Goal: Task Accomplishment & Management: Use online tool/utility

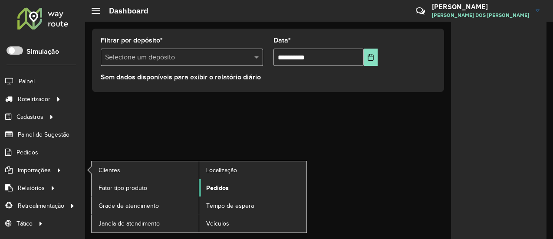
click at [216, 184] on span "Pedidos" at bounding box center [217, 188] width 23 height 9
click at [217, 188] on span "Pedidos" at bounding box center [217, 188] width 23 height 9
click at [218, 187] on span "Pedidos" at bounding box center [217, 188] width 23 height 9
click at [219, 186] on span "Pedidos" at bounding box center [217, 188] width 23 height 9
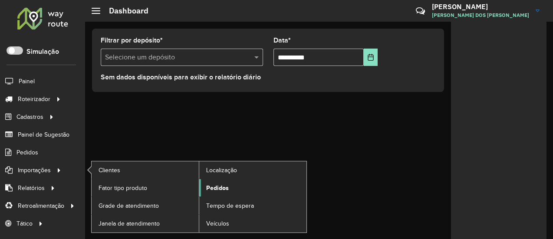
click at [221, 185] on span "Pedidos" at bounding box center [217, 188] width 23 height 9
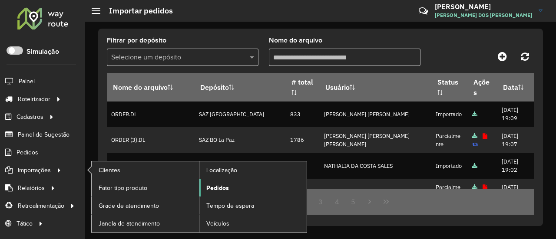
click at [215, 186] on span "Pedidos" at bounding box center [217, 188] width 23 height 9
click at [221, 184] on span "Pedidos" at bounding box center [217, 188] width 23 height 9
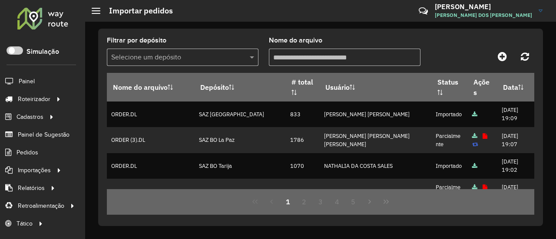
drag, startPoint x: 513, startPoint y: 59, endPoint x: 502, endPoint y: 59, distance: 10.9
click at [512, 59] on div at bounding box center [480, 57] width 107 height 16
click at [502, 60] on icon at bounding box center [502, 56] width 9 height 10
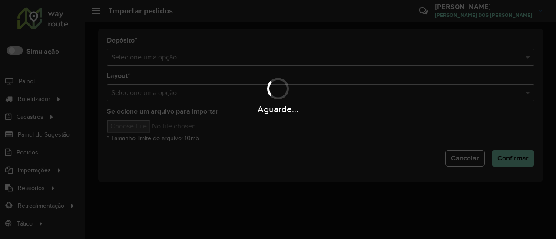
click at [359, 60] on div "Aguarde..." at bounding box center [278, 119] width 556 height 239
click at [360, 59] on div "Aguarde..." at bounding box center [278, 119] width 556 height 239
click at [360, 57] on div "Aguarde..." at bounding box center [278, 119] width 556 height 239
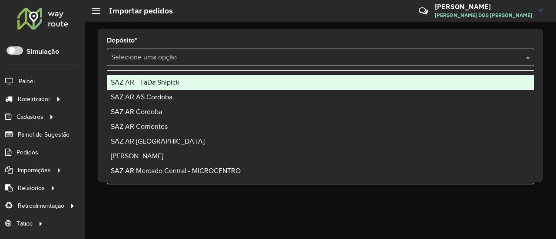
click at [361, 56] on input "text" at bounding box center [311, 58] width 401 height 10
type input "**"
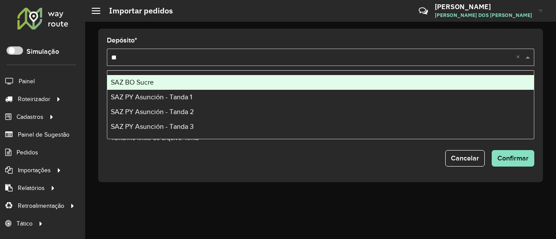
click at [250, 79] on div "SAZ BO Sucre" at bounding box center [320, 82] width 426 height 15
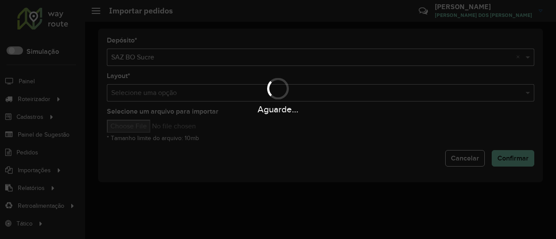
click at [147, 126] on div "Aguarde..." at bounding box center [278, 119] width 556 height 239
click at [147, 126] on hb-app "Aguarde... Pop-up bloqueado! Seu navegador bloqueou automáticamente a abertura …" at bounding box center [278, 119] width 556 height 239
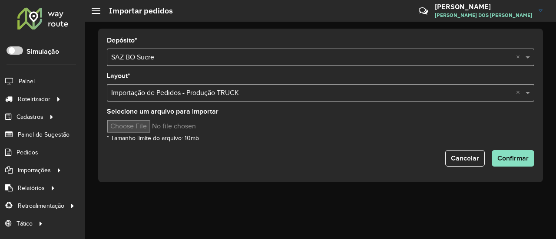
click at [147, 126] on input "Selecione um arquivo para importar" at bounding box center [181, 126] width 148 height 13
type input "**********"
click at [515, 155] on span "Confirmar" at bounding box center [512, 158] width 31 height 7
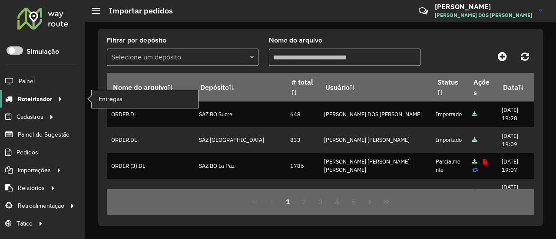
click at [32, 91] on link "Roteirizador" at bounding box center [32, 98] width 65 height 17
click at [96, 92] on link "Entregas" at bounding box center [145, 98] width 106 height 17
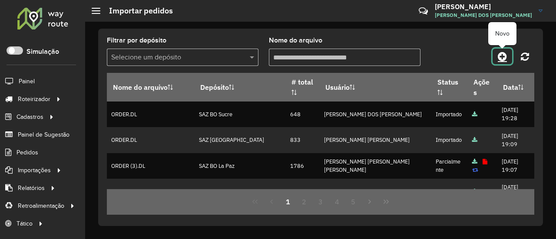
click at [504, 58] on icon at bounding box center [502, 56] width 9 height 10
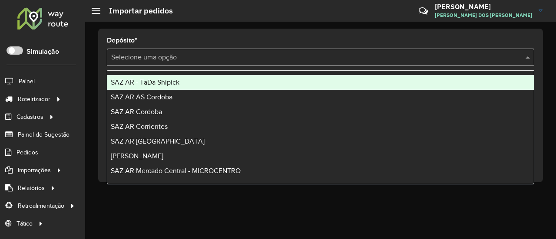
click at [504, 58] on input "text" at bounding box center [311, 58] width 401 height 10
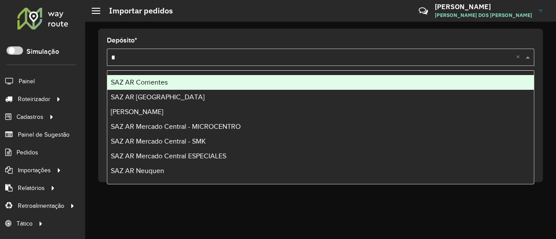
type input "**"
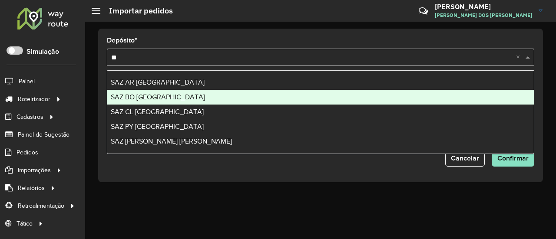
click at [138, 98] on span "SAZ BO El Alto" at bounding box center [158, 96] width 94 height 7
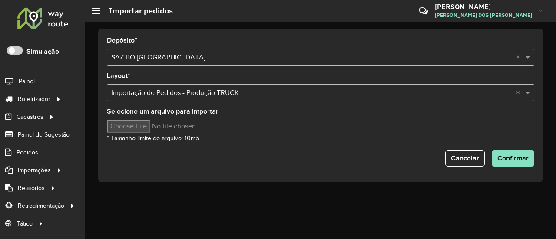
click at [143, 125] on input "Selecione um arquivo para importar" at bounding box center [181, 126] width 148 height 13
type input "**********"
click at [508, 159] on span "Confirmar" at bounding box center [512, 158] width 31 height 7
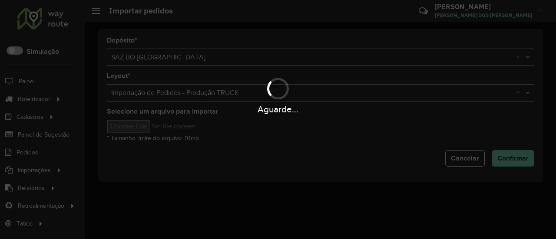
drag, startPoint x: 508, startPoint y: 158, endPoint x: 397, endPoint y: 161, distance: 110.8
click at [397, 161] on div "Aguarde..." at bounding box center [278, 119] width 556 height 239
drag, startPoint x: 397, startPoint y: 161, endPoint x: 412, endPoint y: 155, distance: 15.8
click at [412, 155] on div "Aguarde..." at bounding box center [278, 119] width 556 height 239
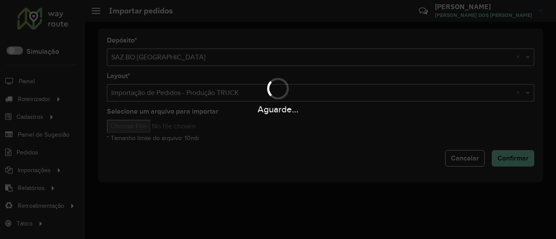
click at [412, 155] on div "Aguarde..." at bounding box center [278, 119] width 556 height 239
drag, startPoint x: 412, startPoint y: 155, endPoint x: 441, endPoint y: 135, distance: 35.4
click at [441, 135] on div "Aguarde..." at bounding box center [278, 119] width 556 height 239
drag, startPoint x: 441, startPoint y: 137, endPoint x: 465, endPoint y: 131, distance: 24.1
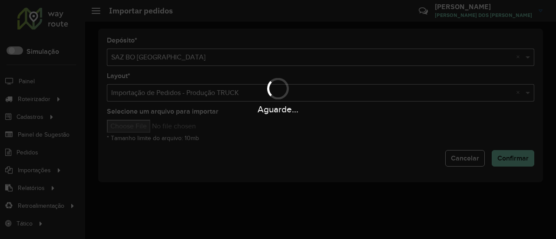
click at [465, 131] on div "Aguarde..." at bounding box center [278, 119] width 556 height 239
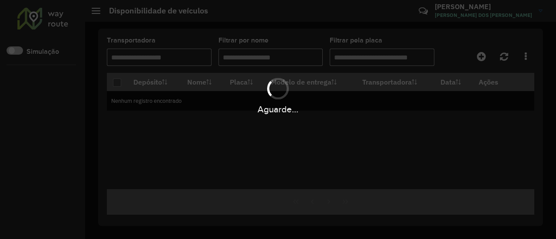
click at [359, 140] on div "Aguarde..." at bounding box center [278, 119] width 556 height 239
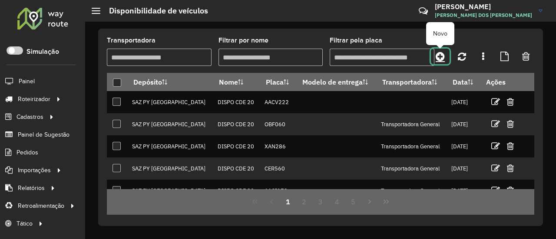
click at [445, 59] on link at bounding box center [440, 57] width 19 height 16
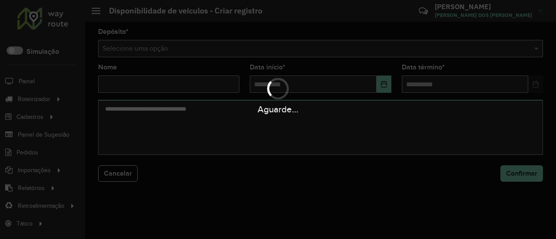
click at [369, 49] on div "Aguarde..." at bounding box center [278, 119] width 556 height 239
click at [369, 48] on div "Aguarde..." at bounding box center [278, 119] width 556 height 239
click at [369, 47] on div "Aguarde..." at bounding box center [278, 119] width 556 height 239
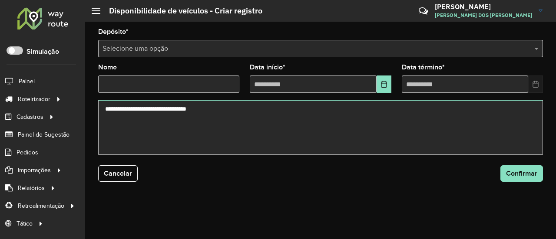
click at [369, 47] on input "text" at bounding box center [311, 49] width 419 height 10
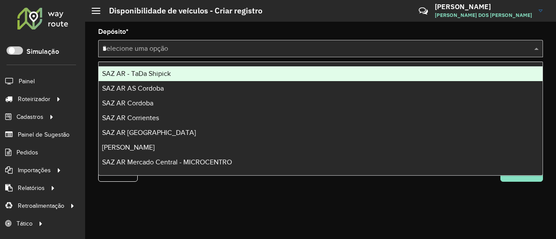
type input "**"
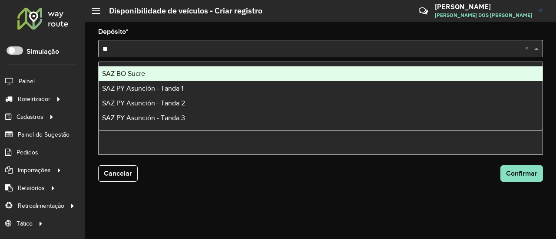
click at [226, 65] on ng-dropdown-panel "SAZ BO Sucre SAZ PY Asunción - Tanda 1 SAZ PY Asunción - Tanda 2 SAZ PY Asunció…" at bounding box center [320, 96] width 445 height 69
click at [222, 74] on div "SAZ BO Sucre" at bounding box center [321, 73] width 444 height 15
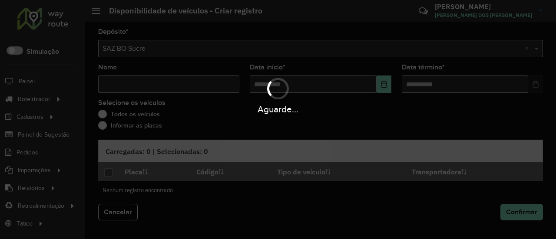
click at [173, 89] on div "Aguarde..." at bounding box center [278, 95] width 556 height 41
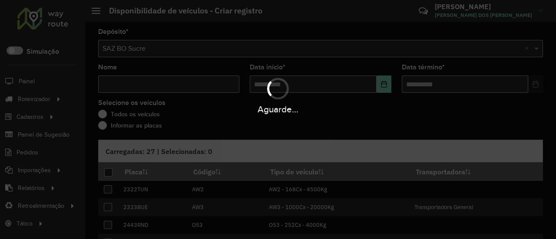
click at [175, 84] on div "Aguarde..." at bounding box center [278, 95] width 556 height 41
click at [175, 84] on hb-app "Aguarde... Pop-up bloqueado! Seu navegador bloqueou automáticamente a abertura …" at bounding box center [278, 119] width 556 height 239
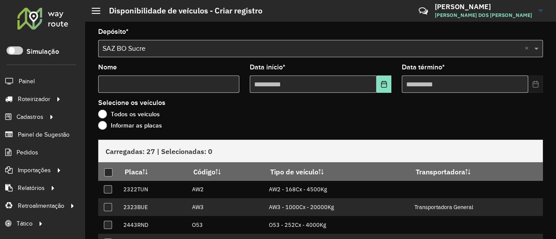
click at [175, 84] on input "Nome" at bounding box center [168, 84] width 141 height 17
type input "****"
click at [110, 174] on div at bounding box center [108, 172] width 8 height 8
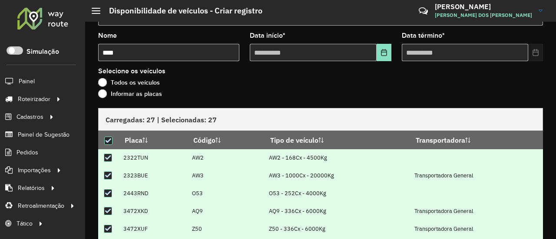
scroll to position [43, 0]
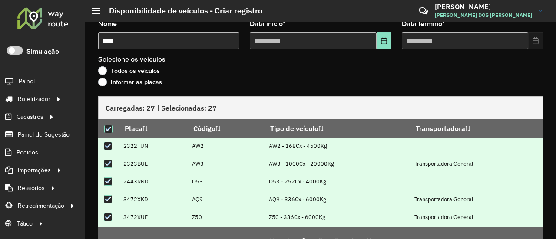
click at [150, 84] on label "Informar as placas" at bounding box center [130, 82] width 64 height 9
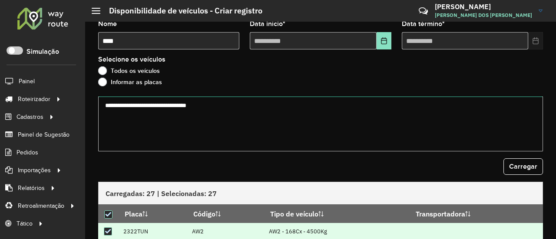
click at [157, 113] on textarea at bounding box center [320, 123] width 445 height 55
paste textarea "******* ******* ******* ******* ******* ******* ******* ******* ******* *******"
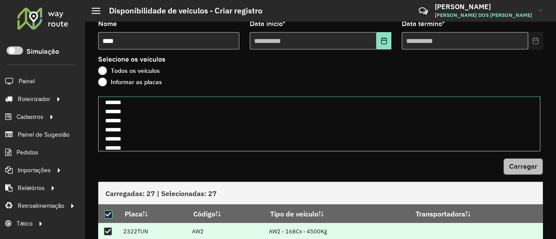
type textarea "******* ******* ******* ******* ******* ******* ******* ******* ******* *******"
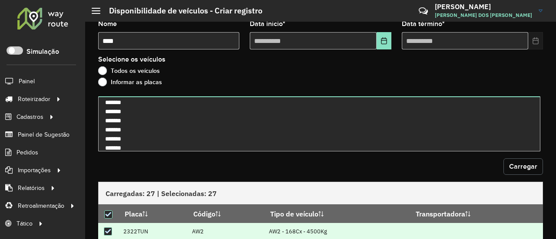
click at [531, 168] on span "Carregar" at bounding box center [523, 166] width 28 height 7
click at [531, 167] on span "Carregar" at bounding box center [523, 166] width 28 height 7
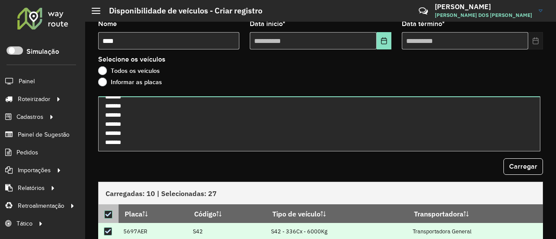
click at [105, 215] on icon at bounding box center [108, 214] width 6 height 6
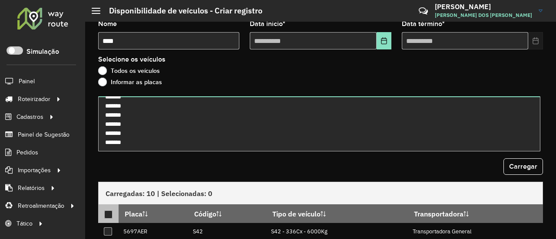
click at [107, 214] on div at bounding box center [108, 215] width 8 height 8
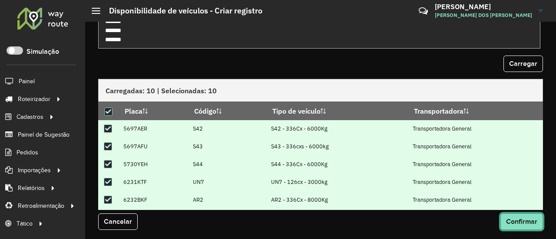
click at [511, 218] on span "Confirmar" at bounding box center [521, 221] width 31 height 7
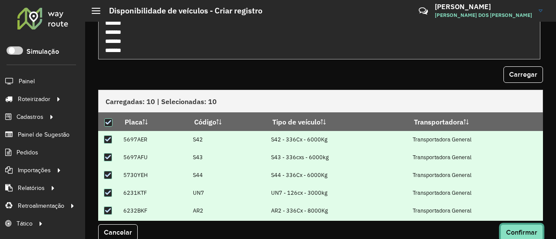
scroll to position [157, 0]
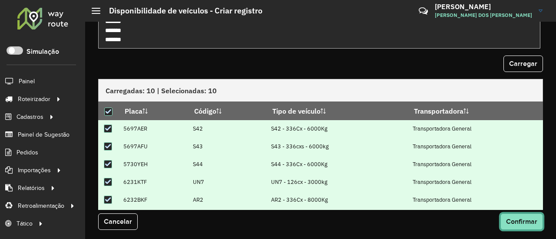
click at [524, 224] on span "Confirmar" at bounding box center [521, 221] width 31 height 7
click at [524, 223] on span "Confirmar" at bounding box center [521, 221] width 31 height 7
click at [519, 220] on span "Confirmar" at bounding box center [521, 221] width 31 height 7
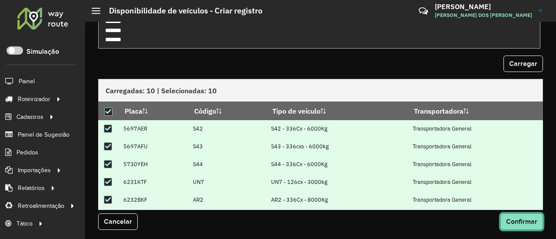
click at [519, 220] on span "Confirmar" at bounding box center [521, 221] width 31 height 7
click at [524, 216] on button "Confirmar" at bounding box center [521, 222] width 43 height 16
click at [518, 220] on span "Confirmar" at bounding box center [521, 221] width 31 height 7
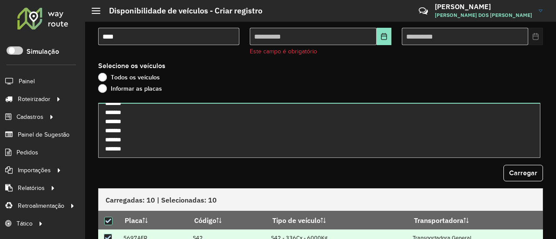
scroll to position [0, 0]
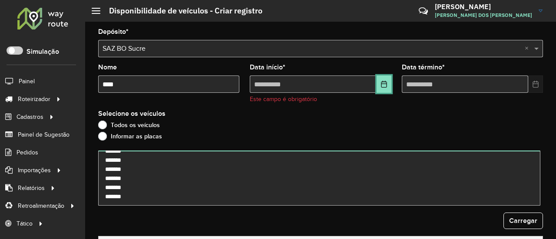
click at [381, 84] on icon "Choose Date" at bounding box center [384, 84] width 6 height 7
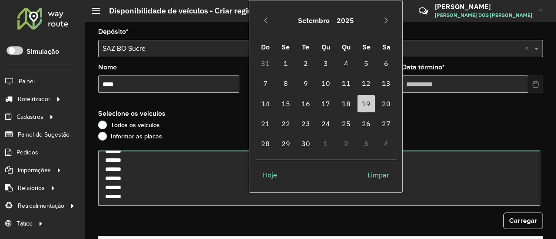
drag, startPoint x: 386, startPoint y: 103, endPoint x: 399, endPoint y: 99, distance: 14.0
click at [386, 103] on span "20" at bounding box center [385, 103] width 17 height 17
type input "**********"
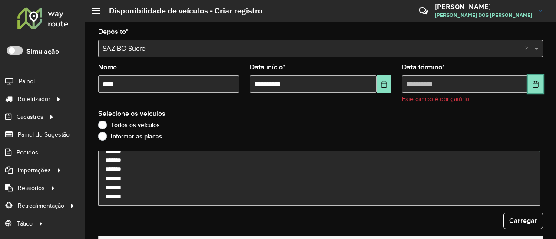
click at [534, 86] on icon "Choose Date" at bounding box center [535, 84] width 7 height 7
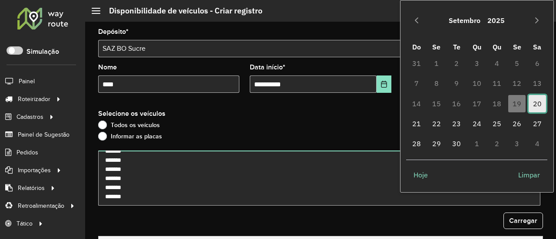
click at [534, 101] on span "20" at bounding box center [536, 103] width 17 height 17
type input "**********"
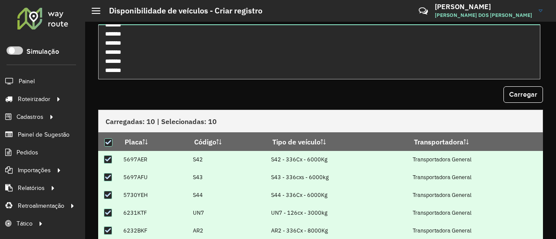
scroll to position [146, 0]
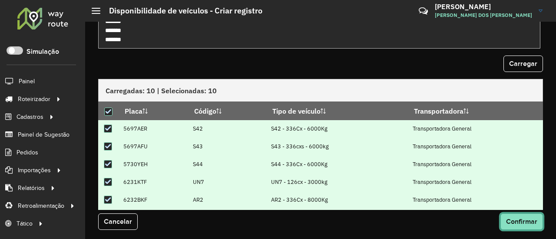
click at [505, 225] on button "Confirmar" at bounding box center [521, 222] width 43 height 16
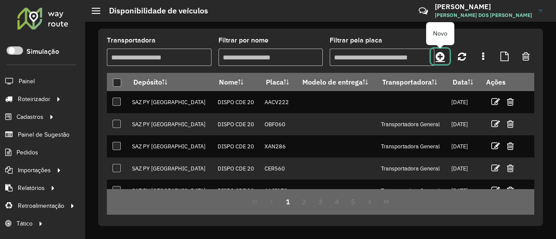
click at [445, 53] on link at bounding box center [440, 57] width 19 height 16
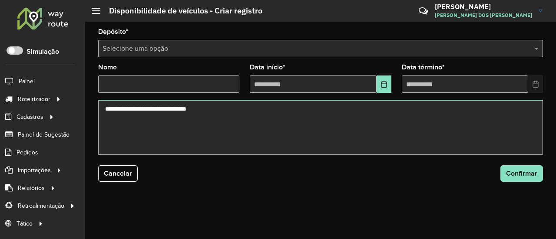
click at [370, 40] on div "Selecione uma opção" at bounding box center [320, 48] width 445 height 17
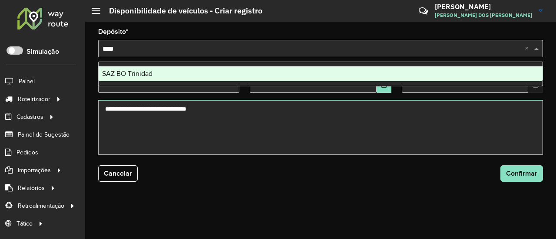
type input "*****"
click at [152, 73] on span "SAZ BO Trinidad" at bounding box center [127, 73] width 50 height 7
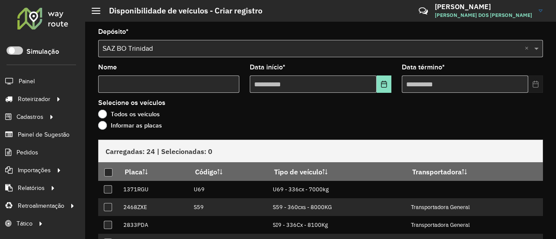
click at [145, 83] on input "Nome" at bounding box center [168, 84] width 141 height 17
type input "****"
click at [376, 84] on button "Choose Date" at bounding box center [383, 84] width 15 height 17
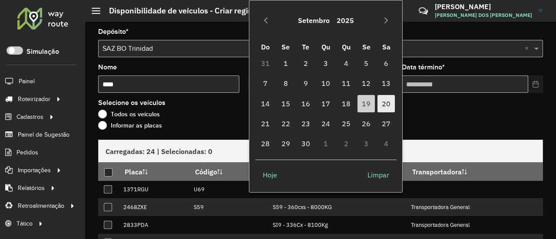
click at [383, 103] on span "20" at bounding box center [385, 103] width 17 height 17
type input "**********"
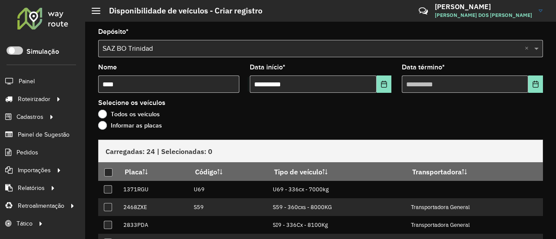
click at [540, 82] on formly-field "Data término *" at bounding box center [472, 82] width 152 height 36
click at [537, 81] on button "Choose Date" at bounding box center [535, 84] width 15 height 17
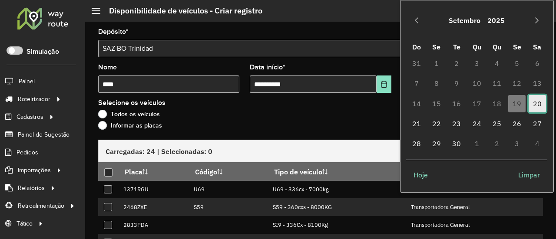
click at [537, 105] on span "20" at bounding box center [536, 103] width 17 height 17
type input "**********"
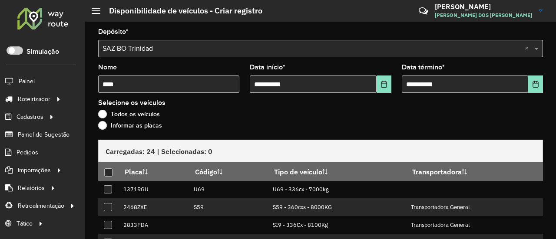
click at [132, 122] on label "Informar as placas" at bounding box center [130, 125] width 64 height 9
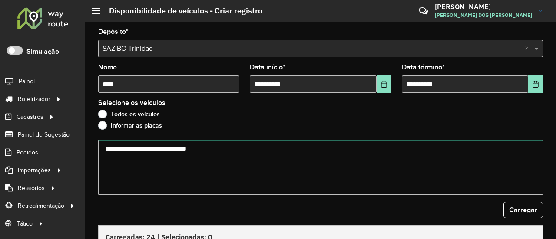
click at [182, 157] on textarea at bounding box center [320, 167] width 445 height 55
paste textarea "******* ******* ******* ******* ******* ******* ******* ******* ******* *******"
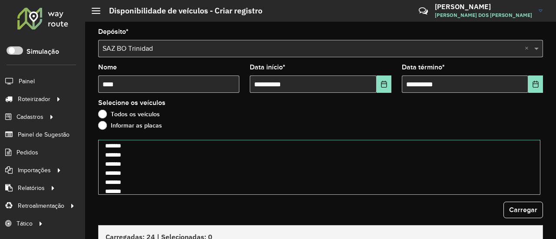
type textarea "******* ******* ******* ******* ******* ******* ******* ******* ******* *******"
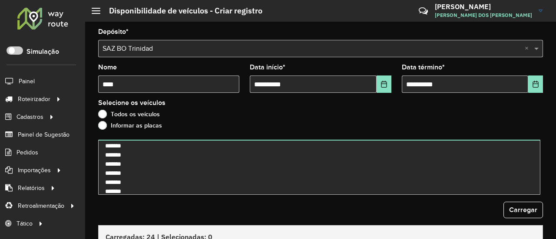
click at [548, 219] on div "**********" at bounding box center [320, 131] width 471 height 218
click at [532, 213] on span "Carregar" at bounding box center [523, 209] width 28 height 7
click at [532, 212] on span "Carregar" at bounding box center [523, 209] width 28 height 7
click at [499, 208] on div "Carregar" at bounding box center [320, 210] width 445 height 16
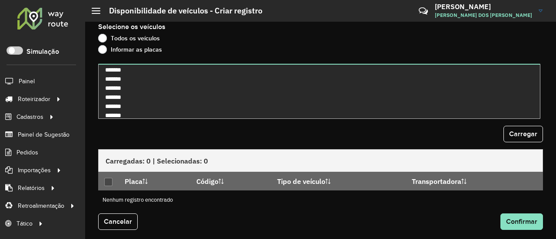
scroll to position [0, 0]
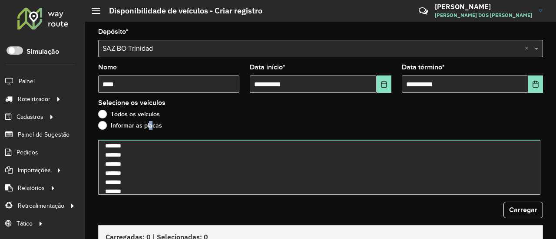
click at [147, 125] on label "Informar as placas" at bounding box center [130, 125] width 64 height 9
click at [525, 210] on span "Carregar" at bounding box center [523, 209] width 28 height 7
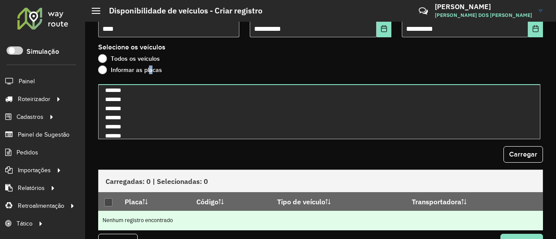
scroll to position [76, 0]
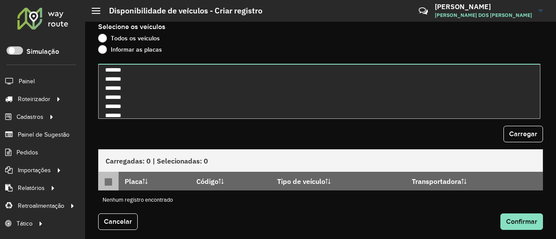
drag, startPoint x: 105, startPoint y: 180, endPoint x: 105, endPoint y: 175, distance: 5.2
click at [105, 177] on p-tableheadercheckbox at bounding box center [108, 181] width 9 height 9
click at [514, 130] on span "Carregar" at bounding box center [523, 133] width 28 height 7
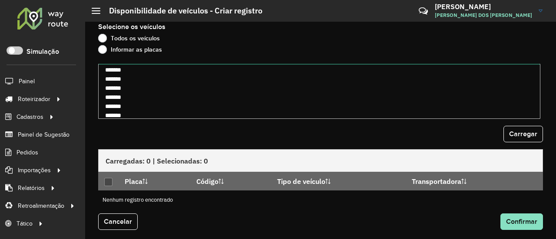
click at [218, 83] on textarea "******* ******* ******* ******* ******* ******* ******* ******* ******* *******" at bounding box center [319, 91] width 442 height 55
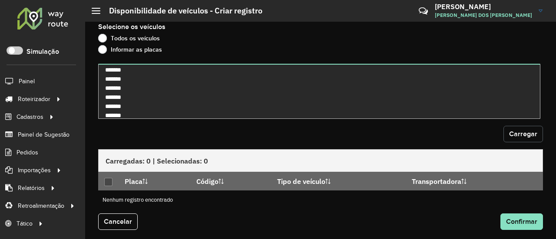
click at [533, 130] on span "Carregar" at bounding box center [523, 133] width 28 height 7
click at [108, 185] on th at bounding box center [108, 181] width 20 height 18
click at [128, 215] on button "Cancelar" at bounding box center [118, 222] width 40 height 16
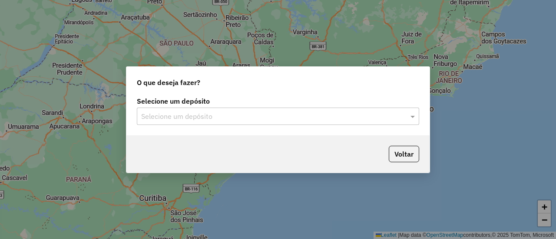
click at [239, 105] on label "Selecione um depósito" at bounding box center [278, 101] width 282 height 10
click at [241, 112] on input "text" at bounding box center [269, 117] width 256 height 10
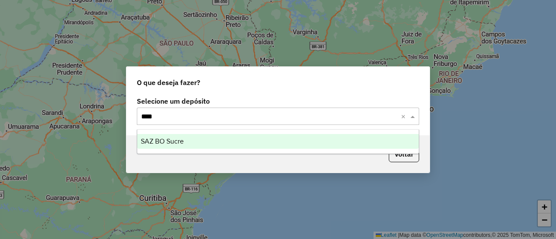
type input "*****"
click at [201, 141] on div "SAZ BO Sucre" at bounding box center [277, 141] width 281 height 15
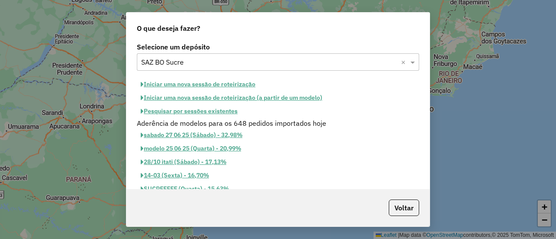
click at [224, 84] on button "Iniciar uma nova sessão de roteirização" at bounding box center [198, 84] width 122 height 13
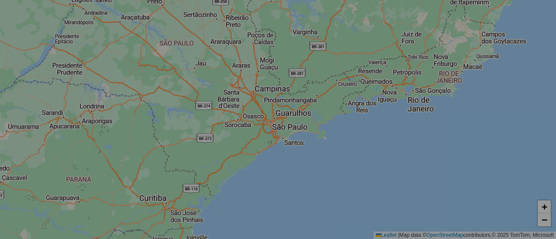
select select "*"
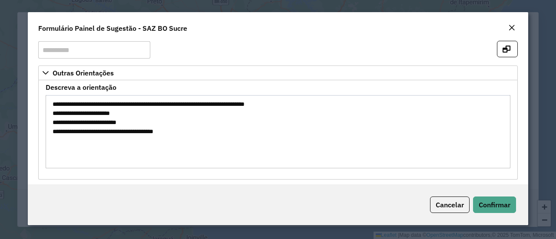
scroll to position [20, 0]
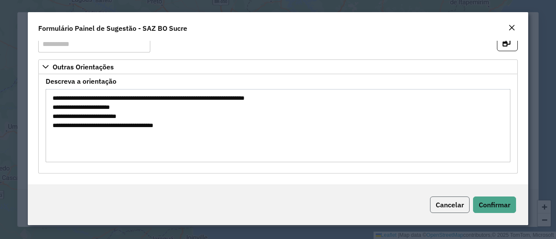
click at [435, 208] on span "Cancelar" at bounding box center [449, 205] width 28 height 9
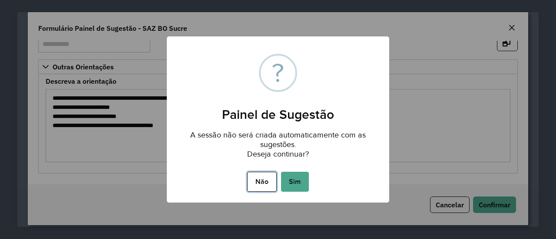
click at [251, 182] on button "Não" at bounding box center [261, 182] width 29 height 20
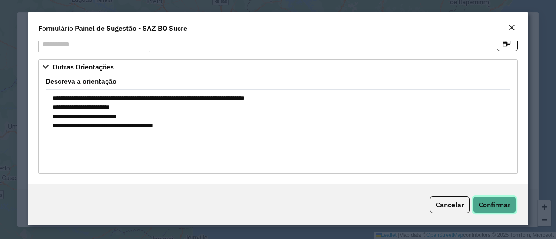
click at [499, 206] on span "Confirmar" at bounding box center [494, 205] width 32 height 9
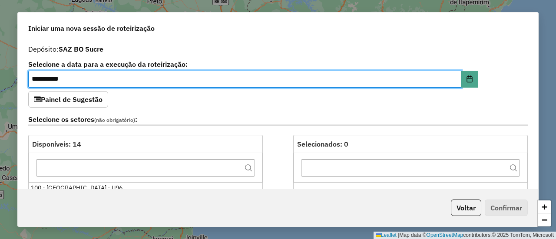
click at [245, 112] on div "Selecione os setores (não obrigatório) :" at bounding box center [278, 121] width 510 height 27
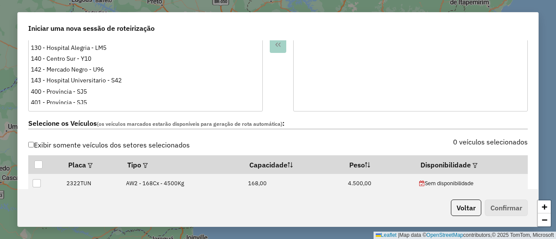
scroll to position [304, 0]
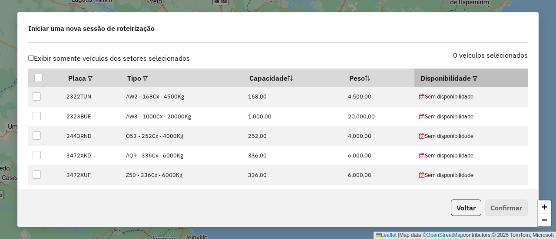
click at [470, 82] on th "Disponibilidade" at bounding box center [470, 78] width 113 height 18
click at [476, 73] on th "Disponibilidade" at bounding box center [470, 78] width 113 height 18
click at [472, 77] on em at bounding box center [474, 78] width 5 height 5
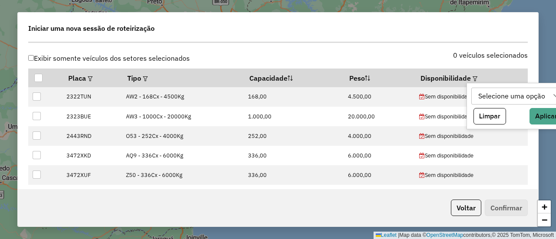
click at [498, 102] on div "Selecione uma opção" at bounding box center [511, 96] width 73 height 16
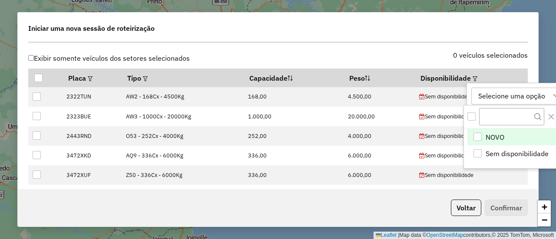
click at [532, 129] on li "NOVO" at bounding box center [515, 137] width 96 height 16
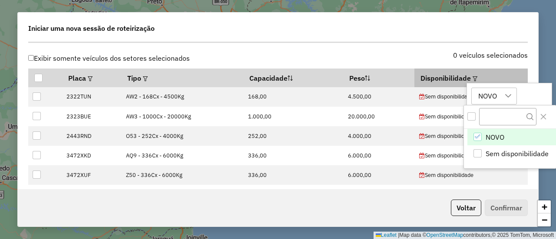
click at [488, 69] on th "Disponibilidade" at bounding box center [470, 78] width 113 height 18
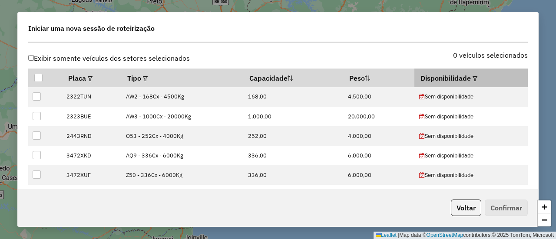
click at [472, 79] on em at bounding box center [474, 78] width 5 height 5
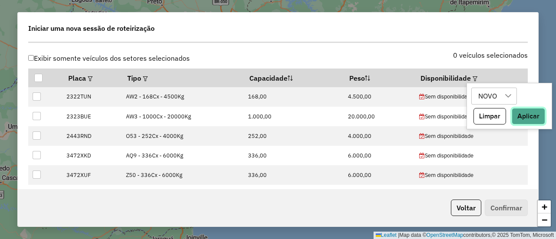
click at [529, 117] on button "Aplicar" at bounding box center [527, 116] width 33 height 16
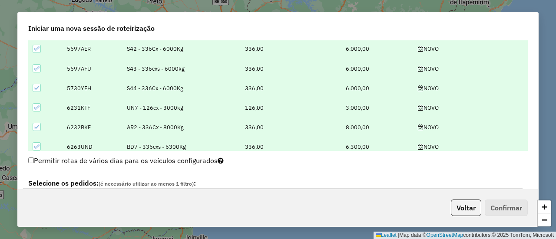
scroll to position [478, 0]
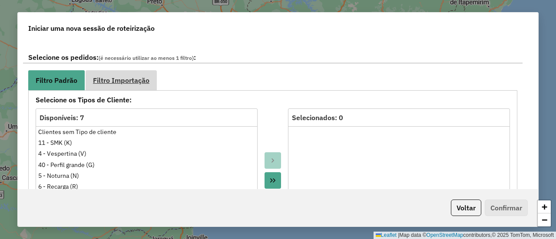
click at [137, 86] on link "Filtro Importação" at bounding box center [121, 80] width 71 height 20
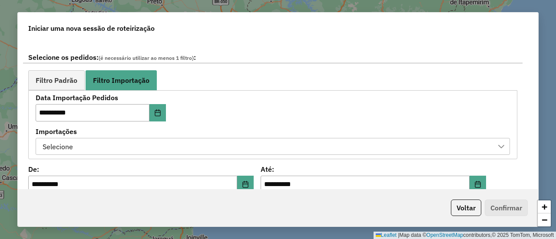
click at [223, 148] on div "Selecione" at bounding box center [266, 146] width 453 height 16
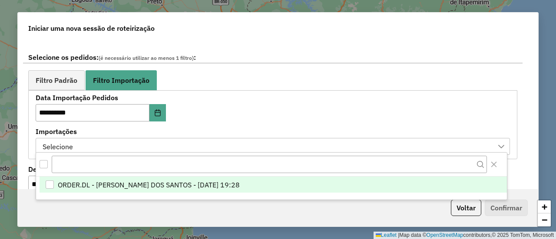
scroll to position [6, 39]
drag, startPoint x: 224, startPoint y: 183, endPoint x: 233, endPoint y: 137, distance: 46.9
click at [224, 183] on span "ORDER.DL - BRUNO CORDEIRO DOS SANTOS - 19/09/2025 19:28" at bounding box center [149, 185] width 182 height 10
click at [251, 92] on div "**********" at bounding box center [272, 124] width 489 height 69
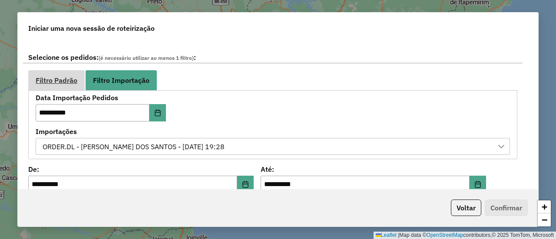
click at [74, 79] on span "Filtro Padrão" at bounding box center [57, 80] width 42 height 7
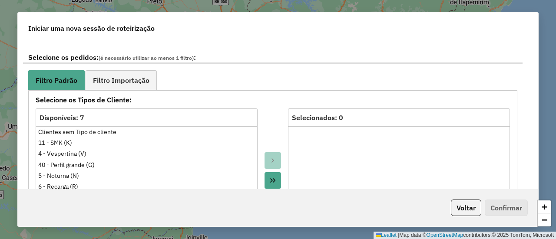
click at [181, 63] on div "**********" at bounding box center [272, 229] width 499 height 366
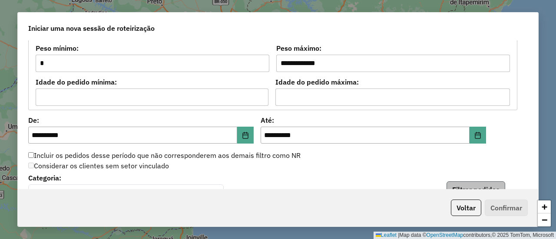
scroll to position [825, 0]
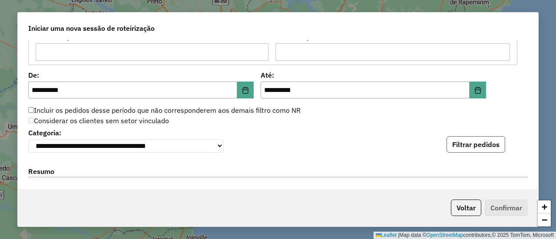
click at [470, 141] on button "Filtrar pedidos" at bounding box center [475, 144] width 59 height 16
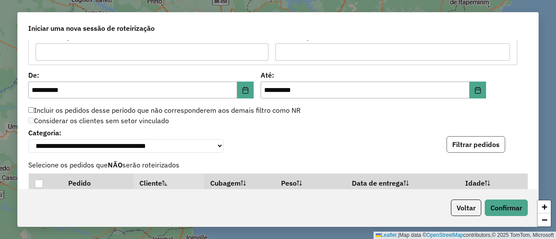
click at [468, 146] on button "Filtrar pedidos" at bounding box center [475, 144] width 59 height 16
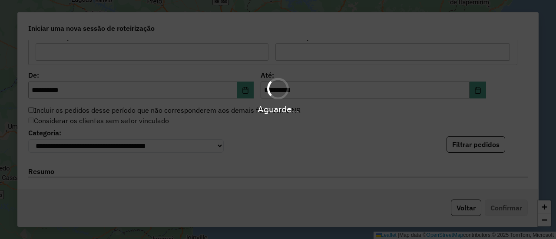
click at [424, 130] on hb-app "**********" at bounding box center [278, 119] width 556 height 239
click at [366, 134] on div "Aguarde..." at bounding box center [278, 119] width 556 height 239
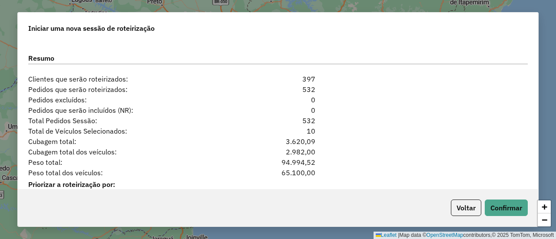
scroll to position [1129, 0]
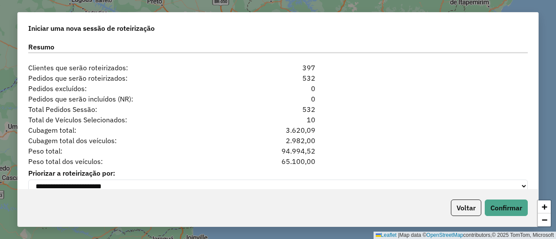
click at [388, 120] on div "Total de Veículos Selecionados: 10" at bounding box center [278, 120] width 510 height 10
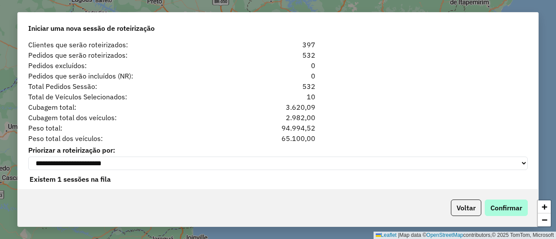
scroll to position [1163, 0]
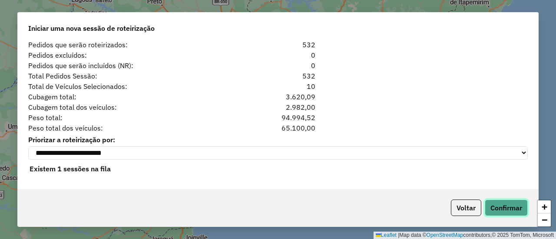
click at [518, 215] on button "Confirmar" at bounding box center [506, 208] width 43 height 16
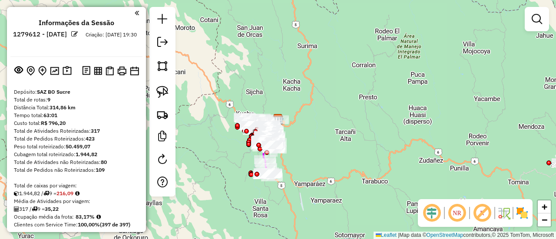
drag, startPoint x: 333, startPoint y: 149, endPoint x: 333, endPoint y: 154, distance: 5.2
click at [333, 148] on div "Rota 5 - Placa 6263UND 0000098326 - T.MARIALUISA Rota 5 - Placa 6263UND 0000825…" at bounding box center [278, 119] width 556 height 239
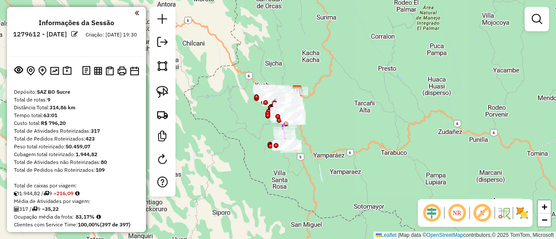
drag, startPoint x: 333, startPoint y: 171, endPoint x: 352, endPoint y: 143, distance: 34.4
click at [352, 143] on div "Janela de atendimento Grade de atendimento Capacidade Transportadoras Veículos …" at bounding box center [278, 119] width 556 height 239
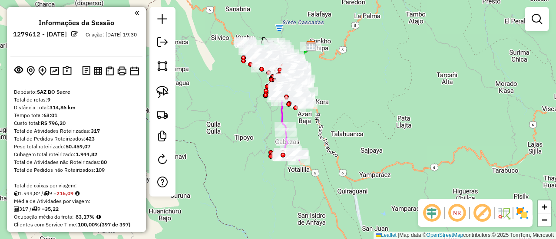
click at [521, 213] on img at bounding box center [522, 213] width 14 height 14
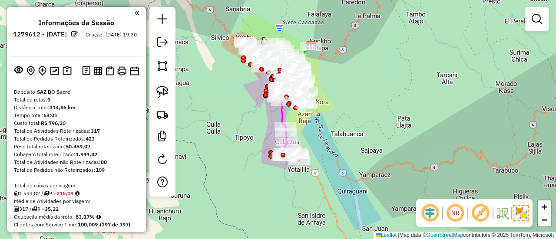
click at [389, 145] on div "Janela de atendimento Grade de atendimento Capacidade Transportadoras Veículos …" at bounding box center [278, 119] width 556 height 239
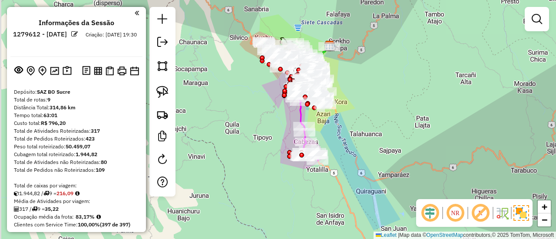
drag, startPoint x: 383, startPoint y: 146, endPoint x: 405, endPoint y: 147, distance: 22.6
click at [405, 147] on div "Janela de atendimento Grade de atendimento Capacidade Transportadoras Veículos …" at bounding box center [278, 119] width 556 height 239
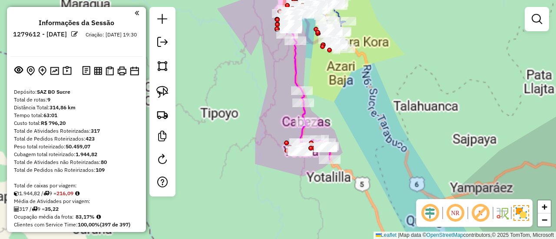
click at [347, 132] on div "Rota 5 - Placa 6263UND 0000098326 - T.MARIALUISA Janela de atendimento Grade de…" at bounding box center [278, 119] width 556 height 239
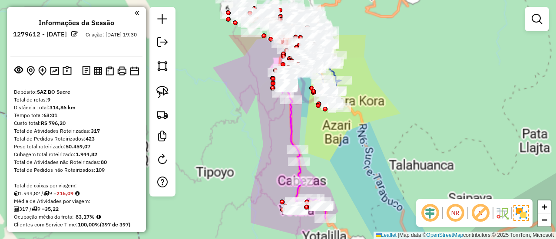
drag, startPoint x: 326, startPoint y: 132, endPoint x: 327, endPoint y: 170, distance: 37.3
click at [325, 178] on div "Janela de atendimento Grade de atendimento Capacidade Transportadoras Veículos …" at bounding box center [278, 119] width 556 height 239
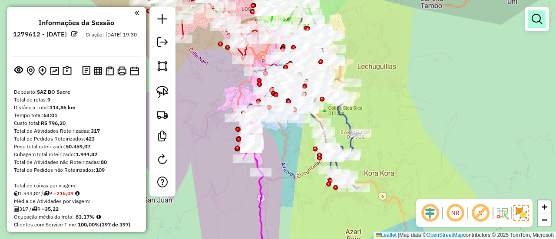
click at [540, 12] on link at bounding box center [536, 18] width 17 height 17
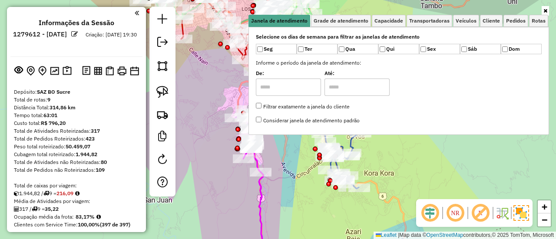
click at [442, 168] on div "Janela de atendimento Grade de atendimento Capacidade Transportadoras Veículos …" at bounding box center [278, 119] width 556 height 239
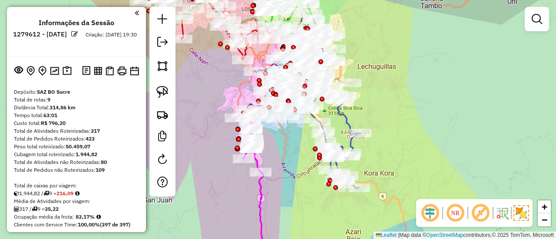
click at [439, 163] on div "Janela de atendimento Grade de atendimento Capacidade Transportadoras Veículos …" at bounding box center [278, 119] width 556 height 239
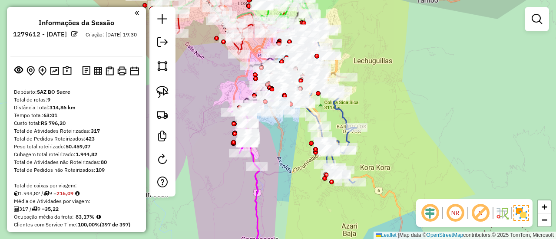
click at [419, 163] on div "Janela de atendimento Grade de atendimento Capacidade Transportadoras Veículos …" at bounding box center [278, 119] width 556 height 239
click at [346, 108] on icon at bounding box center [326, 134] width 60 height 98
select select "**********"
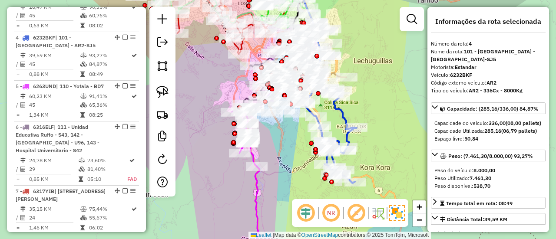
scroll to position [487, 0]
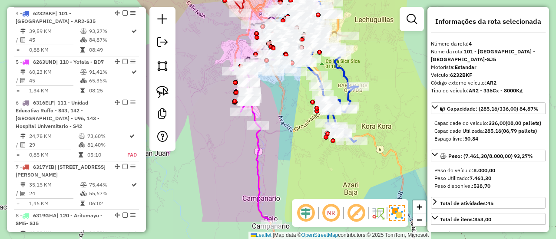
drag, startPoint x: 378, startPoint y: 105, endPoint x: 377, endPoint y: 132, distance: 26.9
click at [379, 101] on div "Janela de atendimento Grade de atendimento Capacidade Transportadoras Veículos …" at bounding box center [278, 119] width 556 height 239
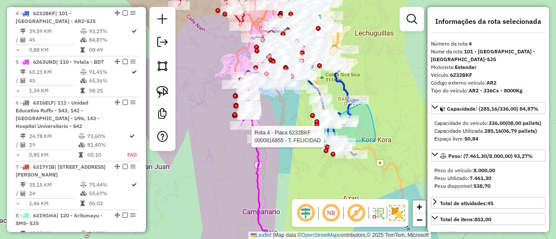
drag, startPoint x: 369, startPoint y: 108, endPoint x: 340, endPoint y: 171, distance: 69.6
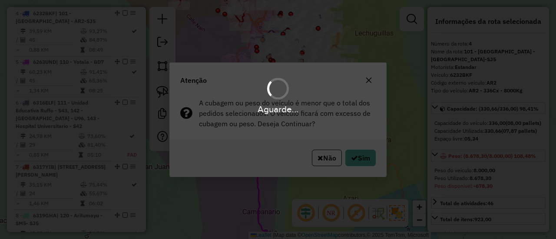
click at [355, 160] on div "Aguarde..." at bounding box center [278, 119] width 556 height 239
click at [356, 159] on div "Aguarde..." at bounding box center [278, 119] width 556 height 239
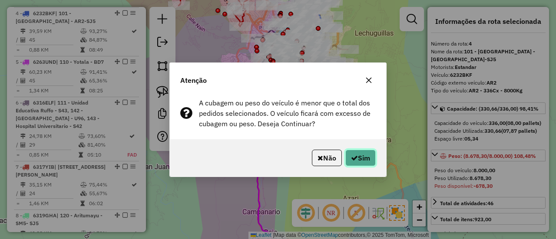
click at [356, 159] on button "Sim" at bounding box center [360, 158] width 30 height 16
select select "**********"
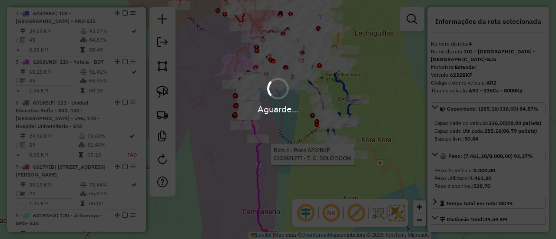
click at [356, 159] on div "Aguarde..." at bounding box center [278, 119] width 556 height 239
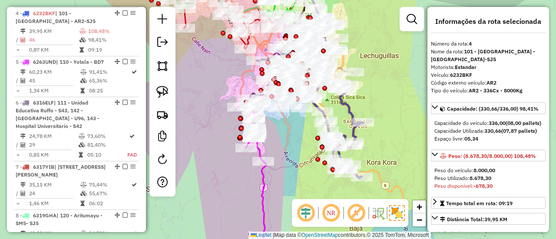
drag, startPoint x: 343, startPoint y: 89, endPoint x: 345, endPoint y: 107, distance: 17.8
click at [347, 108] on icon at bounding box center [333, 129] width 60 height 98
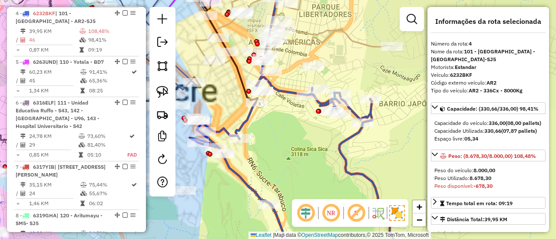
click at [358, 113] on icon at bounding box center [311, 170] width 242 height 186
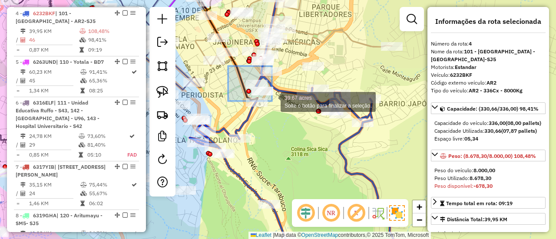
drag, startPoint x: 228, startPoint y: 66, endPoint x: 285, endPoint y: 120, distance: 78.6
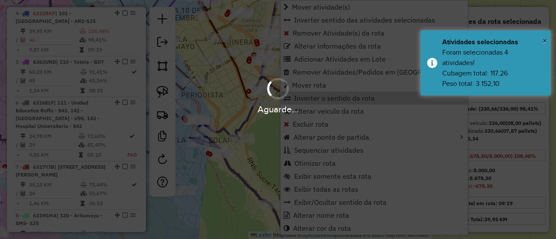
click at [261, 142] on div "Aguarde..." at bounding box center [278, 119] width 556 height 239
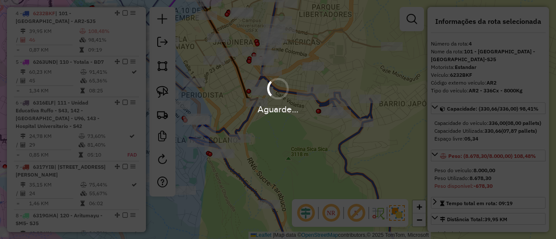
click at [249, 115] on div "Aguarde..." at bounding box center [278, 109] width 556 height 13
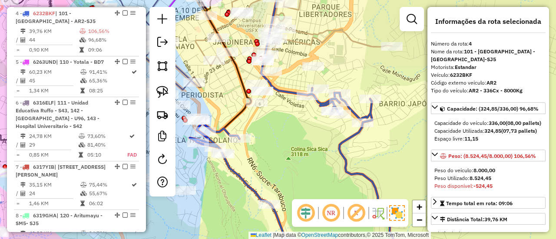
click at [248, 115] on div "Janela de atendimento Grade de atendimento Capacidade Transportadoras Veículos …" at bounding box center [278, 119] width 556 height 239
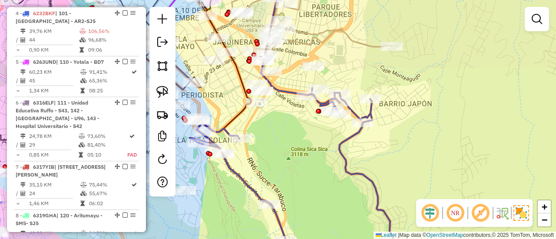
click at [226, 132] on icon at bounding box center [311, 175] width 242 height 175
select select "**********"
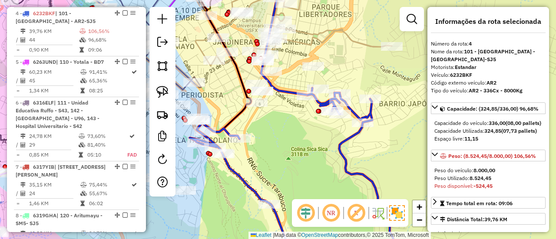
drag, startPoint x: 250, startPoint y: 148, endPoint x: 244, endPoint y: 102, distance: 46.0
click at [241, 101] on div "Rota 4 - Placa 6232BKF 0000695801 - R.NACN DL FUEG Janela de atendimento Grade …" at bounding box center [278, 119] width 556 height 239
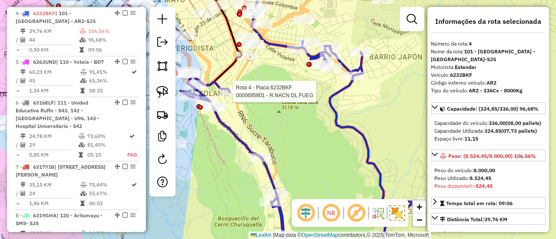
drag, startPoint x: 334, startPoint y: 111, endPoint x: 335, endPoint y: 117, distance: 5.7
click at [335, 117] on icon at bounding box center [301, 152] width 242 height 222
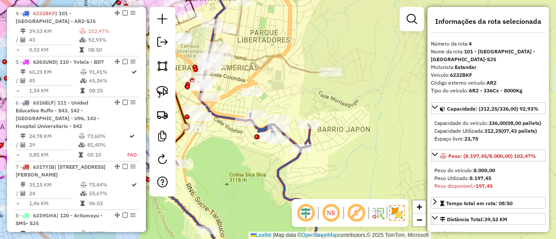
click at [282, 165] on icon at bounding box center [229, 188] width 203 height 149
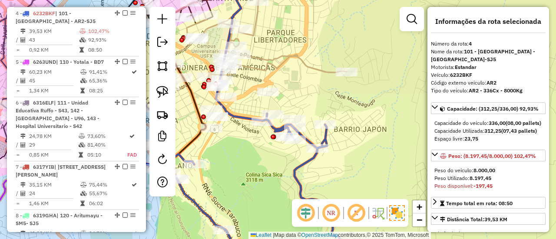
drag, startPoint x: 318, startPoint y: 169, endPoint x: 328, endPoint y: 152, distance: 19.9
click at [333, 167] on div "Janela de atendimento Grade de atendimento Capacidade Transportadoras Veículos …" at bounding box center [278, 119] width 556 height 239
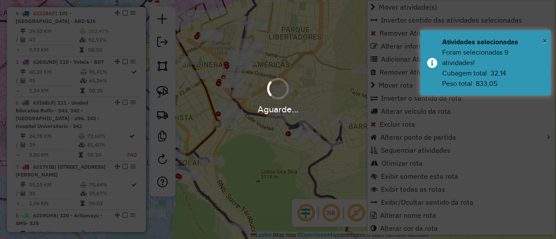
click at [296, 177] on div "Aguarde..." at bounding box center [278, 119] width 556 height 239
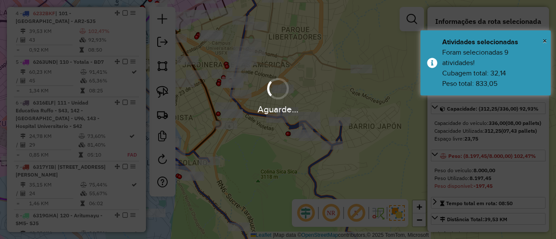
click at [311, 171] on div "Aguarde..." at bounding box center [278, 119] width 556 height 239
click at [310, 174] on div "Aguarde..." at bounding box center [278, 119] width 556 height 239
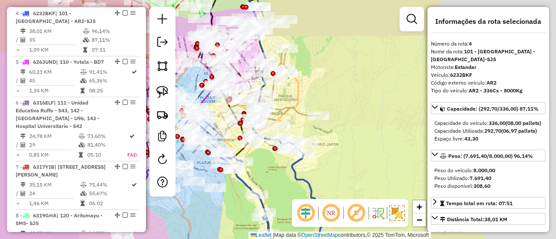
click at [275, 163] on div "Janela de atendimento Grade de atendimento Capacidade Transportadoras Veículos …" at bounding box center [278, 119] width 556 height 239
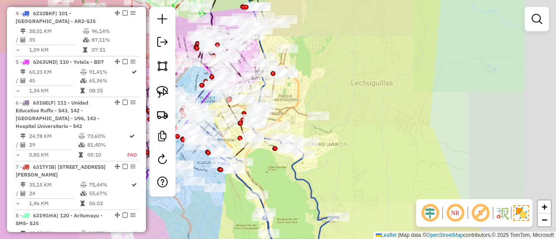
drag, startPoint x: 272, startPoint y: 170, endPoint x: 289, endPoint y: 164, distance: 18.0
click at [289, 164] on div "Janela de atendimento Grade de atendimento Capacidade Transportadoras Veículos …" at bounding box center [278, 119] width 556 height 239
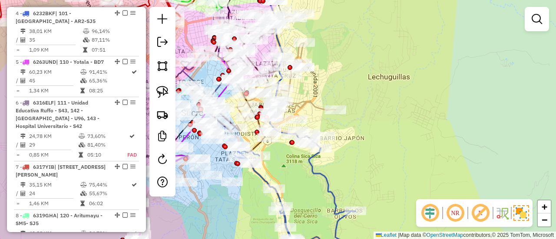
click at [266, 176] on icon at bounding box center [294, 205] width 121 height 115
select select "**********"
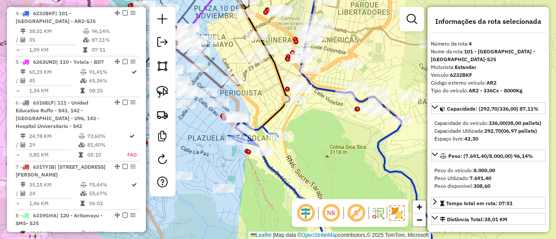
drag, startPoint x: 320, startPoint y: 160, endPoint x: 271, endPoint y: 130, distance: 58.1
click at [271, 130] on div "Janela de atendimento Grade de atendimento Capacidade Transportadoras Veículos …" at bounding box center [278, 119] width 556 height 239
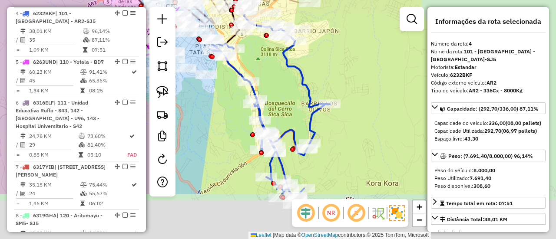
drag, startPoint x: 296, startPoint y: 134, endPoint x: 291, endPoint y: 99, distance: 35.5
click at [291, 99] on div "Janela de atendimento Grade de atendimento Capacidade Transportadoras Veículos …" at bounding box center [278, 119] width 556 height 239
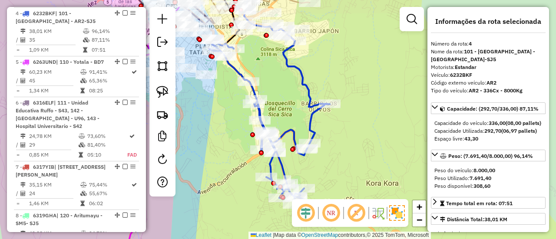
click at [309, 96] on icon at bounding box center [287, 41] width 86 height 131
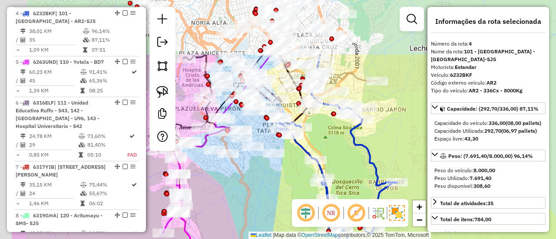
drag, startPoint x: 370, startPoint y: 173, endPoint x: 298, endPoint y: 141, distance: 78.7
click at [371, 173] on icon at bounding box center [354, 120] width 86 height 131
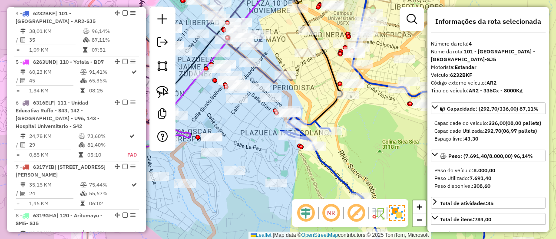
drag, startPoint x: 353, startPoint y: 117, endPoint x: 300, endPoint y: 122, distance: 53.2
click at [318, 130] on div "Janela de atendimento Grade de atendimento Capacidade Transportadoras Veículos …" at bounding box center [278, 119] width 556 height 239
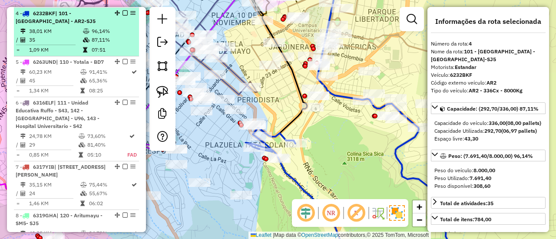
click at [123, 13] on em at bounding box center [124, 12] width 5 height 5
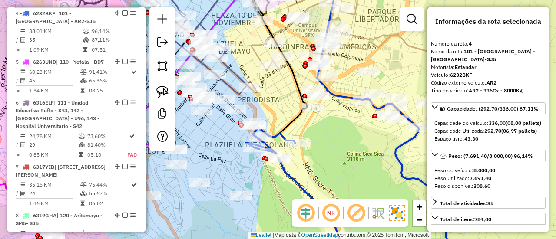
select select "**********"
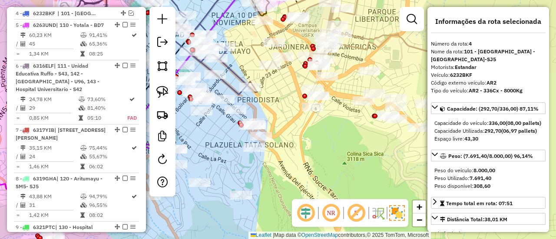
drag, startPoint x: 392, startPoint y: 180, endPoint x: 382, endPoint y: 132, distance: 48.7
click at [391, 177] on div "Janela de atendimento Grade de atendimento Capacidade Transportadoras Veículos …" at bounding box center [278, 119] width 556 height 239
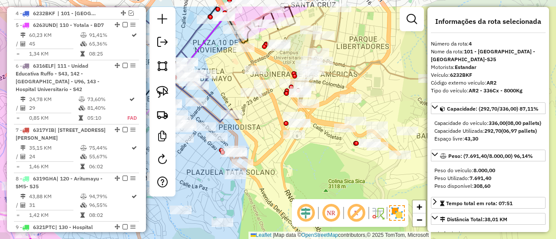
drag, startPoint x: 379, startPoint y: 135, endPoint x: 331, endPoint y: 176, distance: 62.2
click at [332, 176] on div "Janela de atendimento Grade de atendimento Capacidade Transportadoras Veículos …" at bounding box center [278, 119] width 556 height 239
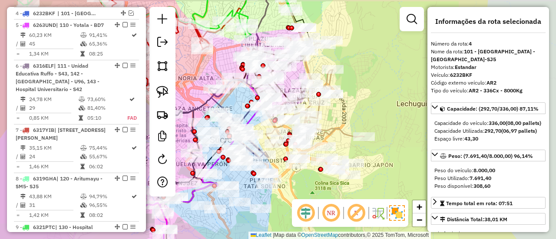
click at [369, 171] on div "Janela de atendimento Grade de atendimento Capacidade Transportadoras Veículos …" at bounding box center [278, 119] width 556 height 239
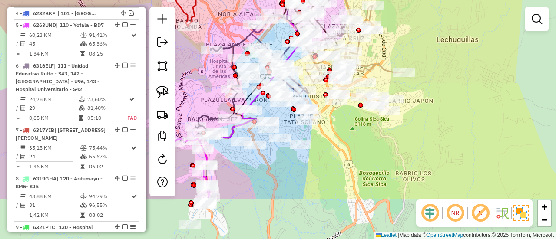
drag, startPoint x: 396, startPoint y: 143, endPoint x: 424, endPoint y: 97, distance: 53.6
click at [425, 99] on div "Janela de atendimento Grade de atendimento Capacidade Transportadoras Veículos …" at bounding box center [278, 119] width 556 height 239
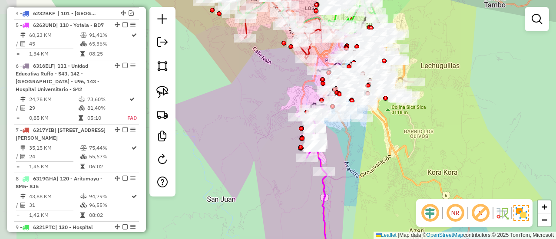
drag, startPoint x: 540, startPoint y: 19, endPoint x: 532, endPoint y: 22, distance: 8.6
click at [539, 19] on em at bounding box center [536, 19] width 10 height 10
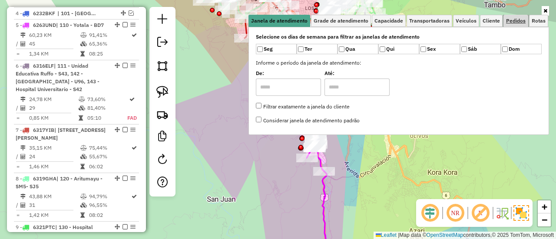
click at [504, 18] on link "Pedidos" at bounding box center [515, 21] width 25 height 12
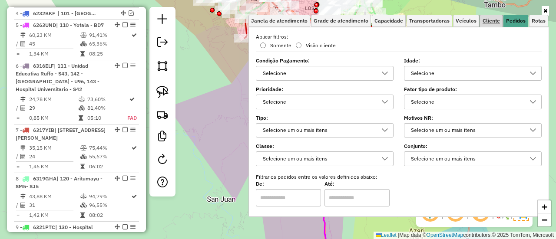
click at [491, 23] on span "Cliente" at bounding box center [490, 20] width 17 height 5
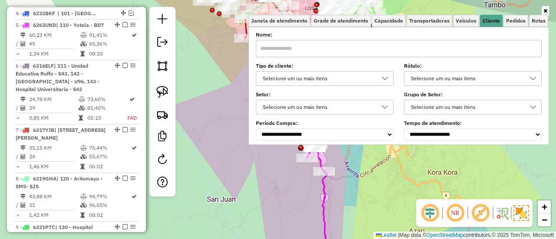
drag, startPoint x: 323, startPoint y: 88, endPoint x: 325, endPoint y: 83, distance: 4.9
click at [325, 83] on div "**********" at bounding box center [399, 86] width 286 height 107
click at [327, 81] on div "Selecione um ou mais itens" at bounding box center [318, 79] width 117 height 14
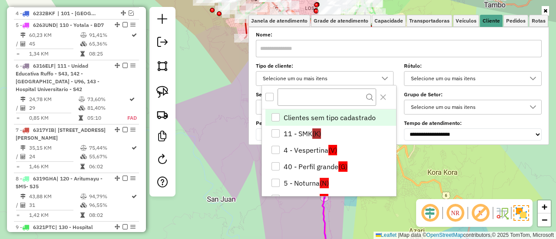
scroll to position [5, 30]
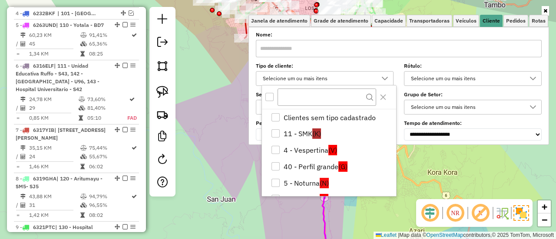
click at [268, 102] on div at bounding box center [329, 97] width 134 height 23
click at [272, 99] on div "All items unselected" at bounding box center [269, 97] width 8 height 8
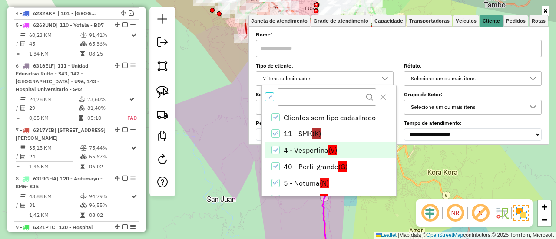
scroll to position [35, 0]
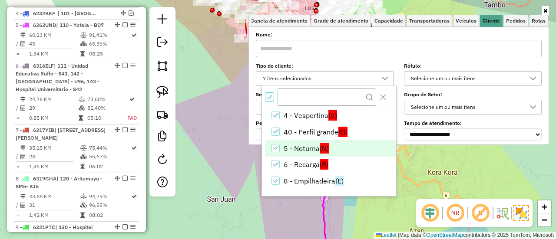
click at [322, 150] on span "(N)" at bounding box center [324, 148] width 9 height 10
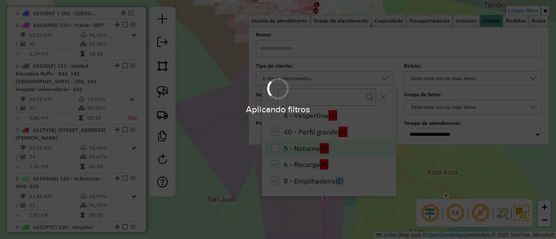
click at [320, 160] on div "Aplicando filtros" at bounding box center [278, 119] width 556 height 239
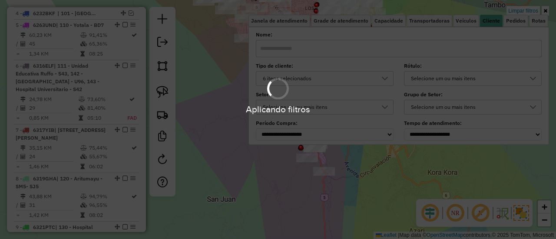
click at [342, 80] on div "6 itens selecionados" at bounding box center [318, 79] width 117 height 14
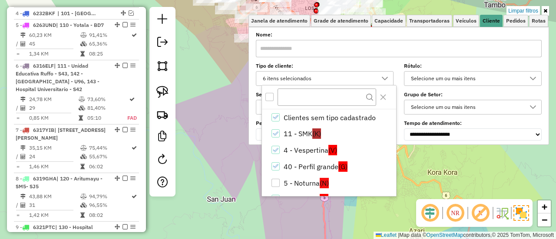
click at [342, 80] on div "6 itens selecionados" at bounding box center [318, 79] width 117 height 14
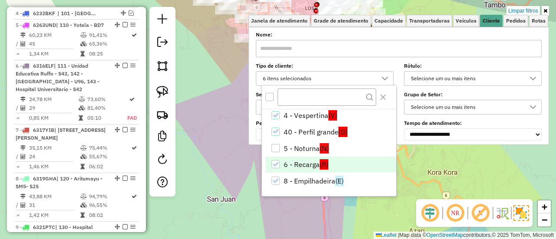
click at [312, 158] on li "6 - Recarga (R)" at bounding box center [330, 165] width 131 height 16
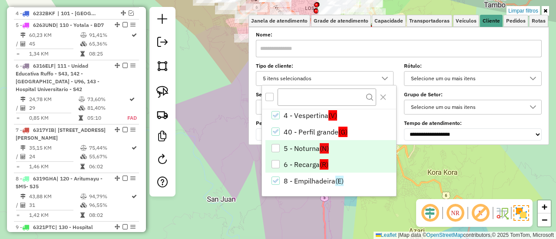
click at [315, 148] on li "5 - Noturna (N)" at bounding box center [330, 148] width 131 height 16
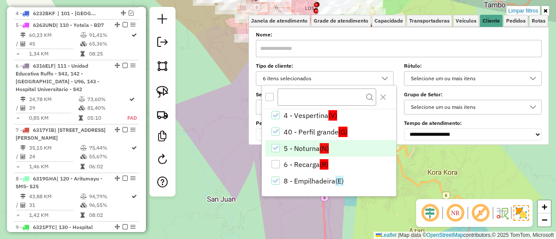
click at [461, 171] on div "Limpar filtros Janela de atendimento Grade de atendimento Capacidade Transporta…" at bounding box center [278, 119] width 556 height 239
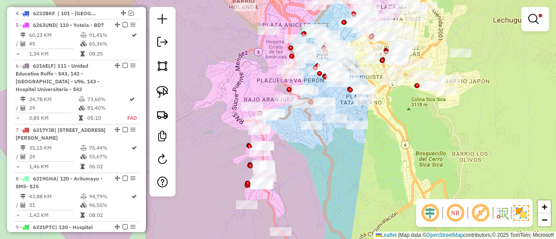
click at [333, 140] on div "Limpar filtros Janela de atendimento Grade de atendimento Capacidade Transporta…" at bounding box center [278, 119] width 556 height 239
click at [336, 160] on div "Limpar filtros Janela de atendimento Grade de atendimento Capacidade Transporta…" at bounding box center [278, 119] width 556 height 239
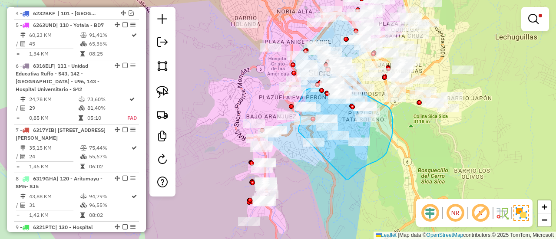
drag, startPoint x: 349, startPoint y: 179, endPoint x: 321, endPoint y: 170, distance: 29.4
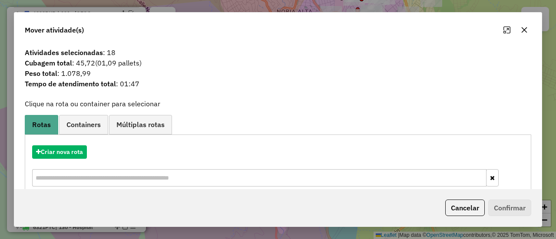
click at [76, 143] on div "Criar nova rota" at bounding box center [278, 167] width 502 height 56
click at [70, 150] on button "Criar nova rota" at bounding box center [59, 151] width 55 height 13
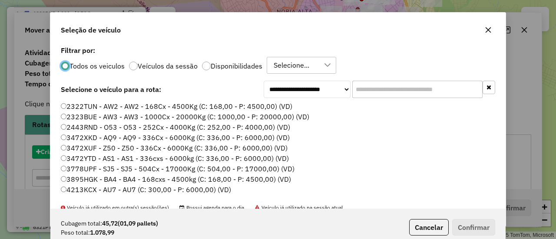
scroll to position [5, 3]
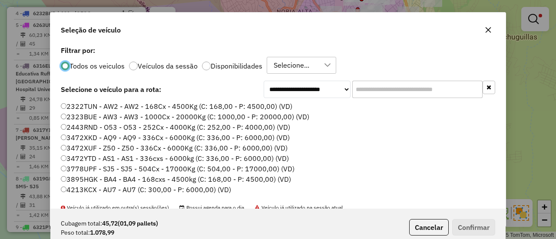
click at [365, 90] on input "text" at bounding box center [417, 89] width 130 height 17
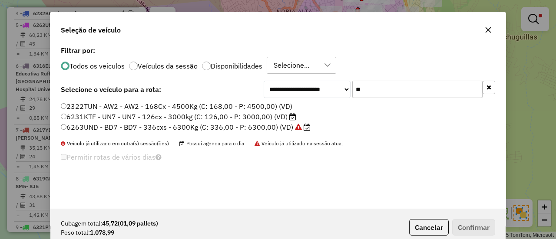
type input "**"
drag, startPoint x: 269, startPoint y: 122, endPoint x: 278, endPoint y: 124, distance: 9.4
click at [269, 122] on label "6263UND - BD7 - BD7 - 336cxs - 6300Kg (C: 336,00 - P: 6300,00) (VD)" at bounding box center [186, 127] width 250 height 10
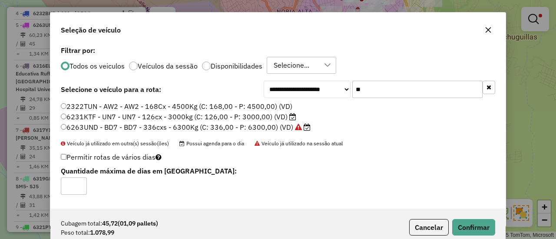
click at [285, 116] on label "6231KTF - UN7 - UN7 - 126cx - 3000kg (C: 126,00 - P: 3000,00) (VD)" at bounding box center [178, 117] width 235 height 10
click at [478, 224] on button "Confirmar" at bounding box center [473, 227] width 43 height 16
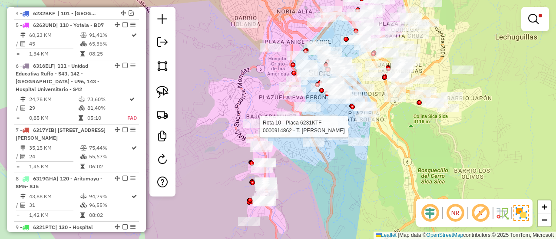
select select "**********"
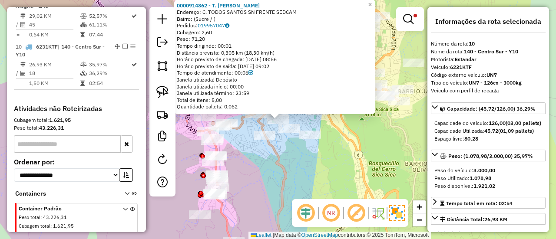
scroll to position [757, 0]
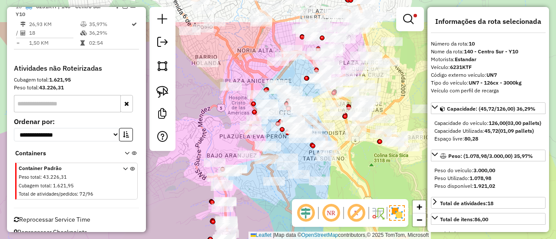
drag, startPoint x: 322, startPoint y: 140, endPoint x: 332, endPoint y: 186, distance: 47.0
click at [332, 186] on div "Limpar filtros Janela de atendimento Grade de atendimento Capacidade Transporta…" at bounding box center [278, 119] width 556 height 239
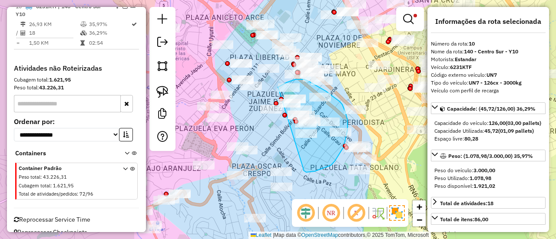
drag, startPoint x: 303, startPoint y: 170, endPoint x: 264, endPoint y: 117, distance: 66.1
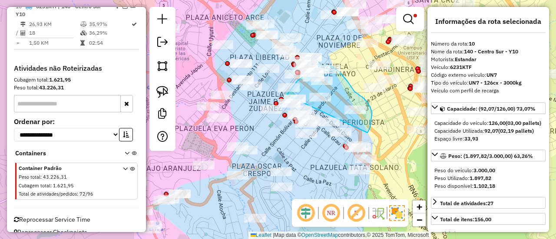
drag, startPoint x: 367, startPoint y: 133, endPoint x: 285, endPoint y: 110, distance: 85.6
click at [285, 105] on div "Rota 6 - Placa 6316ELF 0000039749 - R. POP CHICKEN Limpar filtros Janela de ate…" at bounding box center [278, 119] width 556 height 239
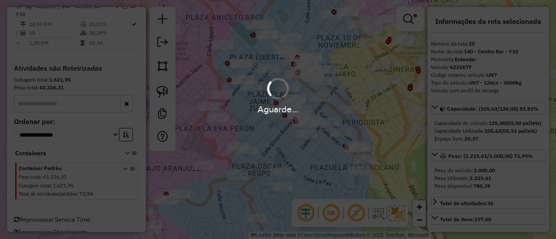
select select "**********"
click at [337, 162] on div "Aguarde..." at bounding box center [278, 119] width 556 height 239
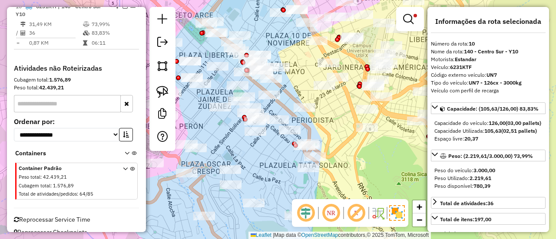
drag, startPoint x: 331, startPoint y: 127, endPoint x: 414, endPoint y: 167, distance: 92.6
click at [414, 167] on div "Limpar filtros Janela de atendimento Grade de atendimento Capacidade Transporta…" at bounding box center [278, 119] width 556 height 239
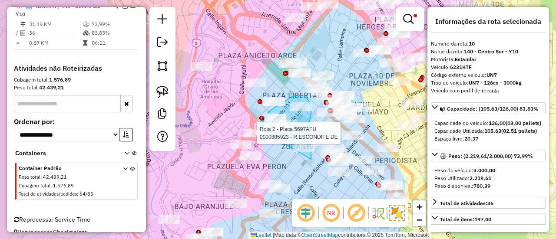
drag, startPoint x: 311, startPoint y: 159, endPoint x: 271, endPoint y: 144, distance: 42.3
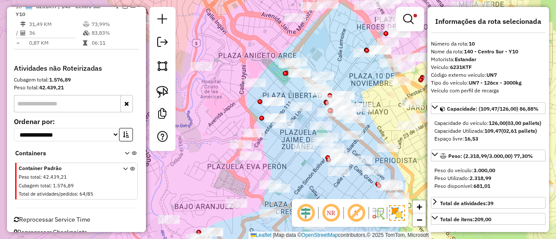
select select "**********"
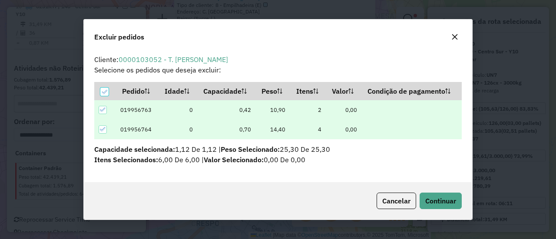
scroll to position [0, 0]
click at [441, 201] on span "Continuar" at bounding box center [440, 201] width 31 height 9
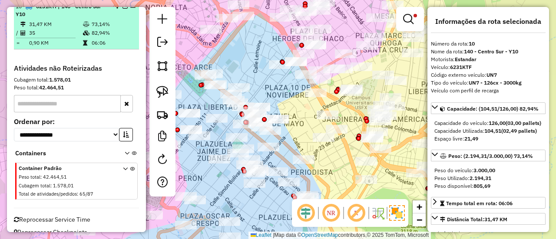
click at [122, 9] on em at bounding box center [124, 5] width 5 height 5
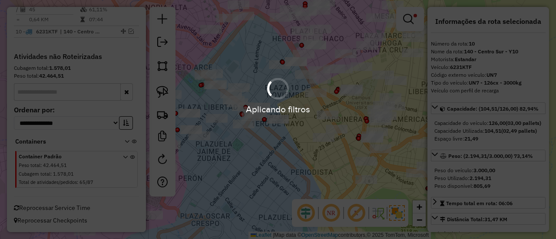
scroll to position [736, 0]
click at [293, 147] on div "Limpar filtros Janela de atendimento Grade de atendimento Capacidade Transporta…" at bounding box center [278, 119] width 556 height 239
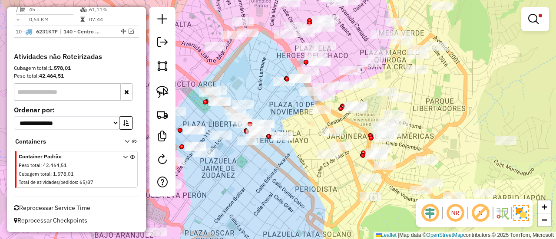
click at [298, 165] on div "Limpar filtros Janela de atendimento Grade de atendimento Capacidade Transporta…" at bounding box center [278, 119] width 556 height 239
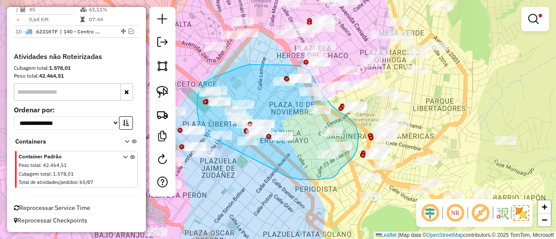
drag, startPoint x: 307, startPoint y: 180, endPoint x: 243, endPoint y: 167, distance: 65.5
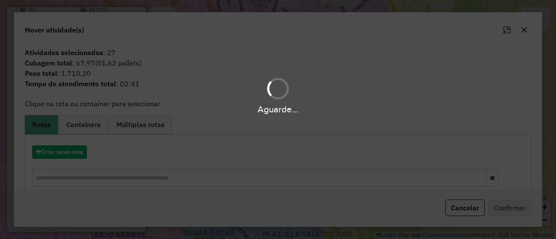
click at [75, 152] on div "Aguarde..." at bounding box center [278, 119] width 556 height 239
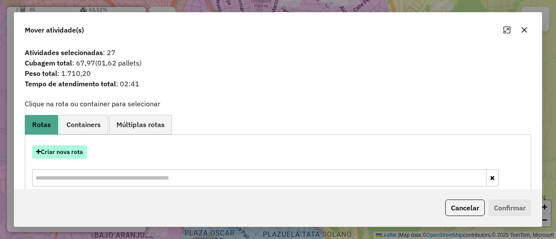
click at [70, 151] on button "Criar nova rota" at bounding box center [59, 151] width 55 height 13
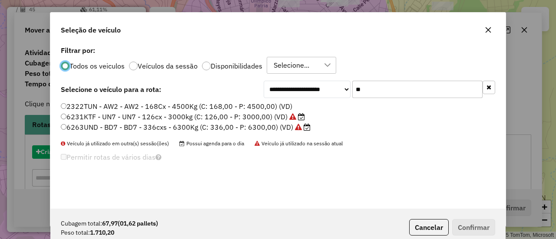
scroll to position [5, 3]
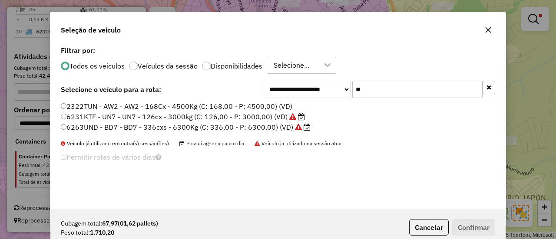
click at [411, 104] on li "2322TUN - AW2 - AW2 - 168Cx - 4500Kg (C: 168,00 - P: 4500,00) (VD)" at bounding box center [278, 107] width 434 height 10
click at [408, 96] on input "**" at bounding box center [417, 89] width 130 height 17
click at [407, 96] on input "**" at bounding box center [417, 89] width 130 height 17
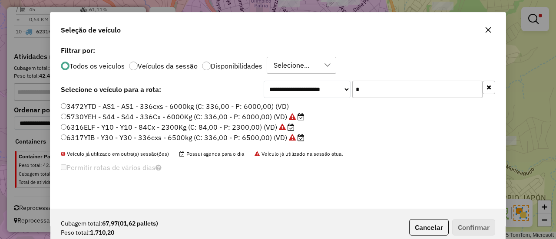
type input "*"
click at [259, 127] on label "6316ELF - Y10 - Y10 - 84Cx - 2300Kg (C: 84,00 - P: 2300,00) (VD)" at bounding box center [178, 127] width 234 height 10
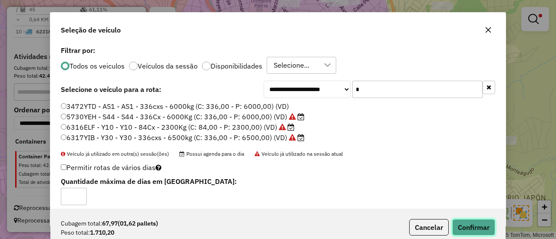
click at [475, 225] on button "Confirmar" at bounding box center [473, 227] width 43 height 16
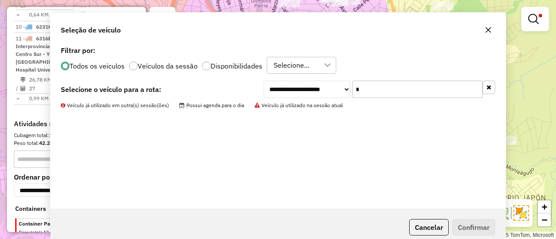
scroll to position [757, 0]
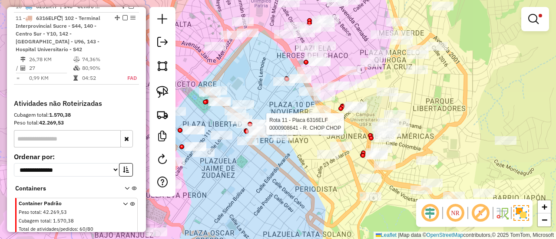
select select "**********"
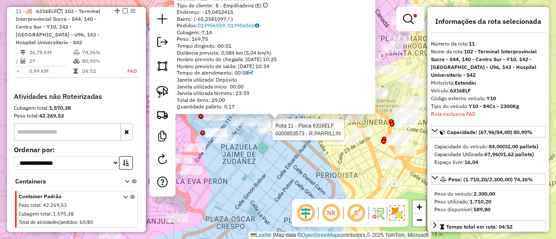
scroll to position [768, 0]
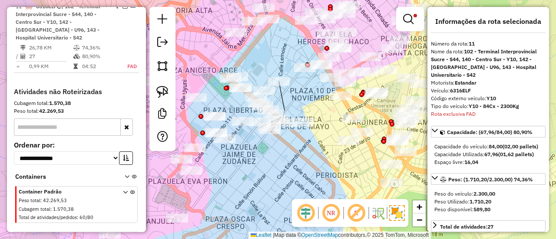
click at [310, 157] on div "Rota 11 - Placa 6316ELF 0000853573 - R.PARRILLIN 0000814421 - T.DONA NORAH Tipo…" at bounding box center [278, 119] width 556 height 239
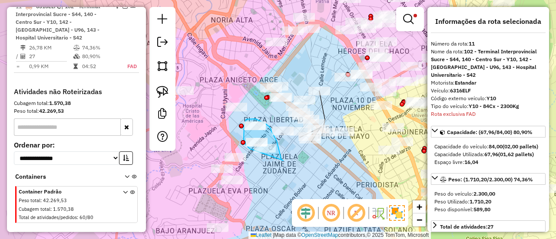
drag, startPoint x: 281, startPoint y: 160, endPoint x: 254, endPoint y: 145, distance: 30.7
click at [254, 147] on div "Limpar filtros Janela de atendimento Grade de atendimento Capacidade Transporta…" at bounding box center [278, 119] width 556 height 239
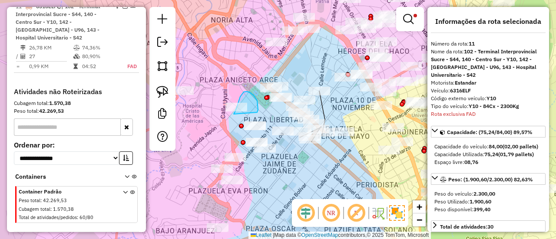
drag, startPoint x: 257, startPoint y: 112, endPoint x: 242, endPoint y: 118, distance: 16.1
drag, startPoint x: 223, startPoint y: 115, endPoint x: 252, endPoint y: 122, distance: 30.0
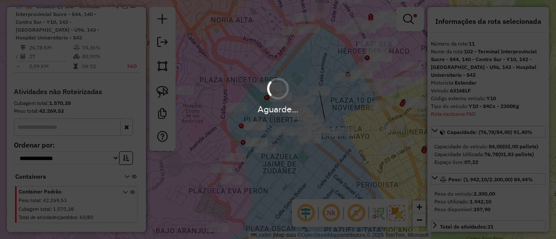
select select "**********"
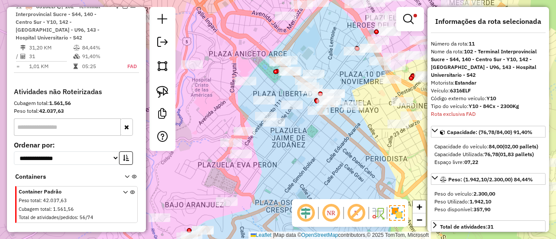
drag, startPoint x: 277, startPoint y: 155, endPoint x: 291, endPoint y: 140, distance: 20.3
click at [291, 140] on div "Limpar filtros Janela de atendimento Grade de atendimento Capacidade Transporta…" at bounding box center [278, 119] width 556 height 239
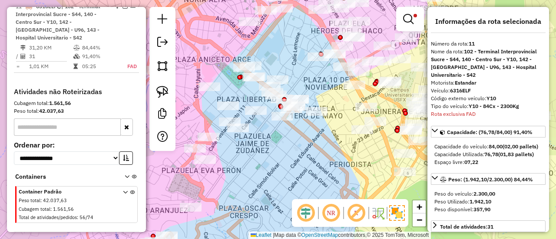
drag, startPoint x: 293, startPoint y: 138, endPoint x: 282, endPoint y: 137, distance: 11.4
click at [254, 145] on div "Limpar filtros Janela de atendimento Grade de atendimento Capacidade Transporta…" at bounding box center [278, 119] width 556 height 239
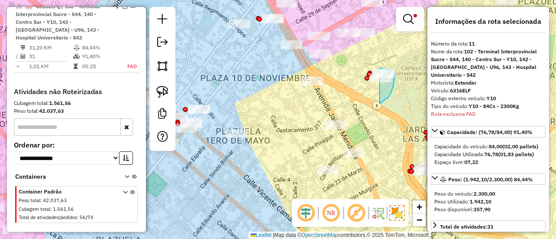
drag, startPoint x: 379, startPoint y: 104, endPoint x: 354, endPoint y: 88, distance: 29.6
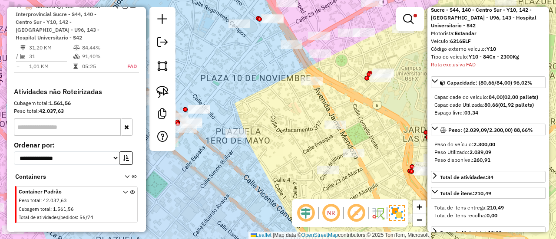
scroll to position [87, 0]
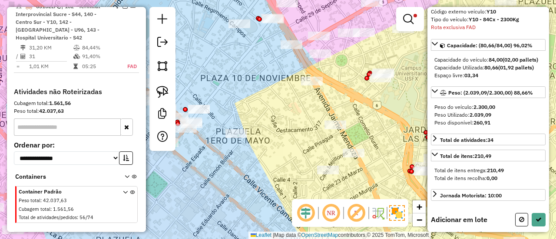
select select "**********"
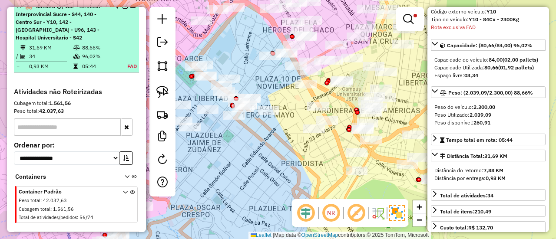
click at [119, 9] on div at bounding box center [122, 5] width 26 height 5
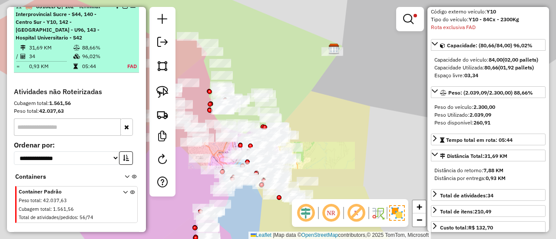
click at [124, 9] on em at bounding box center [124, 5] width 5 height 5
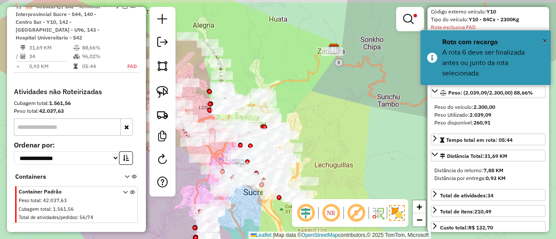
click at [348, 128] on div "Rota 9 - Placa 6321PTC 0000825860 - R.CH.MARIA Limpar filtros Janela de atendim…" at bounding box center [278, 119] width 556 height 239
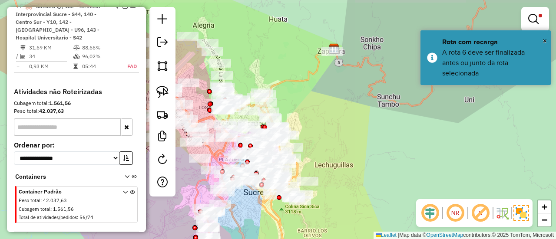
click at [352, 130] on div "Limpar filtros Janela de atendimento Grade de atendimento Capacidade Transporta…" at bounding box center [278, 119] width 556 height 239
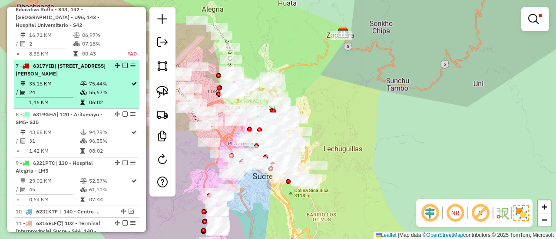
scroll to position [508, 0]
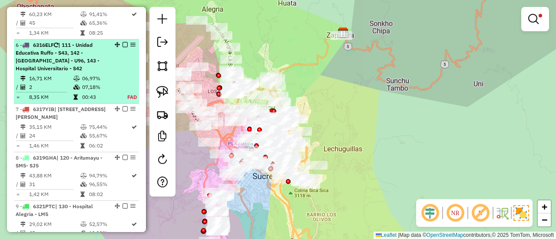
select select "**********"
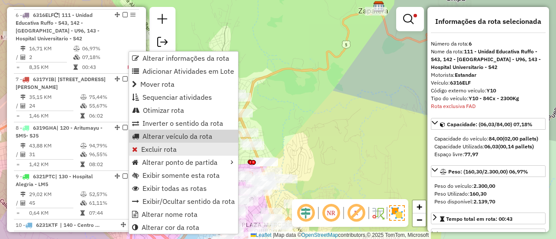
scroll to position [547, 0]
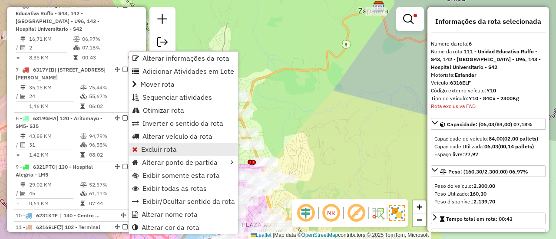
click at [158, 147] on span "Excluir rota" at bounding box center [159, 149] width 36 height 7
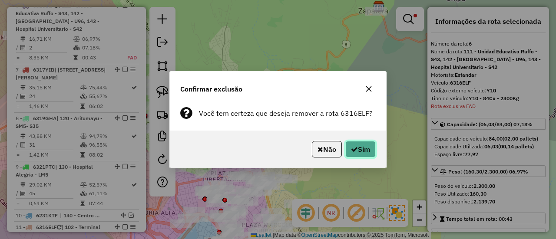
click at [356, 142] on button "Sim" at bounding box center [360, 149] width 30 height 16
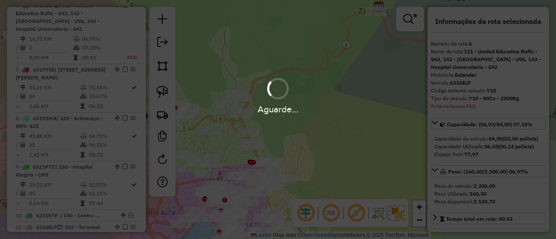
click at [318, 160] on div "Aguarde..." at bounding box center [278, 119] width 556 height 239
click at [331, 153] on div "Aguarde..." at bounding box center [278, 119] width 556 height 239
drag, startPoint x: 331, startPoint y: 158, endPoint x: 341, endPoint y: 163, distance: 11.3
click at [331, 158] on div "Aguarde..." at bounding box center [278, 119] width 556 height 239
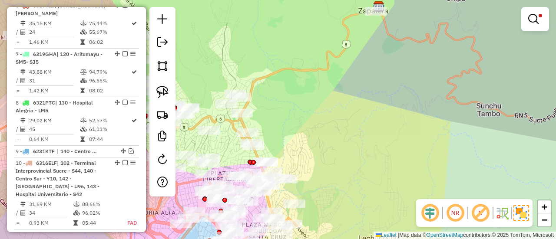
scroll to position [484, 0]
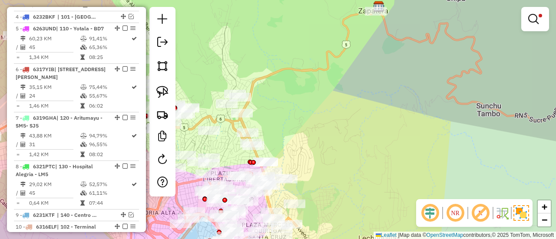
click at [341, 163] on div "Limpar filtros Janela de atendimento Grade de atendimento Capacidade Transporta…" at bounding box center [278, 119] width 556 height 239
drag, startPoint x: 333, startPoint y: 171, endPoint x: 374, endPoint y: 54, distance: 124.0
click at [374, 54] on div "Limpar filtros Janela de atendimento Grade de atendimento Capacidade Transporta…" at bounding box center [278, 119] width 556 height 239
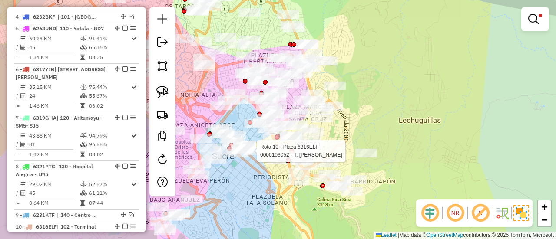
select select "**********"
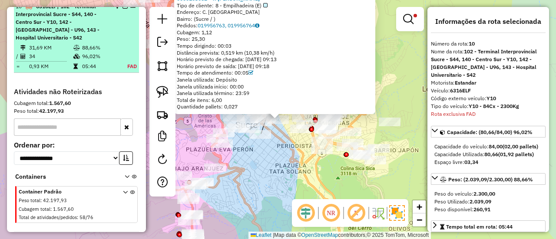
click at [122, 9] on em at bounding box center [124, 5] width 5 height 5
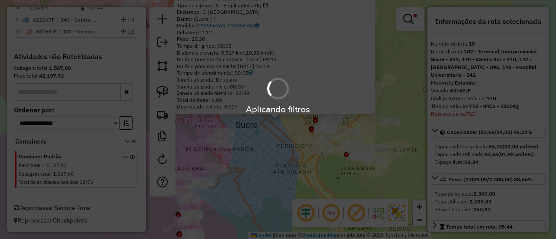
scroll to position [684, 0]
click at [267, 161] on div "Aplicando filtros" at bounding box center [278, 119] width 556 height 239
click at [331, 182] on div "0000103052 - T. JUANA Tipo de cliente: 8 - Empilhadeira (E) Endereço: C. URCULL…" at bounding box center [278, 119] width 556 height 239
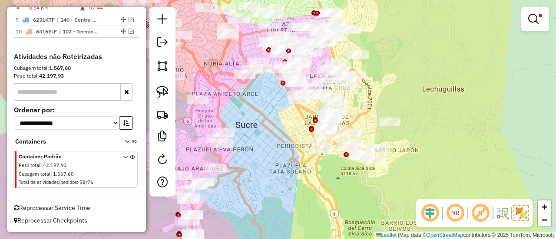
click at [333, 180] on div "0000103052 - T. JUANA Tipo de cliente: 8 - Empilhadeira (E) Endereço: C. URCULL…" at bounding box center [278, 119] width 556 height 239
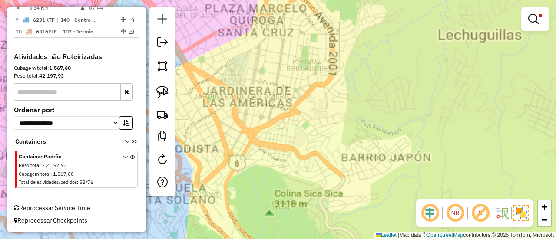
click at [417, 143] on div "Limpar filtros Janela de atendimento Grade de atendimento Capacidade Transporta…" at bounding box center [278, 119] width 556 height 239
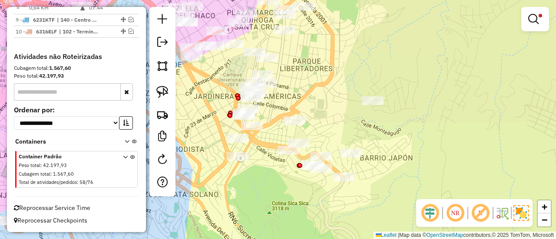
click at [536, 28] on div at bounding box center [535, 19] width 28 height 24
click at [531, 16] on em at bounding box center [533, 19] width 10 height 10
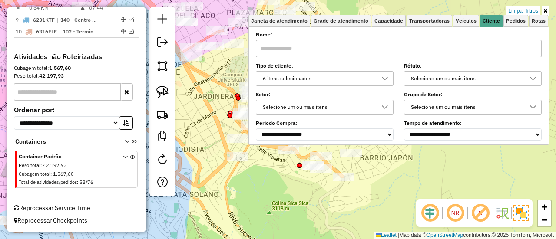
click at [531, 11] on link "Limpar filtros" at bounding box center [522, 11] width 33 height 10
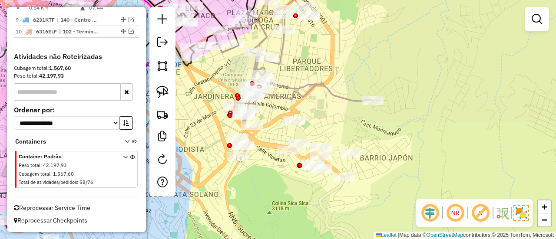
click at [442, 162] on div "Janela de atendimento Grade de atendimento Capacidade Transportadoras Veículos …" at bounding box center [278, 119] width 556 height 239
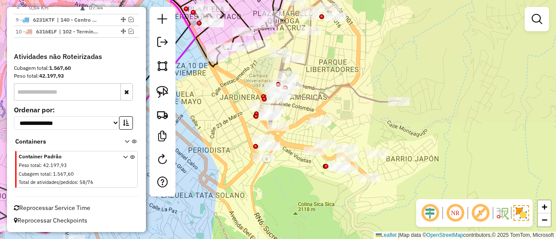
drag, startPoint x: 415, startPoint y: 166, endPoint x: 443, endPoint y: 164, distance: 28.3
click at [444, 165] on div "Janela de atendimento Grade de atendimento Capacidade Transportadoras Veículos …" at bounding box center [278, 119] width 556 height 239
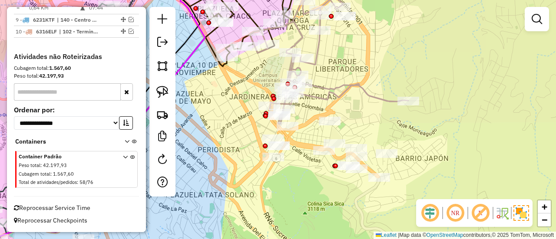
click at [444, 163] on div "Janela de atendimento Grade de atendimento Capacidade Transportadoras Veículos …" at bounding box center [278, 119] width 556 height 239
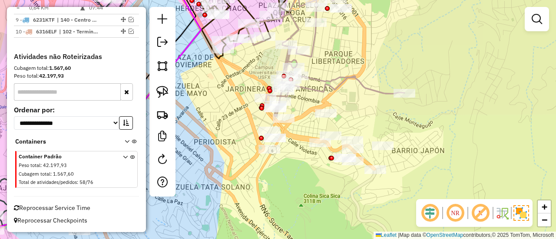
drag, startPoint x: 438, startPoint y: 146, endPoint x: 432, endPoint y: 138, distance: 10.0
click at [432, 138] on div "Janela de atendimento Grade de atendimento Capacidade Transportadoras Veículos …" at bounding box center [278, 119] width 556 height 239
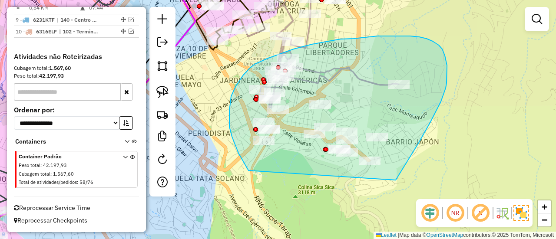
drag, startPoint x: 397, startPoint y: 177, endPoint x: 252, endPoint y: 172, distance: 145.1
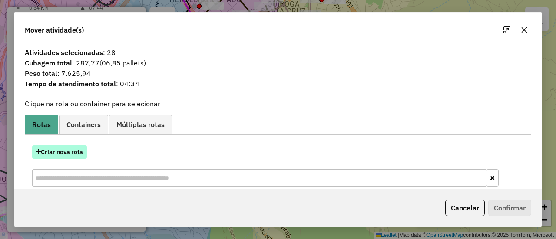
click at [69, 150] on button "Criar nova rota" at bounding box center [59, 151] width 55 height 13
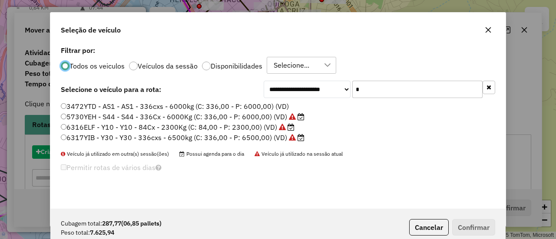
scroll to position [5, 3]
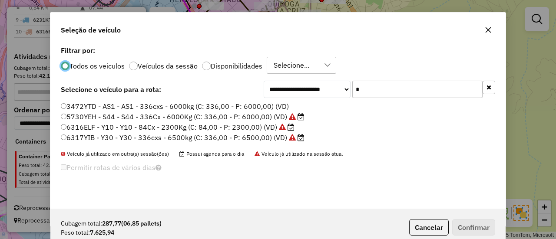
drag, startPoint x: 399, startPoint y: 100, endPoint x: 403, endPoint y: 95, distance: 6.3
click at [400, 99] on div "**********" at bounding box center [277, 126] width 455 height 165
click at [404, 89] on input "*" at bounding box center [417, 89] width 130 height 17
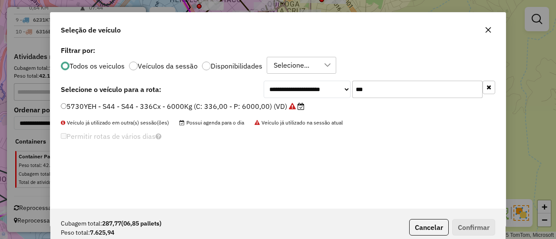
type input "***"
click at [260, 107] on label "5730YEH - S44 - S44 - 336Cx - 6000Kg (C: 336,00 - P: 6000,00) (VD)" at bounding box center [183, 106] width 244 height 10
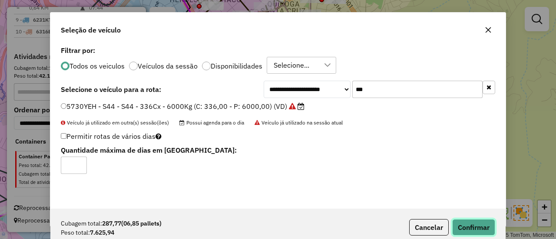
click at [481, 220] on button "Confirmar" at bounding box center [473, 227] width 43 height 16
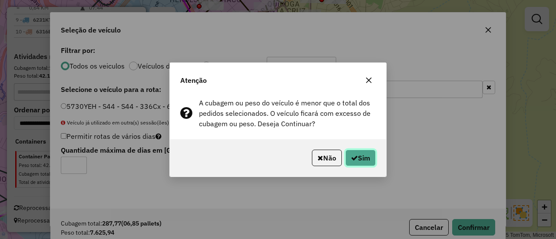
click at [357, 151] on button "Sim" at bounding box center [360, 158] width 30 height 16
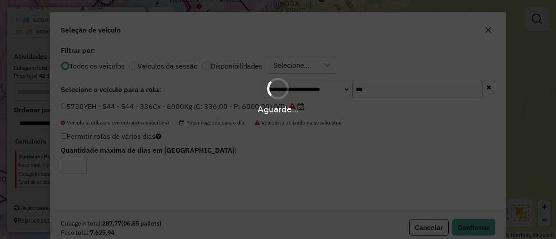
click at [405, 144] on div "Aguarde..." at bounding box center [278, 119] width 556 height 239
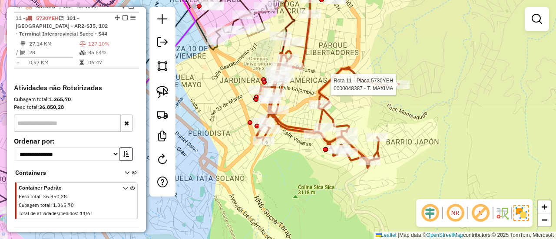
click at [368, 78] on icon at bounding box center [327, 109] width 142 height 117
select select "**********"
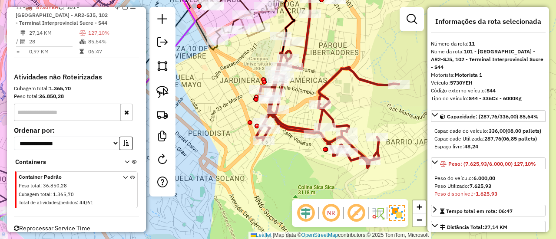
scroll to position [716, 0]
click at [409, 21] on em at bounding box center [411, 19] width 10 height 10
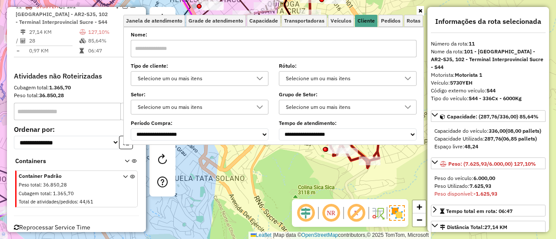
click at [227, 91] on label "Setor:" at bounding box center [200, 95] width 138 height 8
click at [237, 76] on div "Selecione um ou mais itens" at bounding box center [193, 79] width 117 height 14
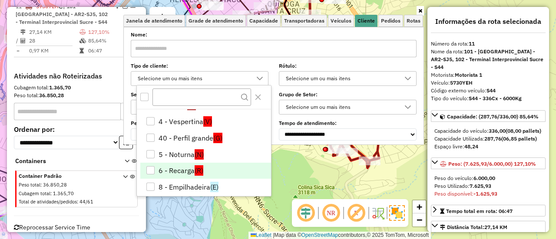
scroll to position [35, 0]
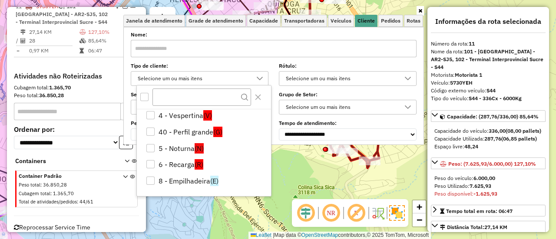
click at [309, 185] on div "Janela de atendimento Grade de atendimento Capacidade Transportadoras Veículos …" at bounding box center [278, 119] width 556 height 239
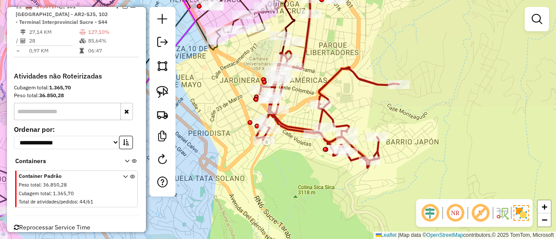
click at [373, 154] on icon at bounding box center [327, 109] width 142 height 117
select select "**********"
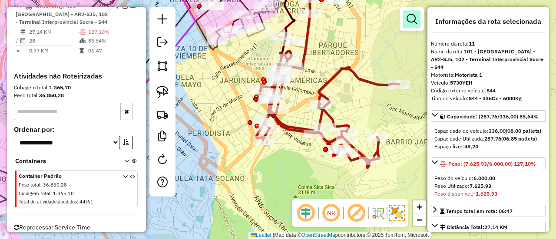
click at [414, 24] on link at bounding box center [411, 18] width 17 height 17
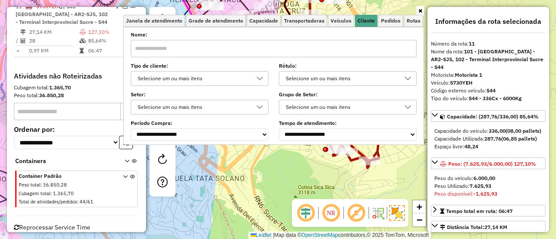
click at [247, 82] on div "Selecione um ou mais itens" at bounding box center [193, 79] width 117 height 14
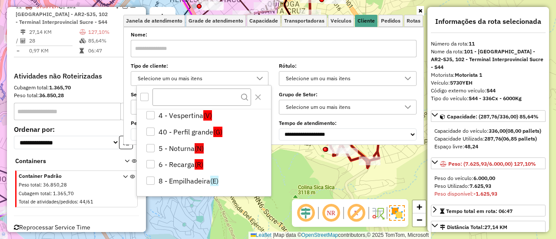
drag, startPoint x: 301, startPoint y: 164, endPoint x: 307, endPoint y: 160, distance: 6.6
click at [301, 164] on div "Janela de atendimento Grade de atendimento Capacidade Transportadoras Veículos …" at bounding box center [278, 119] width 556 height 239
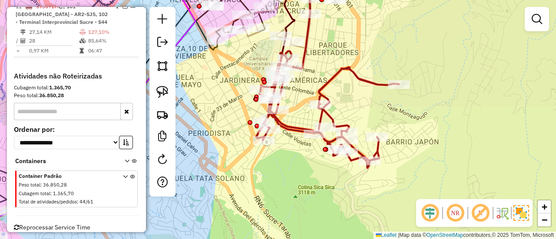
click at [340, 77] on icon at bounding box center [327, 109] width 142 height 117
select select "**********"
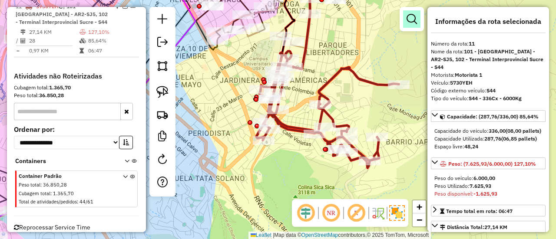
click at [419, 23] on link at bounding box center [411, 18] width 17 height 17
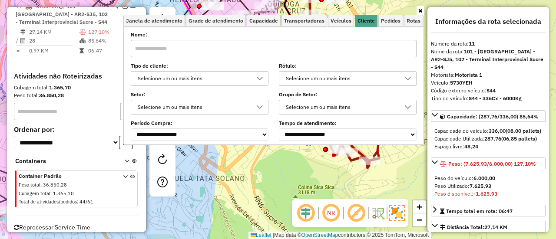
click at [210, 73] on div "Selecione um ou mais itens" at bounding box center [193, 79] width 117 height 14
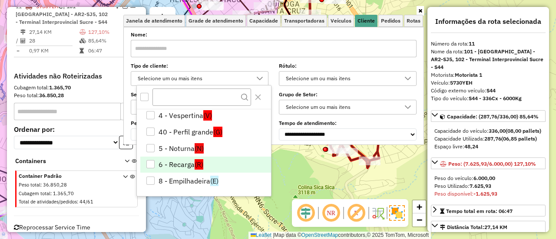
click at [208, 162] on li "6 - Recarga (R)" at bounding box center [205, 165] width 131 height 16
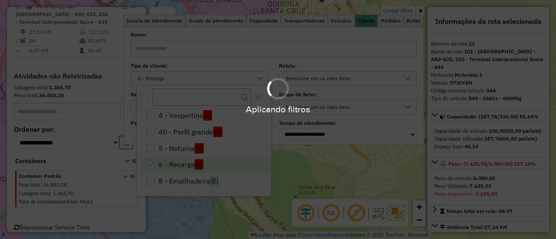
click at [310, 158] on div "Aplicando filtros" at bounding box center [278, 119] width 556 height 239
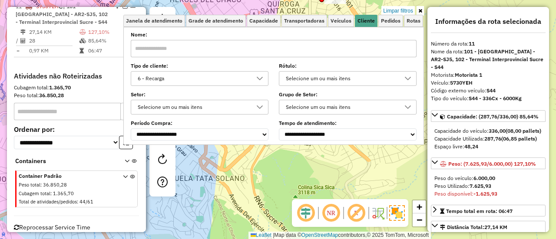
click at [310, 158] on div "Limpar filtros Janela de atendimento Grade de atendimento Capacidade Transporta…" at bounding box center [278, 119] width 556 height 239
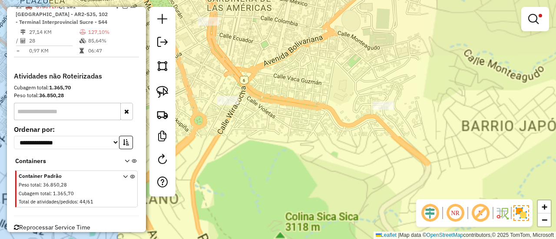
click at [310, 158] on div "Limpar filtros Janela de atendimento Grade de atendimento Capacidade Transporta…" at bounding box center [278, 119] width 556 height 239
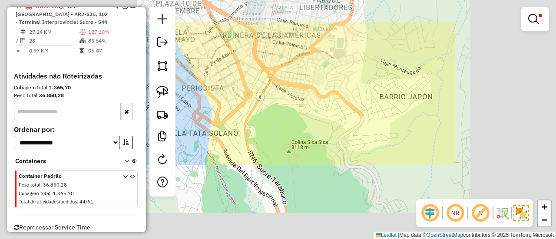
click at [298, 74] on div "Limpar filtros Janela de atendimento Grade de atendimento Capacidade Transporta…" at bounding box center [278, 119] width 556 height 239
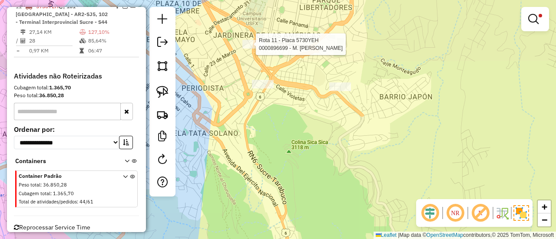
select select "**********"
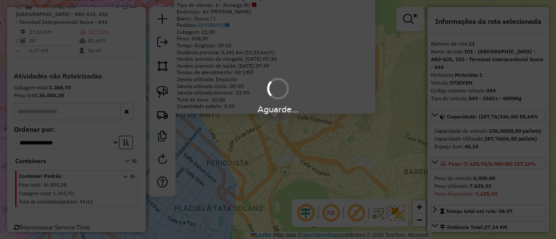
click at [298, 159] on div "Aguarde..." at bounding box center [278, 119] width 556 height 239
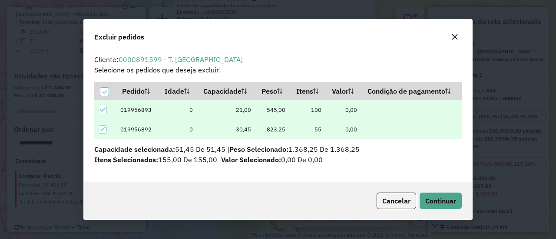
scroll to position [0, 0]
click at [445, 194] on button "Continuar" at bounding box center [440, 201] width 42 height 16
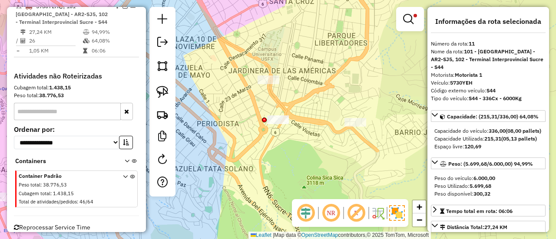
click at [346, 130] on div "Limpar filtros Janela de atendimento Grade de atendimento Capacidade Transporta…" at bounding box center [278, 119] width 556 height 239
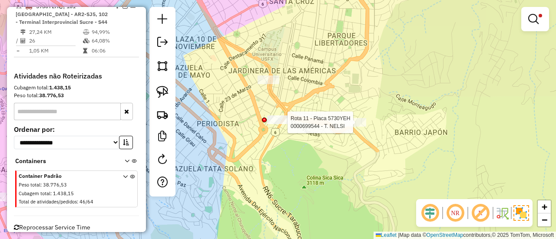
select select "**********"
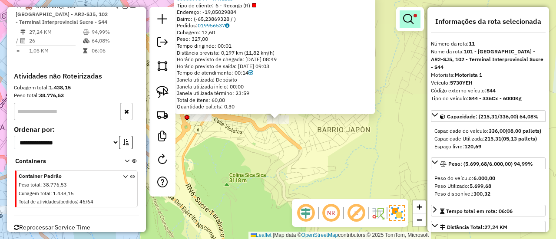
click at [406, 22] on em at bounding box center [408, 19] width 10 height 10
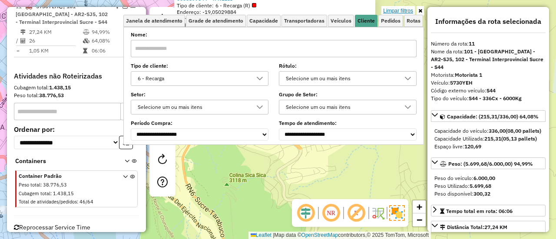
click at [409, 9] on link "Limpar filtros" at bounding box center [397, 11] width 33 height 10
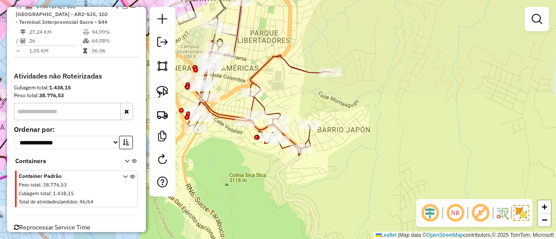
click at [300, 134] on div "Janela de atendimento Grade de atendimento Capacidade Transportadoras Veículos …" at bounding box center [278, 119] width 556 height 239
click at [309, 137] on icon at bounding box center [259, 97] width 142 height 117
select select "**********"
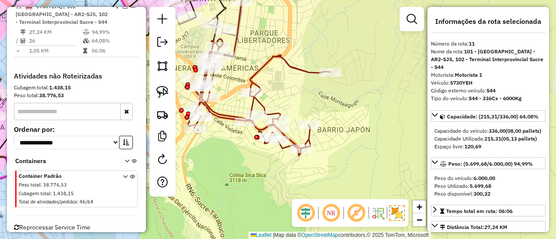
drag, startPoint x: 328, startPoint y: 147, endPoint x: 389, endPoint y: 158, distance: 61.8
click at [389, 158] on div "Janela de atendimento Grade de atendimento Capacidade Transportadoras Veículos …" at bounding box center [278, 119] width 556 height 239
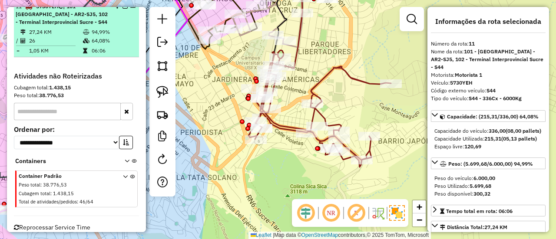
click at [122, 9] on em at bounding box center [124, 5] width 5 height 5
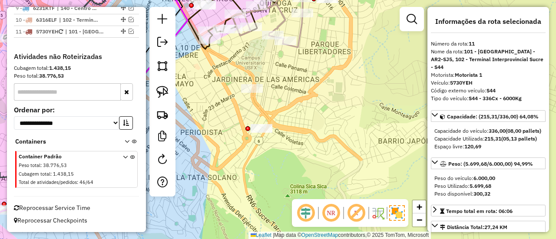
scroll to position [696, 0]
click at [287, 93] on div "Janela de atendimento Grade de atendimento Capacidade Transportadoras Veículos …" at bounding box center [278, 119] width 556 height 239
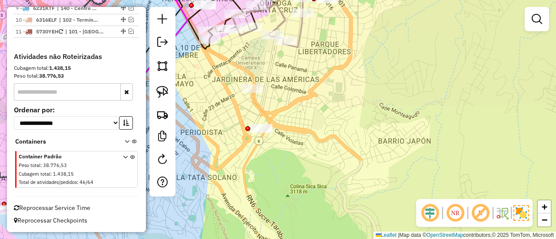
drag, startPoint x: 304, startPoint y: 110, endPoint x: 317, endPoint y: 121, distance: 17.0
click at [317, 121] on div "Janela de atendimento Grade de atendimento Capacidade Transportadoras Veículos …" at bounding box center [278, 119] width 556 height 239
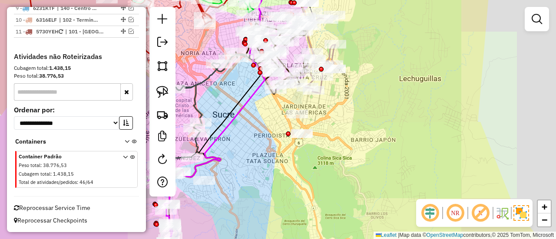
click at [332, 111] on div "Janela de atendimento Grade de atendimento Capacidade Transportadoras Veículos …" at bounding box center [278, 119] width 556 height 239
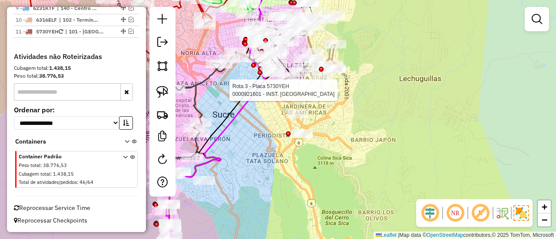
select select "**********"
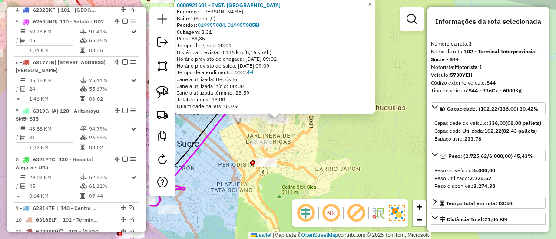
scroll to position [439, 0]
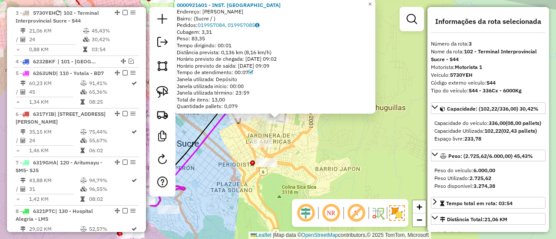
drag, startPoint x: 336, startPoint y: 127, endPoint x: 335, endPoint y: 138, distance: 10.5
click at [336, 128] on div "0000921601 - INST. PADEL LAN Endereço: RENE BARRIENTOS Bairro: (Sucre / ) Pedid…" at bounding box center [278, 119] width 556 height 239
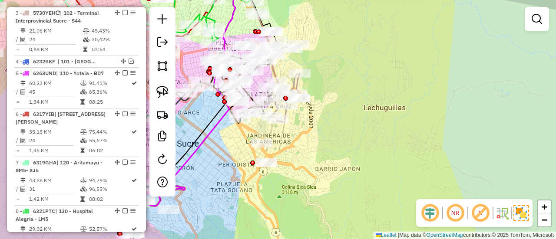
click at [332, 129] on div "Janela de atendimento Grade de atendimento Capacidade Transportadoras Veículos …" at bounding box center [278, 119] width 556 height 239
drag, startPoint x: 330, startPoint y: 137, endPoint x: 357, endPoint y: 105, distance: 42.2
click at [357, 107] on div "Janela de atendimento Grade de atendimento Capacidade Transportadoras Veículos …" at bounding box center [278, 119] width 556 height 239
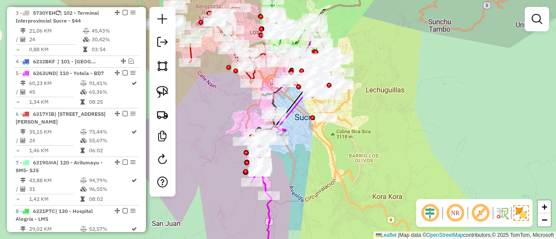
click at [330, 155] on div "Janela de atendimento Grade de atendimento Capacidade Transportadoras Veículos …" at bounding box center [278, 119] width 556 height 239
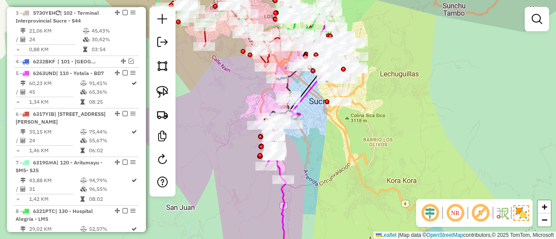
drag, startPoint x: 323, startPoint y: 179, endPoint x: 352, endPoint y: 152, distance: 39.3
click at [352, 152] on div "Janela de atendimento Grade de atendimento Capacidade Transportadoras Veículos …" at bounding box center [278, 119] width 556 height 239
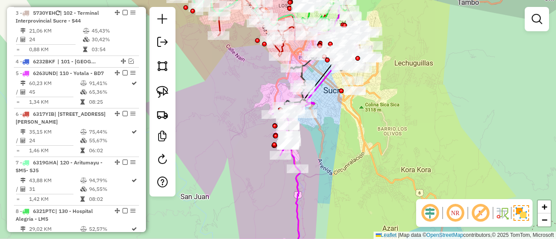
click at [327, 156] on div "Janela de atendimento Grade de atendimento Capacidade Transportadoras Veículos …" at bounding box center [278, 119] width 556 height 239
drag, startPoint x: 334, startPoint y: 127, endPoint x: 336, endPoint y: 94, distance: 32.6
click at [336, 96] on div "Janela de atendimento Grade de atendimento Capacidade Transportadoras Veículos …" at bounding box center [278, 119] width 556 height 239
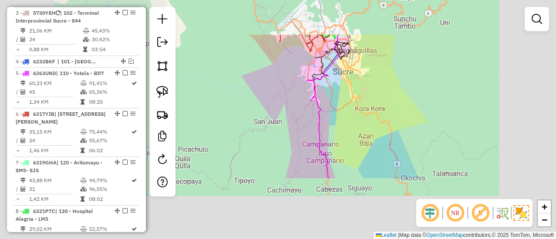
click at [364, 115] on div "Janela de atendimento Grade de atendimento Capacidade Transportadoras Veículos …" at bounding box center [278, 119] width 556 height 239
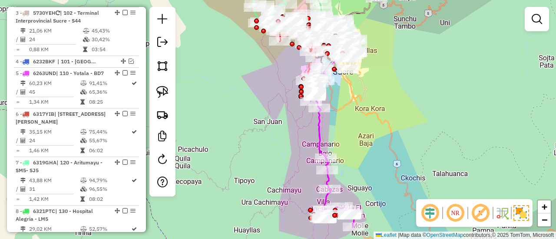
drag, startPoint x: 353, startPoint y: 178, endPoint x: 358, endPoint y: 121, distance: 57.1
click at [358, 121] on div "Janela de atendimento Grade de atendimento Capacidade Transportadoras Veículos …" at bounding box center [278, 119] width 556 height 239
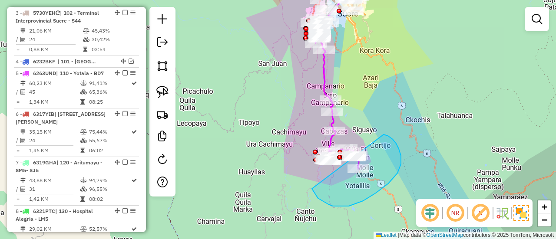
drag, startPoint x: 318, startPoint y: 198, endPoint x: 313, endPoint y: 159, distance: 39.4
click at [313, 159] on div "Janela de atendimento Grade de atendimento Capacidade Transportadoras Veículos …" at bounding box center [278, 119] width 556 height 239
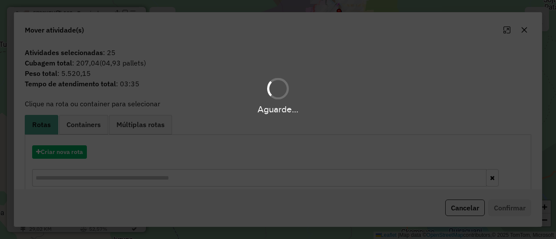
click at [79, 160] on div "Aguarde..." at bounding box center [278, 119] width 556 height 239
click at [79, 158] on div "Aguarde..." at bounding box center [278, 119] width 556 height 239
click at [77, 153] on div "Aguarde..." at bounding box center [278, 119] width 556 height 239
click at [77, 153] on hb-app "Aguarde... Pop-up bloqueado! Seu navegador bloqueou automáticamente a abertura …" at bounding box center [278, 119] width 556 height 239
click at [77, 153] on button "Criar nova rota" at bounding box center [59, 151] width 55 height 13
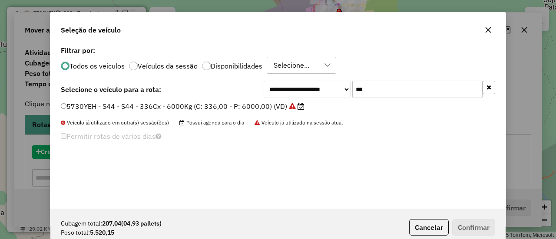
click at [77, 153] on div "**********" at bounding box center [277, 126] width 455 height 165
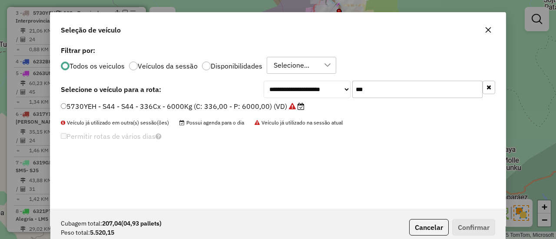
drag, startPoint x: 430, startPoint y: 75, endPoint x: 411, endPoint y: 92, distance: 25.6
click at [428, 78] on div "**********" at bounding box center [277, 126] width 455 height 165
click at [410, 92] on input "***" at bounding box center [417, 89] width 130 height 17
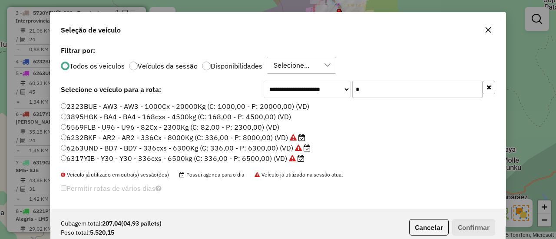
type input "*"
click at [235, 68] on label "Disponibilidades" at bounding box center [237, 66] width 52 height 7
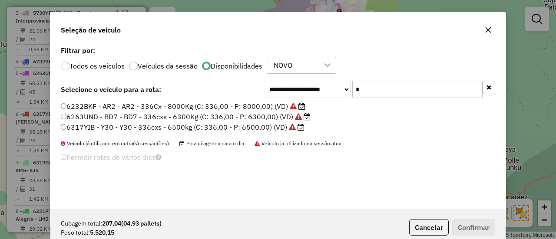
click at [279, 114] on label "6263UND - BD7 - BD7 - 336cxs - 6300Kg (C: 336,00 - P: 6300,00) (VD)" at bounding box center [186, 117] width 250 height 10
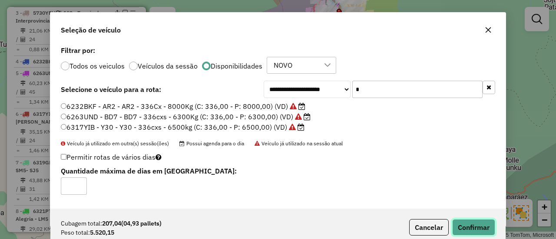
click at [471, 230] on button "Confirmar" at bounding box center [473, 227] width 43 height 16
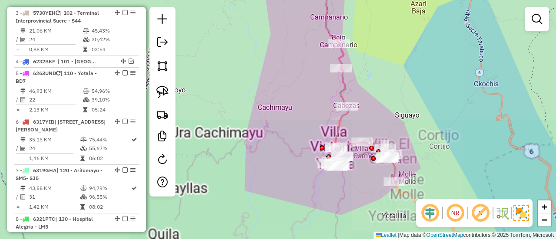
click at [364, 155] on icon at bounding box center [361, 161] width 67 height 39
select select "**********"
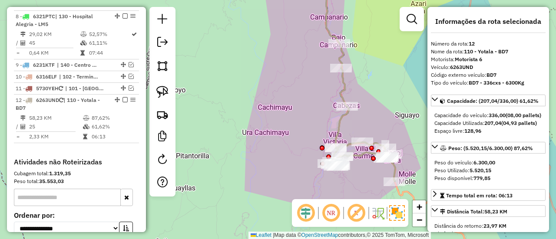
scroll to position [728, 0]
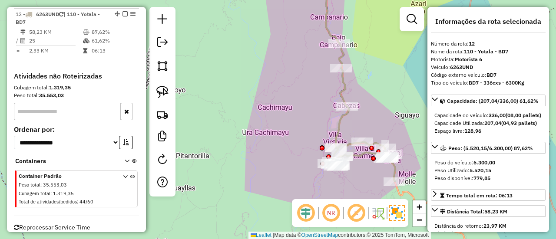
click at [363, 155] on icon at bounding box center [361, 161] width 67 height 39
click at [363, 151] on icon at bounding box center [361, 161] width 67 height 39
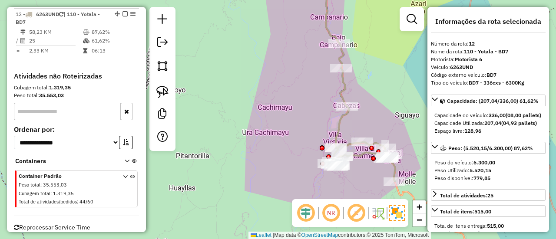
click at [366, 188] on div "Janela de atendimento Grade de atendimento Capacidade Transportadoras Veículos …" at bounding box center [278, 119] width 556 height 239
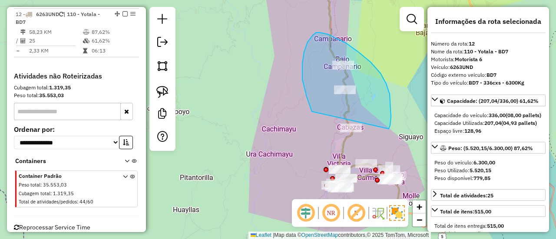
drag, startPoint x: 389, startPoint y: 129, endPoint x: 333, endPoint y: 142, distance: 57.1
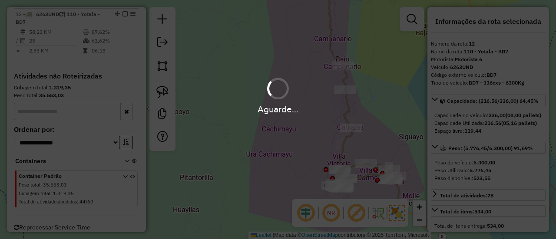
select select "**********"
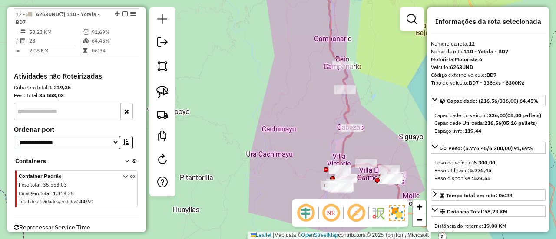
click at [349, 112] on icon at bounding box center [365, 134] width 67 height 138
drag, startPoint x: 356, startPoint y: 104, endPoint x: 354, endPoint y: 137, distance: 33.1
click at [355, 139] on div "Janela de atendimento Grade de atendimento Capacidade Transportadoras Veículos …" at bounding box center [278, 119] width 556 height 239
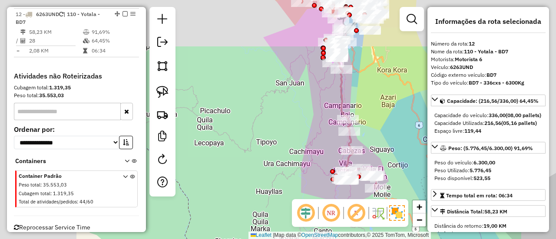
click at [341, 102] on icon at bounding box center [353, 53] width 36 height 155
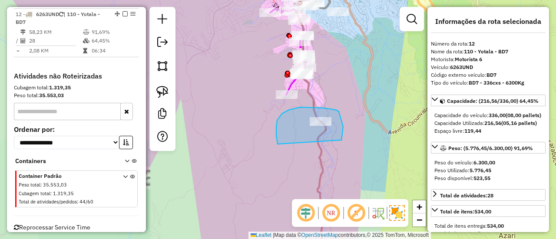
drag, startPoint x: 340, startPoint y: 140, endPoint x: 284, endPoint y: 155, distance: 57.9
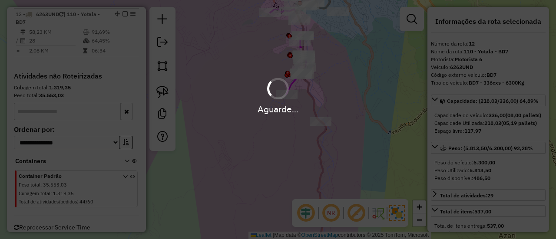
select select "**********"
click at [349, 141] on div "Aguarde..." at bounding box center [278, 119] width 556 height 239
click at [320, 137] on div "Aguarde..." at bounding box center [278, 119] width 556 height 239
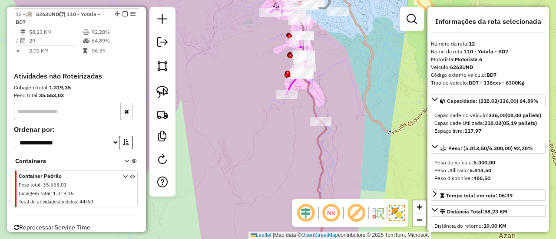
click at [321, 138] on icon at bounding box center [321, 193] width 8 height 142
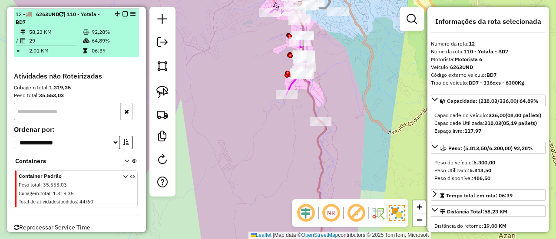
click at [127, 11] on div at bounding box center [122, 13] width 26 height 5
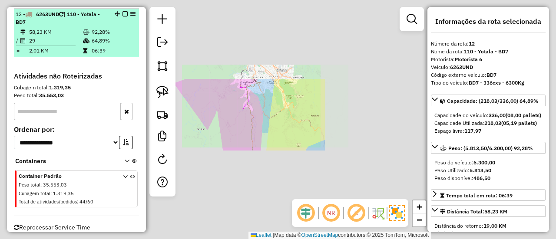
click at [123, 12] on em at bounding box center [124, 13] width 5 height 5
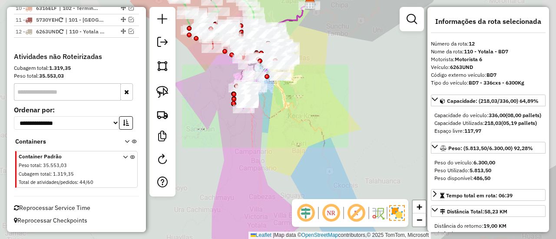
scroll to position [707, 0]
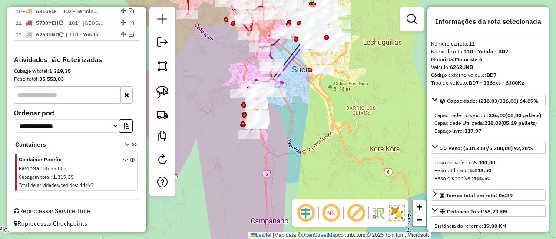
drag, startPoint x: 280, startPoint y: 125, endPoint x: 310, endPoint y: 153, distance: 41.2
click at [310, 153] on div "Janela de atendimento Grade de atendimento Capacidade Transportadoras Veículos …" at bounding box center [278, 119] width 556 height 239
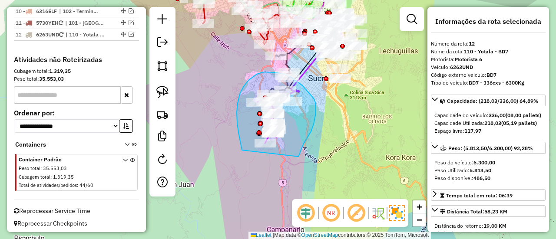
drag, startPoint x: 300, startPoint y: 152, endPoint x: 262, endPoint y: 168, distance: 40.3
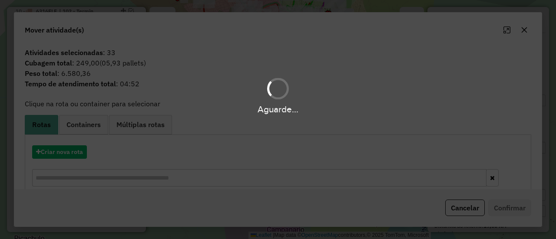
click at [70, 151] on div "Aguarde..." at bounding box center [278, 119] width 556 height 239
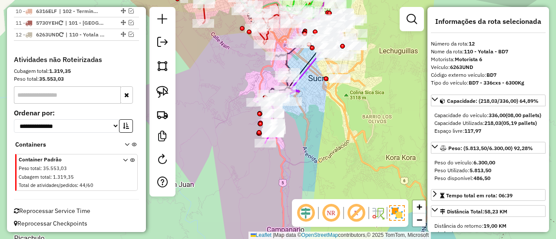
click at [324, 169] on div "Janela de atendimento Grade de atendimento Capacidade Transportadoras Veículos …" at bounding box center [278, 119] width 556 height 239
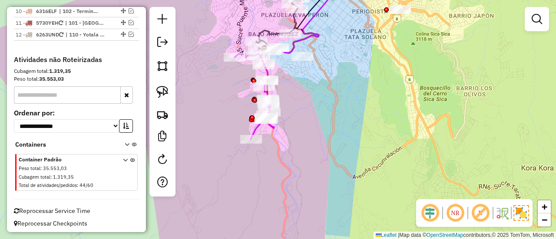
drag, startPoint x: 293, startPoint y: 165, endPoint x: 298, endPoint y: 172, distance: 8.4
click at [298, 172] on div "Janela de atendimento Grade de atendimento Capacidade Transportadoras Veículos …" at bounding box center [278, 119] width 556 height 239
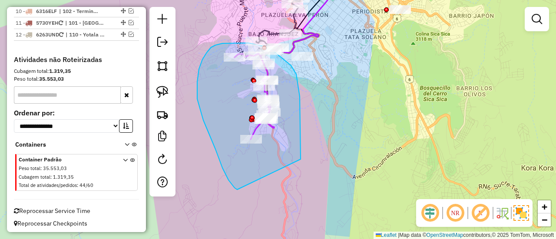
drag, startPoint x: 296, startPoint y: 74, endPoint x: 243, endPoint y: 191, distance: 128.4
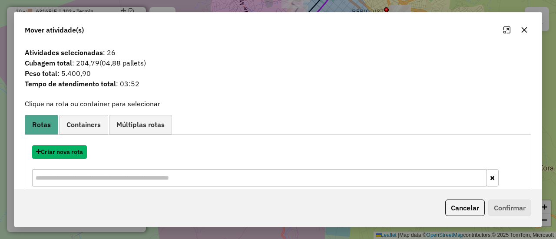
click at [72, 152] on button "Criar nova rota" at bounding box center [59, 151] width 55 height 13
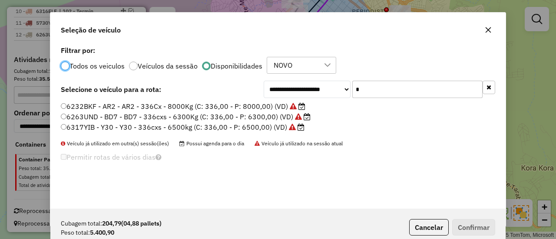
scroll to position [5, 3]
click at [372, 89] on input "*" at bounding box center [417, 89] width 130 height 17
click at [371, 89] on input "*" at bounding box center [417, 89] width 130 height 17
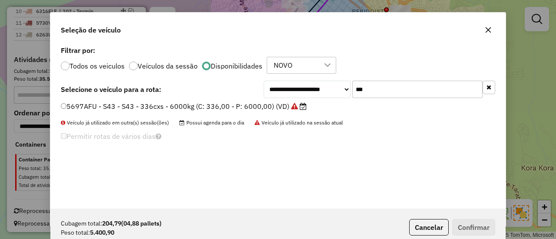
type input "***"
click at [261, 105] on label "5697AFU - S43 - S43 - 336cxs - 6000kg (C: 336,00 - P: 6000,00) (VD)" at bounding box center [184, 106] width 246 height 10
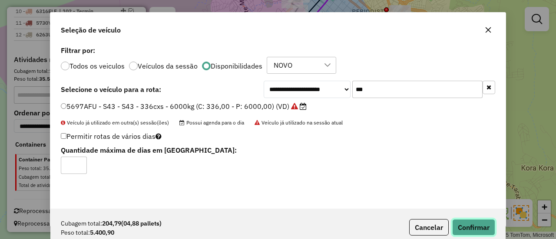
click at [468, 224] on button "Confirmar" at bounding box center [473, 227] width 43 height 16
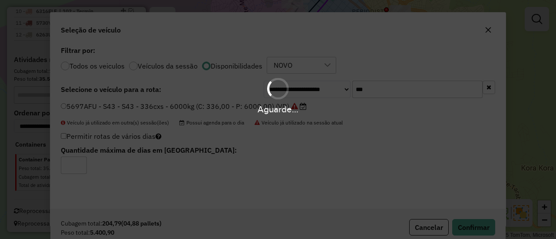
click at [267, 178] on div "Aguarde..." at bounding box center [278, 119] width 556 height 239
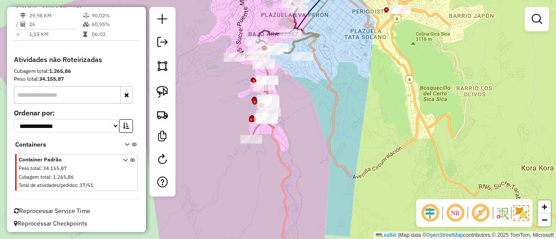
click at [259, 131] on icon at bounding box center [254, 93] width 40 height 91
select select "**********"
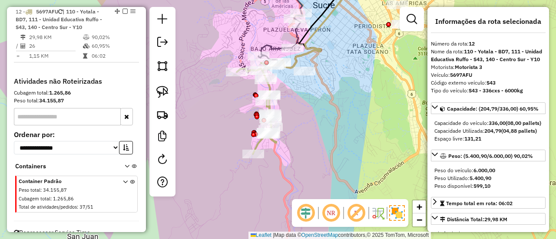
drag, startPoint x: 272, startPoint y: 132, endPoint x: 297, endPoint y: 150, distance: 31.4
click at [276, 154] on icon at bounding box center [257, 108] width 40 height 91
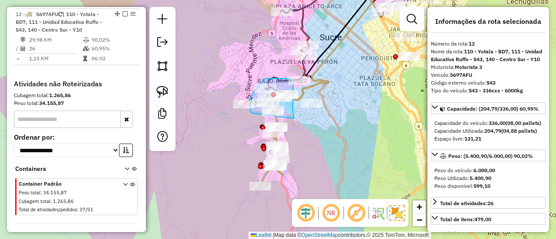
drag, startPoint x: 293, startPoint y: 117, endPoint x: 253, endPoint y: 113, distance: 41.0
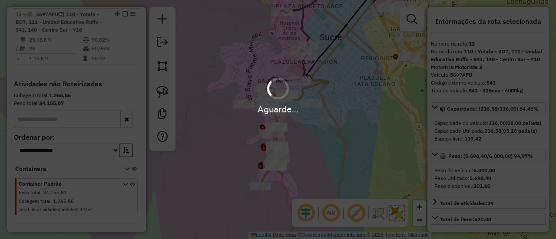
select select "**********"
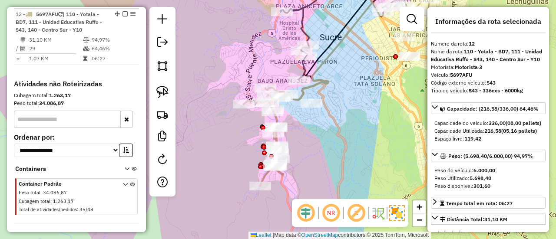
click at [276, 119] on icon at bounding box center [265, 137] width 43 height 99
click at [276, 120] on icon at bounding box center [265, 137] width 43 height 99
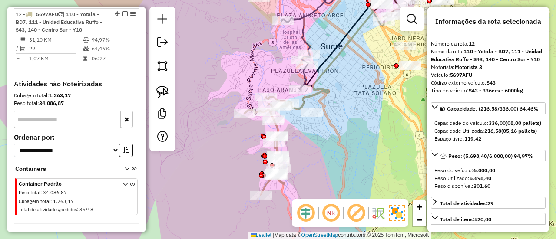
drag, startPoint x: 299, startPoint y: 131, endPoint x: 298, endPoint y: 135, distance: 4.9
click at [298, 135] on div "Janela de atendimento Grade de atendimento Capacidade Transportadoras Veículos …" at bounding box center [278, 119] width 556 height 239
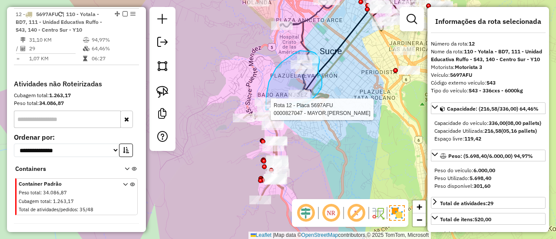
click at [124, 30] on div "Rota 12 - Placa 5697AFU 0000110211 - T PABLO Rota 12 - Placa 5697AFU 0000827047…" at bounding box center [124, 30] width 0 height 0
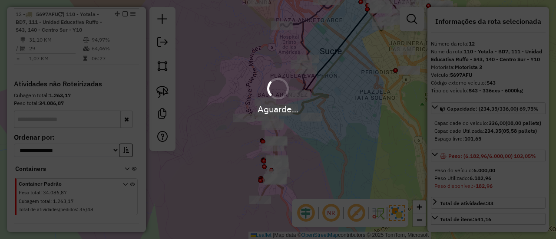
select select "**********"
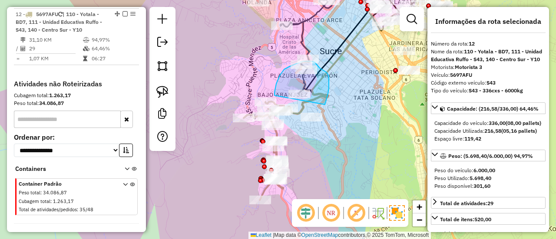
drag, startPoint x: 328, startPoint y: 94, endPoint x: 274, endPoint y: 96, distance: 53.4
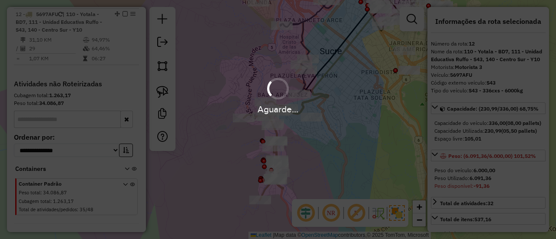
select select "**********"
click at [299, 94] on div "Aguarde..." at bounding box center [278, 95] width 556 height 41
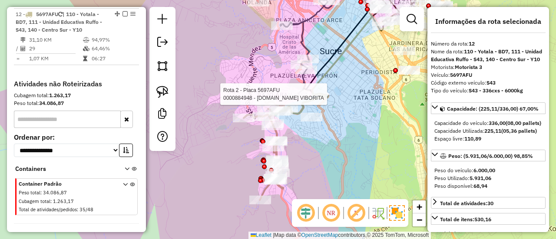
select select "**********"
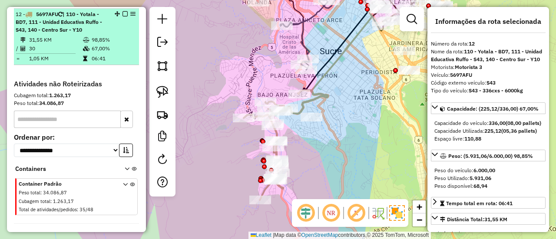
click at [124, 12] on em at bounding box center [124, 13] width 5 height 5
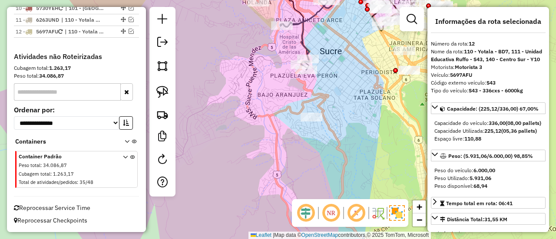
scroll to position [670, 0]
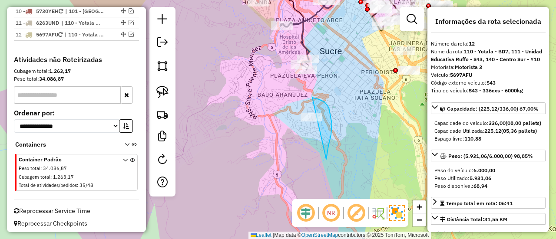
drag, startPoint x: 319, startPoint y: 99, endPoint x: 288, endPoint y: 135, distance: 47.1
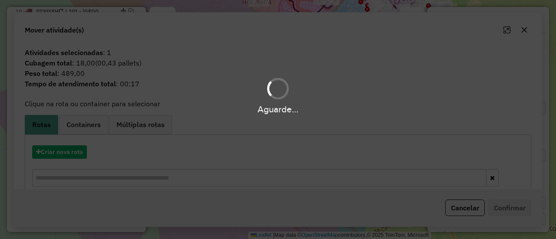
click at [289, 148] on div "Aguarde..." at bounding box center [278, 119] width 556 height 239
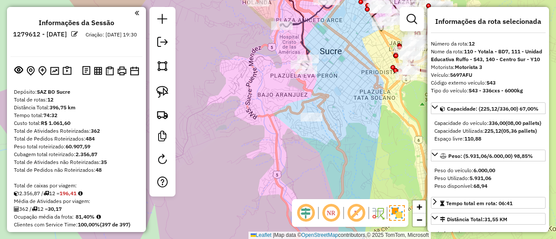
select select "**********"
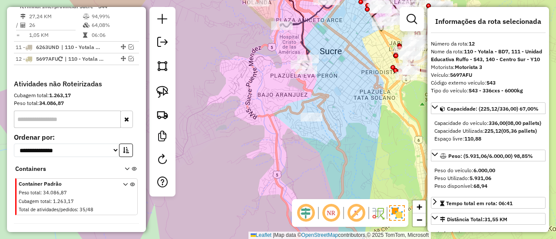
scroll to position [647, 0]
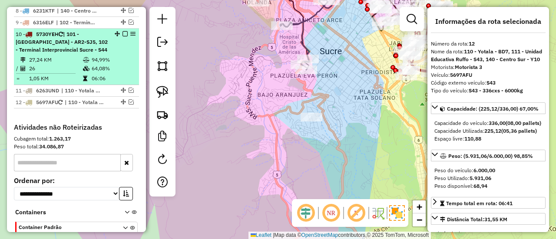
click at [111, 47] on div "10 - 5730YEH | 101 - Hospital [GEOGRAPHIC_DATA] - [GEOGRAPHIC_DATA]-SJ5, 102 - …" at bounding box center [77, 41] width 122 height 23
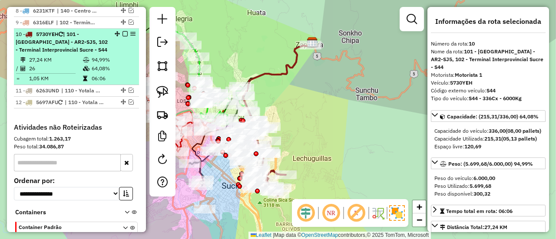
click at [122, 32] on em at bounding box center [124, 33] width 5 height 5
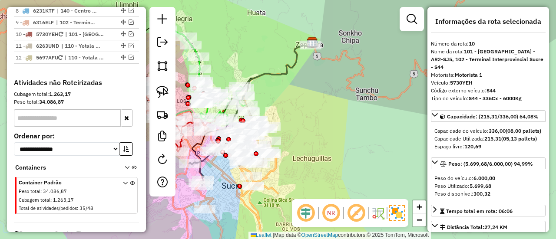
drag, startPoint x: 353, startPoint y: 121, endPoint x: 368, endPoint y: 111, distance: 18.5
click at [378, 109] on div "Rota 7 - Placa 6321PTC 0000698722 - T. [PERSON_NAME] 3 - Placa 5730YEH 00006963…" at bounding box center [278, 119] width 556 height 239
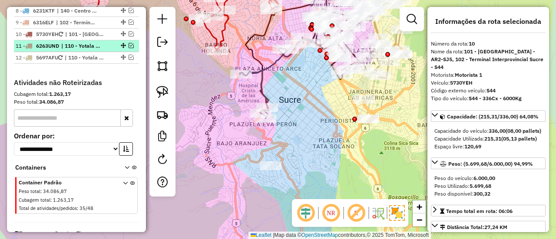
scroll to position [604, 0]
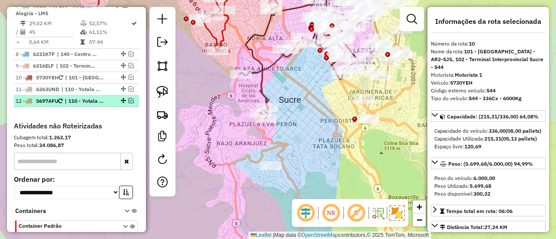
click at [130, 98] on em at bounding box center [131, 100] width 5 height 5
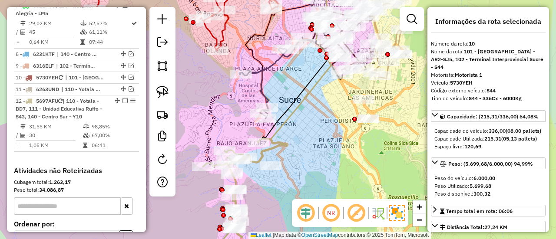
click at [263, 152] on icon at bounding box center [245, 194] width 84 height 110
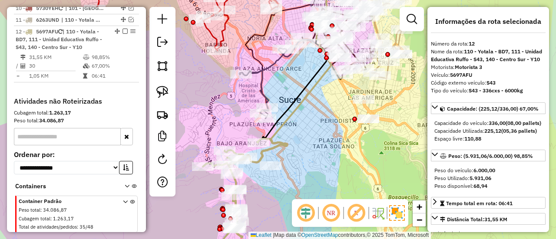
scroll to position [691, 0]
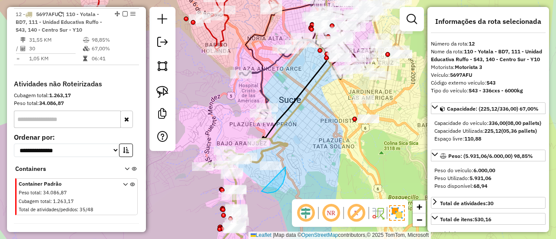
click at [233, 163] on div "Janela de atendimento Grade de atendimento Capacidade Transportadoras Veículos …" at bounding box center [278, 119] width 556 height 239
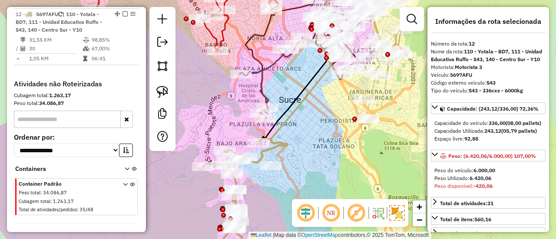
select select "**********"
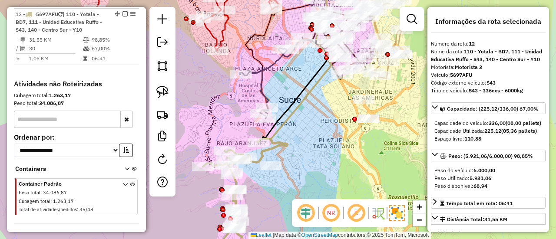
click at [277, 145] on icon at bounding box center [245, 194] width 84 height 110
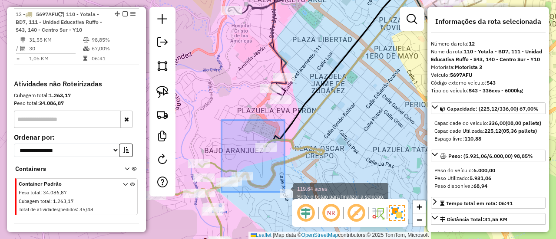
click at [286, 192] on div "119.64 acres Solte o botão para finalizar a seleção. Janela de atendimento Grad…" at bounding box center [278, 119] width 556 height 239
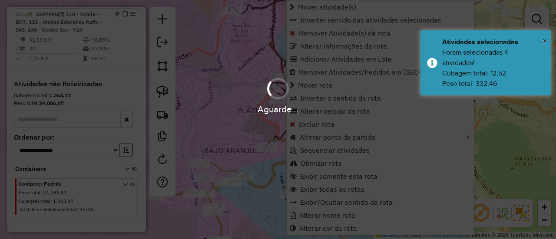
click at [229, 200] on div "Aguarde..." at bounding box center [278, 119] width 556 height 239
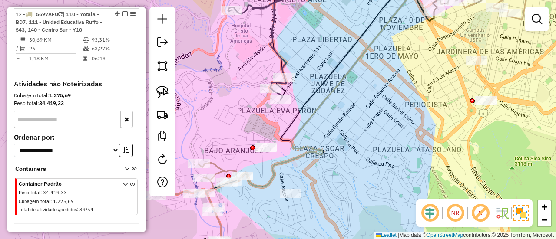
click at [318, 139] on icon at bounding box center [305, 81] width 214 height 211
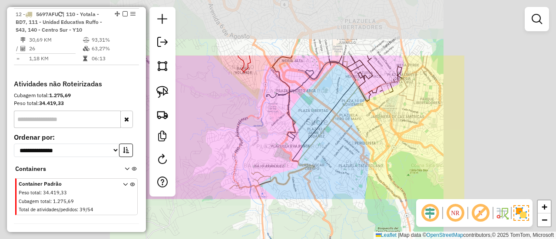
click at [319, 135] on icon at bounding box center [304, 120] width 107 height 129
select select "**********"
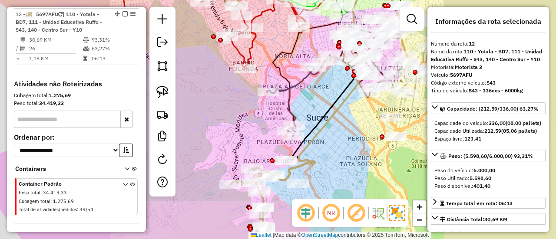
drag, startPoint x: 325, startPoint y: 136, endPoint x: 327, endPoint y: 108, distance: 27.8
click at [326, 109] on div "Janela de atendimento Grade de atendimento Capacidade Transportadoras Veículos …" at bounding box center [278, 119] width 556 height 239
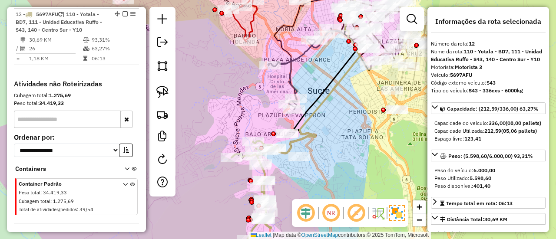
drag, startPoint x: 322, startPoint y: 146, endPoint x: 330, endPoint y: 90, distance: 56.5
click at [330, 90] on div "Janela de atendimento Grade de atendimento Capacidade Transportadoras Veículos …" at bounding box center [278, 119] width 556 height 239
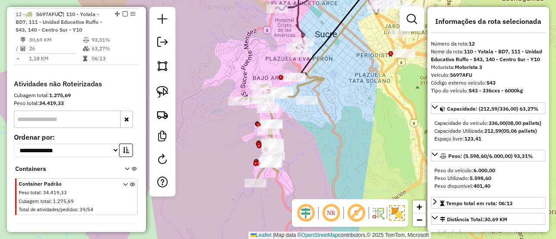
click at [311, 86] on icon at bounding box center [313, 36] width 107 height 121
click at [122, 11] on em at bounding box center [124, 13] width 5 height 5
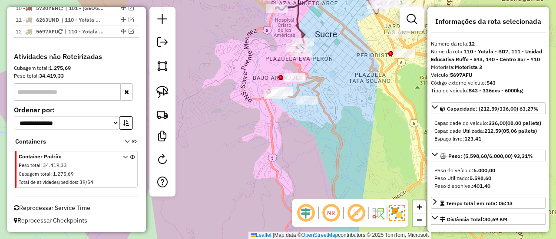
scroll to position [670, 0]
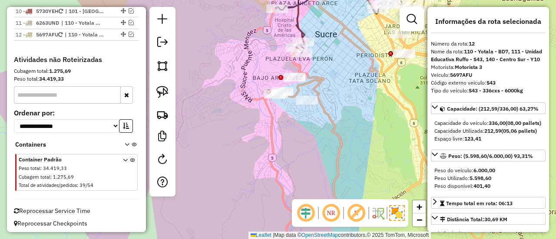
click at [331, 153] on div "Janela de atendimento Grade de atendimento Capacidade Transportadoras Veículos …" at bounding box center [278, 119] width 556 height 239
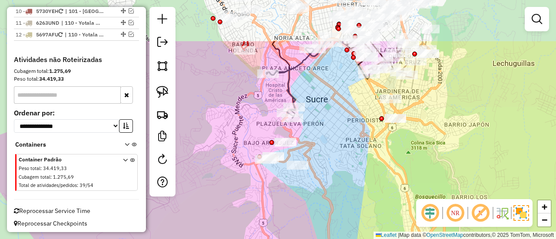
drag, startPoint x: 328, startPoint y: 189, endPoint x: 327, endPoint y: 198, distance: 8.7
click at [327, 198] on div "Janela de atendimento Grade de atendimento Capacidade Transportadoras Veículos …" at bounding box center [278, 119] width 556 height 239
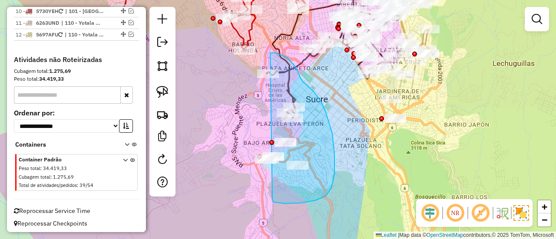
drag, startPoint x: 272, startPoint y: 201, endPoint x: 221, endPoint y: 163, distance: 64.0
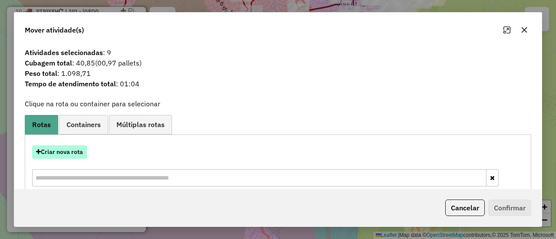
click at [78, 151] on button "Criar nova rota" at bounding box center [59, 151] width 55 height 13
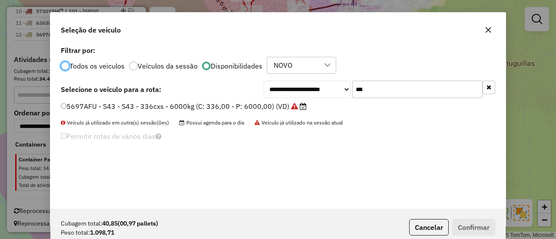
scroll to position [5, 3]
click at [351, 79] on div "**********" at bounding box center [277, 126] width 455 height 165
drag, startPoint x: 362, startPoint y: 82, endPoint x: 370, endPoint y: 92, distance: 12.6
click at [365, 88] on input "***" at bounding box center [417, 89] width 130 height 17
click at [370, 92] on input "***" at bounding box center [417, 89] width 130 height 17
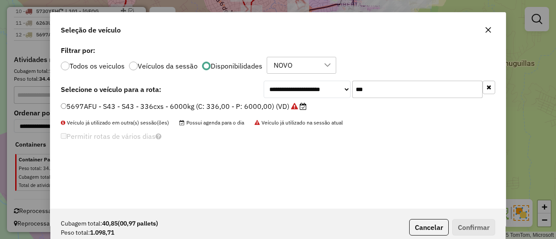
click at [370, 92] on input "***" at bounding box center [417, 89] width 130 height 17
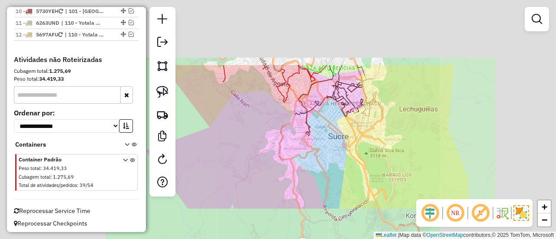
click at [339, 168] on div "Janela de atendimento Grade de atendimento Capacidade Transportadoras Veículos …" at bounding box center [278, 119] width 556 height 239
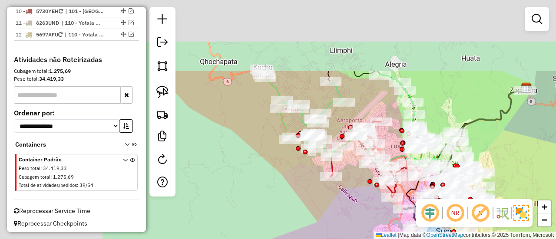
drag, startPoint x: 198, startPoint y: 109, endPoint x: 306, endPoint y: 204, distance: 143.6
click at [306, 204] on div "Janela de atendimento Grade de atendimento Capacidade Transportadoras Veículos …" at bounding box center [278, 119] width 556 height 239
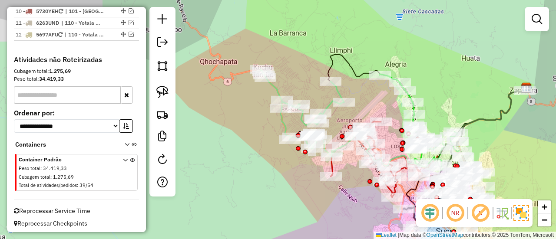
click at [341, 90] on icon at bounding box center [315, 113] width 110 height 88
select select "**********"
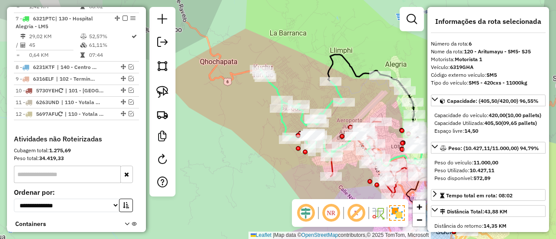
scroll to position [547, 0]
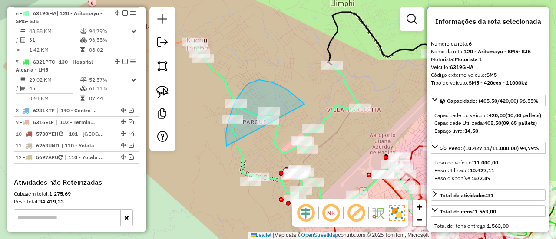
drag, startPoint x: 279, startPoint y: 86, endPoint x: 230, endPoint y: 148, distance: 79.1
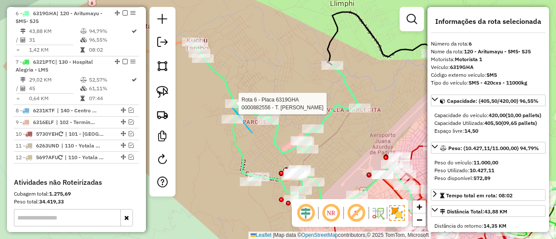
drag, startPoint x: 234, startPoint y: 109, endPoint x: 214, endPoint y: 123, distance: 24.3
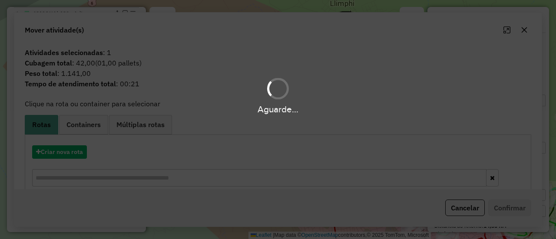
click at [271, 154] on div "Aguarde..." at bounding box center [278, 119] width 556 height 239
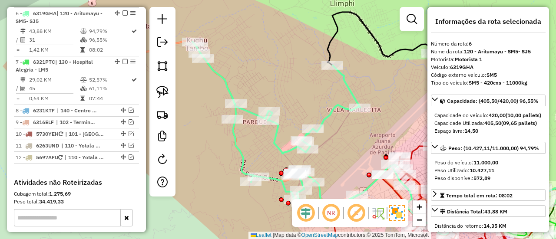
click at [283, 151] on icon at bounding box center [301, 129] width 219 height 175
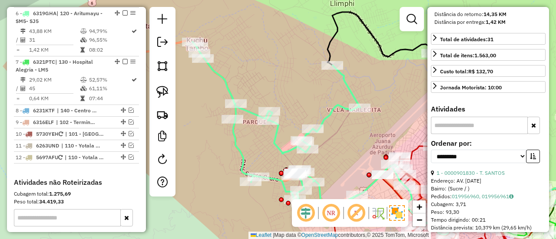
scroll to position [217, 0]
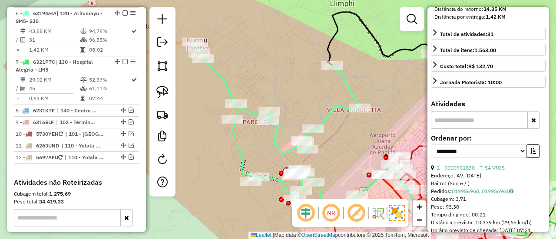
click at [531, 158] on button "button" at bounding box center [533, 151] width 14 height 13
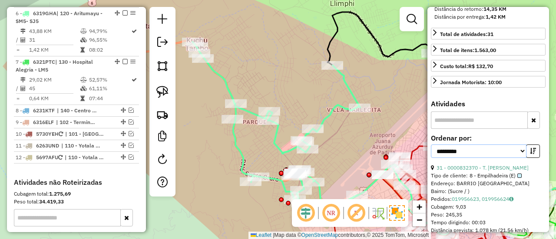
click at [490, 158] on select "**********" at bounding box center [479, 151] width 96 height 13
select select "**********"
click at [431, 157] on select "**********" at bounding box center [479, 151] width 96 height 13
click at [465, 171] on link "9 - 0000888364 - M. NOEMI" at bounding box center [469, 168] width 67 height 7
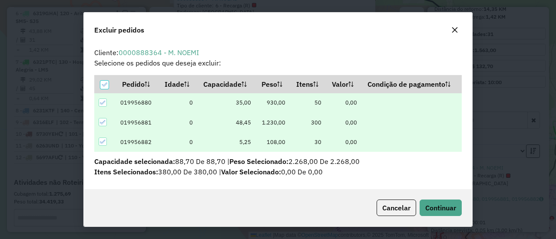
scroll to position [5, 3]
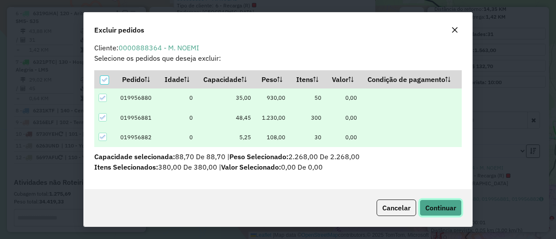
click at [436, 201] on button "Continuar" at bounding box center [440, 208] width 42 height 16
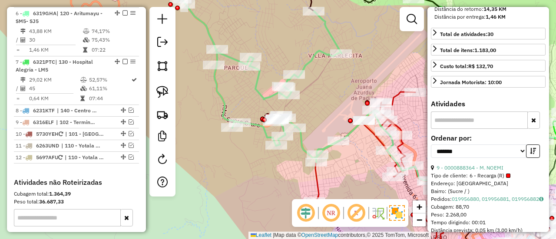
click at [222, 120] on icon at bounding box center [283, 75] width 219 height 175
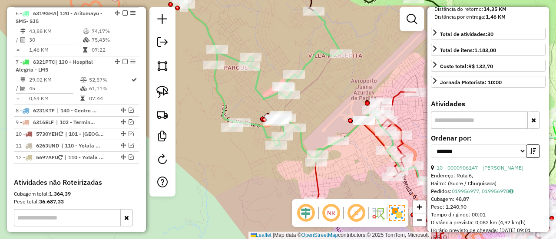
drag, startPoint x: 224, startPoint y: 114, endPoint x: 230, endPoint y: 97, distance: 18.4
click at [224, 114] on icon at bounding box center [283, 75] width 219 height 175
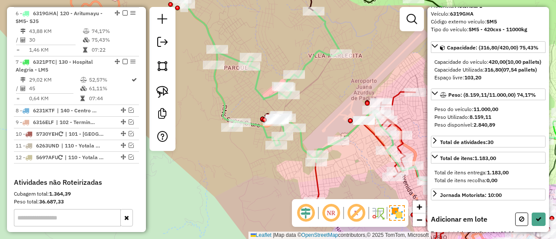
click at [237, 142] on div "Janela de atendimento Grade de atendimento Capacidade Transportadoras Veículos …" at bounding box center [278, 119] width 556 height 239
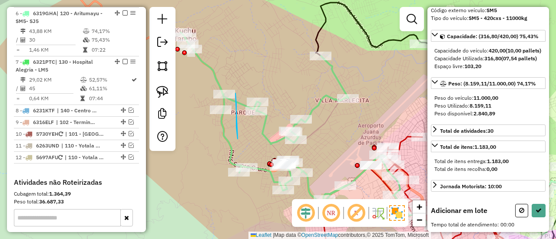
drag, startPoint x: 235, startPoint y: 93, endPoint x: 201, endPoint y: 118, distance: 41.9
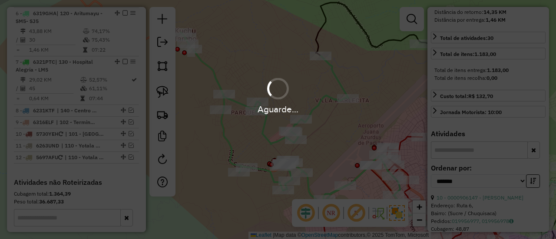
scroll to position [217, 0]
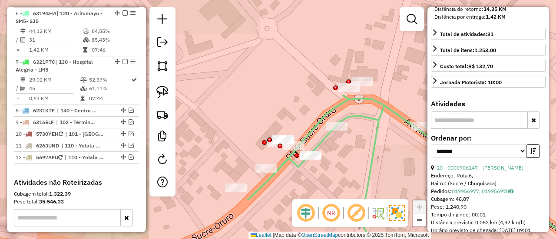
click at [299, 166] on icon at bounding box center [272, 180] width 657 height 168
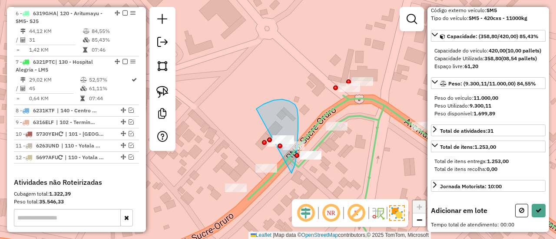
drag, startPoint x: 298, startPoint y: 130, endPoint x: 250, endPoint y: 125, distance: 48.5
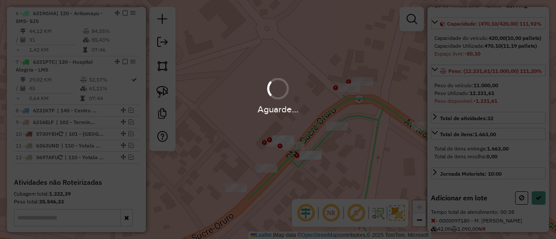
scroll to position [178, 0]
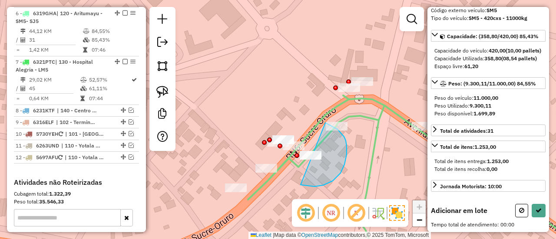
drag, startPoint x: 307, startPoint y: 186, endPoint x: 312, endPoint y: 115, distance: 71.3
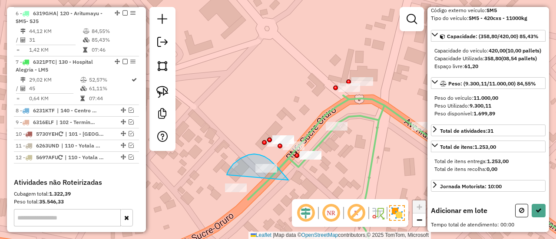
click at [232, 184] on div "Janela de atendimento Grade de atendimento Capacidade Transportadoras Veículos …" at bounding box center [278, 119] width 556 height 239
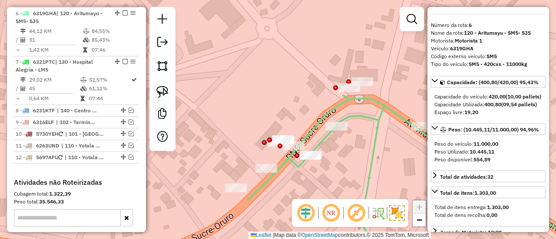
scroll to position [0, 0]
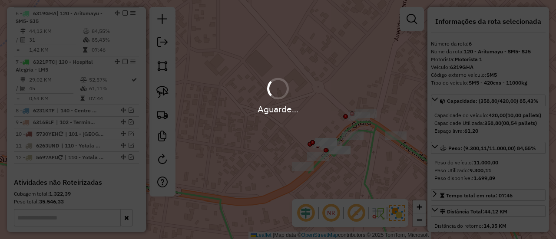
click at [240, 75] on div "Aguarde..." at bounding box center [278, 95] width 556 height 41
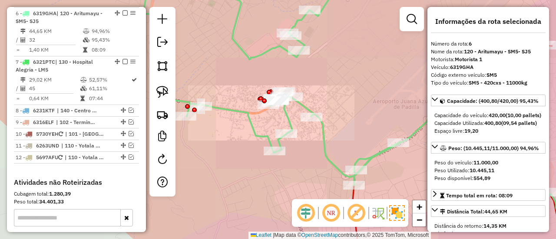
drag, startPoint x: 271, startPoint y: 114, endPoint x: 251, endPoint y: 92, distance: 30.4
click at [250, 88] on div "Rota 6 - Placa 6319GHA 0000112102 - T. [PERSON_NAME] de atendimento Grade de at…" at bounding box center [278, 119] width 556 height 239
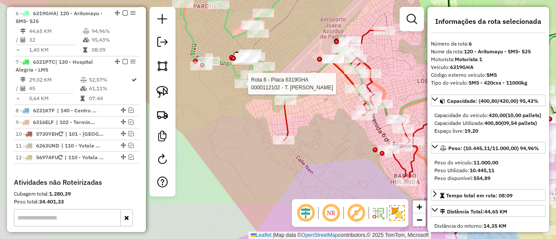
click at [328, 127] on div "Rota 6 - Placa 6319GHA 0000112102 - T. [PERSON_NAME] de atendimento Grade de at…" at bounding box center [278, 119] width 556 height 239
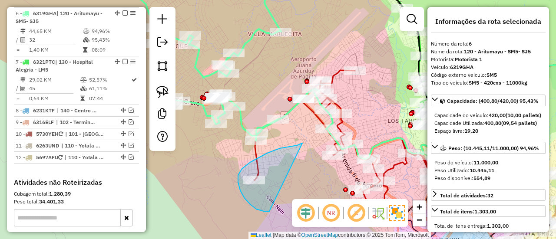
drag, startPoint x: 302, startPoint y: 143, endPoint x: 281, endPoint y: 190, distance: 50.9
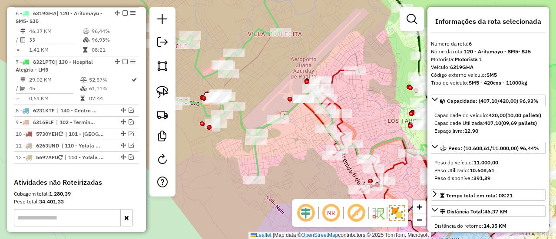
click at [275, 78] on div "Janela de atendimento Grade de atendimento Capacidade Transportadoras Veículos …" at bounding box center [278, 119] width 556 height 239
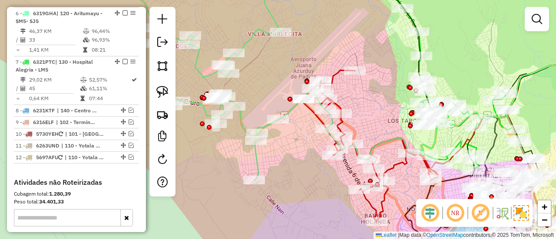
click at [276, 79] on div "Janela de atendimento Grade de atendimento Capacidade Transportadoras Veículos …" at bounding box center [278, 119] width 556 height 239
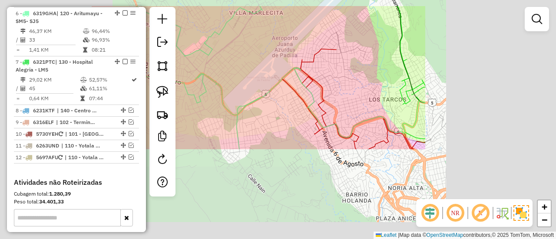
click at [249, 55] on div "Janela de atendimento Grade de atendimento Capacidade Transportadoras Veículos …" at bounding box center [278, 119] width 556 height 239
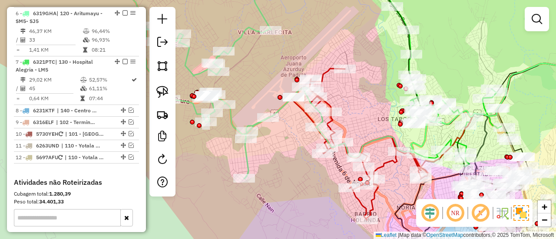
drag, startPoint x: 245, startPoint y: 55, endPoint x: 255, endPoint y: 66, distance: 14.8
click at [255, 80] on div "Janela de atendimento Grade de atendimento Capacidade Transportadoras Veículos …" at bounding box center [278, 119] width 556 height 239
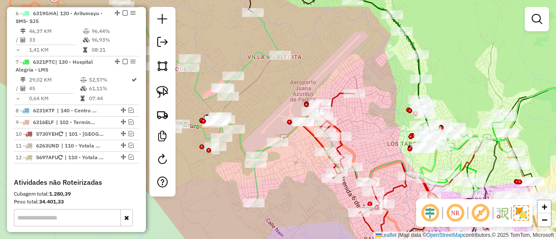
click at [254, 65] on icon at bounding box center [222, 96] width 219 height 214
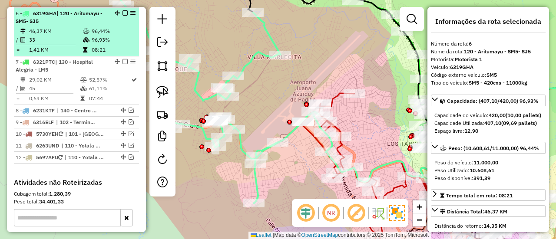
click at [123, 13] on em at bounding box center [124, 12] width 5 height 5
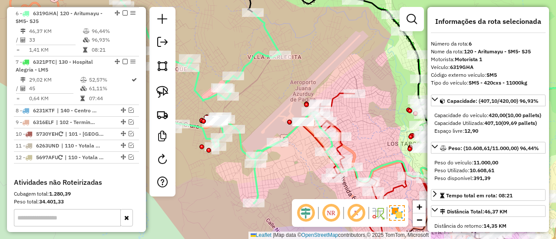
scroll to position [511, 0]
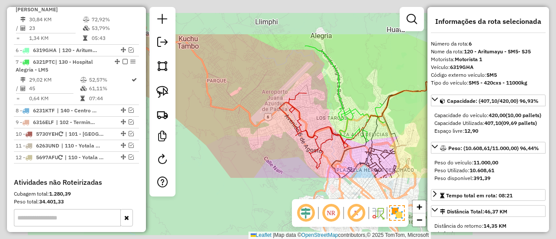
click at [262, 94] on div "Janela de atendimento Grade de atendimento Capacidade Transportadoras Veículos …" at bounding box center [278, 119] width 556 height 239
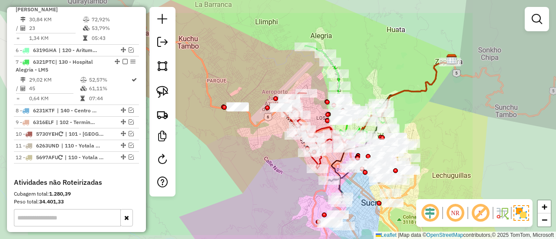
drag, startPoint x: 263, startPoint y: 137, endPoint x: 260, endPoint y: 92, distance: 45.2
click at [260, 92] on div "Janela de atendimento Grade de atendimento Capacidade Transportadoras Veículos …" at bounding box center [278, 119] width 556 height 239
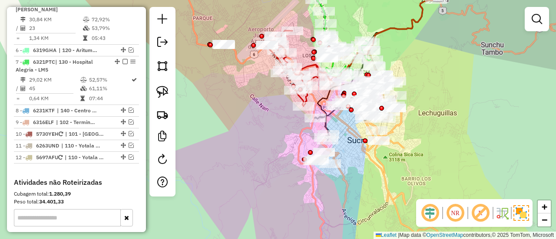
drag, startPoint x: 255, startPoint y: 119, endPoint x: 244, endPoint y: 111, distance: 13.5
click at [244, 111] on div "Janela de atendimento Grade de atendimento Capacidade Transportadoras Veículos …" at bounding box center [278, 119] width 556 height 239
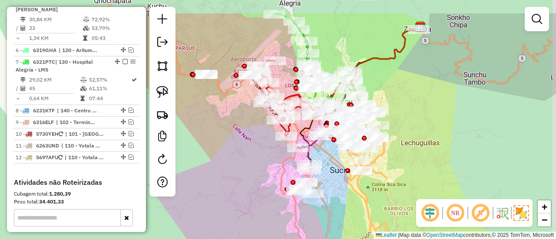
drag, startPoint x: 343, startPoint y: 189, endPoint x: 351, endPoint y: 167, distance: 23.1
click at [340, 197] on div "Janela de atendimento Grade de atendimento Capacidade Transportadoras Veículos …" at bounding box center [278, 119] width 556 height 239
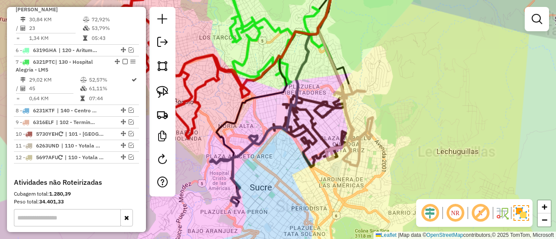
click at [412, 182] on div "Rota 3 - Placa 5730YEH 0000696738 - LIC.EL VICIO Janela de atendimento Grade de…" at bounding box center [278, 119] width 556 height 239
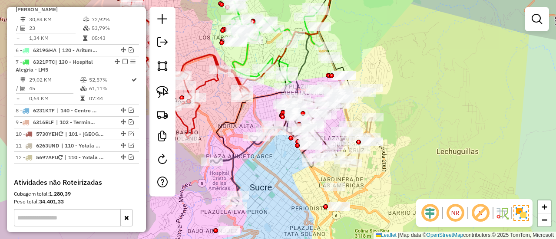
click at [385, 137] on div "Janela de atendimento Grade de atendimento Capacidade Transportadoras Veículos …" at bounding box center [278, 119] width 556 height 239
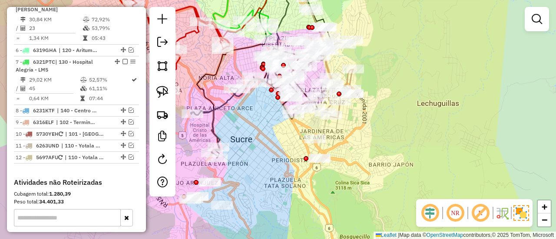
drag, startPoint x: 419, startPoint y: 69, endPoint x: 438, endPoint y: 148, distance: 81.8
click at [438, 148] on div "Janela de atendimento Grade de atendimento Capacidade Transportadoras Veículos …" at bounding box center [278, 119] width 556 height 239
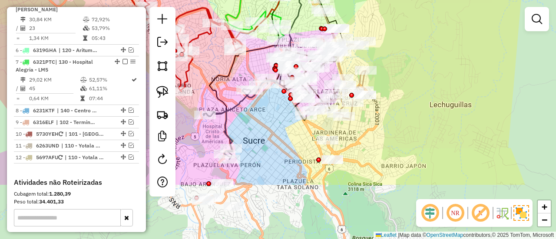
drag, startPoint x: 432, startPoint y: 166, endPoint x: 430, endPoint y: 88, distance: 78.6
click at [425, 87] on div "Janela de atendimento Grade de atendimento Capacidade Transportadoras Veículos …" at bounding box center [278, 119] width 556 height 239
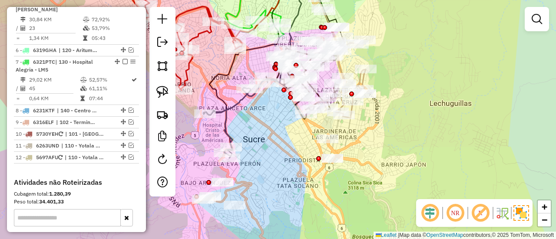
click at [366, 78] on icon at bounding box center [342, 77] width 48 height 81
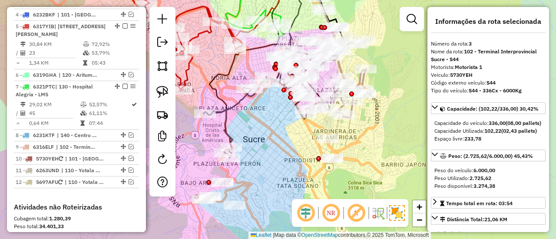
scroll to position [439, 0]
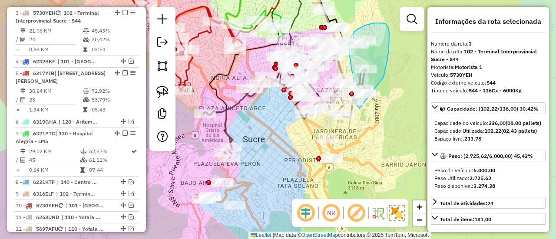
drag, startPoint x: 383, startPoint y: 77, endPoint x: 398, endPoint y: 111, distance: 36.8
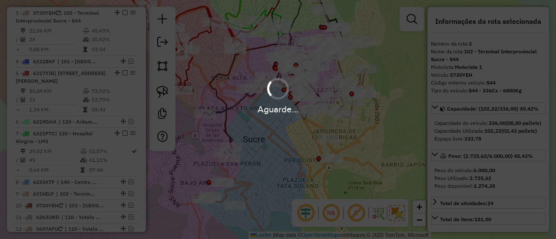
drag, startPoint x: 377, startPoint y: 120, endPoint x: 386, endPoint y: 111, distance: 13.2
click at [386, 111] on div "Aguarde..." at bounding box center [278, 119] width 556 height 239
click at [384, 115] on hb-app "Aguarde... Pop-up bloqueado! Seu navegador bloqueou automáticamente a abertura …" at bounding box center [278, 119] width 556 height 239
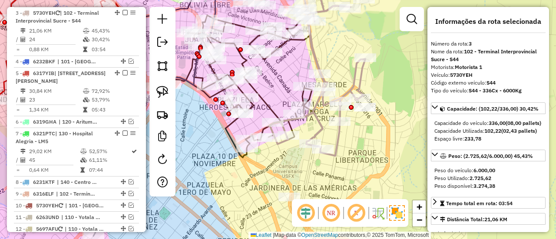
click at [362, 76] on icon at bounding box center [318, 75] width 96 height 162
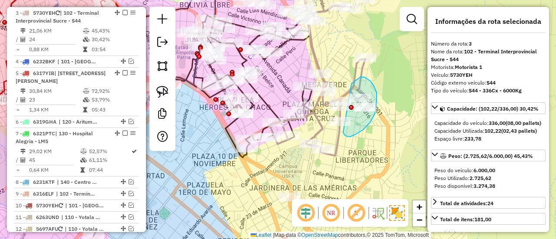
drag, startPoint x: 346, startPoint y: 136, endPoint x: 344, endPoint y: 93, distance: 43.1
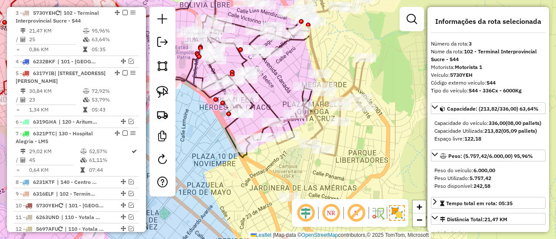
click at [362, 70] on icon at bounding box center [318, 75] width 96 height 162
click at [361, 70] on icon at bounding box center [318, 75] width 96 height 162
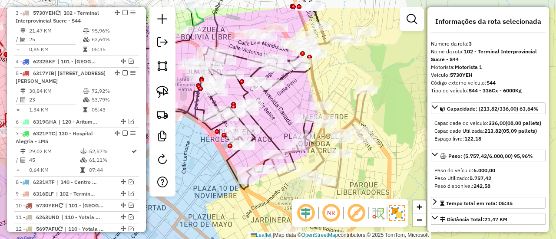
drag, startPoint x: 361, startPoint y: 75, endPoint x: 363, endPoint y: 107, distance: 32.2
click at [363, 107] on icon at bounding box center [319, 107] width 96 height 162
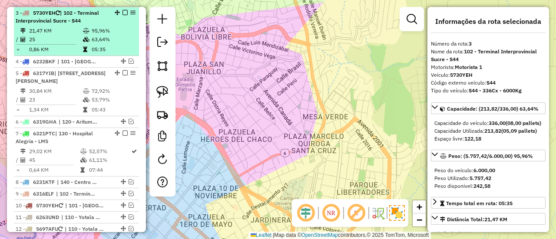
click at [80, 21] on span "| 102 - Terminal Interprovincial Sucre - S44" at bounding box center [57, 17] width 83 height 14
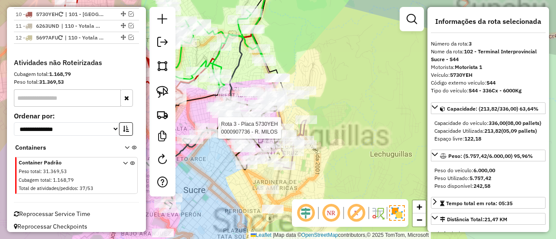
scroll to position [633, 0]
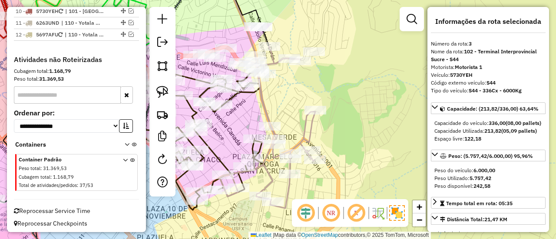
click at [300, 128] on icon at bounding box center [268, 127] width 96 height 162
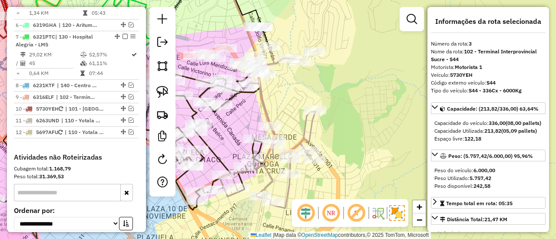
scroll to position [439, 0]
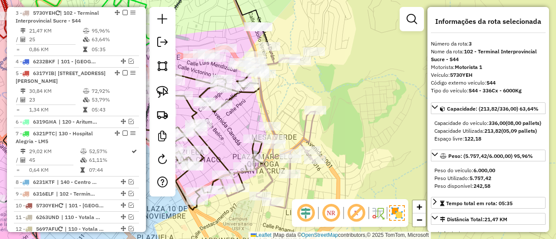
click at [303, 126] on icon at bounding box center [268, 127] width 96 height 162
drag, startPoint x: 349, startPoint y: 136, endPoint x: 358, endPoint y: 129, distance: 11.2
click at [358, 129] on div "Janela de atendimento Grade de atendimento Capacidade Transportadoras Veículos …" at bounding box center [278, 119] width 556 height 239
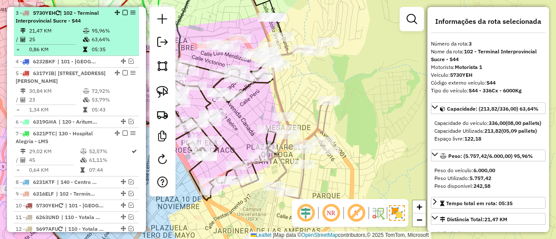
click at [122, 13] on em at bounding box center [124, 12] width 5 height 5
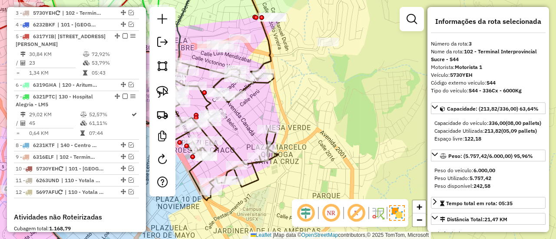
click at [320, 116] on div "Rota 1 - Placa 5697AER 0000823437 - BAR SUSANA Janela de atendimento Grade de a…" at bounding box center [278, 119] width 556 height 239
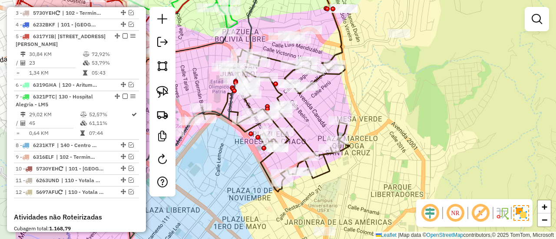
drag, startPoint x: 345, startPoint y: 129, endPoint x: 413, endPoint y: 123, distance: 68.4
click at [415, 123] on div "Janela de atendimento Grade de atendimento Capacidade Transportadoras Veículos …" at bounding box center [278, 119] width 556 height 239
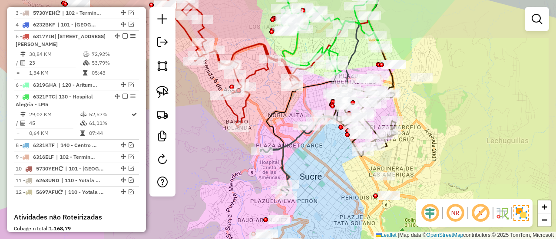
click at [425, 138] on div "Janela de atendimento Grade de atendimento Capacidade Transportadoras Veículos …" at bounding box center [278, 119] width 556 height 239
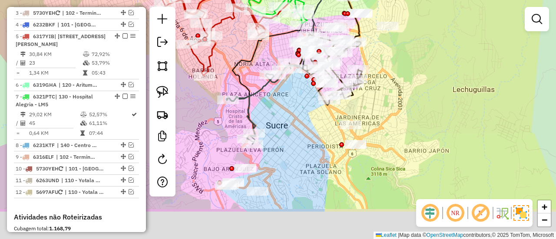
drag, startPoint x: 432, startPoint y: 145, endPoint x: 398, endPoint y: 93, distance: 61.4
click at [398, 93] on div "Janela de atendimento Grade de atendimento Capacidade Transportadoras Veículos …" at bounding box center [278, 119] width 556 height 239
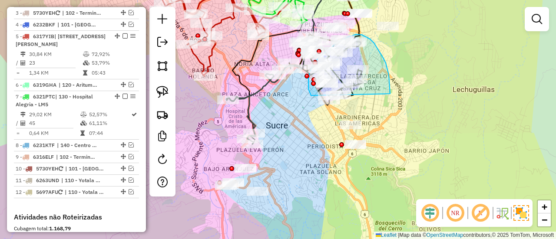
drag, startPoint x: 390, startPoint y: 94, endPoint x: 338, endPoint y: 105, distance: 53.3
click at [338, 105] on div "Rota 1 - Placa 5697AER 0000699370 - ALM.DONCARMEN Rota 1 - Placa 5697AER 000080…" at bounding box center [278, 119] width 556 height 239
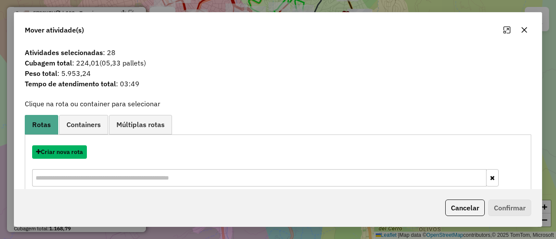
click at [65, 150] on button "Criar nova rota" at bounding box center [59, 151] width 55 height 13
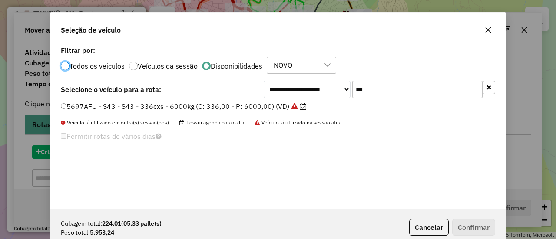
scroll to position [5, 3]
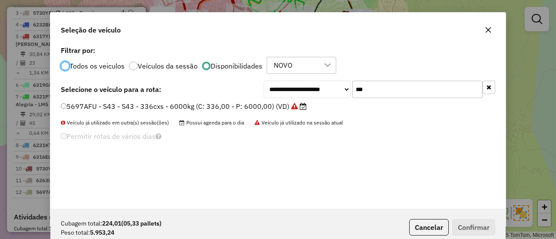
click at [389, 84] on input "***" at bounding box center [417, 89] width 130 height 17
type input "***"
click at [277, 108] on label "5697AER - S42 - S42 - 336Cx - 6000Kg (C: 336,00 - P: 6000,00) (VD)" at bounding box center [183, 106] width 244 height 10
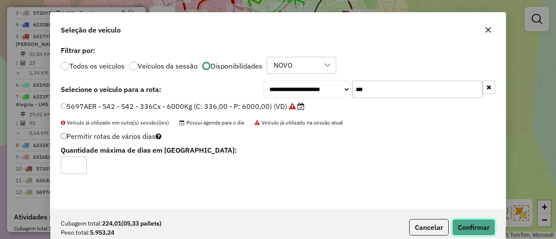
click at [478, 224] on button "Confirmar" at bounding box center [473, 227] width 43 height 16
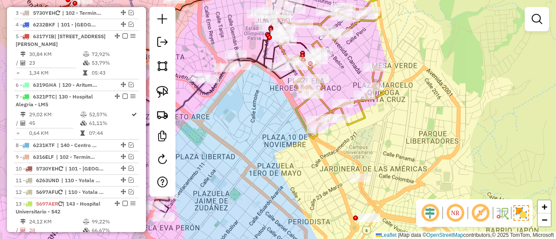
click at [363, 111] on icon at bounding box center [329, 73] width 112 height 131
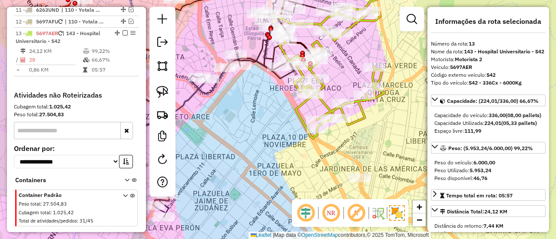
scroll to position [628, 0]
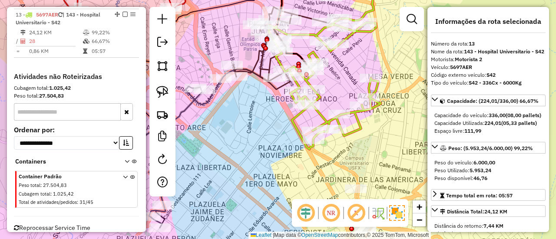
drag, startPoint x: 401, startPoint y: 63, endPoint x: 372, endPoint y: 105, distance: 50.2
click at [385, 112] on div "Janela de atendimento Grade de atendimento Capacidade Transportadoras Veículos …" at bounding box center [278, 119] width 556 height 239
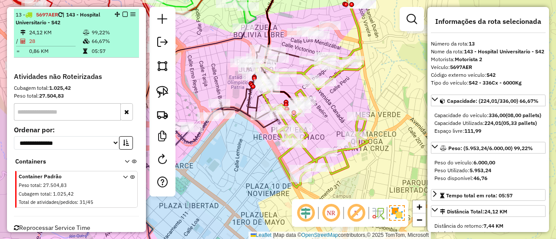
click at [122, 12] on em at bounding box center [124, 14] width 5 height 5
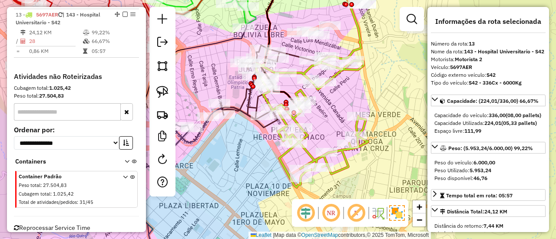
scroll to position [608, 0]
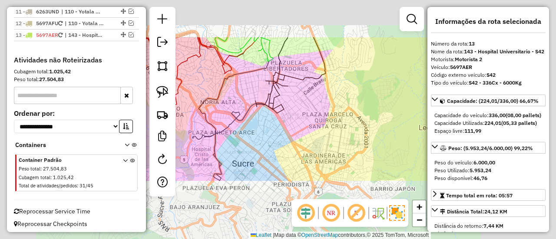
click at [340, 130] on div "Janela de atendimento Grade de atendimento Capacidade Transportadoras Veículos …" at bounding box center [278, 119] width 556 height 239
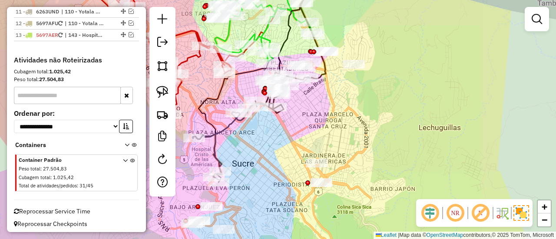
drag, startPoint x: 314, startPoint y: 129, endPoint x: 368, endPoint y: 91, distance: 66.0
click at [368, 91] on div "Janela de atendimento Grade de atendimento Capacidade Transportadoras Veículos …" at bounding box center [278, 119] width 556 height 239
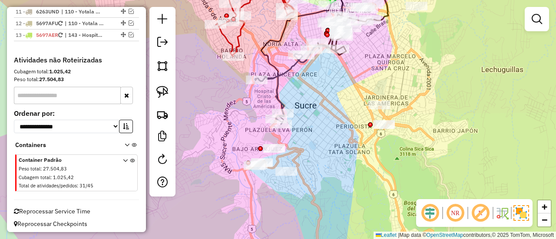
click at [343, 98] on div "Janela de atendimento Grade de atendimento Capacidade Transportadoras Veículos …" at bounding box center [278, 119] width 556 height 239
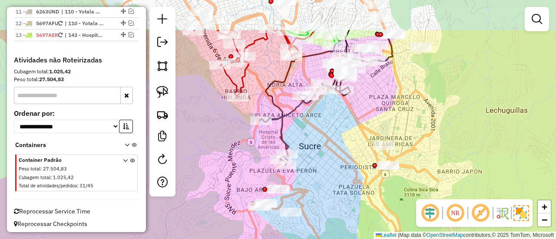
drag, startPoint x: 318, startPoint y: 97, endPoint x: 316, endPoint y: 168, distance: 70.8
click at [316, 168] on div "Janela de atendimento Grade de atendimento Capacidade Transportadoras Veículos …" at bounding box center [278, 119] width 556 height 239
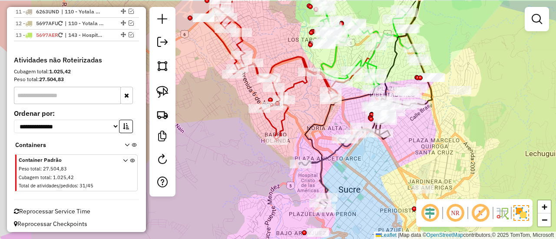
drag, startPoint x: 276, startPoint y: 95, endPoint x: 311, endPoint y: 117, distance: 41.3
click at [311, 117] on div "Janela de atendimento Grade de atendimento Capacidade Transportadoras Veículos …" at bounding box center [278, 119] width 556 height 239
click at [299, 83] on icon at bounding box center [269, 65] width 137 height 152
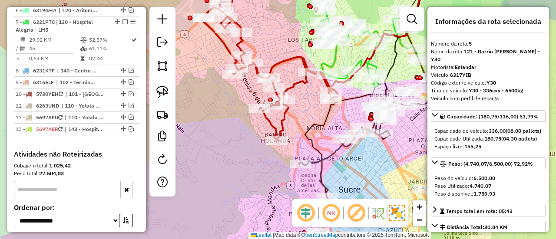
scroll to position [462, 0]
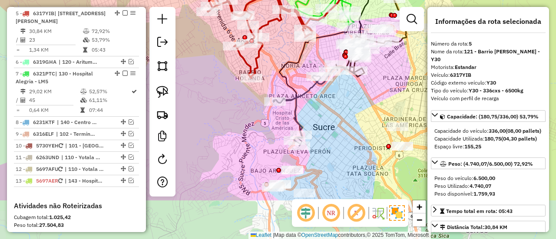
drag, startPoint x: 309, startPoint y: 114, endPoint x: 283, endPoint y: 38, distance: 80.2
click at [283, 38] on div "Janela de atendimento Grade de atendimento Capacidade Transportadoras Veículos …" at bounding box center [278, 119] width 556 height 239
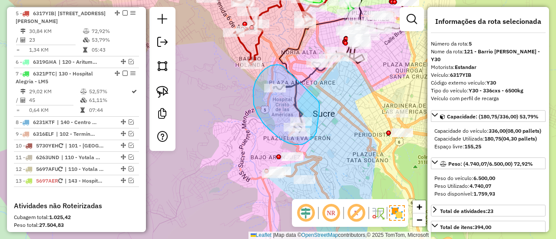
drag, startPoint x: 265, startPoint y: 69, endPoint x: 317, endPoint y: 100, distance: 60.9
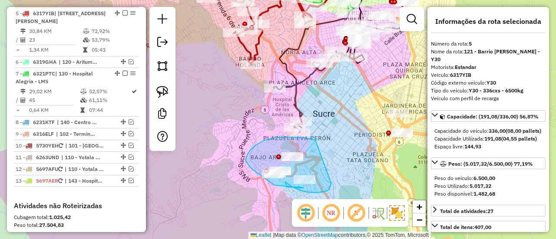
drag, startPoint x: 303, startPoint y: 138, endPoint x: 332, endPoint y: 181, distance: 51.7
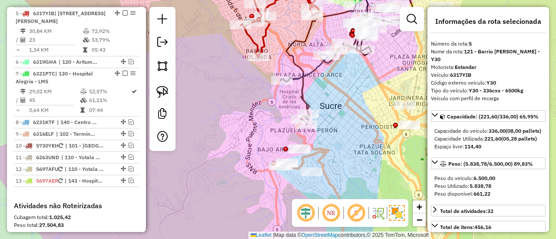
drag, startPoint x: 335, startPoint y: 142, endPoint x: 327, endPoint y: 204, distance: 62.6
click at [327, 204] on hb-router-mapa "Informações da Sessão 1279612 - 20/09/2025 Criação: 19/09/2025 19:30 Depósito: …" at bounding box center [278, 119] width 556 height 239
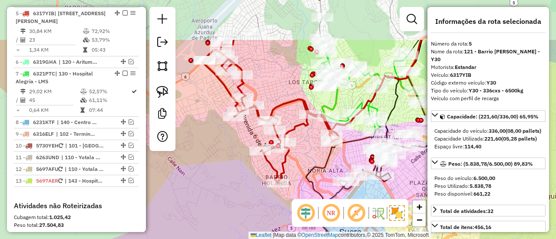
drag, startPoint x: 333, startPoint y: 160, endPoint x: 360, endPoint y: 223, distance: 68.1
click at [360, 224] on hb-router-mapa "Informações da Sessão 1279612 - 20/09/2025 Criação: 19/09/2025 19:30 Depósito: …" at bounding box center [278, 119] width 556 height 239
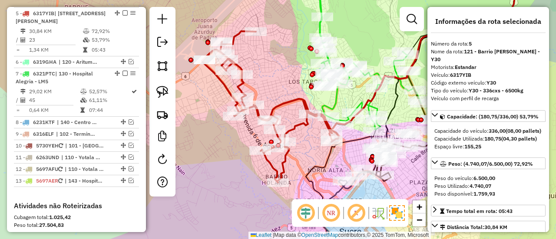
click at [305, 139] on div "Janela de atendimento Grade de atendimento Capacidade Transportadoras Veículos …" at bounding box center [278, 119] width 556 height 239
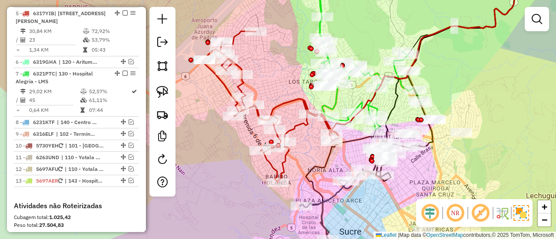
click at [302, 122] on icon at bounding box center [270, 107] width 137 height 152
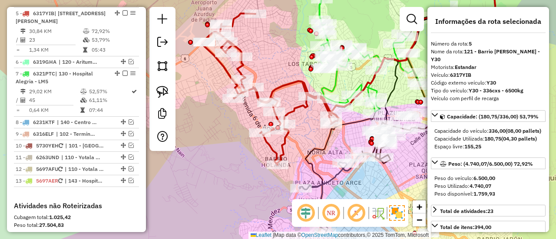
drag, startPoint x: 306, startPoint y: 137, endPoint x: 295, endPoint y: 74, distance: 63.8
click at [298, 68] on div "Janela de atendimento Grade de atendimento Capacidade Transportadoras Veículos …" at bounding box center [278, 119] width 556 height 239
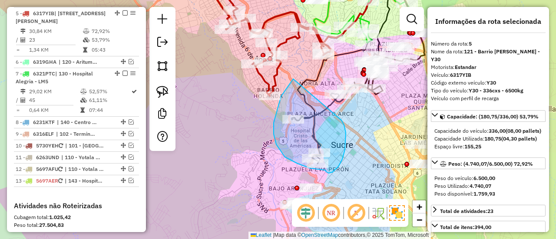
drag, startPoint x: 279, startPoint y: 101, endPoint x: 329, endPoint y: 121, distance: 53.6
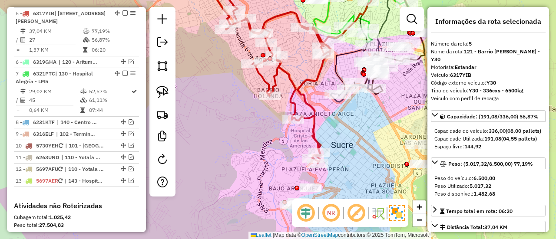
drag, startPoint x: 332, startPoint y: 142, endPoint x: 317, endPoint y: 76, distance: 67.2
click at [317, 76] on div "Janela de atendimento Grade de atendimento Capacidade Transportadoras Veículos …" at bounding box center [278, 119] width 556 height 239
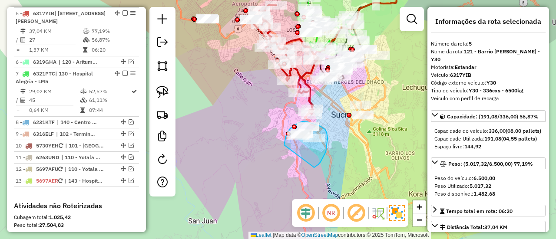
drag, startPoint x: 326, startPoint y: 152, endPoint x: 303, endPoint y: 149, distance: 22.8
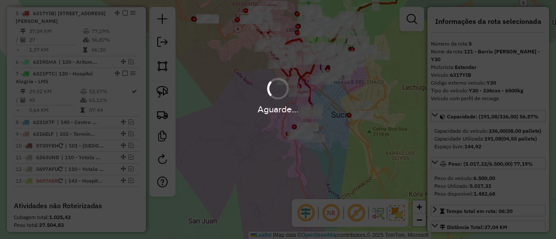
click at [334, 114] on div "Aguarde..." at bounding box center [278, 109] width 556 height 13
click at [332, 103] on div "Aguarde..." at bounding box center [278, 109] width 556 height 13
click at [333, 103] on div "Aguarde..." at bounding box center [278, 109] width 556 height 13
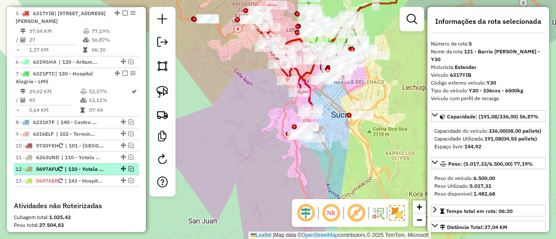
click at [97, 162] on ul "1 - 5697AER | 143 - Hospital Universitario - S42 20,03 KM 61,75% / 22 44,40% = …" at bounding box center [76, 37] width 125 height 300
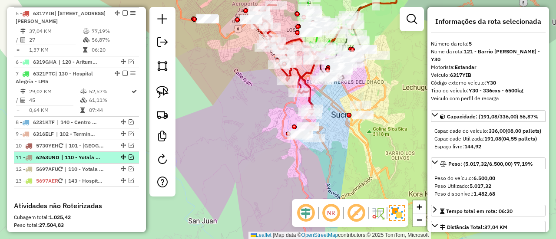
click at [101, 152] on li "11 - 6263UND | 110 - Yotala - BD7" at bounding box center [76, 158] width 125 height 12
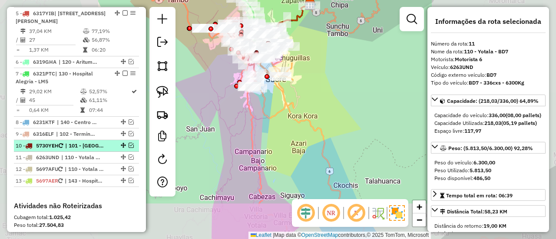
click at [105, 142] on span "| 101 - [GEOGRAPHIC_DATA] - AR2-SJ5, 102 - Terminal Interprovincial Sucre - S44" at bounding box center [85, 146] width 40 height 8
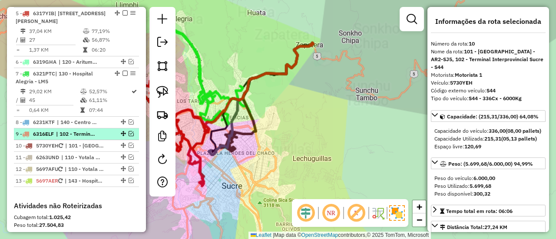
click at [109, 132] on div at bounding box center [122, 133] width 26 height 5
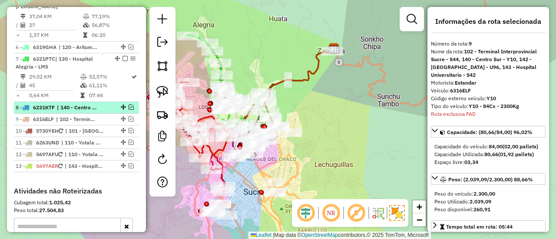
scroll to position [452, 0]
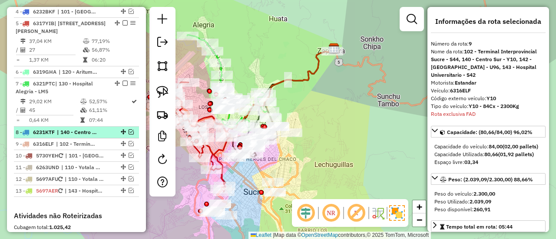
click at [100, 129] on div "8 - 6231KTF | 140 - Centro Sur - Y10" at bounding box center [62, 133] width 92 height 8
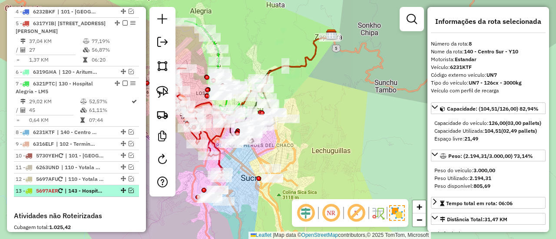
click at [92, 187] on span "| 143 - Hospital Universitario - S42" at bounding box center [85, 191] width 40 height 8
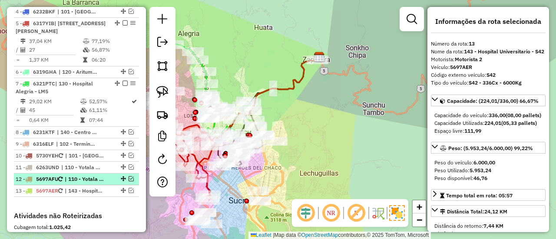
click at [96, 177] on span "| 110 - Yotala - BD7, 111 - Unidad Educativa Ruffo - S43, 140 - Centro Sur - Y10" at bounding box center [85, 179] width 40 height 8
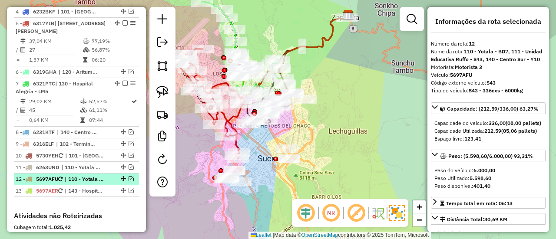
click at [129, 177] on em at bounding box center [131, 178] width 5 height 5
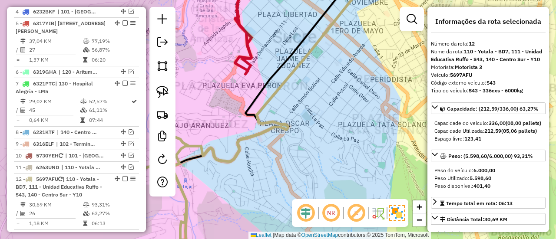
click at [232, 196] on div "Janela de atendimento Grade de atendimento Capacidade Transportadoras Veículos …" at bounding box center [278, 119] width 556 height 239
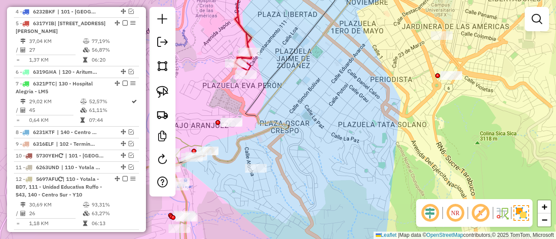
click at [279, 187] on div "Janela de atendimento Grade de atendimento Capacidade Transportadoras Veículos …" at bounding box center [278, 119] width 556 height 239
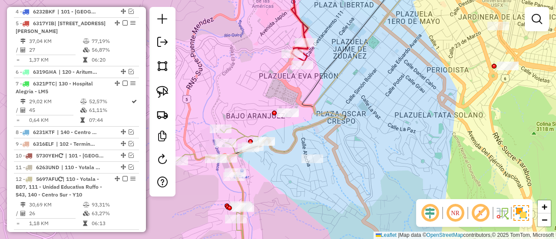
click at [245, 191] on icon at bounding box center [211, 195] width 69 height 135
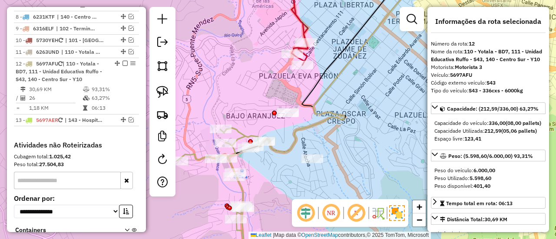
scroll to position [617, 0]
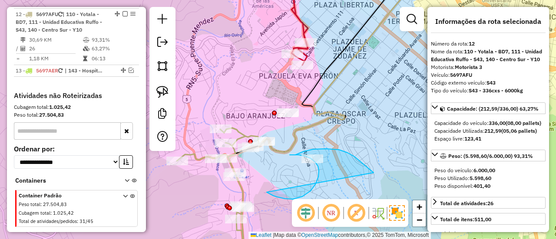
drag, startPoint x: 293, startPoint y: 199, endPoint x: 373, endPoint y: 173, distance: 84.8
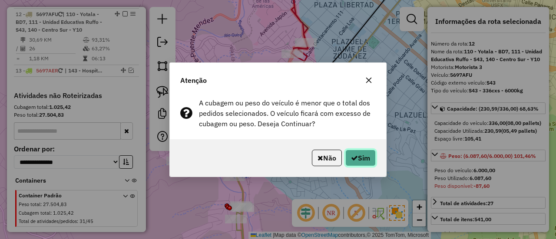
click at [361, 160] on button "Sim" at bounding box center [360, 158] width 30 height 16
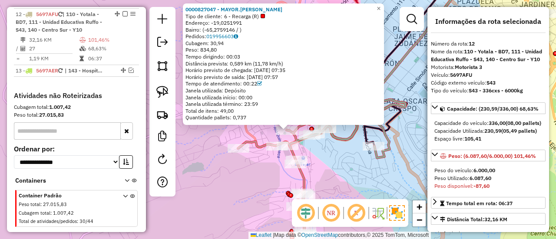
drag, startPoint x: 312, startPoint y: 155, endPoint x: 315, endPoint y: 160, distance: 5.3
click at [315, 160] on div "0000827047 - MAYOR.MAURICIO Tipo de cliente: 6 - Recarga (R) Endereço: -19,0251…" at bounding box center [278, 119] width 556 height 239
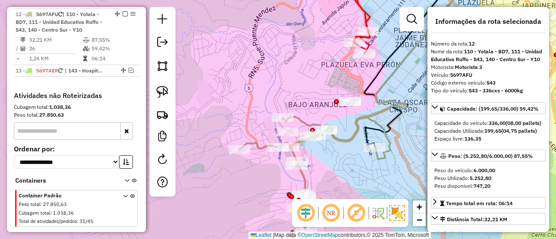
click at [350, 140] on icon at bounding box center [315, 190] width 152 height 146
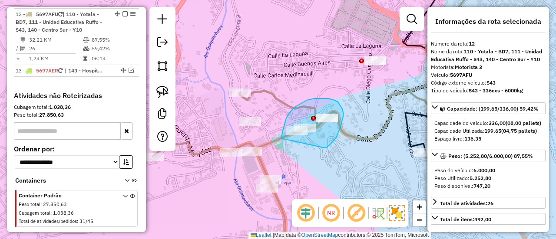
drag, startPoint x: 325, startPoint y: 148, endPoint x: 287, endPoint y: 144, distance: 37.5
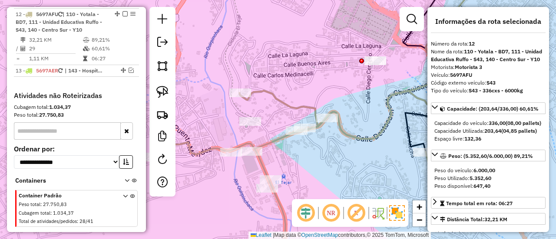
click at [349, 140] on icon at bounding box center [304, 177] width 303 height 172
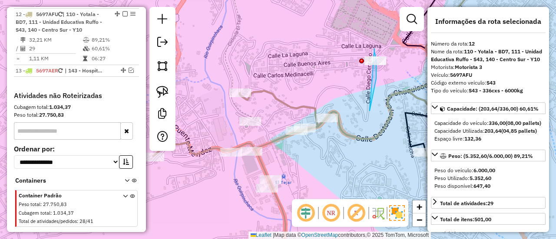
drag, startPoint x: 376, startPoint y: 66, endPoint x: 341, endPoint y: 51, distance: 38.3
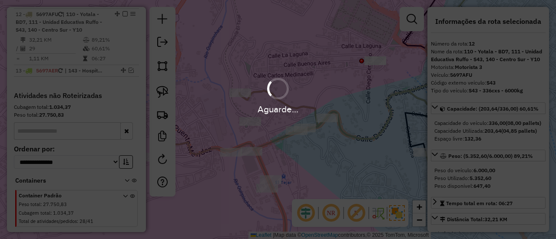
click at [307, 106] on div "Aguarde..." at bounding box center [278, 109] width 556 height 13
click at [307, 107] on div "Aguarde..." at bounding box center [278, 109] width 556 height 13
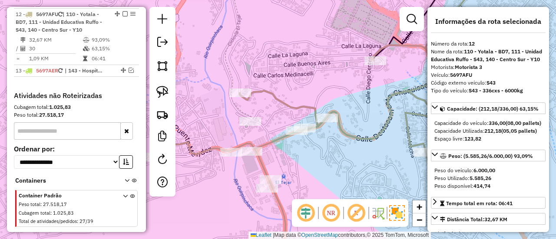
click at [307, 107] on icon at bounding box center [322, 154] width 338 height 218
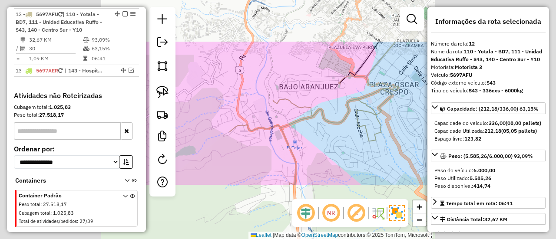
click at [307, 107] on icon at bounding box center [314, 130] width 169 height 109
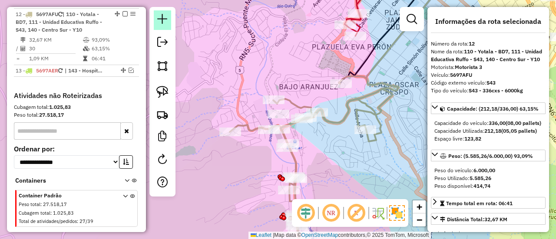
drag, startPoint x: 122, startPoint y: 12, endPoint x: 171, endPoint y: 26, distance: 51.1
click at [122, 12] on em at bounding box center [124, 13] width 5 height 5
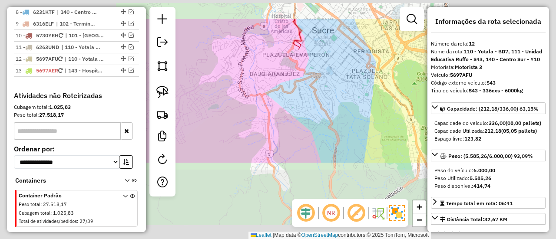
click at [313, 98] on div "Janela de atendimento Grade de atendimento Capacidade Transportadoras Veículos …" at bounding box center [278, 119] width 556 height 239
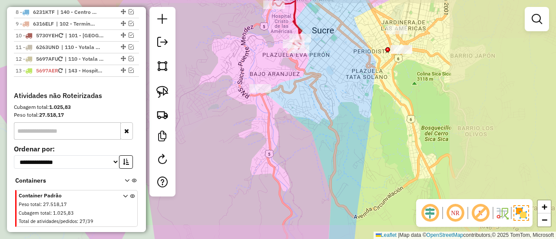
drag, startPoint x: 318, startPoint y: 83, endPoint x: 307, endPoint y: 157, distance: 74.1
click at [307, 164] on div "Janela de atendimento Grade de atendimento Capacidade Transportadoras Veículos …" at bounding box center [278, 119] width 556 height 239
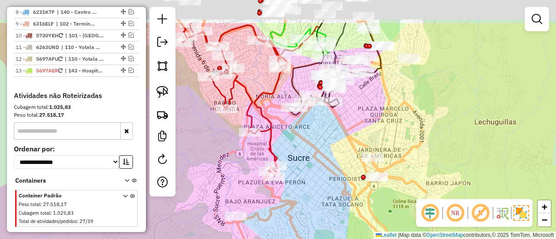
drag, startPoint x: 323, startPoint y: 155, endPoint x: 269, endPoint y: 123, distance: 62.7
click at [320, 161] on div "Janela de atendimento Grade de atendimento Capacidade Transportadoras Veículos …" at bounding box center [278, 119] width 556 height 239
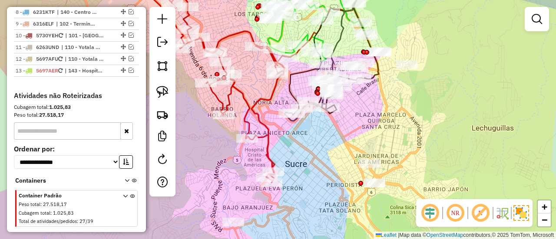
click at [266, 122] on icon at bounding box center [216, 79] width 137 height 207
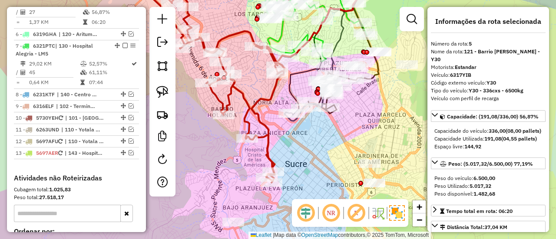
scroll to position [462, 0]
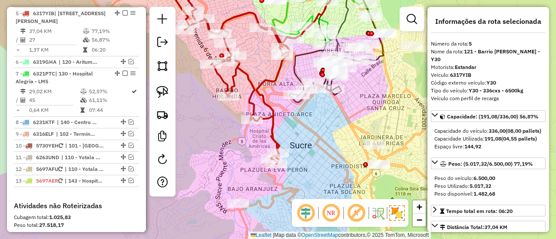
drag, startPoint x: 270, startPoint y: 125, endPoint x: 278, endPoint y: 106, distance: 20.5
click at [285, 75] on icon at bounding box center [220, 60] width 137 height 207
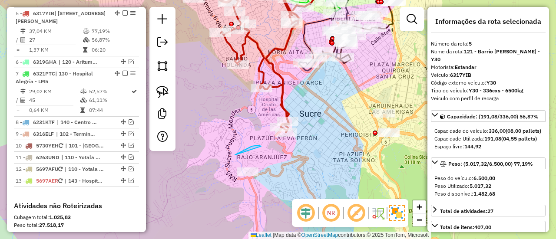
drag, startPoint x: 235, startPoint y: 155, endPoint x: 287, endPoint y: 145, distance: 53.0
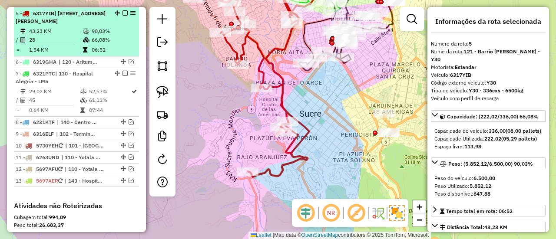
click at [123, 13] on em at bounding box center [124, 12] width 5 height 5
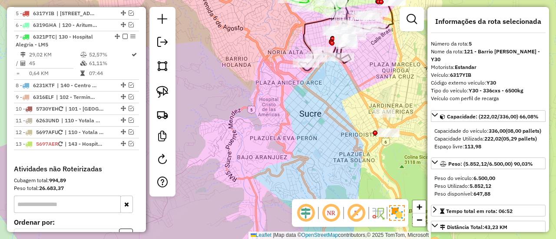
scroll to position [425, 0]
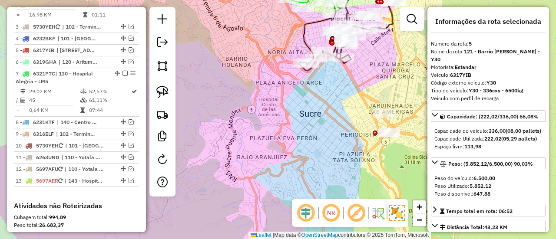
click at [263, 97] on div "Janela de atendimento Grade de atendimento Capacidade Transportadoras Veículos …" at bounding box center [278, 119] width 556 height 239
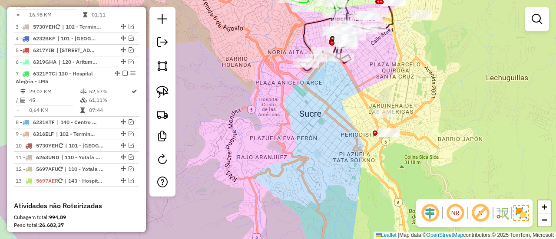
drag, startPoint x: 282, startPoint y: 162, endPoint x: 282, endPoint y: 176, distance: 14.3
click at [282, 176] on div "Janela de atendimento Grade de atendimento Capacidade Transportadoras Veículos …" at bounding box center [278, 119] width 556 height 239
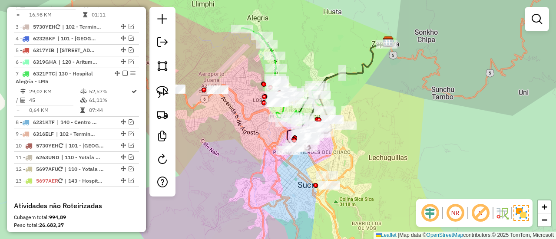
click at [308, 149] on div "Janela de atendimento Grade de atendimento Capacidade Transportadoras Veículos …" at bounding box center [278, 119] width 556 height 239
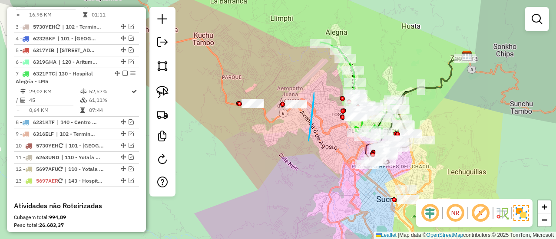
drag, startPoint x: 314, startPoint y: 99, endPoint x: 234, endPoint y: 118, distance: 82.5
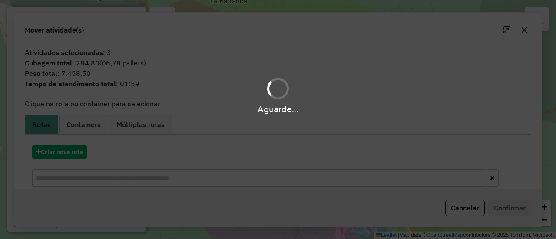
click at [303, 155] on div "Aguarde..." at bounding box center [278, 119] width 556 height 239
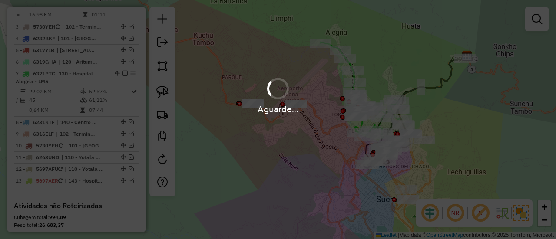
click at [449, 152] on div "Aguarde..." at bounding box center [278, 119] width 556 height 239
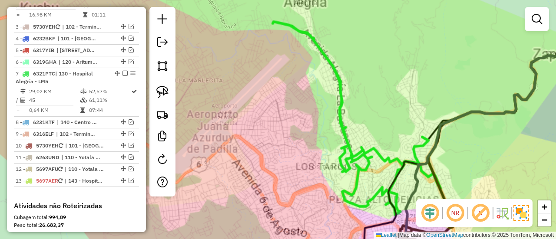
click at [365, 64] on div "Janela de atendimento Grade de atendimento Capacidade Transportadoras Veículos …" at bounding box center [278, 119] width 556 height 239
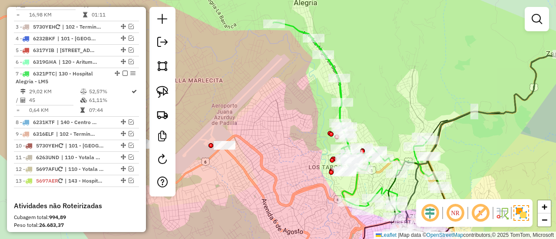
click at [333, 64] on icon at bounding box center [357, 118] width 168 height 193
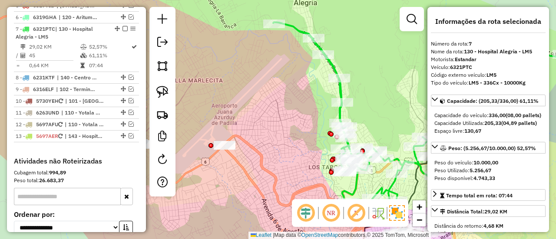
scroll to position [485, 0]
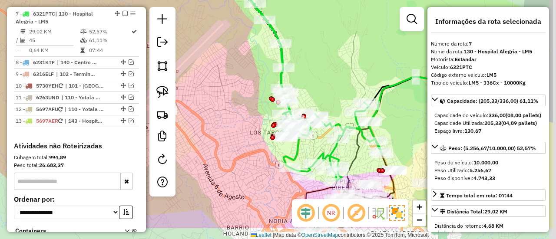
drag, startPoint x: 366, startPoint y: 73, endPoint x: 307, endPoint y: 39, distance: 68.1
click at [307, 39] on div "Janela de atendimento Grade de atendimento Capacidade Transportadoras Veículos …" at bounding box center [278, 119] width 556 height 239
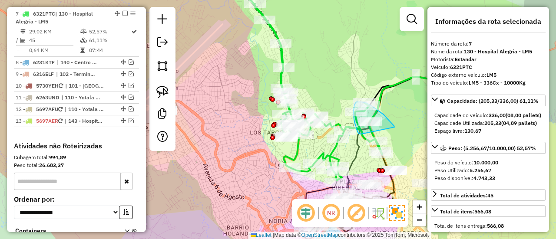
drag, startPoint x: 394, startPoint y: 127, endPoint x: 363, endPoint y: 134, distance: 32.0
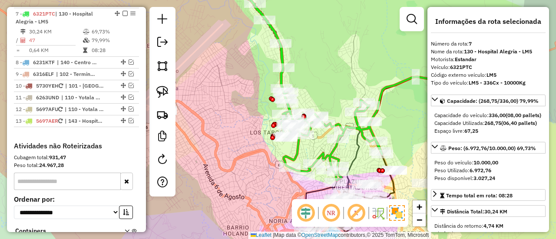
click at [333, 150] on icon at bounding box center [298, 83] width 168 height 193
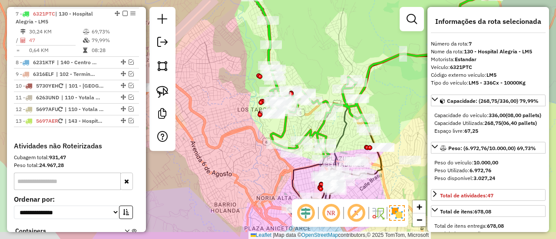
drag, startPoint x: 342, startPoint y: 155, endPoint x: 329, endPoint y: 132, distance: 26.4
click at [329, 132] on div "Janela de atendimento Grade de atendimento Capacidade Transportadoras Veículos …" at bounding box center [278, 119] width 556 height 239
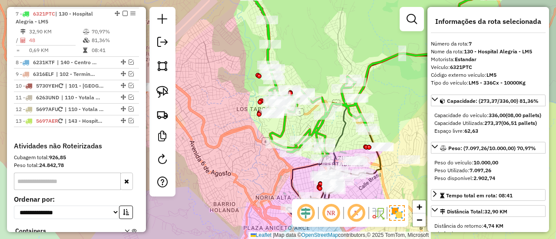
click at [320, 129] on icon at bounding box center [302, 66] width 132 height 181
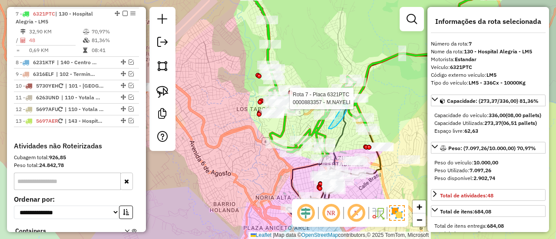
drag, startPoint x: 328, startPoint y: 129, endPoint x: 302, endPoint y: 115, distance: 29.3
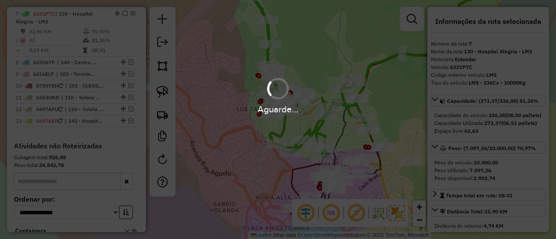
click at [317, 130] on div "Aguarde..." at bounding box center [278, 119] width 556 height 239
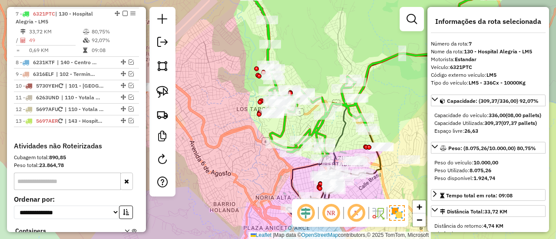
click at [317, 130] on icon at bounding box center [302, 66] width 132 height 181
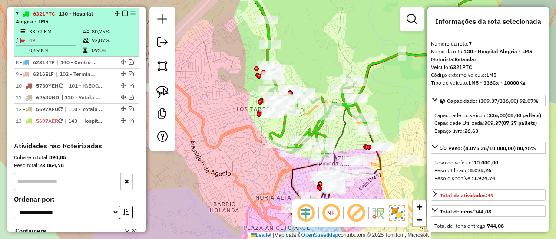
click at [124, 11] on em at bounding box center [124, 13] width 5 height 5
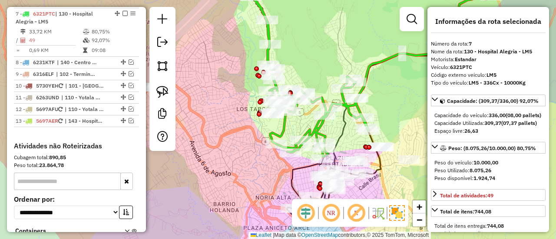
scroll to position [448, 0]
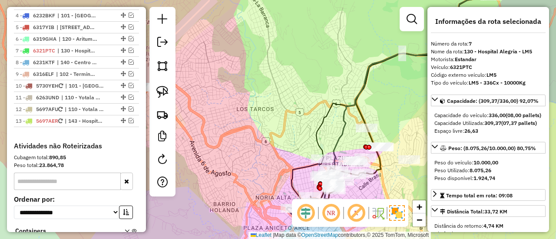
click at [334, 90] on div "Janela de atendimento Grade de atendimento Capacidade Transportadoras Veículos …" at bounding box center [278, 119] width 556 height 239
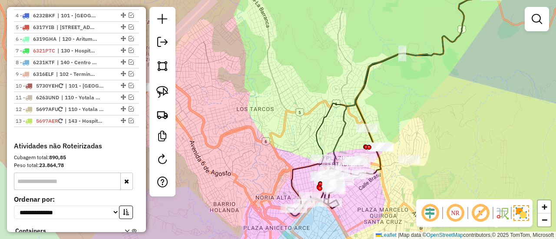
click at [291, 20] on icon at bounding box center [393, 101] width 204 height 217
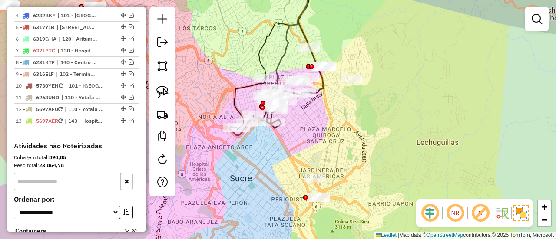
drag, startPoint x: 308, startPoint y: 118, endPoint x: 287, endPoint y: 125, distance: 22.9
click at [308, 119] on div "Rota 1 - Placa 5697AER 0000699355 - T. MAXIMA Janela de atendimento Grade de at…" at bounding box center [278, 119] width 556 height 239
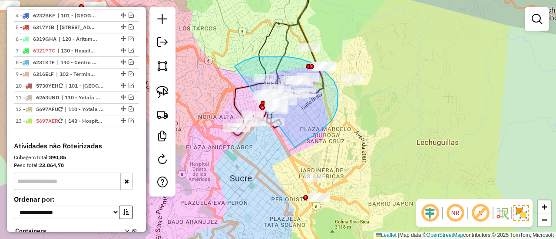
drag, startPoint x: 297, startPoint y: 146, endPoint x: 231, endPoint y: 145, distance: 65.1
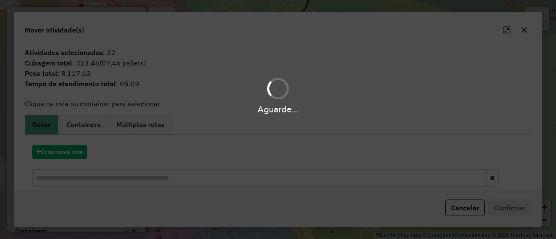
click at [71, 150] on div "Aguarde..." at bounding box center [278, 119] width 556 height 239
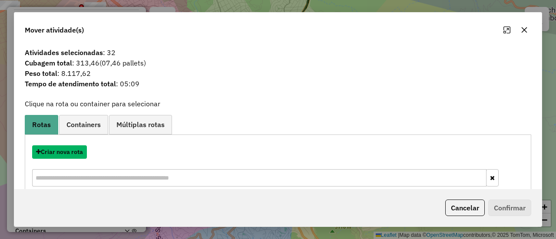
click at [71, 150] on button "Criar nova rota" at bounding box center [59, 151] width 55 height 13
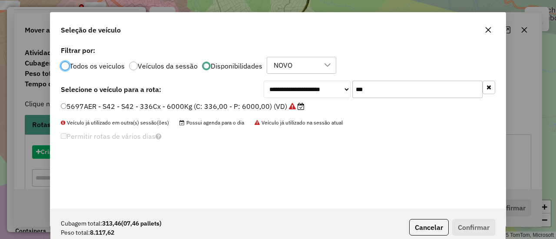
scroll to position [5, 3]
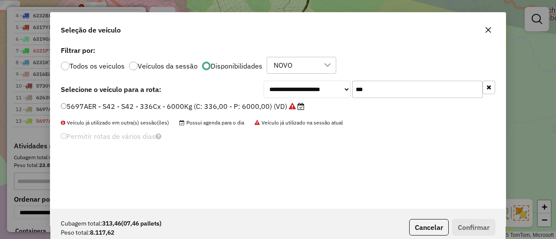
click at [356, 89] on input "***" at bounding box center [417, 89] width 130 height 17
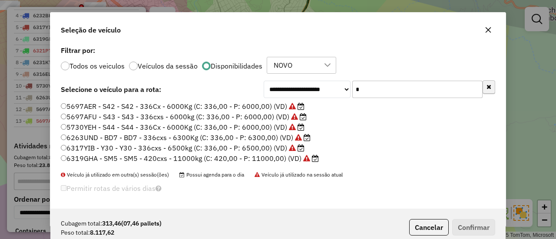
type input "*"
click at [488, 87] on icon "button" at bounding box center [488, 87] width 5 height 6
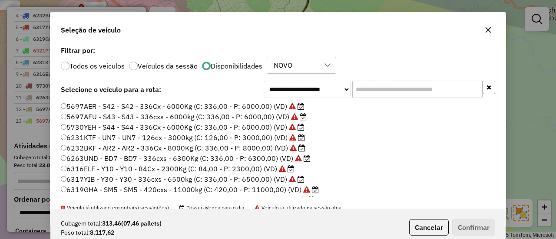
click at [247, 67] on label "Disponibilidades" at bounding box center [237, 66] width 52 height 7
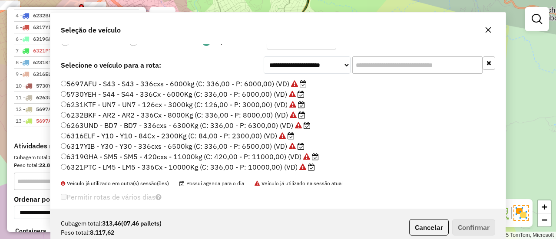
scroll to position [34, 0]
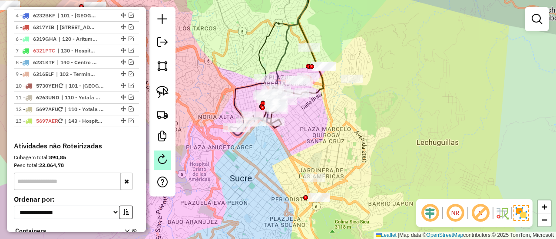
click at [166, 160] on em at bounding box center [162, 159] width 10 height 10
select select "*"
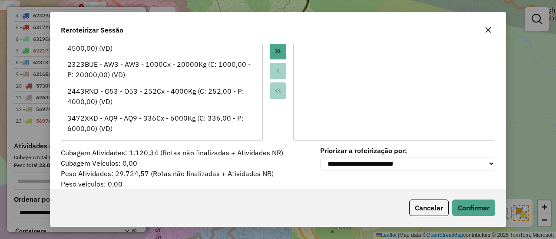
scroll to position [0, 0]
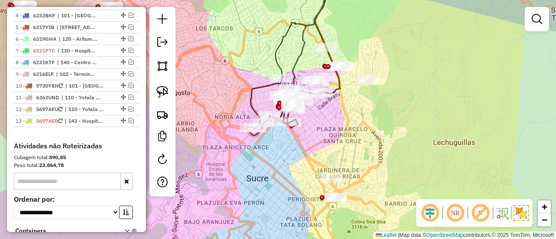
drag, startPoint x: 314, startPoint y: 142, endPoint x: 359, endPoint y: 144, distance: 44.3
click at [359, 144] on div "Janela de atendimento Grade de atendimento Capacidade Transportadoras Veículos …" at bounding box center [278, 119] width 556 height 239
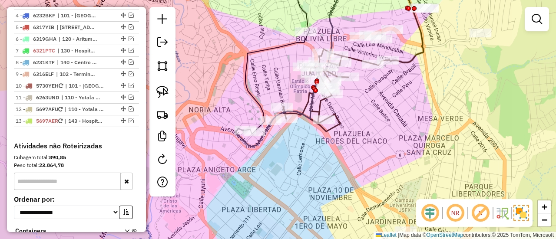
drag, startPoint x: 353, startPoint y: 119, endPoint x: 372, endPoint y: 167, distance: 51.3
click at [372, 167] on div "Janela de atendimento Grade de atendimento Capacidade Transportadoras Veículos …" at bounding box center [278, 119] width 556 height 239
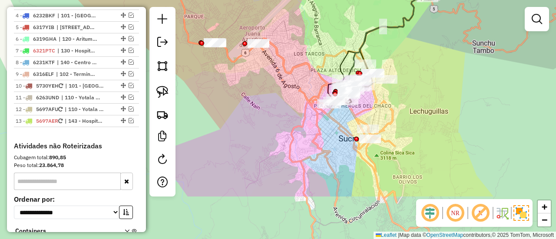
drag, startPoint x: 303, startPoint y: 136, endPoint x: 297, endPoint y: 115, distance: 21.6
click at [294, 115] on div "Janela de atendimento Grade de atendimento Capacidade Transportadoras Veículos …" at bounding box center [278, 119] width 556 height 239
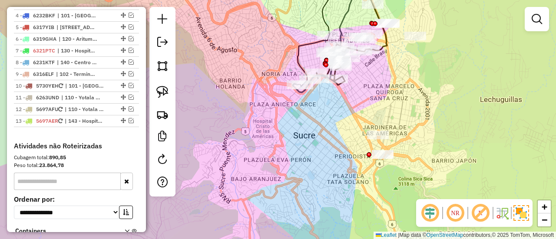
drag, startPoint x: 359, startPoint y: 86, endPoint x: 358, endPoint y: 192, distance: 105.9
click at [358, 201] on div "Janela de atendimento Grade de atendimento Capacidade Transportadoras Veículos …" at bounding box center [278, 119] width 556 height 239
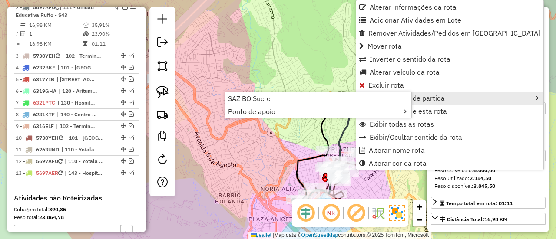
scroll to position [390, 0]
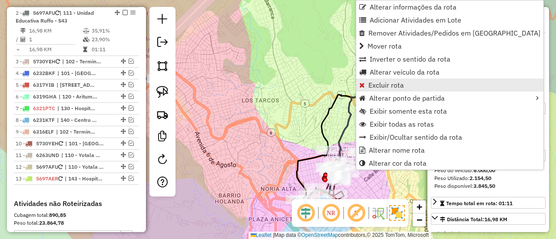
click at [380, 85] on span "Excluir rota" at bounding box center [386, 85] width 36 height 7
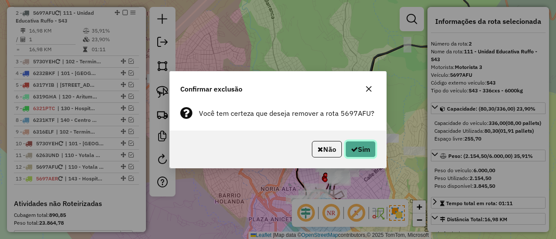
click at [358, 155] on button "Sim" at bounding box center [360, 149] width 30 height 16
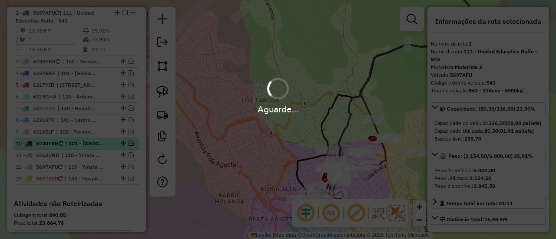
scroll to position [342, 0]
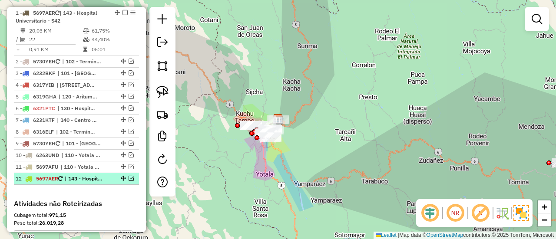
click at [77, 182] on li "12 - 5697AER | 143 - Hospital Universitario - S42" at bounding box center [76, 179] width 125 height 12
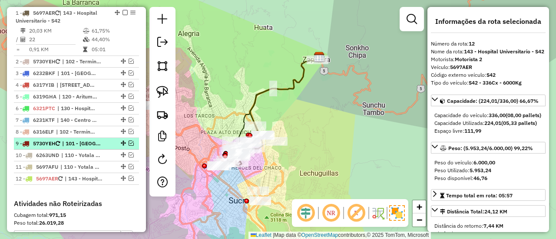
click at [90, 142] on span "| 101 - [GEOGRAPHIC_DATA] - AR2-SJ5, 102 - Terminal Interprovincial Sucre - S44" at bounding box center [82, 144] width 40 height 8
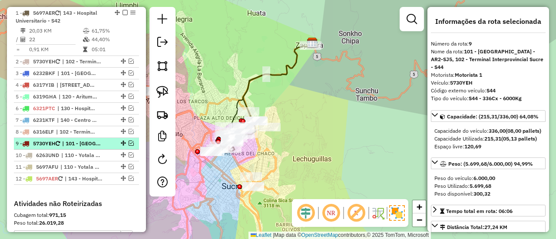
scroll to position [211, 0]
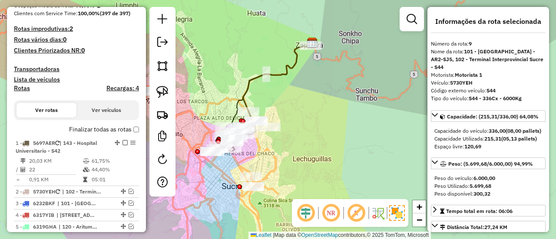
drag, startPoint x: 283, startPoint y: 169, endPoint x: 313, endPoint y: 169, distance: 29.5
click at [313, 169] on div "Janela de atendimento Grade de atendimento Capacidade Transportadoras Veículos …" at bounding box center [278, 119] width 556 height 239
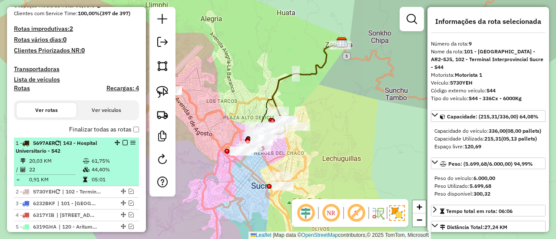
click at [117, 160] on td "61,75%" at bounding box center [113, 161] width 44 height 9
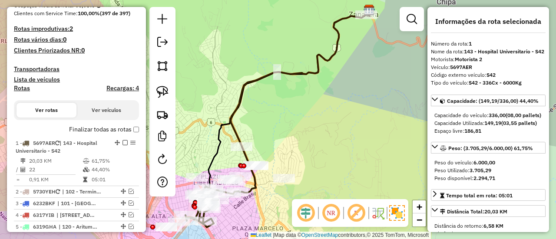
click at [230, 125] on icon at bounding box center [300, 103] width 141 height 182
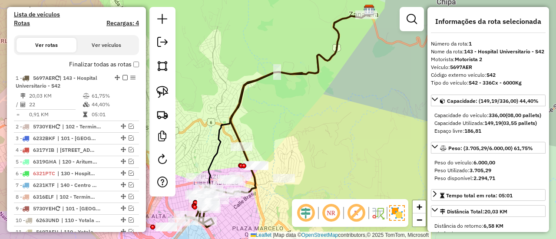
scroll to position [342, 0]
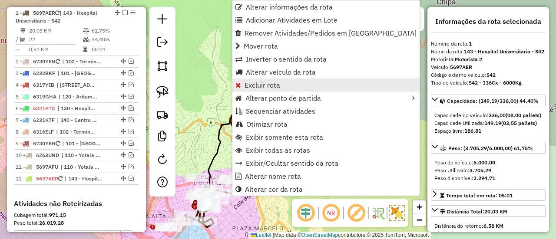
click at [260, 82] on span "Excluir rota" at bounding box center [262, 85] width 36 height 7
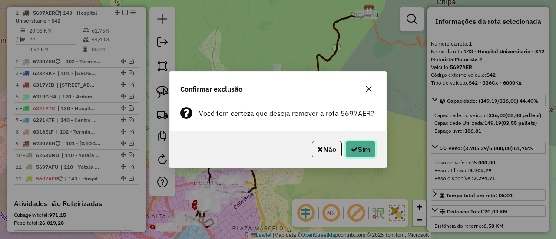
click at [359, 153] on button "Sim" at bounding box center [360, 149] width 30 height 16
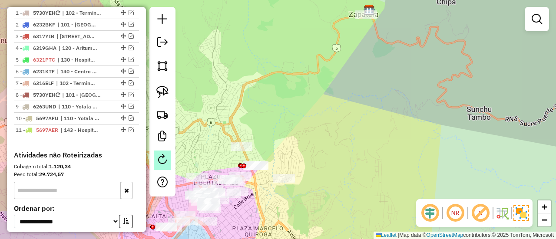
scroll to position [293, 0]
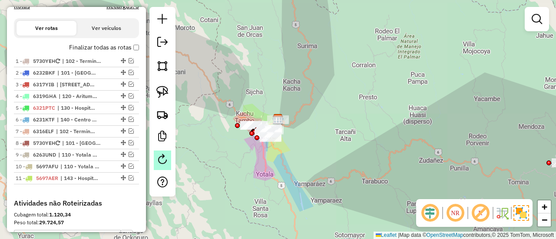
click at [164, 163] on em at bounding box center [162, 159] width 10 height 10
select select "*"
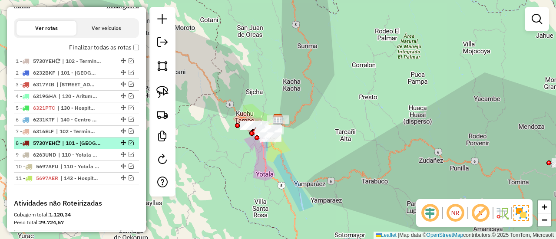
click at [76, 142] on span "| 101 - [GEOGRAPHIC_DATA] - AR2-SJ5, 102 - Terminal Interprovincial Sucre - S44" at bounding box center [82, 143] width 40 height 8
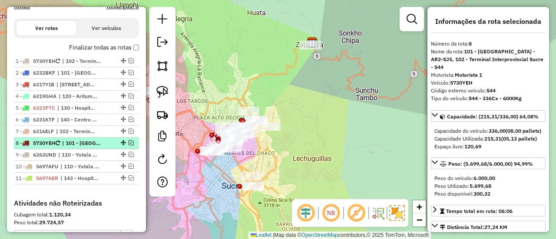
click at [129, 142] on em at bounding box center [131, 142] width 5 height 5
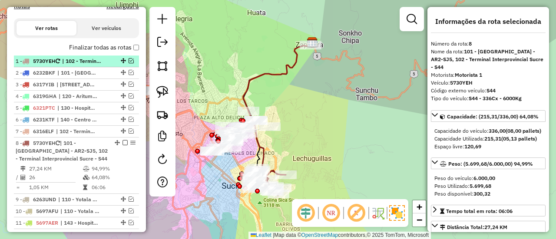
click at [129, 60] on em at bounding box center [131, 60] width 5 height 5
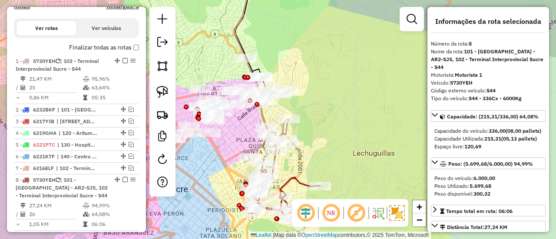
click at [316, 149] on div "Janela de atendimento Grade de atendimento Capacidade Transportadoras Veículos …" at bounding box center [278, 119] width 556 height 239
click at [284, 130] on icon at bounding box center [265, 127] width 48 height 81
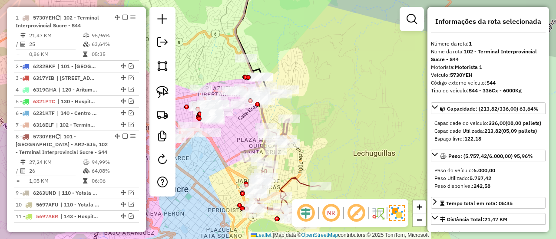
scroll to position [342, 0]
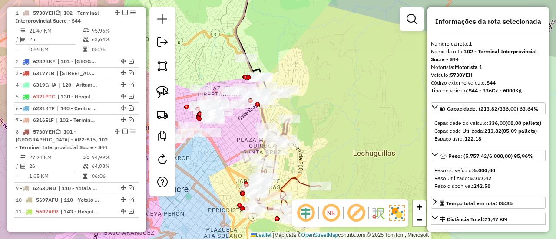
click at [284, 130] on icon at bounding box center [265, 127] width 48 height 81
click at [267, 116] on icon at bounding box center [265, 127] width 48 height 81
click at [293, 178] on icon at bounding box center [284, 199] width 71 height 58
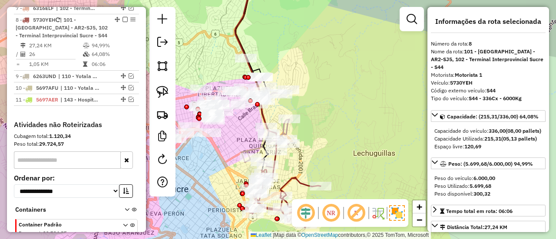
scroll to position [460, 0]
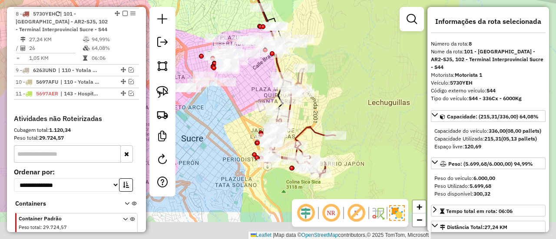
drag, startPoint x: 293, startPoint y: 178, endPoint x: 308, endPoint y: 126, distance: 53.3
click at [308, 126] on icon at bounding box center [299, 148] width 71 height 58
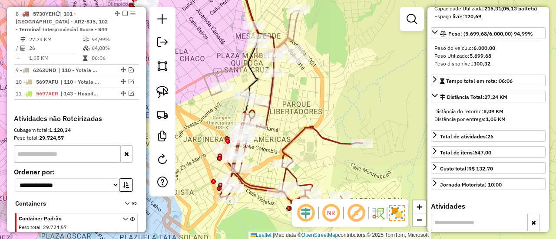
scroll to position [304, 0]
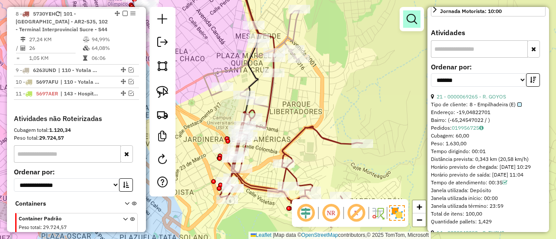
click at [415, 26] on link at bounding box center [411, 18] width 17 height 17
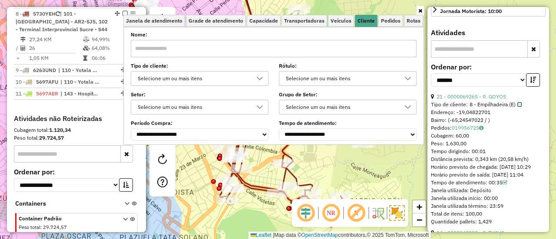
click at [232, 76] on div "Selecione um ou mais itens" at bounding box center [193, 79] width 117 height 14
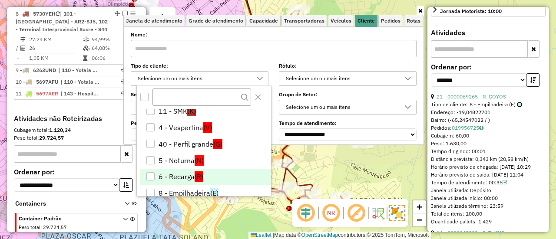
scroll to position [35, 0]
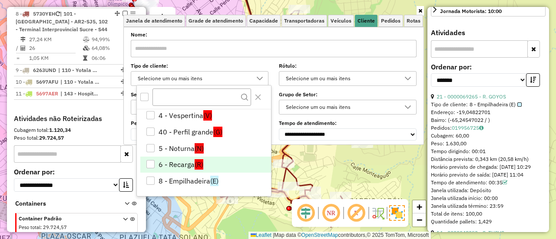
click at [207, 164] on li "6 - Recarga (R)" at bounding box center [205, 165] width 131 height 16
click at [381, 178] on div "Janela de atendimento Grade de atendimento Capacidade Transportadoras Veículos …" at bounding box center [278, 119] width 556 height 239
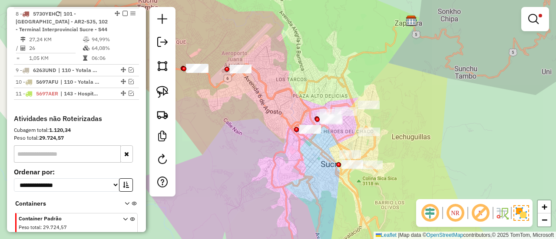
drag, startPoint x: 399, startPoint y: 156, endPoint x: 403, endPoint y: 142, distance: 15.0
click at [410, 118] on div "Limpar filtros Janela de atendimento Grade de atendimento Capacidade Transporta…" at bounding box center [278, 119] width 556 height 239
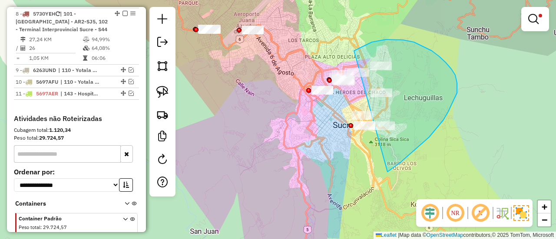
drag, startPoint x: 387, startPoint y: 172, endPoint x: 315, endPoint y: 132, distance: 82.6
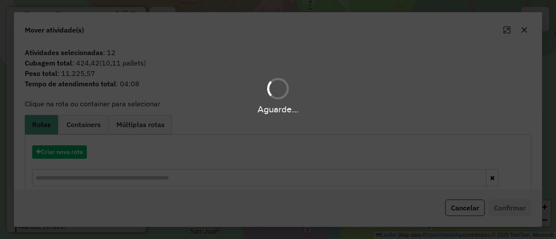
click at [73, 120] on div "Aguarde..." at bounding box center [278, 119] width 556 height 239
click at [79, 125] on div "Aguarde..." at bounding box center [278, 119] width 556 height 239
click at [79, 125] on span "Containers" at bounding box center [83, 124] width 34 height 7
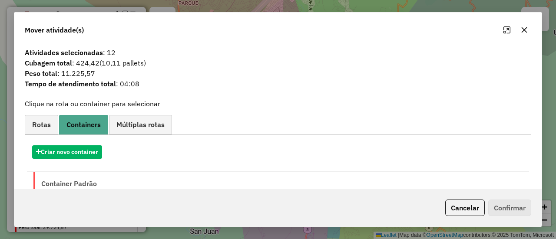
click at [79, 125] on span "Containers" at bounding box center [83, 124] width 34 height 7
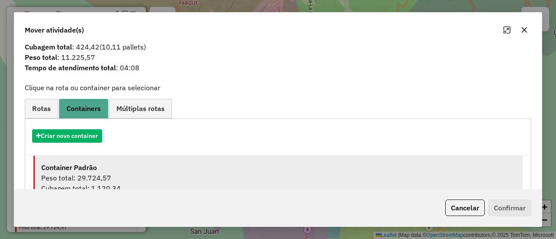
scroll to position [51, 0]
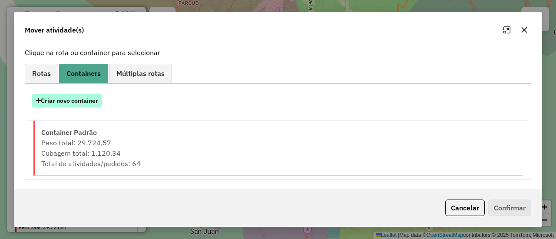
drag, startPoint x: 82, startPoint y: 109, endPoint x: 88, endPoint y: 105, distance: 6.5
click at [82, 108] on div "Criar novo container" at bounding box center [278, 104] width 502 height 33
click at [88, 105] on button "Criar novo container" at bounding box center [67, 100] width 70 height 13
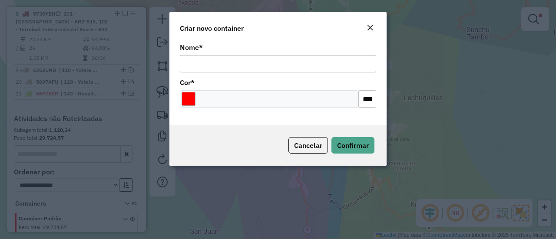
drag, startPoint x: 338, startPoint y: 52, endPoint x: 323, endPoint y: 60, distance: 17.9
click at [335, 53] on div "Nome *" at bounding box center [278, 58] width 196 height 28
click at [322, 61] on input "Nome *" at bounding box center [278, 63] width 196 height 17
type input "*******"
drag, startPoint x: 188, startPoint y: 95, endPoint x: 193, endPoint y: 99, distance: 7.1
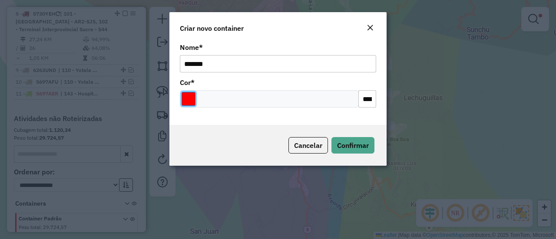
click at [188, 95] on input "Select a color" at bounding box center [188, 99] width 14 height 14
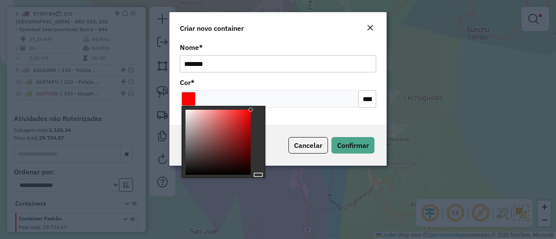
type input "*******"
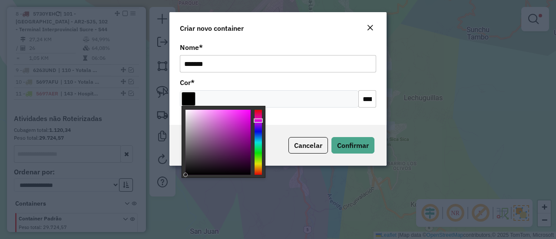
drag, startPoint x: 192, startPoint y: 164, endPoint x: 211, endPoint y: 182, distance: 26.4
click at [190, 185] on body "Aguarde... Pop-up bloqueado! Seu navegador bloqueou automáticamente a abertura …" at bounding box center [278, 119] width 556 height 239
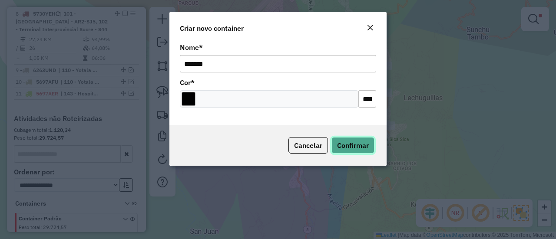
click at [363, 147] on span "Confirmar" at bounding box center [353, 145] width 32 height 9
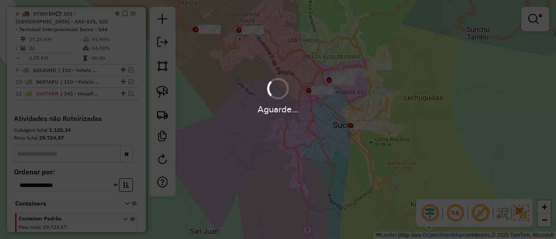
click at [361, 94] on div "Aguarde..." at bounding box center [278, 95] width 556 height 41
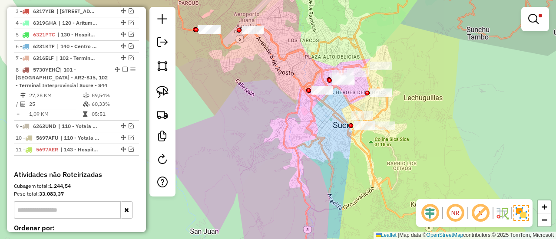
drag, startPoint x: 501, startPoint y: 86, endPoint x: 525, endPoint y: 43, distance: 49.4
click at [501, 83] on div "Limpar filtros Janela de atendimento Grade de atendimento Capacidade Transporta…" at bounding box center [278, 119] width 556 height 239
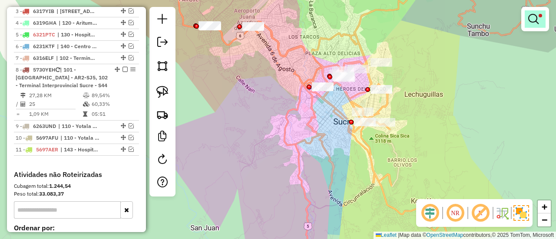
click at [534, 14] on em at bounding box center [533, 19] width 10 height 10
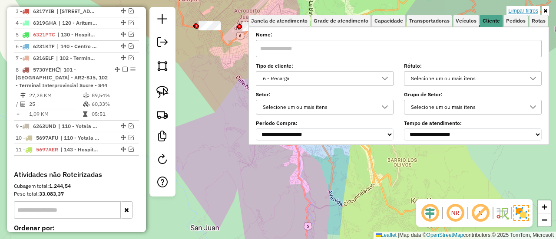
click at [531, 10] on link "Limpar filtros" at bounding box center [522, 11] width 33 height 10
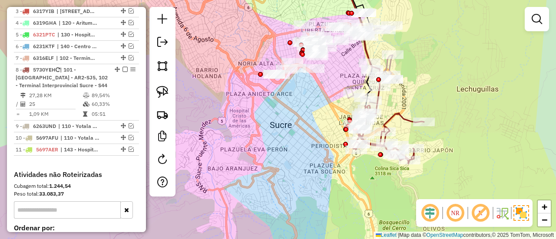
click at [408, 116] on icon at bounding box center [388, 134] width 71 height 58
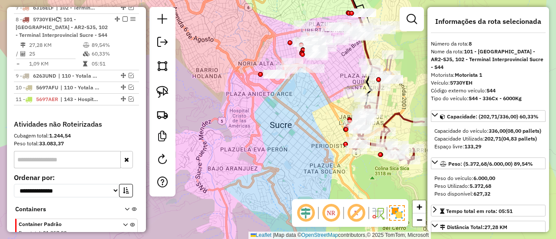
scroll to position [460, 0]
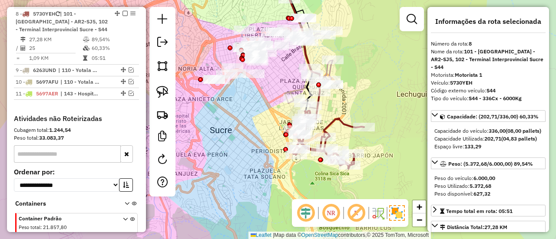
drag, startPoint x: 406, startPoint y: 115, endPoint x: 192, endPoint y: 126, distance: 214.7
click at [346, 121] on icon at bounding box center [328, 140] width 71 height 58
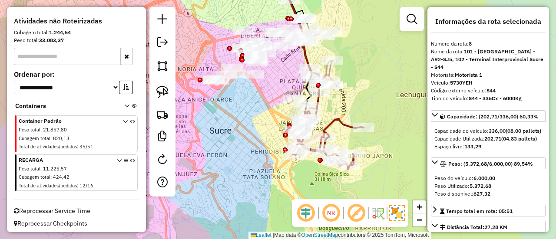
click at [130, 159] on icon at bounding box center [132, 174] width 5 height 33
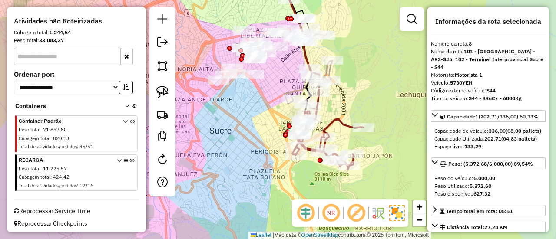
click at [345, 122] on icon at bounding box center [327, 140] width 71 height 58
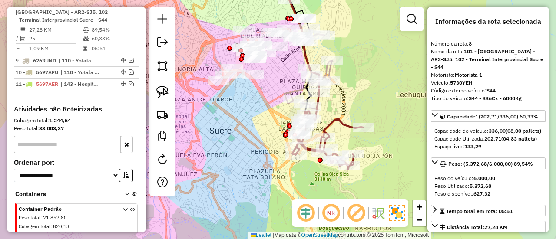
scroll to position [460, 0]
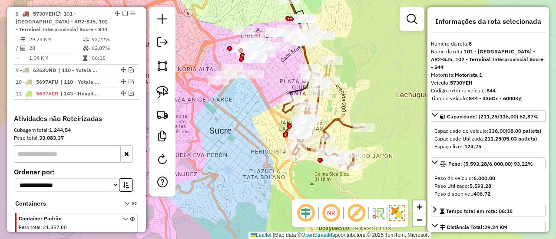
click at [342, 119] on icon at bounding box center [323, 134] width 81 height 70
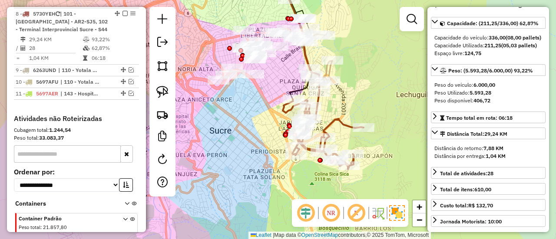
scroll to position [260, 0]
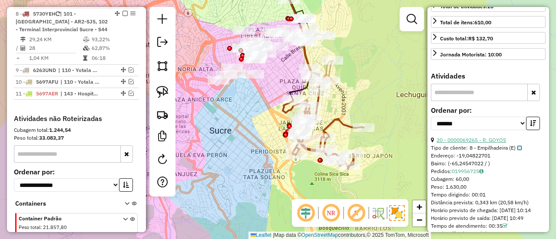
click at [505, 143] on link "20 - 0000069265 - R. GOYOS" at bounding box center [470, 140] width 69 height 7
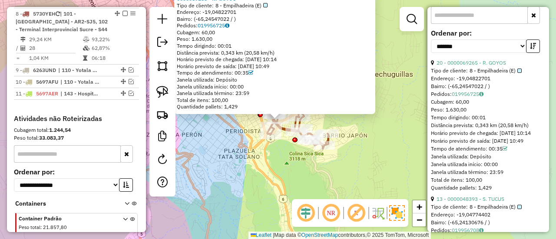
scroll to position [434, 0]
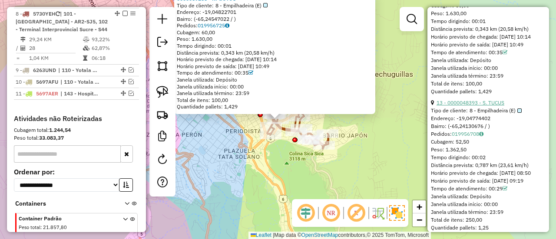
click at [498, 106] on link "13 - 0000048393 - S. TUCUS" at bounding box center [470, 102] width 68 height 7
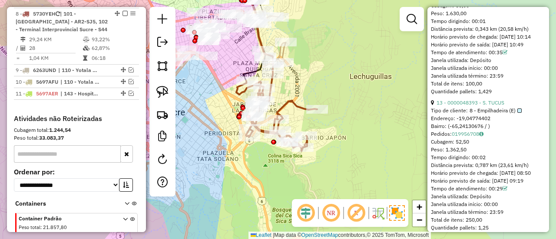
click at [289, 100] on icon at bounding box center [276, 116] width 81 height 70
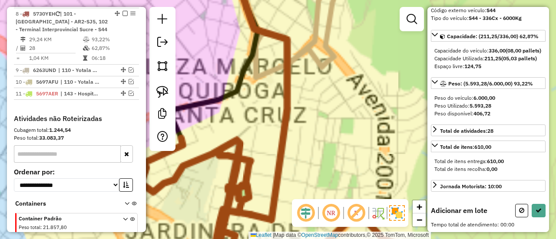
scroll to position [93, 0]
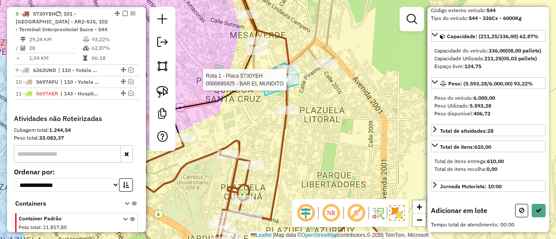
click at [299, 84] on div "Rota 1 - Placa 5730YEH 0000695925 - BAR.EL MUNDITO Janela de atendimento Grade …" at bounding box center [278, 119] width 556 height 239
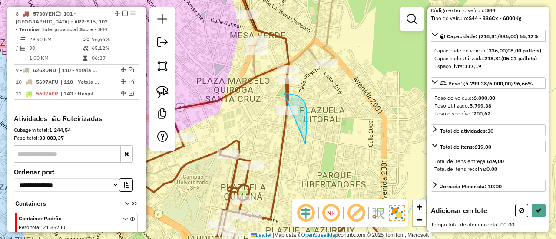
drag, startPoint x: 306, startPoint y: 131, endPoint x: 282, endPoint y: 143, distance: 26.8
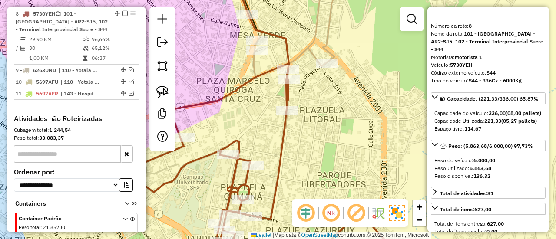
scroll to position [0, 0]
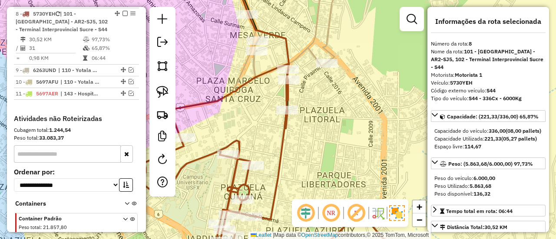
click at [287, 129] on icon at bounding box center [302, 163] width 323 height 199
drag, startPoint x: 313, startPoint y: 145, endPoint x: 314, endPoint y: 175, distance: 30.4
click at [313, 174] on div "Janela de atendimento Grade de atendimento Capacidade Transportadoras Veículos …" at bounding box center [278, 119] width 556 height 239
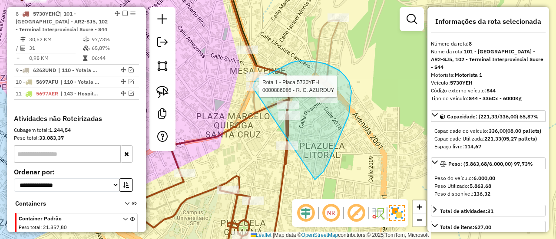
drag, startPoint x: 328, startPoint y: 164, endPoint x: 251, endPoint y: 99, distance: 100.1
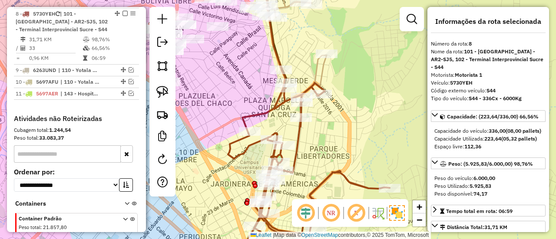
click at [300, 127] on icon at bounding box center [309, 175] width 162 height 176
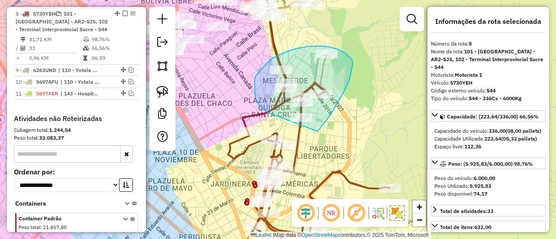
drag, startPoint x: 330, startPoint y: 115, endPoint x: 274, endPoint y: 115, distance: 56.4
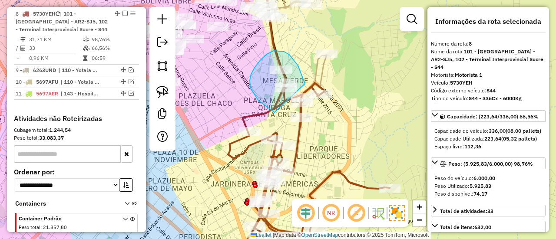
drag, startPoint x: 305, startPoint y: 84, endPoint x: 286, endPoint y: 114, distance: 35.3
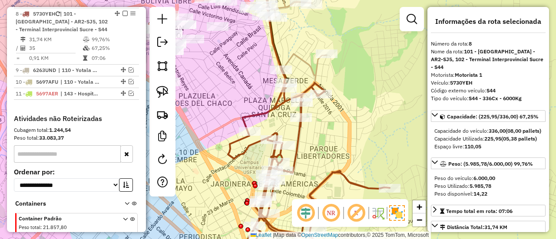
click at [259, 104] on div "Janela de atendimento Grade de atendimento Capacidade Transportadoras Veículos …" at bounding box center [278, 119] width 556 height 239
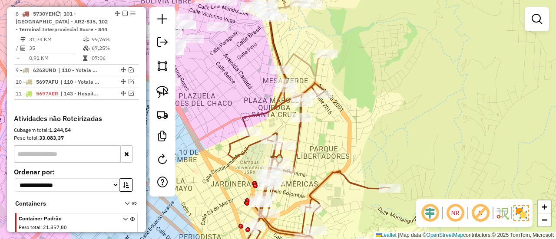
click at [274, 110] on icon at bounding box center [309, 166] width 162 height 193
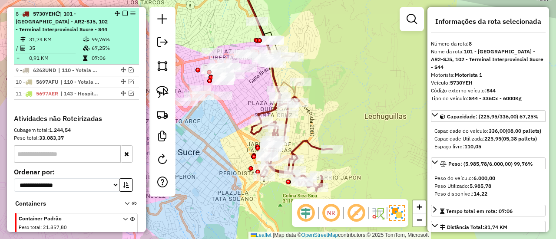
click at [123, 13] on em at bounding box center [124, 13] width 5 height 5
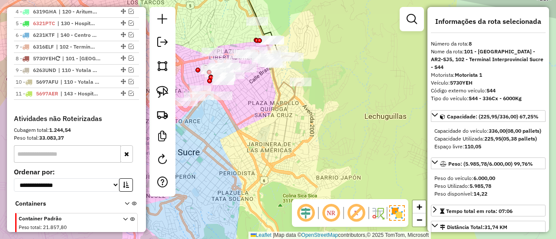
click at [286, 85] on icon at bounding box center [281, 79] width 38 height 59
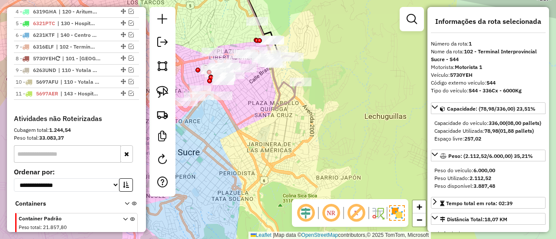
scroll to position [342, 0]
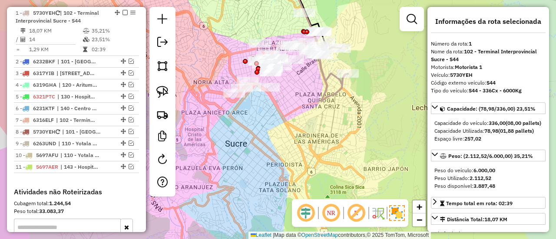
drag, startPoint x: 271, startPoint y: 102, endPoint x: 319, endPoint y: 92, distance: 48.2
click at [319, 92] on icon at bounding box center [329, 71] width 38 height 59
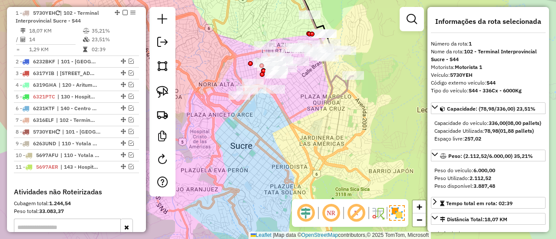
click at [303, 106] on div "Janela de atendimento Grade de atendimento Capacidade Transportadoras Veículos …" at bounding box center [278, 119] width 556 height 239
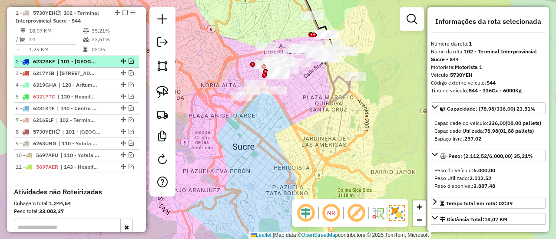
click at [96, 60] on span "| 101 - Hospital Municipal de Azari - AR2-SJ5" at bounding box center [77, 62] width 40 height 8
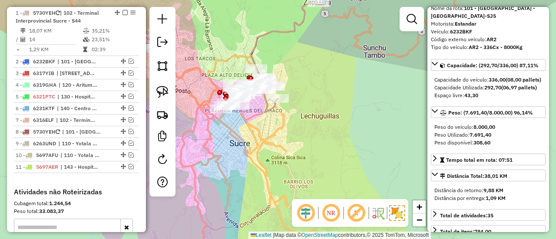
scroll to position [87, 0]
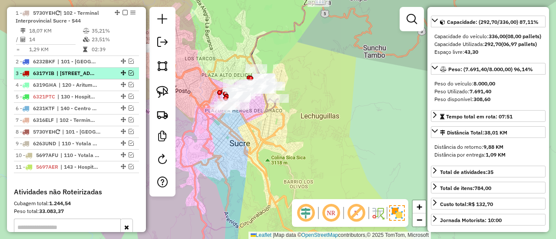
click at [106, 73] on div "3 - 6317YIB | 121 - Barrio Juan Pablo II - Y30" at bounding box center [77, 73] width 122 height 8
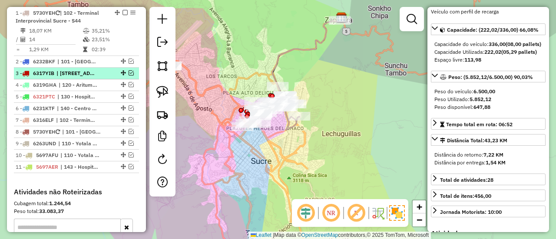
scroll to position [79, 0]
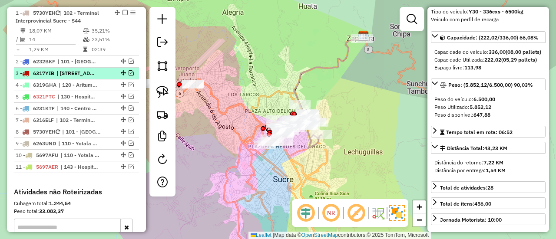
click at [129, 73] on em at bounding box center [131, 72] width 5 height 5
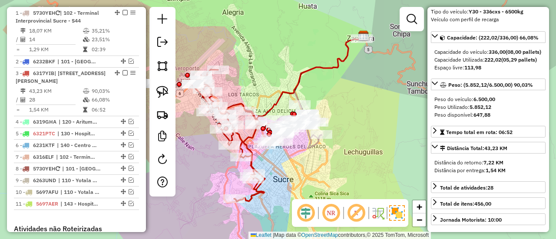
click at [243, 138] on icon at bounding box center [228, 135] width 74 height 132
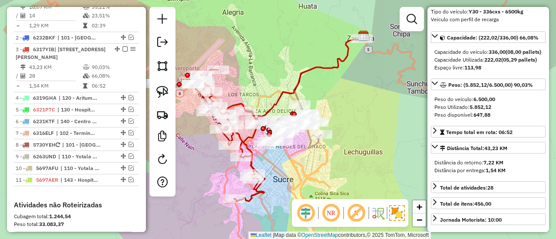
scroll to position [402, 0]
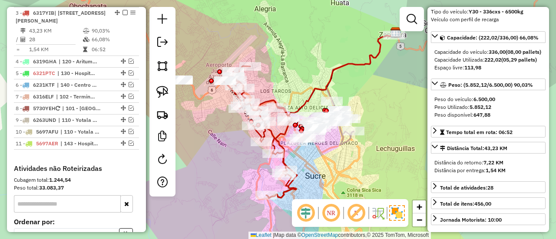
drag, startPoint x: 245, startPoint y: 139, endPoint x: 298, endPoint y: 132, distance: 53.9
click at [297, 132] on icon at bounding box center [260, 132] width 74 height 132
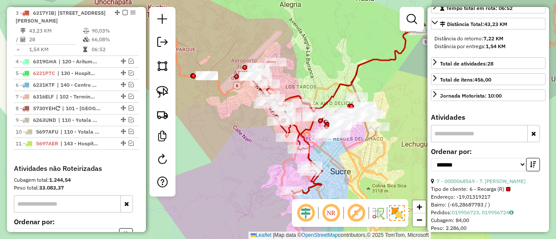
scroll to position [217, 0]
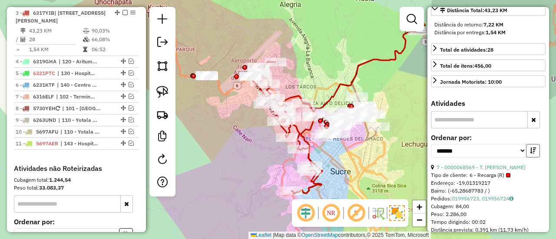
click at [533, 158] on button "button" at bounding box center [533, 150] width 14 height 13
click at [510, 171] on link "7 - 0000068569 - T. MARÍA ELENA" at bounding box center [480, 167] width 89 height 7
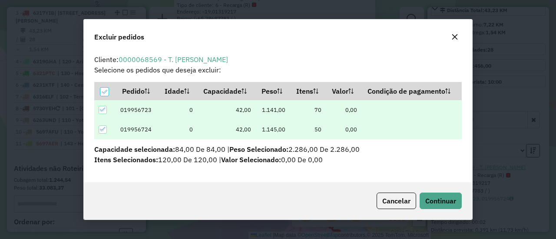
scroll to position [0, 0]
click at [452, 195] on button "Continuar" at bounding box center [440, 201] width 42 height 16
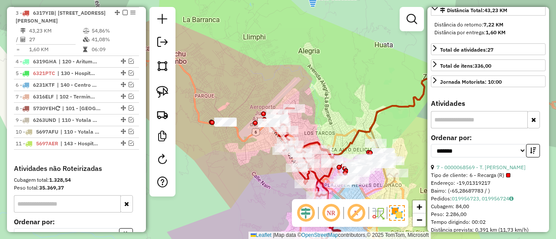
click at [533, 158] on button "button" at bounding box center [533, 150] width 14 height 13
click at [514, 171] on link "22 - 0000827047 - MAYOR.MAURICIO" at bounding box center [489, 167] width 106 height 7
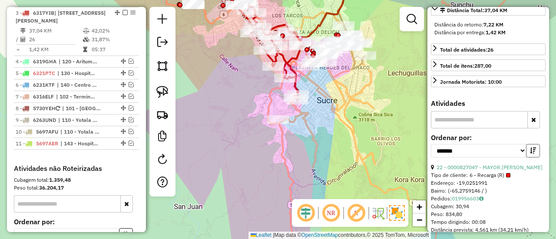
click at [530, 154] on icon "button" at bounding box center [533, 151] width 6 height 6
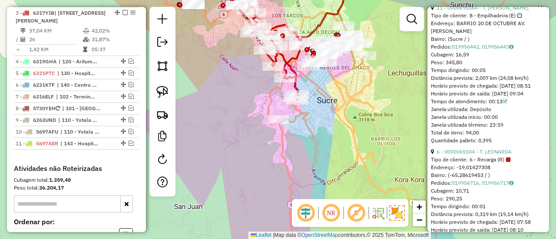
scroll to position [391, 0]
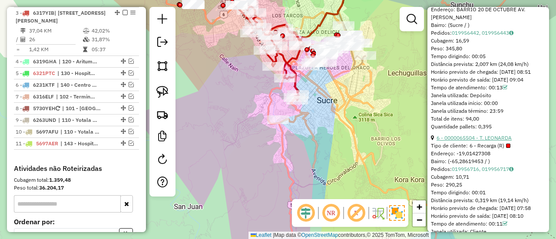
click at [500, 141] on link "6 - 0000065504 - T. LEONARDA" at bounding box center [473, 138] width 75 height 7
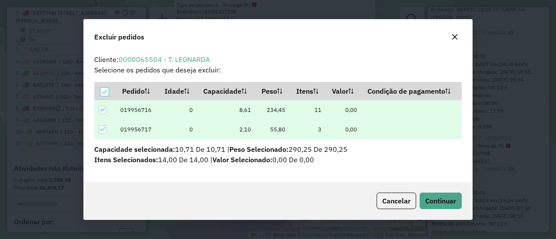
scroll to position [0, 0]
click at [445, 193] on hb-button "Continuar" at bounding box center [439, 201] width 46 height 16
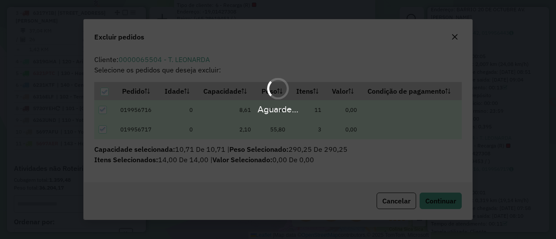
click at [452, 194] on div "Aguarde..." at bounding box center [278, 119] width 556 height 239
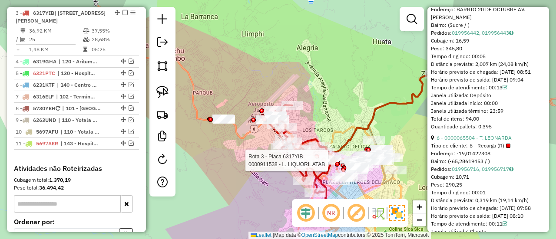
scroll to position [383, 0]
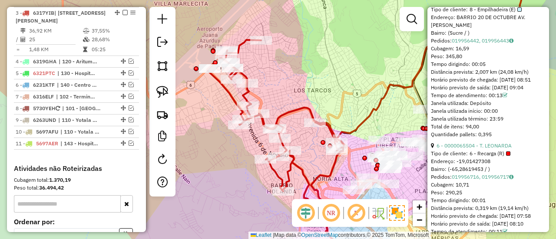
click at [329, 171] on icon at bounding box center [275, 149] width 137 height 219
drag, startPoint x: 316, startPoint y: 168, endPoint x: 278, endPoint y: 133, distance: 51.9
click at [278, 134] on icon at bounding box center [275, 149] width 137 height 219
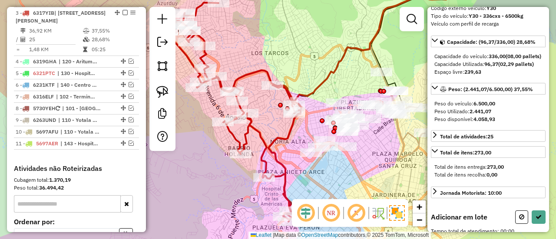
scroll to position [77, 0]
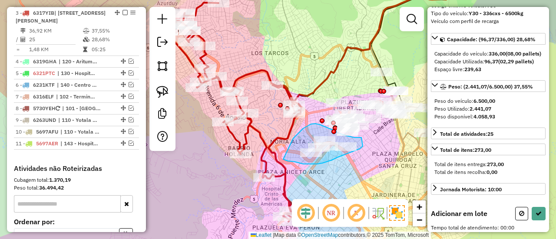
drag, startPoint x: 293, startPoint y: 138, endPoint x: 283, endPoint y: 159, distance: 23.1
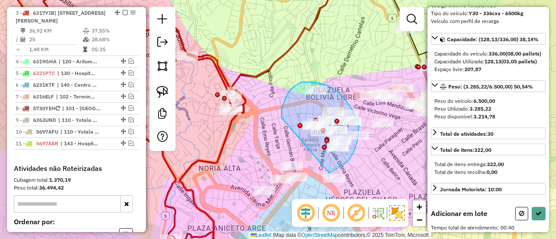
drag, startPoint x: 343, startPoint y: 165, endPoint x: 282, endPoint y: 122, distance: 75.0
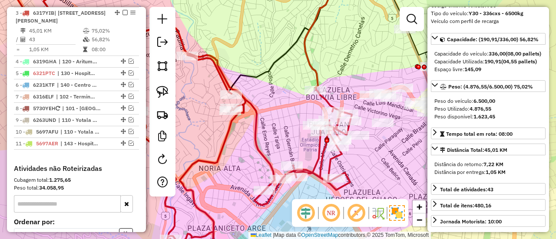
click at [315, 75] on icon at bounding box center [343, 33] width 78 height 114
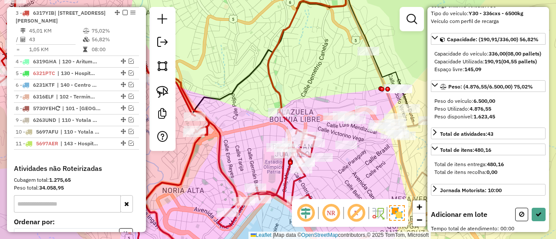
drag, startPoint x: 260, startPoint y: 107, endPoint x: 222, endPoint y: 118, distance: 40.0
click at [224, 118] on div "Janela de atendimento Grade de atendimento Capacidade Transportadoras Veículos …" at bounding box center [278, 119] width 556 height 239
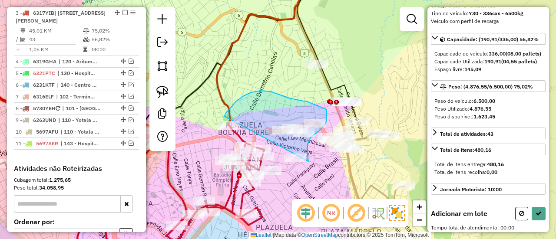
drag, startPoint x: 251, startPoint y: 92, endPoint x: 276, endPoint y: 157, distance: 69.4
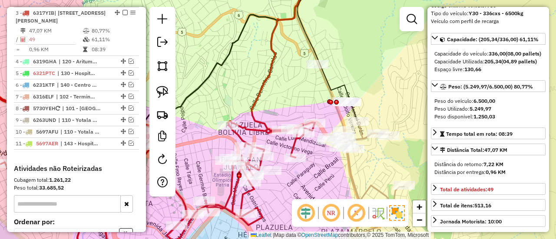
click at [351, 169] on icon at bounding box center [365, 181] width 76 height 119
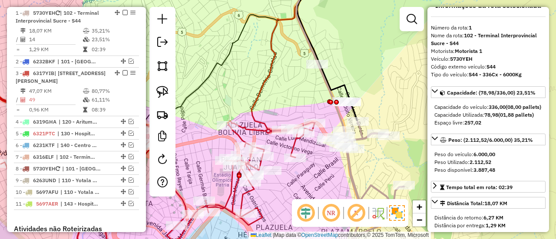
scroll to position [0, 0]
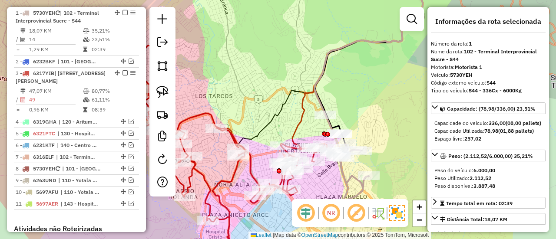
click at [341, 173] on icon at bounding box center [349, 173] width 38 height 59
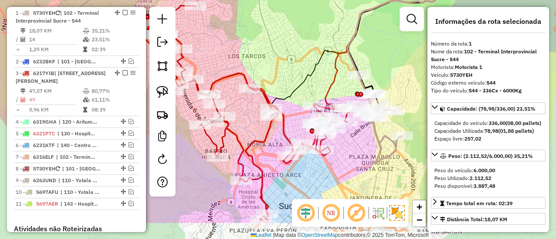
drag, startPoint x: 341, startPoint y: 173, endPoint x: 377, endPoint y: 128, distance: 57.4
click at [377, 128] on icon at bounding box center [382, 133] width 38 height 59
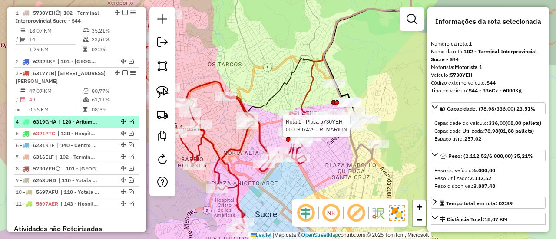
click at [105, 125] on li "4 - 6319GHA | 120 - Aritumayu - SM5- SJ5" at bounding box center [76, 122] width 125 height 12
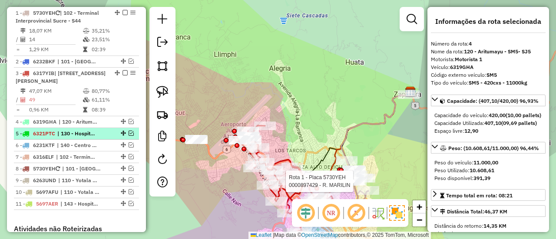
click at [104, 130] on div "5 - 6321PTC | 130 - Hospital Alegria - LM5" at bounding box center [62, 134] width 92 height 8
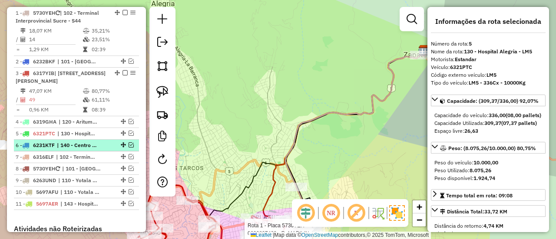
click at [102, 142] on div "6 - 6231KTF | 140 - Centro Sur - Y10" at bounding box center [62, 146] width 92 height 8
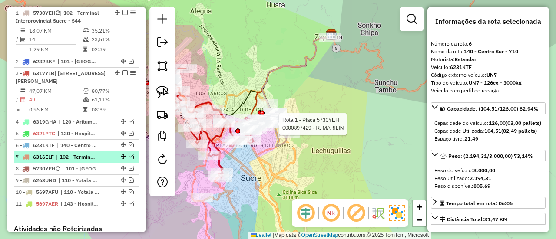
click at [100, 152] on li "7 - 6316ELF | 102 - Terminal Interprovincial Sucre - S44, 140 - Centro Sur - Y1…" at bounding box center [76, 158] width 125 height 12
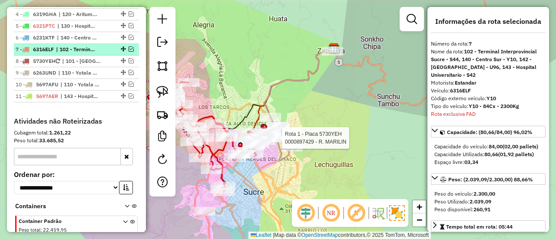
scroll to position [485, 0]
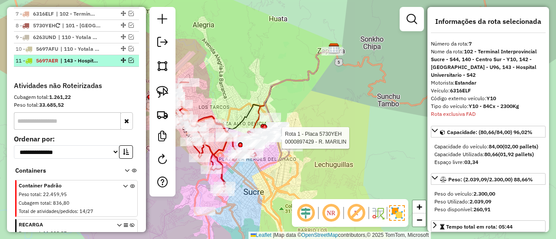
click at [110, 58] on div at bounding box center [122, 60] width 26 height 5
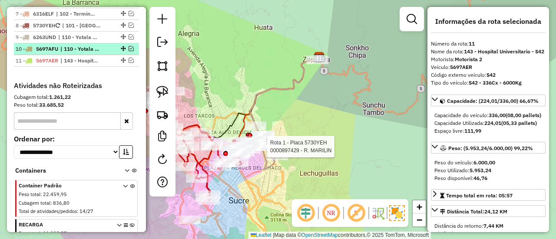
click at [109, 46] on div at bounding box center [122, 48] width 26 height 5
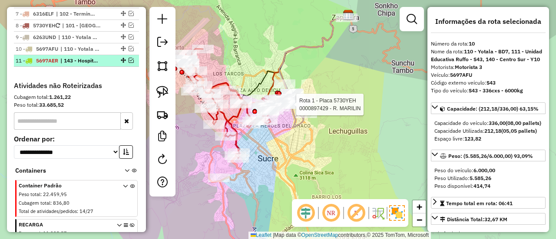
click at [129, 58] on em at bounding box center [131, 60] width 5 height 5
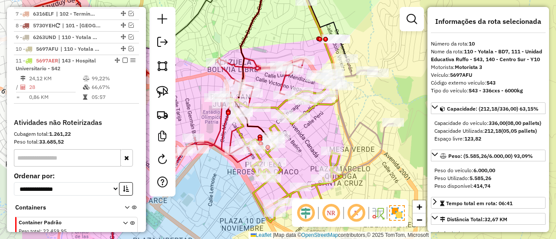
click at [329, 131] on div "Janela de atendimento Grade de atendimento Capacidade Transportadoras Veículos …" at bounding box center [278, 119] width 556 height 239
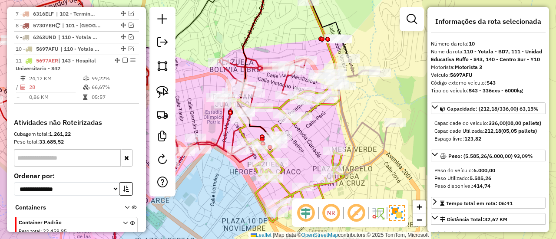
click at [331, 110] on div "Janela de atendimento Grade de atendimento Capacidade Transportadoras Veículos …" at bounding box center [278, 119] width 556 height 239
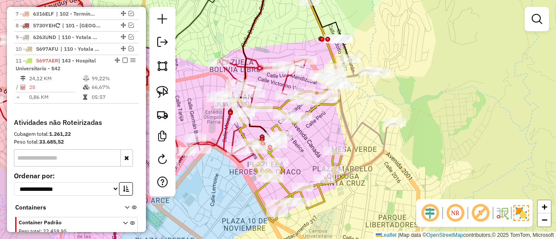
click at [320, 110] on div "Janela de atendimento Grade de atendimento Capacidade Transportadoras Veículos …" at bounding box center [278, 119] width 556 height 239
click at [312, 110] on icon at bounding box center [288, 157] width 112 height 131
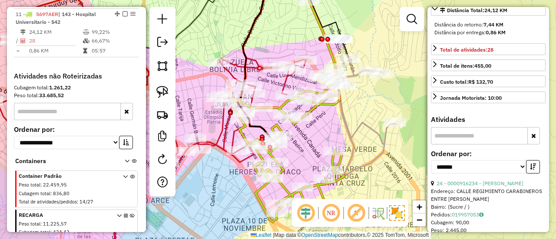
scroll to position [217, 0]
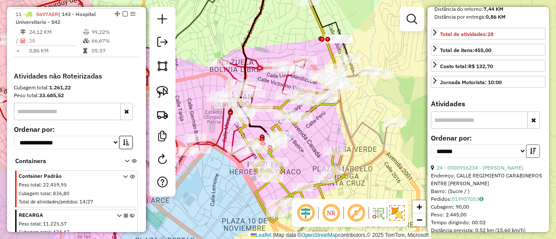
click at [530, 154] on icon "button" at bounding box center [533, 151] width 6 height 6
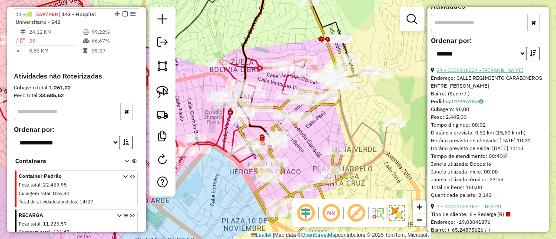
scroll to position [391, 0]
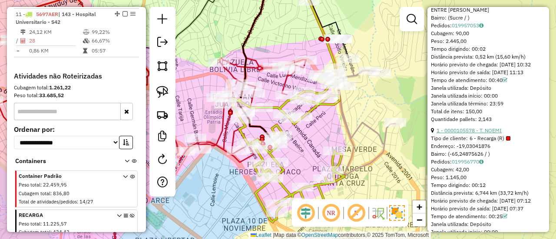
click at [497, 134] on link "1 - 0000105578 - T. NOEMI" at bounding box center [468, 130] width 65 height 7
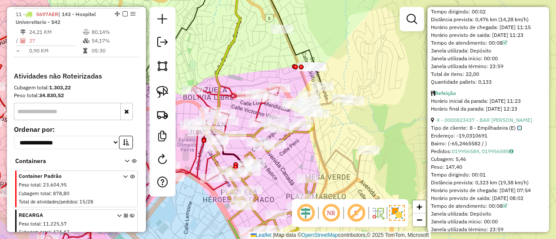
scroll to position [1216, 0]
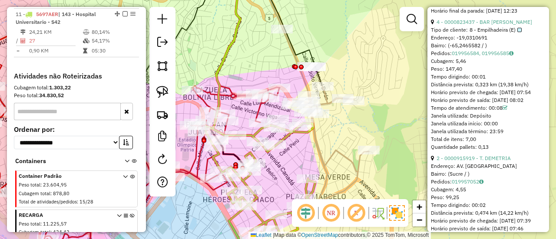
click at [296, 138] on div "Janela de atendimento Grade de atendimento Capacidade Transportadoras Veículos …" at bounding box center [278, 119] width 556 height 239
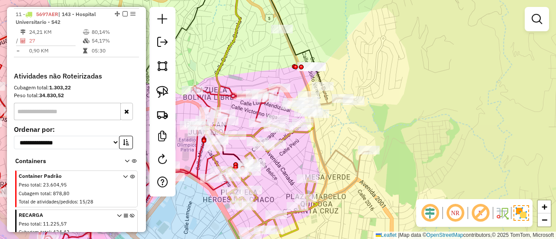
click at [300, 135] on icon at bounding box center [262, 186] width 112 height 127
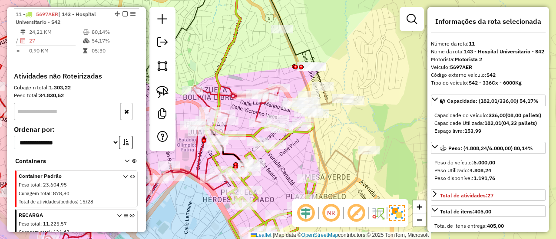
click at [346, 153] on icon at bounding box center [330, 145] width 76 height 119
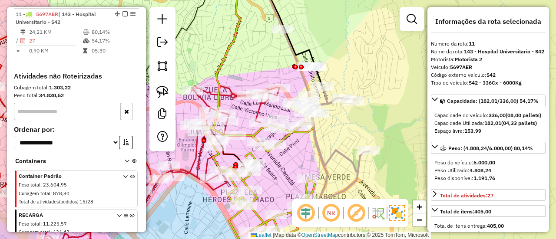
click at [346, 153] on icon at bounding box center [330, 145] width 76 height 119
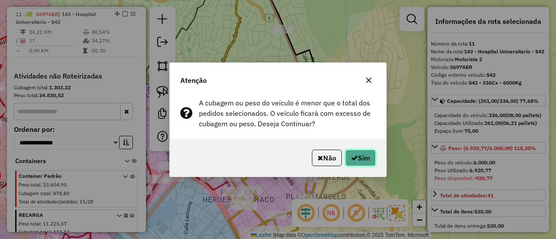
click at [364, 158] on button "Sim" at bounding box center [360, 158] width 30 height 16
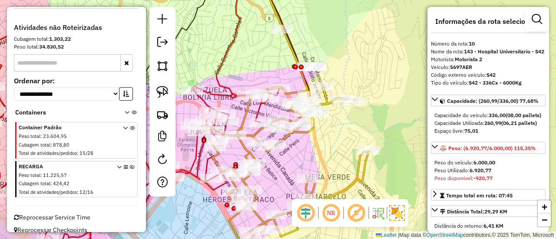
click at [287, 138] on icon at bounding box center [287, 168] width 163 height 164
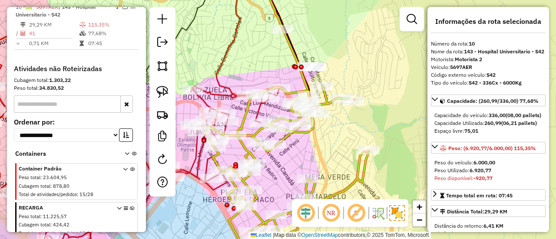
scroll to position [483, 0]
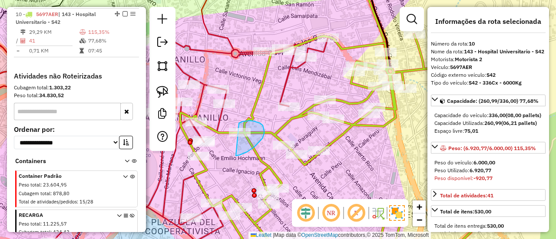
click at [230, 135] on div "Janela de atendimento Grade de atendimento Capacidade Transportadoras Veículos …" at bounding box center [278, 119] width 556 height 239
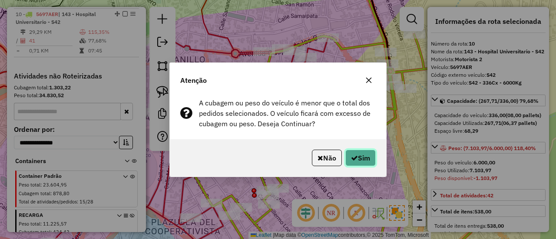
click at [364, 162] on button "Sim" at bounding box center [360, 158] width 30 height 16
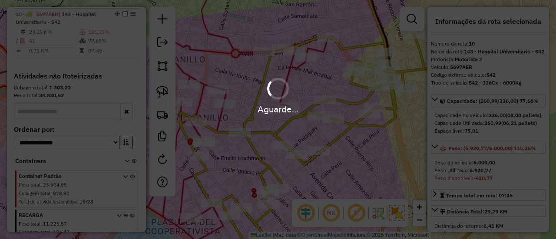
click at [349, 127] on div "Aguarde..." at bounding box center [278, 119] width 556 height 239
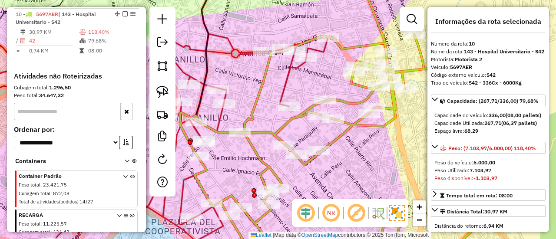
click at [351, 125] on icon at bounding box center [343, 148] width 327 height 229
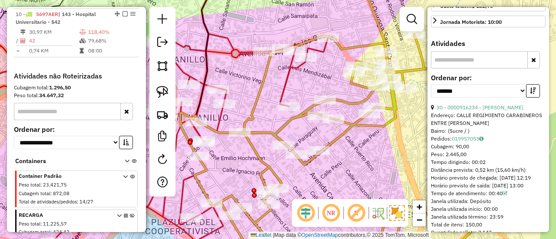
scroll to position [304, 0]
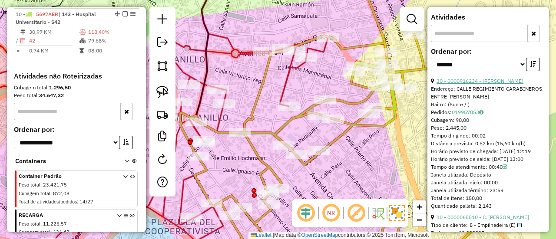
click at [498, 84] on link "30 - 0000916234 - LEONCIO OPORTO" at bounding box center [479, 81] width 87 height 7
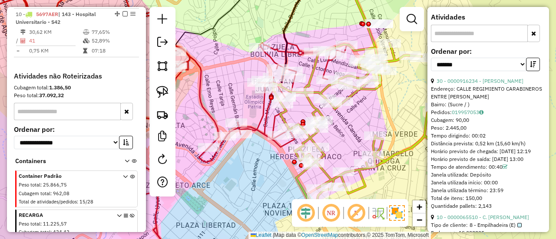
drag, startPoint x: 337, startPoint y: 135, endPoint x: 333, endPoint y: 138, distance: 5.3
click at [323, 154] on div "Janela de atendimento Grade de atendimento Capacidade Transportadoras Veículos …" at bounding box center [278, 119] width 556 height 239
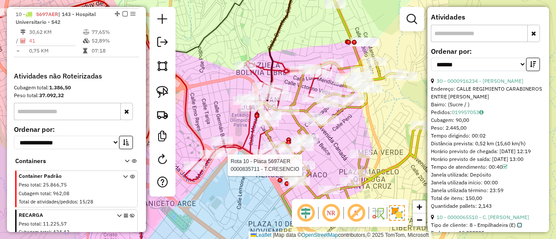
click at [396, 164] on icon at bounding box center [340, 144] width 163 height 164
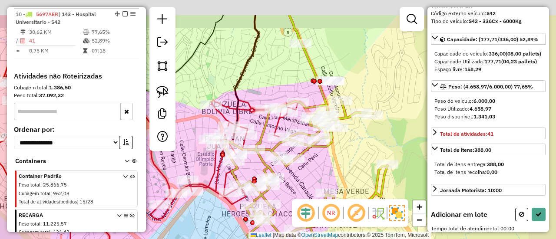
drag, startPoint x: 372, startPoint y: 164, endPoint x: 354, endPoint y: 179, distance: 23.1
click at [354, 179] on div "Janela de atendimento Grade de atendimento Capacidade Transportadoras Veículos …" at bounding box center [278, 119] width 556 height 239
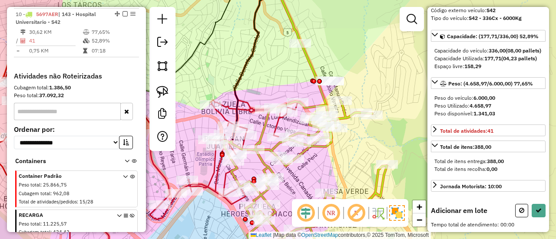
scroll to position [85, 0]
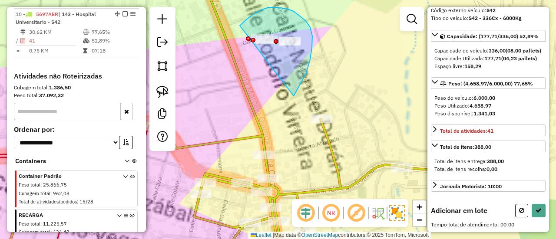
drag, startPoint x: 293, startPoint y: 96, endPoint x: 241, endPoint y: 59, distance: 63.9
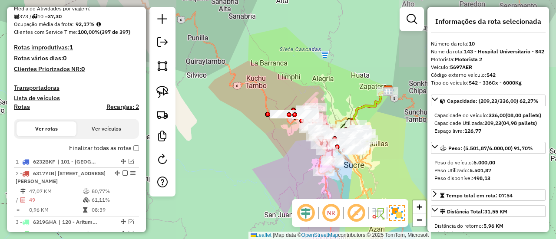
scroll to position [179, 0]
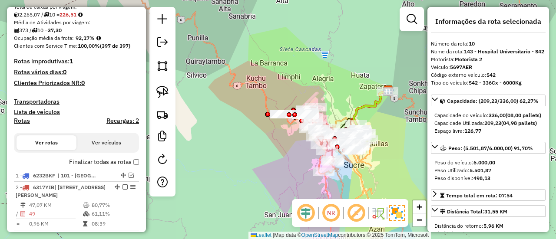
click at [109, 158] on label "Finalizar todas as rotas" at bounding box center [104, 162] width 70 height 9
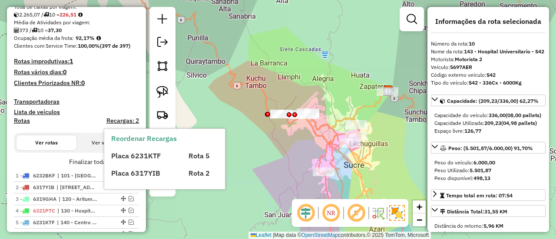
click at [105, 160] on div "Reordenar Recargas Placa 6231KTF Rota 5 Placa 6317YIB Rota 2" at bounding box center [164, 159] width 121 height 60
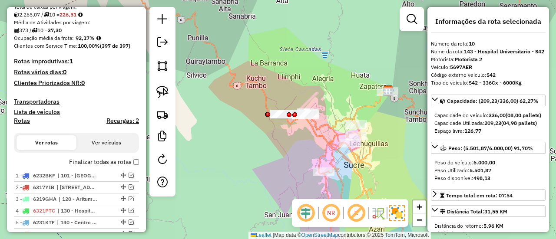
click at [96, 160] on label "Finalizar todas as rotas" at bounding box center [104, 162] width 70 height 9
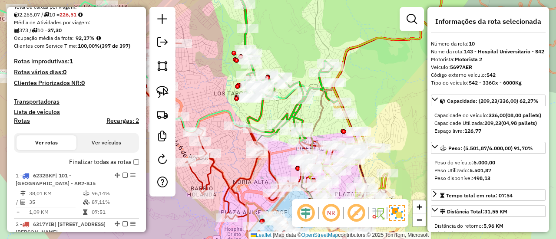
click at [287, 112] on icon at bounding box center [286, 58] width 120 height 165
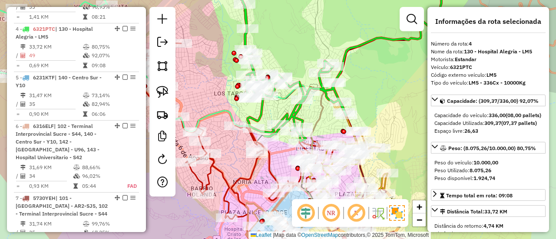
scroll to position [487, 0]
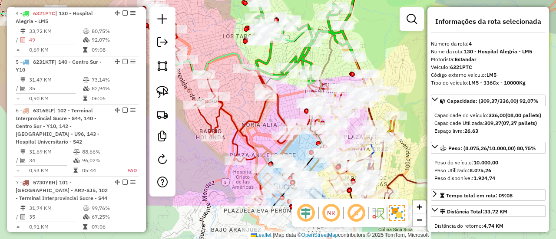
drag, startPoint x: 291, startPoint y: 113, endPoint x: 303, endPoint y: 55, distance: 59.3
click at [300, 56] on icon at bounding box center [295, 1] width 120 height 165
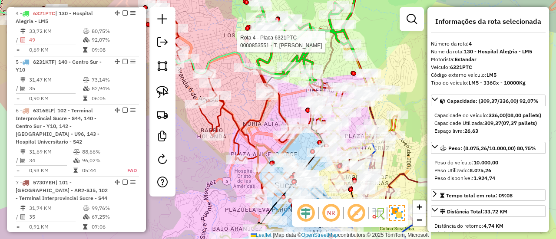
click at [279, 109] on icon at bounding box center [244, 94] width 215 height 219
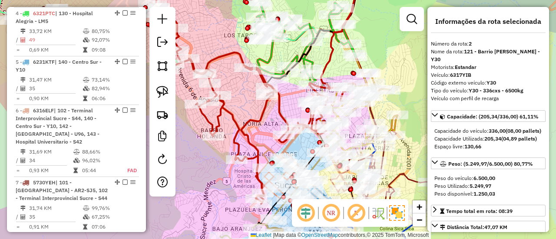
scroll to position [390, 0]
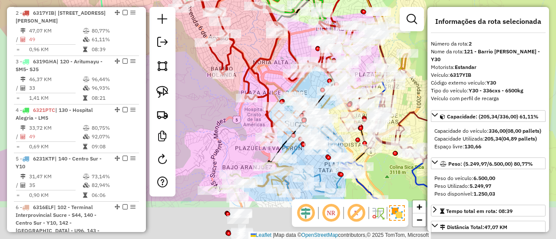
drag, startPoint x: 279, startPoint y: 109, endPoint x: 289, endPoint y: 47, distance: 62.1
click at [289, 46] on icon at bounding box center [254, 32] width 215 height 219
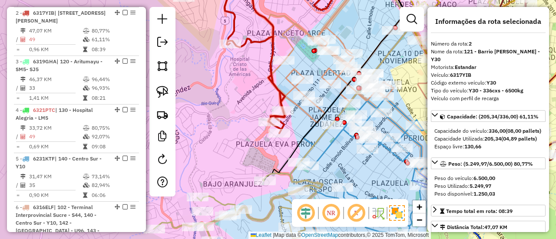
drag, startPoint x: 275, startPoint y: 155, endPoint x: 277, endPoint y: 125, distance: 30.5
click at [277, 125] on div "Janela de atendimento Grade de atendimento Capacidade Transportadoras Veículos …" at bounding box center [278, 119] width 556 height 239
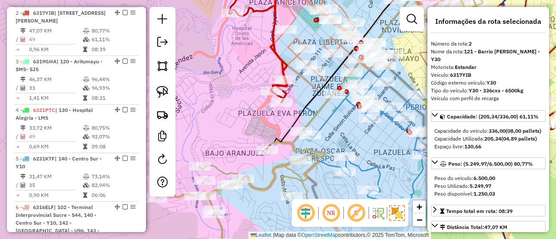
click at [260, 188] on icon at bounding box center [240, 203] width 169 height 120
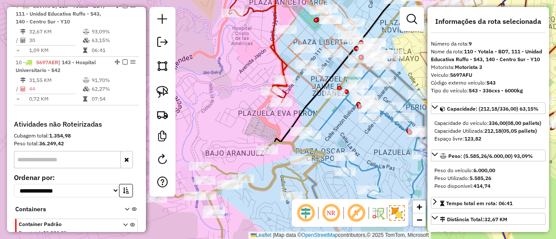
scroll to position [217, 0]
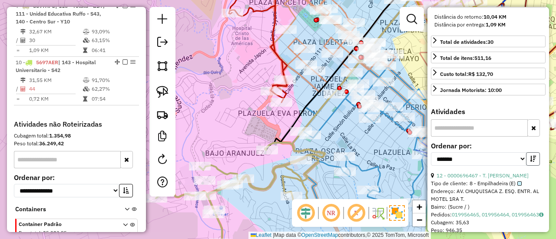
click at [531, 166] on button "button" at bounding box center [533, 158] width 14 height 13
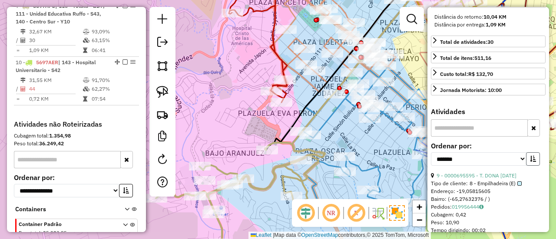
click at [531, 166] on button "button" at bounding box center [533, 158] width 14 height 13
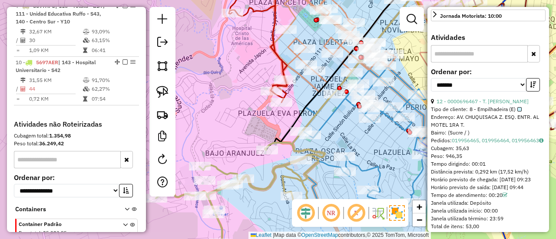
scroll to position [434, 0]
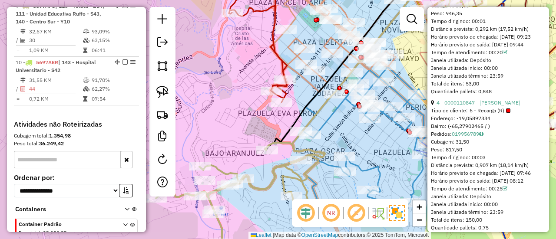
click at [511, 115] on div "Tipo de cliente: 6 - Recarga (R)" at bounding box center [488, 111] width 115 height 8
click at [512, 106] on link "4 - 0000110847 - ESTANISLAO TICO" at bounding box center [478, 102] width 84 height 7
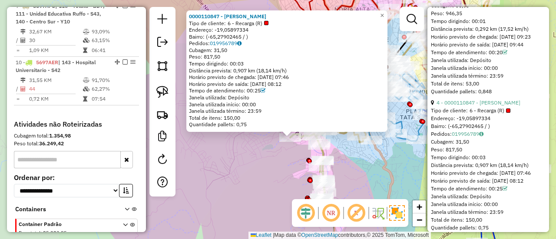
click at [347, 165] on div "Rota 9 - Placa 5697AFU 0000699492 - T. ASENCIA Rota 9 - Placa 5697AFU 000069559…" at bounding box center [278, 119] width 556 height 239
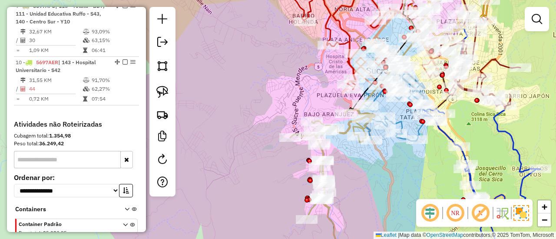
click at [403, 119] on icon at bounding box center [393, 102] width 70 height 77
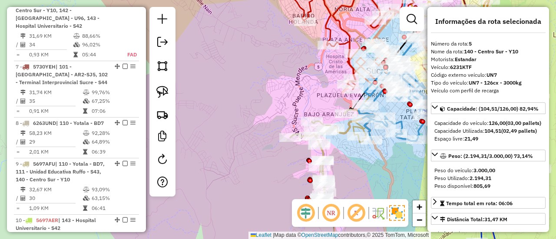
scroll to position [536, 0]
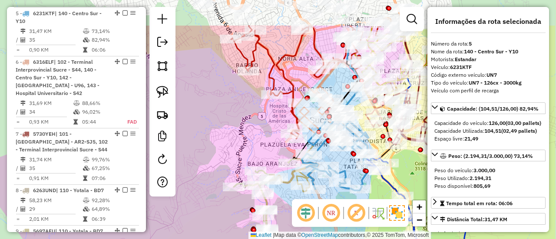
drag, startPoint x: 401, startPoint y: 120, endPoint x: 346, endPoint y: 168, distance: 72.6
click at [346, 168] on icon at bounding box center [337, 151] width 70 height 77
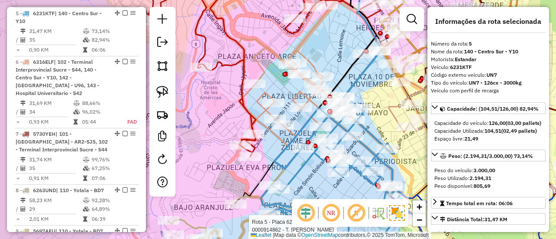
click at [300, 97] on icon at bounding box center [337, 92] width 197 height 109
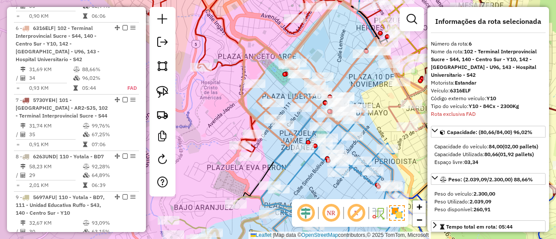
scroll to position [584, 0]
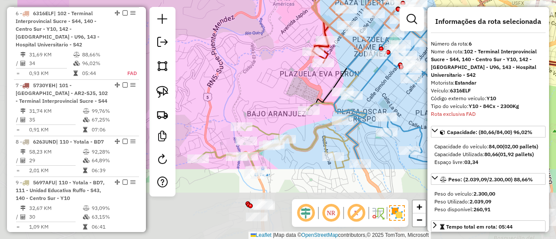
drag, startPoint x: 244, startPoint y: 187, endPoint x: 297, endPoint y: 135, distance: 73.4
click at [297, 135] on div "Janela de atendimento Grade de atendimento Capacidade Transportadoras Veículos …" at bounding box center [278, 119] width 556 height 239
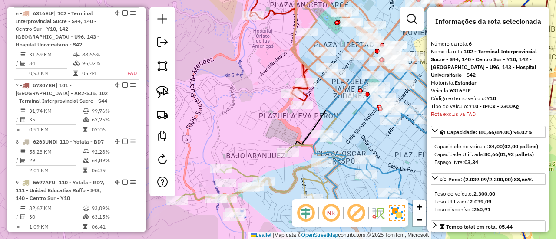
click at [291, 177] on icon at bounding box center [261, 204] width 169 height 118
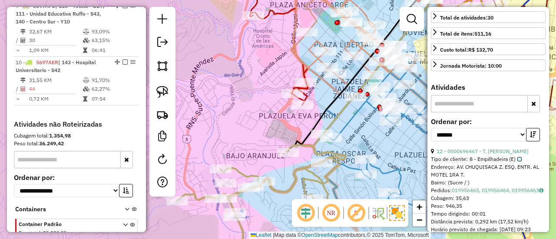
scroll to position [260, 0]
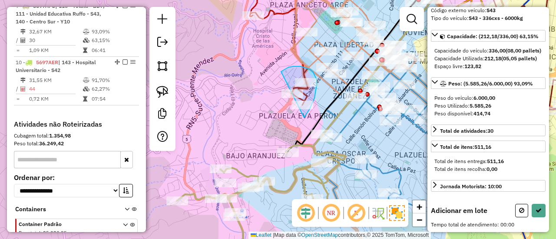
drag, startPoint x: 306, startPoint y: 115, endPoint x: 265, endPoint y: 112, distance: 40.9
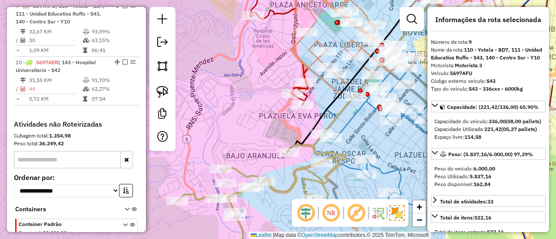
scroll to position [0, 0]
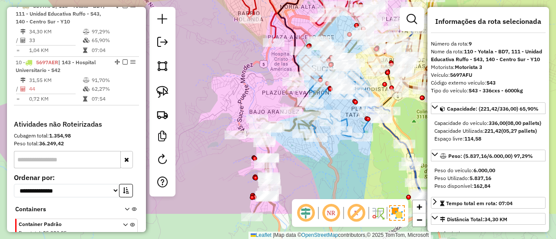
click at [275, 102] on div "Rota 9 - Placa 5697AFU 0000884948 - R.LA VIBORITA Janela de atendimento Grade d…" at bounding box center [278, 119] width 556 height 239
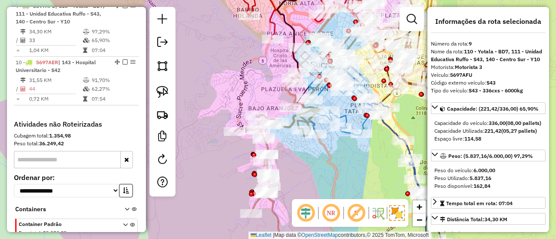
click at [293, 118] on icon at bounding box center [276, 143] width 84 height 141
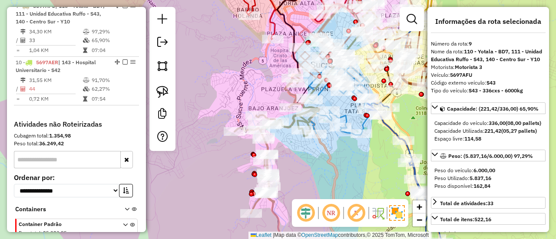
drag, startPoint x: 273, startPoint y: 79, endPoint x: 269, endPoint y: 99, distance: 19.9
click at [269, 102] on div "Rota 9 - Placa 5697AFU 0000884948 - R.LA VIBORITA Janela de atendimento Grade d…" at bounding box center [278, 119] width 556 height 239
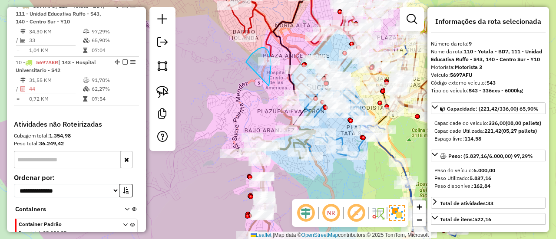
drag, startPoint x: 270, startPoint y: 70, endPoint x: 247, endPoint y: 76, distance: 24.1
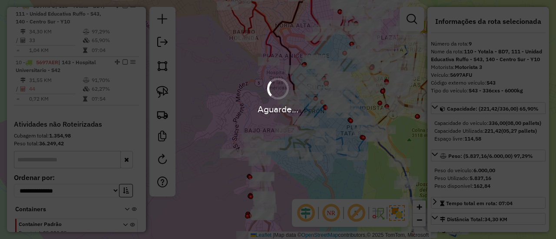
click at [249, 98] on div "Aguarde..." at bounding box center [278, 95] width 556 height 41
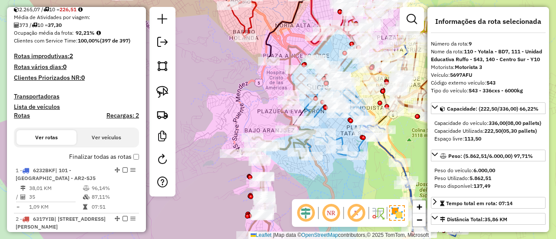
scroll to position [197, 0]
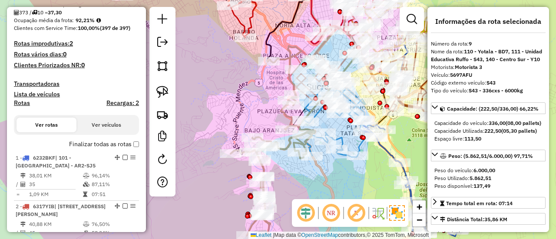
click at [99, 140] on label "Finalizar todas as rotas" at bounding box center [104, 144] width 70 height 9
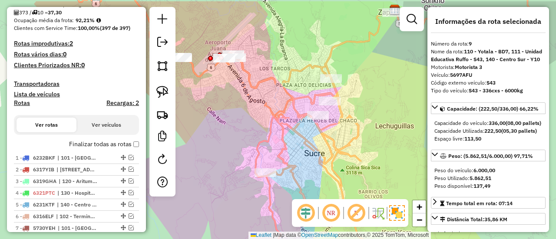
drag, startPoint x: 264, startPoint y: 115, endPoint x: 285, endPoint y: 146, distance: 37.8
click at [285, 146] on div "Janela de atendimento Grade de atendimento Capacidade Transportadoras Veículos …" at bounding box center [278, 119] width 556 height 239
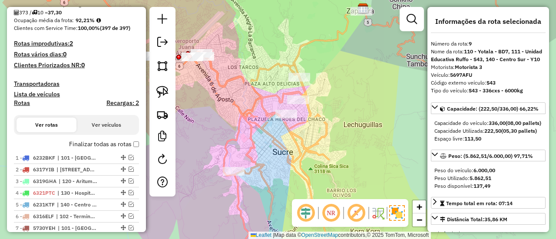
drag, startPoint x: 284, startPoint y: 134, endPoint x: 312, endPoint y: 142, distance: 28.9
click at [243, 127] on div "Janela de atendimento Grade de atendimento Capacidade Transportadoras Veículos …" at bounding box center [278, 119] width 556 height 239
click at [338, 137] on div "Janela de atendimento Grade de atendimento Capacidade Transportadoras Veículos …" at bounding box center [278, 119] width 556 height 239
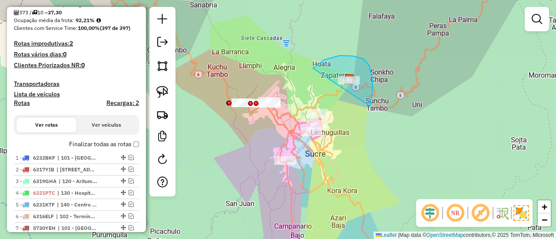
drag, startPoint x: 371, startPoint y: 103, endPoint x: 311, endPoint y: 89, distance: 61.5
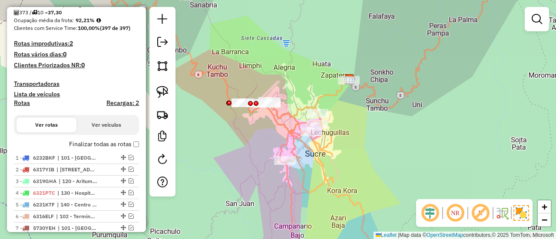
click at [117, 145] on label "Finalizar todas as rotas" at bounding box center [104, 144] width 70 height 9
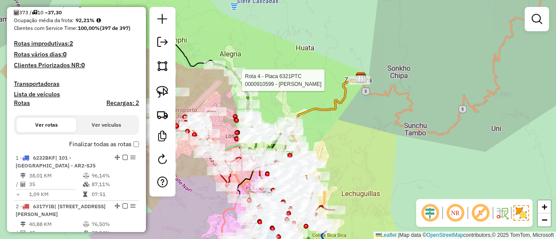
click at [244, 85] on div at bounding box center [239, 80] width 22 height 9
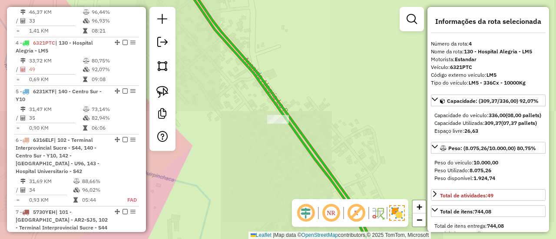
scroll to position [487, 0]
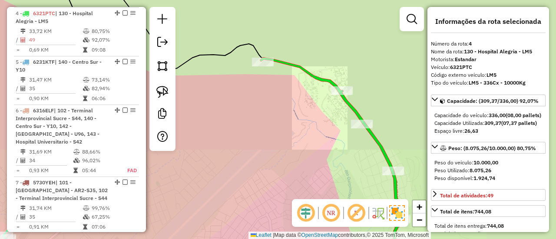
drag, startPoint x: 386, startPoint y: 118, endPoint x: 201, endPoint y: 95, distance: 186.3
click at [196, 98] on div "Janela de atendimento Grade de atendimento Capacidade Transportadoras Veículos …" at bounding box center [278, 119] width 556 height 239
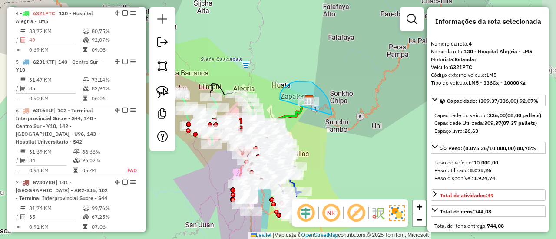
drag, startPoint x: 332, startPoint y: 115, endPoint x: 282, endPoint y: 102, distance: 51.1
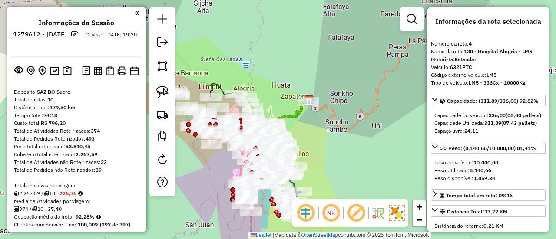
drag, startPoint x: 56, startPoint y: 80, endPoint x: 79, endPoint y: -3, distance: 86.9
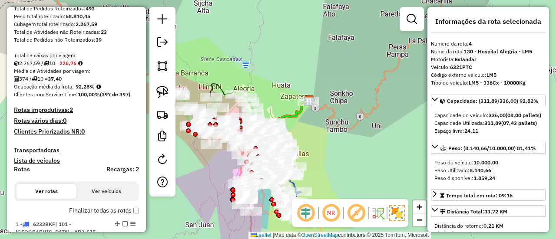
click at [96, 210] on label "Finalizar todas as rotas" at bounding box center [104, 210] width 70 height 9
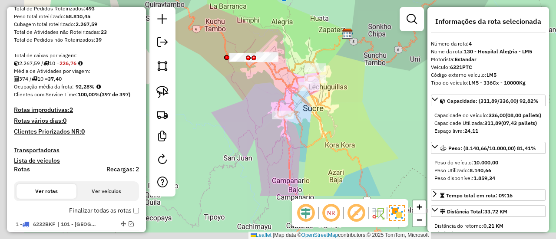
drag, startPoint x: 288, startPoint y: 174, endPoint x: 326, endPoint y: 107, distance: 77.0
click at [326, 107] on div "Janela de atendimento Grade de atendimento Capacidade Transportadoras Veículos …" at bounding box center [278, 119] width 556 height 239
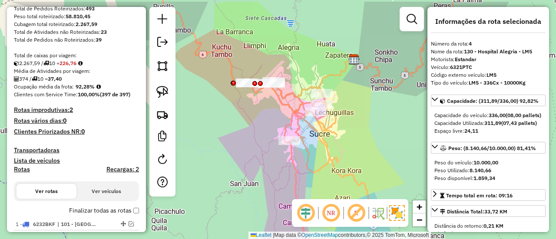
drag, startPoint x: 341, startPoint y: 138, endPoint x: 342, endPoint y: 143, distance: 5.7
click at [342, 143] on div "Janela de atendimento Grade de atendimento Capacidade Transportadoras Veículos …" at bounding box center [278, 119] width 556 height 239
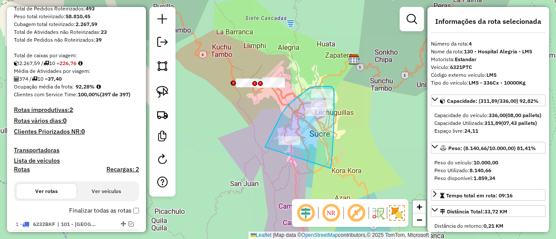
drag, startPoint x: 333, startPoint y: 132, endPoint x: 292, endPoint y: 160, distance: 50.3
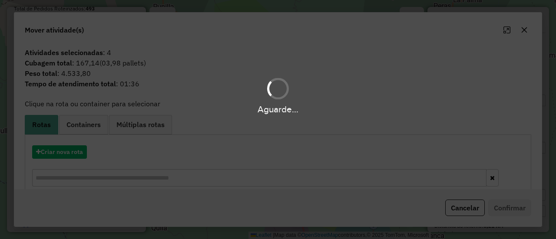
click at [60, 148] on div "Aguarde..." at bounding box center [278, 119] width 556 height 239
click at [62, 151] on div "Aguarde..." at bounding box center [278, 119] width 556 height 239
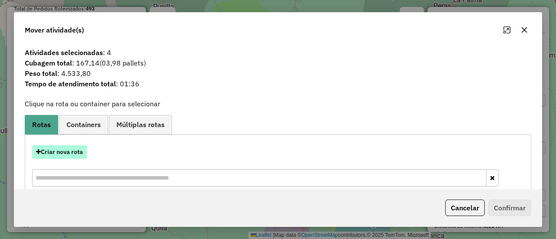
click at [67, 157] on button "Criar nova rota" at bounding box center [59, 151] width 55 height 13
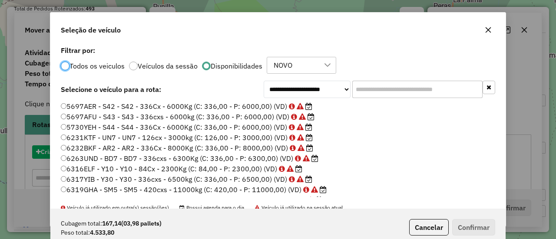
scroll to position [5, 3]
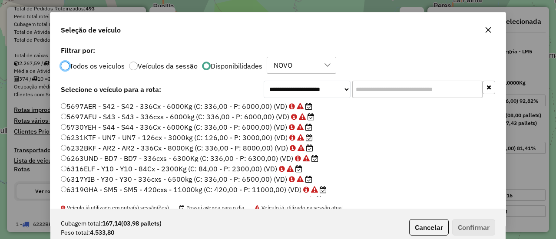
click at [393, 89] on input "text" at bounding box center [417, 89] width 130 height 17
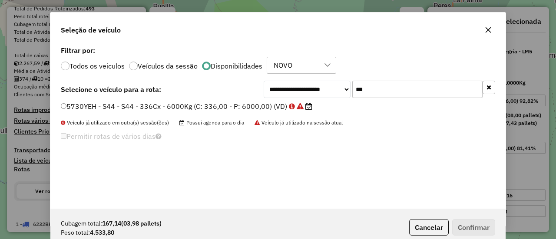
type input "***"
click at [261, 115] on div "5730YEH - S44 - S44 - 336Cx - 6000Kg (C: 336,00 - P: 6000,00) (VD)" at bounding box center [278, 110] width 445 height 17
click at [268, 107] on label "5730YEH - S44 - S44 - 336Cx - 6000Kg (C: 336,00 - P: 6000,00) (VD)" at bounding box center [186, 106] width 251 height 10
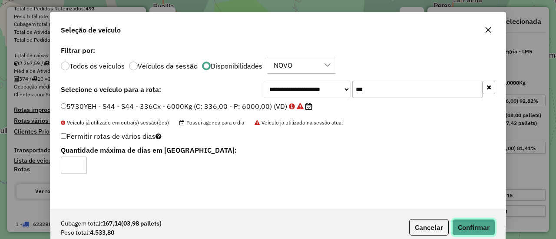
click at [459, 223] on button "Confirmar" at bounding box center [473, 227] width 43 height 16
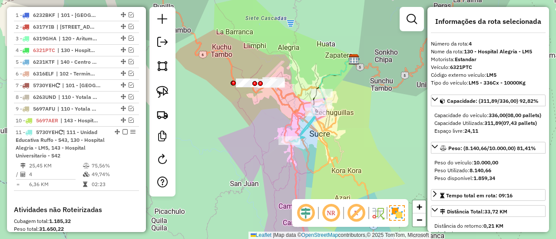
scroll to position [376, 0]
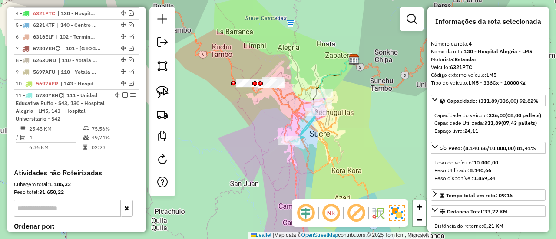
drag, startPoint x: 255, startPoint y: 100, endPoint x: 309, endPoint y: 135, distance: 64.1
click at [308, 137] on div "Janela de atendimento Grade de atendimento Capacidade Transportadoras Veículos …" at bounding box center [278, 119] width 556 height 239
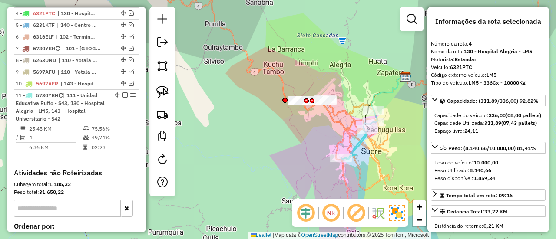
drag, startPoint x: 320, startPoint y: 155, endPoint x: 319, endPoint y: 131, distance: 23.9
click at [319, 131] on div "Janela de atendimento Grade de atendimento Capacidade Transportadoras Veículos …" at bounding box center [278, 119] width 556 height 239
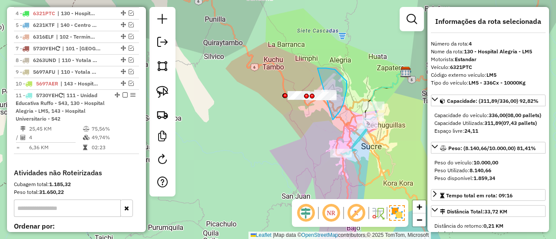
drag, startPoint x: 333, startPoint y: 120, endPoint x: 283, endPoint y: 105, distance: 51.5
click at [283, 105] on div "Janela de atendimento Grade de atendimento Capacidade Transportadoras Veículos …" at bounding box center [278, 119] width 556 height 239
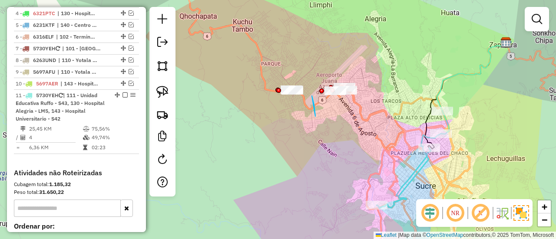
drag, startPoint x: 315, startPoint y: 116, endPoint x: 272, endPoint y: 111, distance: 43.8
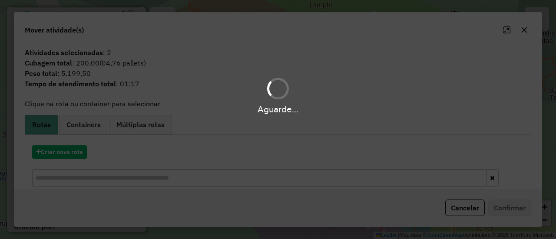
click at [68, 155] on div "Aguarde..." at bounding box center [278, 119] width 556 height 239
click at [69, 154] on div "Aguarde..." at bounding box center [278, 119] width 556 height 239
click at [69, 153] on hb-app "Aguarde... Pop-up bloqueado! Seu navegador bloqueou automáticamente a abertura …" at bounding box center [278, 119] width 556 height 239
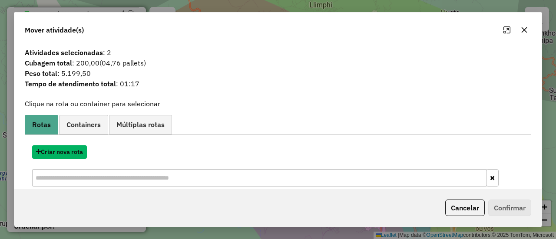
click at [69, 153] on button "Criar nova rota" at bounding box center [59, 151] width 55 height 13
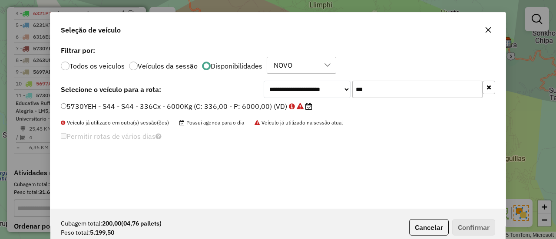
scroll to position [5, 3]
click at [496, 86] on div "**********" at bounding box center [277, 126] width 455 height 165
click at [491, 86] on button "button" at bounding box center [488, 87] width 13 height 13
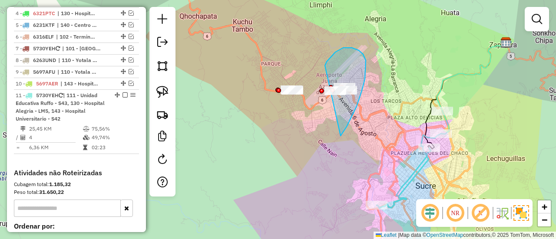
drag, startPoint x: 346, startPoint y: 127, endPoint x: 325, endPoint y: 67, distance: 63.3
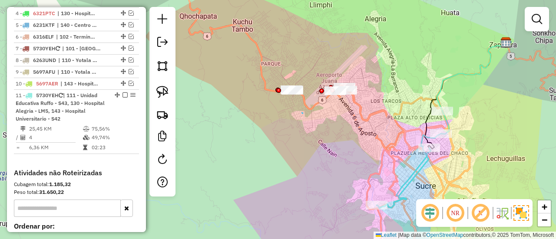
drag, startPoint x: 303, startPoint y: 113, endPoint x: 274, endPoint y: 110, distance: 28.9
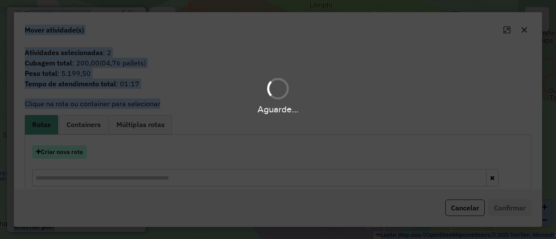
click at [66, 145] on hb-app "Aguarde... Pop-up bloqueado! Seu navegador bloqueou automáticamente a abertura …" at bounding box center [278, 119] width 556 height 239
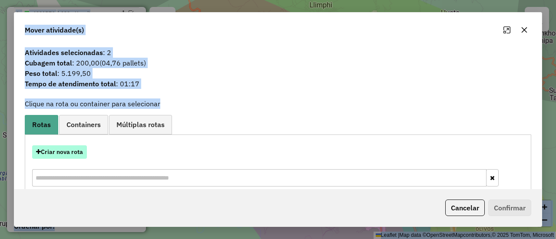
click at [56, 145] on button "Criar nova rota" at bounding box center [59, 151] width 55 height 13
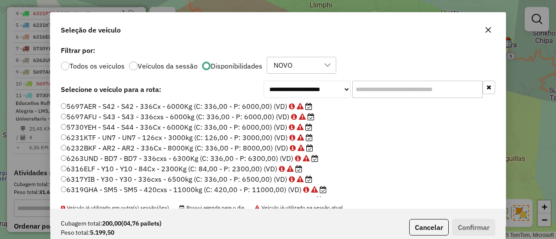
click at [412, 88] on input "text" at bounding box center [417, 89] width 130 height 17
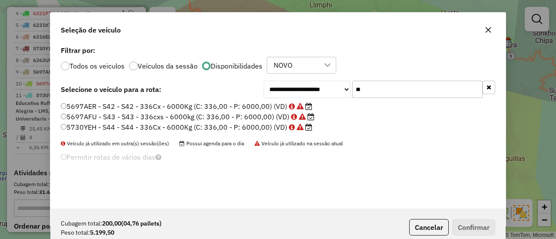
type input "**"
click at [244, 116] on label "5697AFU - S43 - S43 - 336cxs - 6000kg (C: 336,00 - P: 6000,00) (VD)" at bounding box center [188, 117] width 254 height 10
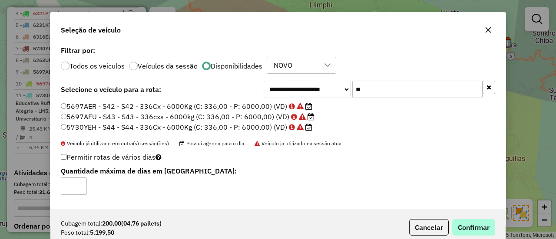
click at [479, 219] on div "Cubagem total: 200,00 (04,76 pallets) Peso total: 5.199,50 Cancelar Confirmar" at bounding box center [277, 227] width 455 height 37
click at [480, 222] on button "Confirmar" at bounding box center [473, 227] width 43 height 16
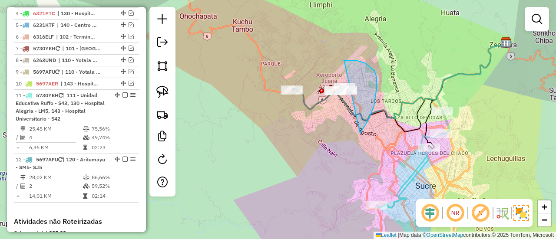
drag, startPoint x: 360, startPoint y: 133, endPoint x: 325, endPoint y: 102, distance: 46.7
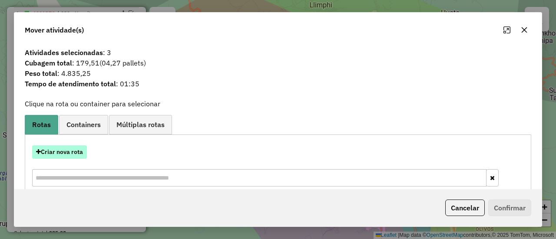
click at [66, 150] on button "Criar nova rota" at bounding box center [59, 151] width 55 height 13
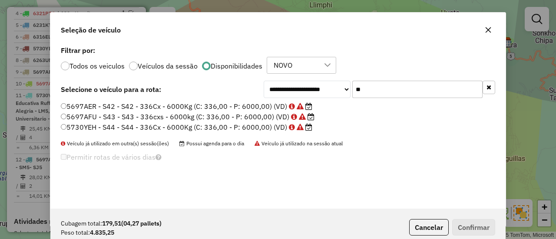
click at [259, 107] on label "5697AER - S42 - S42 - 336Cx - 6000Kg (C: 336,00 - P: 6000,00) (VD)" at bounding box center [186, 106] width 251 height 10
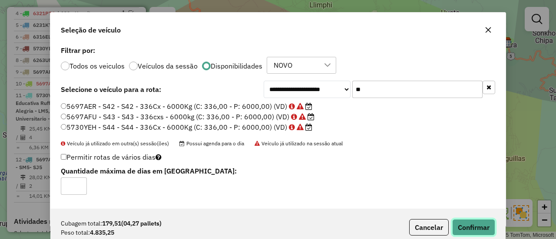
click at [473, 226] on button "Confirmar" at bounding box center [473, 227] width 43 height 16
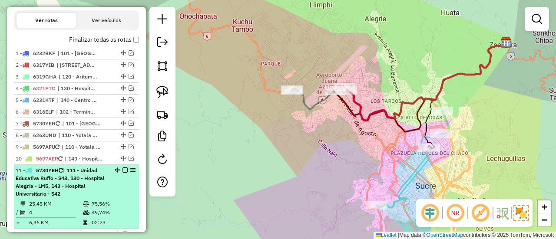
scroll to position [246, 0]
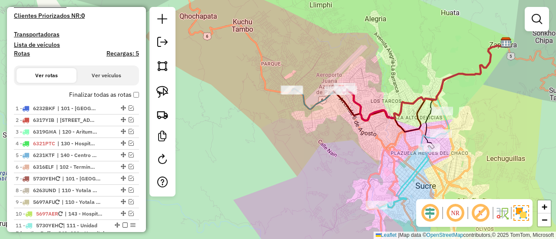
click at [102, 99] on div "Finalizar todas as rotas" at bounding box center [76, 97] width 125 height 10
click at [105, 97] on label "Finalizar todas as rotas" at bounding box center [104, 94] width 70 height 9
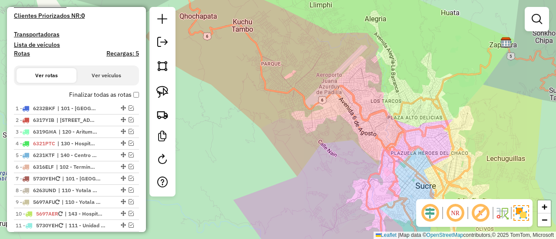
click at [105, 96] on label "Finalizar todas as rotas" at bounding box center [104, 94] width 70 height 9
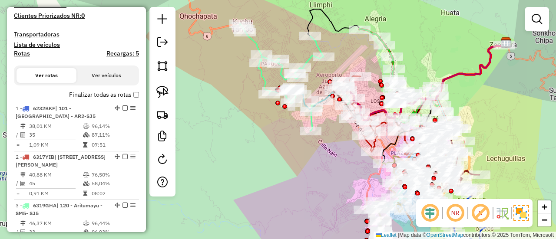
click at [23, 54] on h4 "Rotas" at bounding box center [22, 53] width 16 height 7
select select
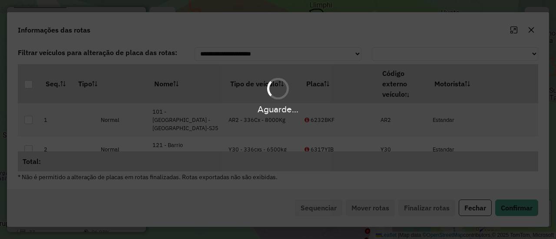
click at [249, 85] on div "Aguarde..." at bounding box center [278, 95] width 556 height 41
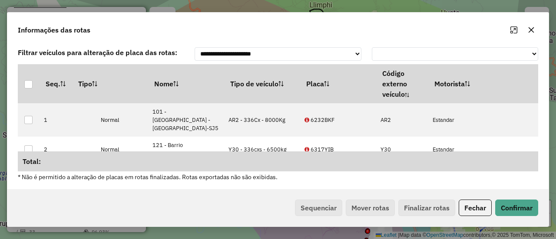
click at [249, 85] on th "Tipo de veículo" at bounding box center [262, 83] width 76 height 39
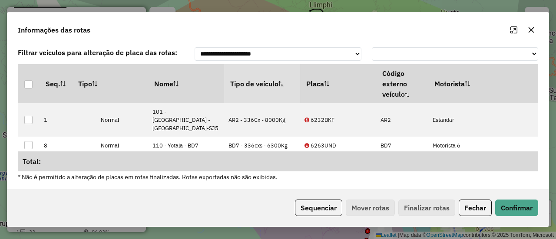
click at [340, 218] on div "Sequenciar Mover rotas Finalizar rotas Fechar Confirmar" at bounding box center [277, 207] width 541 height 37
click at [337, 211] on button "Sequenciar" at bounding box center [318, 208] width 47 height 16
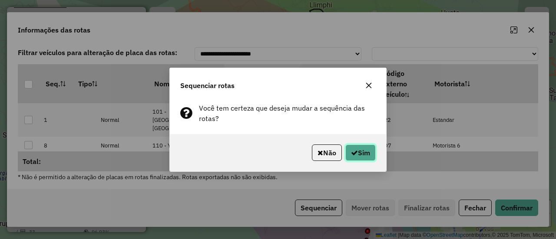
click at [354, 158] on button "Sim" at bounding box center [360, 153] width 30 height 16
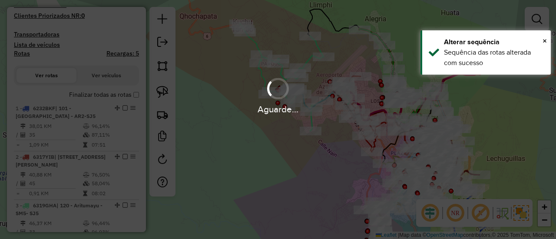
click at [84, 92] on div "Aguarde..." at bounding box center [278, 95] width 556 height 41
click at [82, 95] on div "Aguarde..." at bounding box center [278, 95] width 556 height 41
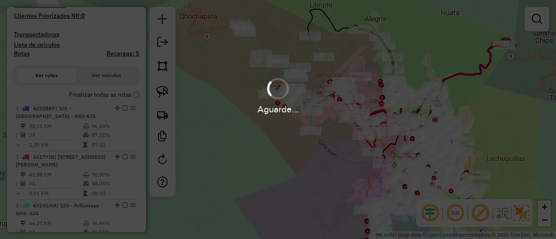
click at [90, 95] on div "Aguarde..." at bounding box center [278, 95] width 556 height 41
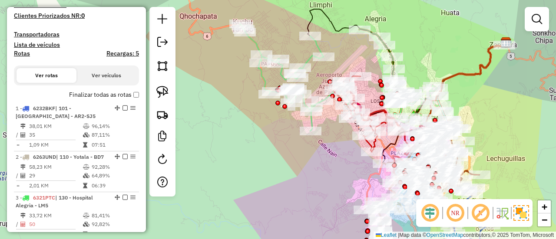
click at [96, 92] on label "Finalizar todas as rotas" at bounding box center [104, 94] width 70 height 9
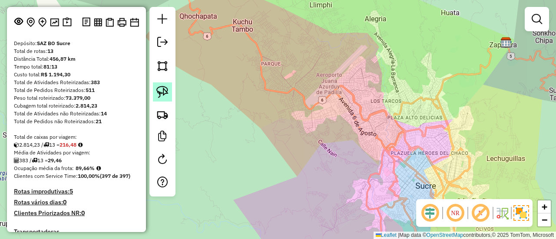
scroll to position [0, 0]
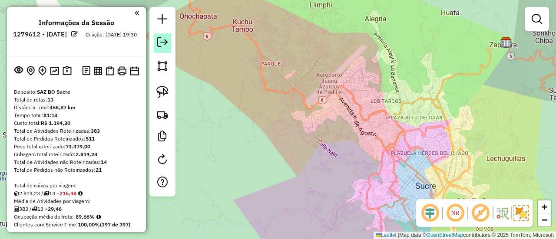
click at [169, 38] on link at bounding box center [162, 43] width 17 height 20
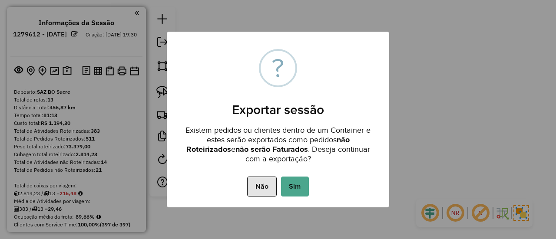
drag, startPoint x: 232, startPoint y: 190, endPoint x: 251, endPoint y: 185, distance: 19.6
click at [235, 188] on div "Não No Sim" at bounding box center [278, 187] width 222 height 24
click at [251, 185] on button "Não" at bounding box center [261, 187] width 29 height 20
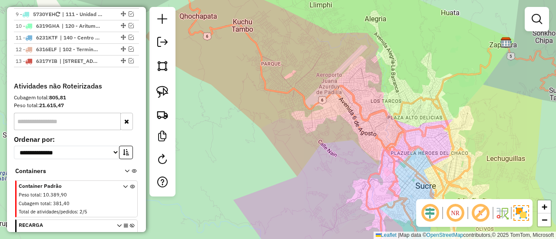
scroll to position [499, 0]
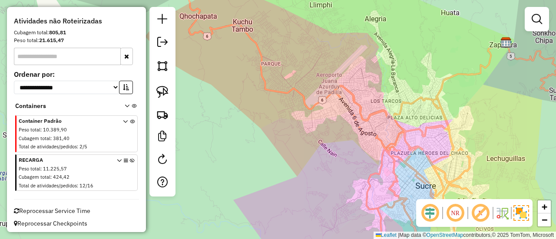
click at [131, 158] on icon at bounding box center [132, 174] width 5 height 33
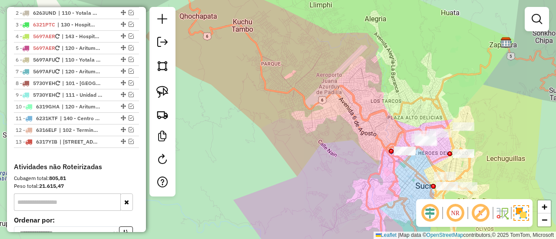
scroll to position [326, 0]
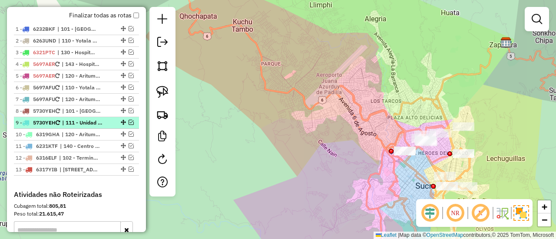
click at [111, 123] on div at bounding box center [122, 122] width 26 height 5
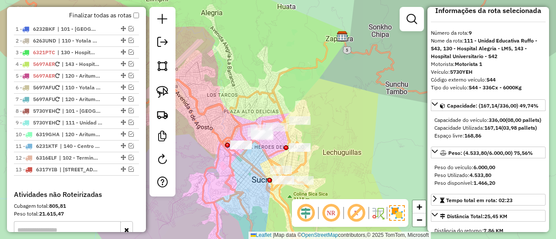
scroll to position [0, 0]
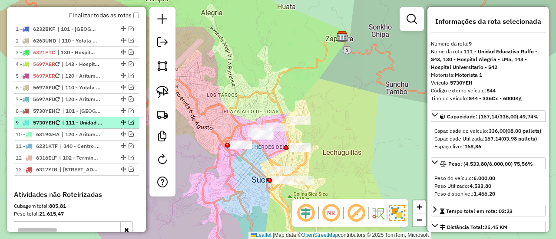
click at [129, 121] on em at bounding box center [131, 122] width 5 height 5
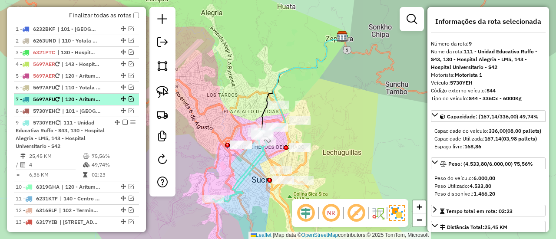
click at [98, 101] on span "| 120 - Aritumayu - SM5- SJ5" at bounding box center [82, 100] width 40 height 8
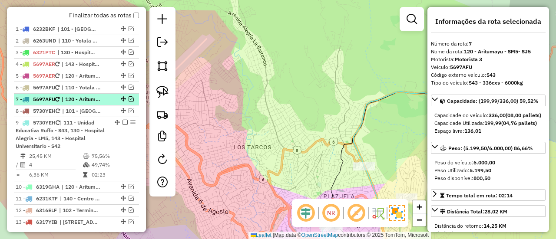
click at [129, 98] on em at bounding box center [131, 98] width 5 height 5
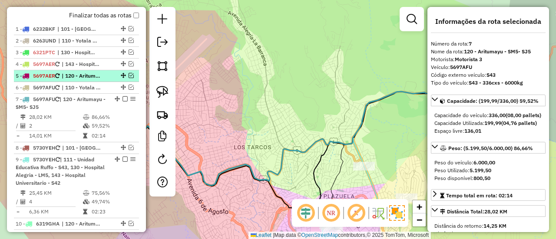
click at [102, 78] on span "| 120 - Aritumayu - SM5- SJ5, 121 - Barrio [PERSON_NAME] - Y30" at bounding box center [82, 76] width 40 height 8
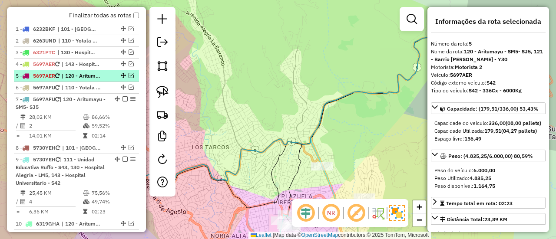
click at [129, 73] on em at bounding box center [131, 75] width 5 height 5
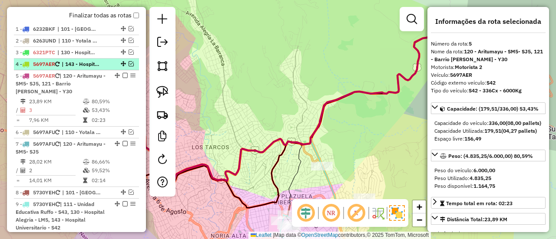
click at [96, 66] on span "| 143 - Hospital Universitario - S42" at bounding box center [82, 64] width 40 height 8
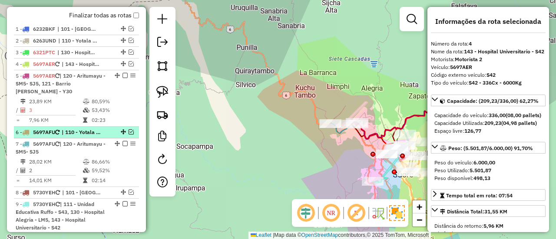
click at [82, 129] on span "| 110 - Yotala - BD7, 111 - Unidad Educativa Ruffo - S43, 140 - Centro Sur - Y10" at bounding box center [82, 133] width 40 height 8
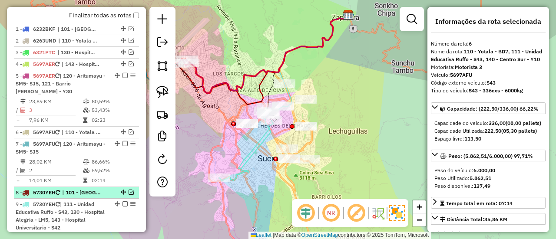
click at [97, 189] on span "| 101 - [GEOGRAPHIC_DATA] - AR2-SJ5, 102 - Terminal Interprovincial Sucre - S44" at bounding box center [82, 193] width 40 height 8
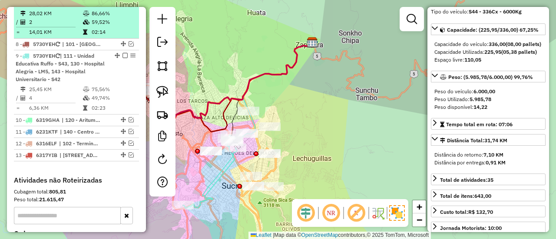
scroll to position [499, 0]
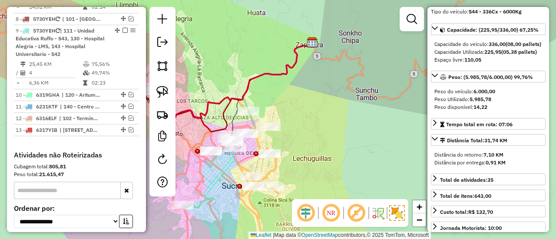
click at [330, 137] on div "Janela de atendimento Grade de atendimento Capacidade Transportadoras Veículos …" at bounding box center [278, 119] width 556 height 239
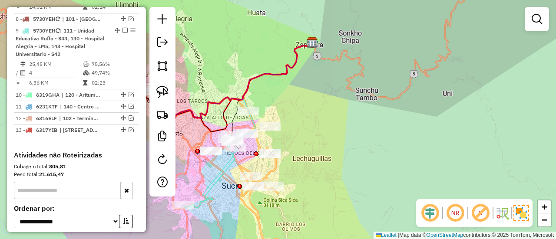
click at [333, 139] on div "Janela de atendimento Grade de atendimento Capacidade Transportadoras Veículos …" at bounding box center [278, 119] width 556 height 239
drag, startPoint x: 310, startPoint y: 152, endPoint x: 378, endPoint y: 107, distance: 80.6
click at [376, 107] on div "Janela de atendimento Grade de atendimento Capacidade Transportadoras Veículos …" at bounding box center [278, 119] width 556 height 239
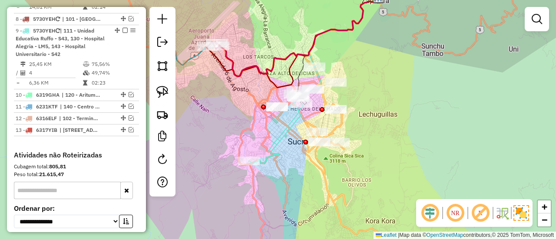
click at [356, 144] on div "Janela de atendimento Grade de atendimento Capacidade Transportadoras Veículos …" at bounding box center [278, 119] width 556 height 239
drag, startPoint x: 265, startPoint y: 158, endPoint x: 287, endPoint y: 130, distance: 35.9
click at [287, 130] on icon at bounding box center [285, 115] width 73 height 98
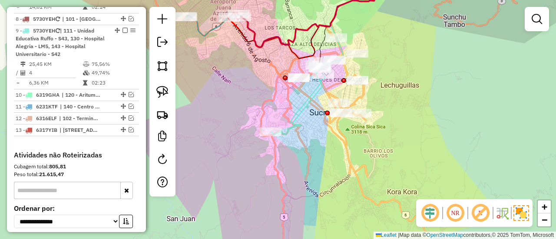
click at [296, 119] on icon at bounding box center [306, 86] width 73 height 98
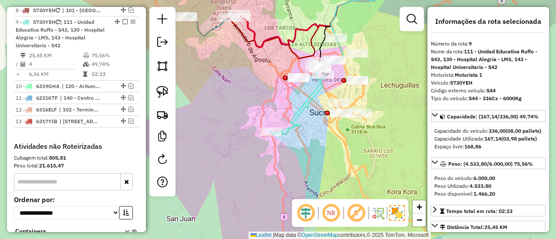
scroll to position [516, 0]
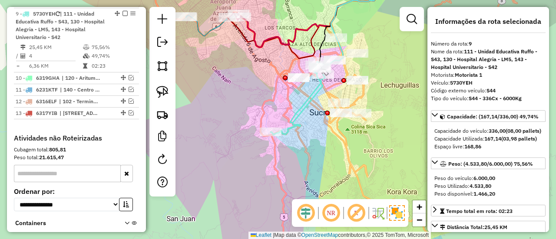
drag, startPoint x: 357, startPoint y: 133, endPoint x: 355, endPoint y: 151, distance: 17.5
click at [357, 134] on div "Janela de atendimento Grade de atendimento Capacidade Transportadoras Veículos …" at bounding box center [278, 119] width 556 height 239
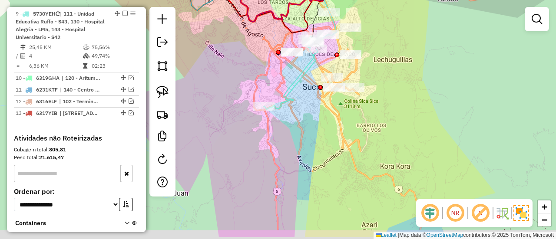
drag, startPoint x: 355, startPoint y: 151, endPoint x: 326, endPoint y: 155, distance: 29.3
click at [326, 154] on div "Janela de atendimento Grade de atendimento Capacidade Transportadoras Veículos …" at bounding box center [278, 119] width 556 height 239
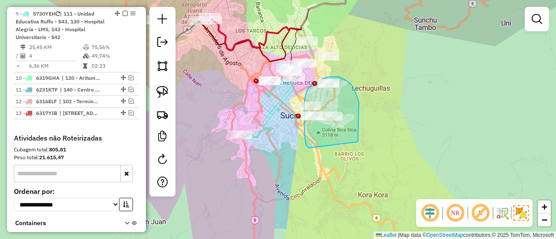
drag, startPoint x: 358, startPoint y: 142, endPoint x: 318, endPoint y: 146, distance: 40.2
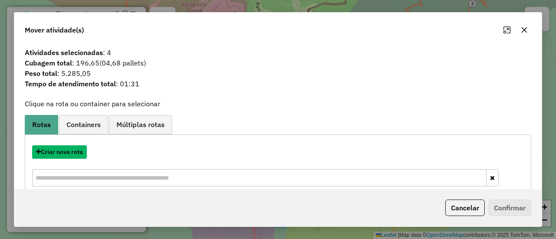
click at [72, 153] on button "Criar nova rota" at bounding box center [59, 151] width 55 height 13
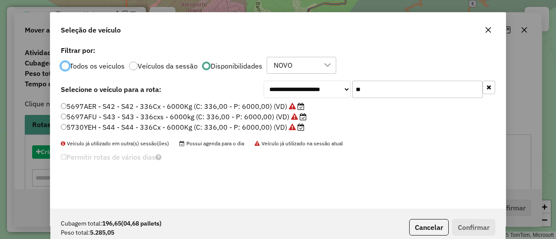
scroll to position [5, 3]
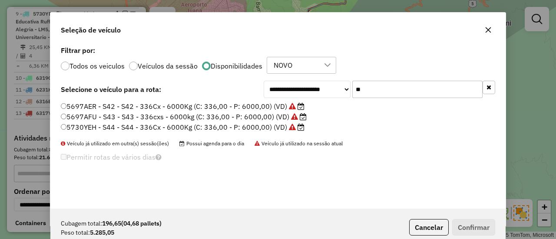
click at [377, 91] on input "**" at bounding box center [417, 89] width 130 height 17
drag, startPoint x: 165, startPoint y: 127, endPoint x: 211, endPoint y: 135, distance: 46.7
click at [165, 127] on label "5730YEH - S44 - S44 - 336Cx - 6000Kg (C: 336,00 - P: 6000,00) (VD)" at bounding box center [183, 127] width 244 height 10
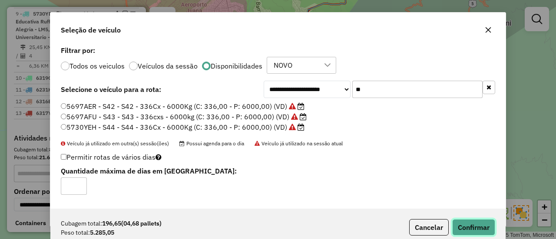
click at [475, 227] on button "Confirmar" at bounding box center [473, 227] width 43 height 16
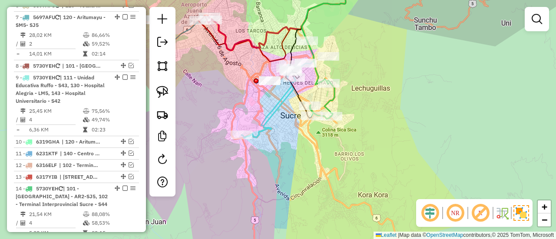
click at [329, 99] on icon at bounding box center [322, 99] width 25 height 39
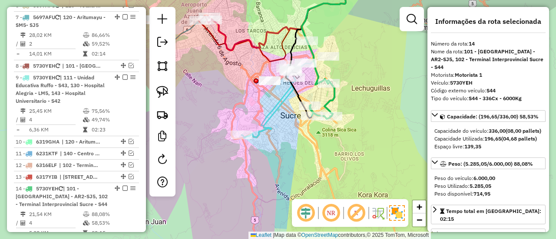
scroll to position [626, 0]
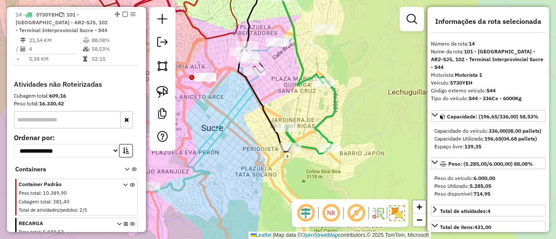
drag, startPoint x: 348, startPoint y: 137, endPoint x: 347, endPoint y: 115, distance: 21.7
click at [348, 138] on div "Janela de atendimento Grade de atendimento Capacidade Transportadoras Veículos …" at bounding box center [278, 119] width 556 height 239
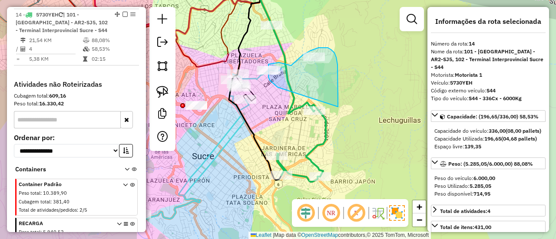
drag, startPoint x: 336, startPoint y: 57, endPoint x: 281, endPoint y: 89, distance: 63.4
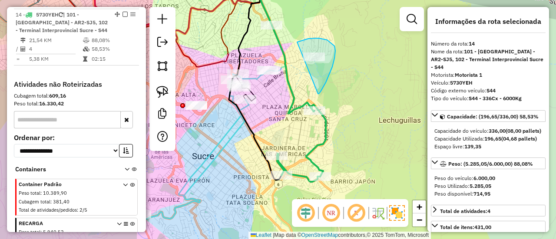
drag, startPoint x: 334, startPoint y: 46, endPoint x: 288, endPoint y: 64, distance: 49.7
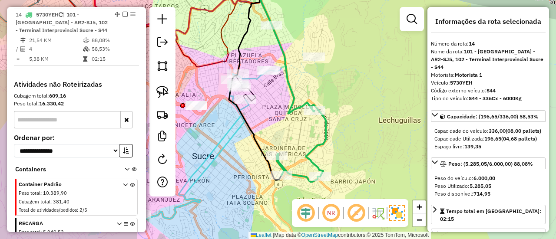
drag, startPoint x: 315, startPoint y: 76, endPoint x: 315, endPoint y: 83, distance: 7.0
click at [315, 77] on div "Janela de atendimento Grade de atendimento Capacidade Transportadoras Veículos …" at bounding box center [278, 119] width 556 height 239
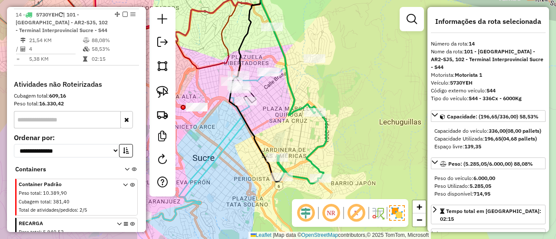
click at [319, 125] on div "Rota 14 - Placa 5730YEH 0000098411 - M. [PERSON_NAME] de atendimento Grade de a…" at bounding box center [278, 119] width 556 height 239
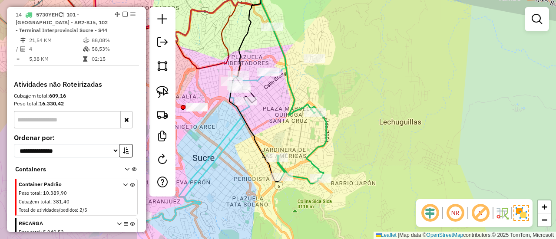
click at [324, 127] on icon at bounding box center [301, 144] width 49 height 77
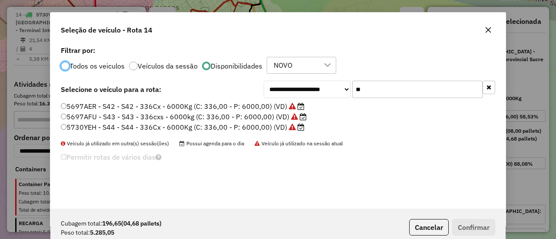
scroll to position [5, 3]
click at [377, 78] on div "**********" at bounding box center [277, 126] width 455 height 165
click at [377, 86] on input "**" at bounding box center [417, 89] width 130 height 17
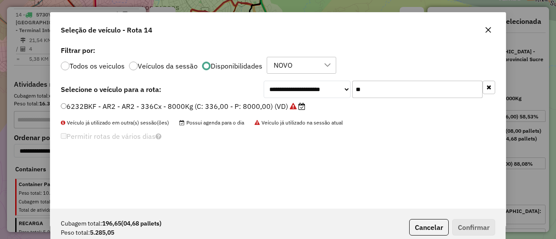
type input "**"
click at [277, 101] on div "**********" at bounding box center [277, 126] width 455 height 165
click at [274, 106] on label "6232BKF - AR2 - AR2 - 336Cx - 8000Kg (C: 336,00 - P: 8000,00) (VD)" at bounding box center [183, 106] width 244 height 10
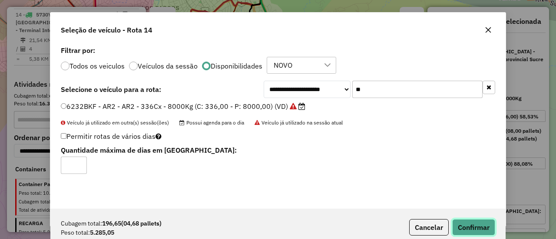
drag, startPoint x: 466, startPoint y: 225, endPoint x: 471, endPoint y: 214, distance: 13.0
click at [466, 226] on button "Confirmar" at bounding box center [473, 227] width 43 height 16
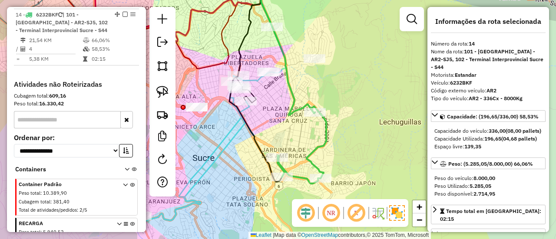
click at [325, 131] on icon at bounding box center [301, 144] width 49 height 77
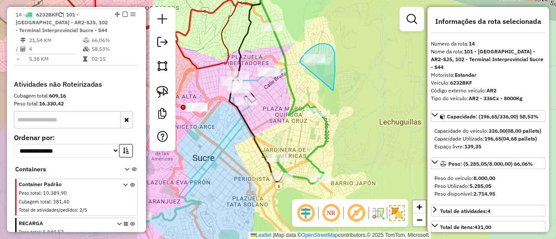
drag, startPoint x: 333, startPoint y: 91, endPoint x: 298, endPoint y: 67, distance: 41.9
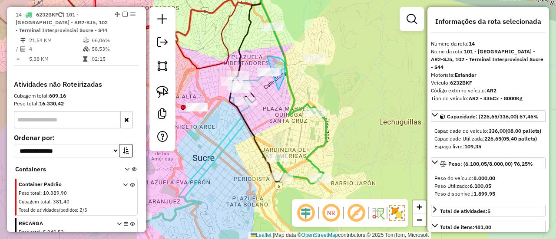
drag, startPoint x: 284, startPoint y: 63, endPoint x: 262, endPoint y: 79, distance: 27.4
click at [260, 78] on div "Janela de atendimento Grade de atendimento Capacidade Transportadoras Veículos …" at bounding box center [278, 119] width 556 height 239
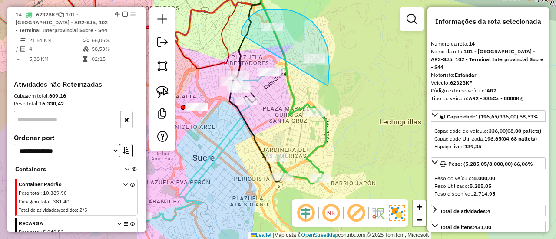
drag, startPoint x: 324, startPoint y: 39, endPoint x: 241, endPoint y: 35, distance: 82.6
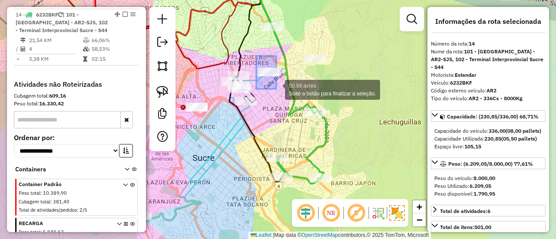
drag, startPoint x: 256, startPoint y: 56, endPoint x: 287, endPoint y: 88, distance: 44.8
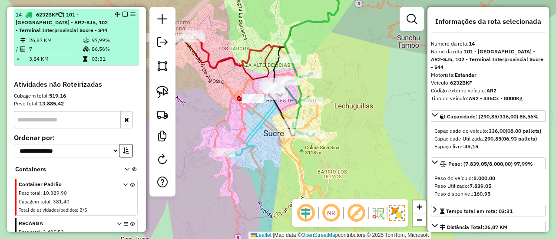
click at [122, 12] on em at bounding box center [124, 14] width 5 height 5
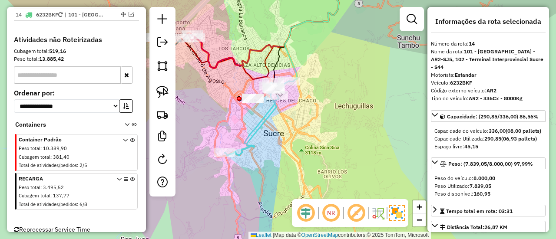
click at [272, 115] on icon at bounding box center [256, 118] width 64 height 75
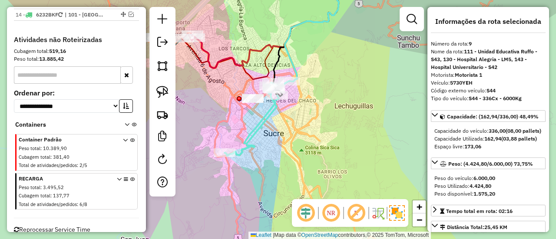
scroll to position [516, 0]
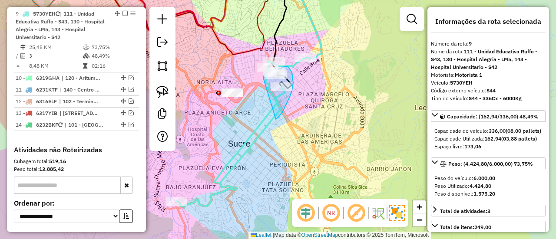
drag, startPoint x: 282, startPoint y: 112, endPoint x: 263, endPoint y: 84, distance: 34.1
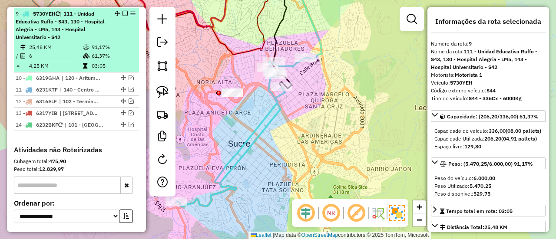
click at [123, 11] on em at bounding box center [124, 13] width 5 height 5
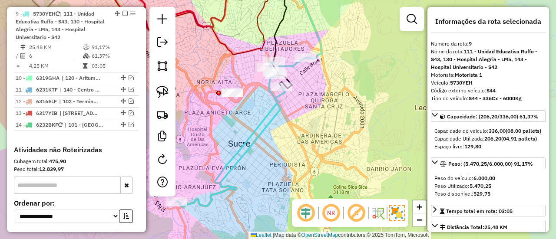
scroll to position [464, 0]
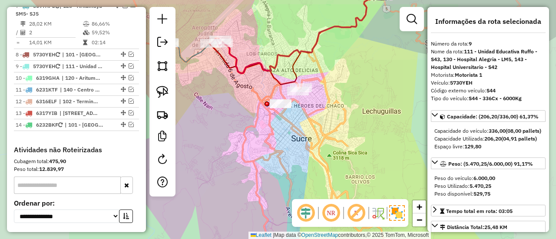
click at [320, 121] on div "Janela de atendimento Grade de atendimento Capacidade Transportadoras Veículos …" at bounding box center [278, 119] width 556 height 239
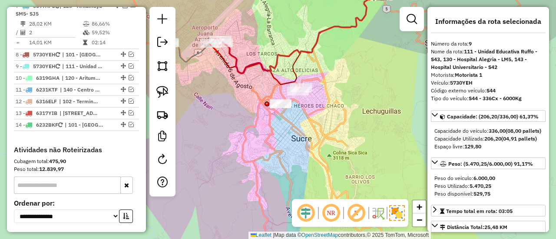
click at [270, 56] on div "Janela de atendimento Grade de atendimento Capacidade Transportadoras Veículos …" at bounding box center [278, 119] width 556 height 239
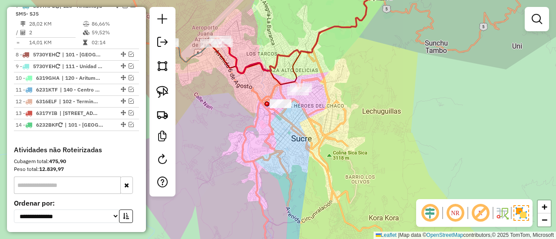
click at [276, 56] on icon at bounding box center [301, 34] width 162 height 77
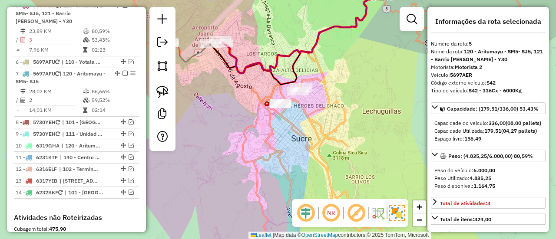
scroll to position [388, 0]
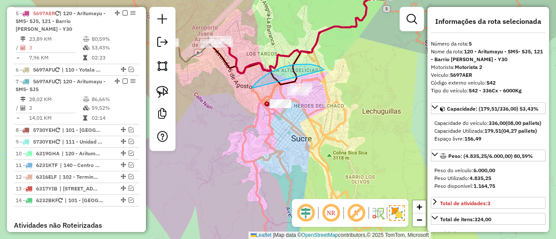
drag, startPoint x: 269, startPoint y: 73, endPoint x: 252, endPoint y: 128, distance: 57.3
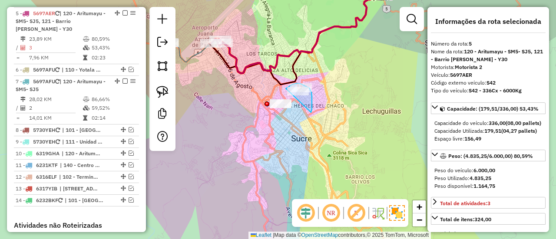
drag, startPoint x: 311, startPoint y: 112, endPoint x: 286, endPoint y: 89, distance: 34.7
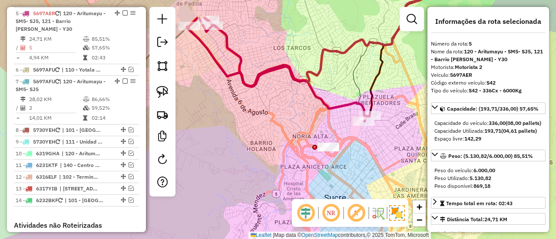
click at [234, 55] on icon at bounding box center [351, 31] width 286 height 110
drag, startPoint x: 334, startPoint y: 176, endPoint x: 287, endPoint y: 138, distance: 60.6
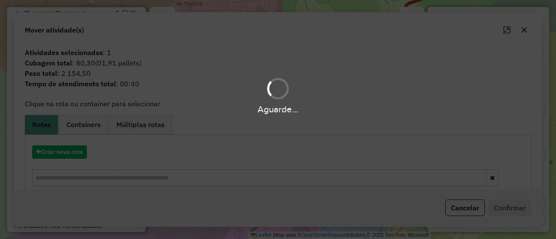
click at [313, 124] on div "Aguarde..." at bounding box center [278, 119] width 556 height 239
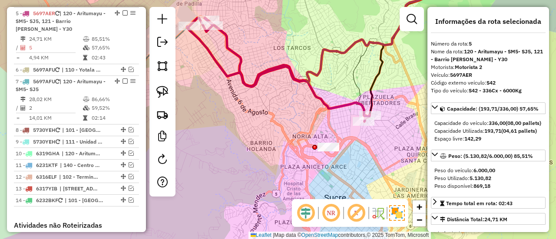
click at [331, 108] on icon at bounding box center [278, 70] width 183 height 104
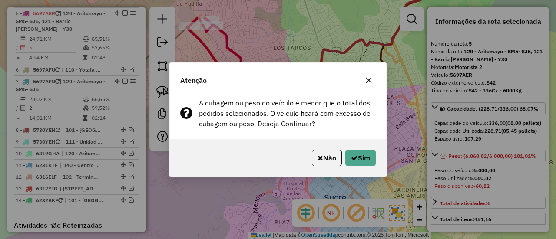
click at [313, 145] on div "Não Sim" at bounding box center [278, 157] width 216 height 37
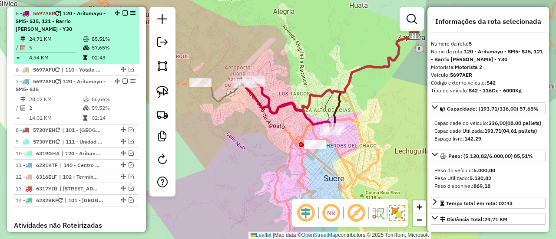
click at [122, 11] on em at bounding box center [124, 12] width 5 height 5
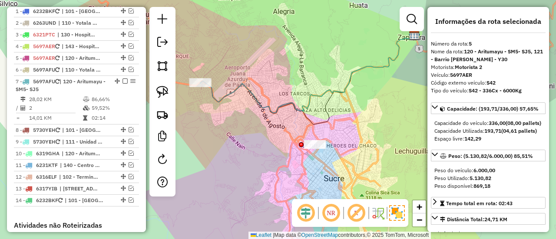
click at [234, 86] on icon at bounding box center [308, 74] width 214 height 77
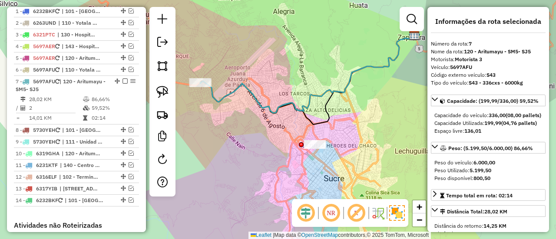
scroll to position [411, 0]
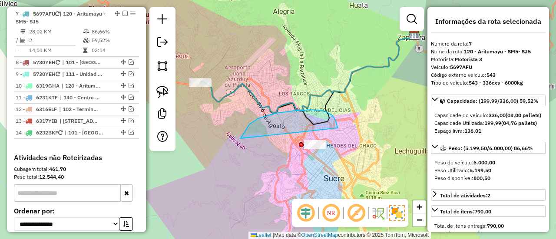
drag, startPoint x: 332, startPoint y: 115, endPoint x: 264, endPoint y: 155, distance: 78.6
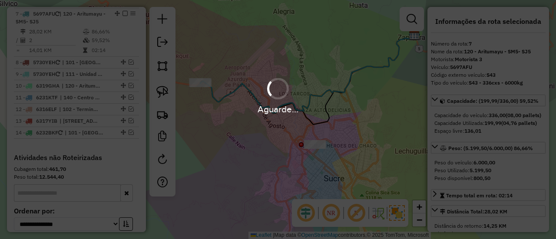
drag, startPoint x: 264, startPoint y: 150, endPoint x: 269, endPoint y: 134, distance: 16.8
click at [264, 148] on div "Aguarde..." at bounding box center [278, 119] width 556 height 239
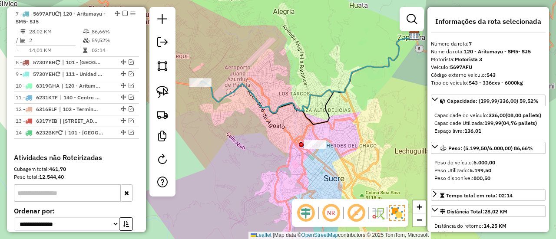
click at [279, 109] on icon at bounding box center [308, 74] width 214 height 77
click at [280, 106] on icon at bounding box center [308, 74] width 214 height 77
click at [298, 109] on div "Janela de atendimento Grade de atendimento Capacidade Transportadoras Veículos …" at bounding box center [278, 119] width 556 height 239
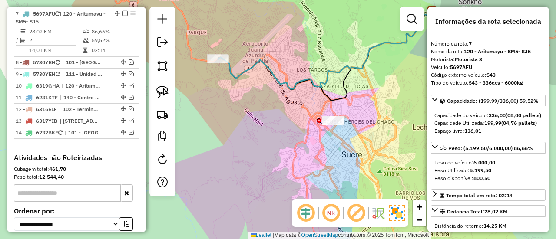
click at [300, 85] on icon at bounding box center [325, 50] width 214 height 77
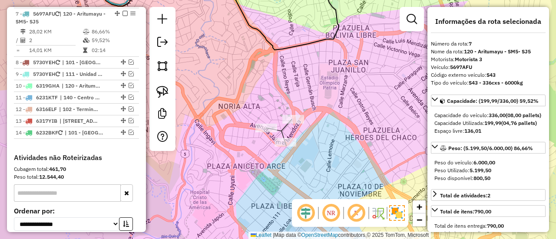
click at [311, 135] on div "Janela de atendimento Grade de atendimento Capacidade Transportadoras Veículos …" at bounding box center [278, 119] width 556 height 239
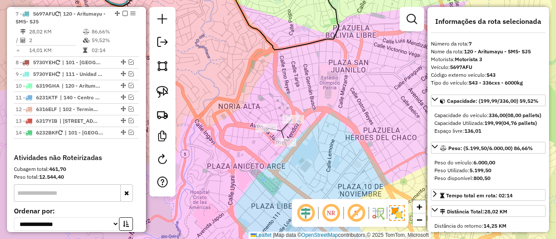
click at [254, 89] on div "Janela de atendimento Grade de atendimento Capacidade Transportadoras Veículos …" at bounding box center [278, 119] width 556 height 239
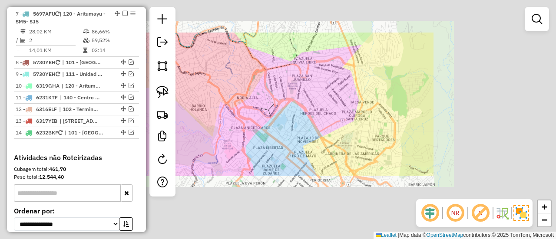
click at [259, 88] on div "Janela de atendimento Grade de atendimento Capacidade Transportadoras Veículos …" at bounding box center [278, 119] width 556 height 239
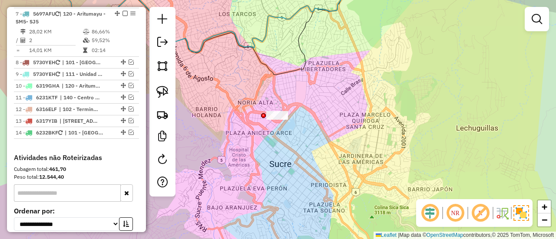
drag, startPoint x: 247, startPoint y: 79, endPoint x: 329, endPoint y: 108, distance: 86.8
click at [329, 108] on div "Janela de atendimento Grade de atendimento Capacidade Transportadoras Veículos …" at bounding box center [278, 119] width 556 height 239
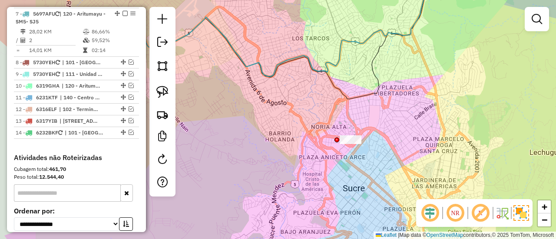
click at [307, 61] on icon at bounding box center [310, 26] width 377 height 100
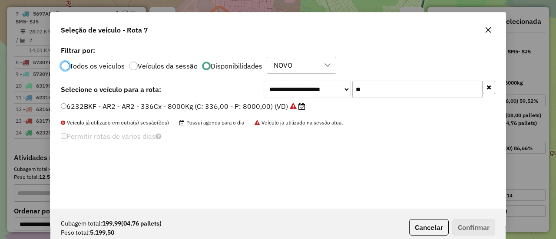
scroll to position [5, 3]
click at [377, 101] on div "**********" at bounding box center [277, 126] width 455 height 165
click at [383, 92] on input "**" at bounding box center [417, 89] width 130 height 17
type input "***"
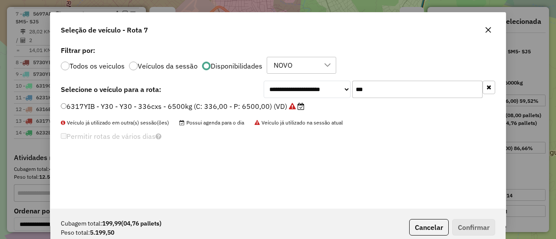
click at [268, 107] on label "6317YIB - Y30 - Y30 - 336cxs - 6500kg (C: 336,00 - P: 6500,00) (VD)" at bounding box center [183, 106] width 244 height 10
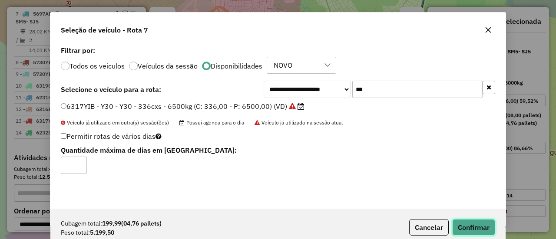
click at [465, 225] on button "Confirmar" at bounding box center [473, 227] width 43 height 16
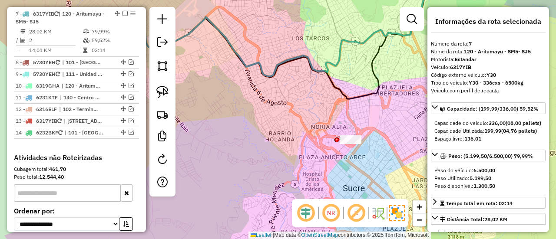
click at [257, 85] on div "Janela de atendimento Grade de atendimento Capacidade Transportadoras Veículos …" at bounding box center [278, 119] width 556 height 239
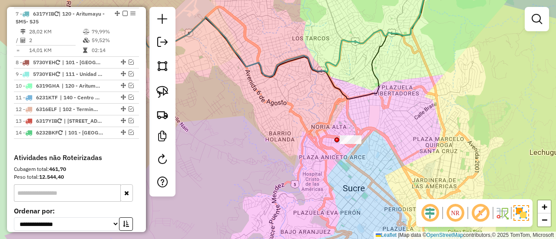
click at [262, 76] on icon at bounding box center [310, 26] width 377 height 100
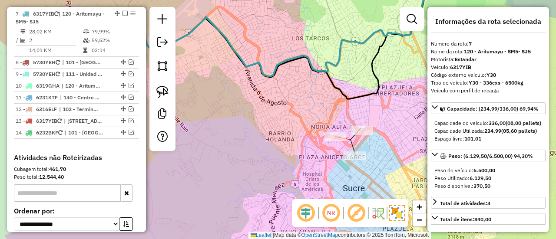
click at [340, 141] on div at bounding box center [335, 136] width 22 height 9
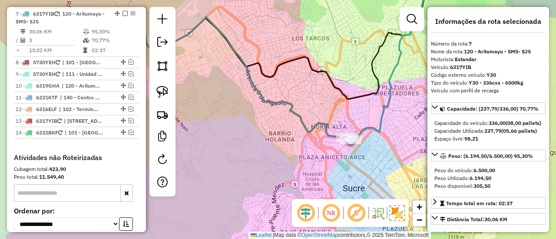
click at [129, 131] on em at bounding box center [131, 132] width 5 height 5
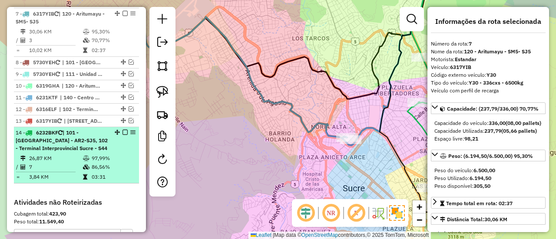
click at [130, 131] on em at bounding box center [132, 132] width 5 height 5
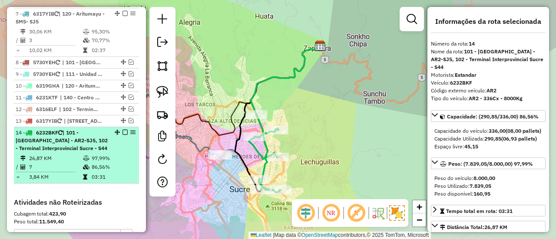
click at [122, 130] on em at bounding box center [124, 132] width 5 height 5
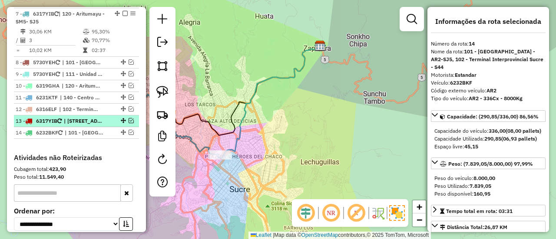
click at [129, 120] on em at bounding box center [131, 120] width 5 height 5
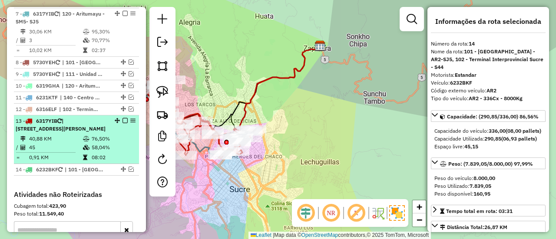
click at [130, 120] on em at bounding box center [132, 120] width 5 height 5
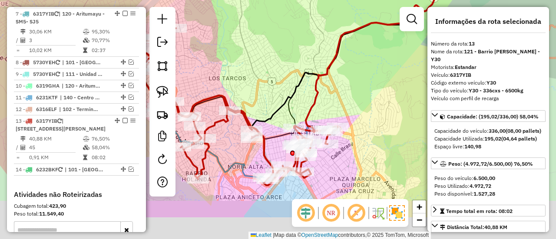
drag, startPoint x: 285, startPoint y: 163, endPoint x: 299, endPoint y: 119, distance: 46.0
click at [306, 117] on icon at bounding box center [387, 47] width 162 height 170
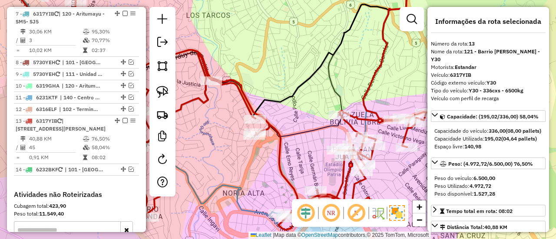
click at [274, 125] on icon at bounding box center [211, 103] width 429 height 254
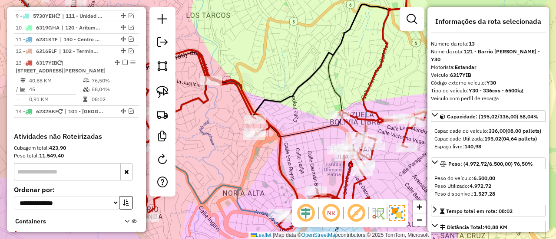
scroll to position [518, 0]
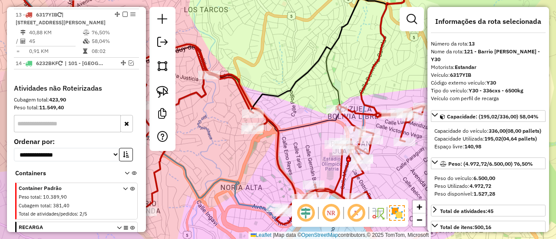
drag, startPoint x: 303, startPoint y: 140, endPoint x: 282, endPoint y: 77, distance: 66.2
click at [282, 78] on div "Janela de atendimento Grade de atendimento Capacidade Transportadoras Veículos …" at bounding box center [278, 119] width 556 height 239
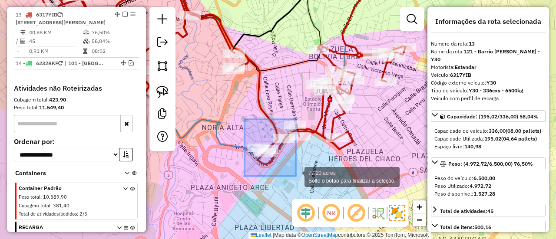
drag, startPoint x: 244, startPoint y: 119, endPoint x: 297, endPoint y: 175, distance: 76.5
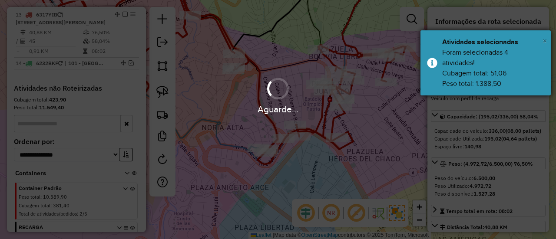
click at [544, 41] on span "×" at bounding box center [544, 41] width 4 height 10
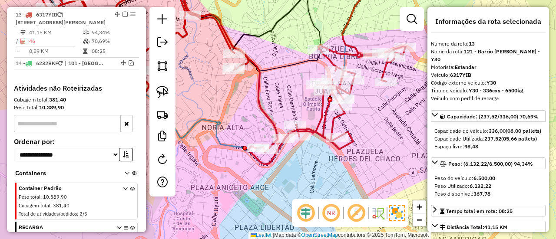
click at [227, 146] on icon at bounding box center [146, 63] width 224 height 174
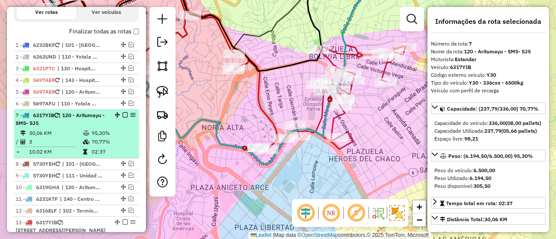
scroll to position [281, 0]
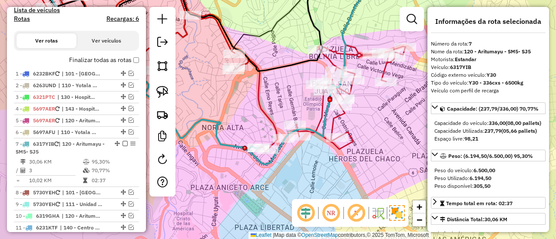
click at [116, 59] on label "Finalizar todas as rotas" at bounding box center [104, 60] width 70 height 9
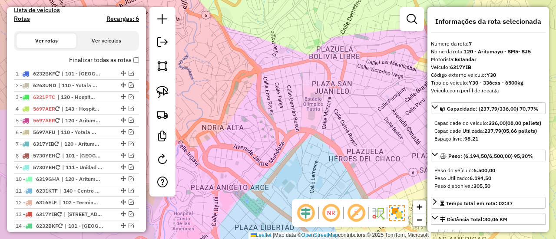
click at [115, 61] on label "Finalizar todas as rotas" at bounding box center [104, 60] width 70 height 9
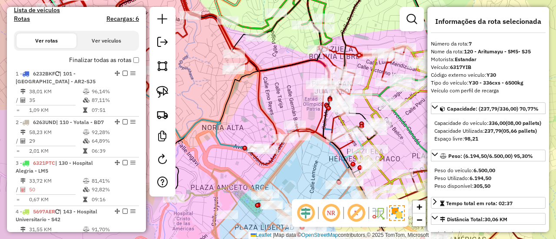
click at [21, 19] on h4 "Rotas" at bounding box center [22, 18] width 16 height 7
select select
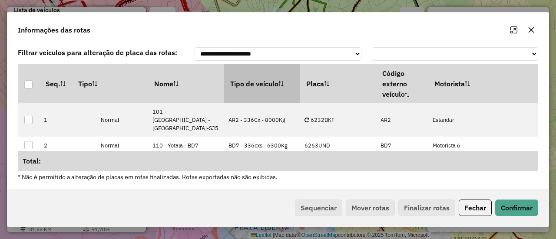
click at [249, 97] on th "Tipo de veículo" at bounding box center [262, 83] width 76 height 39
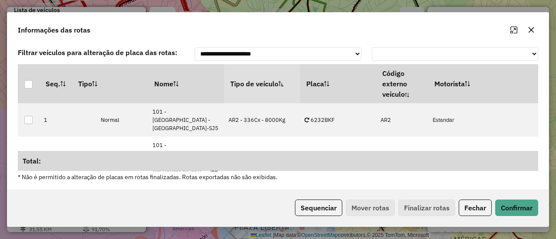
drag, startPoint x: 323, startPoint y: 218, endPoint x: 324, endPoint y: 197, distance: 21.7
click at [324, 217] on div "Sequenciar Mover rotas Finalizar rotas Fechar Confirmar" at bounding box center [277, 207] width 541 height 37
drag, startPoint x: 324, startPoint y: 197, endPoint x: 322, endPoint y: 207, distance: 10.6
click at [324, 197] on div "Sequenciar Mover rotas Finalizar rotas Fechar Confirmar" at bounding box center [277, 207] width 541 height 37
click at [322, 207] on button "Sequenciar" at bounding box center [318, 208] width 47 height 16
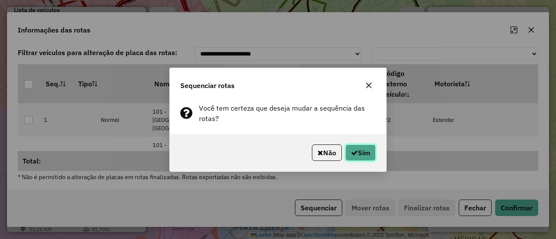
click at [350, 145] on button "Sim" at bounding box center [360, 153] width 30 height 16
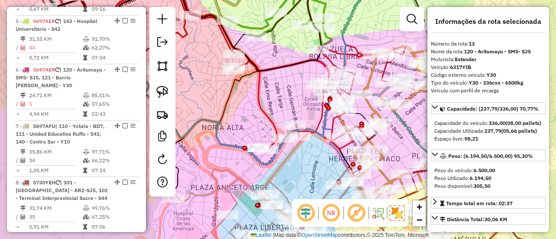
drag, startPoint x: 100, startPoint y: 134, endPoint x: 103, endPoint y: 98, distance: 36.2
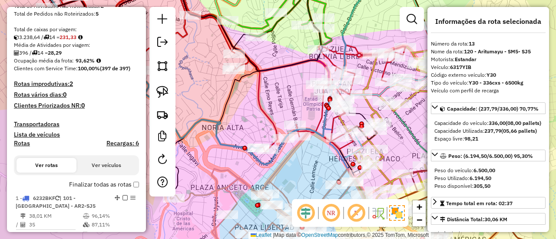
scroll to position [187, 0]
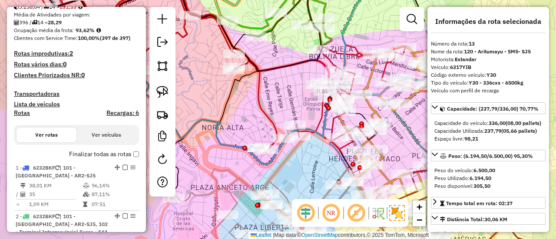
click at [101, 152] on label "Finalizar todas as rotas" at bounding box center [104, 154] width 70 height 9
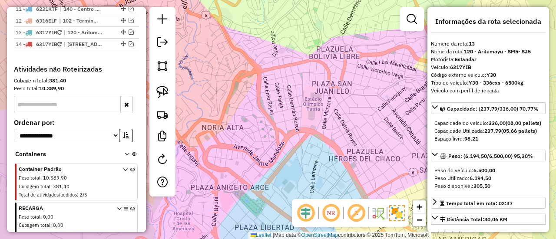
scroll to position [491, 0]
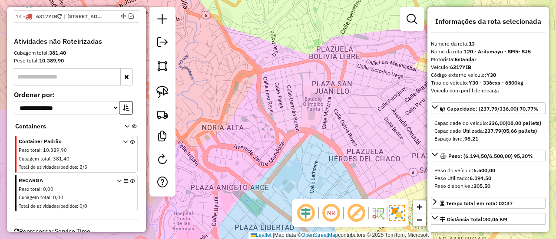
click at [92, 148] on div "Peso total : 10.389,90" at bounding box center [66, 150] width 94 height 7
click at [132, 140] on icon at bounding box center [132, 156] width 5 height 33
click at [130, 140] on icon at bounding box center [132, 156] width 5 height 33
click at [123, 140] on icon at bounding box center [125, 156] width 5 height 33
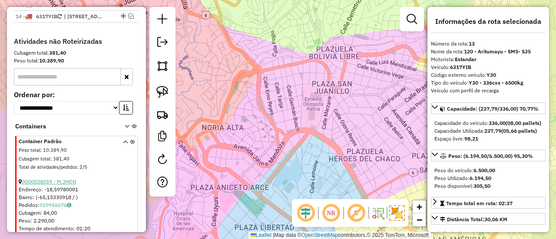
click at [68, 178] on link "0000038059 - M.JHON" at bounding box center [49, 181] width 54 height 7
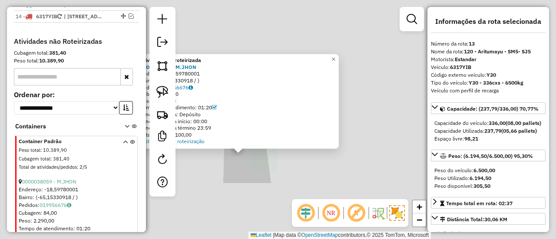
click at [255, 168] on div "Atividade não roteirizada 0000038059 - M.JHON Endereço: -18,59780001 Bairro: (-…" at bounding box center [278, 119] width 556 height 239
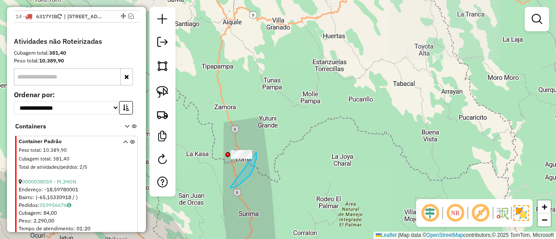
drag, startPoint x: 251, startPoint y: 175, endPoint x: 229, endPoint y: 170, distance: 21.8
click at [162, 157] on em at bounding box center [162, 159] width 10 height 10
select select "*"
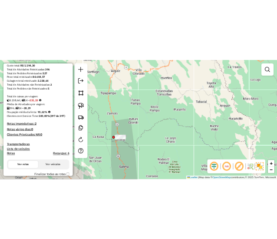
scroll to position [0, 0]
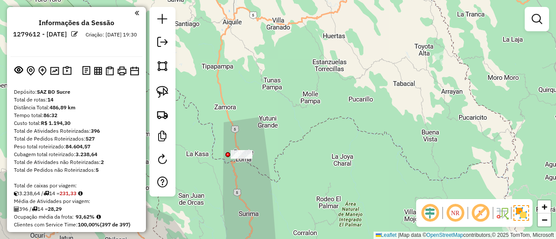
click at [66, 79] on div "Informações da Sessão 1279612 - [DATE] Criação: [DATE] 19:30 Depósito: SAZ BO S…" at bounding box center [76, 119] width 139 height 225
click at [66, 74] on img at bounding box center [67, 71] width 9 height 10
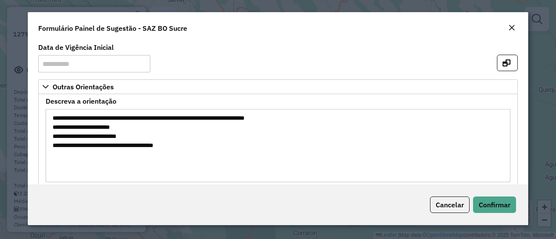
click at [513, 28] on em "Close" at bounding box center [511, 27] width 7 height 7
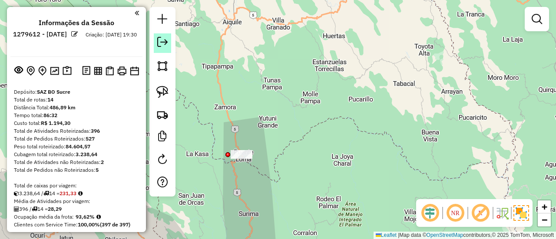
click at [157, 48] on link at bounding box center [162, 43] width 17 height 20
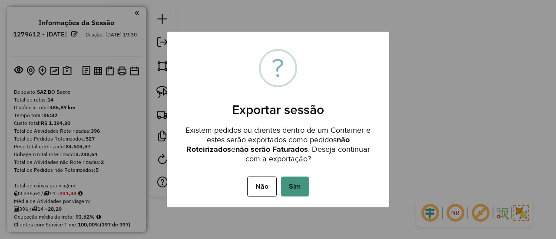
click at [294, 182] on button "Sim" at bounding box center [295, 187] width 28 height 20
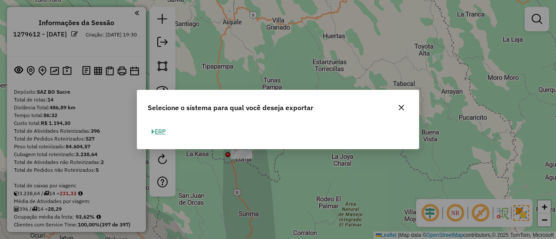
click at [169, 129] on button "ERP" at bounding box center [159, 131] width 22 height 13
select select "**"
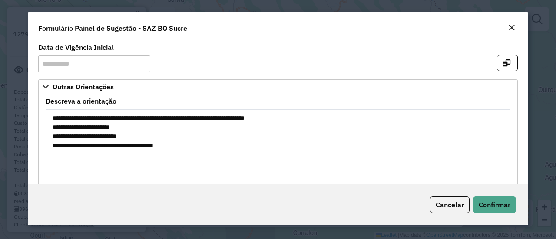
click at [511, 28] on em "Close" at bounding box center [511, 27] width 7 height 7
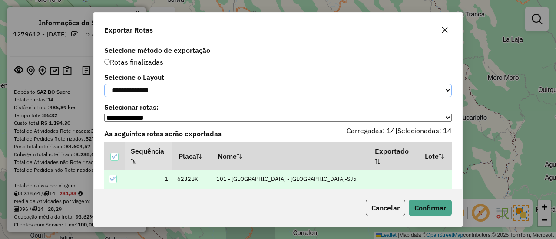
click at [239, 94] on select "**********" at bounding box center [277, 90] width 347 height 13
select select "*********"
click at [104, 84] on select "**********" at bounding box center [277, 90] width 347 height 13
click at [429, 213] on button "Confirmar" at bounding box center [430, 208] width 43 height 16
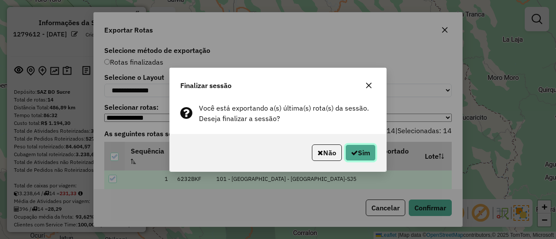
click at [361, 156] on button "Sim" at bounding box center [360, 153] width 30 height 16
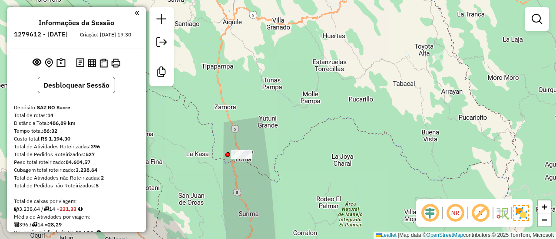
click at [162, 31] on div at bounding box center [161, 46] width 24 height 79
click at [163, 37] on em at bounding box center [161, 42] width 10 height 10
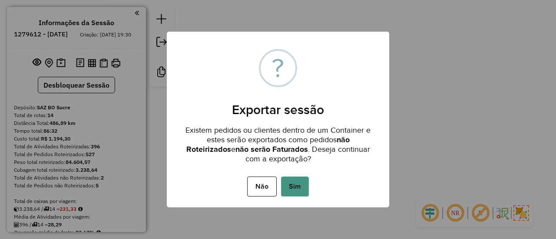
click at [293, 180] on button "Sim" at bounding box center [295, 187] width 28 height 20
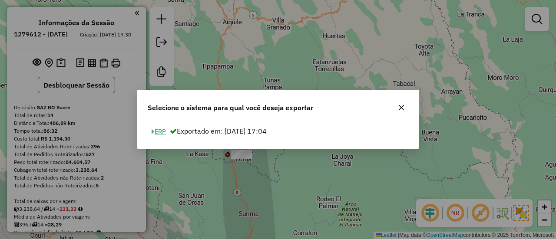
click at [162, 135] on button "ERP" at bounding box center [159, 131] width 22 height 13
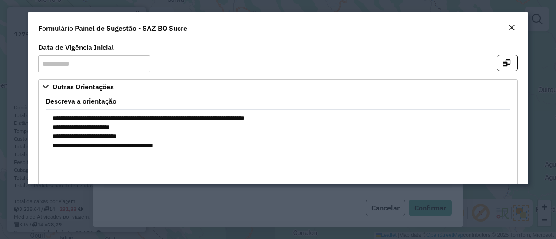
click at [510, 29] on em "Close" at bounding box center [511, 27] width 7 height 7
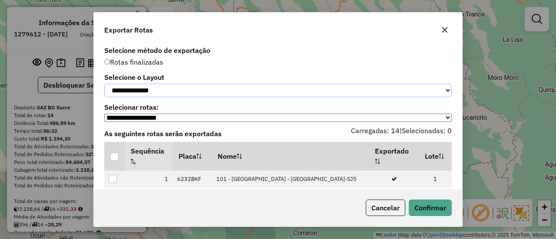
click at [155, 88] on select "**********" at bounding box center [277, 90] width 347 height 13
select select "*********"
click at [104, 84] on select "**********" at bounding box center [277, 90] width 347 height 13
click at [114, 158] on div at bounding box center [114, 157] width 8 height 8
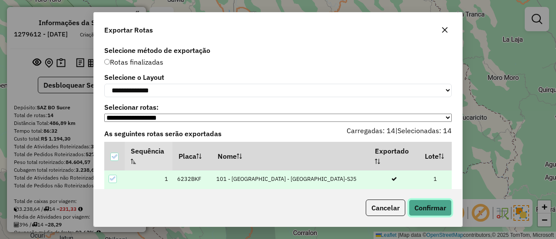
click at [444, 216] on button "Confirmar" at bounding box center [430, 208] width 43 height 16
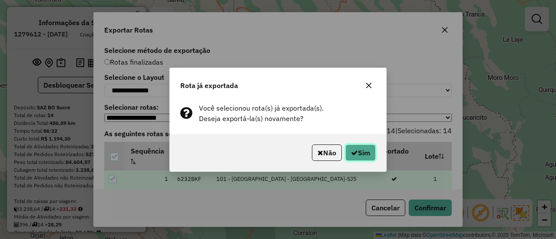
click at [367, 148] on button "Sim" at bounding box center [360, 153] width 30 height 16
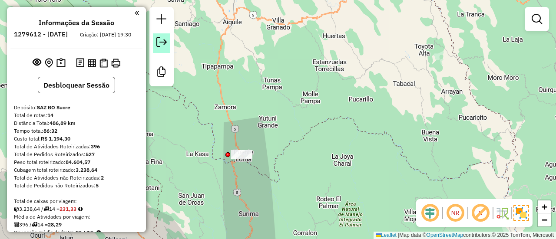
click at [163, 43] on em at bounding box center [161, 42] width 10 height 10
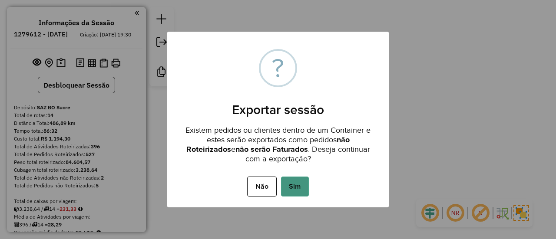
click at [303, 190] on button "Sim" at bounding box center [295, 187] width 28 height 20
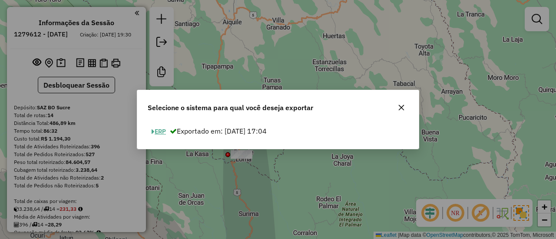
click at [169, 136] on button "ERP" at bounding box center [159, 131] width 22 height 13
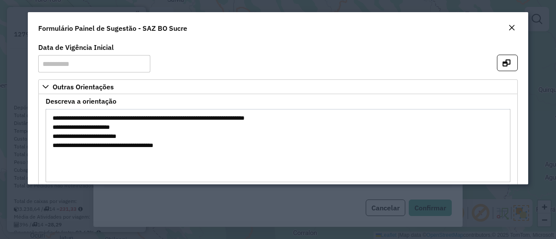
click at [515, 27] on button "Close" at bounding box center [511, 28] width 12 height 11
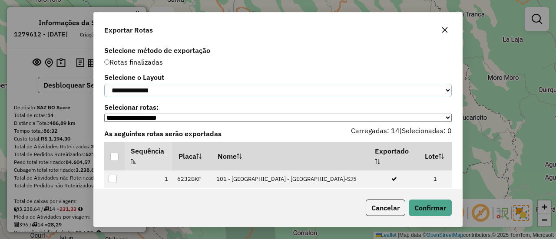
click at [152, 91] on select "**********" at bounding box center [277, 90] width 347 height 13
select select "*********"
click at [104, 84] on select "**********" at bounding box center [277, 90] width 347 height 13
click at [119, 162] on div at bounding box center [114, 157] width 9 height 9
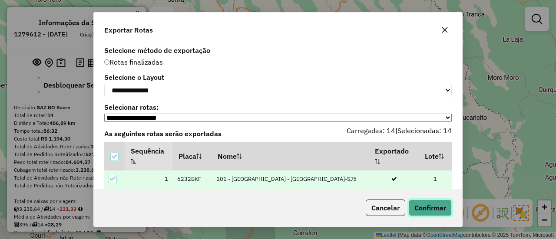
click at [449, 211] on button "Confirmar" at bounding box center [430, 208] width 43 height 16
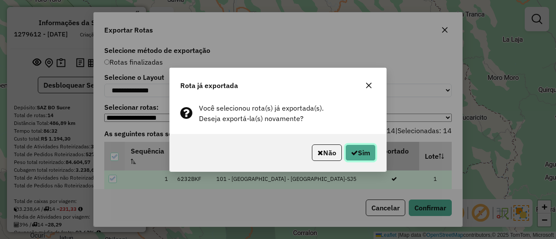
click at [370, 160] on button "Sim" at bounding box center [360, 153] width 30 height 16
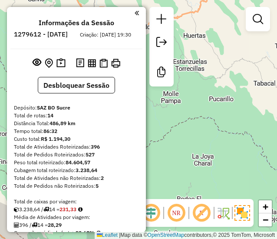
click at [68, 33] on h6 "1279612 - [DATE]" at bounding box center [41, 34] width 54 height 8
copy h6 "20"
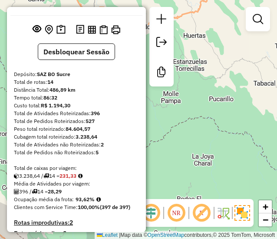
scroll to position [43, 0]
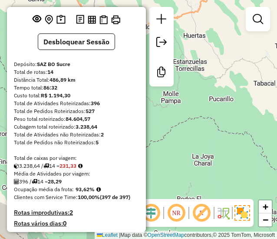
click at [99, 106] on strong "396" at bounding box center [95, 103] width 9 height 7
copy strong "396"
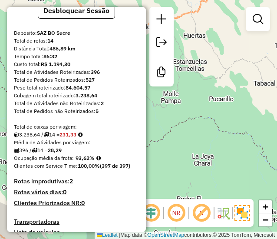
scroll to position [87, 0]
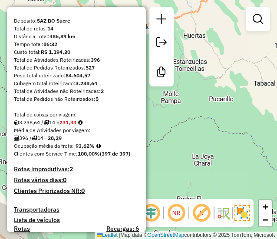
click at [80, 149] on strong "93,62%" at bounding box center [85, 145] width 19 height 7
click at [81, 149] on strong "93,62%" at bounding box center [85, 145] width 19 height 7
click at [87, 149] on strong "93,62%" at bounding box center [85, 145] width 19 height 7
copy strong "93,62"
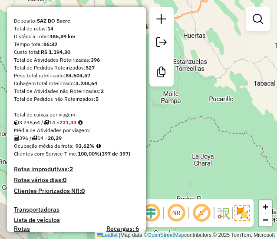
click at [62, 141] on strong "28,29" at bounding box center [55, 138] width 14 height 7
copy strong "28,29"
click at [52, 32] on strong "14" at bounding box center [50, 28] width 6 height 7
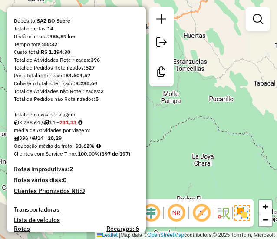
copy strong "14"
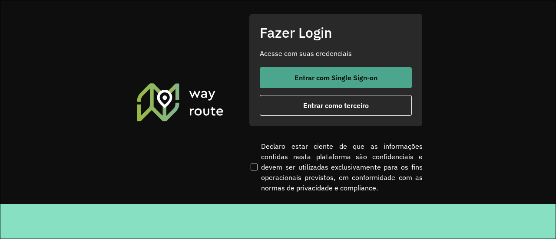
click at [371, 83] on button "Entrar com Single Sign-on" at bounding box center [336, 77] width 152 height 21
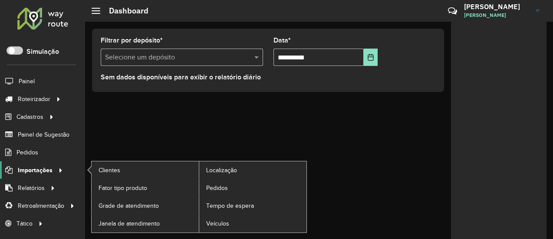
click at [46, 172] on span "Importações" at bounding box center [35, 170] width 35 height 9
click at [219, 187] on span "Pedidos" at bounding box center [217, 188] width 23 height 9
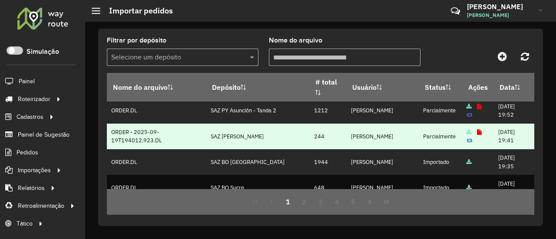
scroll to position [43, 0]
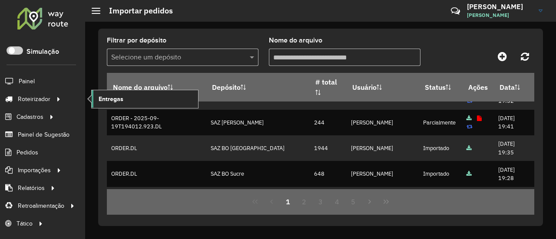
click at [122, 95] on span "Entregas" at bounding box center [111, 99] width 25 height 9
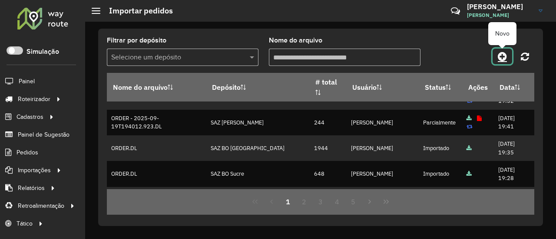
click at [509, 62] on link at bounding box center [502, 57] width 20 height 16
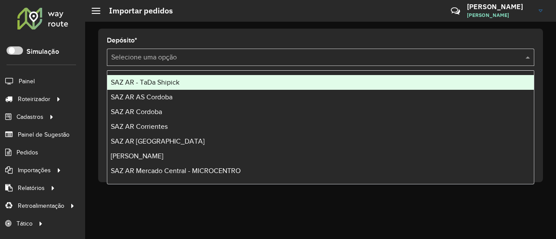
click at [313, 56] on input "text" at bounding box center [311, 58] width 401 height 10
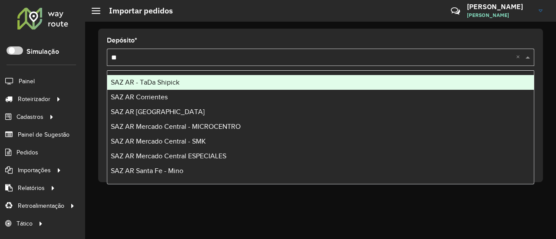
type input "***"
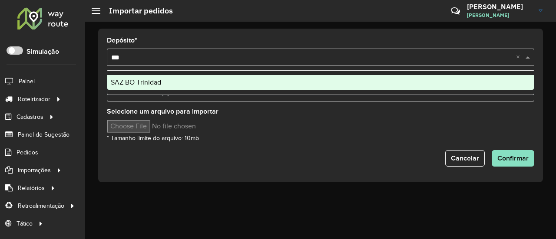
click at [205, 86] on div "SAZ BO Trinidad" at bounding box center [320, 82] width 426 height 15
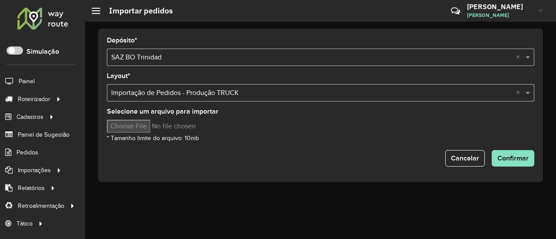
click at [134, 123] on input "Selecione um arquivo para importar" at bounding box center [181, 126] width 148 height 13
type input "**********"
click at [518, 164] on button "Confirmar" at bounding box center [512, 158] width 43 height 16
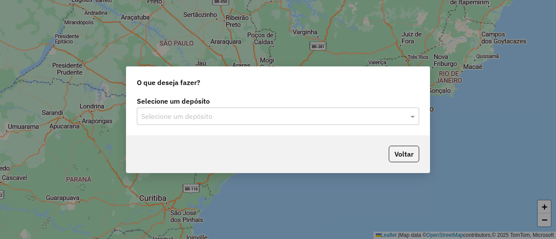
click at [229, 131] on div "Selecione um depósito Selecione um depósito" at bounding box center [277, 115] width 303 height 41
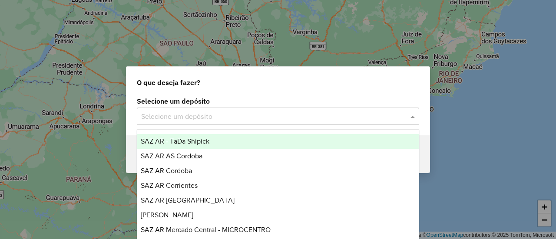
click at [234, 121] on input "text" at bounding box center [269, 117] width 256 height 10
click at [213, 113] on input "text" at bounding box center [269, 117] width 256 height 10
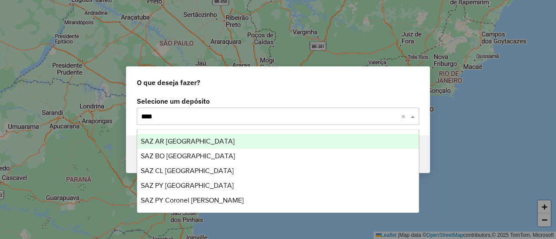
type input "*****"
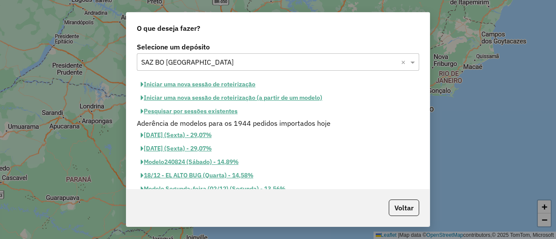
click at [209, 79] on button "Iniciar uma nova sessão de roteirização" at bounding box center [198, 84] width 122 height 13
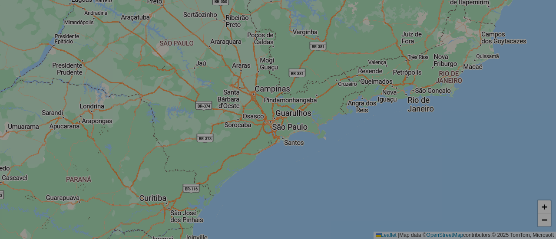
select select "*"
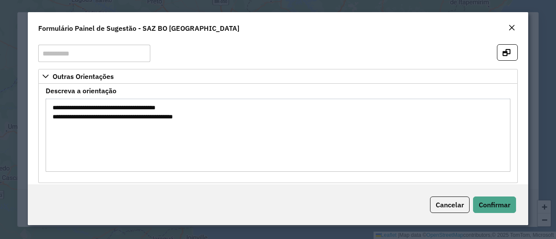
scroll to position [20, 0]
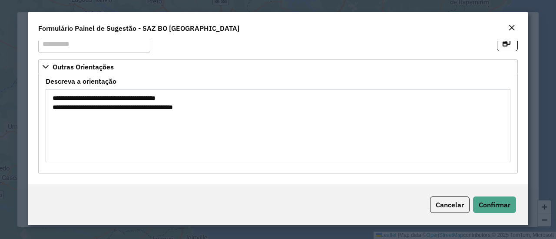
click at [491, 196] on div "Cancelar Confirmar" at bounding box center [278, 205] width 500 height 41
click at [492, 201] on span "Confirmar" at bounding box center [494, 205] width 32 height 9
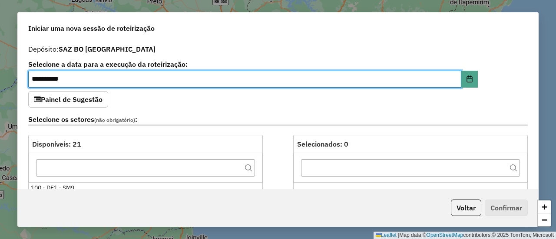
click at [277, 114] on label "Selecione os setores (não obrigatório) :" at bounding box center [277, 120] width 499 height 12
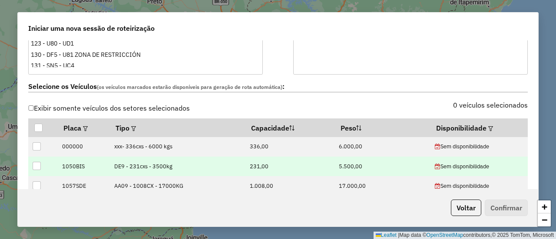
scroll to position [304, 0]
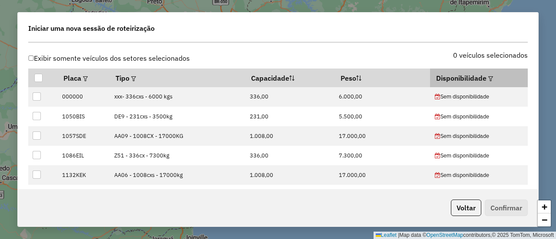
click at [488, 76] on em at bounding box center [490, 78] width 5 height 5
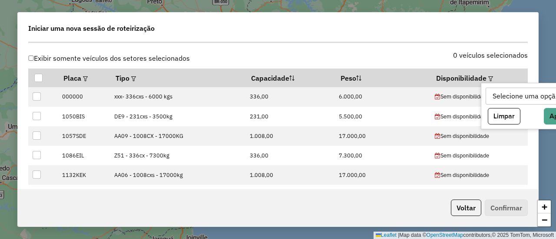
click at [505, 98] on div "Selecione uma opção" at bounding box center [525, 96] width 73 height 16
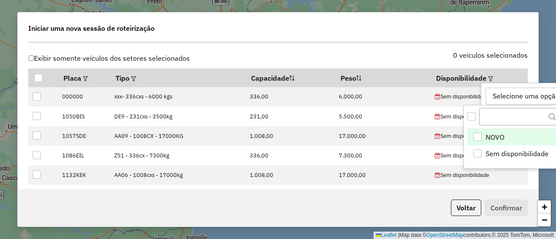
scroll to position [6, 39]
click at [502, 136] on span "NOVO" at bounding box center [494, 137] width 19 height 10
click at [509, 95] on div "NOVO" at bounding box center [501, 96] width 25 height 16
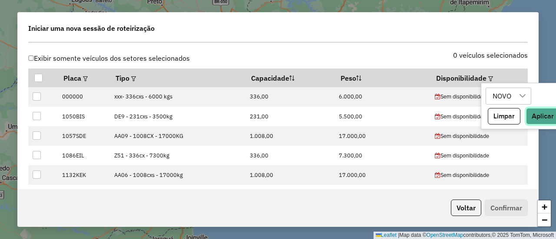
click at [542, 121] on button "Aplicar" at bounding box center [542, 116] width 33 height 16
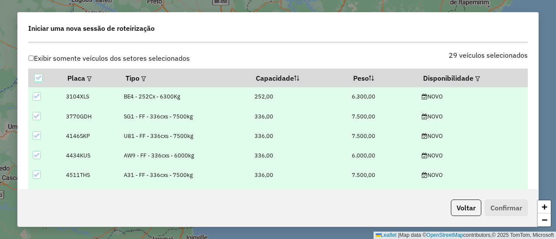
click at [400, 48] on div "Selecione os Veículos (os veículos marcados estarão disponíveis para geração de…" at bounding box center [278, 38] width 510 height 27
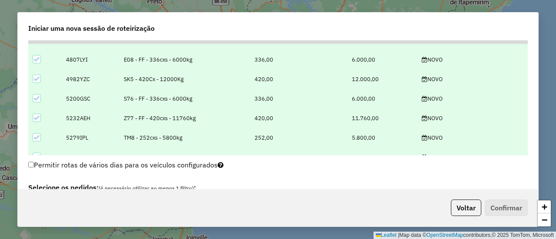
scroll to position [174, 0]
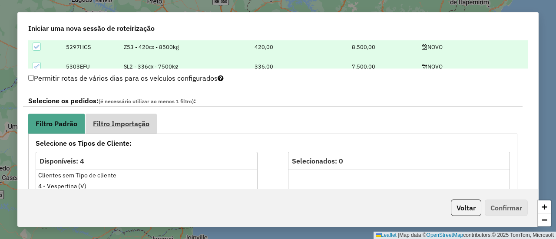
drag, startPoint x: 128, startPoint y: 120, endPoint x: 138, endPoint y: 122, distance: 10.5
click at [129, 120] on span "Filtro Importação" at bounding box center [121, 123] width 56 height 7
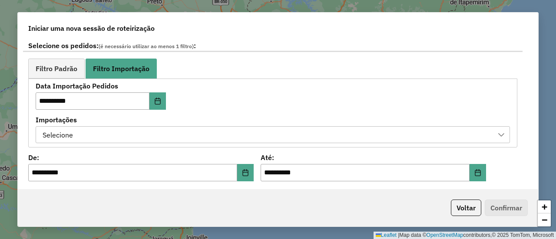
scroll to position [521, 0]
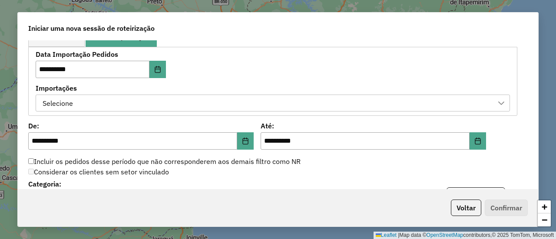
click at [277, 107] on div "Selecione" at bounding box center [266, 103] width 453 height 16
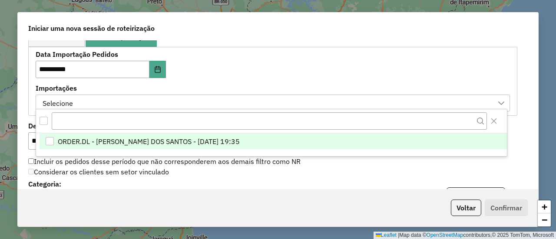
scroll to position [6, 39]
click at [264, 138] on li "ORDER.DL - [PERSON_NAME] DOS SANTOS - [DATE] 19:35" at bounding box center [273, 141] width 467 height 16
click at [263, 60] on div "**********" at bounding box center [273, 81] width 474 height 60
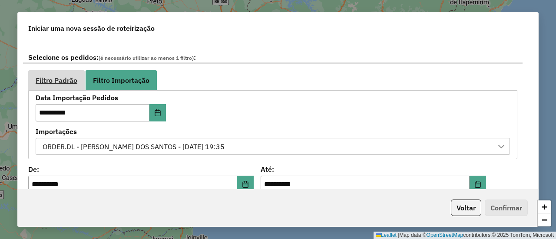
click at [63, 77] on span "Filtro Padrão" at bounding box center [57, 80] width 42 height 7
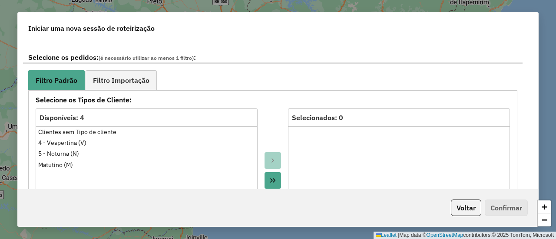
click at [259, 76] on ul "Filtro Padrão Filtro Importação" at bounding box center [272, 80] width 489 height 20
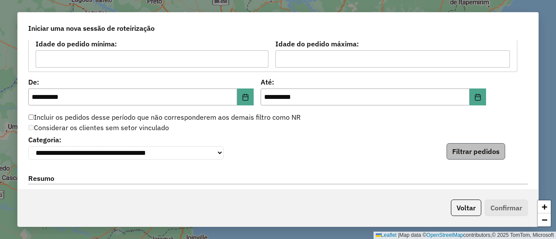
scroll to position [825, 0]
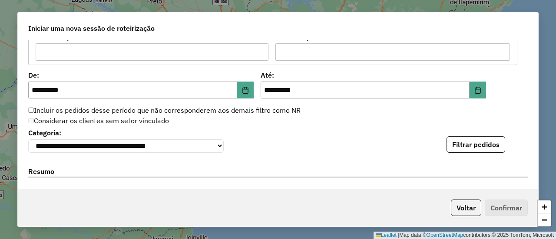
click at [476, 144] on button "Filtrar pedidos" at bounding box center [475, 144] width 59 height 16
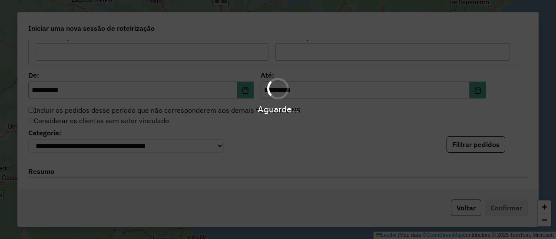
click at [363, 132] on div "Aguarde..." at bounding box center [278, 119] width 556 height 239
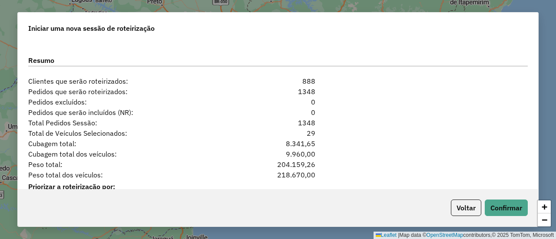
scroll to position [1129, 0]
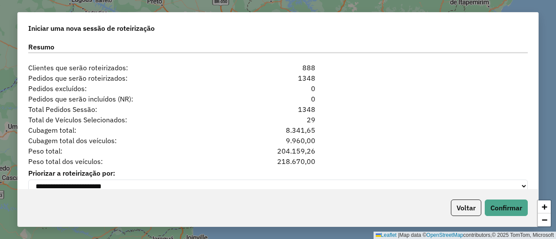
click at [385, 162] on div "Peso total dos veículos: 218.670,00" at bounding box center [278, 161] width 510 height 10
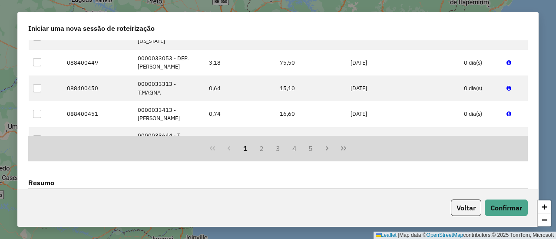
scroll to position [1119, 0]
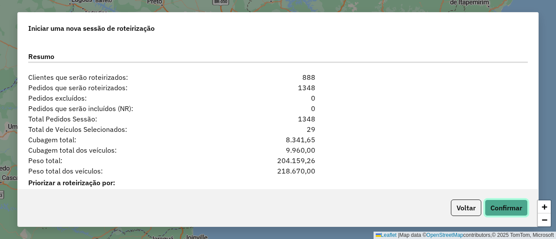
click at [506, 204] on button "Confirmar" at bounding box center [506, 208] width 43 height 16
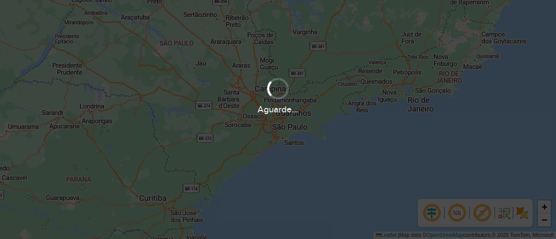
drag, startPoint x: 314, startPoint y: 47, endPoint x: 306, endPoint y: 43, distance: 8.7
click at [310, 46] on div "Aguarde..." at bounding box center [278, 119] width 556 height 239
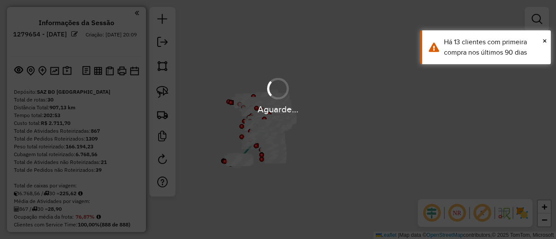
click at [343, 104] on div "Janela de atendimento Grade de atendimento Capacidade Transportadoras Veículos …" at bounding box center [278, 119] width 556 height 239
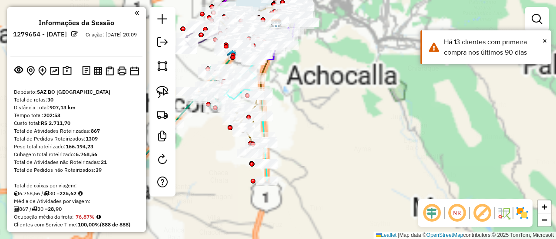
click at [517, 215] on img at bounding box center [522, 213] width 14 height 14
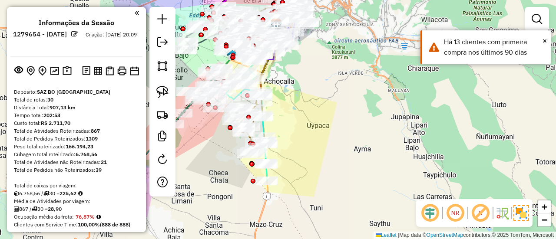
click at [393, 148] on div "Janela de atendimento Grade de atendimento Capacidade Transportadoras Veículos …" at bounding box center [278, 119] width 556 height 239
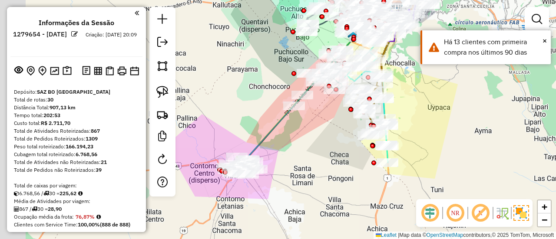
drag, startPoint x: 387, startPoint y: 149, endPoint x: 538, endPoint y: 133, distance: 152.4
click at [548, 129] on div "Janela de atendimento Grade de atendimento Capacidade Transportadoras Veículos …" at bounding box center [278, 119] width 556 height 239
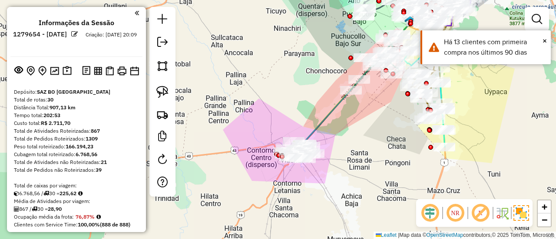
click at [356, 144] on div "Janela de atendimento Grade de atendimento Capacidade Transportadoras Veículos …" at bounding box center [278, 119] width 556 height 239
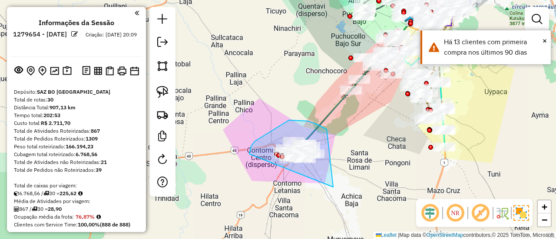
drag, startPoint x: 333, startPoint y: 187, endPoint x: 270, endPoint y: 181, distance: 63.2
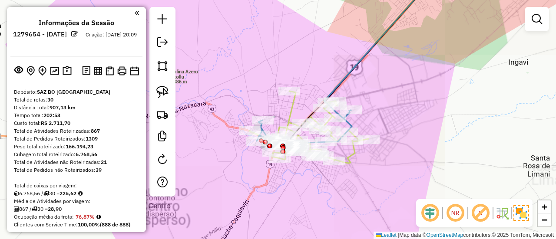
click at [351, 160] on icon at bounding box center [342, 69] width 185 height 187
select select "**********"
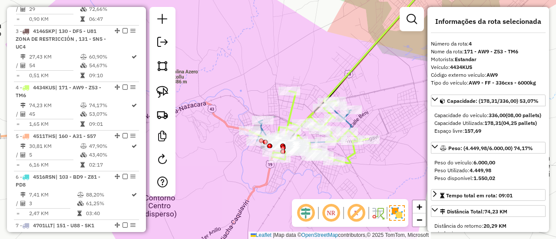
scroll to position [495, 0]
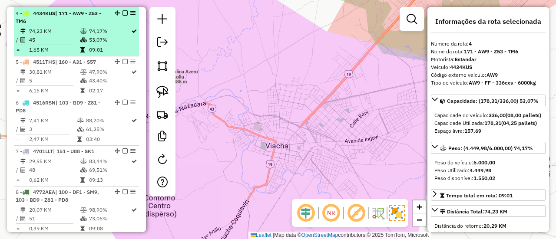
click at [91, 40] on td "53,07%" at bounding box center [110, 40] width 42 height 9
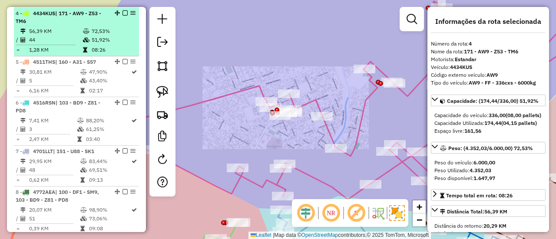
click at [105, 27] on td "72,53%" at bounding box center [113, 31] width 44 height 9
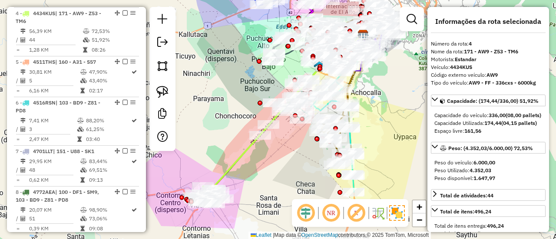
drag, startPoint x: 228, startPoint y: 161, endPoint x: 242, endPoint y: 161, distance: 13.5
click at [267, 110] on div "Janela de atendimento Grade de atendimento Capacidade Transportadoras Veículos …" at bounding box center [278, 119] width 556 height 239
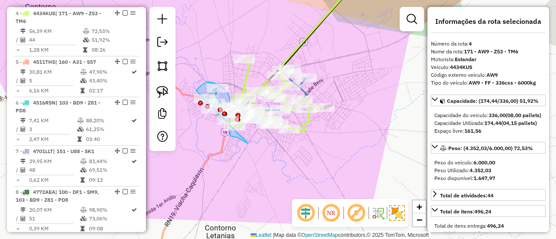
drag, startPoint x: 248, startPoint y: 144, endPoint x: 207, endPoint y: 131, distance: 43.3
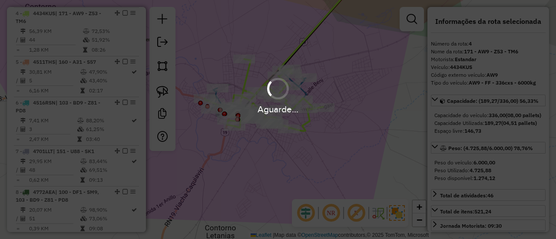
select select "**********"
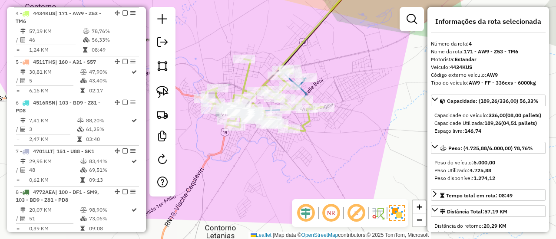
click at [304, 123] on icon at bounding box center [263, 95] width 119 height 72
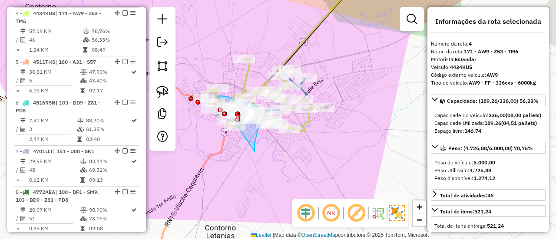
drag, startPoint x: 254, startPoint y: 152, endPoint x: 226, endPoint y: 144, distance: 29.7
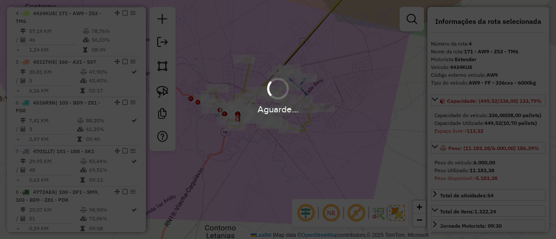
select select "**********"
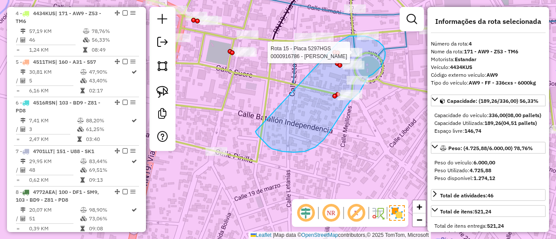
drag, startPoint x: 257, startPoint y: 134, endPoint x: 338, endPoint y: 42, distance: 123.0
click at [338, 42] on div "Rota 4 - Placa 4434KUS 0000084594 - L.DAYQUIRI Rota 15 - Placa 5297HGS 00009167…" at bounding box center [278, 119] width 556 height 239
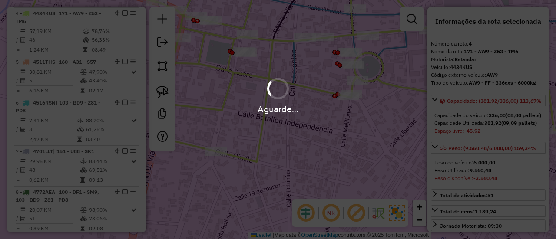
select select "**********"
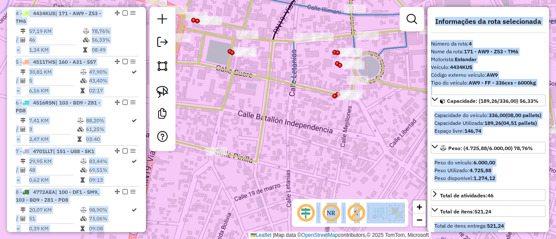
drag, startPoint x: 326, startPoint y: 112, endPoint x: 383, endPoint y: 77, distance: 66.6
click at [383, 77] on hb-app "Aguarde... Pop-up bloqueado! Seu navegador bloqueou automáticamente a abertura …" at bounding box center [278, 119] width 556 height 239
click at [403, 89] on icon at bounding box center [321, 69] width 582 height 186
select select "**********"
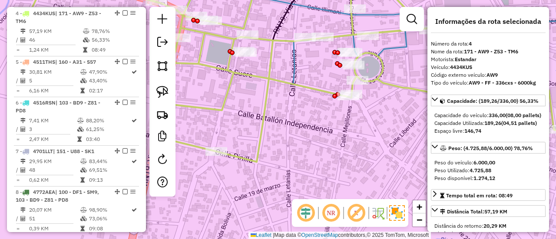
click at [405, 87] on icon at bounding box center [321, 69] width 582 height 186
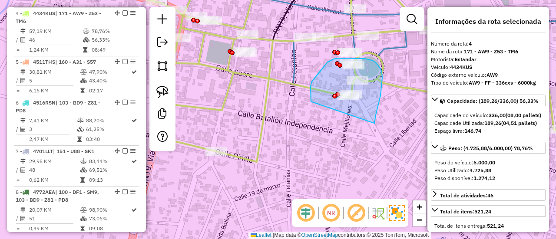
drag, startPoint x: 374, startPoint y: 123, endPoint x: 311, endPoint y: 102, distance: 67.0
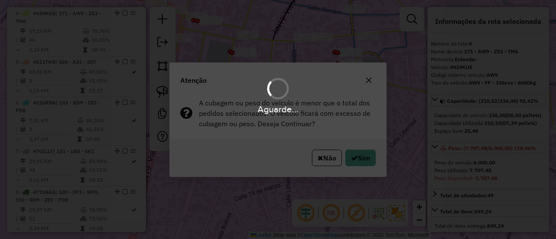
click at [359, 155] on div "Aguarde..." at bounding box center [278, 119] width 556 height 239
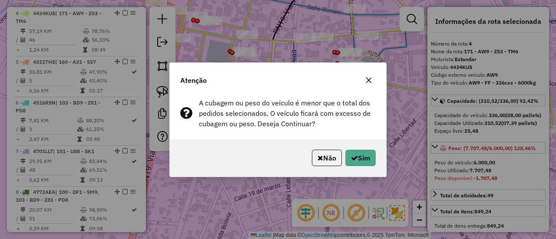
click at [359, 155] on hb-app "Aguarde... Pop-up bloqueado! Seu navegador bloqueou automáticamente a abertura …" at bounding box center [278, 119] width 556 height 239
click at [359, 155] on button "Sim" at bounding box center [360, 158] width 30 height 16
select select "**********"
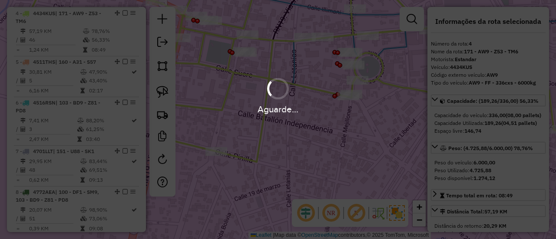
click at [359, 155] on div "Aguarde..." at bounding box center [278, 119] width 556 height 239
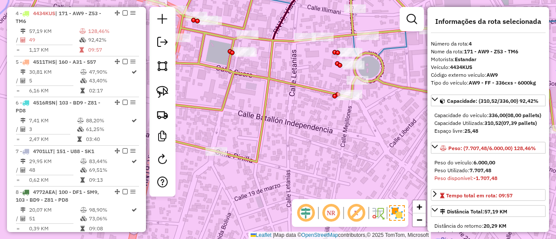
click at [295, 86] on icon at bounding box center [321, 69] width 582 height 186
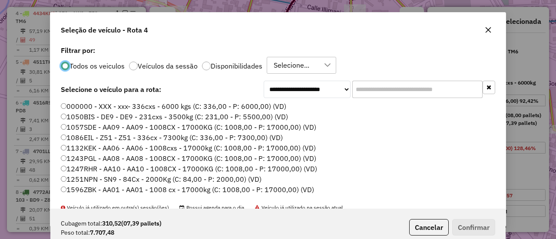
scroll to position [5, 3]
click at [241, 60] on div "Todos os veiculos Veículos da sessão Disponibilidades Selecione..." at bounding box center [278, 65] width 434 height 17
click at [237, 67] on label "Disponibilidades" at bounding box center [237, 66] width 52 height 7
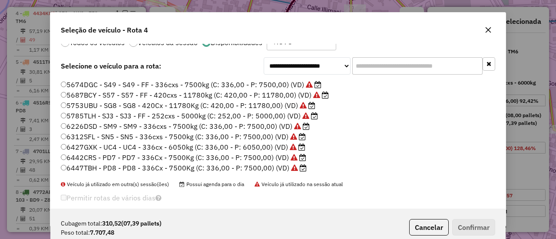
scroll to position [34, 0]
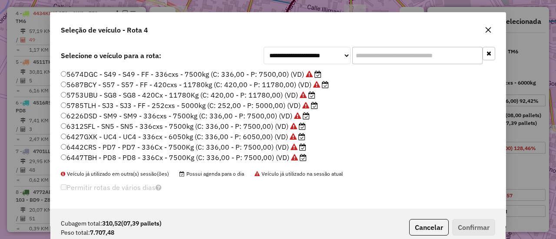
click at [400, 64] on input "text" at bounding box center [417, 55] width 130 height 17
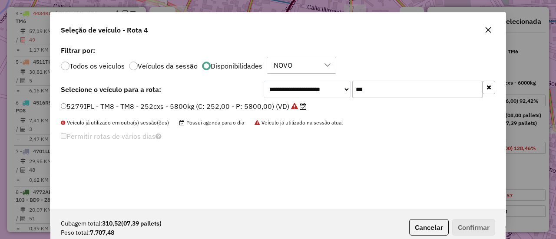
scroll to position [0, 0]
type input "***"
click at [288, 105] on label "5279IPL - TM8 - TM8 - 252cxs - 5800kg (C: 252,00 - P: 5800,00) (VD)" at bounding box center [184, 106] width 246 height 10
click at [408, 93] on input "***" at bounding box center [417, 89] width 130 height 17
click at [491, 87] on button "button" at bounding box center [488, 87] width 13 height 13
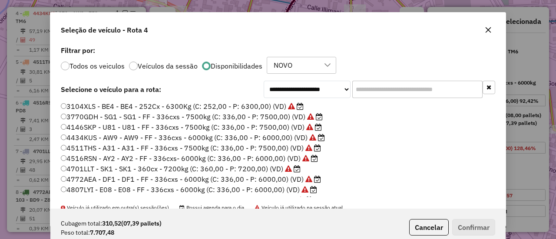
click at [281, 117] on label "3770GDH - SG1 - SG1 - FF - 336cxs - 7500kg (C: 336,00 - P: 7500,00) (VD)" at bounding box center [192, 117] width 262 height 10
click at [475, 228] on button "Confirmar" at bounding box center [473, 227] width 43 height 16
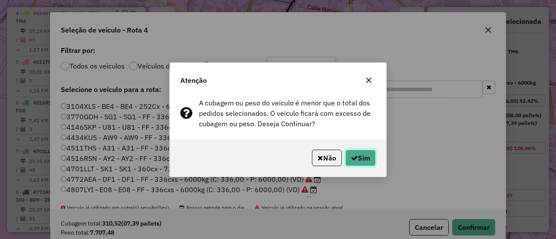
drag, startPoint x: 368, startPoint y: 162, endPoint x: 372, endPoint y: 164, distance: 5.2
click at [369, 162] on button "Sim" at bounding box center [360, 158] width 30 height 16
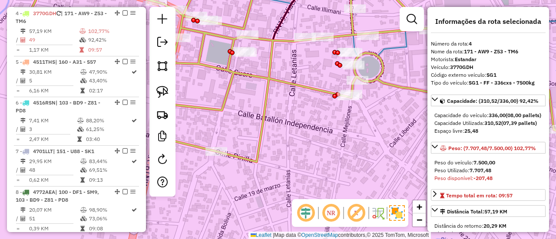
click at [268, 79] on icon at bounding box center [321, 69] width 582 height 186
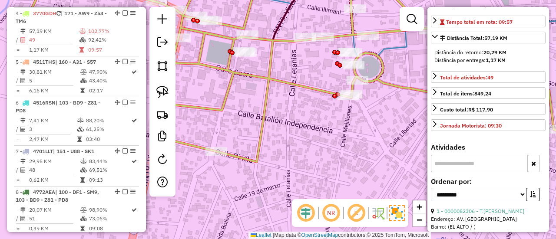
scroll to position [260, 0]
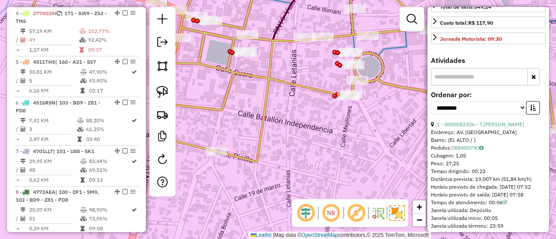
click at [524, 121] on div "**********" at bounding box center [488, 106] width 115 height 29
click at [493, 115] on select "**********" at bounding box center [479, 107] width 96 height 13
click at [538, 121] on div "**********" at bounding box center [488, 106] width 115 height 29
click at [530, 111] on icon "button" at bounding box center [533, 108] width 6 height 6
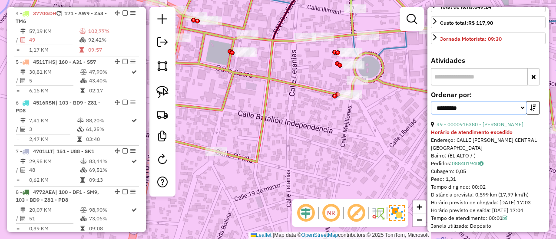
click at [510, 115] on select "**********" at bounding box center [479, 107] width 96 height 13
select select "*********"
click at [431, 113] on select "**********" at bounding box center [479, 107] width 96 height 13
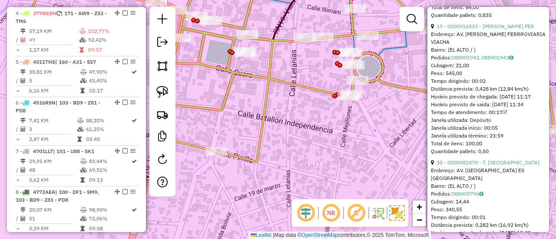
scroll to position [825, 0]
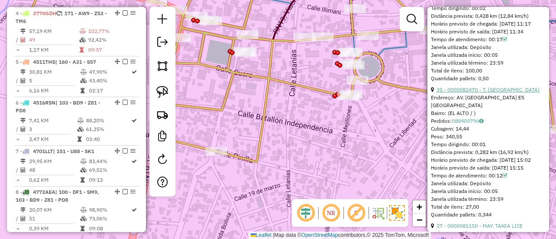
click at [506, 93] on link "35 - 0000082470 - T. ROSALIA" at bounding box center [487, 89] width 103 height 7
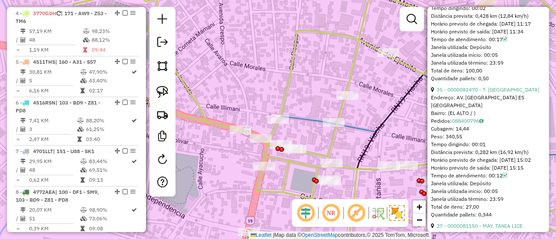
scroll to position [256, 0]
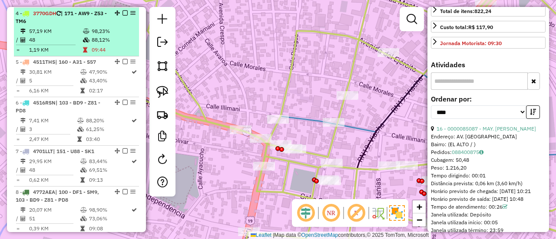
click at [122, 14] on em at bounding box center [124, 12] width 5 height 5
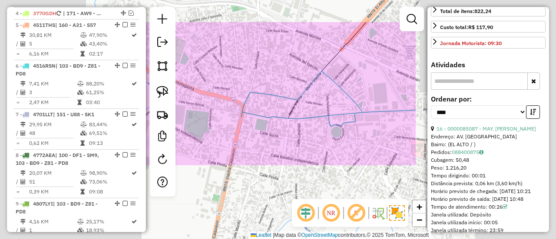
click at [253, 70] on div "Janela de atendimento Grade de atendimento Capacidade Transportadoras Veículos …" at bounding box center [278, 119] width 556 height 239
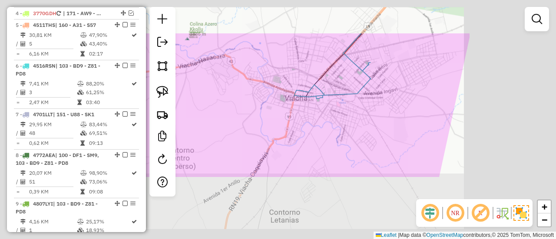
click at [339, 121] on div "Janela de atendimento Grade de atendimento Capacidade Transportadoras Veículos …" at bounding box center [278, 119] width 556 height 239
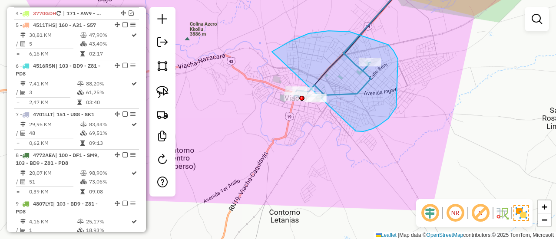
drag, startPoint x: 363, startPoint y: 132, endPoint x: 252, endPoint y: 130, distance: 110.7
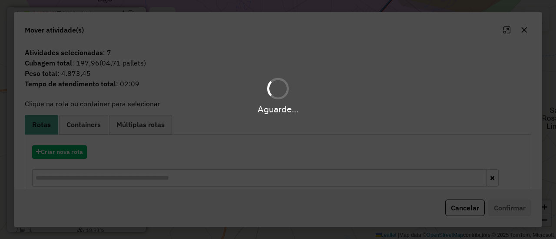
click at [79, 152] on div "Aguarde..." at bounding box center [278, 119] width 556 height 239
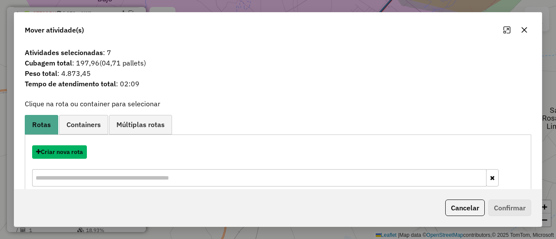
click at [79, 152] on button "Criar nova rota" at bounding box center [59, 151] width 55 height 13
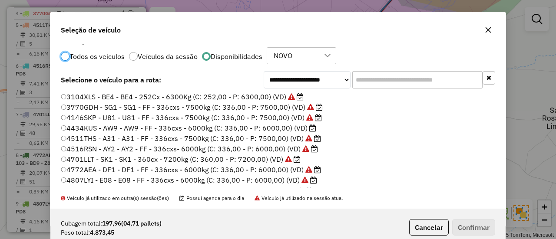
scroll to position [0, 0]
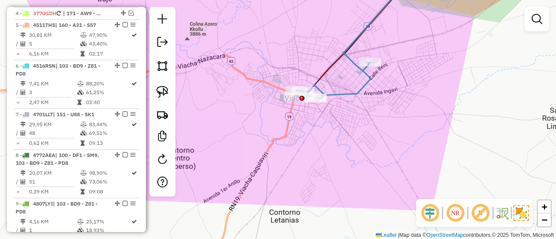
click at [334, 108] on div "Janela de atendimento Grade de atendimento Capacidade Transportadoras Veículos …" at bounding box center [278, 119] width 556 height 239
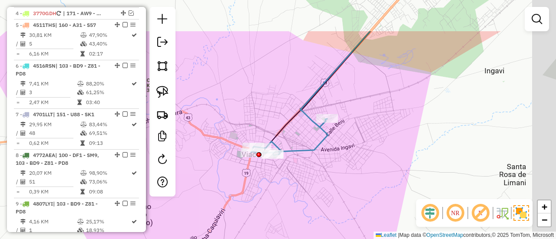
drag, startPoint x: 337, startPoint y: 143, endPoint x: 303, endPoint y: 169, distance: 42.7
click at [303, 174] on div "Janela de atendimento Grade de atendimento Capacidade Transportadoras Veículos …" at bounding box center [278, 119] width 556 height 239
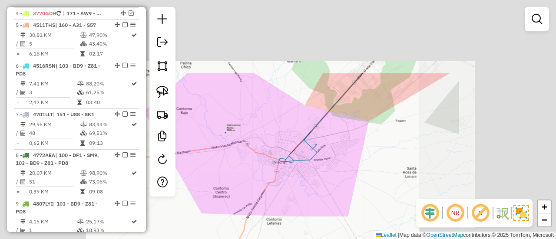
click at [332, 178] on div "Janela de atendimento Grade de atendimento Capacidade Transportadoras Veículos …" at bounding box center [278, 119] width 556 height 239
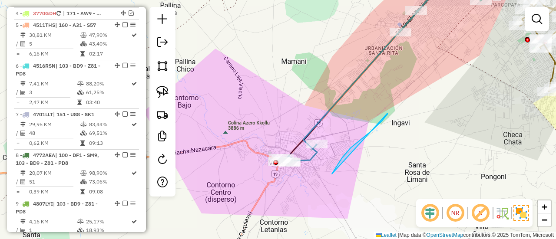
drag, startPoint x: 332, startPoint y: 174, endPoint x: 387, endPoint y: 113, distance: 82.4
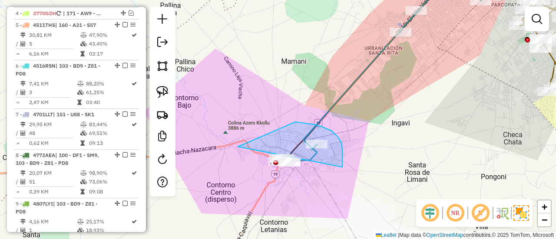
drag, startPoint x: 342, startPoint y: 167, endPoint x: 266, endPoint y: 187, distance: 78.6
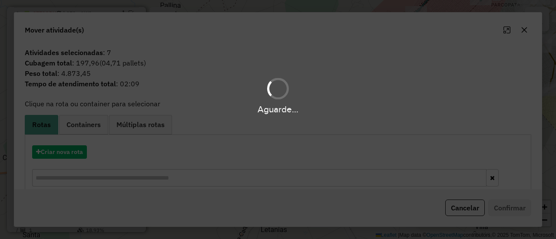
click at [64, 152] on div "Aguarde..." at bounding box center [278, 119] width 556 height 239
click at [64, 152] on button "Criar nova rota" at bounding box center [59, 151] width 55 height 13
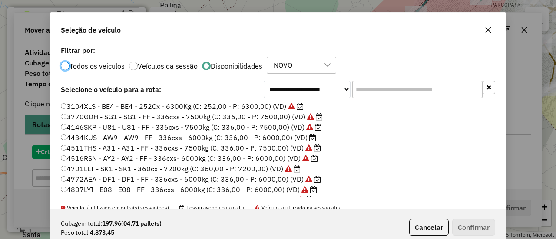
click at [64, 152] on div "**********" at bounding box center [278, 119] width 556 height 239
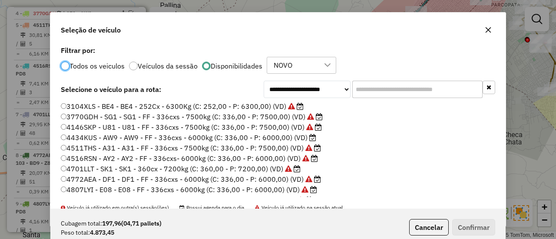
click at [289, 127] on label "4146SKP - U81 - U81 - FF - 336cxs - 7500kg (C: 336,00 - P: 7500,00) (VD)" at bounding box center [191, 127] width 261 height 10
click at [465, 224] on button "Confirmar" at bounding box center [473, 227] width 43 height 16
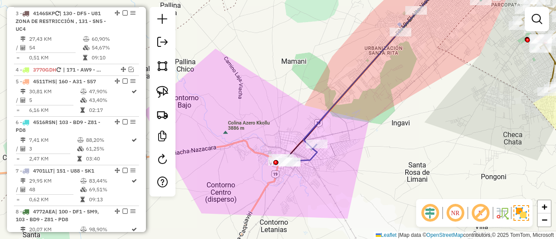
click at [317, 128] on icon at bounding box center [375, 62] width 145 height 173
select select "*********"
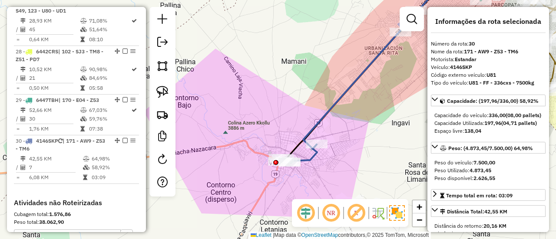
scroll to position [1680, 0]
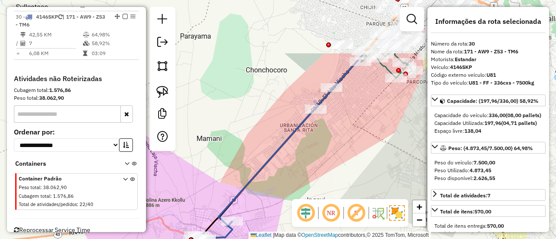
drag, startPoint x: 323, startPoint y: 145, endPoint x: 264, endPoint y: 188, distance: 73.0
click at [239, 203] on div "Janela de atendimento Grade de atendimento Capacidade Transportadoras Veículos …" at bounding box center [278, 119] width 556 height 239
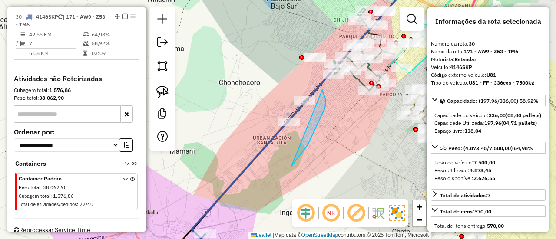
drag, startPoint x: 291, startPoint y: 166, endPoint x: 247, endPoint y: 121, distance: 63.3
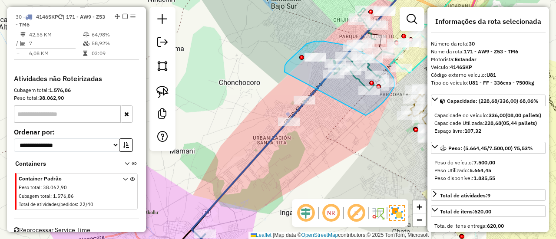
drag, startPoint x: 366, startPoint y: 115, endPoint x: 294, endPoint y: 96, distance: 75.0
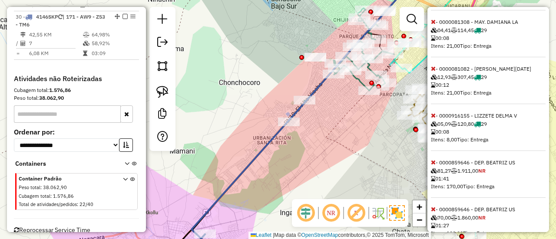
scroll to position [833, 0]
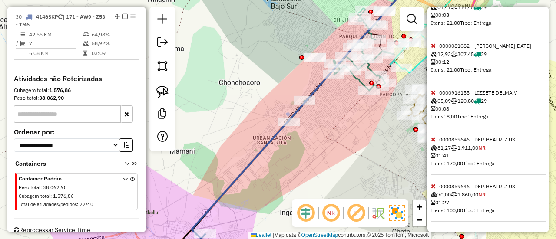
click at [433, 185] on icon at bounding box center [433, 186] width 5 height 6
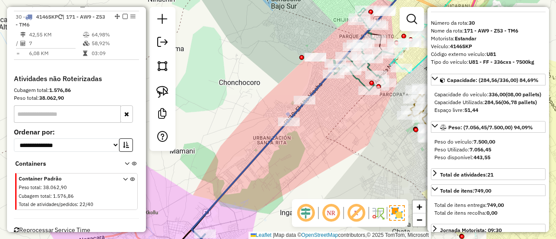
scroll to position [0, 0]
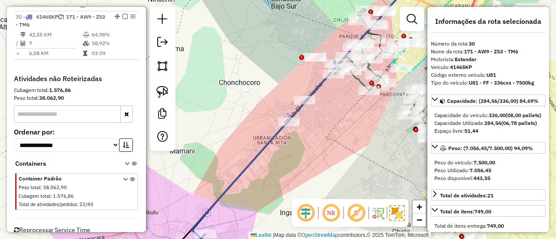
select select "*********"
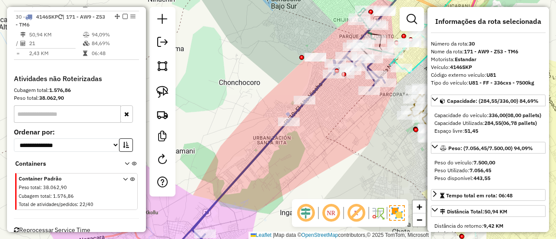
drag, startPoint x: 317, startPoint y: 89, endPoint x: 337, endPoint y: 93, distance: 20.4
click at [317, 89] on icon at bounding box center [276, 154] width 218 height 197
drag, startPoint x: 331, startPoint y: 129, endPoint x: 327, endPoint y: 148, distance: 19.9
click at [324, 151] on div "Janela de atendimento Grade de atendimento Capacidade Transportadoras Veículos …" at bounding box center [278, 119] width 556 height 239
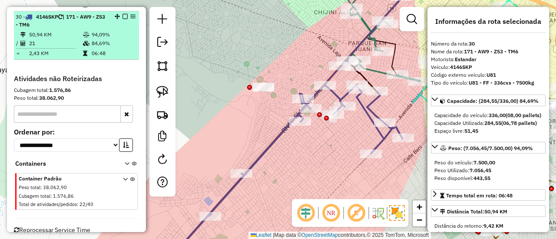
click at [122, 14] on em at bounding box center [124, 16] width 5 height 5
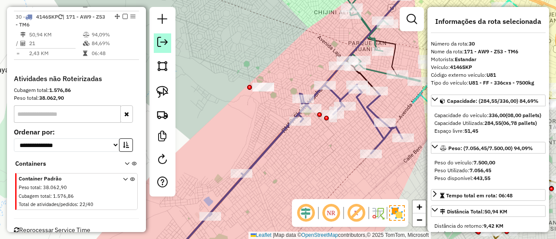
scroll to position [1659, 0]
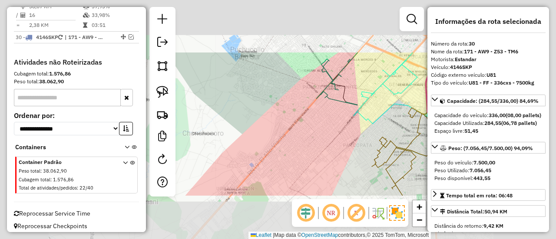
click at [333, 156] on div "Janela de atendimento Grade de atendimento Capacidade Transportadoras Veículos …" at bounding box center [278, 119] width 556 height 239
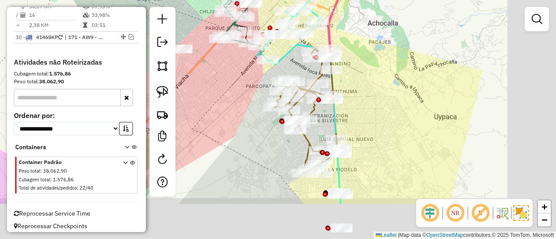
drag, startPoint x: 311, startPoint y: 160, endPoint x: 250, endPoint y: 62, distance: 115.0
click at [240, 67] on div "Janela de atendimento Grade de atendimento Capacidade Transportadoras Veículos …" at bounding box center [278, 119] width 556 height 239
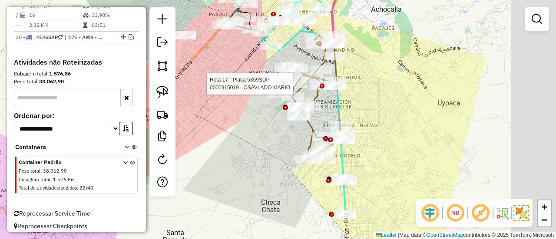
click at [420, 128] on div "Rota 17 - Placa 5359SDP 0000085329 - T ALEJANDRINA Rota 17 - Placa 5359SDP 0000…" at bounding box center [278, 119] width 556 height 239
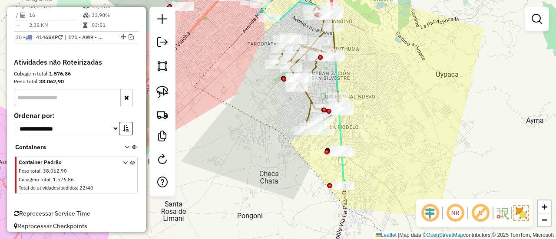
click at [405, 147] on div "Janela de atendimento Grade de atendimento Capacidade Transportadoras Veículos …" at bounding box center [278, 119] width 556 height 239
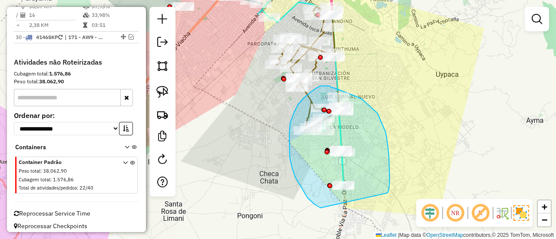
drag, startPoint x: 389, startPoint y: 167, endPoint x: 325, endPoint y: 210, distance: 76.7
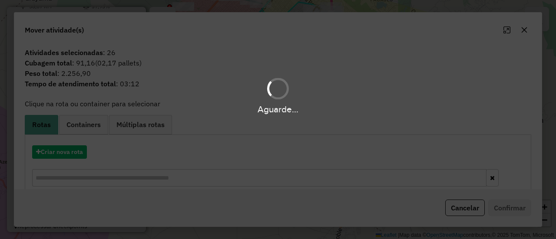
click at [68, 153] on div "Aguarde..." at bounding box center [278, 119] width 556 height 239
click at [68, 153] on hb-app "Aguarde... Pop-up bloqueado! Seu navegador bloqueou automáticamente a abertura …" at bounding box center [278, 119] width 556 height 239
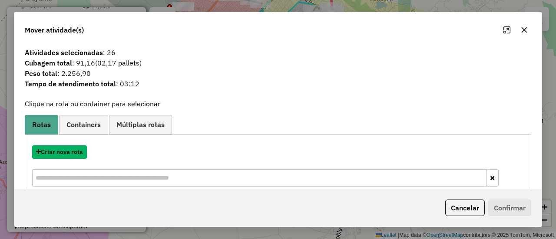
click at [68, 153] on button "Criar nova rota" at bounding box center [59, 151] width 55 height 13
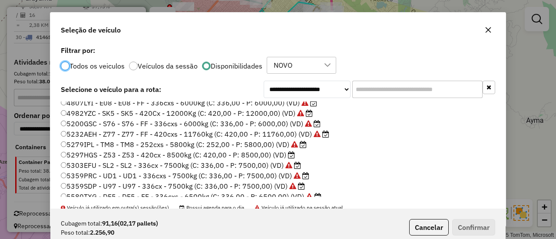
scroll to position [130, 0]
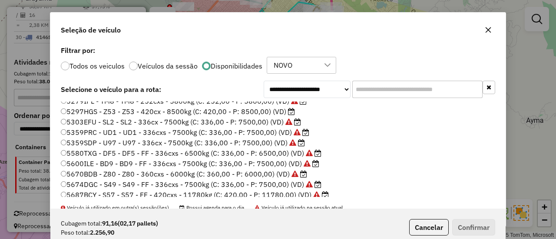
click at [275, 113] on label "5297HGS - Z53 - Z53 - 420cx - 8500kg (C: 420,00 - P: 8500,00) (VD)" at bounding box center [178, 111] width 234 height 10
click at [459, 225] on button "Confirmar" at bounding box center [473, 227] width 43 height 16
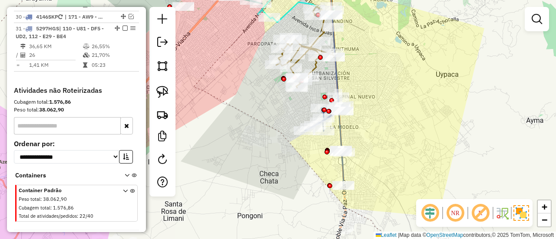
click at [343, 166] on icon at bounding box center [324, 141] width 39 height 89
select select "*********"
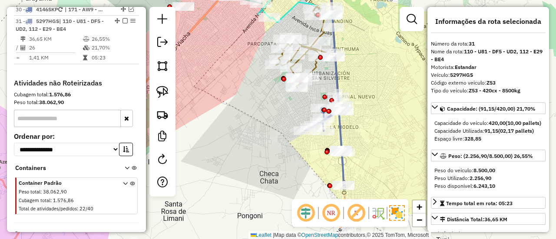
scroll to position [1691, 0]
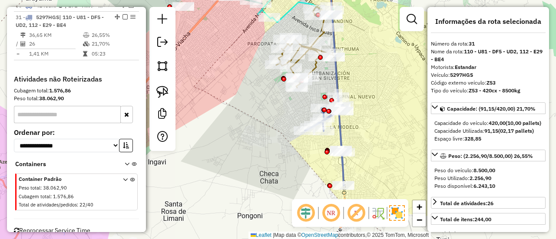
click at [385, 201] on hb-router-mapa "Informações da Sessão 1279654 - 20/09/2025 Criação: 19/09/2025 20:09 Depósito: …" at bounding box center [278, 119] width 556 height 239
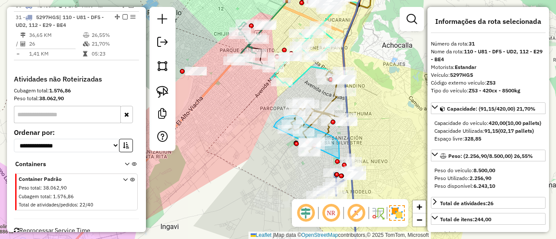
click at [335, 182] on div "Rota 17 - Placa 5359SDP 0000085324 - T ELI Rota 17 - Placa 5359SDP 0000915019 -…" at bounding box center [278, 119] width 556 height 239
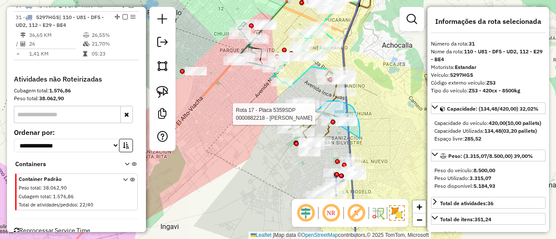
drag, startPoint x: 359, startPoint y: 138, endPoint x: 316, endPoint y: 136, distance: 43.5
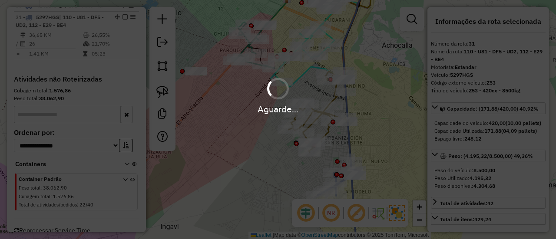
select select "*********"
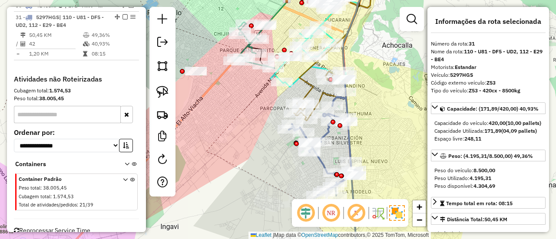
click at [349, 138] on icon at bounding box center [323, 174] width 68 height 154
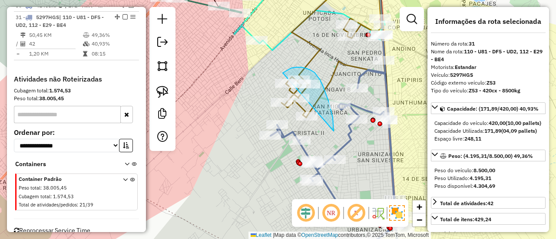
drag, startPoint x: 333, startPoint y: 131, endPoint x: 283, endPoint y: 133, distance: 50.0
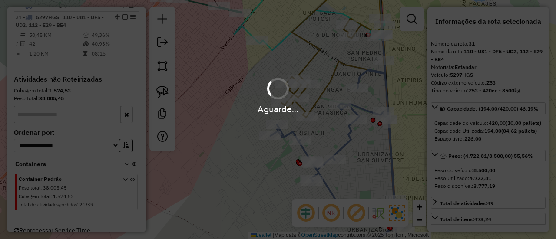
select select "*********"
click at [348, 136] on div "Aguarde..." at bounding box center [278, 119] width 556 height 239
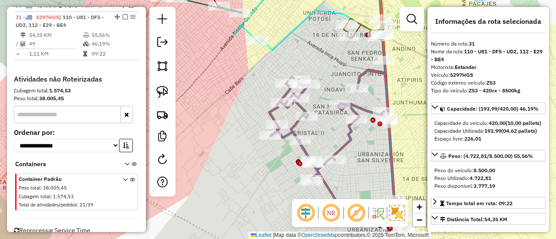
click at [348, 135] on icon at bounding box center [336, 166] width 135 height 193
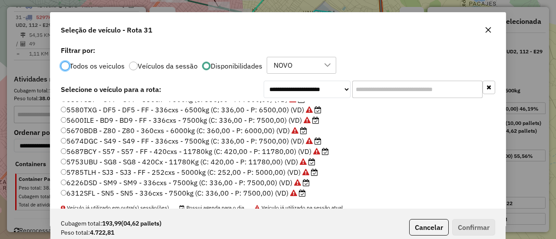
scroll to position [207, 0]
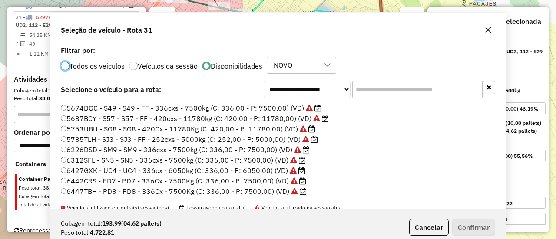
click at [342, 140] on div "Janela de atendimento Grade de atendimento Capacidade Transportadoras Veículos …" at bounding box center [278, 119] width 556 height 239
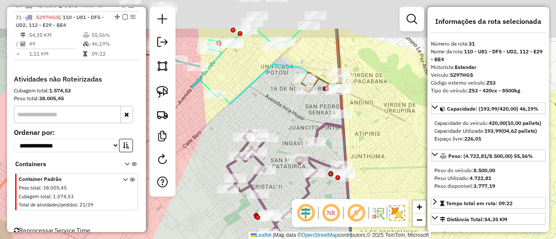
drag, startPoint x: 347, startPoint y: 147, endPoint x: 302, endPoint y: 200, distance: 69.9
click at [302, 201] on hb-router-mapa "Informações da Sessão 1279654 - 20/09/2025 Criação: 19/09/2025 20:09 Depósito: …" at bounding box center [278, 119] width 556 height 239
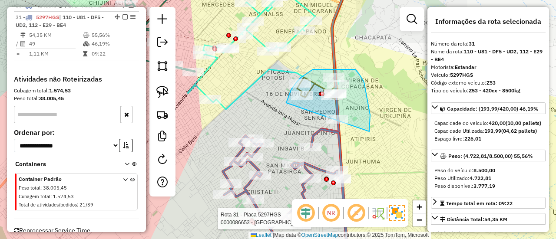
drag, startPoint x: 369, startPoint y: 132, endPoint x: 289, endPoint y: 116, distance: 81.3
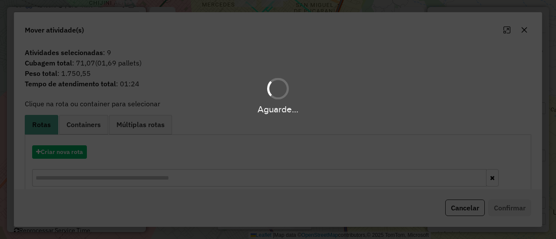
click at [349, 135] on hb-app "Aguarde... Pop-up bloqueado! Seu navegador bloqueou automáticamente a abertura …" at bounding box center [278, 119] width 556 height 239
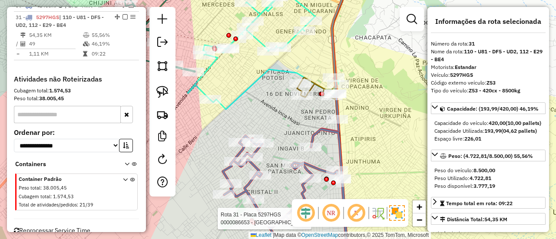
click at [332, 133] on icon at bounding box center [285, 196] width 125 height 134
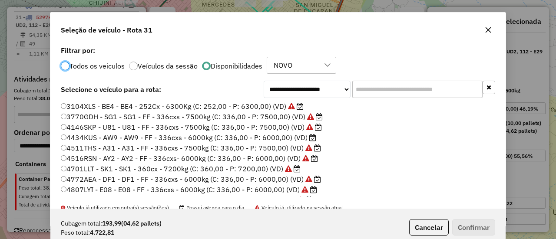
scroll to position [5, 3]
click at [390, 82] on input "text" at bounding box center [417, 89] width 130 height 17
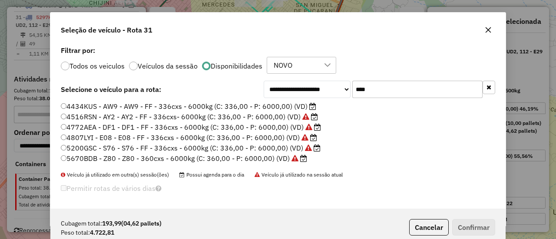
type input "****"
click at [307, 102] on label "4434KUS - AW9 - AW9 - FF - 336cxs - 6000kg (C: 336,00 - P: 6000,00) (VD)" at bounding box center [188, 106] width 255 height 10
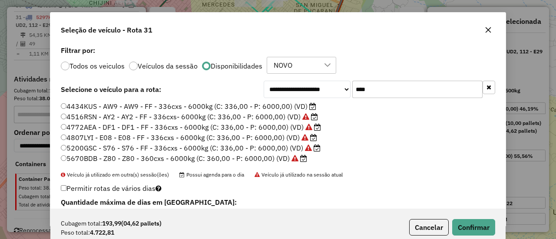
click at [472, 237] on div "Cubagem total: 193,99 (04,62 pallets) Peso total: 4.722,81 Cancelar Confirmar" at bounding box center [277, 227] width 455 height 37
click at [472, 231] on button "Confirmar" at bounding box center [473, 227] width 43 height 16
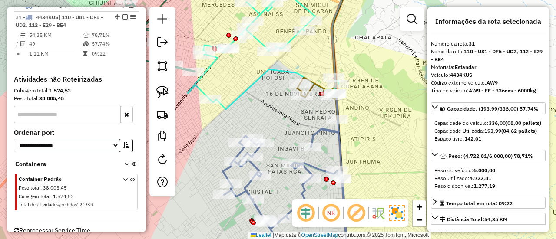
click at [122, 14] on em at bounding box center [124, 16] width 5 height 5
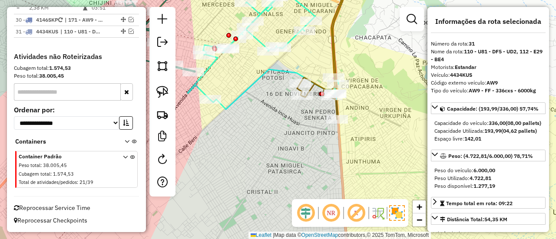
scroll to position [1671, 0]
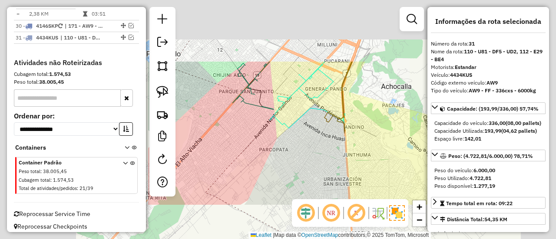
click at [307, 158] on div "Janela de atendimento Grade de atendimento Capacidade Transportadoras Veículos …" at bounding box center [278, 119] width 556 height 239
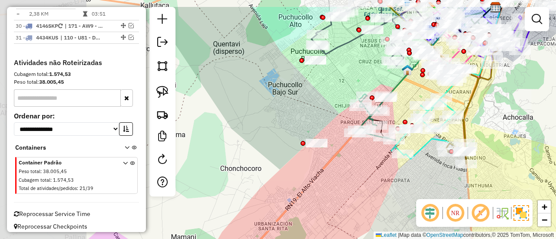
drag, startPoint x: 411, startPoint y: 196, endPoint x: 440, endPoint y: 197, distance: 29.1
click at [457, 207] on hb-router-mapa "Informações da Sessão 1279654 - 20/09/2025 Criação: 19/09/2025 20:09 Depósito: …" at bounding box center [278, 119] width 556 height 239
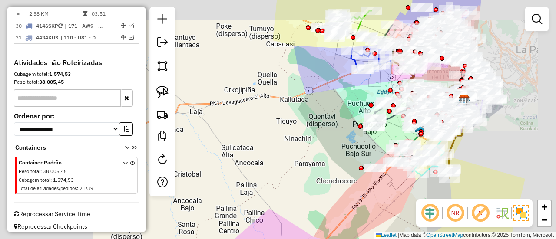
click at [346, 152] on div "Janela de atendimento Grade de atendimento Capacidade Transportadoras Veículos …" at bounding box center [278, 119] width 556 height 239
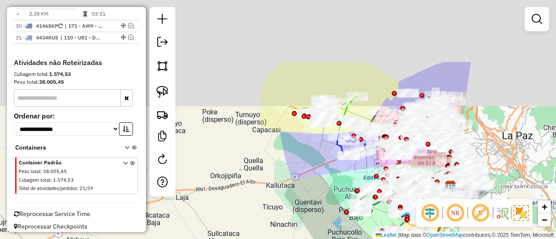
drag, startPoint x: 346, startPoint y: 135, endPoint x: 333, endPoint y: 221, distance: 87.1
click at [333, 221] on div "Janela de atendimento Grade de atendimento Capacidade Transportadoras Veículos …" at bounding box center [278, 119] width 556 height 239
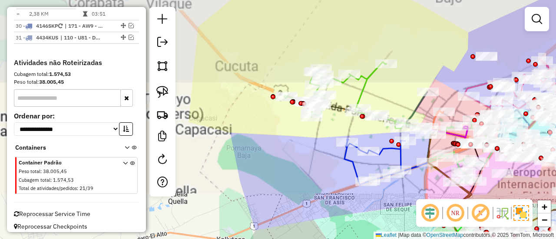
click at [369, 73] on icon at bounding box center [352, 96] width 136 height 68
select select "*********"
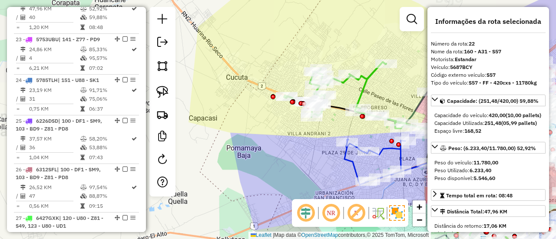
scroll to position [1323, 0]
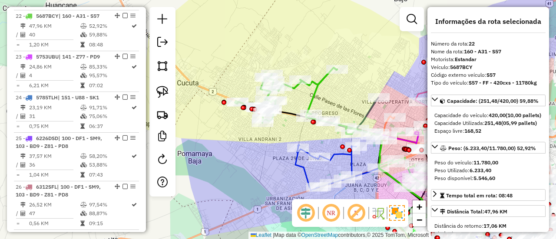
drag, startPoint x: 385, startPoint y: 89, endPoint x: 334, endPoint y: 95, distance: 51.2
click at [334, 95] on div "Janela de atendimento Grade de atendimento Capacidade Transportadoras Veículos …" at bounding box center [278, 119] width 556 height 239
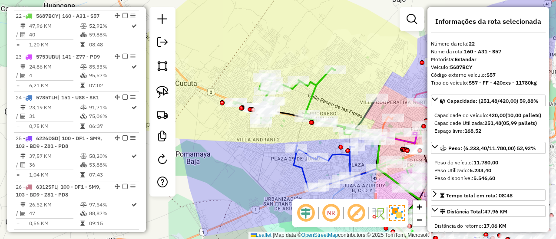
click at [318, 85] on icon at bounding box center [301, 102] width 136 height 68
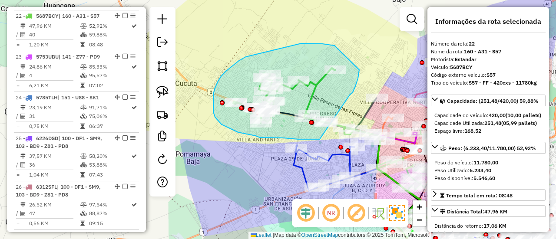
drag, startPoint x: 349, startPoint y: 95, endPoint x: 328, endPoint y: 139, distance: 48.7
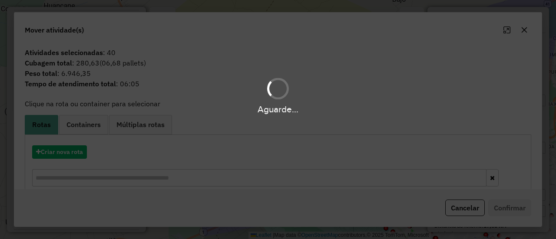
click at [79, 150] on div "Aguarde..." at bounding box center [278, 119] width 556 height 239
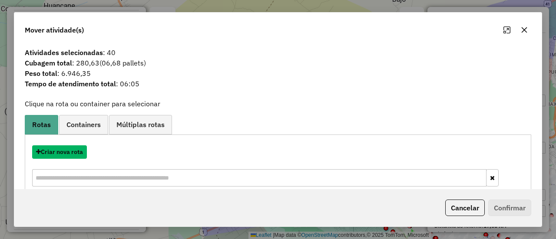
click at [79, 150] on button "Criar nova rota" at bounding box center [59, 151] width 55 height 13
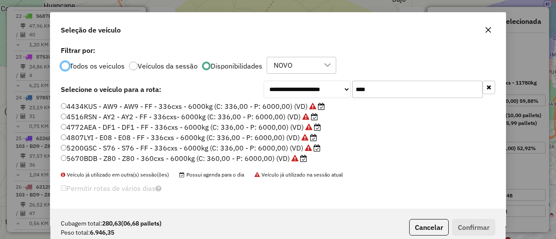
scroll to position [1, 0]
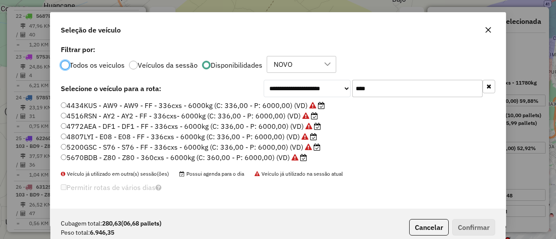
click at [483, 88] on button "button" at bounding box center [488, 86] width 13 height 13
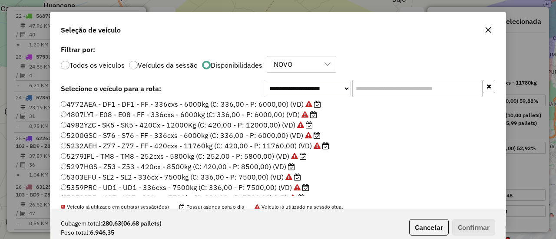
scroll to position [87, 0]
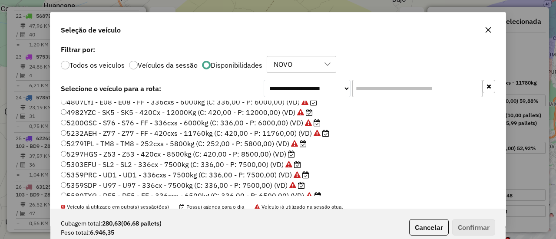
click at [288, 154] on icon at bounding box center [291, 154] width 7 height 7
click at [465, 227] on button "Confirmar" at bounding box center [473, 227] width 43 height 16
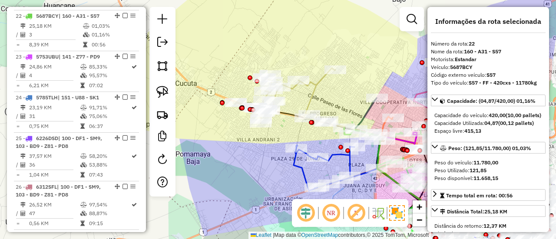
click at [313, 87] on icon at bounding box center [284, 95] width 102 height 55
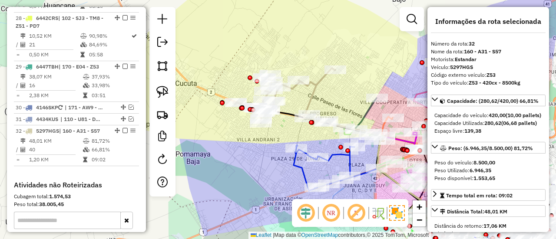
scroll to position [1703, 0]
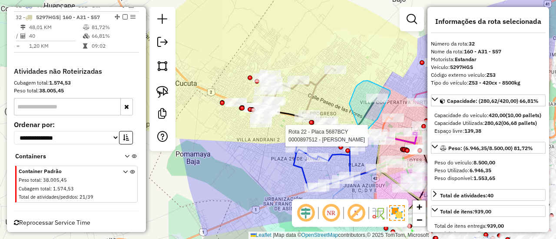
drag, startPoint x: 349, startPoint y: 104, endPoint x: 337, endPoint y: 133, distance: 31.9
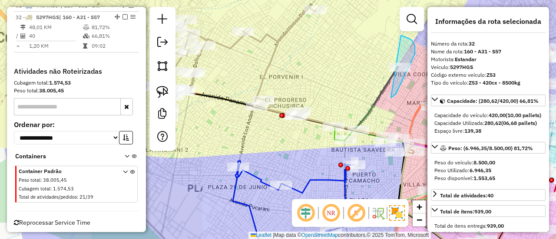
drag, startPoint x: 391, startPoint y: 98, endPoint x: 352, endPoint y: 73, distance: 45.9
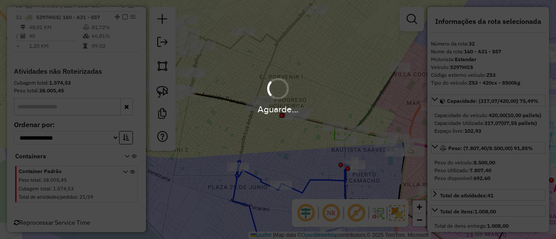
select select "*********"
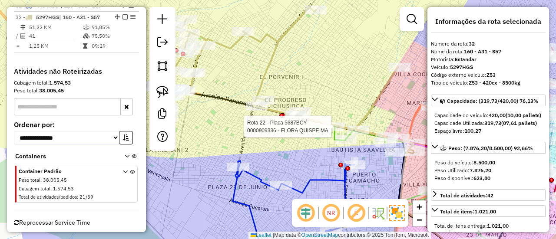
select select "*********"
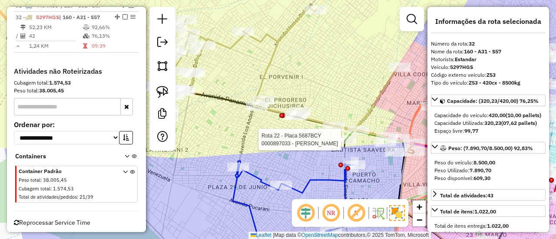
select select "*********"
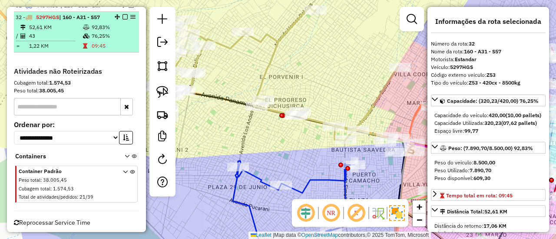
click at [122, 14] on em at bounding box center [124, 16] width 5 height 5
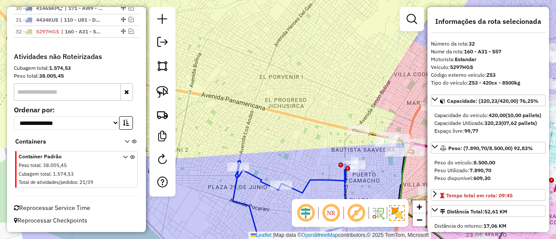
scroll to position [1682, 0]
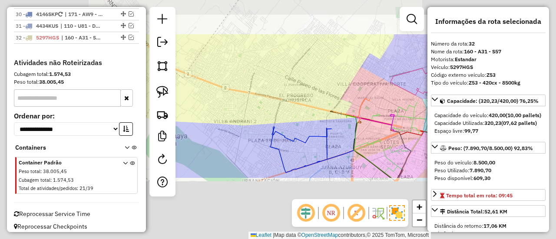
click at [308, 92] on div "Janela de atendimento Grade de atendimento Capacidade Transportadoras Veículos …" at bounding box center [278, 119] width 556 height 239
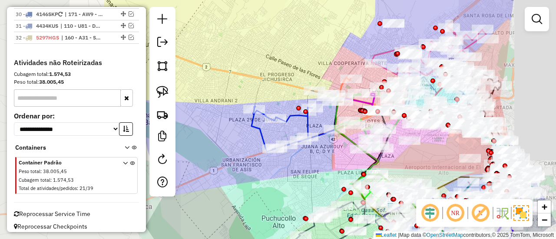
click at [273, 75] on div "Janela de atendimento Grade de atendimento Capacidade Transportadoras Veículos …" at bounding box center [278, 119] width 556 height 239
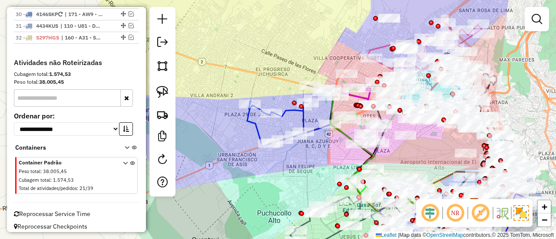
click at [305, 119] on icon at bounding box center [288, 124] width 83 height 46
select select "*********"
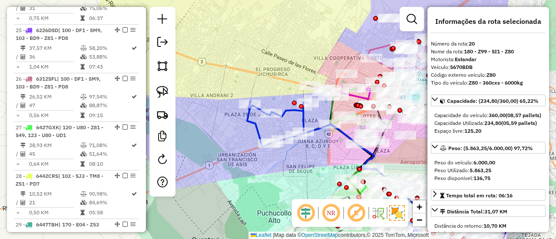
scroll to position [1226, 0]
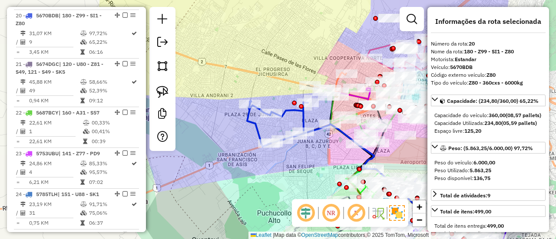
select select "*********"
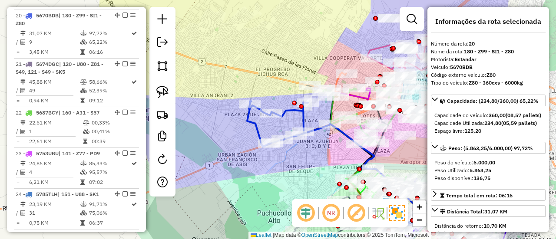
click at [305, 156] on div "Janela de atendimento Grade de atendimento Capacidade Transportadoras Veículos …" at bounding box center [278, 119] width 556 height 239
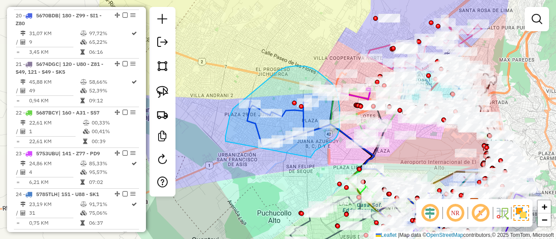
drag, startPoint x: 311, startPoint y: 158, endPoint x: 238, endPoint y: 160, distance: 72.5
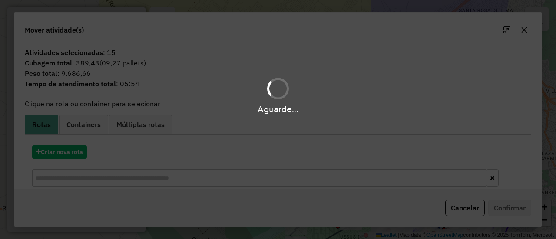
click at [70, 156] on div "Aguarde..." at bounding box center [278, 119] width 556 height 239
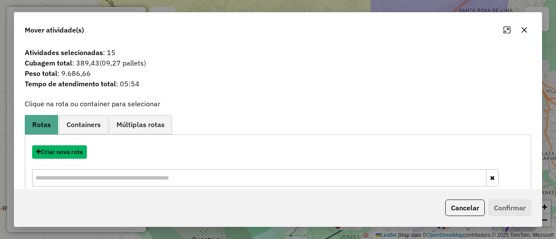
click at [79, 151] on button "Criar nova rota" at bounding box center [59, 151] width 55 height 13
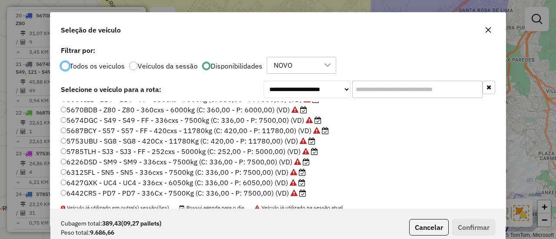
scroll to position [207, 0]
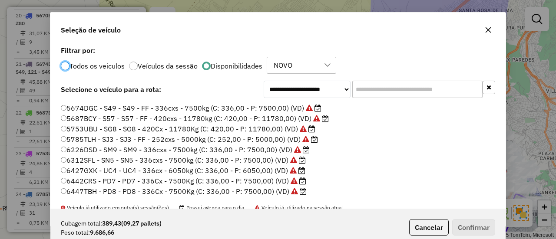
click at [301, 120] on label "5687BCY - S57 - S57 - FF - 420cxs - 11780kg (C: 420,00 - P: 11780,00) (VD)" at bounding box center [195, 118] width 268 height 10
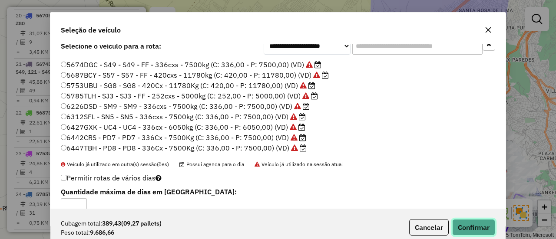
click at [464, 219] on button "Confirmar" at bounding box center [473, 227] width 43 height 16
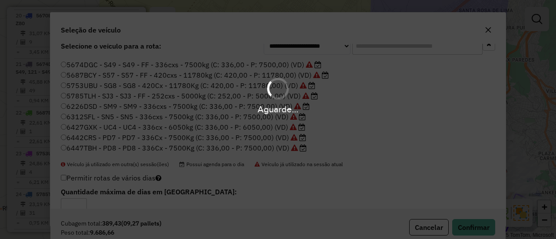
click at [379, 117] on div "Aguarde..." at bounding box center [278, 119] width 556 height 239
click at [387, 104] on div "Aguarde..." at bounding box center [278, 109] width 556 height 13
click at [382, 125] on div "Aguarde..." at bounding box center [278, 119] width 556 height 239
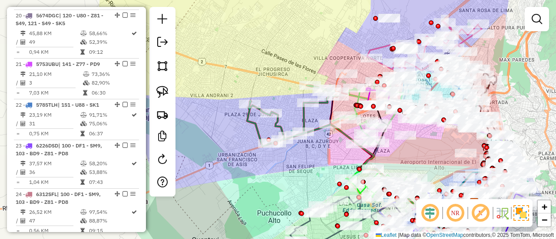
scroll to position [1226, 0]
click at [304, 118] on icon at bounding box center [292, 116] width 91 height 61
select select "*********"
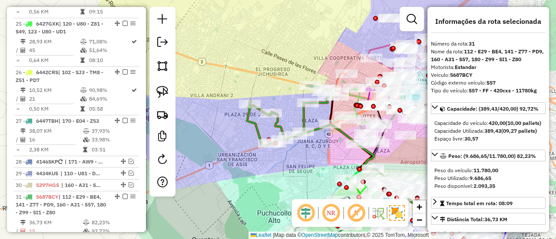
scroll to position [1625, 0]
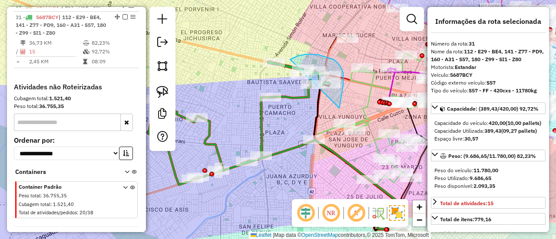
click at [274, 97] on div "Janela de atendimento Grade de atendimento Capacidade Transportadoras Veículos …" at bounding box center [278, 119] width 556 height 239
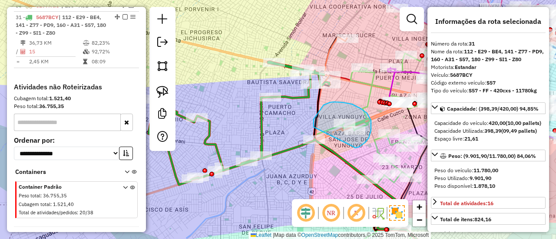
drag, startPoint x: 371, startPoint y: 131, endPoint x: 315, endPoint y: 132, distance: 55.6
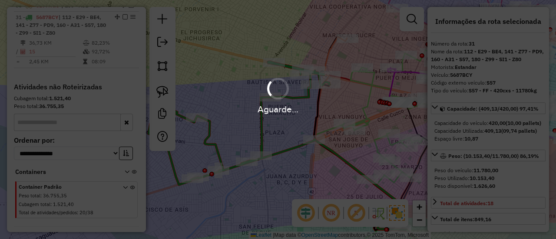
select select "*********"
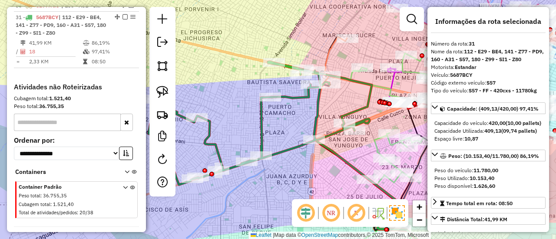
drag, startPoint x: 122, startPoint y: 12, endPoint x: 146, endPoint y: 23, distance: 26.8
click at [122, 14] on em at bounding box center [124, 16] width 5 height 5
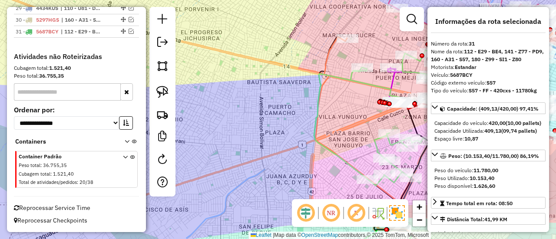
scroll to position [1605, 0]
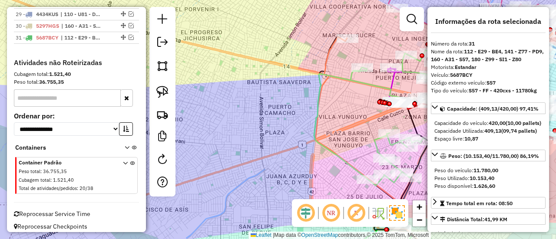
click at [255, 69] on div "Janela de atendimento Grade de atendimento Capacidade Transportadoras Veículos …" at bounding box center [278, 119] width 556 height 239
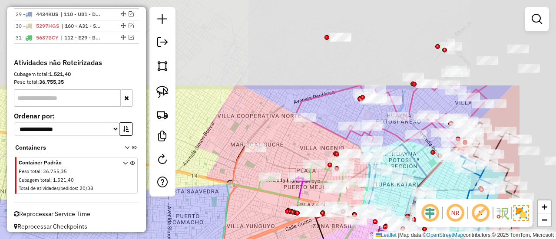
click at [180, 177] on div "Janela de atendimento Grade de atendimento Capacidade Transportadoras Veículos …" at bounding box center [278, 119] width 556 height 239
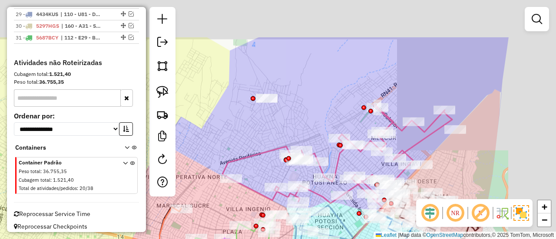
drag, startPoint x: 241, startPoint y: 104, endPoint x: 177, endPoint y: 158, distance: 83.5
click at [168, 165] on hb-router-mapa "Informações da Sessão 1279654 - 20/09/2025 Criação: 19/09/2025 20:09 Depósito: …" at bounding box center [278, 119] width 556 height 239
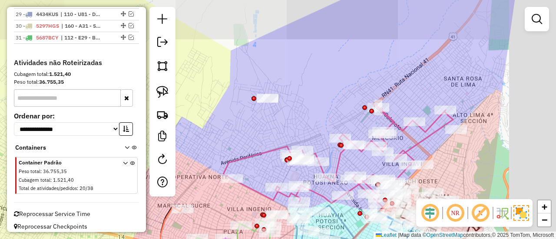
drag, startPoint x: 372, startPoint y: 82, endPoint x: 421, endPoint y: 114, distance: 58.5
click at [372, 81] on div "Janela de atendimento Grade de atendimento Capacidade Transportadoras Veículos …" at bounding box center [278, 119] width 556 height 239
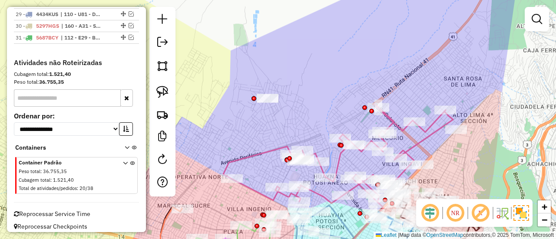
click at [437, 120] on icon at bounding box center [338, 154] width 230 height 99
select select "*********"
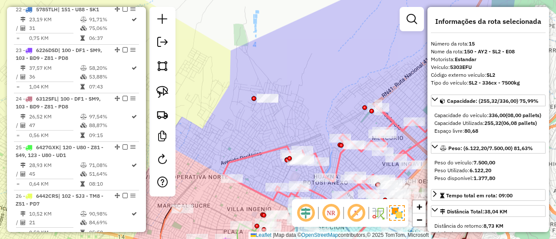
drag, startPoint x: 433, startPoint y: 143, endPoint x: 406, endPoint y: 105, distance: 46.0
click at [406, 105] on hb-router-mapa "Informações da Sessão 1279654 - 20/09/2025 Criação: 19/09/2025 20:09 Depósito: …" at bounding box center [278, 119] width 556 height 239
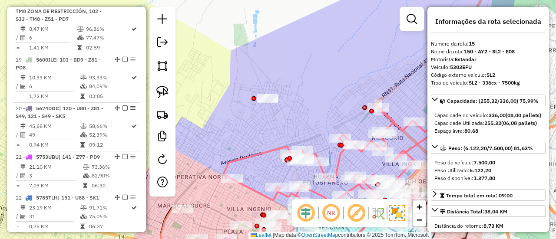
scroll to position [976, 0]
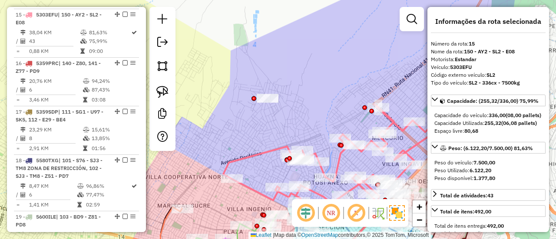
click at [401, 105] on div "Janela de atendimento Grade de atendimento Capacidade Transportadoras Veículos …" at bounding box center [278, 119] width 556 height 239
click at [397, 115] on div "Janela de atendimento Grade de atendimento Capacidade Transportadoras Veículos …" at bounding box center [278, 119] width 556 height 239
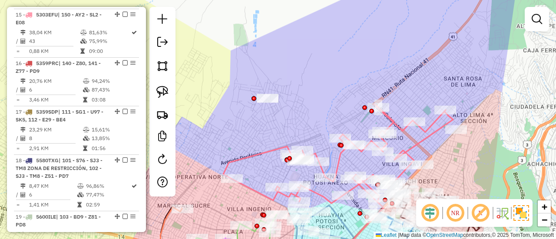
click at [391, 122] on icon at bounding box center [338, 154] width 230 height 99
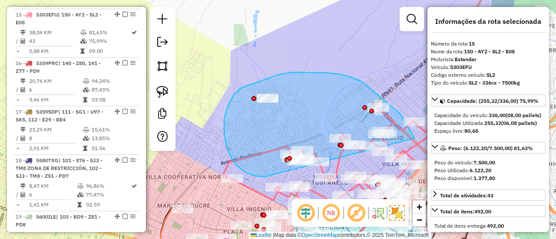
drag, startPoint x: 414, startPoint y: 138, endPoint x: 282, endPoint y: 172, distance: 136.3
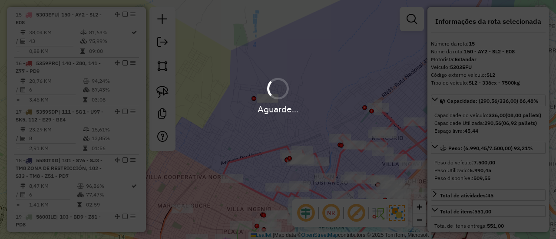
select select "*********"
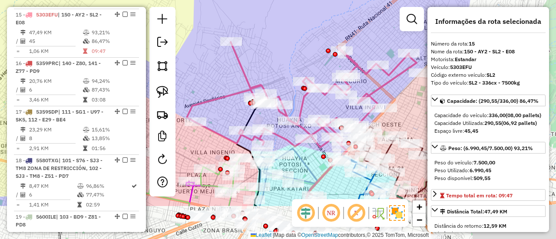
drag, startPoint x: 361, startPoint y: 113, endPoint x: 323, endPoint y: 55, distance: 69.6
click at [323, 55] on div "Janela de atendimento Grade de atendimento Capacidade Transportadoras Veículos …" at bounding box center [278, 119] width 556 height 239
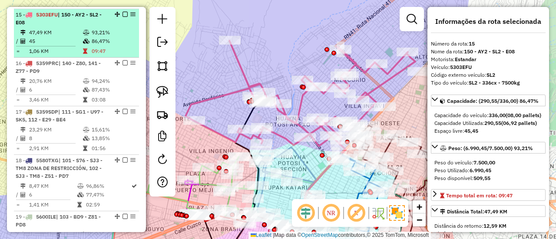
click at [122, 12] on em at bounding box center [124, 14] width 5 height 5
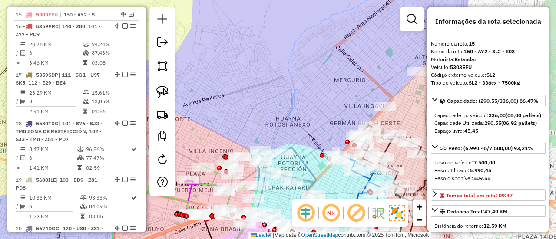
scroll to position [939, 0]
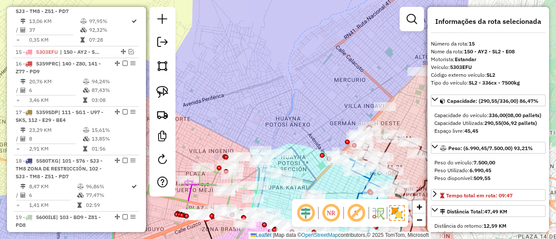
drag, startPoint x: 232, startPoint y: 36, endPoint x: 261, endPoint y: 74, distance: 47.7
click at [232, 36] on div "Janela de atendimento Grade de atendimento Capacidade Transportadoras Veículos …" at bounding box center [278, 119] width 556 height 239
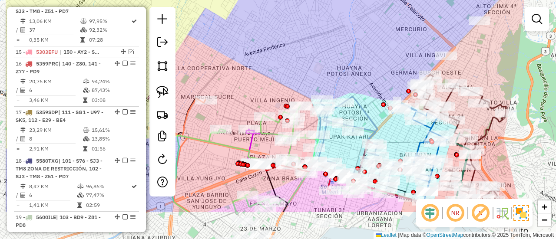
drag, startPoint x: 261, startPoint y: 74, endPoint x: 365, endPoint y: 15, distance: 118.8
click at [365, 15] on div "Janela de atendimento Grade de atendimento Capacidade Transportadoras Veículos …" at bounding box center [278, 119] width 556 height 239
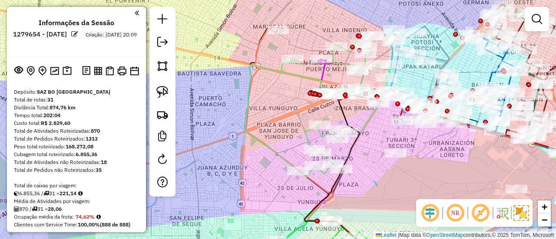
scroll to position [939, 0]
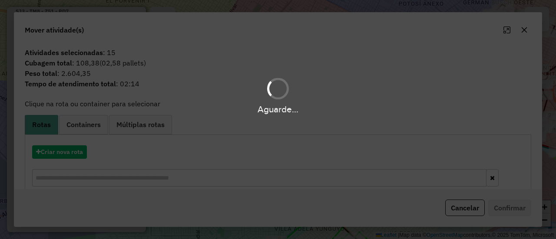
click at [73, 148] on div "Aguarde..." at bounding box center [278, 119] width 556 height 239
click at [74, 153] on button "Criar nova rota" at bounding box center [59, 151] width 55 height 13
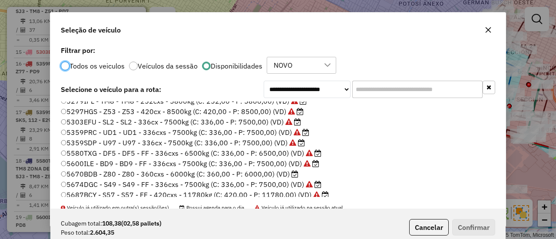
scroll to position [174, 0]
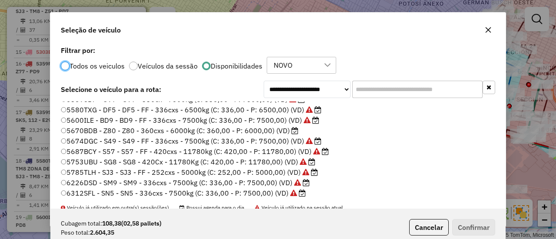
click at [287, 133] on label "5670BDB - Z80 - Z80 - 360cxs - 6000kg (C: 360,00 - P: 6000,00) (VD)" at bounding box center [179, 130] width 237 height 10
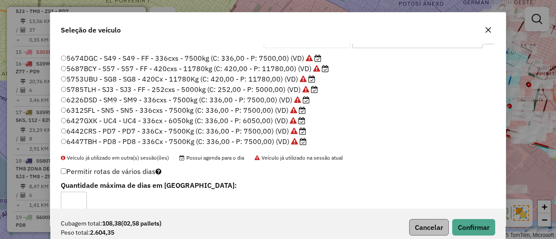
scroll to position [61, 0]
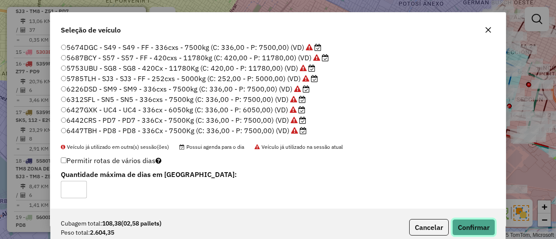
click at [475, 221] on button "Confirmar" at bounding box center [473, 227] width 43 height 16
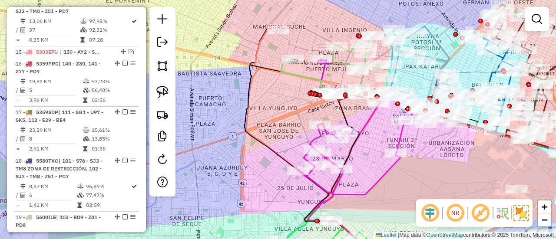
scroll to position [939, 0]
click at [160, 158] on em at bounding box center [162, 159] width 10 height 10
select select "*"
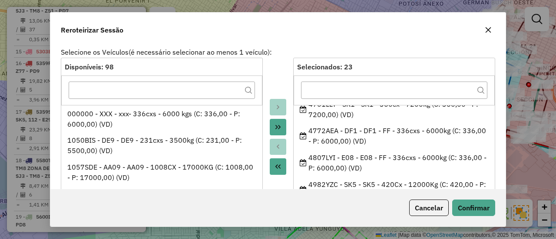
scroll to position [0, 0]
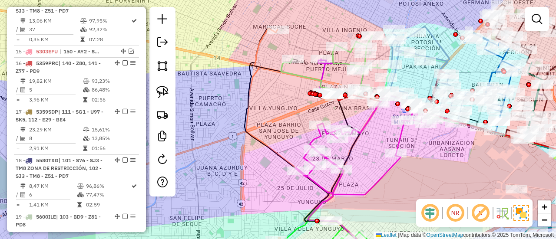
click at [395, 173] on div "Janela de atendimento Grade de atendimento Capacidade Transportadoras Veículos …" at bounding box center [278, 119] width 556 height 239
click at [389, 169] on icon at bounding box center [360, 145] width 131 height 100
select select "*********"
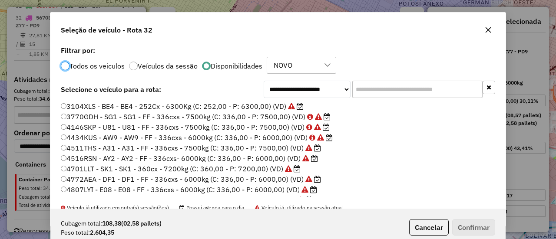
scroll to position [5, 3]
click at [369, 94] on input "text" at bounding box center [417, 89] width 130 height 17
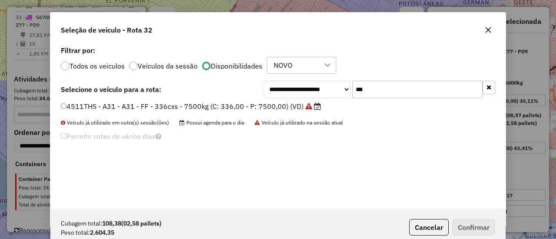
type input "***"
click at [310, 107] on icon at bounding box center [308, 106] width 7 height 7
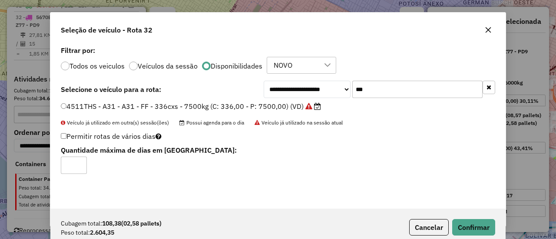
click at [452, 218] on div "Cubagem total: 108,38 (02,58 pallets) Peso total: 2.604,35 Cancelar Confirmar" at bounding box center [277, 227] width 455 height 37
click at [457, 221] on button "Confirmar" at bounding box center [473, 227] width 43 height 16
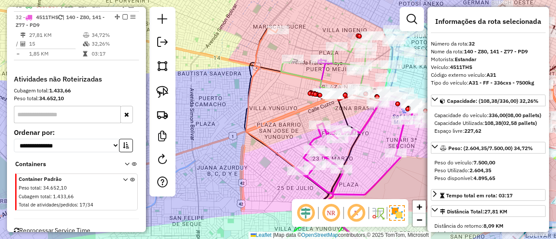
click at [384, 173] on icon at bounding box center [360, 145] width 131 height 100
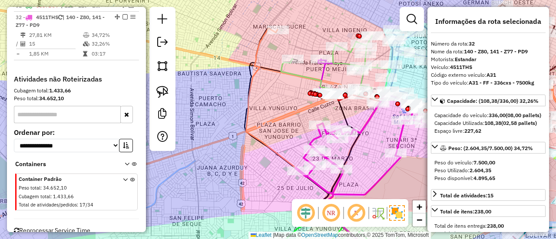
click at [372, 164] on div "Janela de atendimento Grade de atendimento Capacidade Transportadoras Veículos …" at bounding box center [278, 119] width 556 height 239
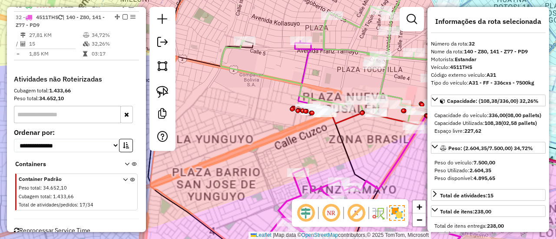
drag, startPoint x: 404, startPoint y: 163, endPoint x: 327, endPoint y: 152, distance: 77.2
click at [326, 152] on div "Janela de atendimento Grade de atendimento Capacidade Transportadoras Veículos …" at bounding box center [278, 119] width 556 height 239
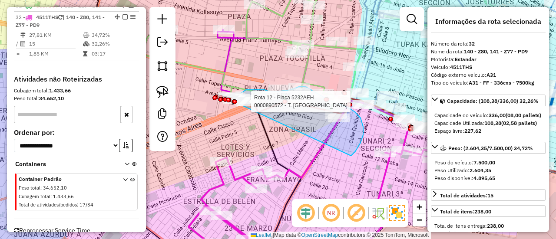
drag, startPoint x: 351, startPoint y: 156, endPoint x: 229, endPoint y: 115, distance: 128.6
click at [228, 110] on div "Rota 1 - Placa 3104XLS 0000066023 - MAY. EGBERTO MA Rota 16 - Placa 5359PRC 000…" at bounding box center [278, 119] width 556 height 239
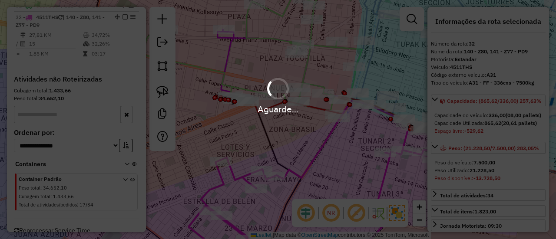
select select "*********"
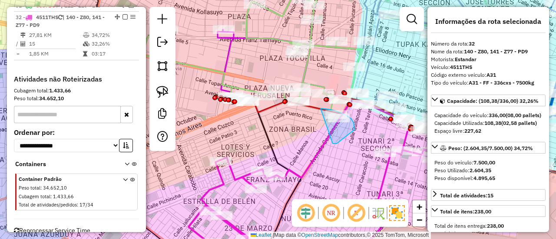
drag, startPoint x: 333, startPoint y: 144, endPoint x: 292, endPoint y: 130, distance: 42.7
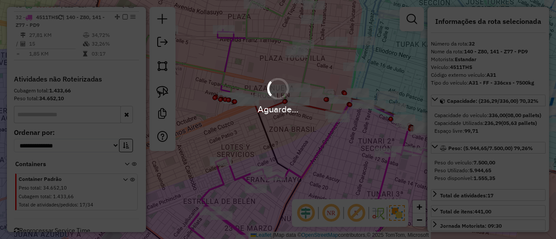
select select "*********"
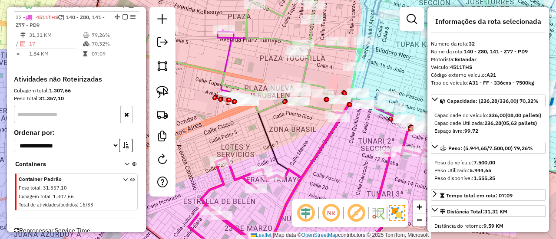
click at [241, 177] on icon at bounding box center [303, 182] width 262 height 162
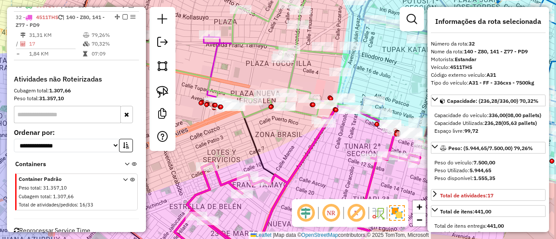
drag, startPoint x: 367, startPoint y: 163, endPoint x: 284, endPoint y: 168, distance: 83.1
click at [282, 168] on div "Janela de atendimento Grade de atendimento Capacidade Transportadoras Veículos …" at bounding box center [278, 119] width 556 height 239
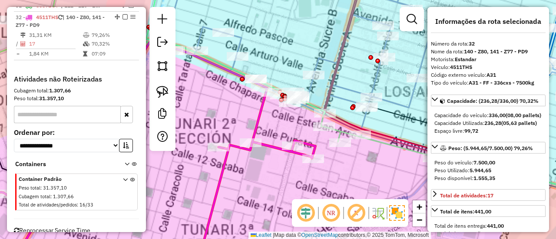
drag, startPoint x: 332, startPoint y: 142, endPoint x: 290, endPoint y: 128, distance: 44.5
click at [291, 128] on div "Janela de atendimento Grade de atendimento Capacidade Transportadoras Veículos …" at bounding box center [278, 119] width 556 height 239
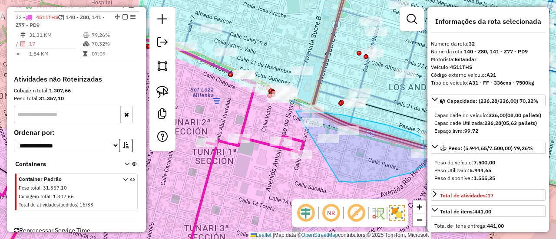
drag, startPoint x: 386, startPoint y: 180, endPoint x: 255, endPoint y: 145, distance: 135.4
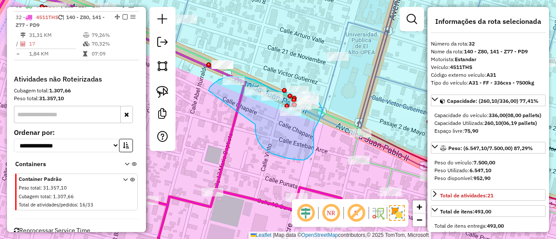
drag, startPoint x: 264, startPoint y: 148, endPoint x: 222, endPoint y: 128, distance: 46.0
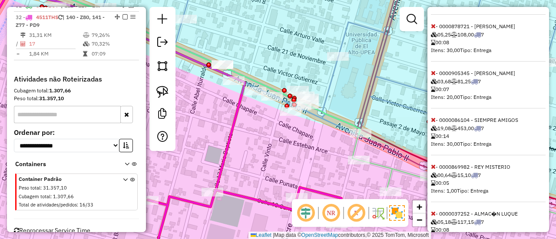
scroll to position [685, 0]
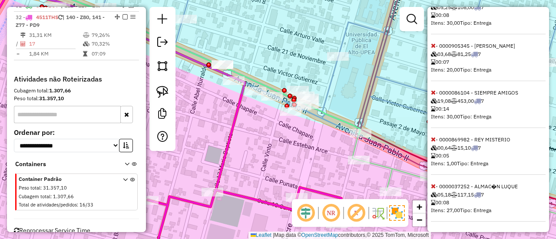
click at [432, 188] on icon at bounding box center [433, 186] width 5 height 6
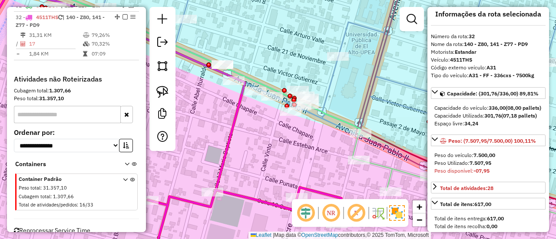
scroll to position [0, 0]
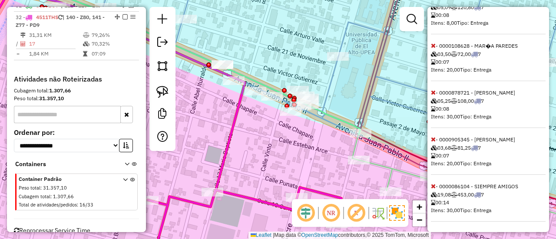
click at [432, 186] on icon at bounding box center [433, 186] width 5 height 6
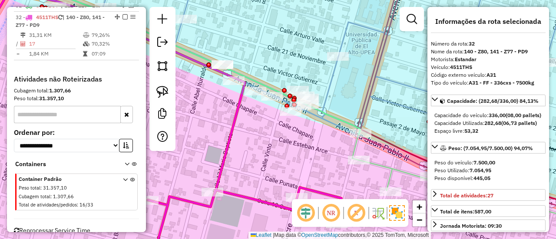
select select "*********"
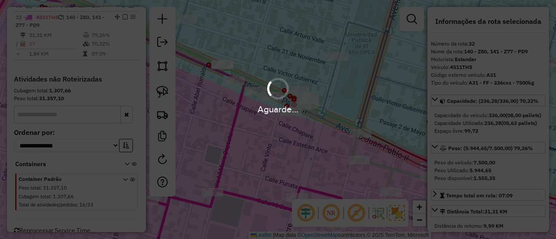
click at [247, 137] on div "Aguarde..." at bounding box center [278, 119] width 556 height 239
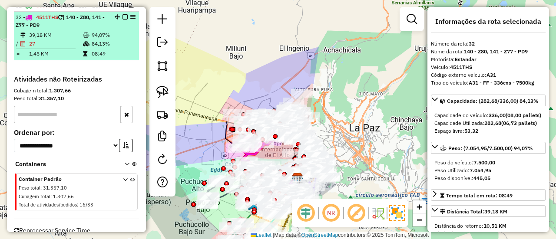
click at [123, 14] on em at bounding box center [124, 16] width 5 height 5
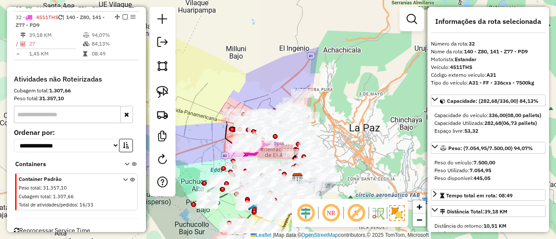
scroll to position [1579, 0]
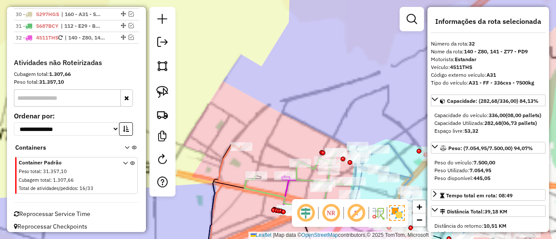
drag, startPoint x: 262, startPoint y: 115, endPoint x: 271, endPoint y: 128, distance: 15.9
click at [262, 115] on div "Janela de atendimento Grade de atendimento Capacidade Transportadoras Veículos …" at bounding box center [278, 119] width 556 height 239
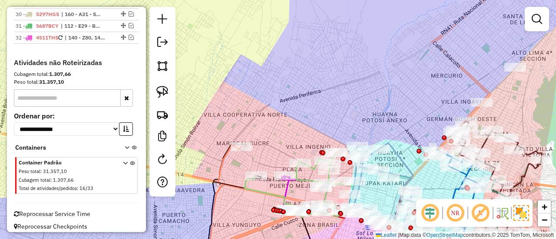
click at [246, 42] on div "Janela de atendimento Grade de atendimento Capacidade Transportadoras Veículos …" at bounding box center [278, 119] width 556 height 239
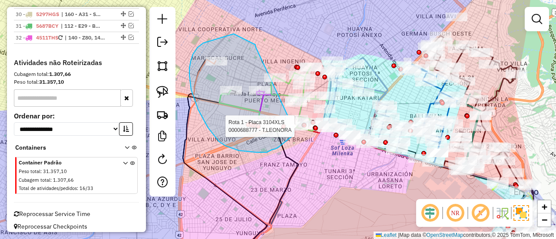
click at [293, 129] on div "Rota 1 - Placa 3104XLS 0000688777 - T.LEONORA Janela de atendimento Grade de at…" at bounding box center [278, 119] width 556 height 239
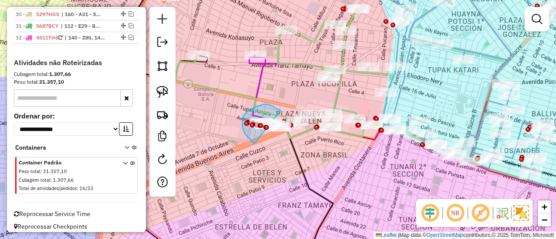
drag, startPoint x: 251, startPoint y: 140, endPoint x: 281, endPoint y: 110, distance: 42.1
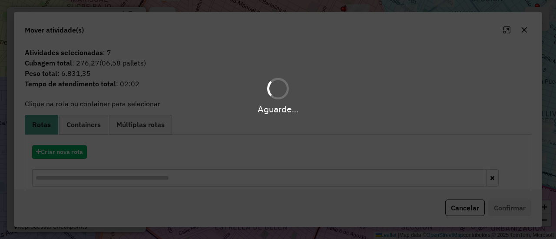
click at [59, 152] on div "Aguarde..." at bounding box center [278, 119] width 556 height 239
click at [63, 149] on div "Aguarde..." at bounding box center [278, 119] width 556 height 239
click at [64, 152] on div "Aguarde..." at bounding box center [278, 119] width 556 height 239
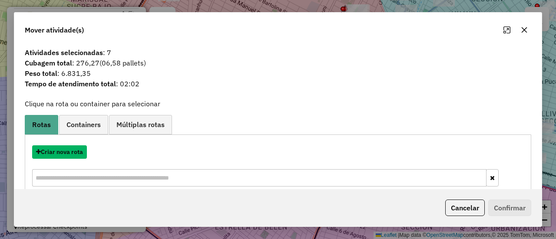
click at [64, 152] on button "Criar nova rota" at bounding box center [59, 151] width 55 height 13
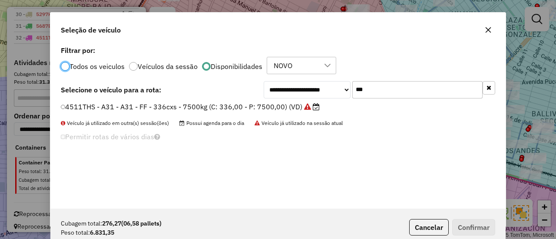
scroll to position [5, 3]
click at [490, 87] on icon "button" at bounding box center [488, 87] width 5 height 6
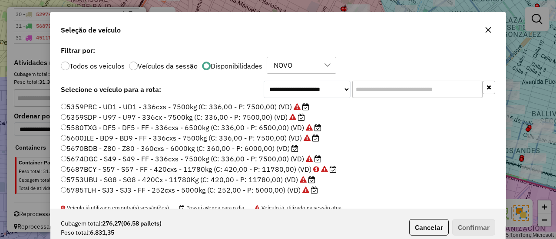
scroll to position [174, 0]
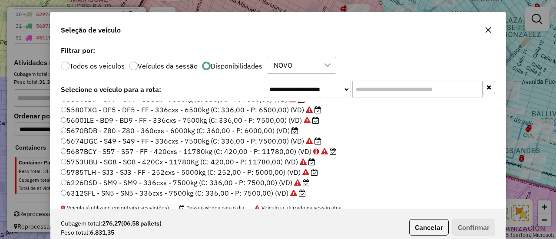
click at [296, 166] on label "5753UBU - SG8 - SG8 - 420Cx - 11780Kg (C: 420,00 - P: 11780,00) (VD)" at bounding box center [188, 162] width 254 height 10
click at [459, 224] on button "Confirmar" at bounding box center [473, 227] width 43 height 16
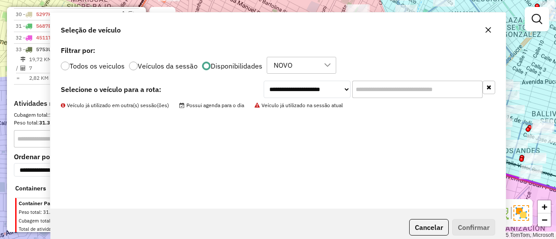
scroll to position [1600, 0]
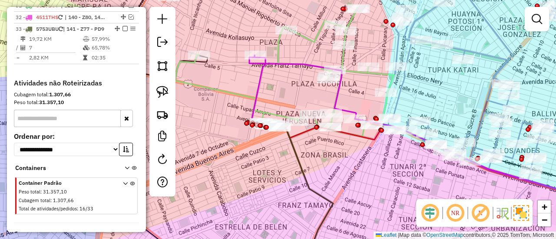
click at [293, 149] on icon at bounding box center [301, 194] width 64 height 138
select select "*********"
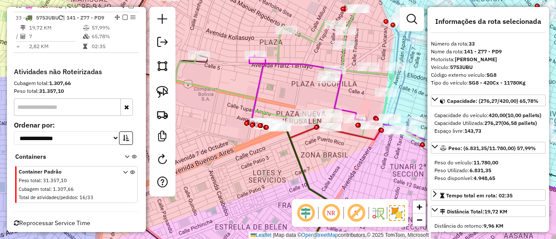
scroll to position [1619, 0]
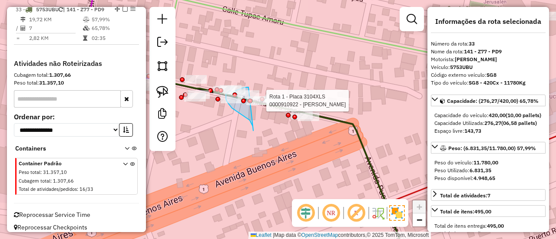
drag, startPoint x: 250, startPoint y: 120, endPoint x: 248, endPoint y: 87, distance: 33.0
click at [248, 87] on div "Rota 1 - Placa 3104XLS 0000910922 - GABRIEL CASTANE Janela de atendimento Grade…" at bounding box center [278, 119] width 556 height 239
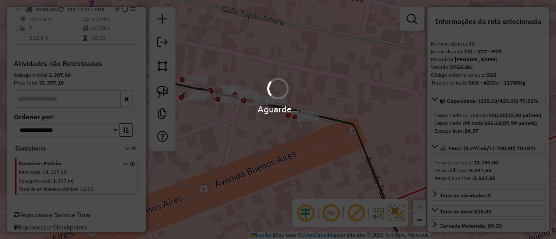
select select "*********"
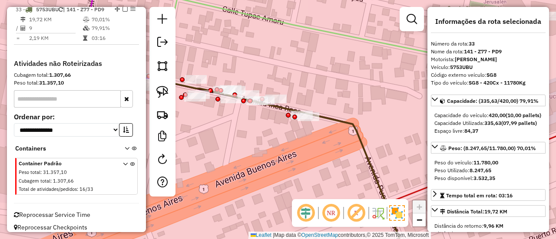
drag, startPoint x: 227, startPoint y: 123, endPoint x: 219, endPoint y: 119, distance: 9.0
click at [227, 123] on div "Janela de atendimento Grade de atendimento Capacidade Transportadoras Veículos …" at bounding box center [278, 119] width 556 height 239
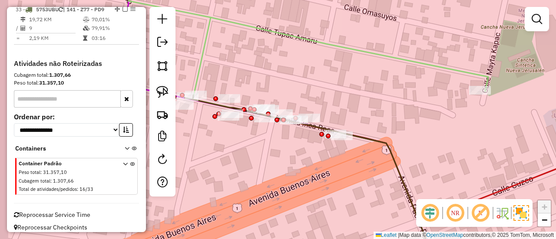
drag, startPoint x: 253, startPoint y: 139, endPoint x: 257, endPoint y: 140, distance: 4.4
click at [257, 140] on div "Janela de atendimento Grade de atendimento Capacidade Transportadoras Veículos …" at bounding box center [278, 119] width 556 height 239
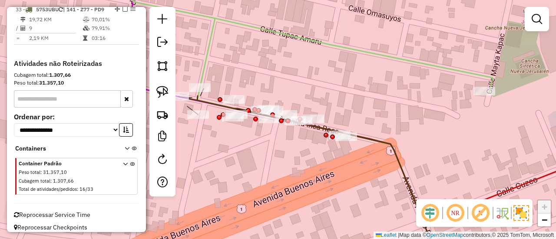
drag, startPoint x: 256, startPoint y: 135, endPoint x: 230, endPoint y: 125, distance: 27.9
click at [256, 136] on div "Janela de atendimento Grade de atendimento Capacidade Transportadoras Veículos …" at bounding box center [278, 119] width 556 height 239
click at [218, 100] on div at bounding box center [220, 99] width 5 height 5
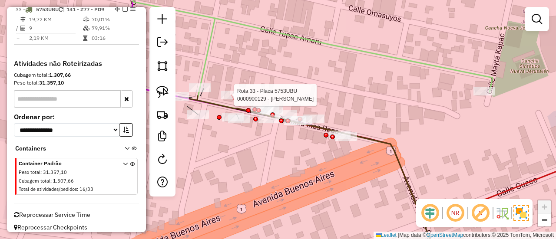
select select "*********"
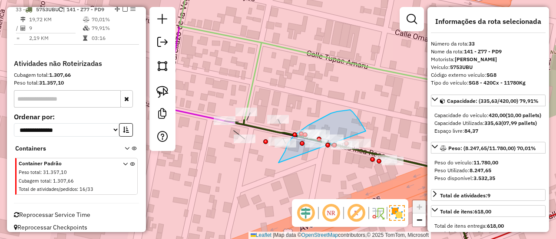
drag, startPoint x: 323, startPoint y: 117, endPoint x: 366, endPoint y: 131, distance: 45.2
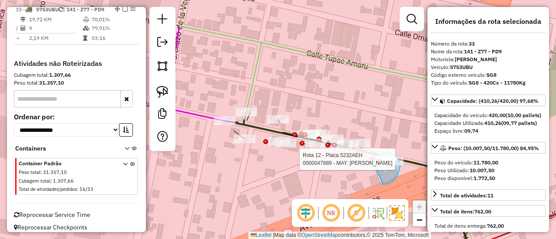
drag, startPoint x: 393, startPoint y: 180, endPoint x: 373, endPoint y: 162, distance: 27.4
click at [373, 162] on div "Rota 12 - Placa 5232AEH 0000047889 - MAY. ISMAEL KUN Janela de atendimento Grad…" at bounding box center [278, 119] width 556 height 239
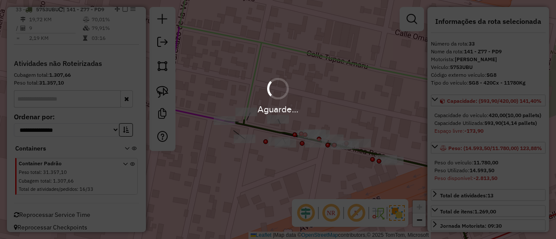
select select "*********"
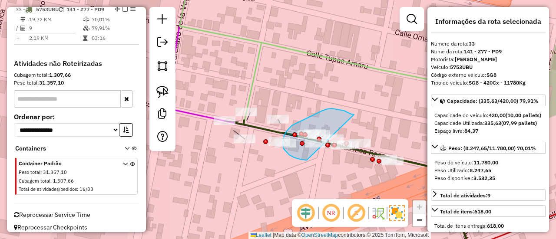
drag, startPoint x: 283, startPoint y: 149, endPoint x: 357, endPoint y: 115, distance: 81.4
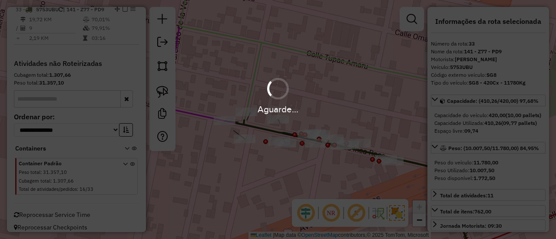
select select "*********"
click at [359, 99] on div "Aguarde..." at bounding box center [278, 95] width 556 height 41
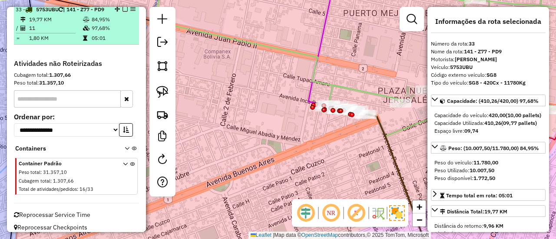
click at [124, 12] on em at bounding box center [124, 9] width 5 height 5
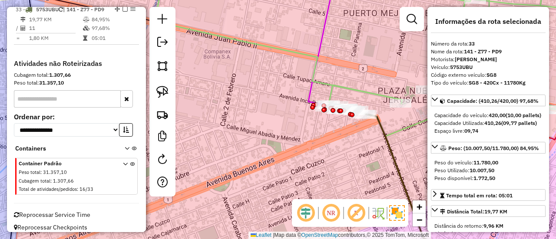
scroll to position [1599, 0]
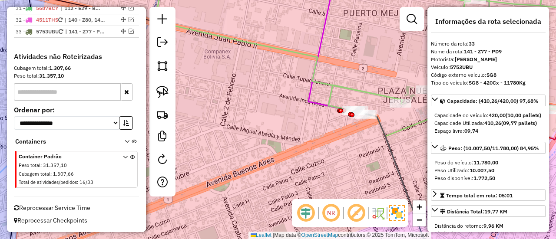
drag, startPoint x: 299, startPoint y: 109, endPoint x: 303, endPoint y: 119, distance: 10.5
click at [299, 109] on div "Janela de atendimento Grade de atendimento Capacidade Transportadoras Veículos …" at bounding box center [278, 119] width 556 height 239
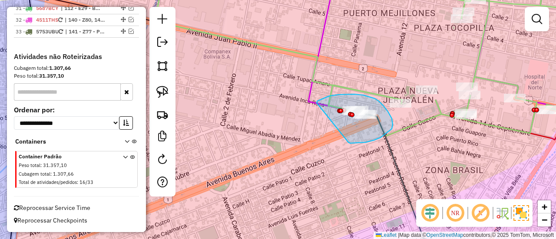
drag, startPoint x: 388, startPoint y: 112, endPoint x: 319, endPoint y: 103, distance: 69.5
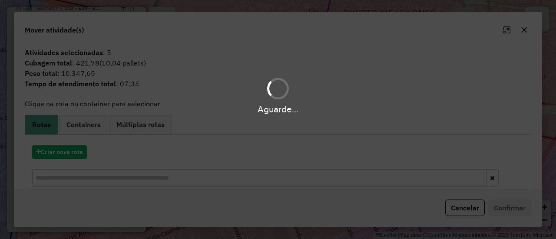
click at [76, 155] on div "Aguarde..." at bounding box center [278, 119] width 556 height 239
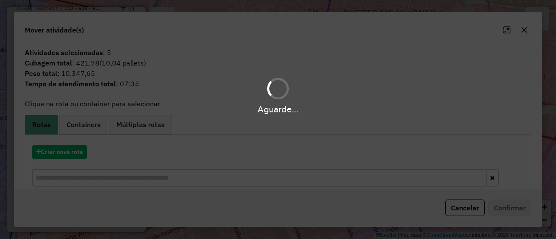
click at [80, 149] on div "Aguarde..." at bounding box center [278, 119] width 556 height 239
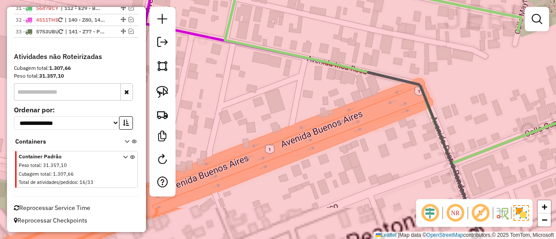
click at [343, 114] on div "Janela de atendimento Grade de atendimento Capacidade Transportadoras Veículos …" at bounding box center [278, 119] width 556 height 239
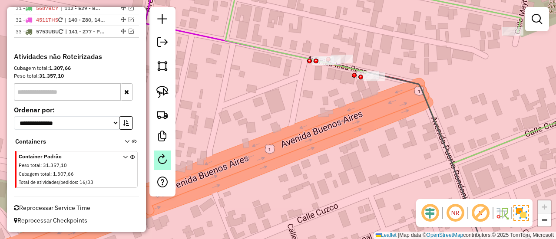
click at [156, 157] on link at bounding box center [162, 161] width 17 height 20
select select "*"
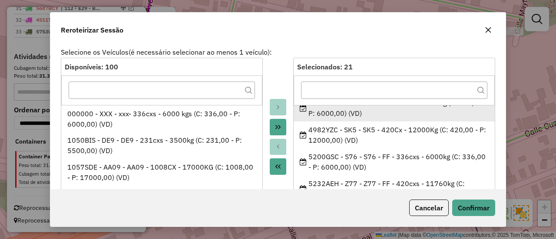
scroll to position [130, 0]
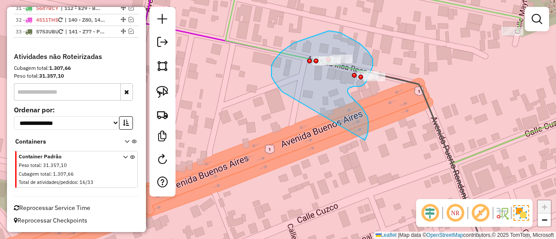
drag, startPoint x: 368, startPoint y: 132, endPoint x: 286, endPoint y: 96, distance: 89.6
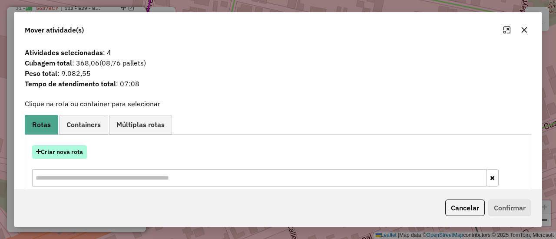
click at [87, 146] on button "Criar nova rota" at bounding box center [59, 151] width 55 height 13
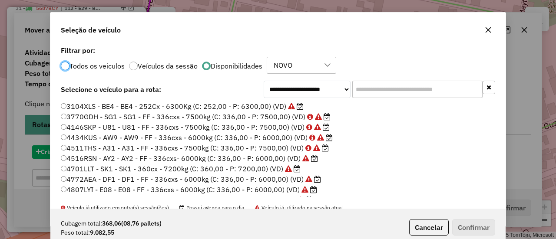
scroll to position [5, 3]
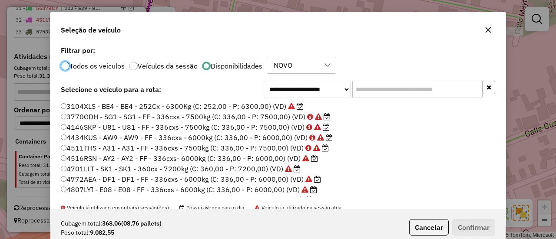
click at [432, 88] on input "text" at bounding box center [417, 89] width 130 height 17
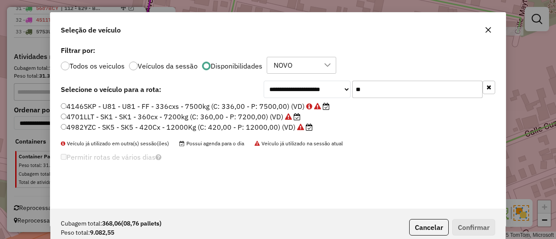
type input "**"
drag, startPoint x: 273, startPoint y: 131, endPoint x: 325, endPoint y: 140, distance: 53.3
click at [273, 131] on label "4982YZC - SK5 - SK5 - 420Cx - 12000Kg (C: 420,00 - P: 12000,00) (VD)" at bounding box center [187, 127] width 252 height 10
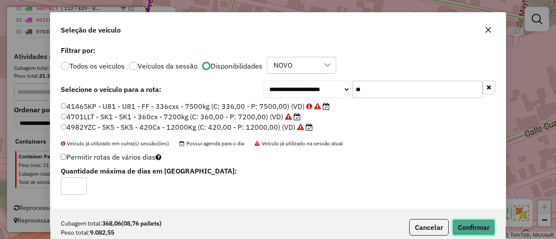
click at [469, 220] on button "Confirmar" at bounding box center [473, 227] width 43 height 16
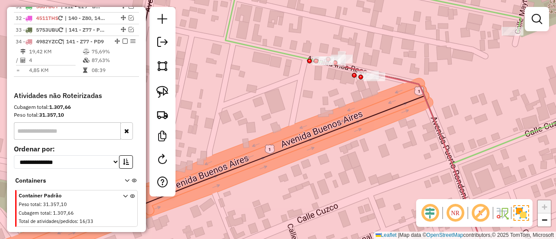
scroll to position [1619, 0]
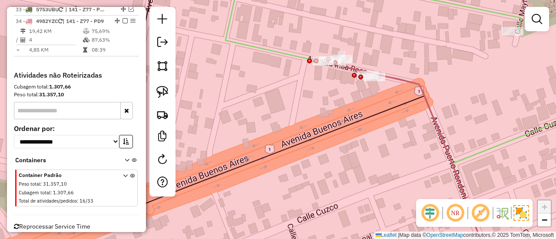
click at [356, 68] on icon at bounding box center [346, 68] width 46 height 10
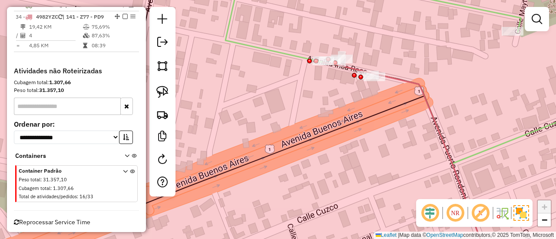
select select "*********"
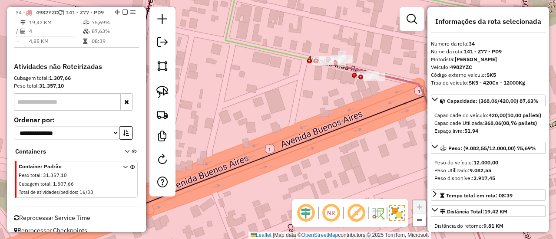
scroll to position [1631, 0]
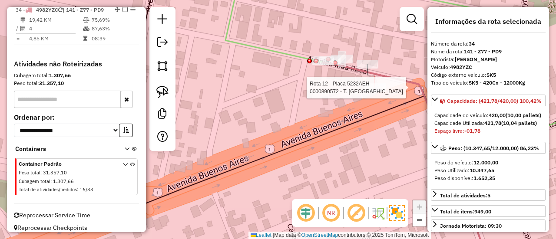
select select "*********"
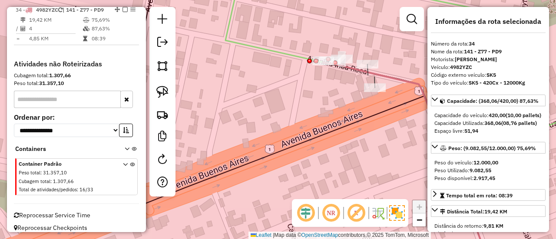
click at [397, 83] on icon at bounding box center [429, 168] width 120 height 191
click at [402, 80] on icon at bounding box center [429, 168] width 120 height 191
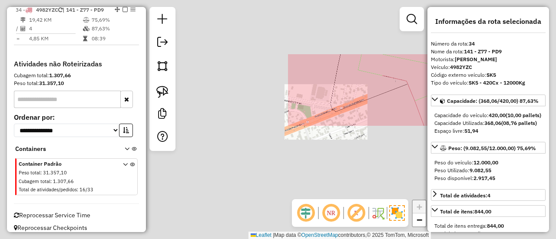
click at [371, 165] on div "Janela de atendimento Grade de atendimento Capacidade Transportadoras Veículos …" at bounding box center [278, 119] width 556 height 239
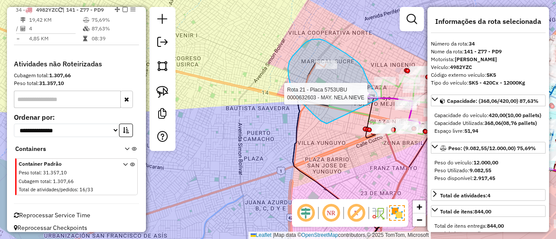
drag, startPoint x: 293, startPoint y: 56, endPoint x: 378, endPoint y: 104, distance: 98.0
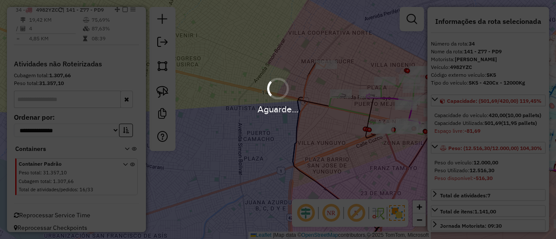
select select "*********"
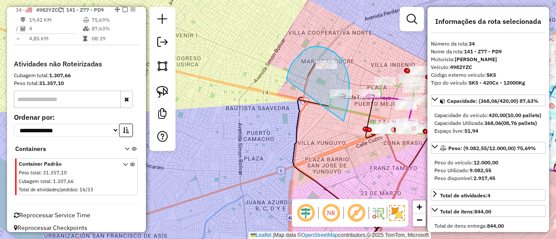
drag, startPoint x: 343, startPoint y: 121, endPoint x: 289, endPoint y: 83, distance: 66.1
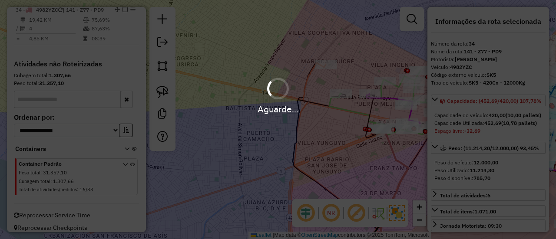
select select "*********"
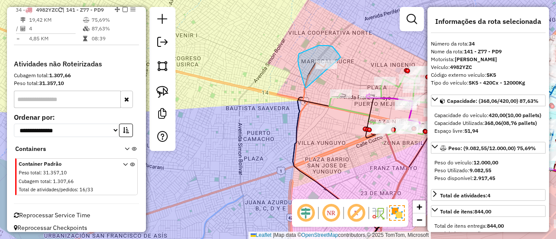
drag, startPoint x: 304, startPoint y: 84, endPoint x: 357, endPoint y: 76, distance: 53.6
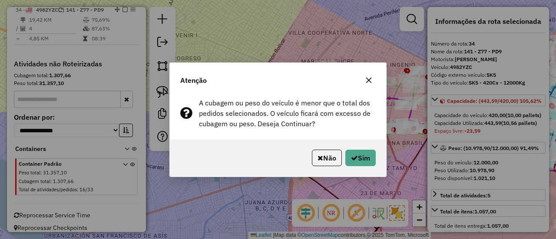
select select "*********"
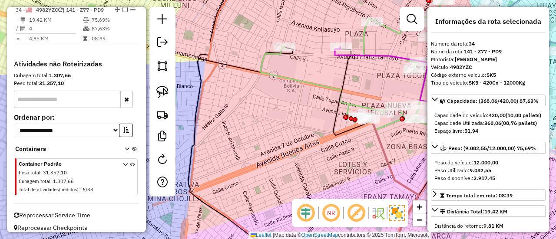
click at [401, 138] on div "Janela de atendimento Grade de atendimento Capacidade Transportadoras Veículos …" at bounding box center [278, 119] width 556 height 239
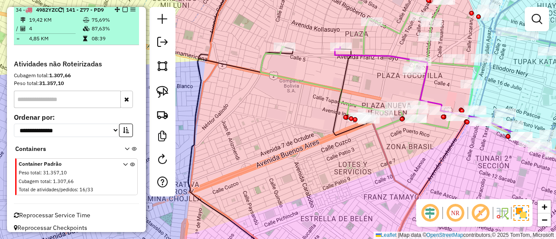
click at [82, 24] on td at bounding box center [86, 20] width 9 height 9
select select "*********"
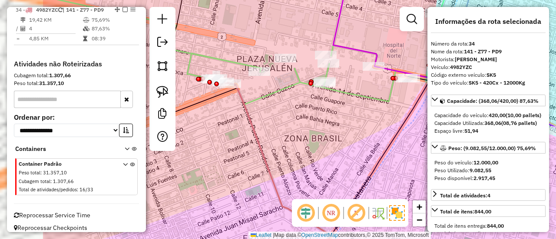
click at [333, 108] on div "Janela de atendimento Grade de atendimento Capacidade Transportadoras Veículos …" at bounding box center [278, 119] width 556 height 239
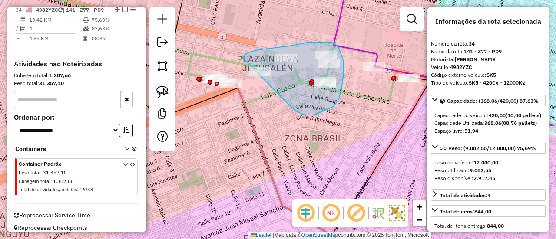
drag, startPoint x: 305, startPoint y: 115, endPoint x: 264, endPoint y: 81, distance: 54.0
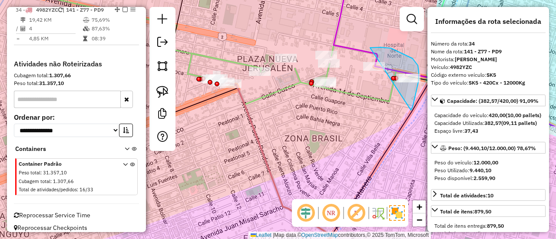
drag, startPoint x: 411, startPoint y: 110, endPoint x: 341, endPoint y: 83, distance: 75.1
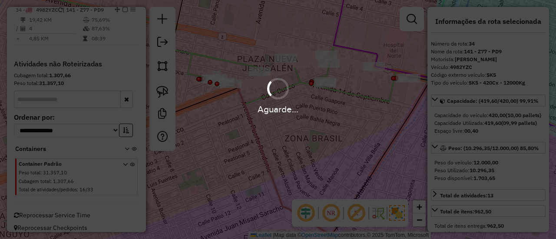
select select "*********"
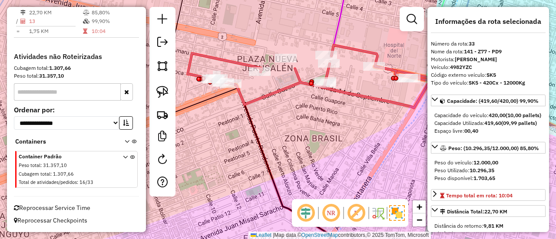
scroll to position [1512, 0]
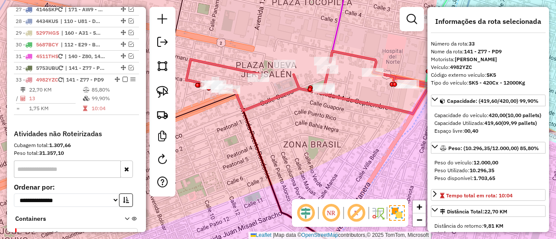
drag, startPoint x: 345, startPoint y: 97, endPoint x: 350, endPoint y: 94, distance: 6.0
click at [343, 101] on icon at bounding box center [307, 82] width 242 height 63
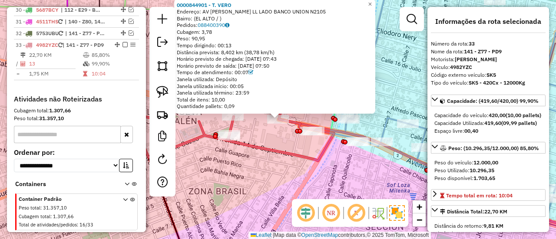
scroll to position [1582, 0]
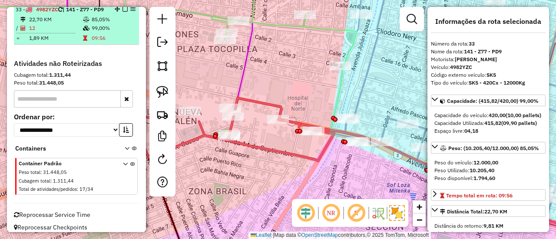
click at [123, 12] on em at bounding box center [124, 9] width 5 height 5
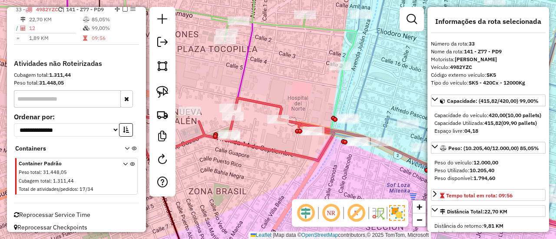
scroll to position [1562, 0]
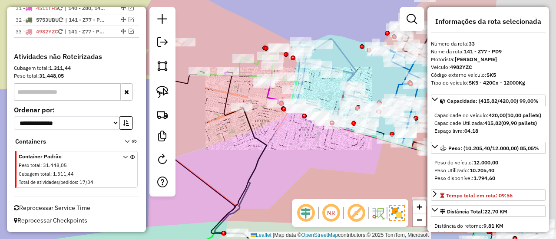
click at [274, 128] on div "Janela de atendimento Grade de atendimento Capacidade Transportadoras Veículos …" at bounding box center [278, 119] width 556 height 239
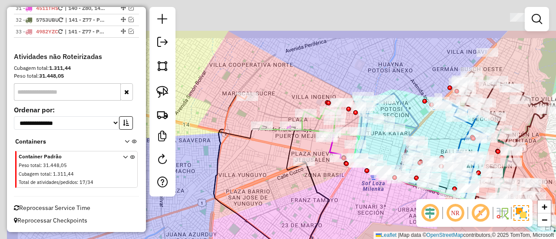
drag, startPoint x: 263, startPoint y: 117, endPoint x: 268, endPoint y: 159, distance: 42.9
click at [326, 172] on div "Janela de atendimento Grade de atendimento Capacidade Transportadoras Veículos …" at bounding box center [278, 119] width 556 height 239
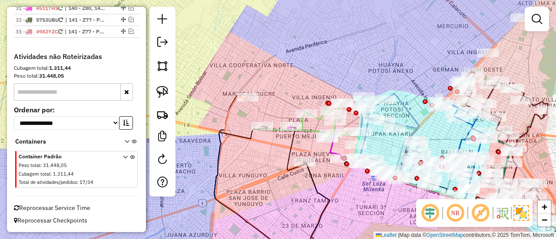
drag, startPoint x: 264, startPoint y: 162, endPoint x: 279, endPoint y: 155, distance: 17.1
click at [279, 155] on div "Janela de atendimento Grade de atendimento Capacidade Transportadoras Veículos …" at bounding box center [278, 119] width 556 height 239
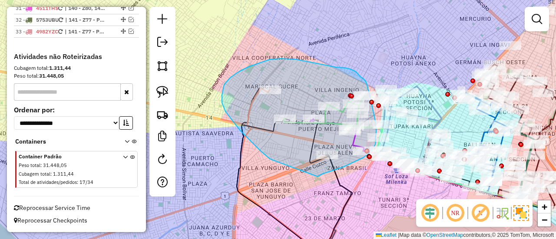
drag, startPoint x: 273, startPoint y: 160, endPoint x: 315, endPoint y: 170, distance: 43.7
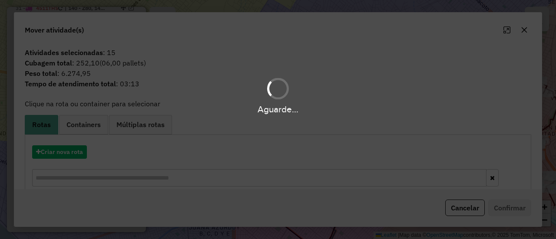
click at [80, 154] on div "Aguarde..." at bounding box center [278, 119] width 556 height 239
click at [79, 153] on hb-app "Aguarde... Pop-up bloqueado! Seu navegador bloqueou automáticamente a abertura …" at bounding box center [278, 119] width 556 height 239
click at [79, 153] on button "Criar nova rota" at bounding box center [59, 151] width 55 height 13
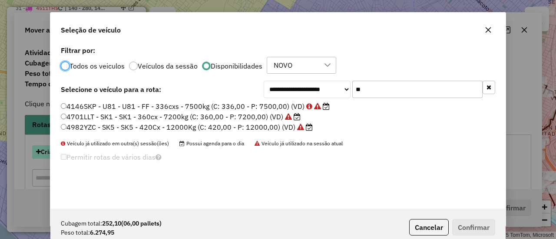
scroll to position [5, 3]
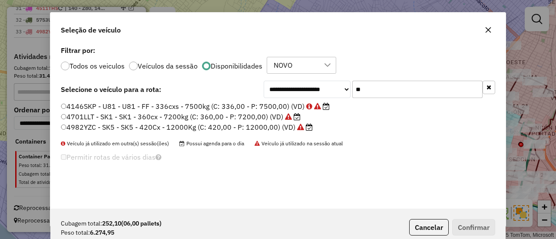
drag, startPoint x: 490, startPoint y: 89, endPoint x: 396, endPoint y: 122, distance: 99.4
click at [490, 89] on icon "button" at bounding box center [488, 87] width 5 height 6
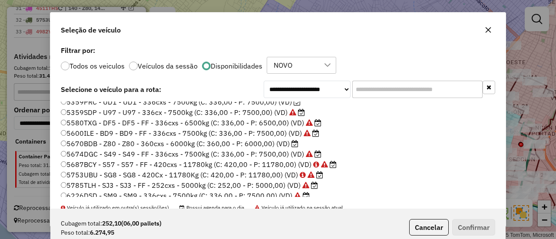
scroll to position [174, 0]
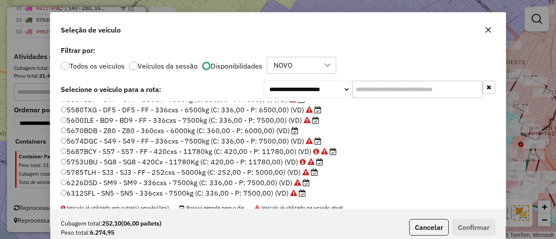
click at [286, 133] on label "5670BDB - Z80 - Z80 - 360cxs - 6000kg (C: 360,00 - P: 6000,00) (VD)" at bounding box center [179, 130] width 237 height 10
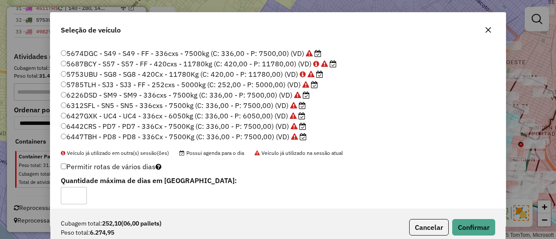
scroll to position [61, 0]
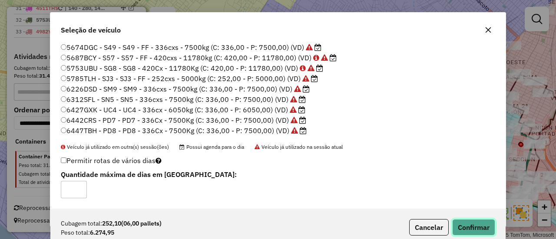
click at [464, 219] on button "Confirmar" at bounding box center [473, 227] width 43 height 16
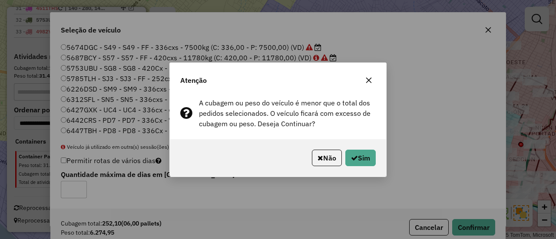
click at [461, 224] on div "Atenção A cubagem ou peso do veículo é menor que o total dos pedidos selecionad…" at bounding box center [278, 119] width 556 height 239
click at [353, 148] on div "Não Sim" at bounding box center [278, 157] width 216 height 37
click at [353, 152] on button "Sim" at bounding box center [360, 158] width 30 height 16
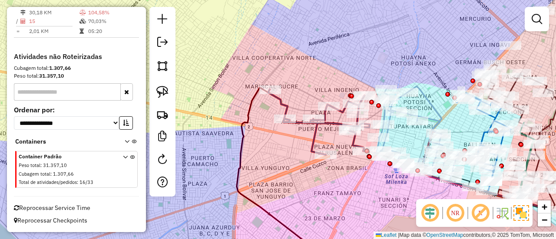
scroll to position [1432, 0]
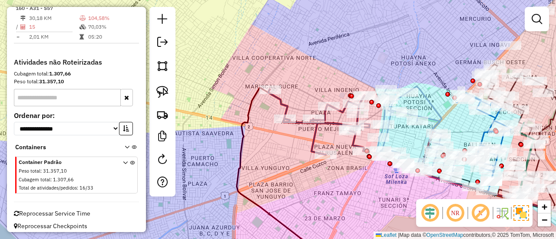
click at [323, 136] on div "Janela de atendimento Grade de atendimento Capacidade Transportadoras Veículos …" at bounding box center [278, 119] width 556 height 239
click at [328, 128] on icon at bounding box center [319, 122] width 102 height 66
select select "*********"
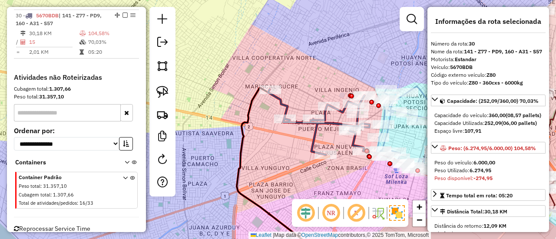
scroll to position [1416, 0]
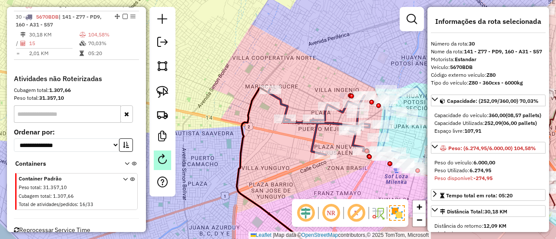
click at [164, 159] on em at bounding box center [162, 159] width 10 height 10
select select "*"
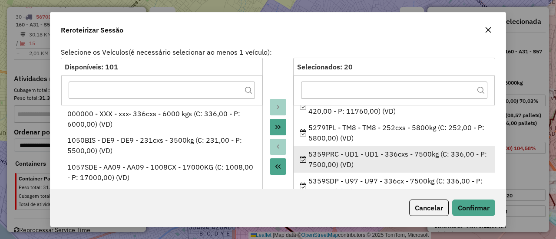
scroll to position [217, 0]
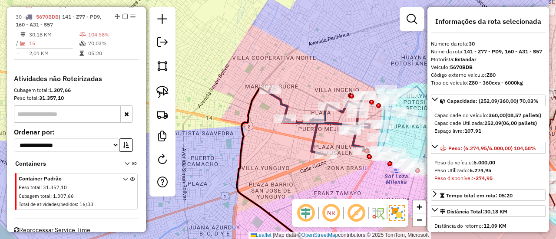
click at [319, 137] on icon at bounding box center [319, 122] width 102 height 66
click at [316, 135] on icon at bounding box center [319, 122] width 102 height 66
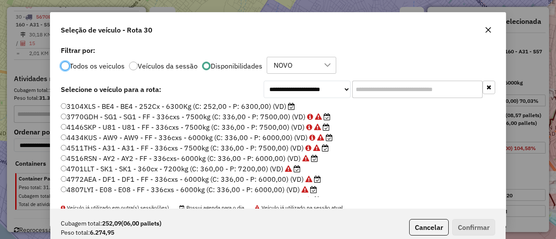
scroll to position [5, 3]
drag, startPoint x: 373, startPoint y: 104, endPoint x: 384, endPoint y: 87, distance: 20.5
click at [373, 104] on li "3104XLS - BE4 - BE4 - 252Cx - 6300Kg (C: 252,00 - P: 6300,00) (VD)" at bounding box center [278, 107] width 434 height 10
click at [384, 87] on input "text" at bounding box center [417, 89] width 130 height 17
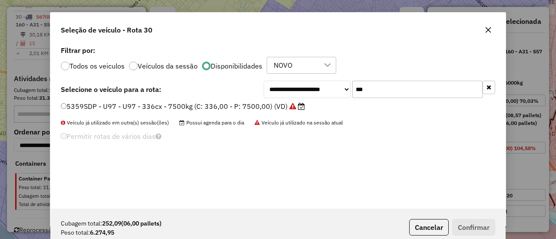
type input "***"
click at [274, 108] on label "5359SDP - U97 - U97 - 336cx - 7500kg (C: 336,00 - P: 7500,00) (VD)" at bounding box center [183, 106] width 244 height 10
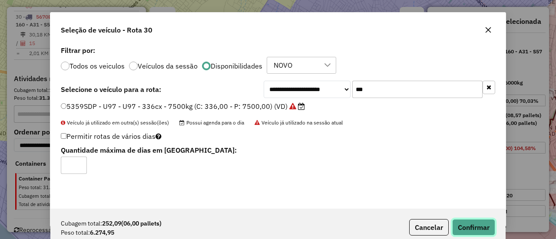
click at [458, 226] on button "Confirmar" at bounding box center [473, 227] width 43 height 16
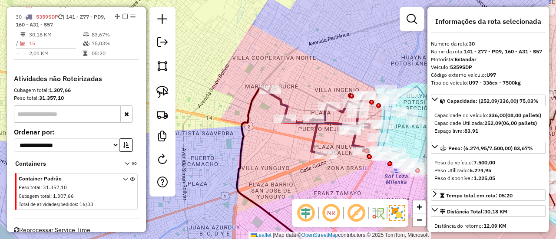
click at [315, 132] on icon at bounding box center [319, 122] width 102 height 66
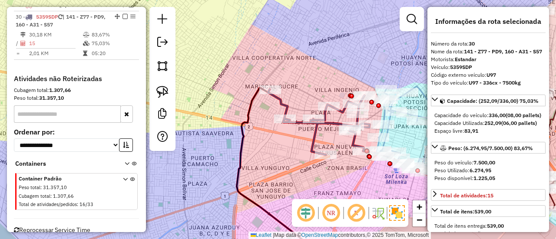
drag, startPoint x: 277, startPoint y: 147, endPoint x: 265, endPoint y: 147, distance: 11.7
click at [264, 147] on div "Janela de atendimento Grade de atendimento Capacidade Transportadoras Veículos …" at bounding box center [278, 119] width 556 height 239
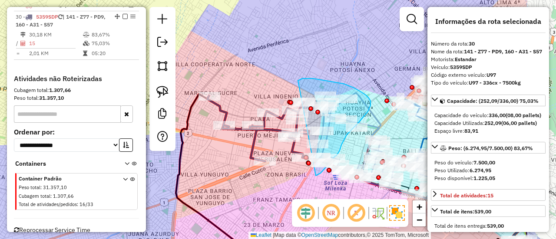
drag, startPoint x: 298, startPoint y: 81, endPoint x: 288, endPoint y: 153, distance: 73.1
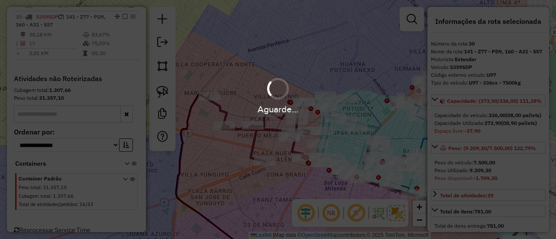
select select "*********"
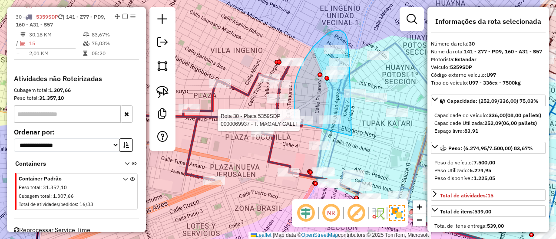
click at [294, 122] on div "Rota 30 - Placa 5359SDP 0000069937 - T. MAGALY CALLI Janela de atendimento Grad…" at bounding box center [278, 119] width 556 height 239
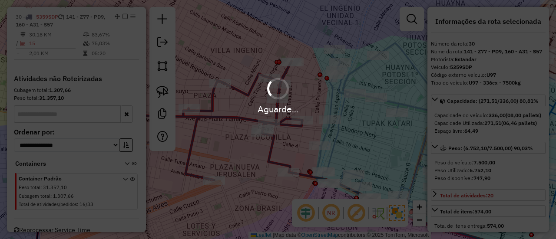
select select "*********"
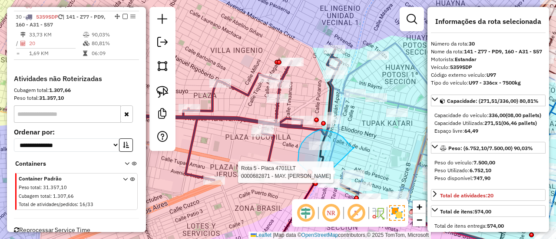
click at [326, 174] on div "Rota 5 - Placa 4701LLT 0000682871 - MAY. JORGE LUIS Janela de atendimento Grade…" at bounding box center [278, 119] width 556 height 239
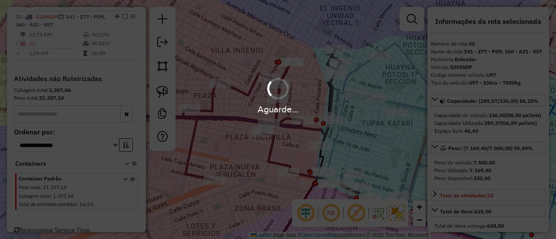
select select "*********"
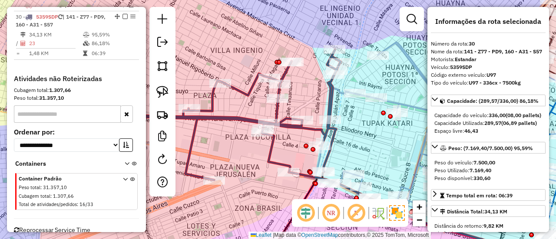
click at [123, 14] on em at bounding box center [124, 16] width 5 height 5
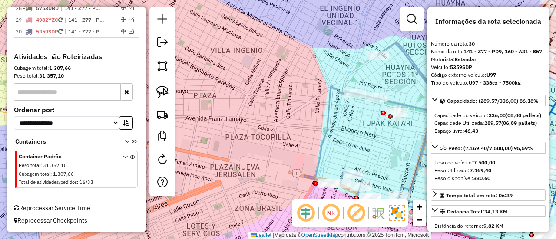
scroll to position [1395, 0]
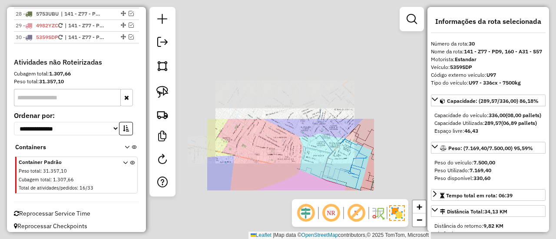
click at [293, 153] on div "Janela de atendimento Grade de atendimento Capacidade Transportadoras Veículos …" at bounding box center [278, 119] width 556 height 239
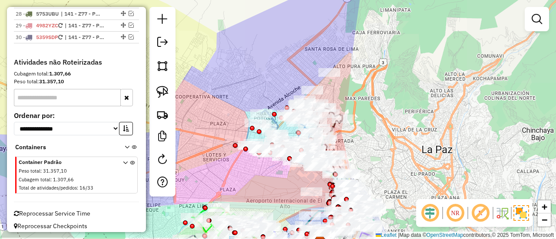
drag, startPoint x: 282, startPoint y: 144, endPoint x: 233, endPoint y: 119, distance: 55.5
click at [233, 119] on div "Janela de atendimento Grade de atendimento Capacidade Transportadoras Veículos …" at bounding box center [278, 119] width 556 height 239
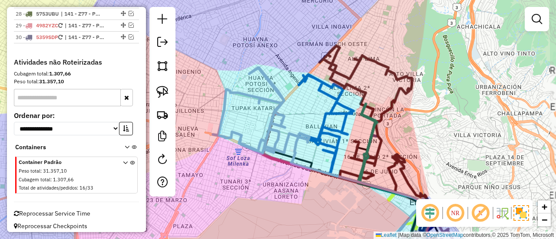
click at [268, 179] on div "Janela de atendimento Grade de atendimento Capacidade Transportadoras Veículos …" at bounding box center [278, 119] width 556 height 239
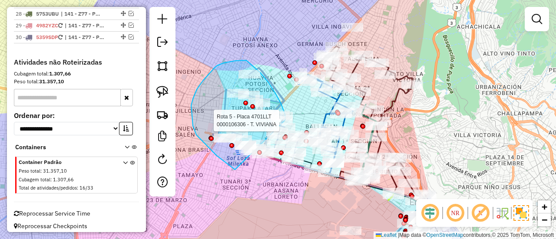
drag, startPoint x: 196, startPoint y: 135, endPoint x: 279, endPoint y: 164, distance: 87.3
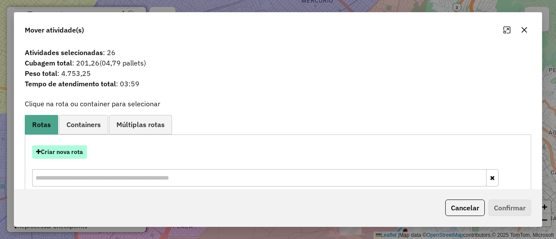
click at [75, 152] on button "Criar nova rota" at bounding box center [59, 151] width 55 height 13
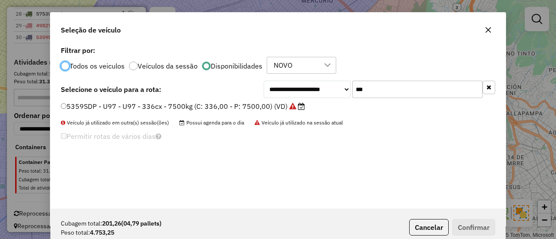
scroll to position [5, 3]
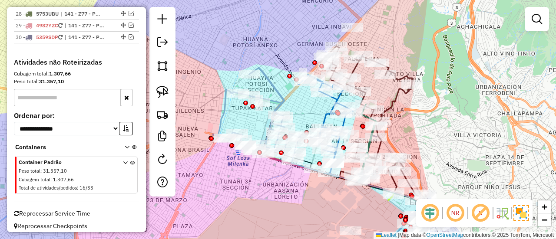
click at [253, 170] on div "Janela de atendimento Grade de atendimento Capacidade Transportadoras Veículos …" at bounding box center [278, 119] width 556 height 239
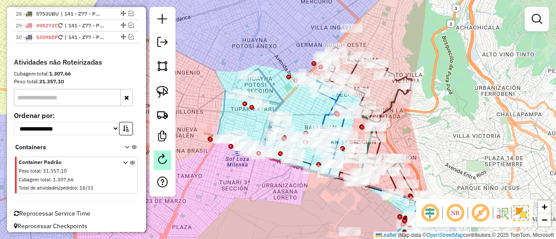
click at [160, 164] on em at bounding box center [162, 159] width 10 height 10
select select "*"
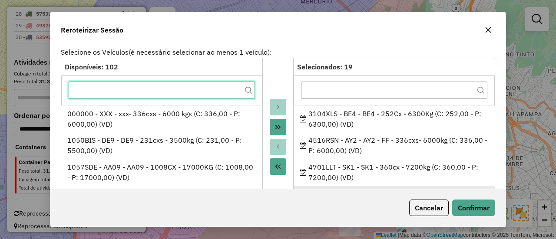
scroll to position [43, 0]
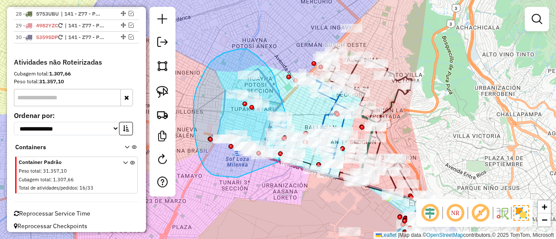
drag, startPoint x: 234, startPoint y: 178, endPoint x: 275, endPoint y: 163, distance: 43.7
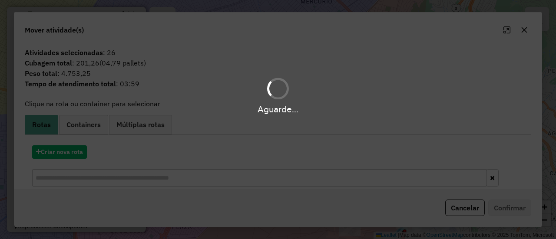
drag, startPoint x: 285, startPoint y: 158, endPoint x: 128, endPoint y: 150, distance: 157.4
click at [272, 156] on div "Aguarde..." at bounding box center [278, 119] width 556 height 239
click at [79, 151] on div "Aguarde..." at bounding box center [278, 119] width 556 height 239
click at [74, 154] on div "Aguarde..." at bounding box center [278, 119] width 556 height 239
click at [74, 154] on hb-app "Aguarde... Pop-up bloqueado! Seu navegador bloqueou automáticamente a abertura …" at bounding box center [278, 119] width 556 height 239
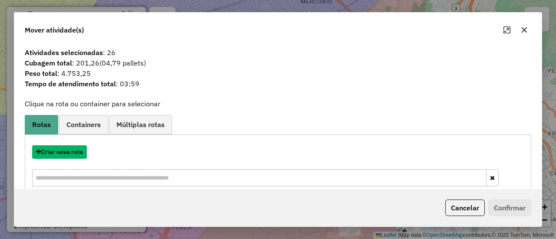
click at [74, 154] on button "Criar nova rota" at bounding box center [59, 151] width 55 height 13
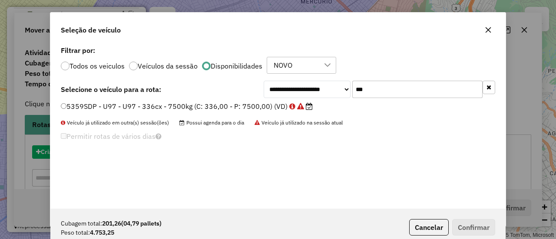
click at [74, 154] on div "**********" at bounding box center [278, 119] width 556 height 239
click at [74, 154] on div "**********" at bounding box center [277, 126] width 455 height 165
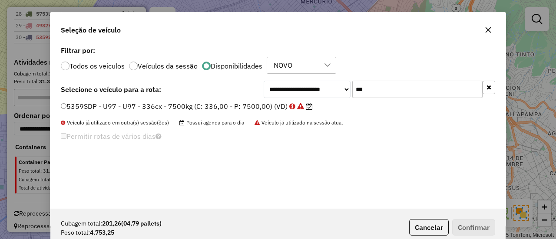
click at [390, 112] on div "5359SDP - U97 - U97 - 336cx - 7500kg (C: 336,00 - P: 7500,00) (VD)" at bounding box center [278, 110] width 445 height 17
click at [400, 94] on input "***" at bounding box center [417, 89] width 130 height 17
click at [400, 94] on input "*" at bounding box center [417, 89] width 130 height 17
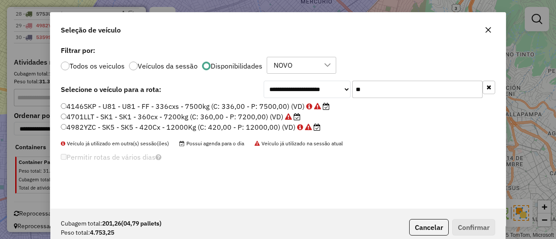
type input "**"
click at [266, 106] on label "4146SKP - U81 - U81 - FF - 336cxs - 7500kg (C: 336,00 - P: 7500,00) (VD)" at bounding box center [195, 106] width 269 height 10
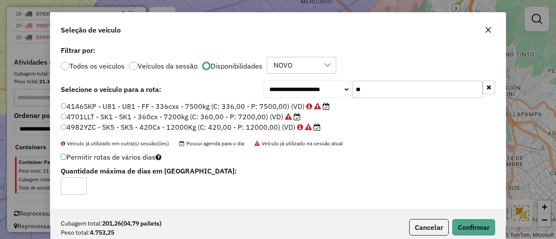
click at [263, 113] on label "4701LLT - SK1 - SK1 - 360cx - 7200kg (C: 360,00 - P: 7200,00) (VD)" at bounding box center [181, 117] width 240 height 10
click at [466, 226] on button "Confirmar" at bounding box center [473, 227] width 43 height 16
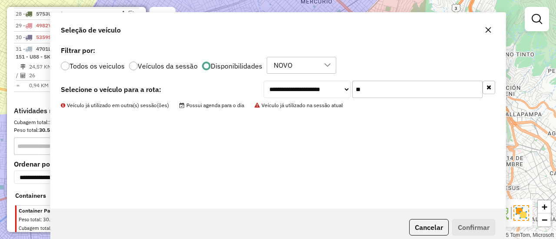
scroll to position [1416, 0]
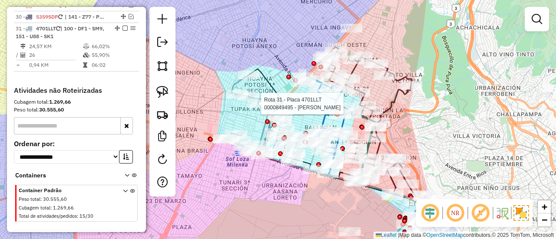
click at [269, 108] on div at bounding box center [258, 103] width 22 height 9
select select "*********"
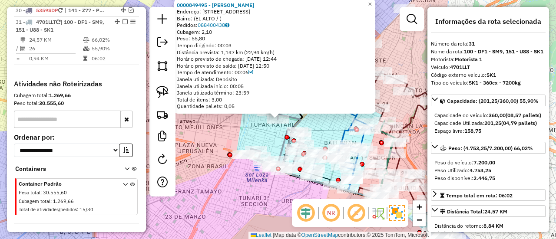
scroll to position [1427, 0]
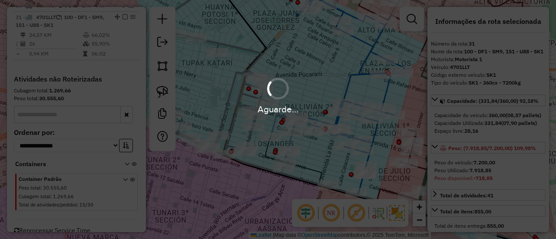
select select "*********"
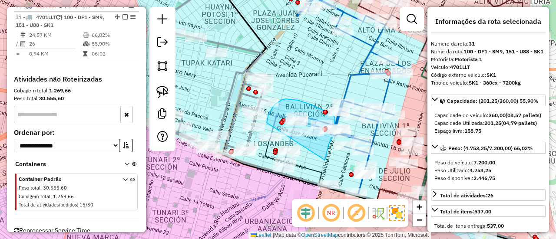
drag, startPoint x: 328, startPoint y: 145, endPoint x: 274, endPoint y: 138, distance: 55.3
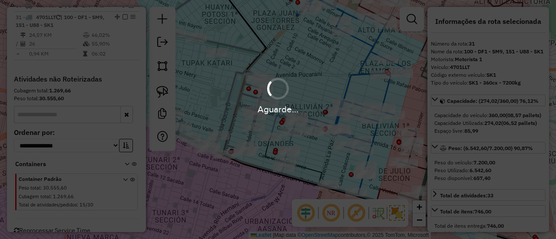
select select "*********"
click at [230, 86] on div "Aguarde..." at bounding box center [278, 95] width 556 height 41
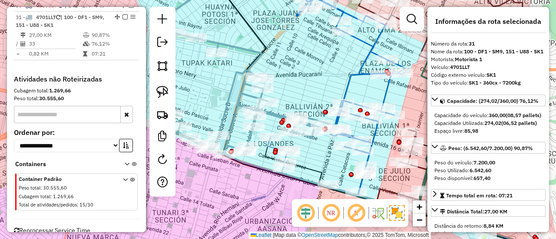
click at [232, 84] on icon at bounding box center [241, 75] width 188 height 160
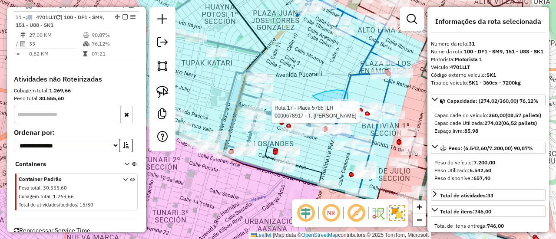
drag, startPoint x: 325, startPoint y: 92, endPoint x: 336, endPoint y: 119, distance: 29.4
click at [337, 119] on div "Rota 17 - Placa 5785TLH 0000682879 - T. DULCE MIX Rota 17 - Placa 5785TLH 00006…" at bounding box center [278, 119] width 556 height 239
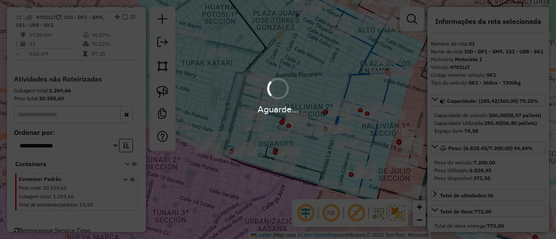
select select "*********"
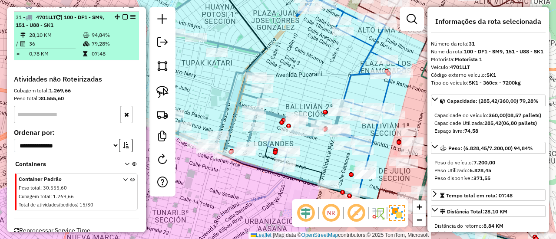
click at [124, 14] on em at bounding box center [124, 16] width 5 height 5
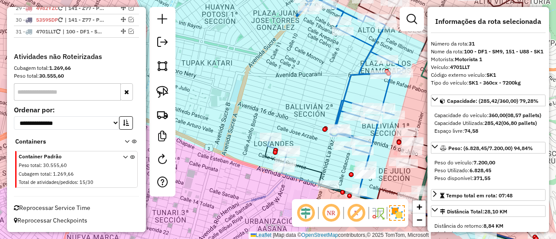
scroll to position [1407, 0]
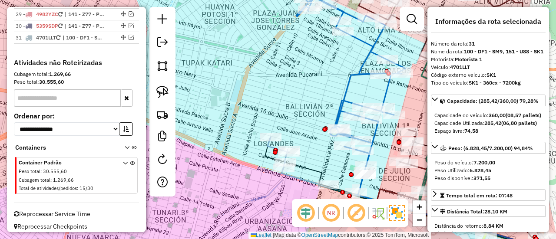
click at [265, 85] on div "Janela de atendimento Grade de atendimento Capacidade Transportadoras Veículos …" at bounding box center [278, 119] width 556 height 239
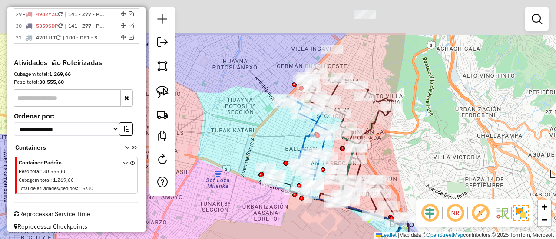
drag, startPoint x: 266, startPoint y: 78, endPoint x: 265, endPoint y: 132, distance: 54.7
click at [265, 135] on div "Janela de atendimento Grade de atendimento Capacidade Transportadoras Veículos …" at bounding box center [278, 119] width 556 height 239
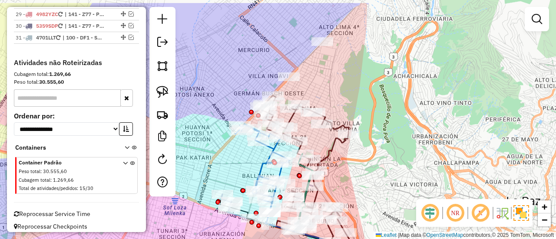
drag, startPoint x: 269, startPoint y: 125, endPoint x: 241, endPoint y: 145, distance: 34.9
click at [227, 153] on div "Janela de atendimento Grade de atendimento Capacidade Transportadoras Veículos …" at bounding box center [278, 119] width 556 height 239
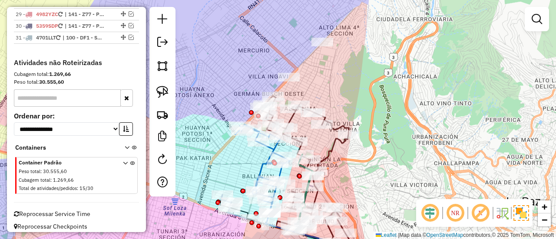
click at [377, 75] on div "Rota 17 - Placa 5785TLH 0000896836 - FERNANDO JAVIER Janela de atendimento Grad…" at bounding box center [278, 119] width 556 height 239
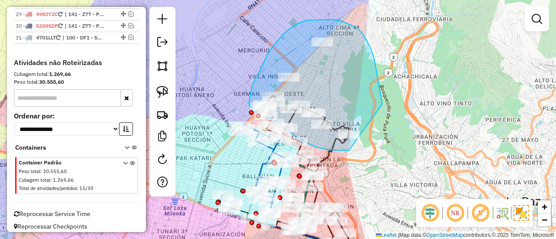
drag, startPoint x: 382, startPoint y: 104, endPoint x: 370, endPoint y: 149, distance: 46.2
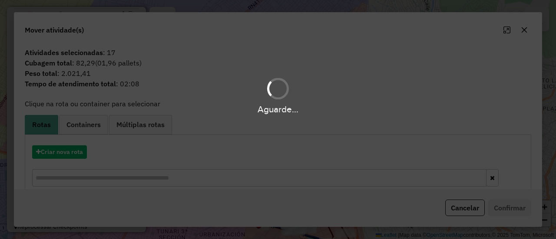
click at [69, 148] on div "Aguarde..." at bounding box center [278, 119] width 556 height 239
click at [69, 152] on hb-app "Aguarde... Pop-up bloqueado! Seu navegador bloqueou automáticamente a abertura …" at bounding box center [278, 119] width 556 height 239
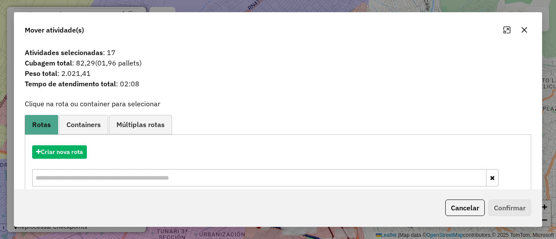
click at [526, 36] on button "button" at bounding box center [524, 30] width 14 height 14
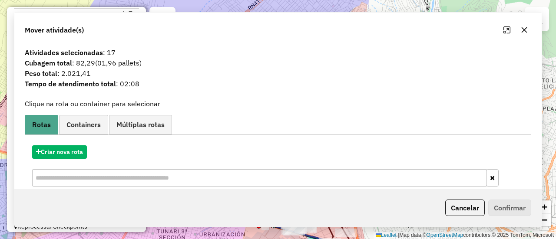
click at [454, 89] on div "Janela de atendimento Grade de atendimento Capacidade Transportadoras Veículos …" at bounding box center [278, 119] width 556 height 239
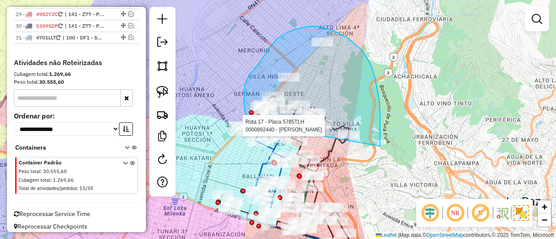
click at [302, 140] on div "Rota 17 - Placa 5785TLH 0000892440 - GRACIELA RIOS Janela de atendimento Grade …" at bounding box center [278, 119] width 556 height 239
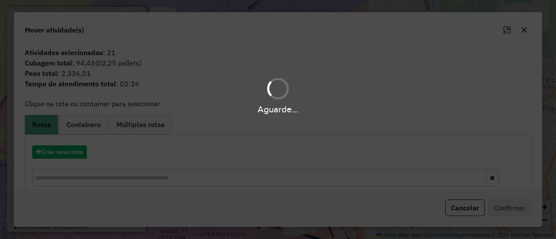
click at [59, 154] on div "Aguarde..." at bounding box center [278, 119] width 556 height 239
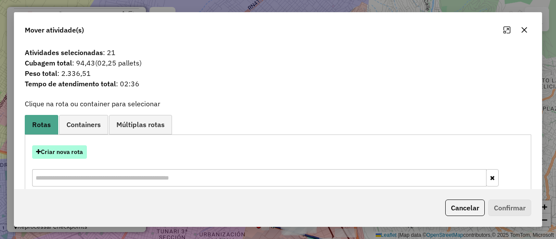
click at [59, 153] on button "Criar nova rota" at bounding box center [59, 151] width 55 height 13
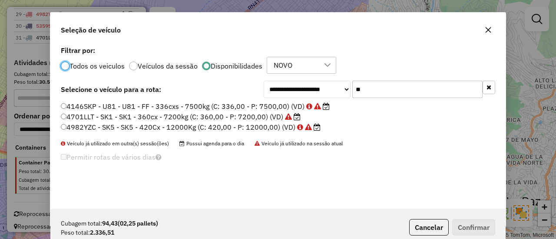
scroll to position [5, 3]
click at [487, 90] on icon "button" at bounding box center [488, 87] width 5 height 6
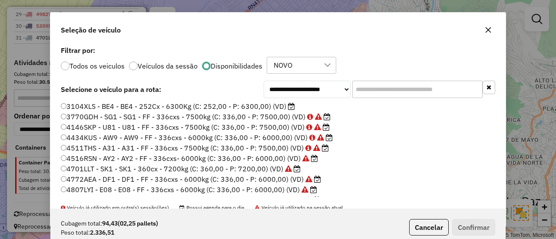
click at [274, 104] on label "3104XLS - BE4 - BE4 - 252Cx - 6300Kg (C: 252,00 - P: 6300,00) (VD)" at bounding box center [178, 106] width 234 height 10
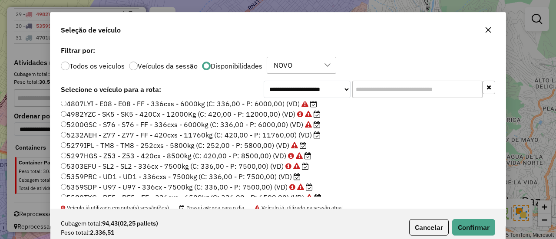
scroll to position [87, 0]
click at [306, 136] on label "5232AEH - Z77 - Z77 - FF - 420cxs - 11760kg (C: 420,00 - P: 11760,00) (VD)" at bounding box center [191, 134] width 260 height 10
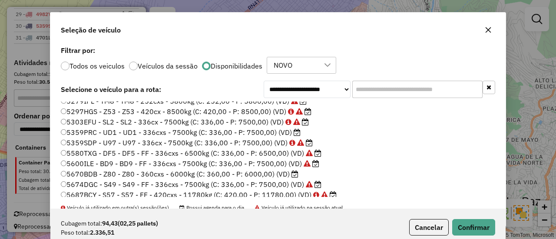
click at [292, 175] on icon at bounding box center [294, 174] width 7 height 7
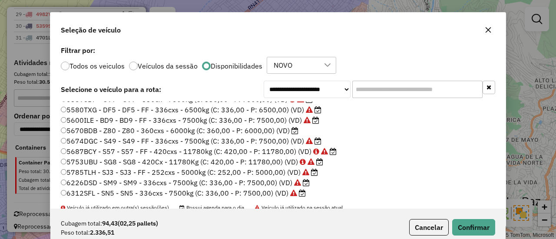
click at [291, 132] on icon at bounding box center [294, 130] width 7 height 7
click at [462, 218] on div "Cubagem total: 94,43 (02,25 pallets) Peso total: 2.336,51 Cancelar Confirmar" at bounding box center [277, 227] width 455 height 37
click at [463, 222] on button "Confirmar" at bounding box center [473, 227] width 43 height 16
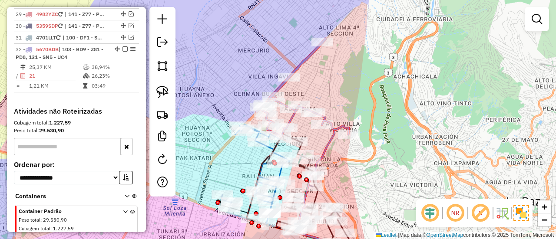
scroll to position [1427, 0]
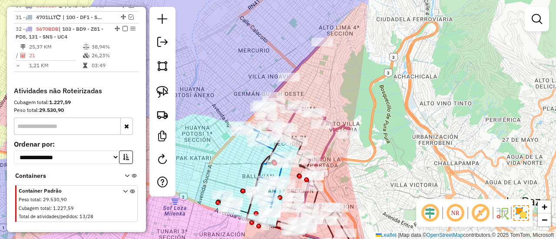
click at [309, 54] on icon at bounding box center [302, 88] width 92 height 98
select select "*********"
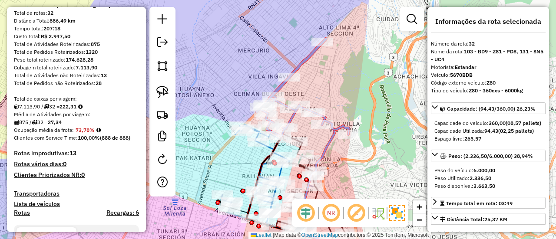
scroll to position [49, 0]
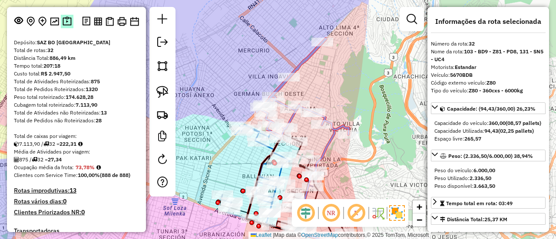
click at [69, 19] on img at bounding box center [67, 21] width 9 height 10
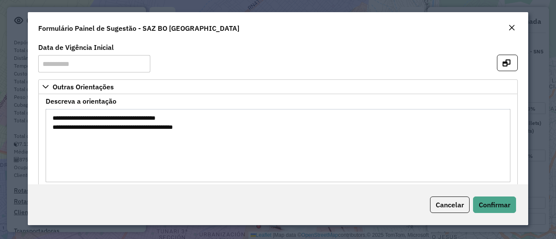
click at [511, 32] on div "Close" at bounding box center [511, 28] width 7 height 10
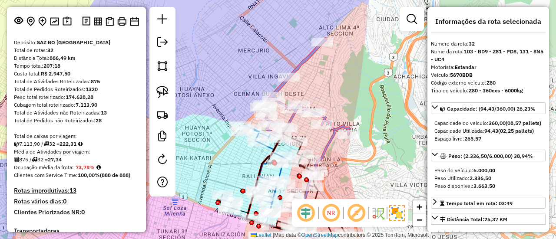
click at [306, 64] on icon at bounding box center [302, 88] width 92 height 98
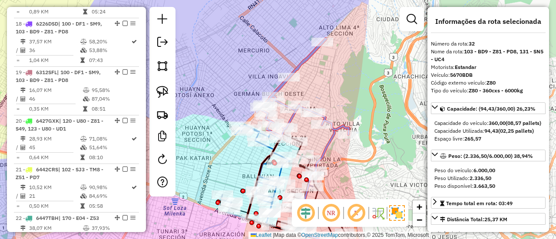
scroll to position [1439, 0]
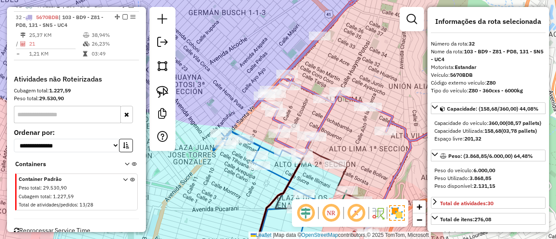
select select "*********"
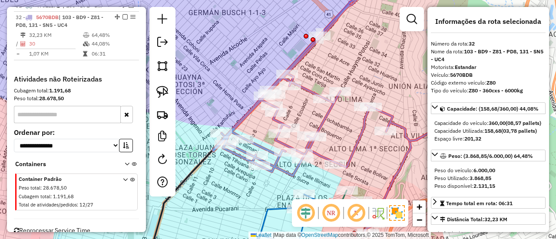
click at [391, 121] on icon at bounding box center [326, 76] width 226 height 200
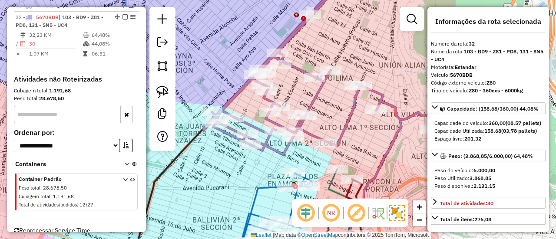
drag, startPoint x: 392, startPoint y: 162, endPoint x: 353, endPoint y: 60, distance: 109.7
click at [353, 60] on div "Janela de atendimento Grade de atendimento Capacidade Transportadoras Veículos …" at bounding box center [278, 119] width 556 height 239
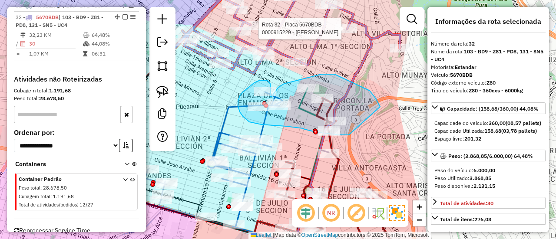
drag, startPoint x: 376, startPoint y: 99, endPoint x: 356, endPoint y: 132, distance: 39.1
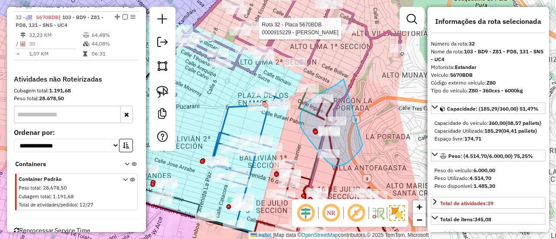
drag, startPoint x: 363, startPoint y: 145, endPoint x: 347, endPoint y: 78, distance: 69.0
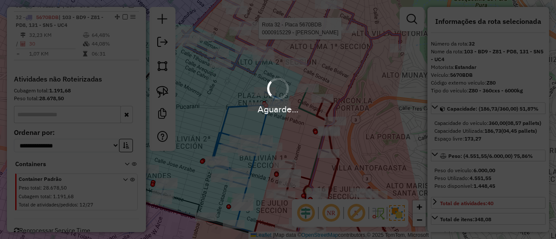
select select "*********"
click at [374, 34] on div "Aguarde..." at bounding box center [278, 119] width 556 height 239
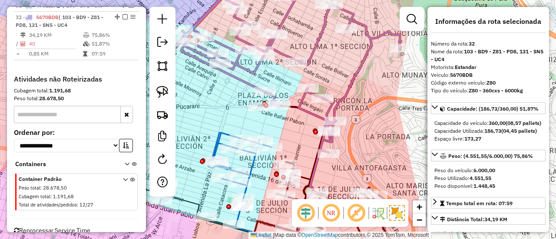
click at [370, 40] on icon at bounding box center [287, 64] width 226 height 176
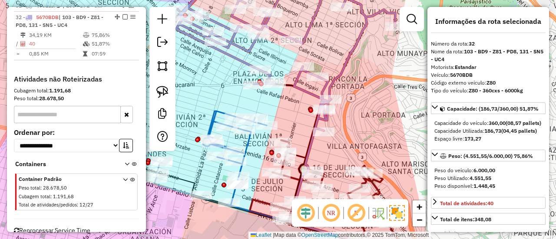
drag, startPoint x: 376, startPoint y: 115, endPoint x: 367, endPoint y: 62, distance: 54.0
click at [367, 60] on div "Janela de atendimento Grade de atendimento Capacidade Transportadoras Veículos …" at bounding box center [278, 119] width 556 height 239
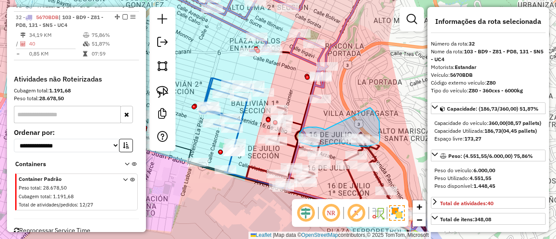
drag, startPoint x: 316, startPoint y: 127, endPoint x: 386, endPoint y: 101, distance: 74.2
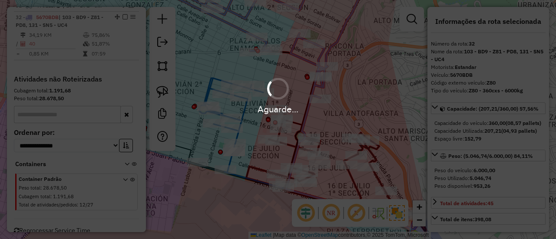
click at [323, 109] on hb-app "Aguarde... Pop-up bloqueado! Seu navegador bloqueou automáticamente a abertura …" at bounding box center [278, 119] width 556 height 239
select select "*********"
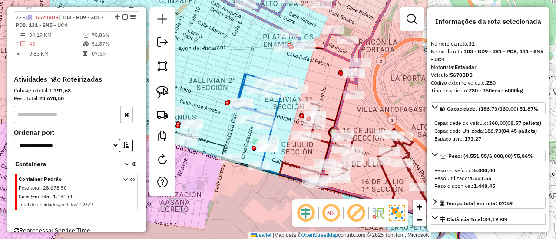
drag, startPoint x: 288, startPoint y: 82, endPoint x: 293, endPoint y: 82, distance: 5.2
click at [349, 73] on div "Janela de atendimento Grade de atendimento Capacidade Transportadoras Veículos …" at bounding box center [278, 119] width 556 height 239
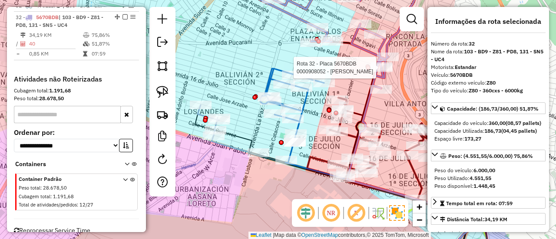
click at [474, 89] on hb-router-mapa "Informações da Sessão 1279654 - 20/09/2025 Criação: 19/09/2025 20:09 Depósito: …" at bounding box center [278, 119] width 556 height 239
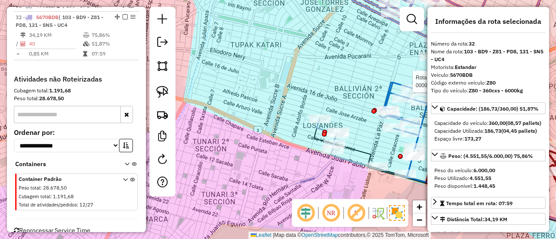
click at [376, 81] on div "Rota 32 - Placa 5670BDB 0000908052 - JAQUELINE LIMAC Rota 17 - Placa 5785TLH 00…" at bounding box center [278, 119] width 556 height 239
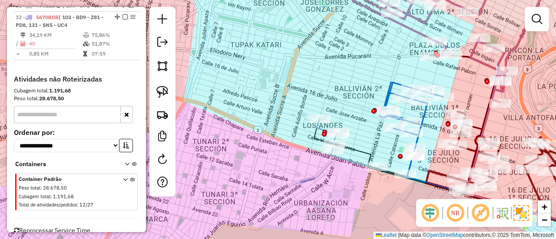
click at [277, 59] on div "Rota 32 - Placa 5670BDB 0000908052 - JAQUELINE LIMAC Janela de atendimento Grad…" at bounding box center [278, 119] width 556 height 239
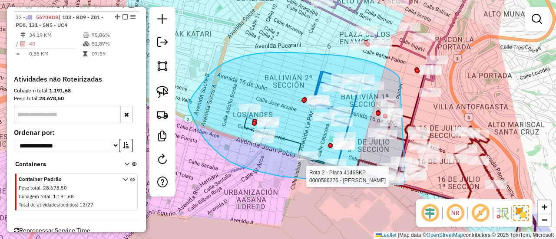
click at [405, 180] on div "Rota 2 - Placa 4146SKP 0000586276 - MARCELA MAYNES Janela de atendimento Grade …" at bounding box center [278, 119] width 556 height 239
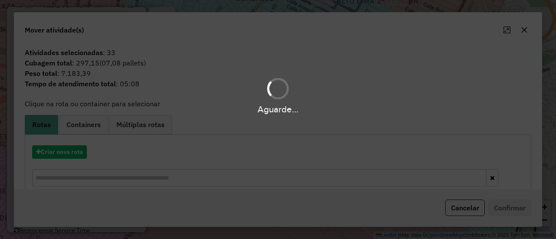
click at [73, 152] on hb-app "Aguarde... Pop-up bloqueado! Seu navegador bloqueou automáticamente a abertura …" at bounding box center [278, 119] width 556 height 239
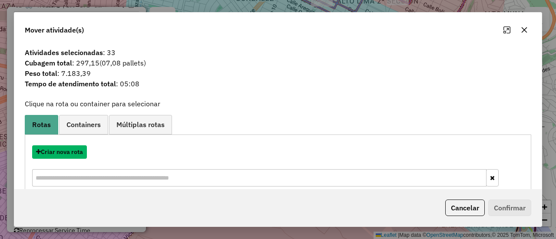
click at [73, 152] on button "Criar nova rota" at bounding box center [59, 151] width 55 height 13
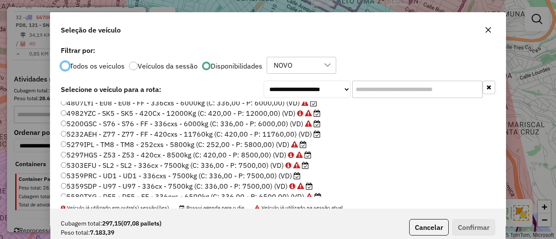
scroll to position [130, 0]
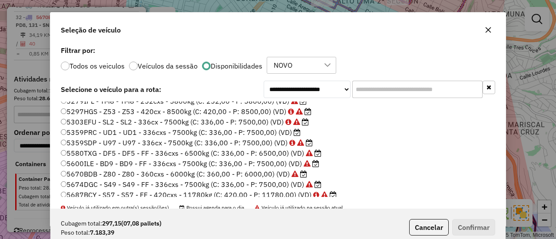
click at [293, 133] on icon at bounding box center [296, 132] width 7 height 7
click at [475, 222] on button "Confirmar" at bounding box center [473, 227] width 43 height 16
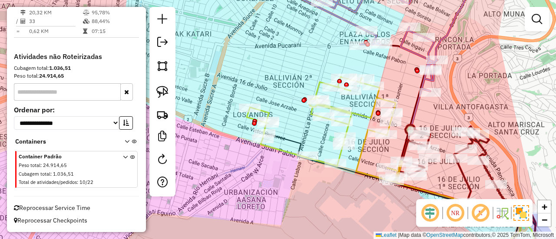
scroll to position [1430, 0]
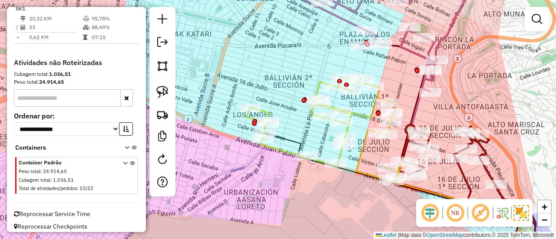
click at [296, 145] on icon at bounding box center [390, 198] width 253 height 130
select select "*********"
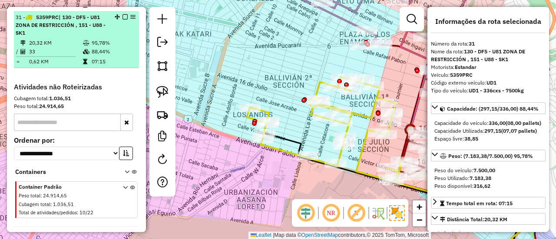
click at [122, 14] on em at bounding box center [124, 16] width 5 height 5
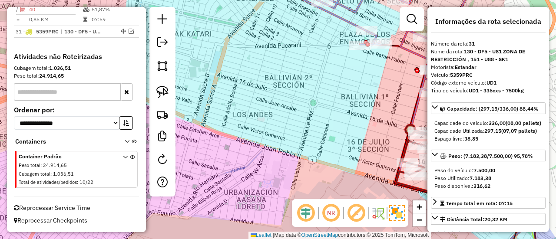
scroll to position [1386, 0]
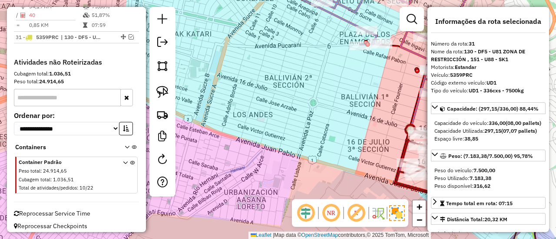
click at [340, 133] on div "Janela de atendimento Grade de atendimento Capacidade Transportadoras Veículos …" at bounding box center [278, 119] width 556 height 239
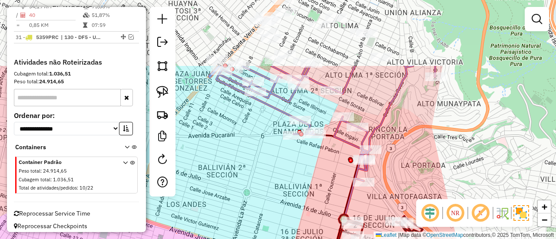
drag, startPoint x: 340, startPoint y: 144, endPoint x: 293, endPoint y: 217, distance: 86.3
click at [293, 217] on div "Janela de atendimento Grade de atendimento Capacidade Transportadoras Veículos …" at bounding box center [278, 119] width 556 height 239
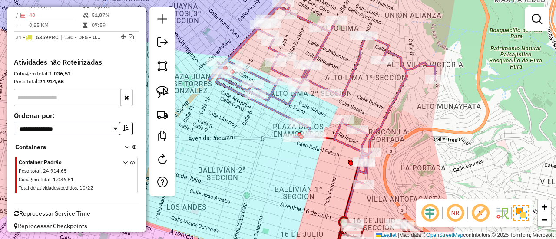
click at [367, 140] on icon at bounding box center [322, 80] width 226 height 208
select select "*********"
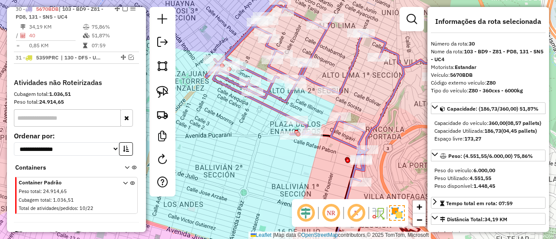
drag, startPoint x: 398, startPoint y: 148, endPoint x: 299, endPoint y: 66, distance: 128.9
click at [299, 66] on div "Janela de atendimento Grade de atendimento Capacidade Transportadoras Veículos …" at bounding box center [278, 119] width 556 height 239
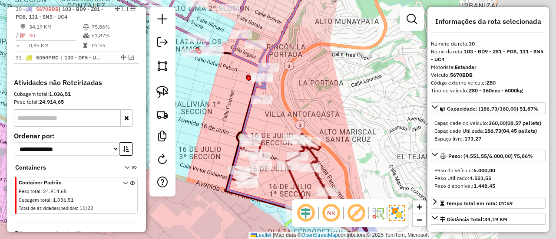
scroll to position [1358, 0]
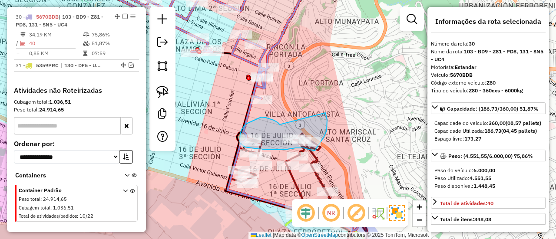
drag, startPoint x: 266, startPoint y: 118, endPoint x: 316, endPoint y: 102, distance: 52.4
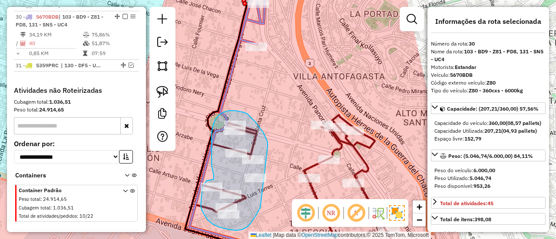
drag, startPoint x: 251, startPoint y: 118, endPoint x: 275, endPoint y: 182, distance: 69.0
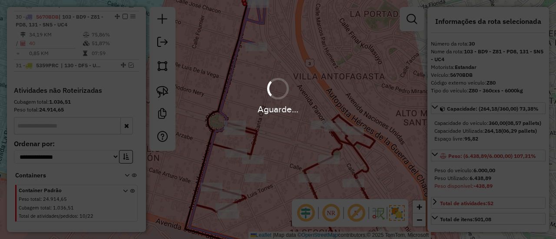
select select "*********"
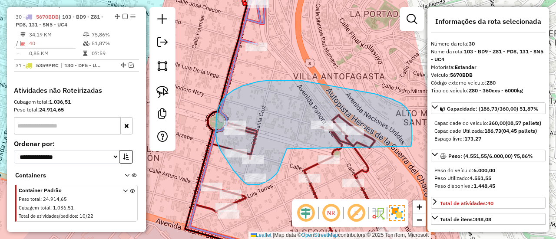
drag, startPoint x: 280, startPoint y: 167, endPoint x: 411, endPoint y: 146, distance: 132.7
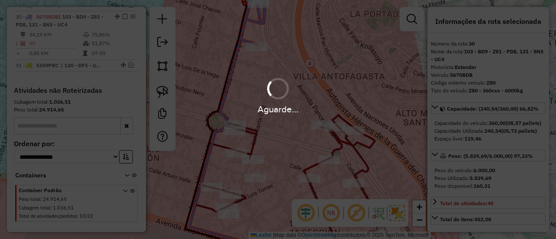
select select "*********"
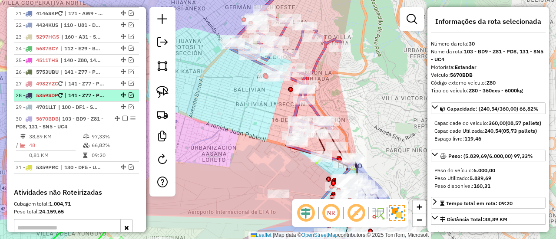
scroll to position [1256, 0]
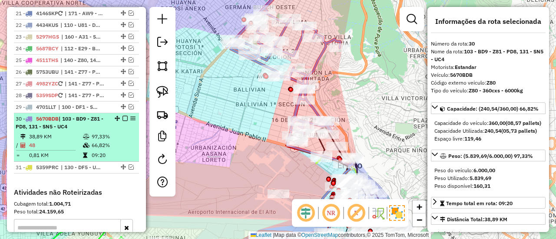
click at [123, 116] on em at bounding box center [124, 118] width 5 height 5
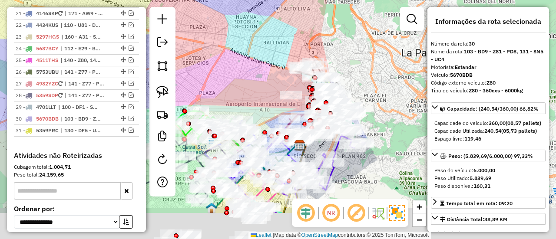
drag, startPoint x: 359, startPoint y: 121, endPoint x: 348, endPoint y: 44, distance: 77.1
click at [345, 36] on div "Janela de atendimento Grade de atendimento Capacidade Transportadoras Veículos …" at bounding box center [278, 119] width 556 height 239
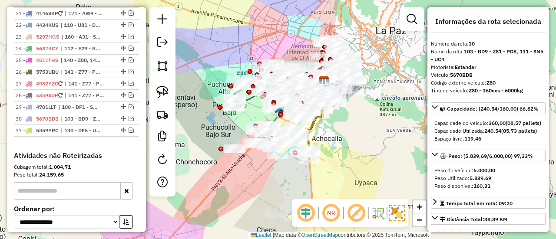
click at [370, 146] on div "Rota 9 - Placa 5279IPL 0000921716 - FREDY BALLESTER Janela de atendimento Grade…" at bounding box center [278, 119] width 556 height 239
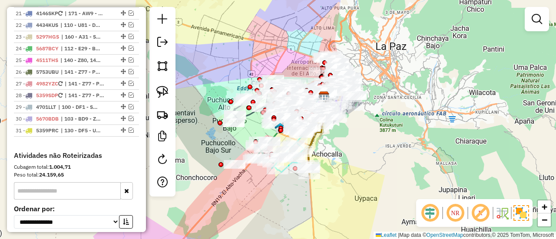
drag, startPoint x: 378, startPoint y: 134, endPoint x: 375, endPoint y: 181, distance: 46.5
click at [372, 191] on div "Janela de atendimento Grade de atendimento Capacidade Transportadoras Veículos …" at bounding box center [278, 119] width 556 height 239
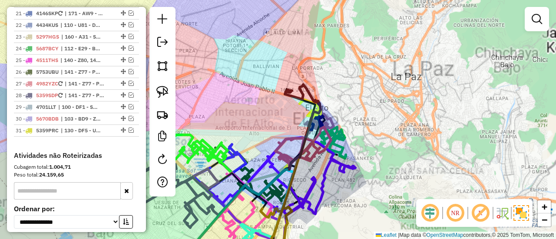
click at [351, 99] on div "Rota 10 - Placa 5279IPL 0000086107 - PBD. ILLIMANI Janela de atendimento Grade …" at bounding box center [278, 119] width 556 height 239
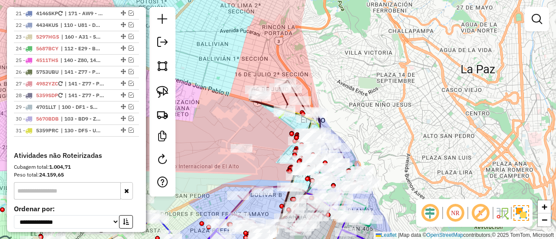
click at [346, 88] on div "Janela de atendimento Grade de atendimento Capacidade Transportadoras Veículos …" at bounding box center [278, 119] width 556 height 239
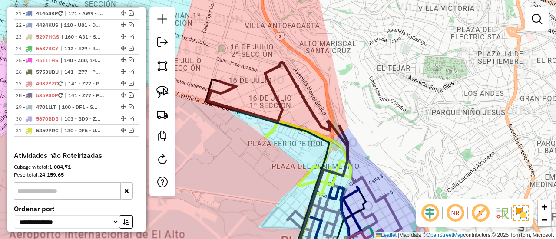
click at [300, 88] on icon at bounding box center [278, 103] width 140 height 83
select select "*********"
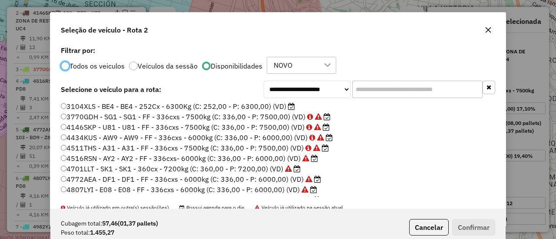
scroll to position [5, 3]
drag, startPoint x: 267, startPoint y: 109, endPoint x: 272, endPoint y: 111, distance: 4.7
click at [267, 109] on label "3104XLS - BE4 - BE4 - 252Cx - 6300Kg (C: 252,00 - P: 6300,00) (VD)" at bounding box center [178, 106] width 234 height 10
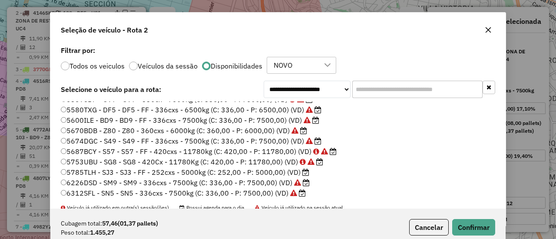
scroll to position [207, 0]
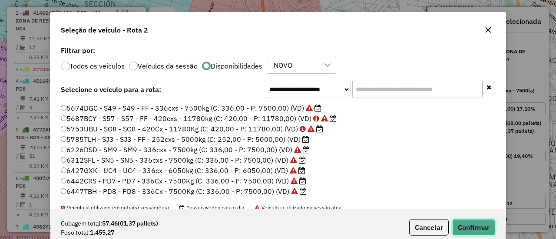
click at [465, 219] on button "Confirmar" at bounding box center [473, 227] width 43 height 16
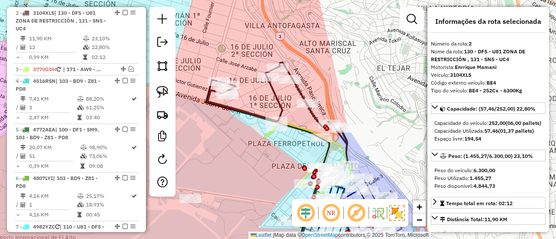
click at [300, 92] on icon at bounding box center [277, 104] width 139 height 82
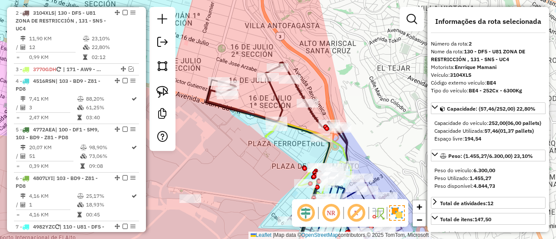
click at [351, 76] on div "Janela de atendimento Grade de atendimento Capacidade Transportadoras Veículos …" at bounding box center [278, 119] width 556 height 239
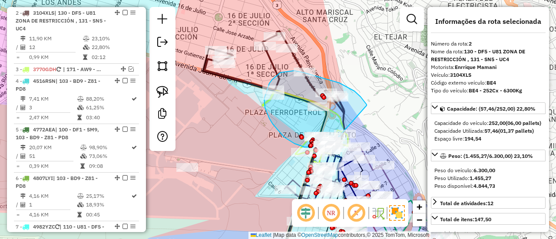
click at [339, 142] on div "Rota 13 - Placa 5580TXG 0000917821 - PBD BUENOS AMIG Janela de atendimento Grad…" at bounding box center [278, 119] width 556 height 239
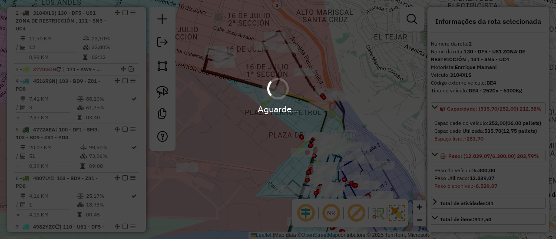
select select "*********"
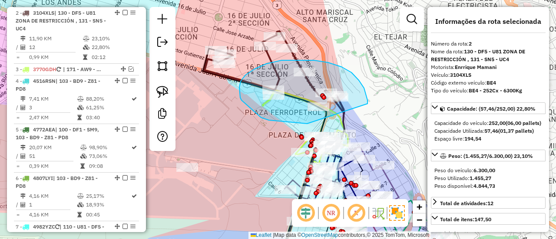
drag, startPoint x: 328, startPoint y: 63, endPoint x: 344, endPoint y: 119, distance: 58.7
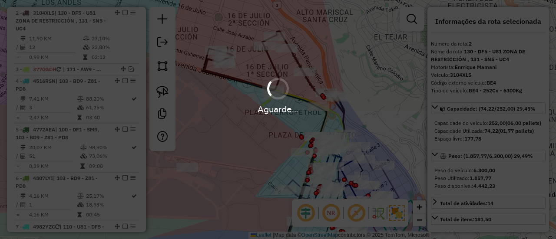
select select "*********"
click at [164, 159] on em at bounding box center [162, 159] width 10 height 10
select select "*"
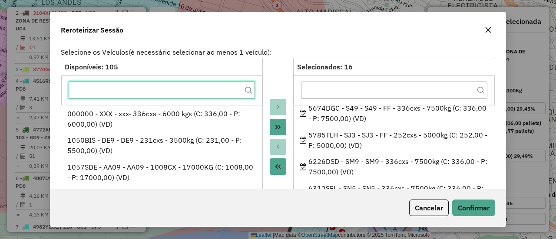
scroll to position [260, 0]
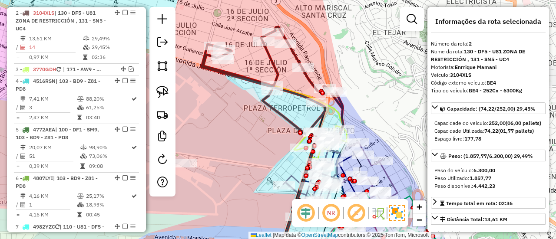
drag, startPoint x: 409, startPoint y: 144, endPoint x: 399, endPoint y: 132, distance: 15.4
click at [406, 136] on div "Janela de atendimento Grade de atendimento Capacidade Transportadoras Veículos …" at bounding box center [278, 119] width 556 height 239
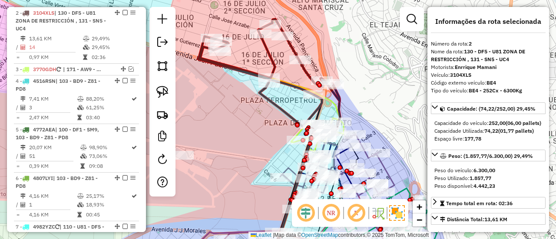
click at [336, 98] on icon at bounding box center [269, 73] width 142 height 108
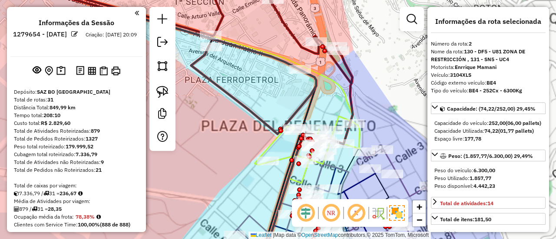
scroll to position [390, 0]
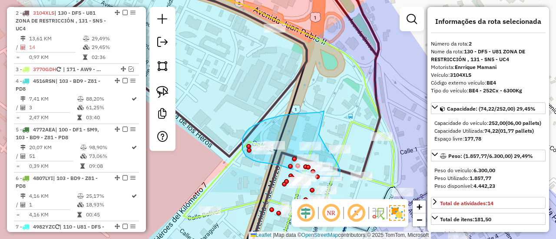
drag, startPoint x: 286, startPoint y: 115, endPoint x: 319, endPoint y: 135, distance: 38.0
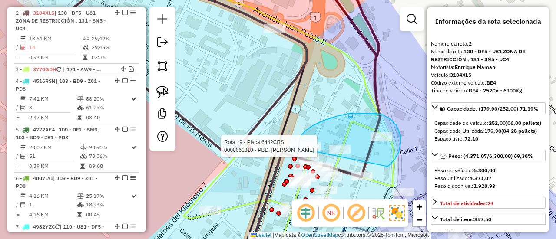
click at [300, 148] on div "Rota 19 - Placa 6442CRS 0000061310 - PBD. [PERSON_NAME] de atendimento Grade de…" at bounding box center [278, 119] width 556 height 239
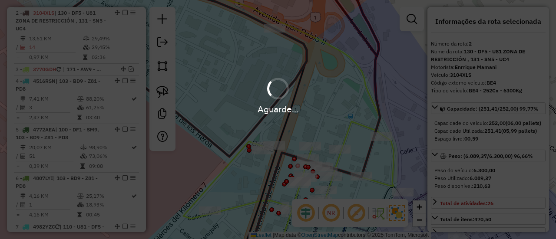
select select "*********"
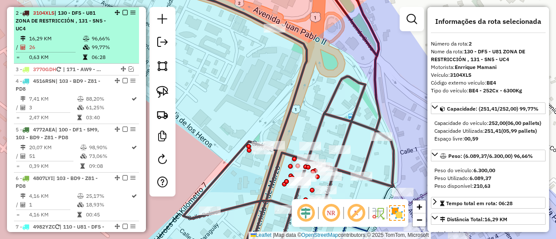
click at [124, 15] on div "2 - 3104XLS | 130 - DF5 - U81 ZONA DE RESTRICCIÓN , 131 - SN5 - UC4" at bounding box center [77, 20] width 122 height 23
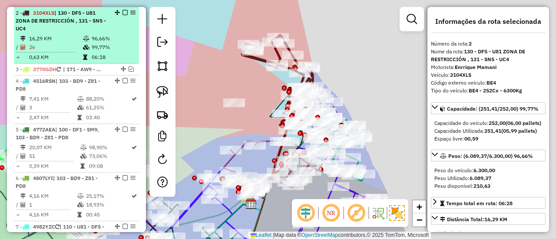
click at [123, 14] on em at bounding box center [124, 12] width 5 height 5
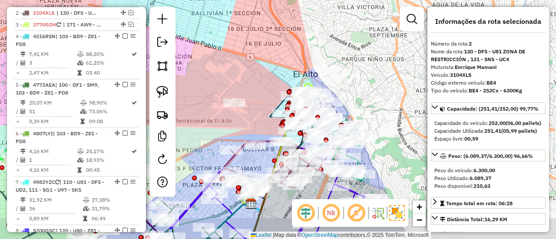
scroll to position [346, 0]
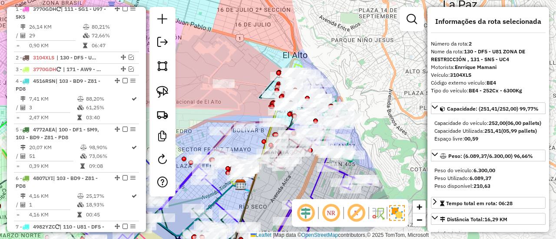
drag, startPoint x: 372, startPoint y: 84, endPoint x: 338, endPoint y: 75, distance: 35.0
click at [338, 58] on div "Janela de atendimento Grade de atendimento Capacidade Transportadoras Veículos …" at bounding box center [278, 119] width 556 height 239
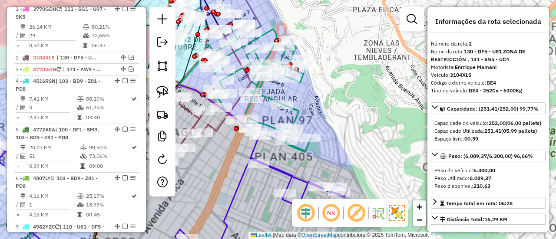
click at [329, 115] on div "Janela de atendimento Grade de atendimento Capacidade Transportadoras Veículos …" at bounding box center [278, 119] width 556 height 239
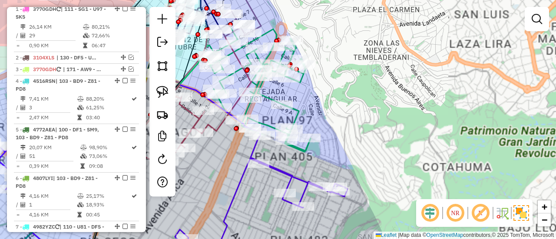
click at [298, 110] on icon at bounding box center [258, 88] width 105 height 128
select select "*********"
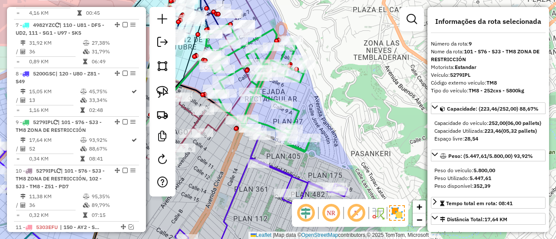
scroll to position [656, 0]
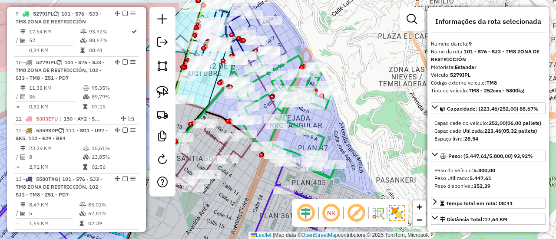
drag, startPoint x: 305, startPoint y: 109, endPoint x: 330, endPoint y: 136, distance: 36.5
click at [330, 136] on div "Janela de atendimento Grade de atendimento Capacidade Transportadoras Veículos …" at bounding box center [278, 119] width 556 height 239
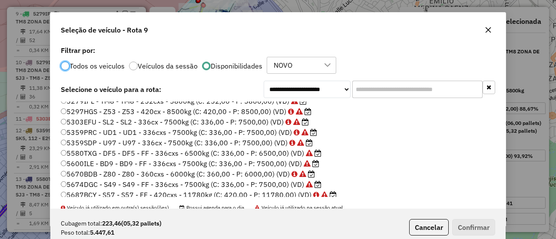
scroll to position [174, 0]
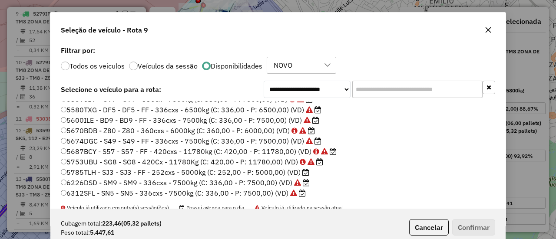
click at [303, 172] on icon at bounding box center [305, 172] width 7 height 7
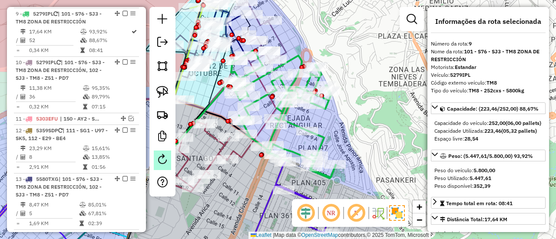
click at [162, 165] on link at bounding box center [162, 161] width 17 height 20
select select "*"
click at [321, 137] on icon at bounding box center [283, 114] width 105 height 128
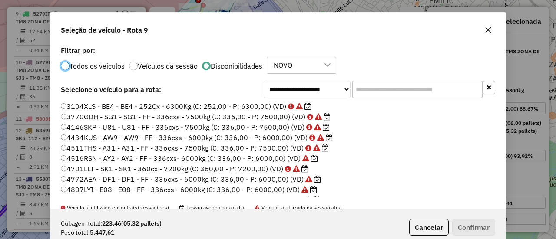
scroll to position [5, 3]
click at [407, 96] on input "text" at bounding box center [417, 89] width 130 height 17
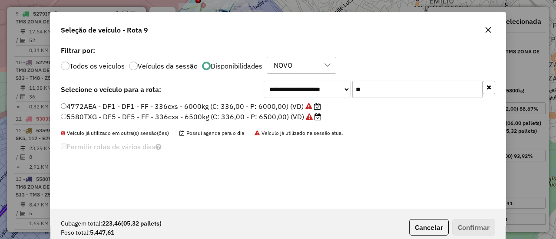
type input "**"
drag, startPoint x: 279, startPoint y: 106, endPoint x: 293, endPoint y: 107, distance: 13.5
click at [279, 106] on label "4772AEA - DF1 - DF1 - FF - 336cxs - 6000kg (C: 336,00 - P: 6000,00) (VD)" at bounding box center [191, 106] width 260 height 10
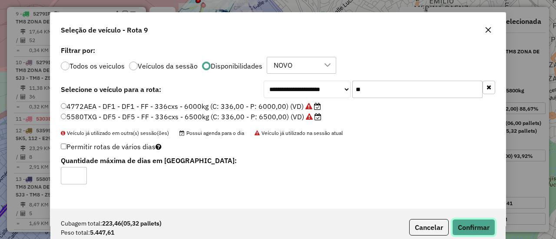
click at [465, 224] on button "Confirmar" at bounding box center [473, 227] width 43 height 16
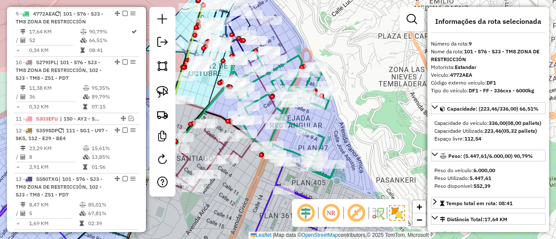
click at [324, 138] on icon at bounding box center [283, 114] width 105 height 128
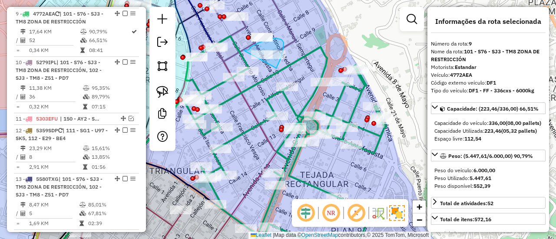
drag, startPoint x: 276, startPoint y: 68, endPoint x: 246, endPoint y: 66, distance: 30.5
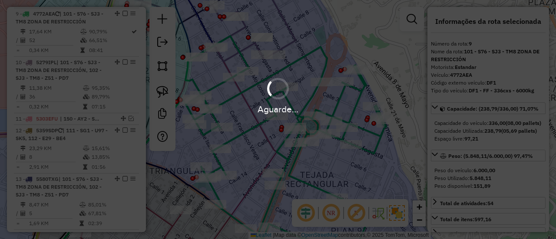
select select "*********"
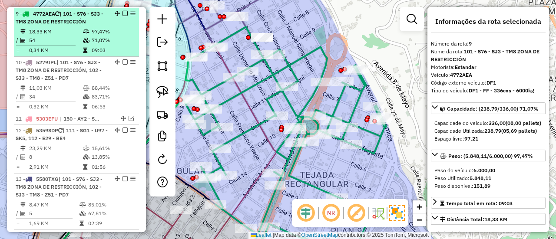
click at [123, 12] on em at bounding box center [124, 13] width 5 height 5
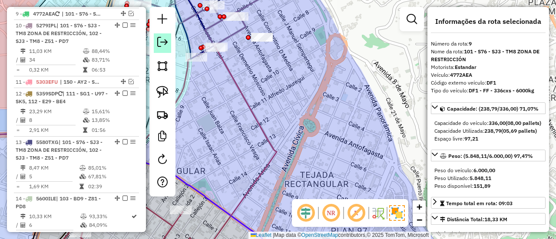
scroll to position [619, 0]
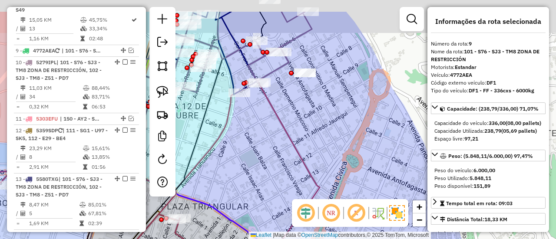
drag, startPoint x: 343, startPoint y: 152, endPoint x: 387, endPoint y: 178, distance: 51.8
click at [387, 178] on div "Janela de atendimento Grade de atendimento Capacidade Transportadoras Veículos …" at bounding box center [278, 119] width 556 height 239
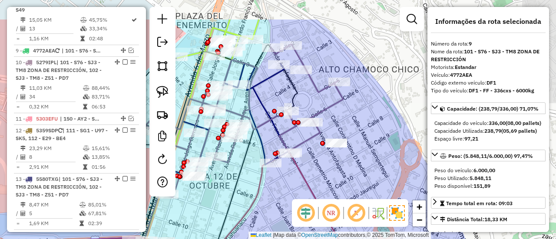
drag, startPoint x: 372, startPoint y: 159, endPoint x: 363, endPoint y: 202, distance: 44.4
click at [363, 202] on hb-router-mapa "Informações da Sessão 1279654 - 20/09/2025 Criação: 19/09/2025 20:09 Depósito: …" at bounding box center [278, 119] width 556 height 239
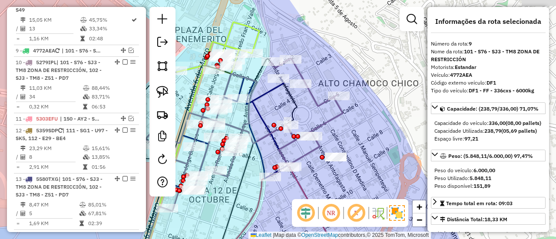
drag, startPoint x: 378, startPoint y: 158, endPoint x: 367, endPoint y: 146, distance: 15.7
click at [378, 157] on div "Janela de atendimento Grade de atendimento Capacidade Transportadoras Veículos …" at bounding box center [278, 119] width 556 height 239
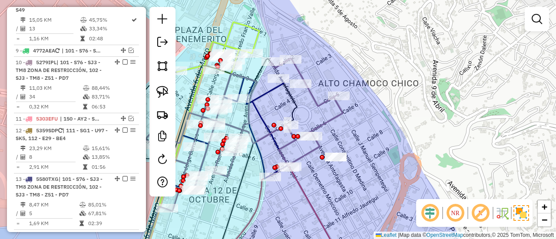
drag, startPoint x: 367, startPoint y: 148, endPoint x: 361, endPoint y: 108, distance: 40.8
click at [361, 108] on div "Janela de atendimento Grade de atendimento Capacidade Transportadoras Veículos …" at bounding box center [278, 119] width 556 height 239
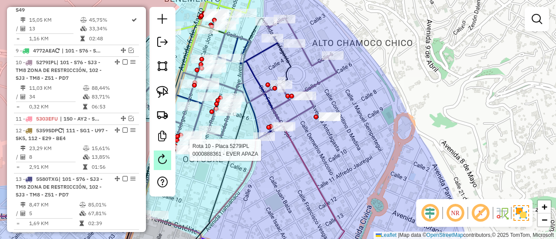
click at [168, 162] on link at bounding box center [162, 161] width 17 height 20
select select "*"
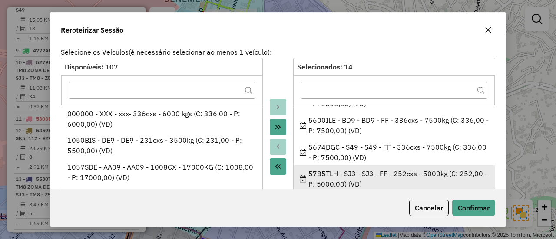
scroll to position [174, 0]
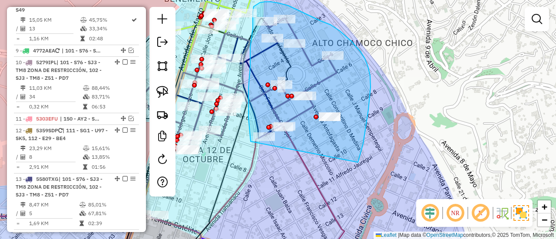
drag, startPoint x: 358, startPoint y: 162, endPoint x: 256, endPoint y: 162, distance: 102.0
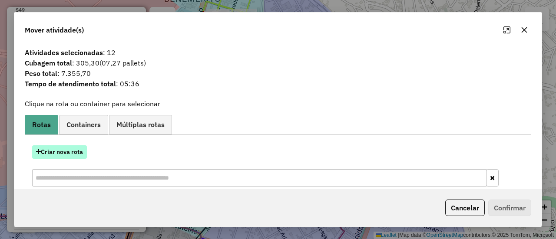
click at [78, 151] on button "Criar nova rota" at bounding box center [59, 151] width 55 height 13
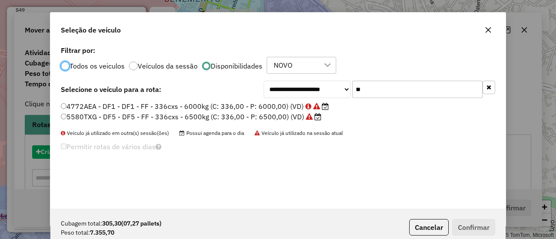
scroll to position [5, 3]
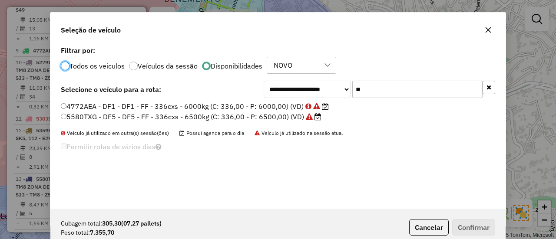
click at [373, 89] on input "**" at bounding box center [417, 89] width 130 height 17
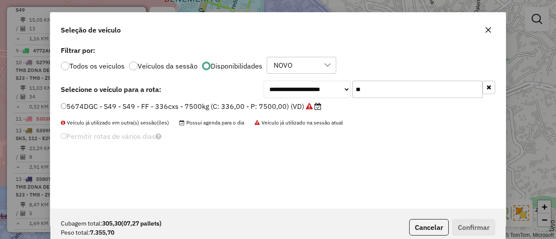
type input "**"
drag, startPoint x: 276, startPoint y: 99, endPoint x: 272, endPoint y: 107, distance: 9.5
click at [276, 99] on div "**********" at bounding box center [277, 126] width 455 height 165
click at [272, 107] on label "5674DGC - S49 - S49 - FF - 336cxs - 7500kg (C: 336,00 - P: 7500,00) (VD)" at bounding box center [191, 106] width 260 height 10
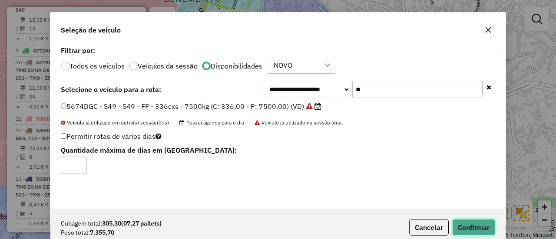
click at [459, 220] on button "Confirmar" at bounding box center [473, 227] width 43 height 16
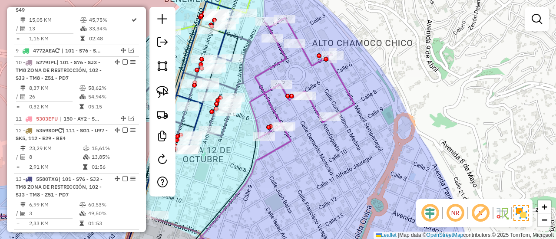
click at [267, 81] on div "Rota 32 - Placa 5674DGC 0000918933 - R. GRAN GALEON Janela de atendimento Grade…" at bounding box center [278, 119] width 556 height 239
click at [260, 86] on icon at bounding box center [302, 78] width 105 height 121
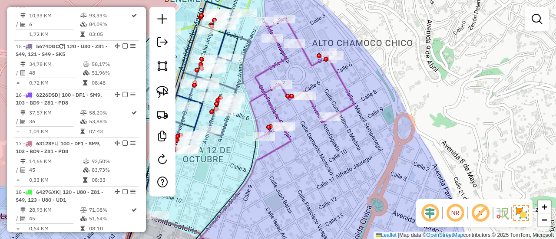
select select "*********"
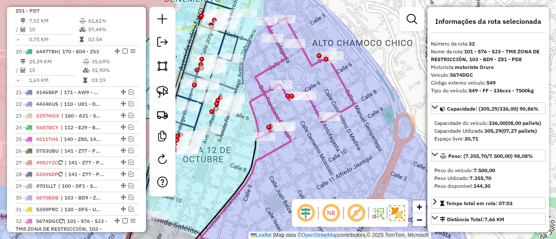
scroll to position [1299, 0]
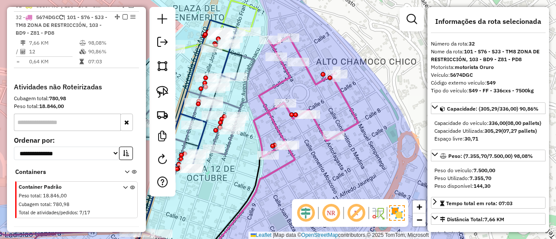
drag, startPoint x: 273, startPoint y: 62, endPoint x: 293, endPoint y: 111, distance: 53.3
click at [293, 111] on icon at bounding box center [306, 96] width 105 height 121
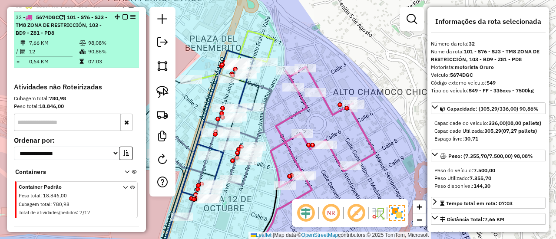
click at [122, 14] on em at bounding box center [124, 16] width 5 height 5
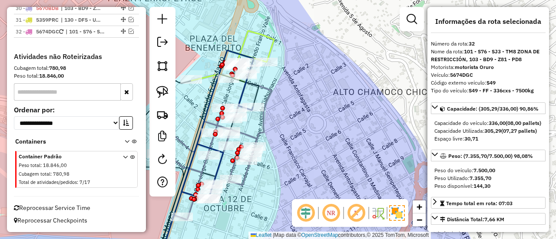
scroll to position [1279, 0]
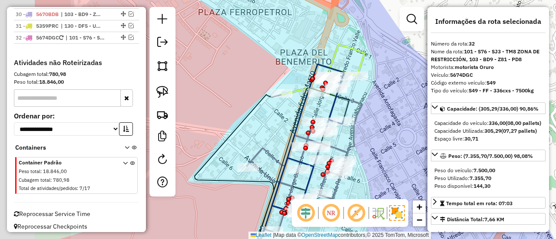
drag, startPoint x: 323, startPoint y: 117, endPoint x: 412, endPoint y: 116, distance: 89.4
click at [415, 132] on div "Janela de atendimento Grade de atendimento Capacidade Transportadoras Veículos …" at bounding box center [278, 119] width 556 height 239
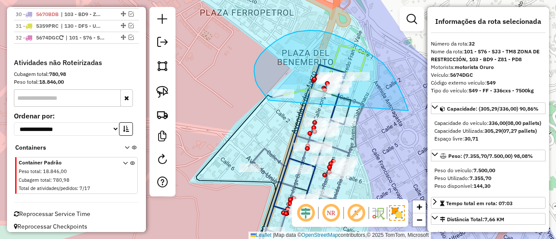
drag, startPoint x: 399, startPoint y: 87, endPoint x: 273, endPoint y: 105, distance: 126.7
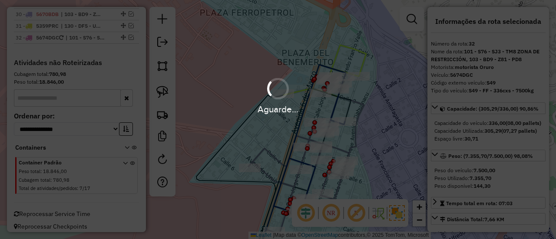
click at [394, 105] on div "Aguarde..." at bounding box center [278, 109] width 556 height 13
click at [387, 148] on div "Janela de atendimento Grade de atendimento Capacidade Transportadoras Veículos …" at bounding box center [278, 119] width 556 height 239
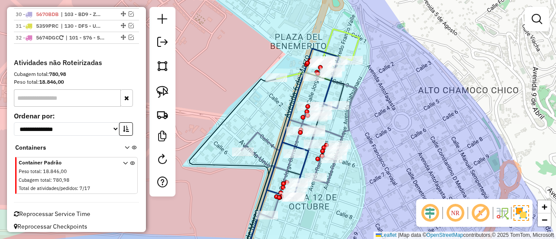
drag, startPoint x: 393, startPoint y: 152, endPoint x: 347, endPoint y: 76, distance: 89.4
click at [346, 75] on div "Janela de atendimento Grade de atendimento Capacidade Transportadoras Veículos …" at bounding box center [278, 119] width 556 height 239
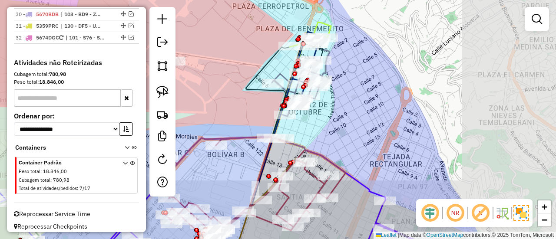
click at [365, 118] on div "Janela de atendimento Grade de atendimento Capacidade Transportadoras Veículos …" at bounding box center [278, 119] width 556 height 239
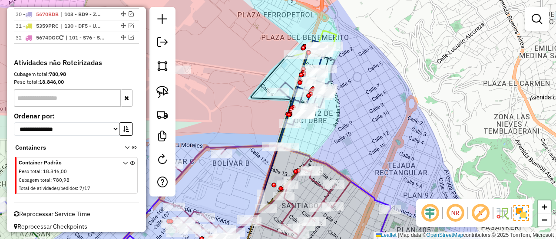
drag, startPoint x: 362, startPoint y: 135, endPoint x: 374, endPoint y: 169, distance: 36.4
click at [374, 169] on div "Janela de atendimento Grade de atendimento Capacidade Transportadoras Veículos …" at bounding box center [278, 119] width 556 height 239
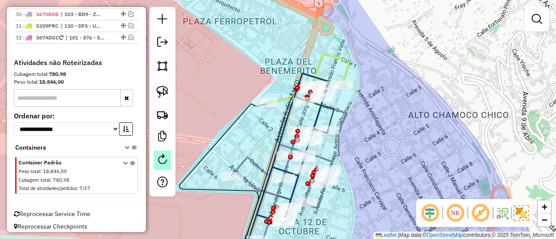
click at [160, 157] on em at bounding box center [162, 159] width 10 height 10
select select "*"
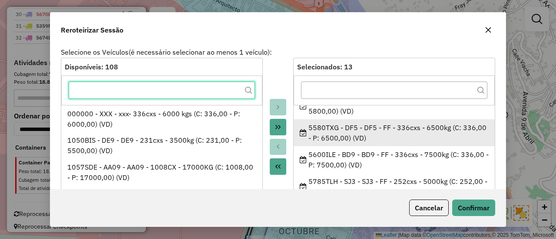
scroll to position [130, 0]
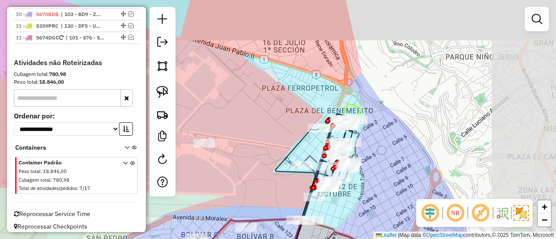
drag, startPoint x: 301, startPoint y: 140, endPoint x: 314, endPoint y: 142, distance: 13.6
click at [314, 142] on icon at bounding box center [297, 196] width 44 height 134
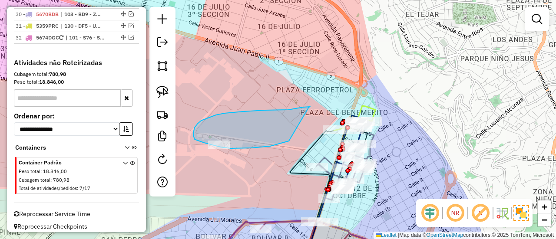
drag, startPoint x: 270, startPoint y: 146, endPoint x: 309, endPoint y: 107, distance: 55.0
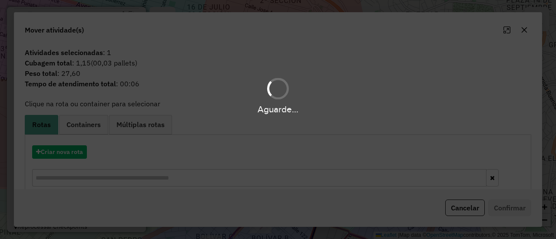
click at [79, 155] on hb-app "Aguarde... Pop-up bloqueado! Seu navegador bloqueou automáticamente a abertura …" at bounding box center [278, 119] width 556 height 239
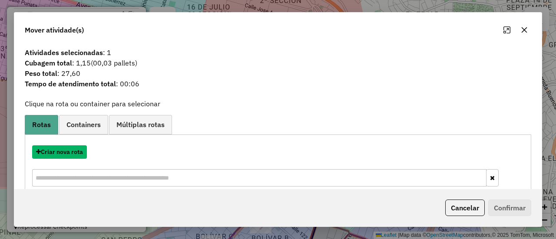
click at [79, 155] on button "Criar nova rota" at bounding box center [59, 151] width 55 height 13
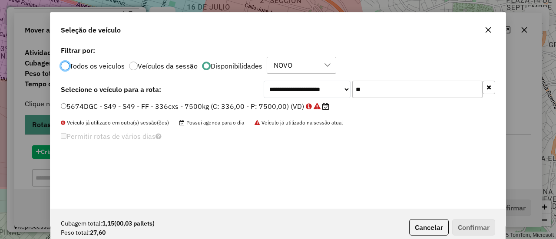
scroll to position [5, 3]
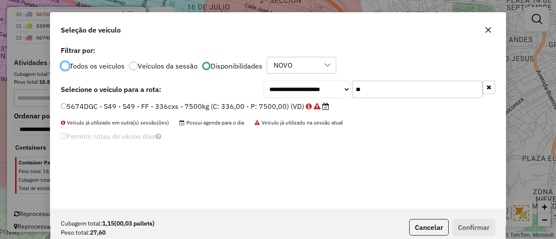
click at [79, 155] on div "**********" at bounding box center [277, 126] width 455 height 165
drag, startPoint x: 347, startPoint y: 92, endPoint x: 383, endPoint y: 92, distance: 35.6
click at [363, 94] on div "**********" at bounding box center [379, 89] width 231 height 17
click at [383, 92] on input "**" at bounding box center [417, 89] width 130 height 17
click at [383, 92] on input "*" at bounding box center [417, 89] width 130 height 17
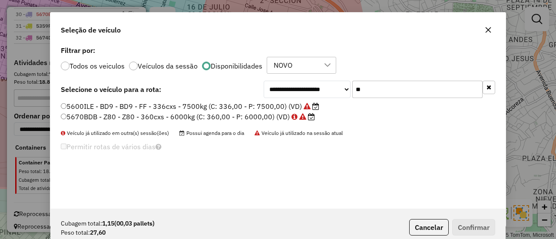
type input "**"
click at [265, 106] on label "5600ILE - BD9 - BD9 - FF - 336cxs - 7500kg (C: 336,00 - P: 7500,00) (VD)" at bounding box center [190, 106] width 258 height 10
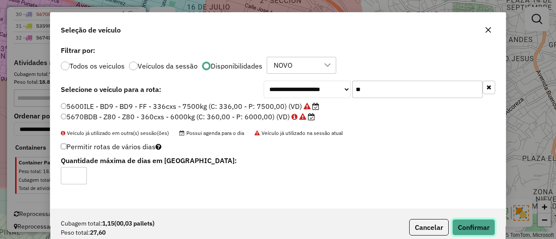
click at [466, 220] on button "Confirmar" at bounding box center [473, 227] width 43 height 16
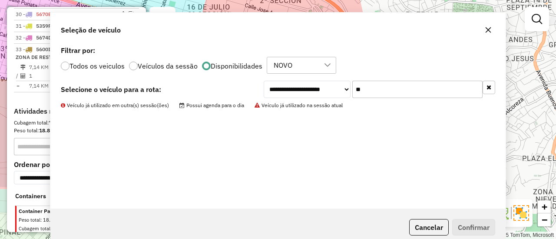
scroll to position [1299, 0]
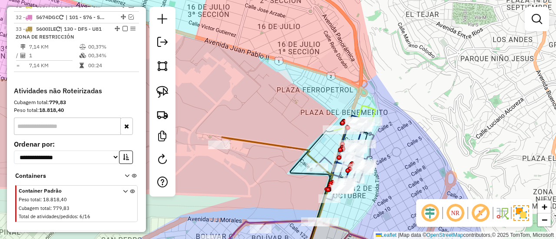
click at [267, 144] on icon at bounding box center [277, 200] width 111 height 126
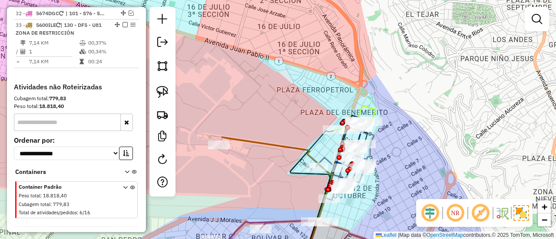
select select "*********"
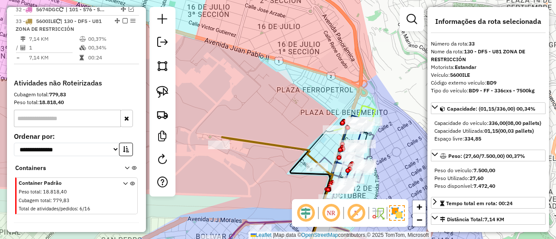
scroll to position [1311, 0]
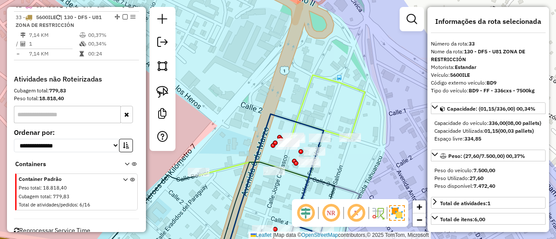
click at [363, 108] on icon at bounding box center [281, 169] width 165 height 188
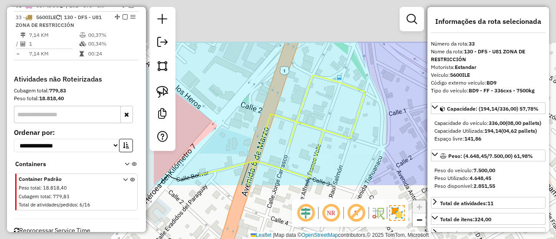
select select "*********"
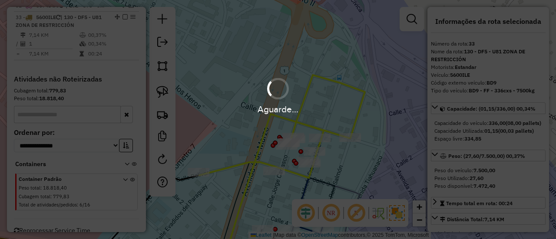
click at [365, 103] on div "Aguarde..." at bounding box center [278, 109] width 556 height 13
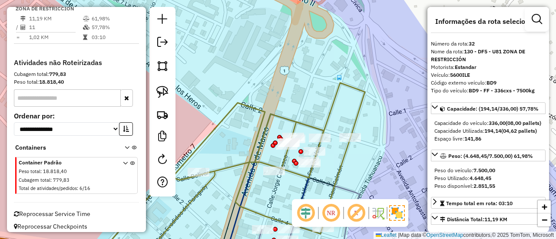
click at [359, 105] on icon at bounding box center [154, 173] width 420 height 180
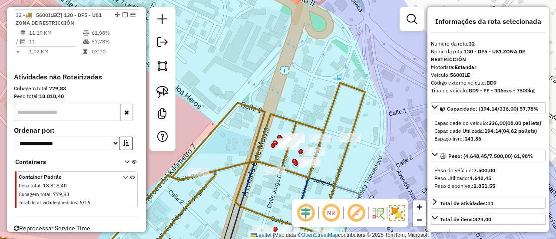
scroll to position [1262, 0]
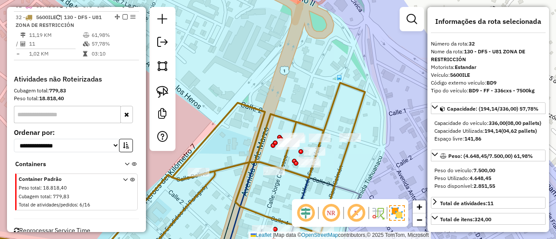
drag, startPoint x: 366, startPoint y: 154, endPoint x: 365, endPoint y: 108, distance: 46.0
click at [365, 104] on div "Janela de atendimento Grade de atendimento Capacidade Transportadoras Veículos …" at bounding box center [278, 119] width 556 height 239
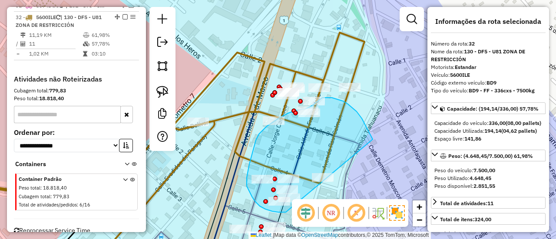
drag, startPoint x: 372, startPoint y: 137, endPoint x: 345, endPoint y: 199, distance: 67.3
click at [342, 199] on hb-router-mapa "Informações da Sessão 1279654 - 20/09/2025 Criação: 19/09/2025 20:09 Depósito: …" at bounding box center [278, 119] width 556 height 239
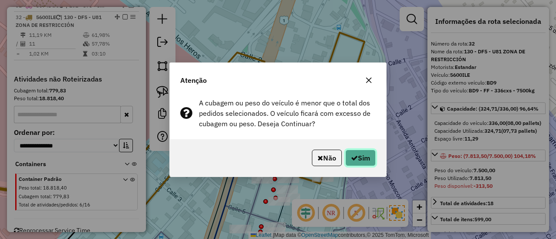
click at [363, 158] on button "Sim" at bounding box center [360, 158] width 30 height 16
select select "*********"
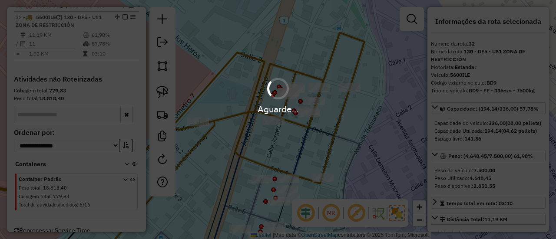
click at [363, 158] on div "Aguarde..." at bounding box center [278, 119] width 556 height 239
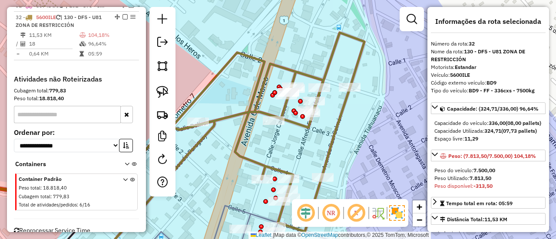
click at [335, 129] on icon at bounding box center [154, 148] width 420 height 231
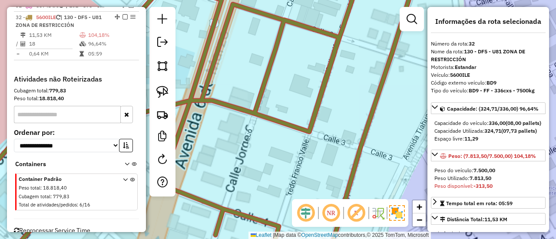
click at [341, 119] on div "Janela de atendimento Grade de atendimento Capacidade Transportadoras Veículos …" at bounding box center [278, 119] width 556 height 239
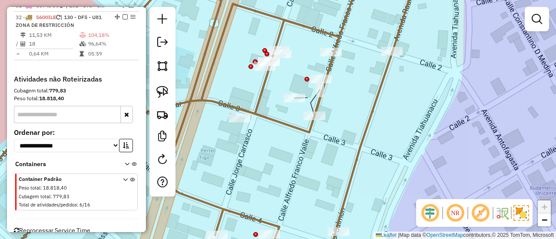
select select "*********"
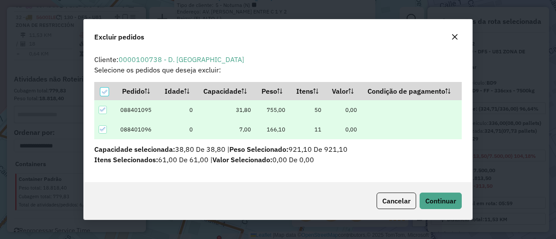
scroll to position [0, 0]
click at [435, 201] on span "Continuar" at bounding box center [440, 201] width 31 height 9
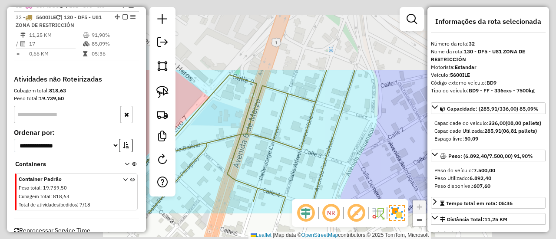
click at [326, 159] on icon at bounding box center [245, 142] width 218 height 144
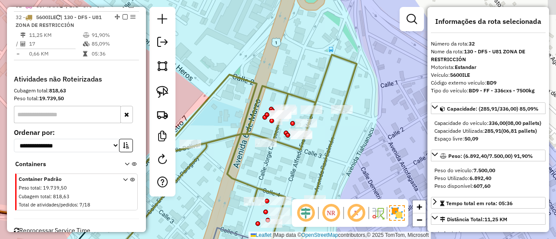
drag, startPoint x: 350, startPoint y: 182, endPoint x: 350, endPoint y: 100, distance: 81.6
click at [349, 103] on div "Janela de atendimento Grade de atendimento Capacidade Transportadoras Veículos …" at bounding box center [278, 119] width 556 height 239
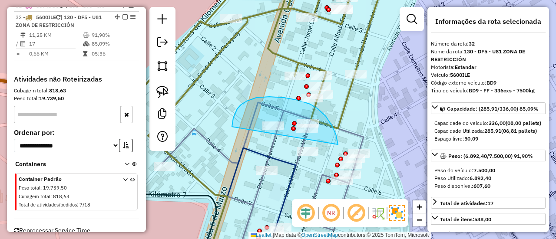
drag, startPoint x: 338, startPoint y: 143, endPoint x: 251, endPoint y: 150, distance: 87.1
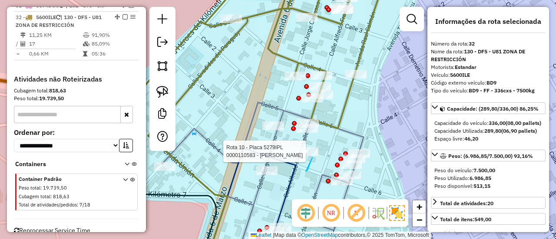
drag, startPoint x: 306, startPoint y: 171, endPoint x: 280, endPoint y: 148, distance: 34.8
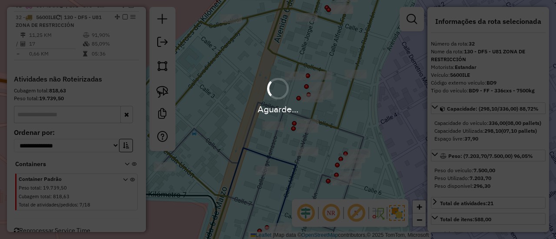
select select "*********"
click at [399, 146] on div "Aguarde..." at bounding box center [278, 119] width 556 height 239
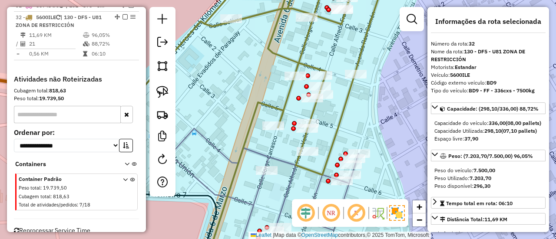
click at [122, 14] on em at bounding box center [124, 16] width 5 height 5
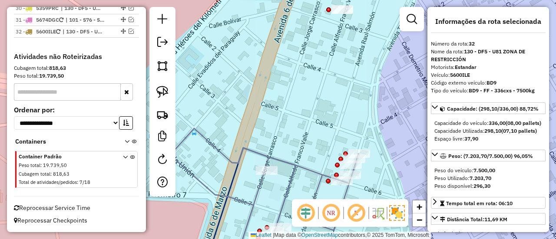
scroll to position [1242, 0]
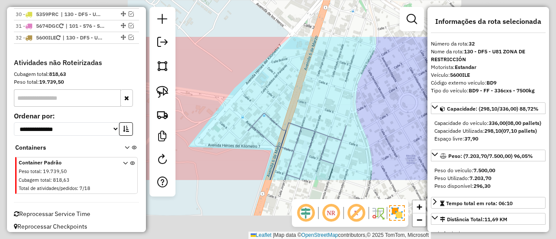
click at [381, 102] on div "Janela de atendimento Grade de atendimento Capacidade Transportadoras Veículos …" at bounding box center [278, 119] width 556 height 239
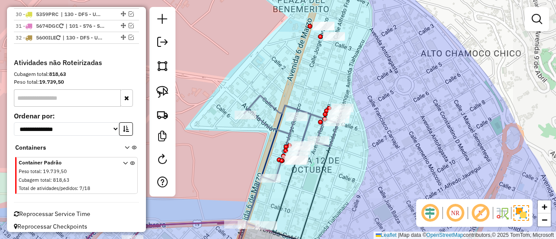
drag, startPoint x: 386, startPoint y: 135, endPoint x: 372, endPoint y: 77, distance: 59.8
click at [372, 77] on div "Janela de atendimento Grade de atendimento Capacidade Transportadoras Veículos …" at bounding box center [278, 119] width 556 height 239
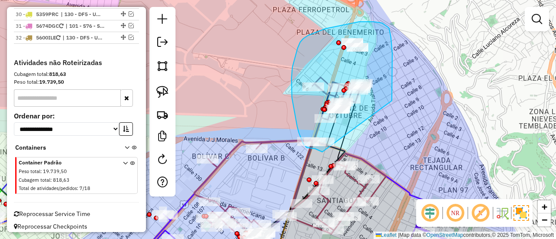
drag, startPoint x: 392, startPoint y: 101, endPoint x: 349, endPoint y: 144, distance: 60.5
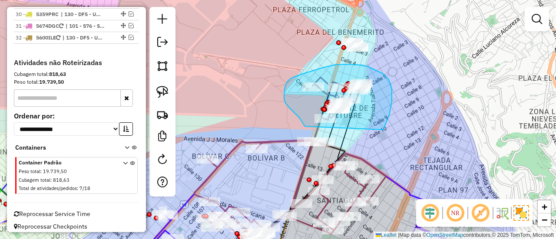
drag, startPoint x: 382, startPoint y: 73, endPoint x: 328, endPoint y: 156, distance: 98.9
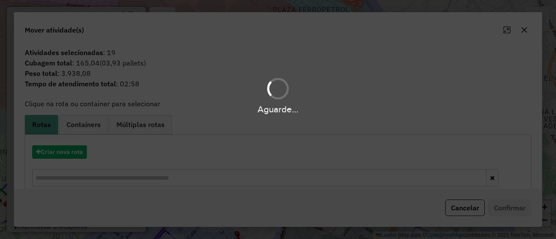
click at [83, 158] on div "Aguarde..." at bounding box center [278, 119] width 556 height 239
click at [74, 151] on div "Aguarde..." at bounding box center [278, 119] width 556 height 239
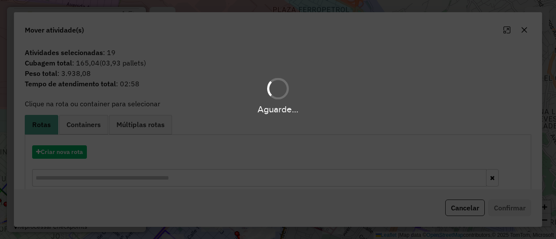
click at [74, 151] on div "Aguarde..." at bounding box center [278, 119] width 556 height 239
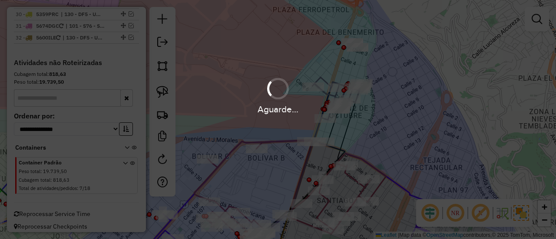
click at [162, 161] on div "Aguarde..." at bounding box center [278, 119] width 556 height 239
click at [162, 160] on div "Aguarde..." at bounding box center [278, 119] width 556 height 239
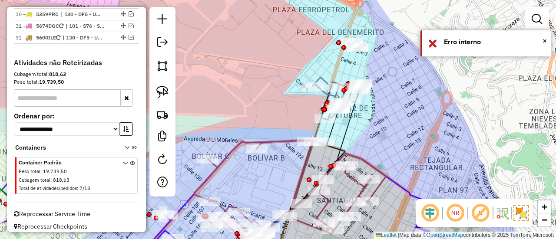
click at [382, 130] on div "Janela de atendimento Grade de atendimento Capacidade Transportadoras Veículos …" at bounding box center [278, 119] width 556 height 239
click at [392, 130] on div "Rota 10 - Placa 5279IPL 0000098169 - MAY. HUGO ESCAL Rota 10 - Placa 5279IPL 00…" at bounding box center [278, 119] width 556 height 239
drag, startPoint x: 382, startPoint y: 141, endPoint x: 333, endPoint y: 148, distance: 49.2
click at [333, 148] on div "Janela de atendimento Grade de atendimento Capacidade Transportadoras Veículos …" at bounding box center [278, 119] width 556 height 239
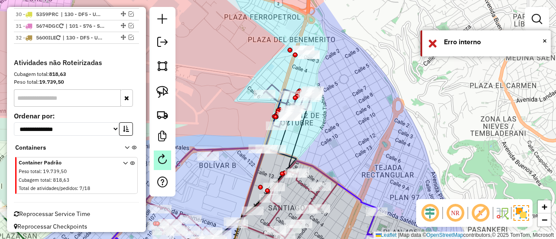
click at [162, 154] on link at bounding box center [162, 161] width 17 height 20
select select "*"
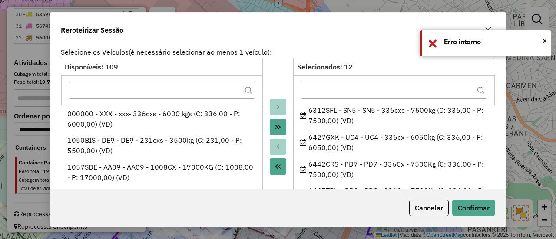
scroll to position [174, 0]
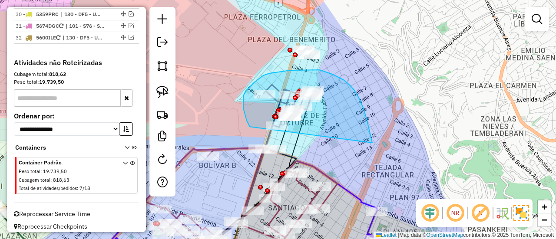
drag, startPoint x: 372, startPoint y: 143, endPoint x: 280, endPoint y: 154, distance: 92.2
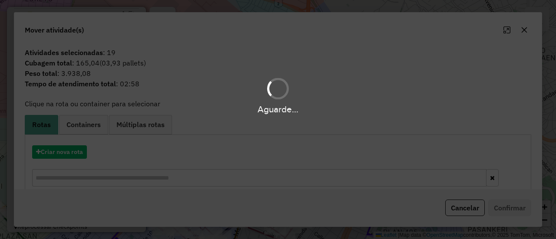
click at [50, 141] on div "Aguarde..." at bounding box center [278, 119] width 556 height 239
click at [55, 145] on div "Aguarde..." at bounding box center [278, 119] width 556 height 239
click at [56, 151] on div "Aguarde..." at bounding box center [278, 119] width 556 height 239
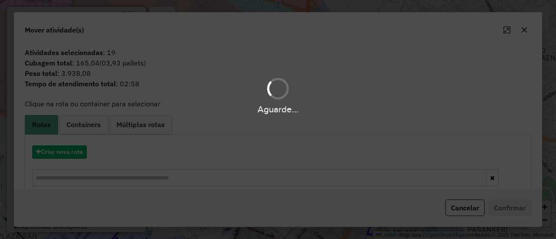
click at [56, 151] on div "Aguarde..." at bounding box center [278, 119] width 556 height 239
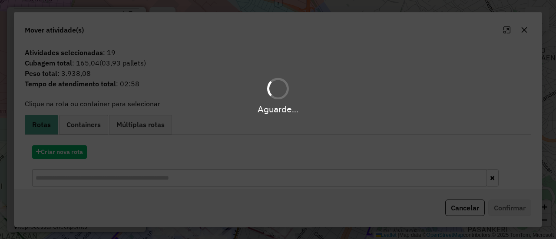
click at [56, 151] on div "Aguarde..." at bounding box center [278, 119] width 556 height 239
click at [55, 152] on div "Aguarde..." at bounding box center [278, 119] width 556 height 239
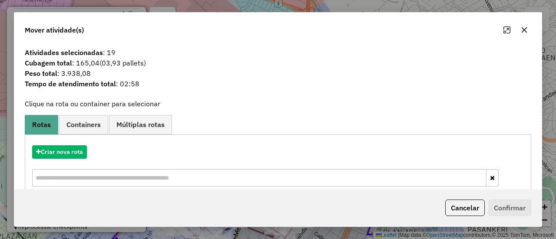
click at [68, 159] on div "Criar nova rota" at bounding box center [278, 167] width 502 height 56
click at [53, 146] on button "Criar nova rota" at bounding box center [59, 151] width 55 height 13
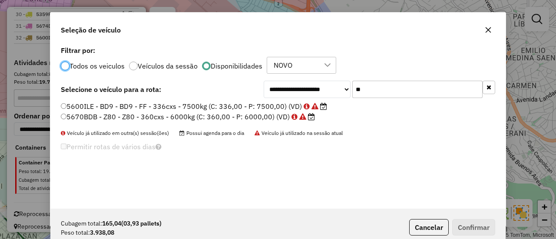
scroll to position [5, 3]
click at [390, 90] on input "**" at bounding box center [417, 89] width 130 height 17
type input "**"
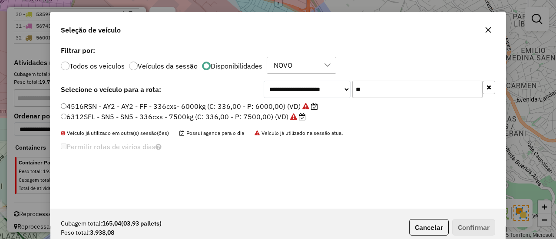
drag, startPoint x: 238, startPoint y: 126, endPoint x: 240, endPoint y: 121, distance: 5.5
click at [238, 123] on div "4516RSN - AY2 - AY2 - FF - 336cxs- 6000kg (C: 336,00 - P: 6000,00) (VD) 6312SFL…" at bounding box center [278, 116] width 445 height 28
click at [245, 113] on label "6312SFL - SN5 - SN5 - 336cxs - 7500kg (C: 336,00 - P: 7500,00) (VD)" at bounding box center [183, 117] width 245 height 10
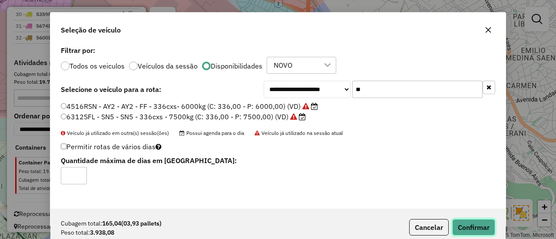
click at [488, 227] on button "Confirmar" at bounding box center [473, 227] width 43 height 16
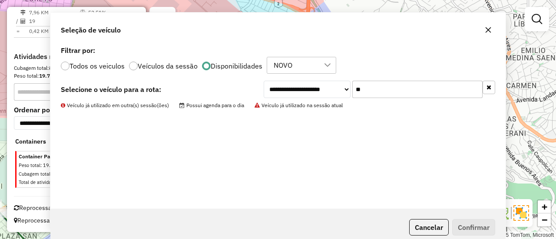
scroll to position [1177, 0]
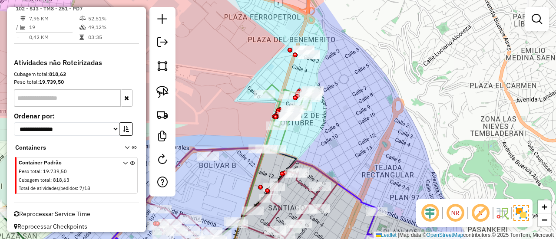
click at [274, 85] on icon at bounding box center [288, 119] width 49 height 68
select select "*********"
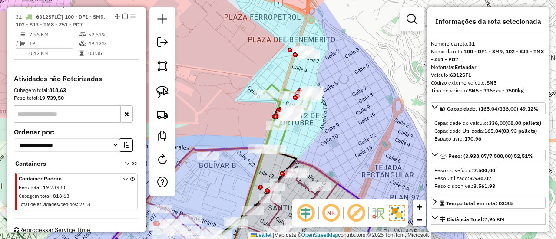
scroll to position [1161, 0]
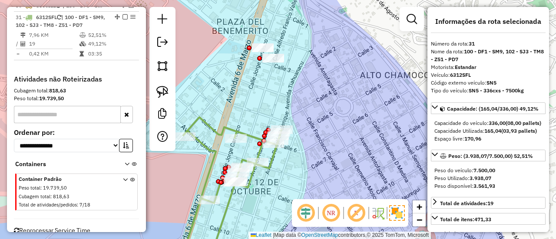
click at [307, 77] on div "Janela de atendimento Grade de atendimento Capacidade Transportadoras Veículos …" at bounding box center [278, 119] width 556 height 239
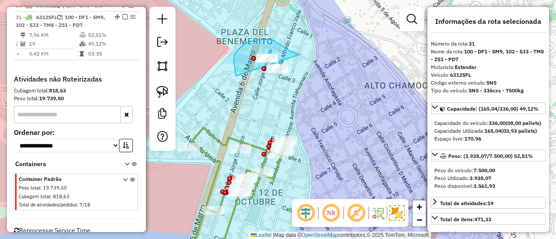
drag, startPoint x: 235, startPoint y: 73, endPoint x: 304, endPoint y: 56, distance: 71.4
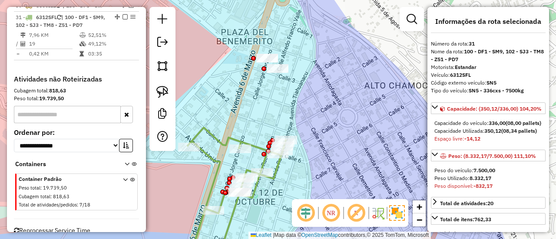
select select "*********"
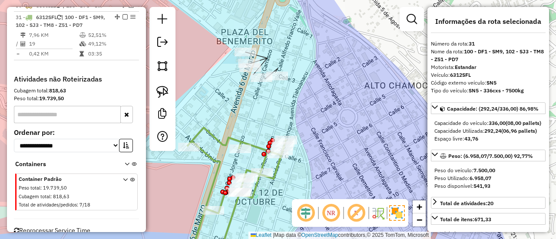
drag, startPoint x: 310, startPoint y: 116, endPoint x: 338, endPoint y: 94, distance: 34.9
click at [333, 97] on div "Janela de atendimento Grade de atendimento Capacidade Transportadoras Veículos …" at bounding box center [278, 119] width 556 height 239
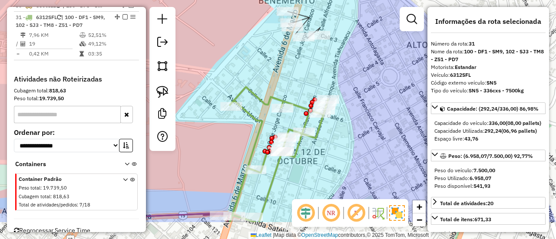
select select "*********"
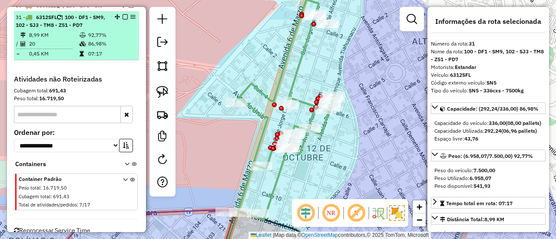
click at [122, 14] on em at bounding box center [124, 16] width 5 height 5
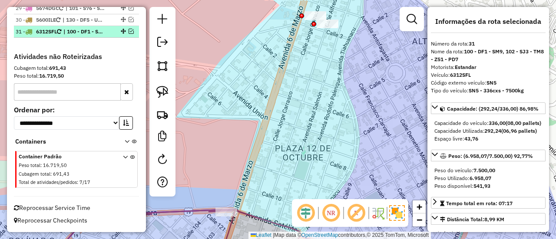
scroll to position [1141, 0]
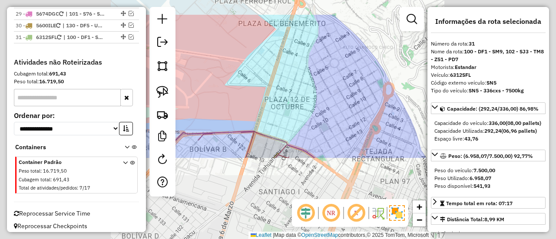
click at [296, 63] on div "Janela de atendimento Grade de atendimento Capacidade Transportadoras Veículos …" at bounding box center [278, 119] width 556 height 239
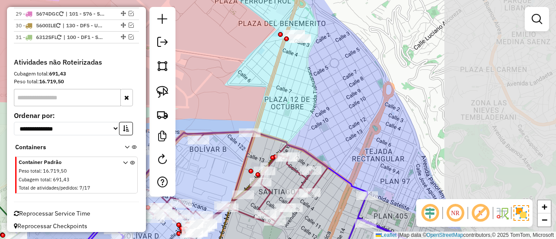
click at [319, 108] on div "Janela de atendimento Grade de atendimento Capacidade Transportadoras Veículos …" at bounding box center [278, 119] width 556 height 239
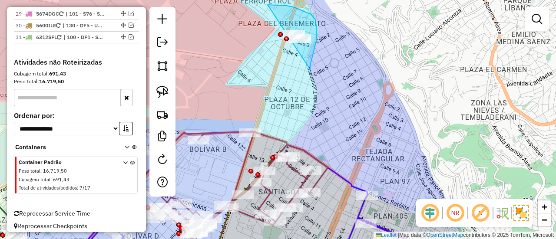
drag, startPoint x: 312, startPoint y: 59, endPoint x: 257, endPoint y: 38, distance: 58.4
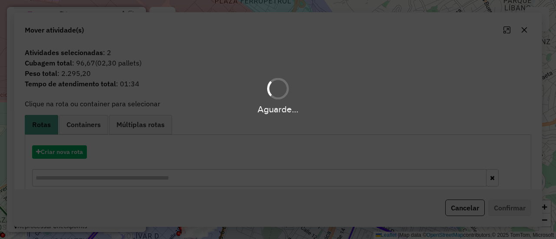
click at [341, 105] on div "Aguarde..." at bounding box center [278, 109] width 556 height 13
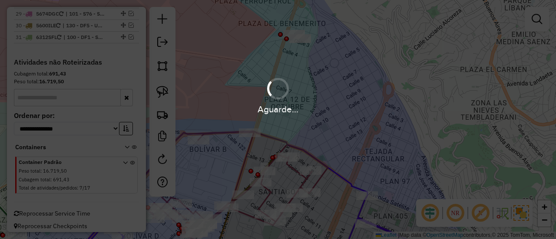
click at [342, 105] on hb-app "Aguarde... Pop-up bloqueado! Seu navegador bloqueou automáticamente a abertura …" at bounding box center [278, 119] width 556 height 239
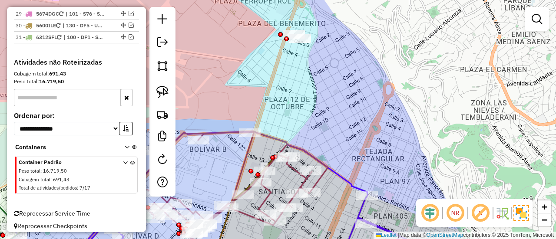
drag, startPoint x: 344, startPoint y: 113, endPoint x: 377, endPoint y: 57, distance: 64.8
click at [377, 58] on div "Janela de atendimento Grade de atendimento Capacidade Transportadoras Veículos …" at bounding box center [278, 119] width 556 height 239
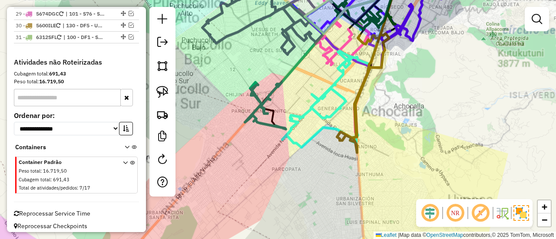
click at [326, 180] on div "Janela de atendimento Grade de atendimento Capacidade Transportadoras Veículos …" at bounding box center [278, 119] width 556 height 239
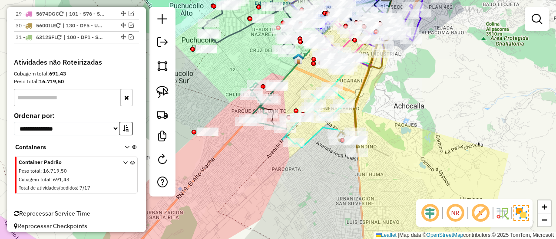
click at [172, 162] on div at bounding box center [162, 102] width 26 height 190
click at [169, 162] on link at bounding box center [162, 161] width 17 height 20
select select "*"
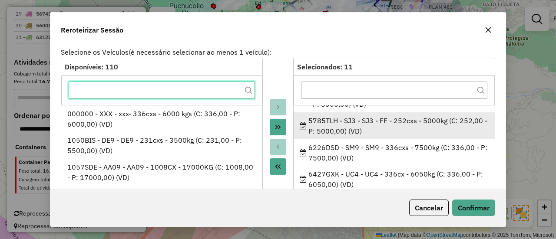
scroll to position [174, 0]
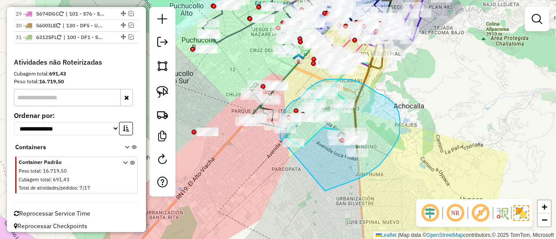
drag, startPoint x: 325, startPoint y: 191, endPoint x: 300, endPoint y: 179, distance: 27.8
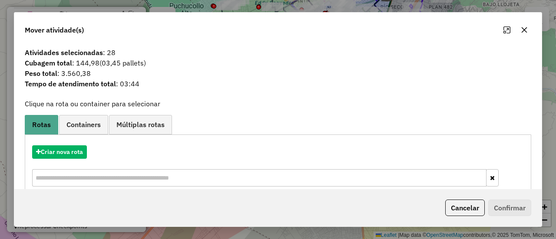
click at [69, 187] on div "Criar nova rota" at bounding box center [278, 167] width 502 height 56
click at [61, 158] on button "Criar nova rota" at bounding box center [59, 151] width 55 height 13
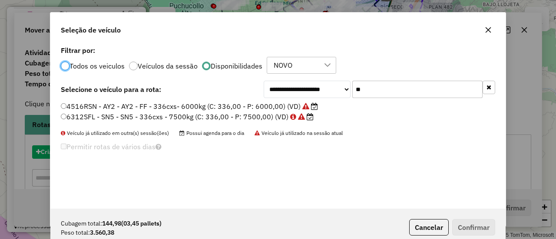
scroll to position [4, 3]
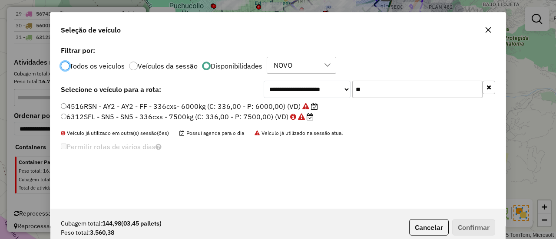
click at [413, 86] on input "**" at bounding box center [417, 89] width 130 height 17
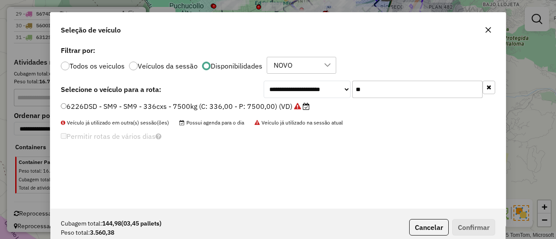
type input "**"
click at [271, 106] on label "6226DSD - SM9 - SM9 - 336cxs - 7500kg (C: 336,00 - P: 7500,00) (VD)" at bounding box center [185, 106] width 249 height 10
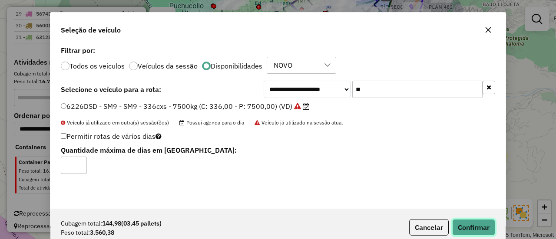
click at [468, 227] on button "Confirmar" at bounding box center [473, 227] width 43 height 16
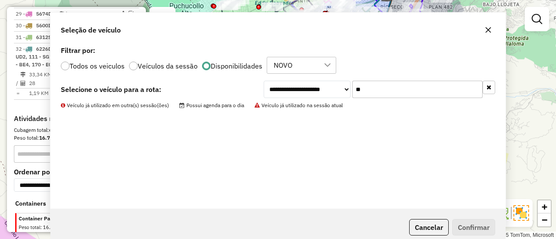
scroll to position [1161, 0]
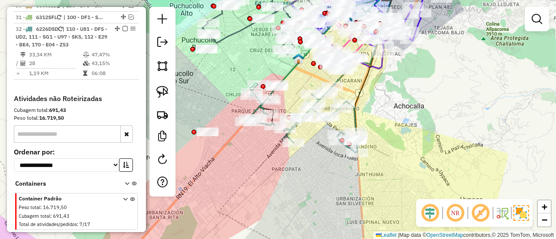
click at [353, 112] on icon at bounding box center [319, 118] width 75 height 69
select select "*********"
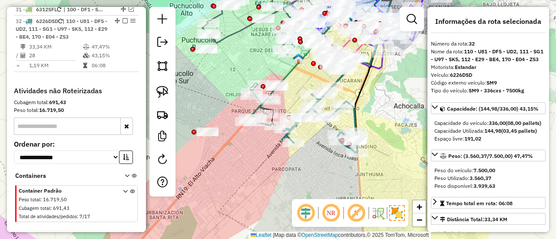
scroll to position [1173, 0]
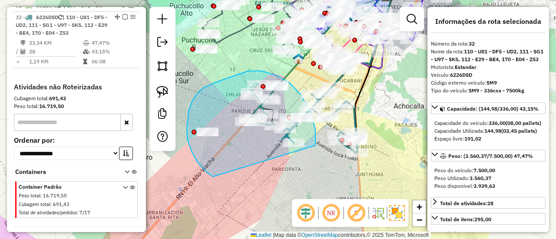
drag, startPoint x: 315, startPoint y: 130, endPoint x: 258, endPoint y: 185, distance: 79.2
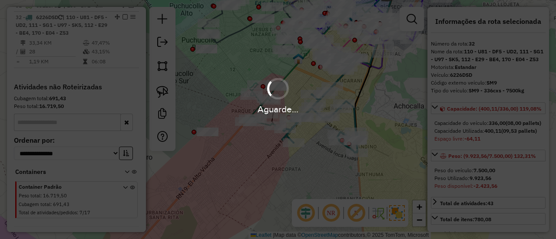
select select "*********"
click at [280, 177] on div "Aguarde..." at bounding box center [278, 119] width 556 height 239
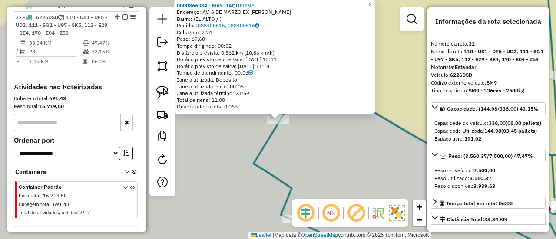
click at [312, 142] on div "Rota 32 - Placa 6226DSD 0000866384 - MAY. JAQUELINE 0000866384 - MAY. JAQUELINE…" at bounding box center [278, 119] width 556 height 239
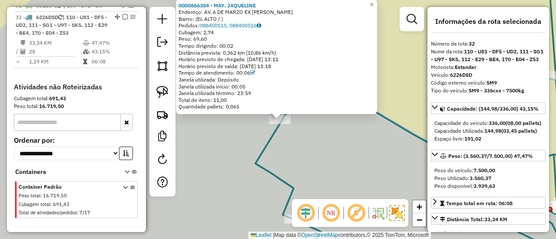
click at [312, 142] on div "0000866384 - MAY. JAQUELINE Endereço: AV. 6 DE MARZO EX TRANCA SENKATA Bairro: …" at bounding box center [278, 119] width 556 height 239
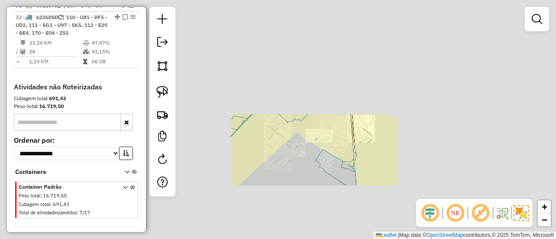
click at [343, 166] on div "Janela de atendimento Grade de atendimento Capacidade Transportadoras Veículos …" at bounding box center [278, 119] width 556 height 239
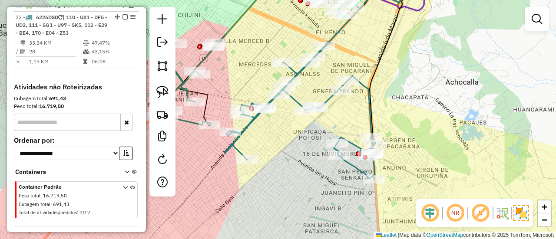
drag, startPoint x: 309, startPoint y: 179, endPoint x: 511, endPoint y: 148, distance: 204.3
click at [511, 148] on div "Janela de atendimento Grade de atendimento Capacidade Transportadoras Veículos …" at bounding box center [278, 119] width 556 height 239
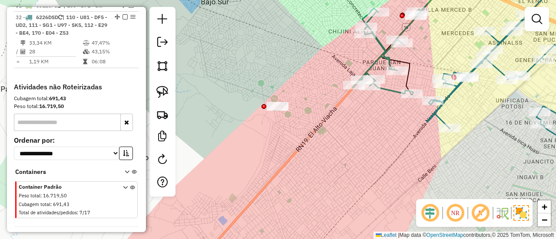
drag, startPoint x: 365, startPoint y: 178, endPoint x: 351, endPoint y: 187, distance: 16.6
click at [353, 191] on div "Janela de atendimento Grade de atendimento Capacidade Transportadoras Veículos …" at bounding box center [278, 119] width 556 height 239
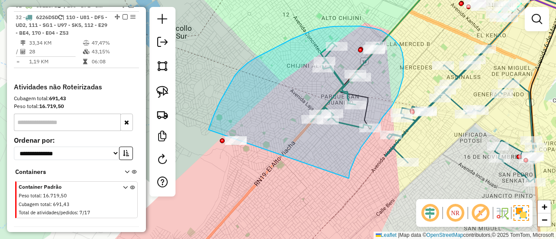
drag, startPoint x: 349, startPoint y: 171, endPoint x: 264, endPoint y: 203, distance: 91.2
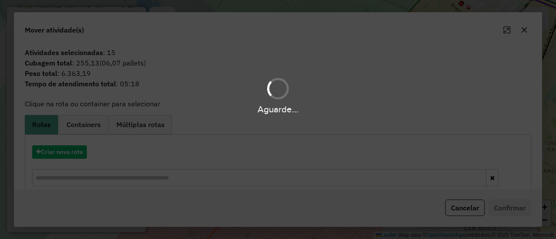
click at [62, 149] on div "Aguarde..." at bounding box center [278, 119] width 556 height 239
click at [62, 150] on div "Aguarde..." at bounding box center [278, 119] width 556 height 239
click at [62, 154] on div "Aguarde..." at bounding box center [278, 119] width 556 height 239
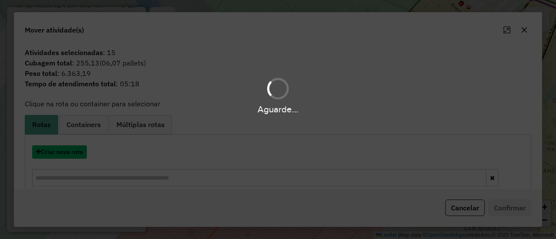
click at [62, 154] on button "Criar nova rota" at bounding box center [59, 151] width 55 height 13
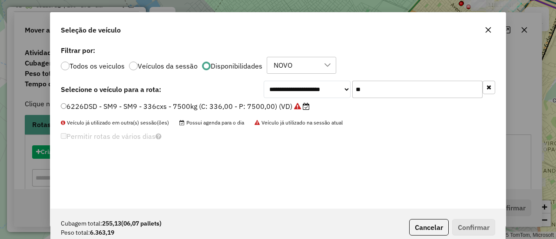
click at [62, 154] on div "**********" at bounding box center [278, 119] width 556 height 239
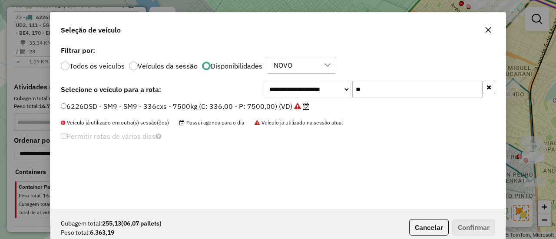
click at [495, 86] on div "**********" at bounding box center [277, 126] width 455 height 165
click at [493, 86] on button "button" at bounding box center [488, 87] width 13 height 13
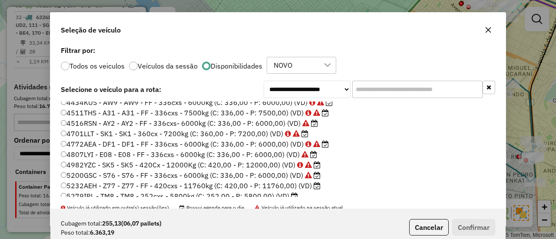
scroll to position [87, 0]
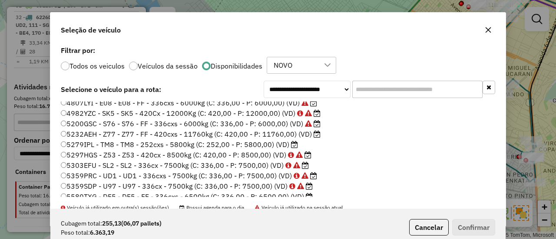
click at [280, 145] on label "5279IPL - TM8 - TM8 - 252cxs - 5800kg (C: 252,00 - P: 5800,00) (VD)" at bounding box center [179, 144] width 237 height 10
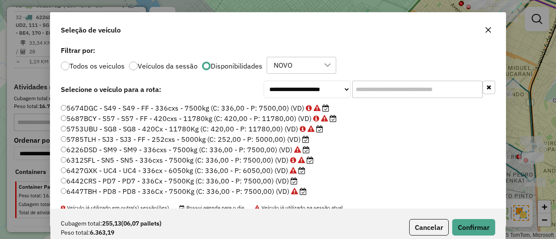
click at [297, 140] on label "5785TLH - SJ3 - SJ3 - FF - 252cxs - 5000kg (C: 252,00 - P: 5000,00) (VD)" at bounding box center [185, 139] width 248 height 10
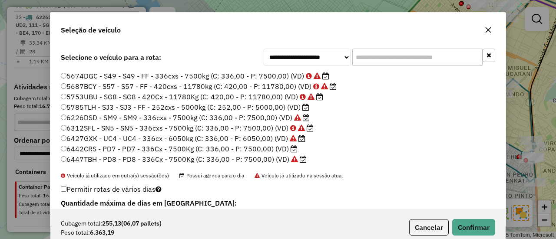
scroll to position [43, 0]
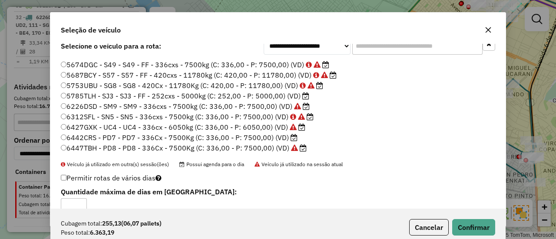
click at [414, 51] on input "text" at bounding box center [417, 45] width 130 height 17
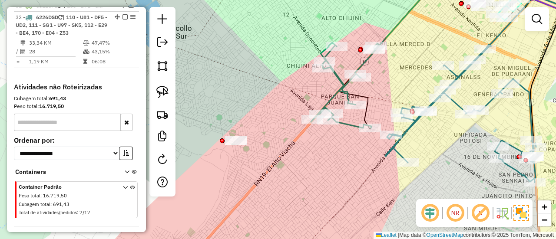
click at [153, 162] on div at bounding box center [162, 102] width 26 height 190
click at [172, 157] on div at bounding box center [162, 102] width 26 height 190
click at [168, 158] on link at bounding box center [162, 161] width 17 height 20
select select "*"
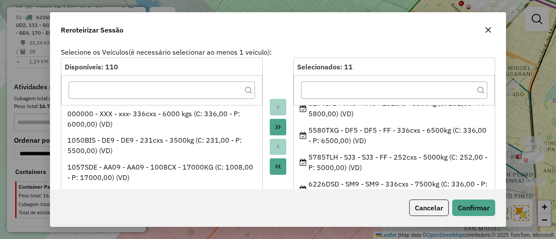
scroll to position [130, 0]
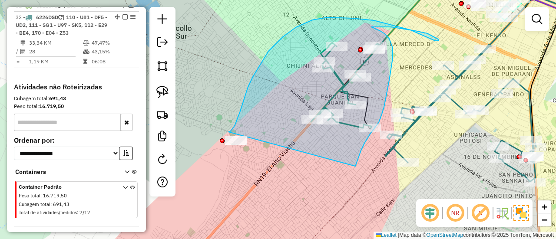
drag, startPoint x: 355, startPoint y: 166, endPoint x: 238, endPoint y: 182, distance: 117.9
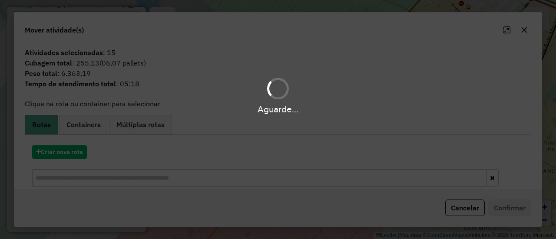
click at [58, 153] on hb-app "Aguarde... Pop-up bloqueado! Seu navegador bloqueou automáticamente a abertura …" at bounding box center [278, 119] width 556 height 239
click at [58, 153] on button "Criar nova rota" at bounding box center [59, 151] width 55 height 13
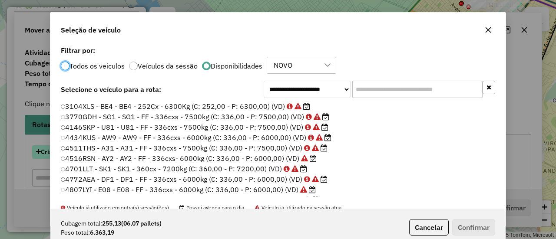
click at [58, 153] on div "**********" at bounding box center [278, 119] width 556 height 239
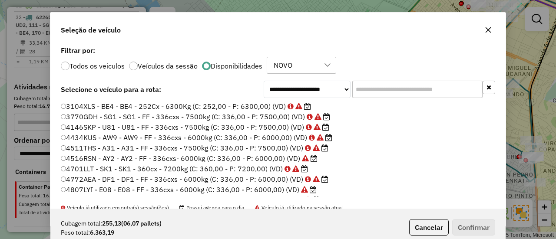
click at [365, 84] on input "text" at bounding box center [417, 89] width 130 height 17
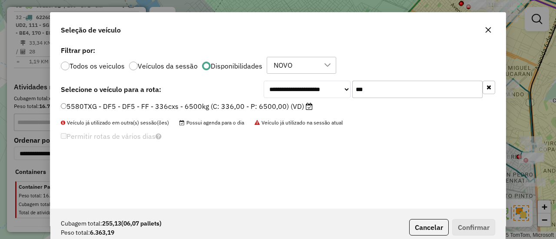
type input "***"
click at [295, 104] on label "5580TXG - DF5 - DF5 - FF - 336cxs - 6500kg (C: 336,00 - P: 6500,00) (VD)" at bounding box center [187, 106] width 252 height 10
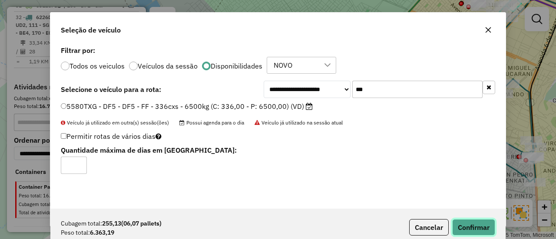
click at [461, 225] on button "Confirmar" at bounding box center [473, 227] width 43 height 16
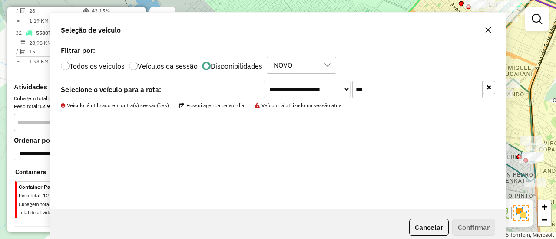
scroll to position [1132, 0]
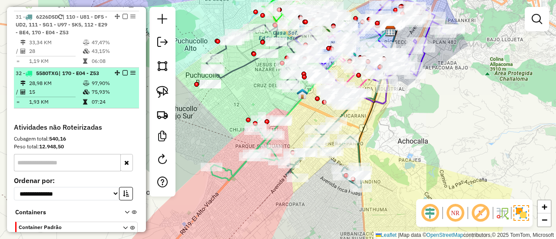
click at [122, 70] on em at bounding box center [124, 72] width 5 height 5
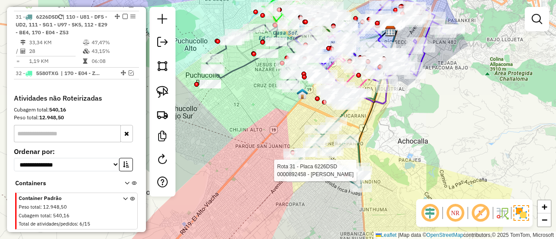
select select "*********"
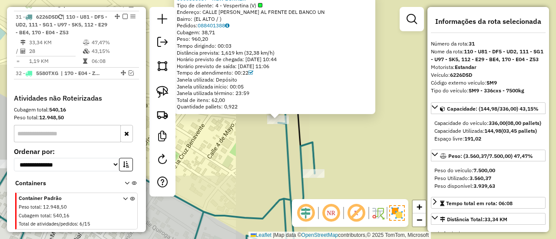
scroll to position [1132, 0]
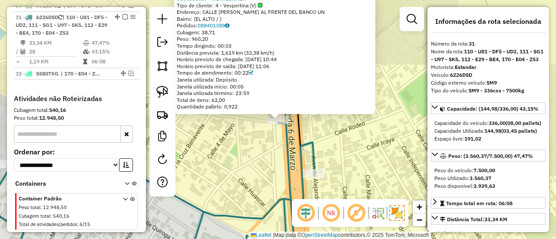
click at [313, 144] on icon at bounding box center [149, 119] width 329 height 287
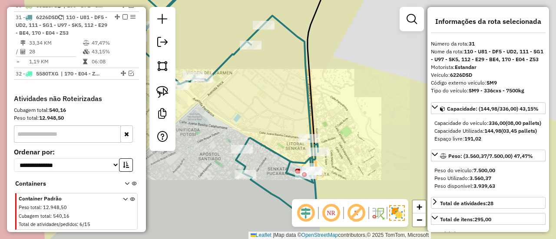
drag, startPoint x: 338, startPoint y: 123, endPoint x: 382, endPoint y: 229, distance: 114.6
click at [382, 239] on html "Aguarde... Pop-up bloqueado! Seu navegador bloqueou automáticamente a abertura …" at bounding box center [278, 119] width 556 height 239
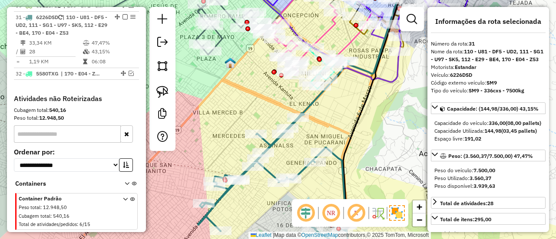
drag, startPoint x: 325, startPoint y: 153, endPoint x: 324, endPoint y: 147, distance: 6.5
click at [325, 168] on div "Janela de atendimento Grade de atendimento Capacidade Transportadoras Veículos …" at bounding box center [278, 119] width 556 height 239
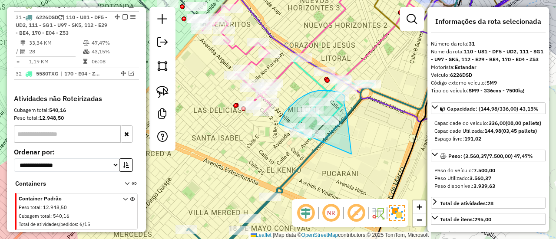
drag, startPoint x: 349, startPoint y: 140, endPoint x: 306, endPoint y: 176, distance: 56.1
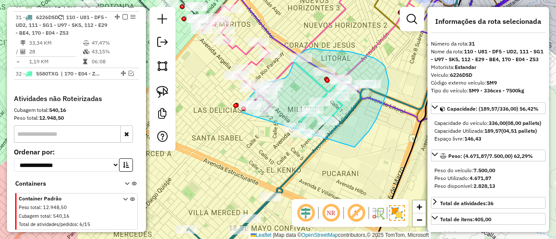
drag, startPoint x: 354, startPoint y: 147, endPoint x: 241, endPoint y: 137, distance: 114.2
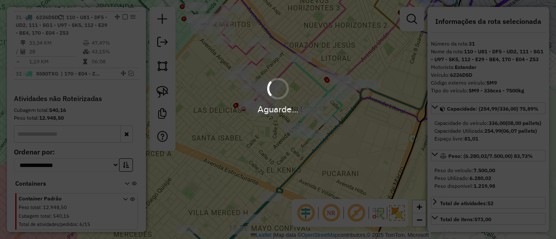
select select "*********"
click at [332, 145] on div "Aguarde..." at bounding box center [278, 119] width 556 height 239
click at [302, 150] on div "Aguarde..." at bounding box center [278, 119] width 556 height 239
click at [304, 158] on div "Aguarde..." at bounding box center [278, 119] width 556 height 239
click at [304, 159] on div "Aguarde..." at bounding box center [278, 119] width 556 height 239
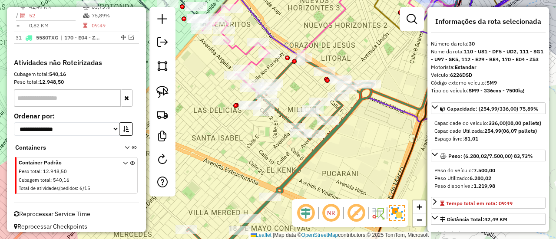
click at [307, 159] on icon at bounding box center [280, 160] width 187 height 208
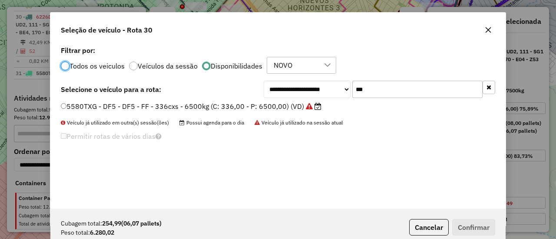
scroll to position [5, 3]
click at [484, 88] on button "button" at bounding box center [488, 87] width 13 height 13
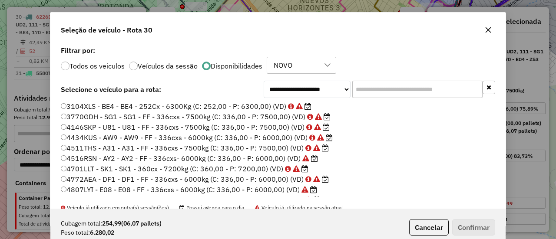
click at [429, 95] on input "text" at bounding box center [417, 89] width 130 height 17
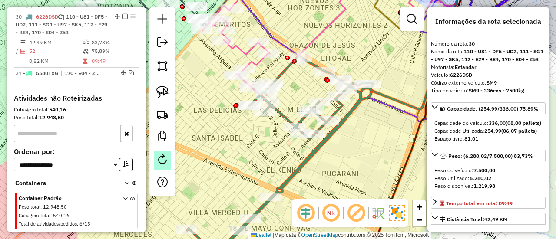
click at [161, 157] on em at bounding box center [162, 159] width 10 height 10
select select "*"
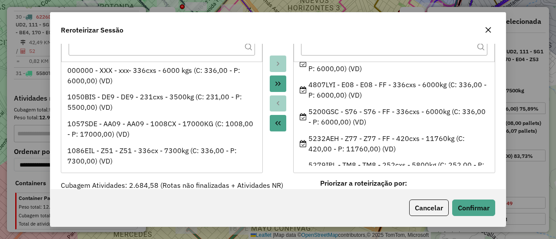
scroll to position [0, 0]
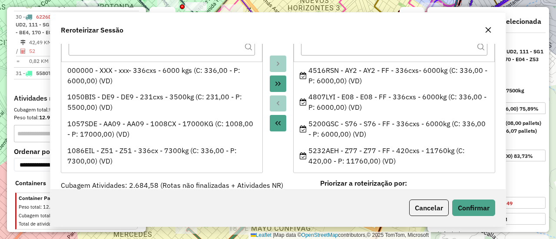
drag, startPoint x: 369, startPoint y: 126, endPoint x: 364, endPoint y: 125, distance: 4.4
click at [368, 126] on div "Janela de atendimento Grade de atendimento Capacidade Transportadoras Veículos …" at bounding box center [278, 119] width 556 height 239
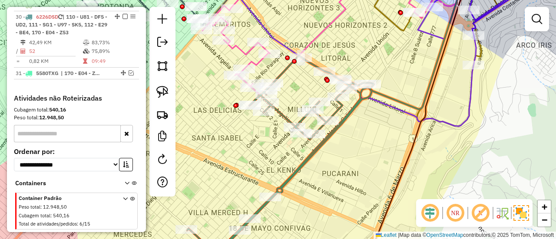
click at [348, 111] on icon at bounding box center [280, 160] width 187 height 208
select select "*********"
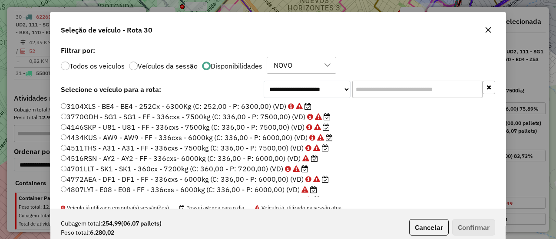
scroll to position [5, 3]
click at [372, 88] on input "text" at bounding box center [417, 89] width 130 height 17
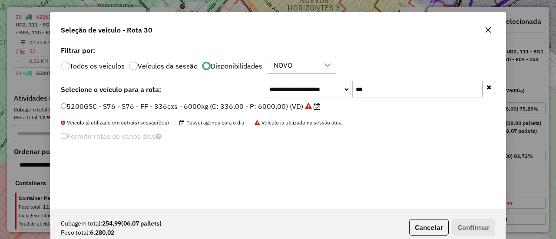
type input "***"
click at [307, 105] on icon at bounding box center [308, 106] width 7 height 7
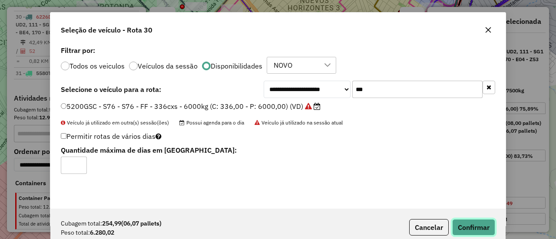
click at [476, 224] on button "Confirmar" at bounding box center [473, 227] width 43 height 16
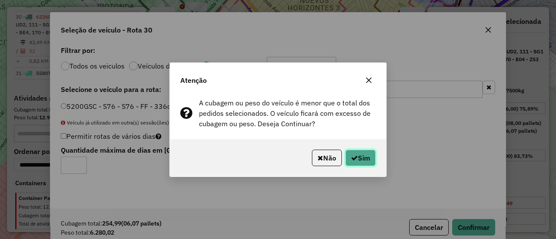
click at [354, 160] on icon "button" at bounding box center [354, 158] width 7 height 7
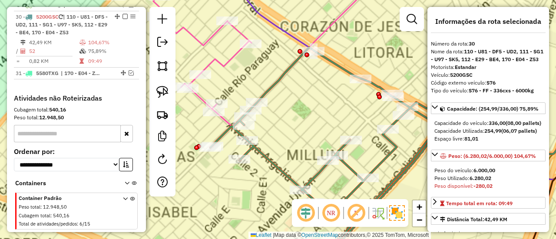
click at [289, 67] on icon at bounding box center [334, 155] width 249 height 216
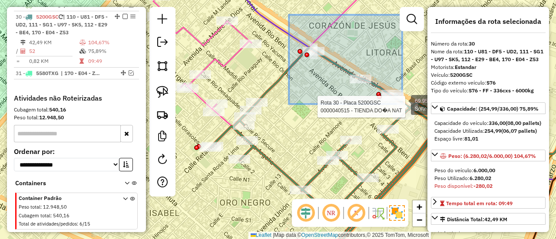
click at [402, 103] on div "Rota 30 - Placa 5200GSC 0000040515 - TIENDA DO�A NAT 69.95 acres Solte o botão …" at bounding box center [278, 119] width 556 height 239
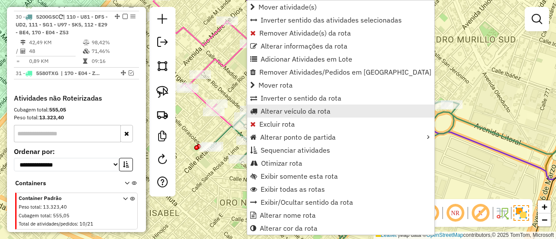
click at [369, 116] on link "Alterar veículo da rota" at bounding box center [340, 111] width 187 height 13
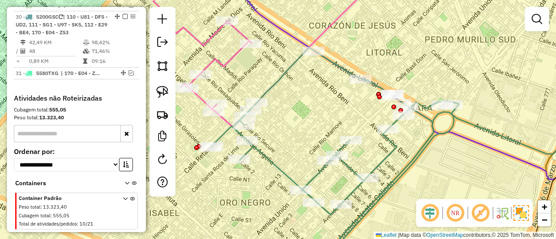
click at [428, 118] on icon at bounding box center [334, 155] width 249 height 216
select select "*********"
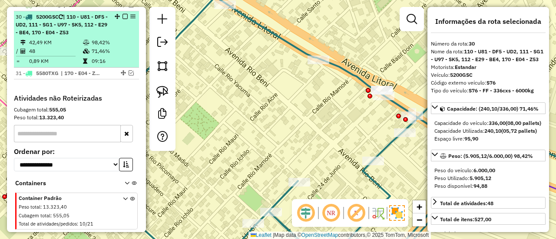
click at [123, 14] on em at bounding box center [124, 16] width 5 height 5
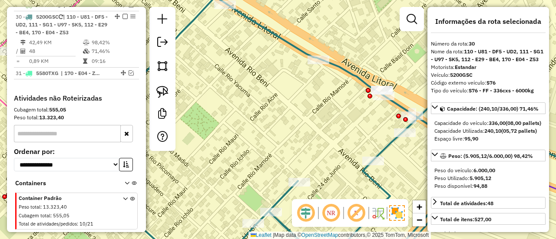
select select "*********"
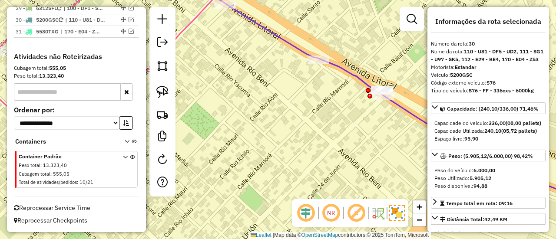
scroll to position [1038, 0]
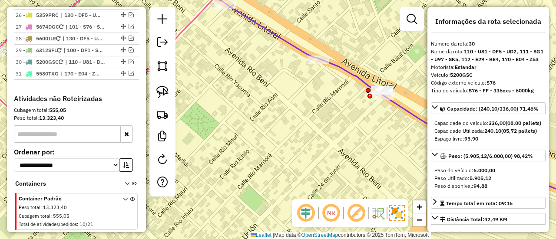
click at [372, 125] on div "Janela de atendimento Grade de atendimento Capacidade Transportadoras Veículos …" at bounding box center [278, 119] width 556 height 239
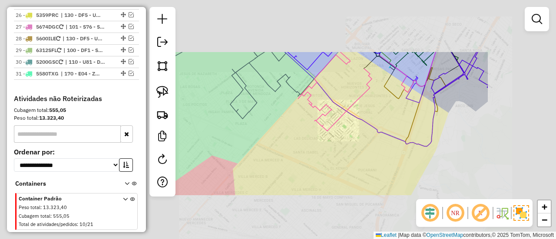
click at [360, 140] on div "Janela de atendimento Grade de atendimento Capacidade Transportadoras Veículos …" at bounding box center [278, 119] width 556 height 239
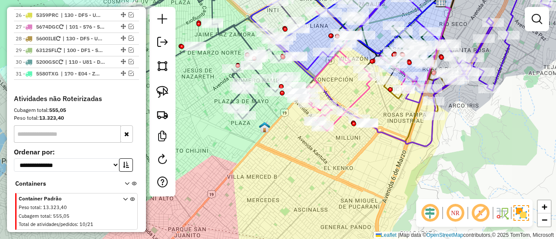
drag, startPoint x: 352, startPoint y: 155, endPoint x: 414, endPoint y: 199, distance: 76.5
click at [414, 199] on div "Janela de atendimento Grade de atendimento Capacidade Transportadoras Veículos …" at bounding box center [278, 119] width 556 height 239
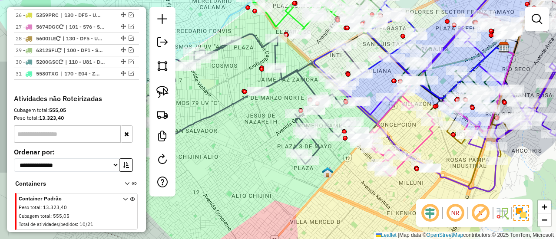
drag, startPoint x: 243, startPoint y: 176, endPoint x: 288, endPoint y: 191, distance: 47.2
click at [286, 196] on div "Janela de atendimento Grade de atendimento Capacidade Transportadoras Veículos …" at bounding box center [278, 119] width 556 height 239
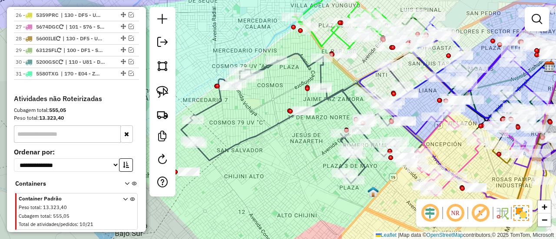
click at [287, 171] on div "Janela de atendimento Grade de atendimento Capacidade Transportadoras Veículos …" at bounding box center [278, 119] width 556 height 239
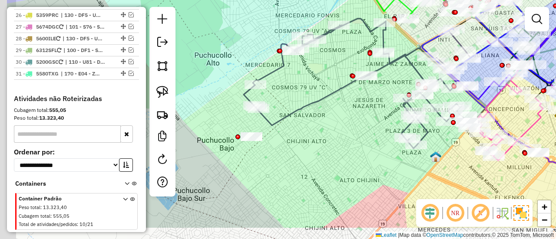
drag, startPoint x: 285, startPoint y: 173, endPoint x: 345, endPoint y: 139, distance: 68.8
click at [345, 139] on div "Janela de atendimento Grade de atendimento Capacidade Transportadoras Veículos …" at bounding box center [278, 119] width 556 height 239
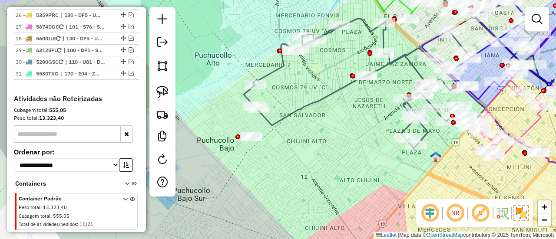
click at [345, 165] on div "Janela de atendimento Grade de atendimento Capacidade Transportadoras Veículos …" at bounding box center [278, 119] width 556 height 239
drag, startPoint x: 402, startPoint y: 170, endPoint x: 359, endPoint y: 160, distance: 43.6
click at [344, 91] on icon at bounding box center [357, 84] width 227 height 130
select select "*********"
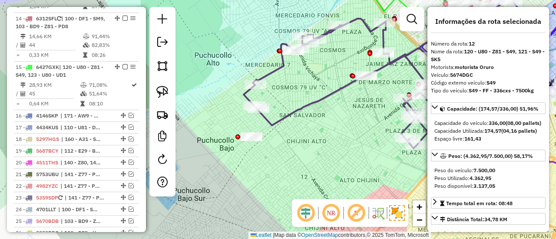
scroll to position [728, 0]
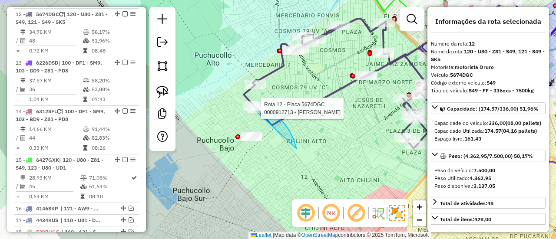
drag, startPoint x: 295, startPoint y: 145, endPoint x: 259, endPoint y: 165, distance: 41.8
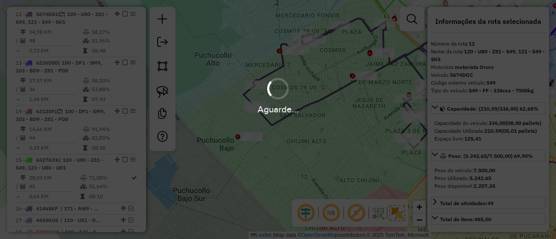
select select "*********"
click at [337, 162] on div "Aguarde..." at bounding box center [278, 119] width 556 height 239
click at [275, 147] on div "Aguarde..." at bounding box center [278, 119] width 556 height 239
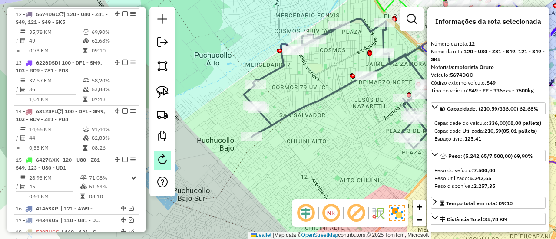
click at [170, 164] on link at bounding box center [162, 161] width 17 height 20
select select "*"
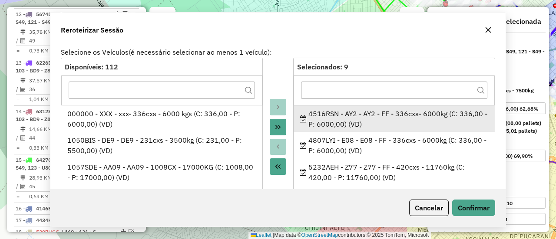
click at [336, 112] on div "4516RSN - AY2 - AY2 - FF - 336cxs- 6000kg (C: 336,00 - P: 6000,00) (VD)" at bounding box center [394, 119] width 189 height 21
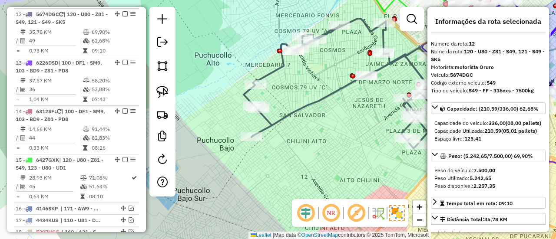
click at [335, 92] on icon at bounding box center [357, 84] width 227 height 130
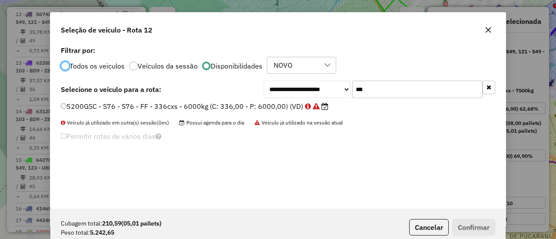
scroll to position [5, 3]
click at [377, 79] on div "**********" at bounding box center [277, 126] width 455 height 165
click at [377, 86] on input "***" at bounding box center [417, 89] width 130 height 17
type input "***"
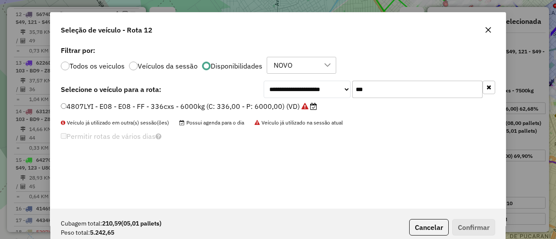
drag, startPoint x: 280, startPoint y: 105, endPoint x: 311, endPoint y: 120, distance: 34.6
click at [280, 106] on label "4807LYI - E08 - E08 - FF - 336cxs - 6000kg (C: 336,00 - P: 6000,00) (VD)" at bounding box center [189, 106] width 256 height 10
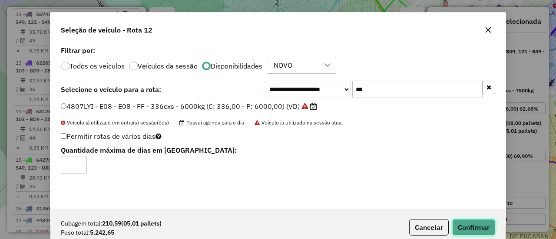
click at [487, 233] on button "Confirmar" at bounding box center [473, 227] width 43 height 16
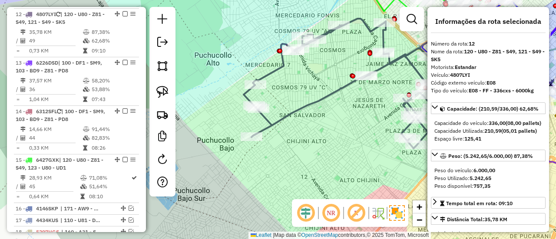
click at [307, 106] on icon at bounding box center [357, 84] width 227 height 130
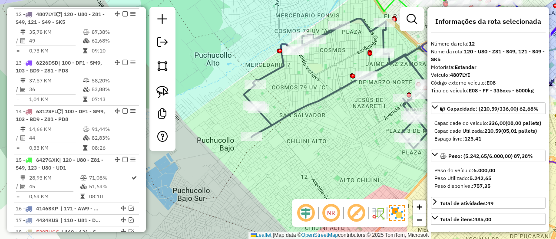
drag, startPoint x: 322, startPoint y: 106, endPoint x: 190, endPoint y: 180, distance: 151.8
click at [190, 180] on div "Janela de atendimento Grade de atendimento Capacidade Transportadoras Veículos …" at bounding box center [278, 119] width 556 height 239
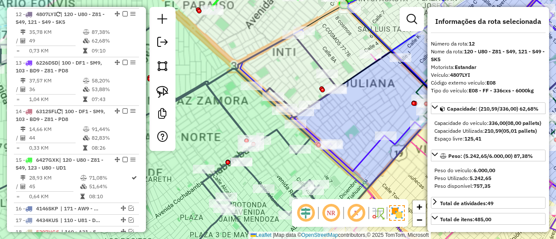
select select "*********"
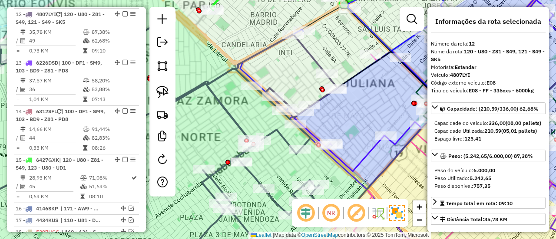
click at [284, 145] on icon at bounding box center [141, 137] width 394 height 254
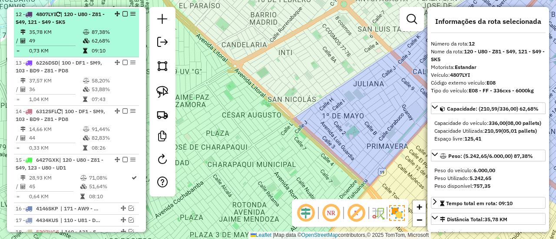
click at [70, 45] on td at bounding box center [49, 45] width 67 height 1
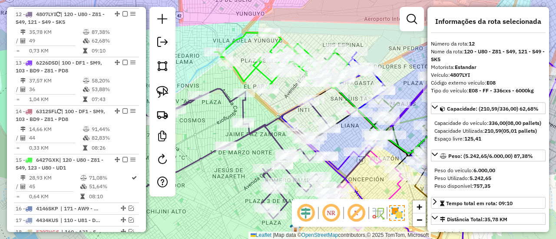
scroll to position [1075, 0]
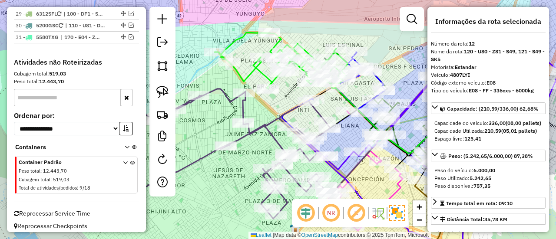
click at [244, 109] on icon at bounding box center [216, 154] width 227 height 130
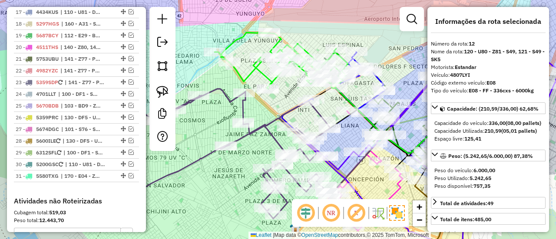
scroll to position [728, 0]
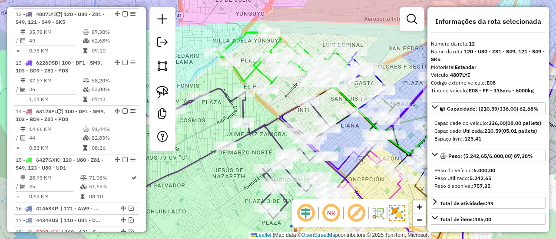
drag, startPoint x: 250, startPoint y: 110, endPoint x: 227, endPoint y: 82, distance: 36.1
click at [226, 81] on div "Janela de atendimento Grade de atendimento Capacidade Transportadoras Veículos …" at bounding box center [278, 119] width 556 height 239
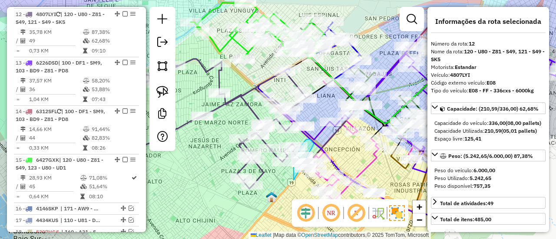
drag, startPoint x: 293, startPoint y: 180, endPoint x: 315, endPoint y: 149, distance: 37.5
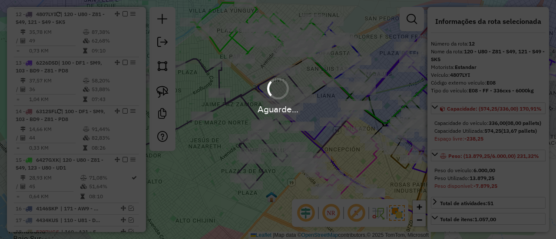
select select "*********"
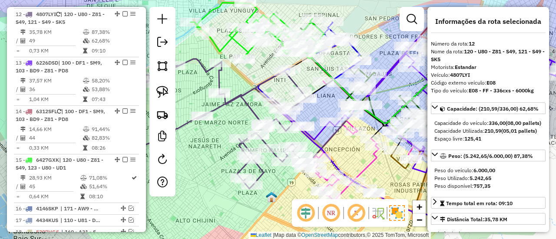
click at [270, 178] on div "Rota 1 - Placa 3770GDH 0000913696 - VIRGINIA MAMANI Janela de atendimento Grade…" at bounding box center [278, 119] width 556 height 239
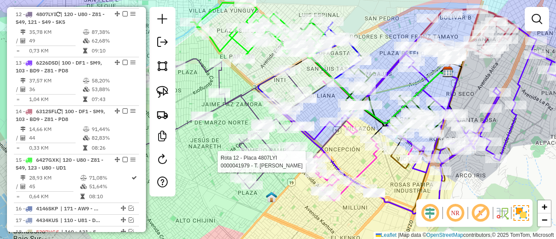
click at [274, 156] on icon at bounding box center [192, 124] width 227 height 130
select select "*********"
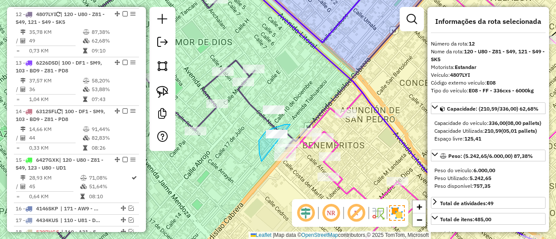
drag, startPoint x: 261, startPoint y: 162, endPoint x: 290, endPoint y: 125, distance: 47.0
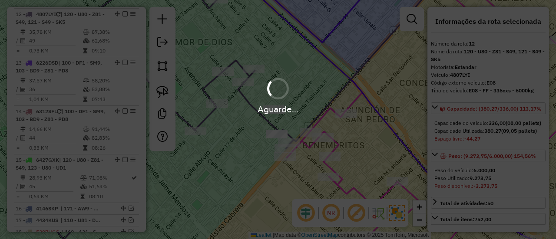
select select "*********"
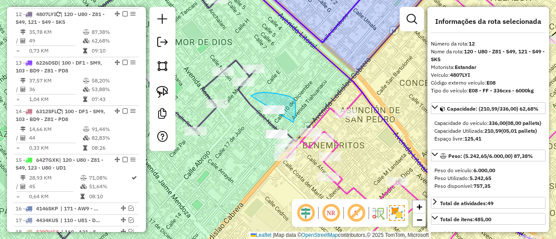
drag, startPoint x: 275, startPoint y: 93, endPoint x: 244, endPoint y: 115, distance: 38.4
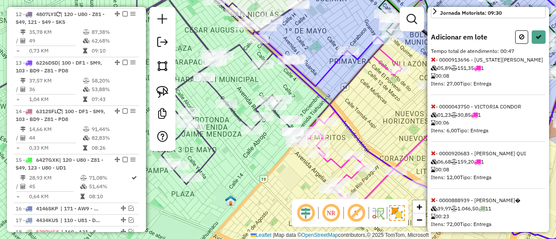
scroll to position [272, 0]
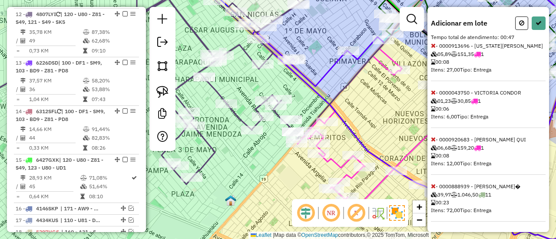
click at [435, 186] on icon at bounding box center [433, 186] width 5 height 6
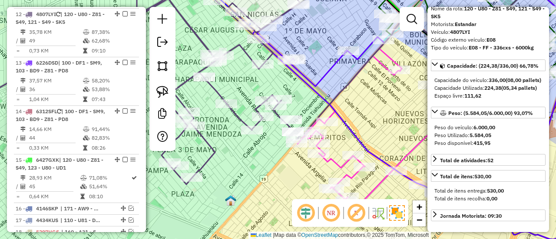
scroll to position [9, 0]
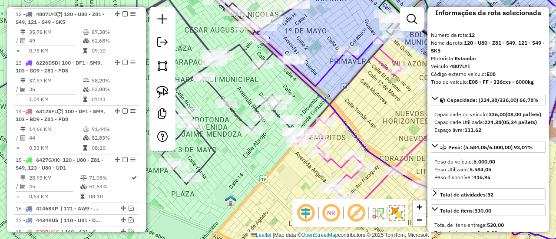
select select "*********"
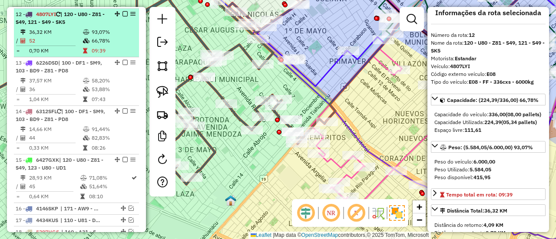
click at [124, 13] on em at bounding box center [124, 13] width 5 height 5
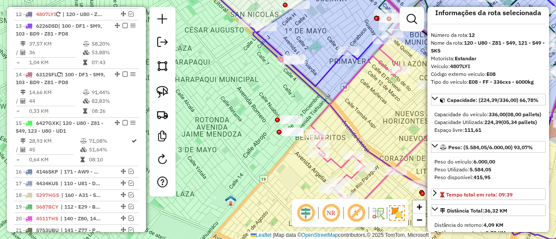
scroll to position [690, 0]
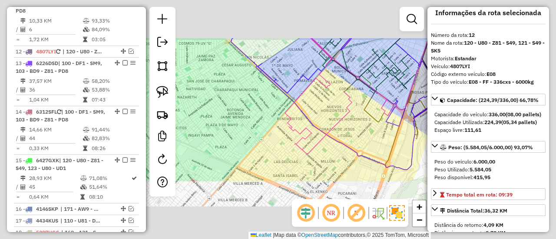
drag, startPoint x: 254, startPoint y: 116, endPoint x: 252, endPoint y: 125, distance: 8.7
click at [254, 116] on div "Janela de atendimento Grade de atendimento Capacidade Transportadoras Veículos …" at bounding box center [278, 119] width 556 height 239
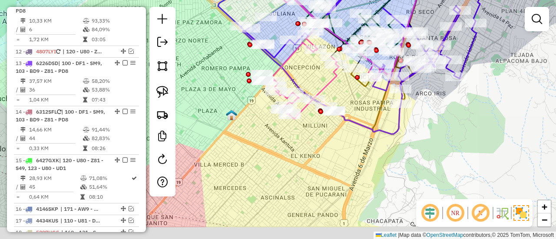
drag, startPoint x: 242, startPoint y: 108, endPoint x: 244, endPoint y: 112, distance: 5.4
click at [238, 96] on div "Janela de atendimento Grade de atendimento Capacidade Transportadoras Veículos …" at bounding box center [278, 119] width 556 height 239
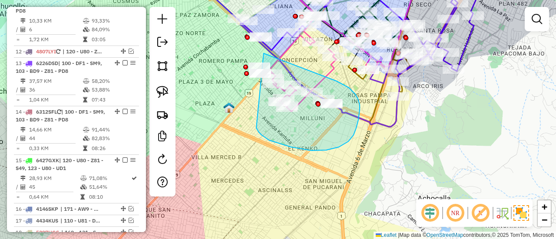
drag, startPoint x: 259, startPoint y: 132, endPoint x: 241, endPoint y: 87, distance: 48.5
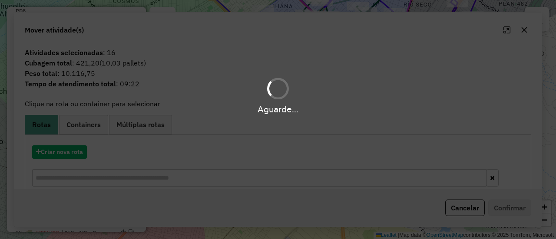
click at [265, 156] on div "Aguarde..." at bounding box center [278, 119] width 556 height 239
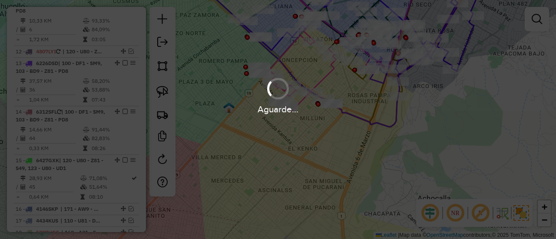
click at [318, 150] on div "Aguarde..." at bounding box center [278, 119] width 556 height 239
click at [343, 135] on div "Janela de atendimento Grade de atendimento Capacidade Transportadoras Veículos …" at bounding box center [278, 119] width 556 height 239
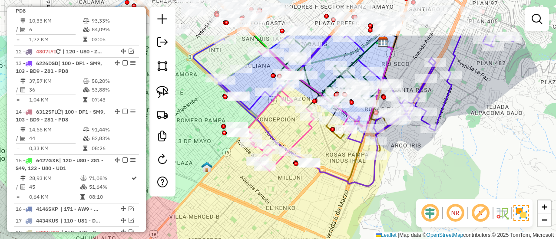
drag, startPoint x: 343, startPoint y: 146, endPoint x: 322, endPoint y: 201, distance: 59.3
click at [322, 201] on div "Janela de atendimento Grade de atendimento Capacidade Transportadoras Veículos …" at bounding box center [278, 119] width 556 height 239
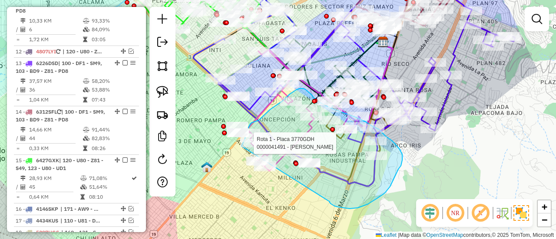
drag, startPoint x: 331, startPoint y: 204, endPoint x: 262, endPoint y: 194, distance: 69.8
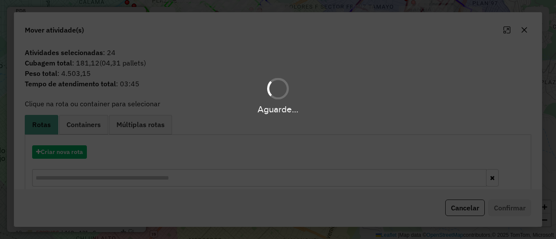
click at [63, 157] on div "Aguarde..." at bounding box center [278, 119] width 556 height 239
click at [67, 153] on div "Aguarde..." at bounding box center [278, 119] width 556 height 239
click at [67, 153] on hb-app "Aguarde... Pop-up bloqueado! Seu navegador bloqueou automáticamente a abertura …" at bounding box center [278, 119] width 556 height 239
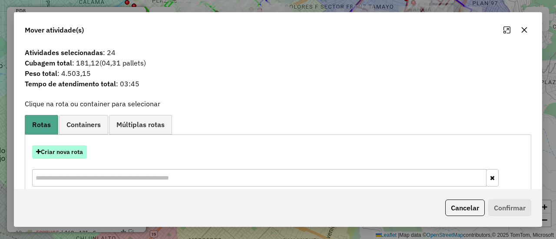
click at [69, 153] on button "Criar nova rota" at bounding box center [59, 151] width 55 height 13
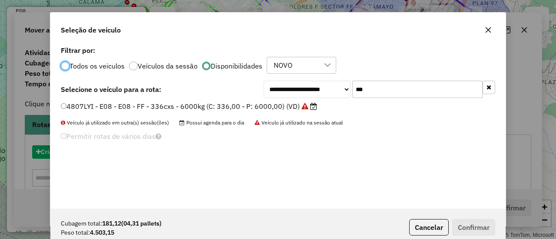
scroll to position [5, 3]
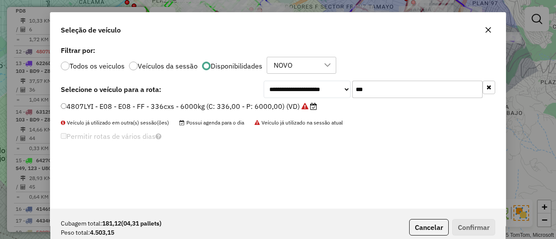
click at [491, 86] on icon "button" at bounding box center [488, 87] width 5 height 6
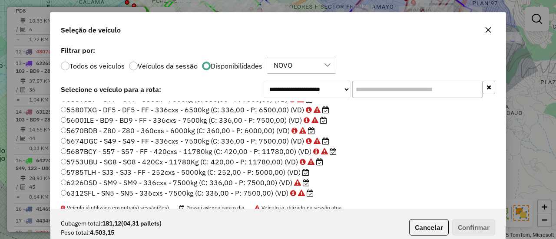
scroll to position [207, 0]
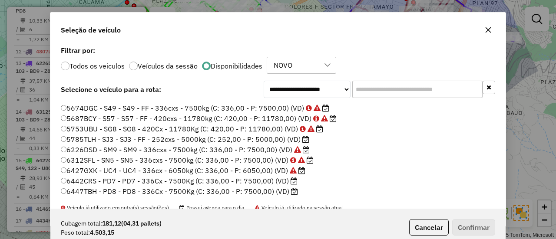
click at [261, 186] on label "6447TBH - PD8 - PD8 - 336Cx - 7500Kg (C: 336,00 - P: 7500,00) (VD)" at bounding box center [179, 191] width 237 height 10
click at [464, 224] on button "Confirmar" at bounding box center [473, 227] width 43 height 16
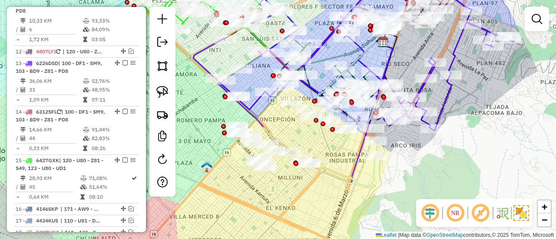
click at [273, 135] on icon at bounding box center [315, 143] width 145 height 85
select select "*********"
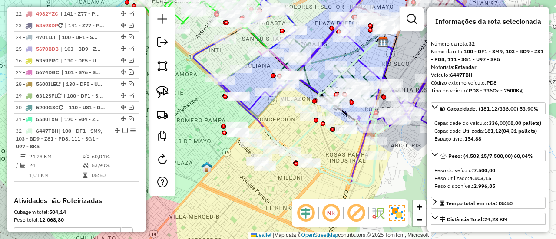
scroll to position [1070, 0]
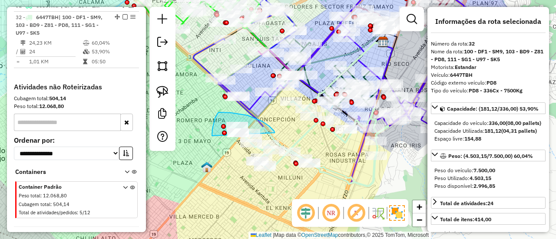
drag, startPoint x: 262, startPoint y: 122, endPoint x: 223, endPoint y: 150, distance: 48.2
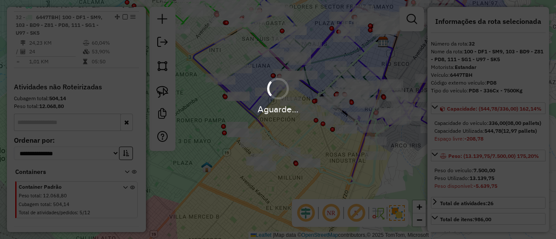
select select "*********"
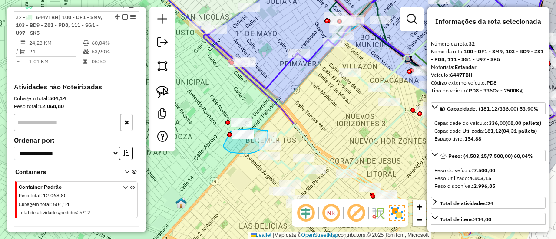
drag, startPoint x: 254, startPoint y: 152, endPoint x: 230, endPoint y: 132, distance: 31.7
click at [230, 132] on div "Janela de atendimento Grade de atendimento Capacidade Transportadoras Veículos …" at bounding box center [278, 119] width 556 height 239
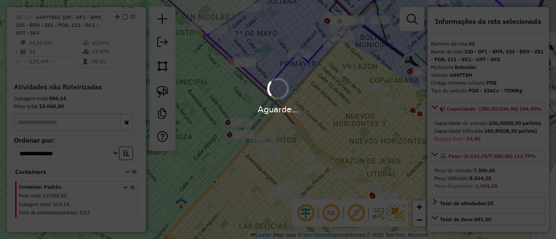
select select "*********"
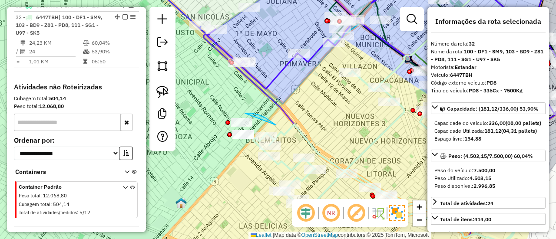
drag, startPoint x: 274, startPoint y: 123, endPoint x: 221, endPoint y: 131, distance: 52.7
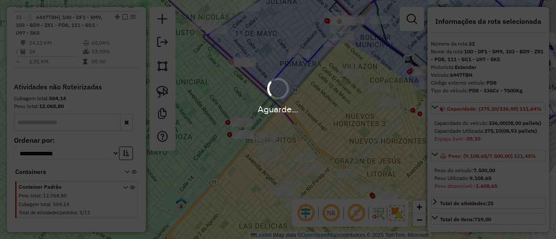
select select "*********"
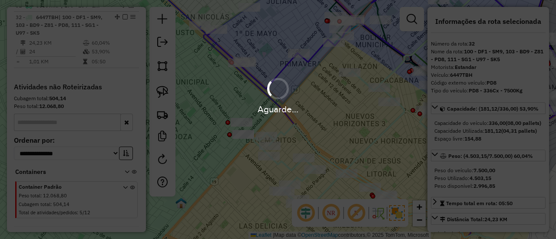
click at [313, 131] on div "Aguarde..." at bounding box center [278, 119] width 556 height 239
click at [306, 138] on div "Aguarde..." at bounding box center [278, 119] width 556 height 239
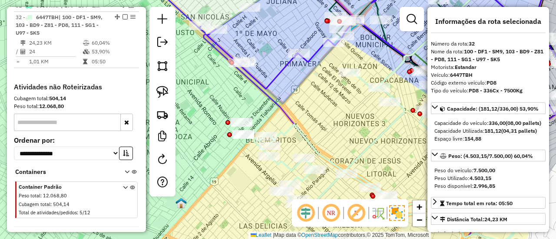
click at [305, 138] on icon at bounding box center [398, 156] width 290 height 171
click at [306, 138] on icon at bounding box center [398, 156] width 290 height 171
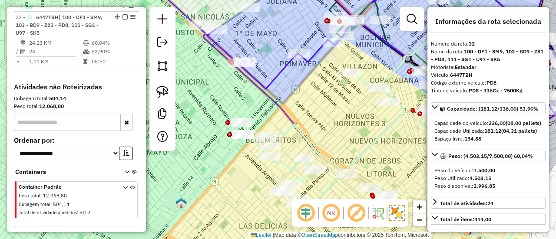
click at [280, 159] on div "Janela de atendimento Grade de atendimento Capacidade Transportadoras Veículos …" at bounding box center [278, 119] width 556 height 239
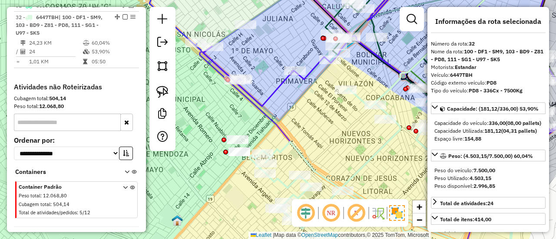
drag, startPoint x: 388, startPoint y: 159, endPoint x: 402, endPoint y: 151, distance: 17.1
click at [402, 151] on div "Janela de atendimento Grade de atendimento Capacidade Transportadoras Veículos …" at bounding box center [278, 119] width 556 height 239
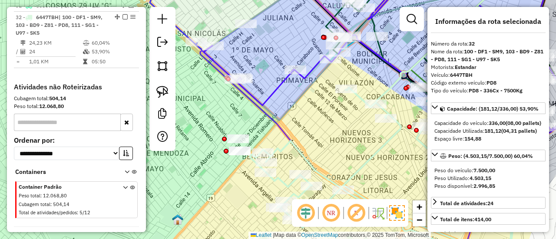
select select "*********"
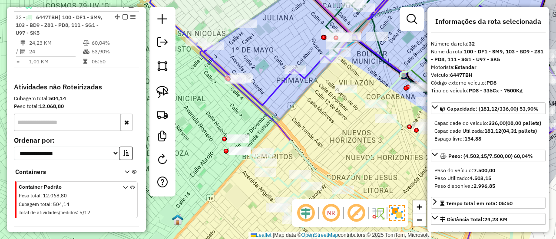
click at [382, 147] on icon at bounding box center [395, 173] width 290 height 171
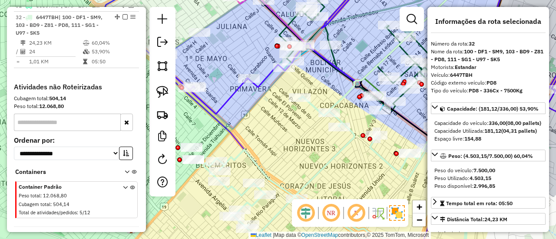
drag, startPoint x: 379, startPoint y: 158, endPoint x: 339, endPoint y: 163, distance: 40.2
click at [339, 163] on div "Janela de atendimento Grade de atendimento Capacidade Transportadoras Veículos …" at bounding box center [278, 119] width 556 height 239
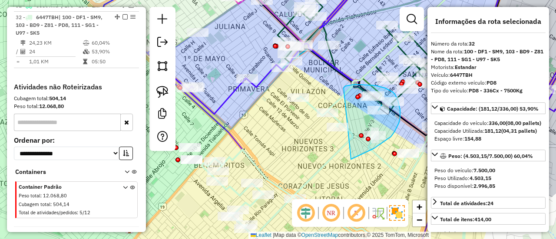
drag, startPoint x: 354, startPoint y: 158, endPoint x: 339, endPoint y: 97, distance: 62.8
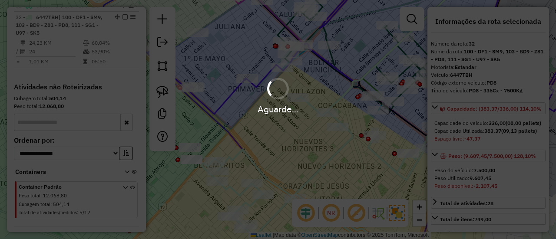
select select "*********"
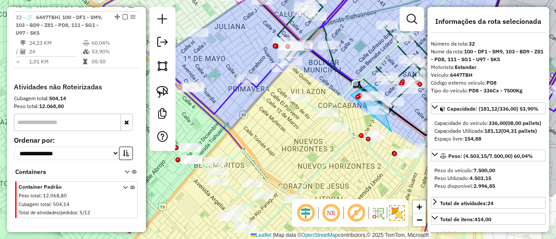
click at [336, 111] on div "Rota 5 - Placa 4772AEA 0000915455 - AILTON YOCEL FL Rota 6 - Placa 4807LYI 0000…" at bounding box center [278, 119] width 556 height 239
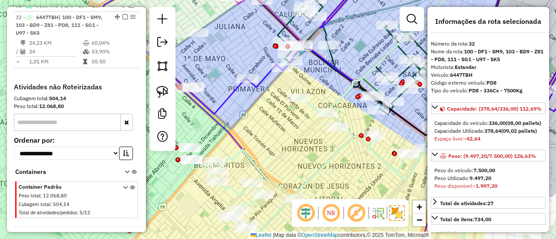
select select "*********"
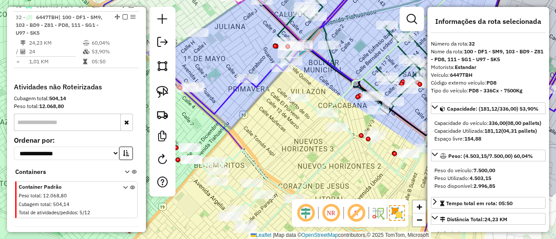
click at [326, 105] on icon at bounding box center [389, 47] width 184 height 138
click at [337, 101] on icon at bounding box center [389, 47] width 184 height 138
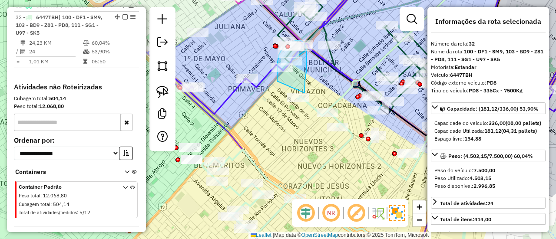
drag, startPoint x: 304, startPoint y: 90, endPoint x: 277, endPoint y: 82, distance: 28.6
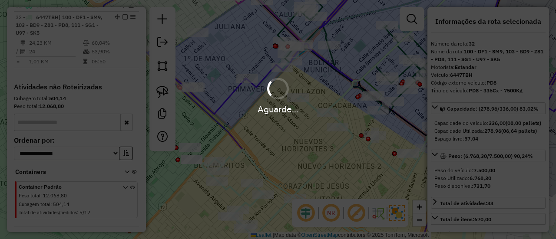
select select "*********"
click at [290, 118] on div "Aguarde..." at bounding box center [278, 119] width 556 height 239
click at [339, 99] on div "Aguarde..." at bounding box center [278, 95] width 556 height 41
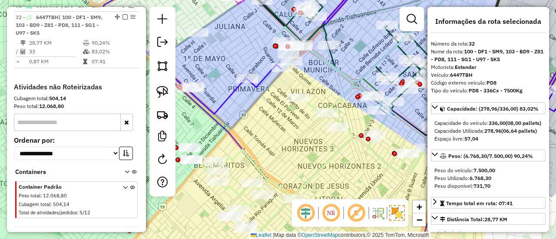
click at [340, 99] on icon at bounding box center [389, 47] width 184 height 138
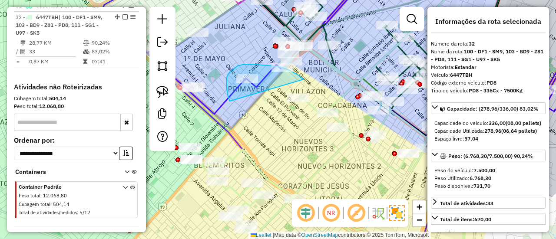
drag, startPoint x: 299, startPoint y: 76, endPoint x: 244, endPoint y: 119, distance: 69.5
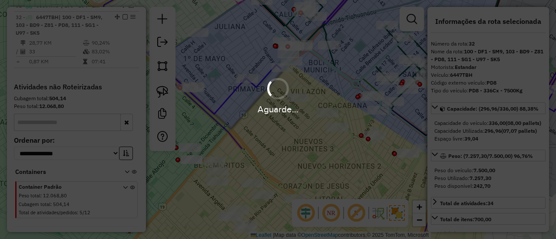
select select "*********"
click at [260, 133] on div "Aguarde..." at bounding box center [278, 119] width 556 height 239
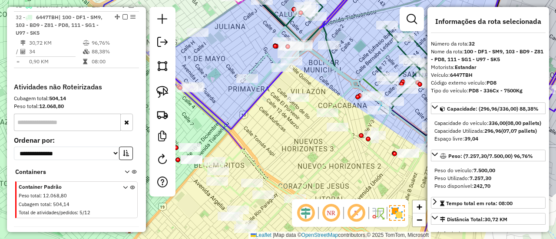
click at [122, 14] on em at bounding box center [124, 16] width 5 height 5
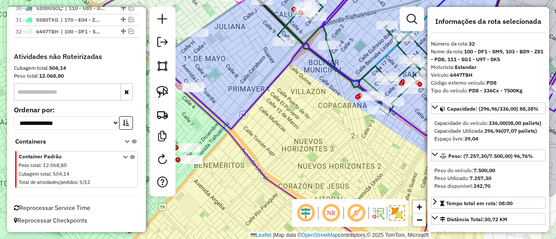
scroll to position [1049, 0]
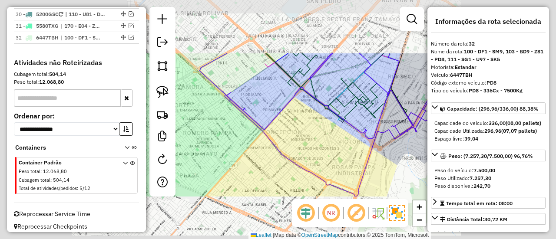
click at [299, 132] on div "Janela de atendimento Grade de atendimento Capacidade Transportadoras Veículos …" at bounding box center [278, 119] width 556 height 239
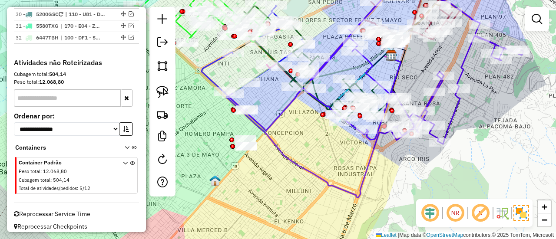
drag, startPoint x: 289, startPoint y: 133, endPoint x: 390, endPoint y: 200, distance: 120.9
click at [390, 200] on div "Janela de atendimento Grade de atendimento Capacidade Transportadoras Veículos …" at bounding box center [278, 119] width 556 height 239
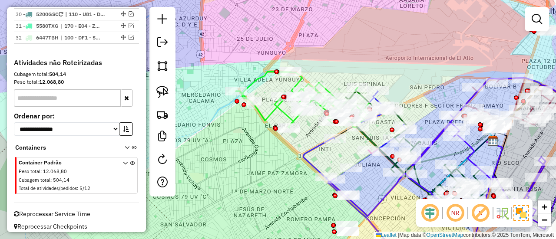
drag, startPoint x: 262, startPoint y: 152, endPoint x: 269, endPoint y: 178, distance: 27.8
click at [269, 178] on div "Rota 13 - Placa 6226DSD 0000104034 - T. LEILA Janela de atendimento Grade de at…" at bounding box center [278, 119] width 556 height 239
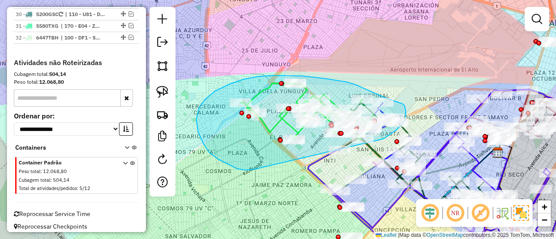
drag, startPoint x: 196, startPoint y: 119, endPoint x: 372, endPoint y: 148, distance: 178.5
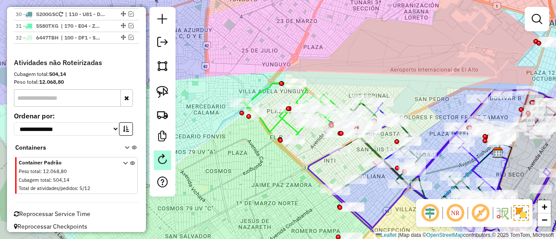
click at [163, 158] on em at bounding box center [162, 159] width 10 height 10
select select "*"
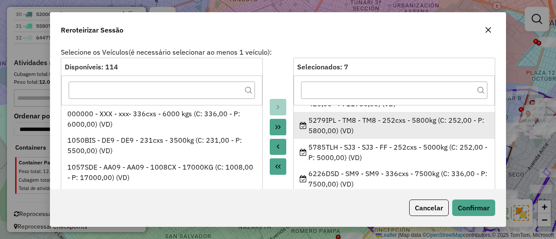
scroll to position [83, 0]
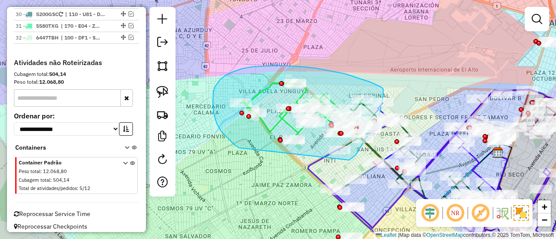
drag, startPoint x: 214, startPoint y: 115, endPoint x: 337, endPoint y: 167, distance: 133.3
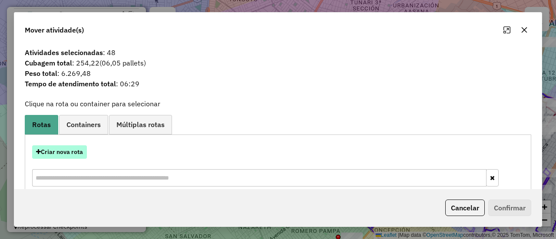
click at [61, 155] on button "Criar nova rota" at bounding box center [59, 151] width 55 height 13
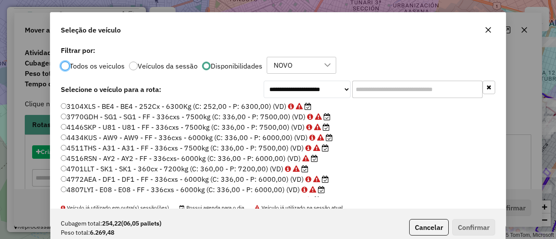
scroll to position [5, 3]
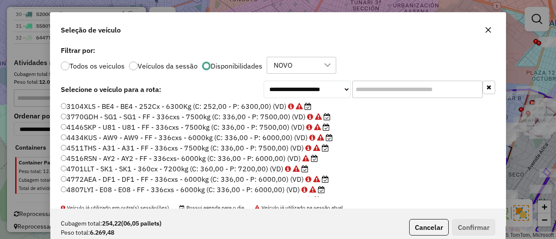
click at [414, 90] on input "text" at bounding box center [417, 89] width 130 height 17
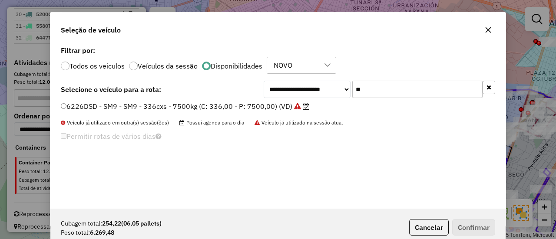
type input "**"
click at [294, 108] on icon at bounding box center [297, 106] width 7 height 7
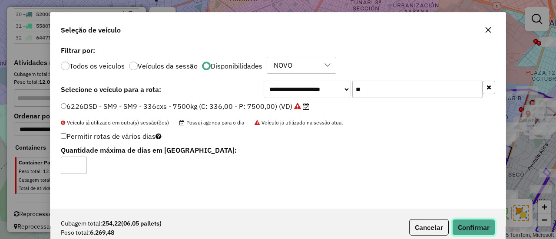
click at [485, 222] on button "Confirmar" at bounding box center [473, 227] width 43 height 16
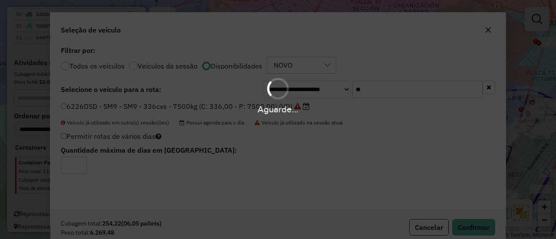
click at [479, 207] on div "Aguarde..." at bounding box center [278, 119] width 556 height 239
click at [421, 155] on div "Aguarde..." at bounding box center [278, 119] width 556 height 239
click at [371, 162] on div "Aguarde..." at bounding box center [278, 119] width 556 height 239
click at [290, 152] on div "Aguarde..." at bounding box center [278, 119] width 556 height 239
click at [290, 138] on div "Aguarde..." at bounding box center [278, 119] width 556 height 239
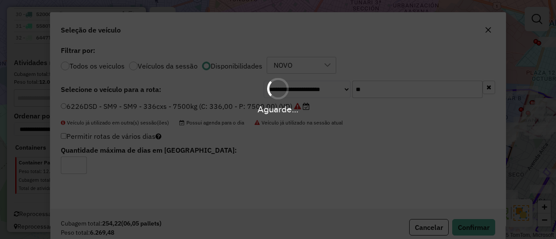
click at [281, 141] on div "Aguarde..." at bounding box center [278, 119] width 556 height 239
click at [299, 130] on div "Aguarde..." at bounding box center [278, 119] width 556 height 239
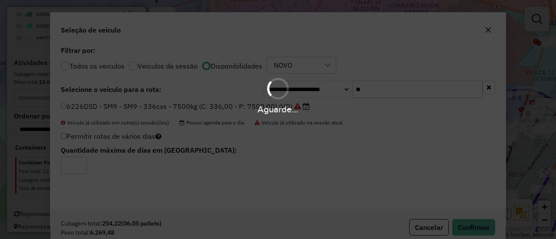
click at [299, 130] on div "Aguarde..." at bounding box center [278, 119] width 556 height 239
click at [299, 60] on div "Aguarde..." at bounding box center [278, 119] width 556 height 239
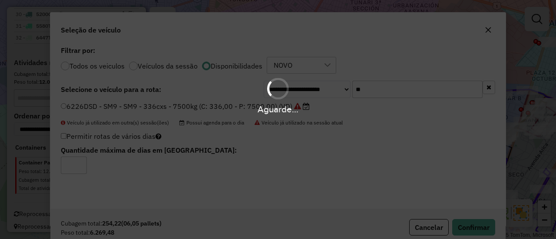
click at [307, 15] on div "Aguarde..." at bounding box center [278, 119] width 556 height 239
click at [389, 56] on div "Aguarde..." at bounding box center [278, 119] width 556 height 239
click at [388, 56] on div "Aguarde..." at bounding box center [278, 119] width 556 height 239
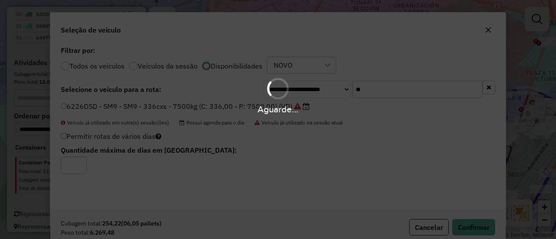
click at [388, 56] on div "Aguarde..." at bounding box center [278, 119] width 556 height 239
click at [390, 56] on div "Aguarde..." at bounding box center [278, 119] width 556 height 239
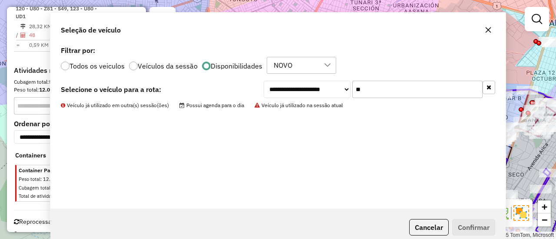
scroll to position [1057, 0]
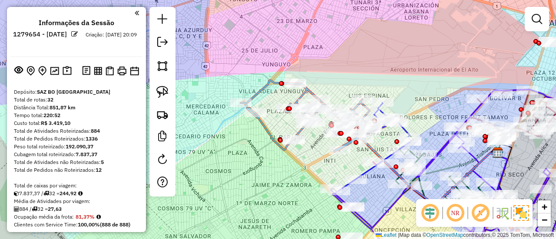
scroll to position [1057, 0]
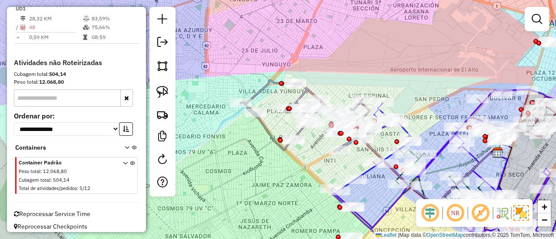
click at [309, 89] on icon at bounding box center [307, 117] width 132 height 69
select select "*********"
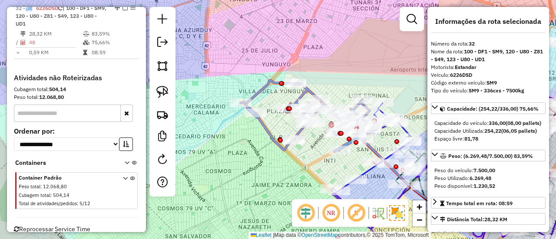
scroll to position [1033, 0]
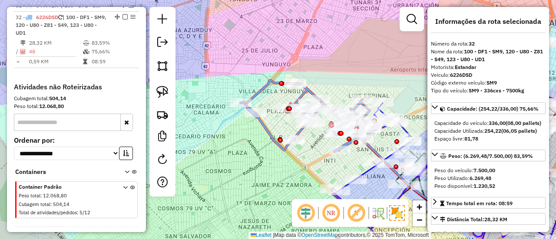
click at [309, 90] on icon at bounding box center [307, 117] width 132 height 69
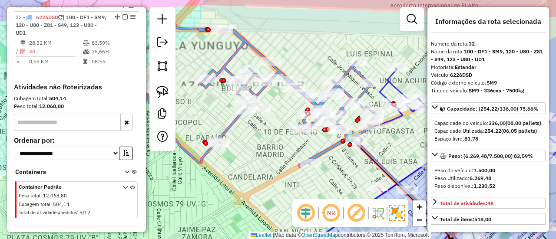
drag, startPoint x: 331, startPoint y: 141, endPoint x: 252, endPoint y: 121, distance: 81.9
click at [252, 121] on div "Janela de atendimento Grade de atendimento Capacidade Transportadoras Veículos …" at bounding box center [278, 119] width 556 height 239
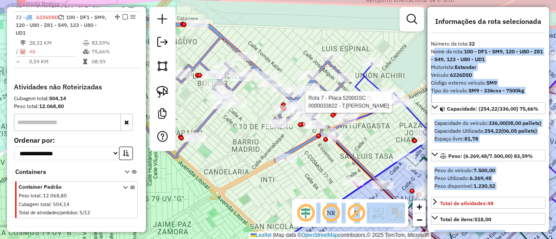
click at [370, 103] on hb-router-mapa "Informações da Sessão 1279654 - [DATE] Criação: [DATE] 20:09 Depósito: SAZ BO […" at bounding box center [278, 119] width 556 height 239
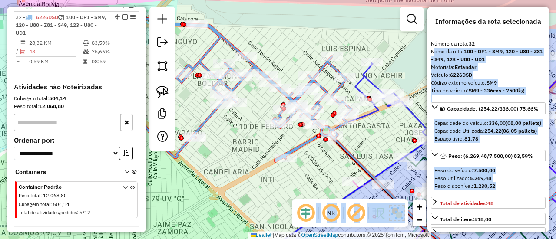
select select "*********"
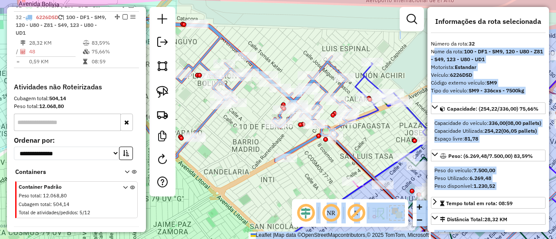
click at [337, 70] on icon at bounding box center [219, 93] width 263 height 138
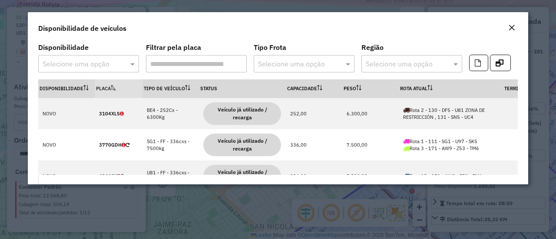
click at [337, 70] on div "Selecione uma opção" at bounding box center [304, 63] width 101 height 17
click at [338, 46] on div "Tipo Frota Selecione uma opção" at bounding box center [304, 58] width 101 height 28
click at [508, 27] on em "Close" at bounding box center [511, 27] width 7 height 7
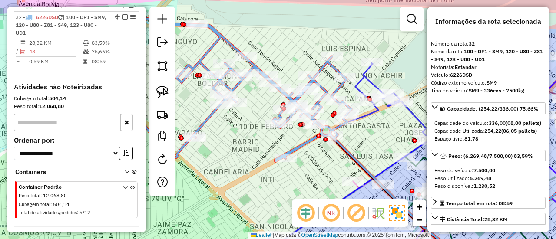
click at [327, 66] on icon at bounding box center [219, 93] width 263 height 138
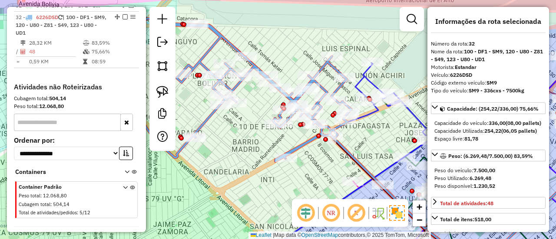
drag, startPoint x: 331, startPoint y: 62, endPoint x: 319, endPoint y: 64, distance: 11.8
click at [318, 63] on div "Janela de atendimento Grade de atendimento Capacidade Transportadoras Veículos …" at bounding box center [278, 119] width 556 height 239
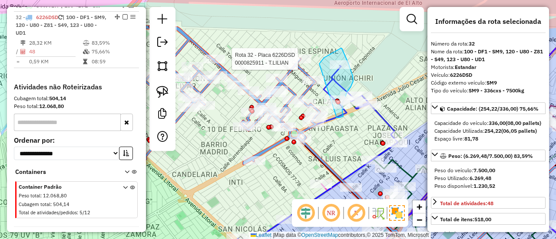
click at [324, 112] on div "Rota 32 - Placa 6226DSD 0000825911 - T.LILIAN Rota 7 - Placa 5200GSC 0000092739…" at bounding box center [278, 119] width 556 height 239
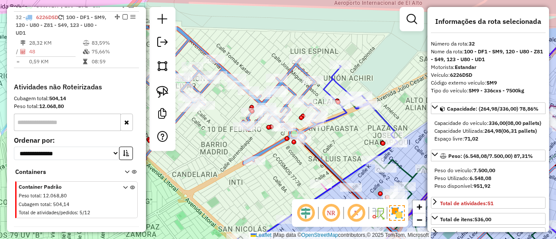
select select "*********"
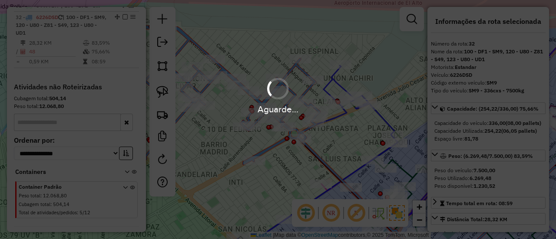
click at [351, 123] on div "Aguarde..." at bounding box center [278, 119] width 556 height 239
click at [290, 74] on div "Aguarde..." at bounding box center [278, 119] width 556 height 239
click at [289, 70] on div "Aguarde..." at bounding box center [278, 119] width 556 height 239
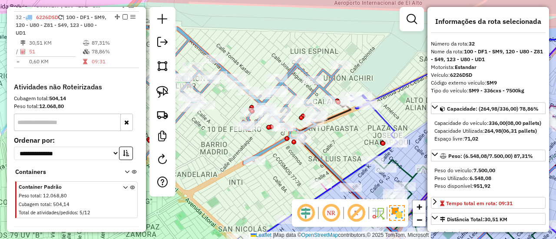
click at [289, 70] on icon at bounding box center [198, 95] width 284 height 138
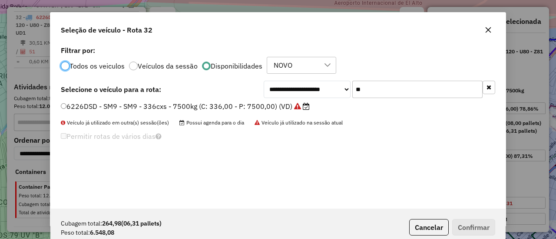
scroll to position [5, 3]
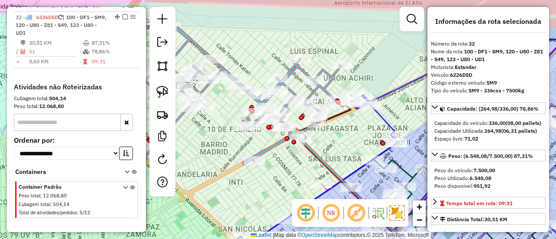
click at [208, 150] on div "Janela de atendimento Grade de atendimento Capacidade Transportadoras Veículos …" at bounding box center [278, 119] width 556 height 239
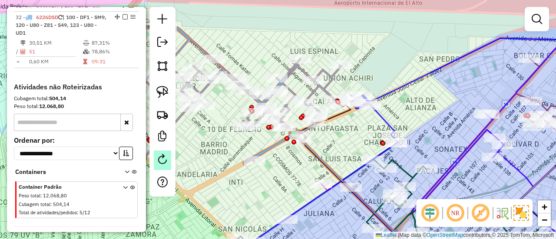
click at [169, 158] on link at bounding box center [162, 161] width 17 height 20
select select "*"
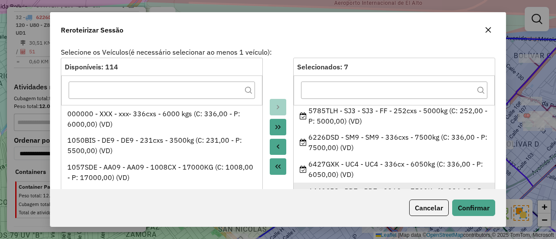
scroll to position [85, 0]
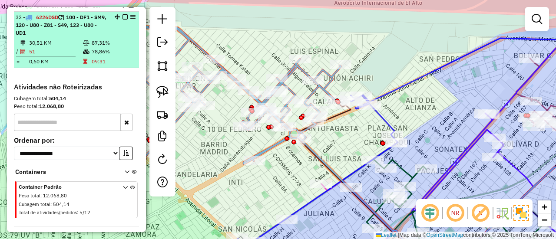
click at [125, 14] on div at bounding box center [122, 16] width 26 height 5
select select "*********"
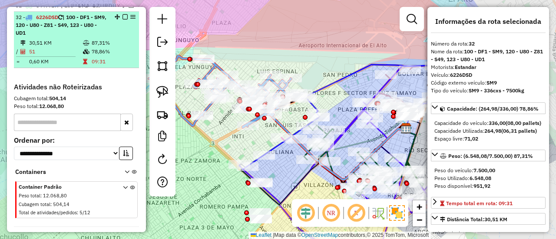
click at [123, 14] on em at bounding box center [124, 16] width 5 height 5
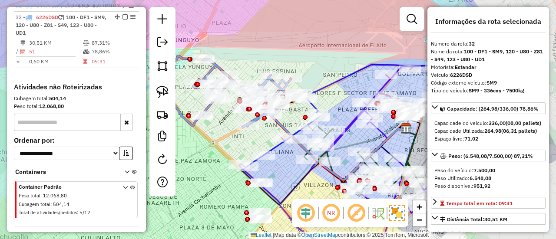
scroll to position [1012, 0]
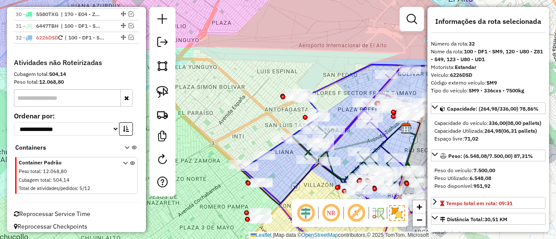
click at [290, 64] on div "Janela de atendimento Grade de atendimento Capacidade Transportadoras Veículos …" at bounding box center [278, 119] width 556 height 239
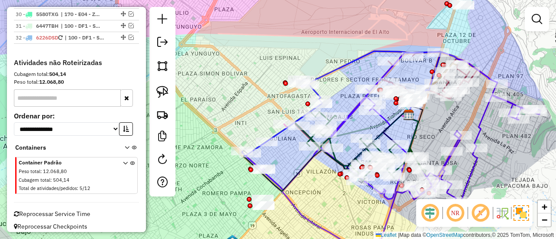
drag, startPoint x: 312, startPoint y: 79, endPoint x: 322, endPoint y: 54, distance: 26.9
click at [322, 54] on div "Rota 7 - Placa 5200GSC 0000869712 - S.F. SAGITARIO Rota 7 - Placa 5200GSC 00001…" at bounding box center [278, 119] width 556 height 239
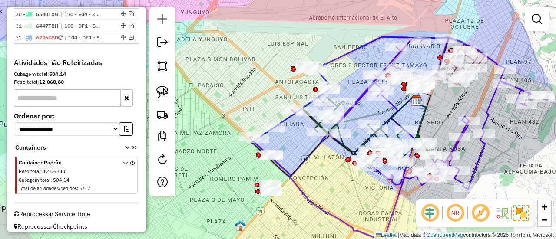
drag, startPoint x: 257, startPoint y: 82, endPoint x: 254, endPoint y: 70, distance: 12.4
click at [255, 69] on div "Janela de atendimento Grade de atendimento Capacidade Transportadoras Veículos …" at bounding box center [278, 119] width 556 height 239
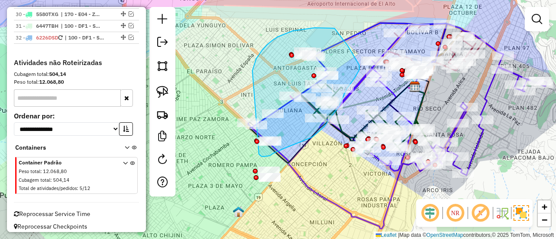
drag, startPoint x: 252, startPoint y: 71, endPoint x: 230, endPoint y: 124, distance: 57.8
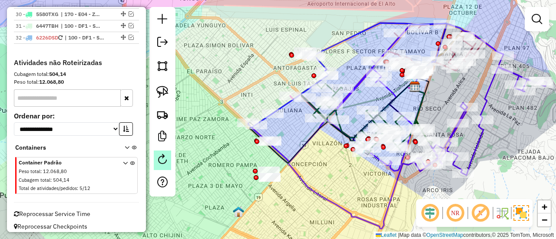
click at [162, 155] on em at bounding box center [162, 159] width 10 height 10
select select "*"
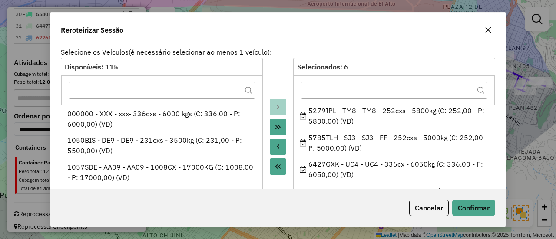
scroll to position [43, 0]
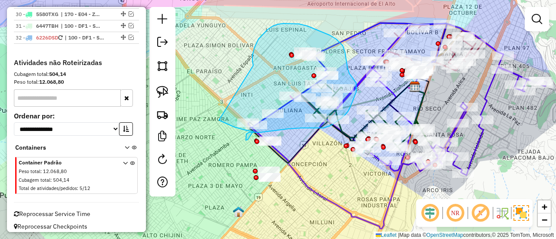
drag, startPoint x: 273, startPoint y: 26, endPoint x: 225, endPoint y: 111, distance: 97.2
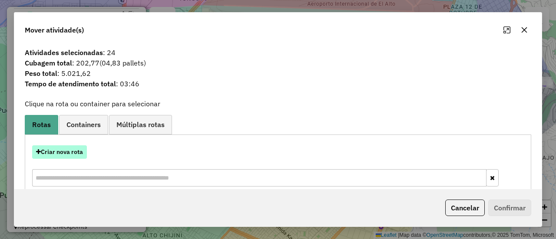
click at [76, 145] on button "Criar nova rota" at bounding box center [59, 151] width 55 height 13
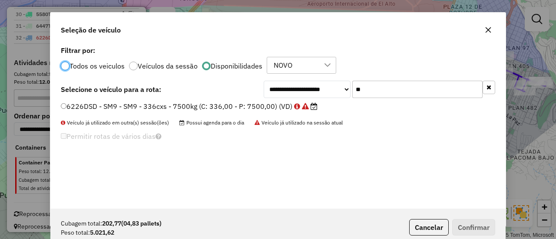
scroll to position [5, 3]
click at [386, 82] on input "**" at bounding box center [417, 89] width 130 height 17
click at [384, 91] on input "**" at bounding box center [417, 89] width 130 height 17
drag, startPoint x: 384, startPoint y: 91, endPoint x: 374, endPoint y: 94, distance: 10.6
click at [382, 91] on input "**" at bounding box center [417, 89] width 130 height 17
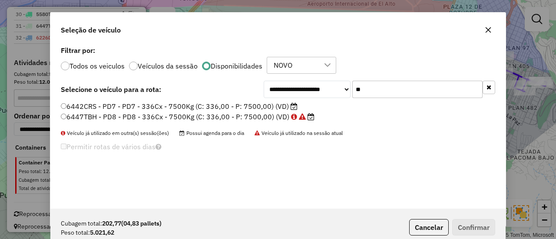
type input "**"
click at [282, 107] on label "6442CRS - PD7 - PD7 - 336Cx - 7500Kg (C: 336,00 - P: 7500,00) (VD)" at bounding box center [179, 106] width 237 height 10
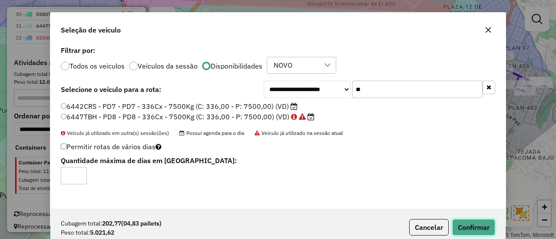
click at [481, 222] on button "Confirmar" at bounding box center [473, 227] width 43 height 16
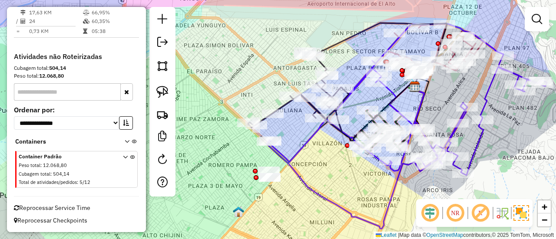
scroll to position [972, 0]
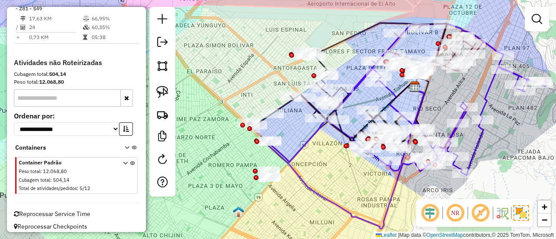
click at [286, 105] on icon at bounding box center [298, 92] width 101 height 80
select select "*********"
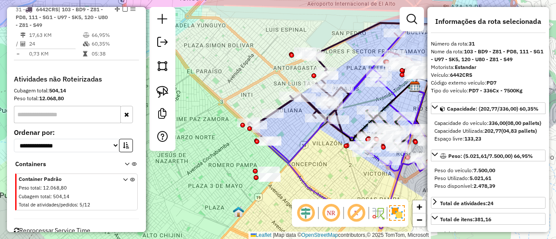
scroll to position [947, 0]
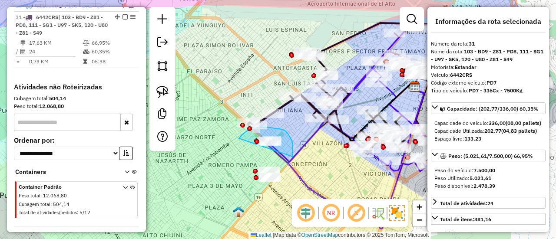
drag, startPoint x: 293, startPoint y: 154, endPoint x: 236, endPoint y: 144, distance: 57.3
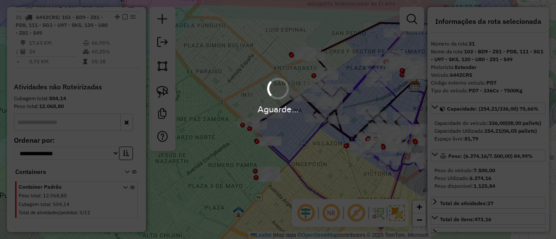
select select "*********"
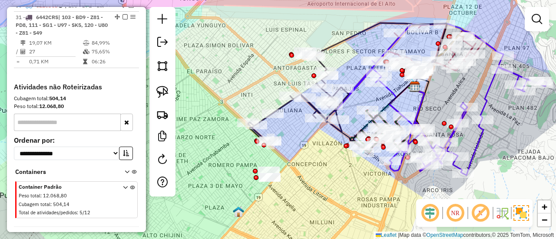
click at [285, 105] on icon at bounding box center [298, 98] width 101 height 92
select select "*********"
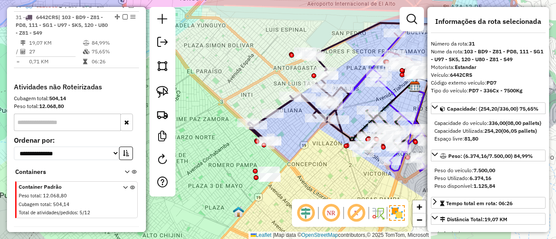
click at [284, 106] on icon at bounding box center [298, 98] width 101 height 92
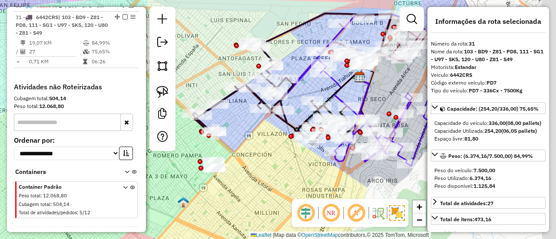
drag, startPoint x: 296, startPoint y: 119, endPoint x: 241, endPoint y: 109, distance: 56.0
click at [241, 109] on div "Janela de atendimento Grade de atendimento Capacidade Transportadoras Veículos …" at bounding box center [278, 119] width 556 height 239
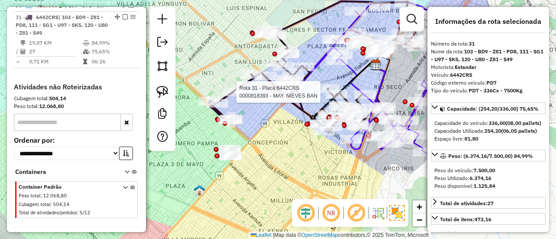
drag, startPoint x: 241, startPoint y: 158, endPoint x: 240, endPoint y: 123, distance: 35.2
click at [265, 141] on div "Rota 31 - Placa 6442CRS 0000818393 - MAY. NIEVES BAN [PERSON_NAME] de atendimen…" at bounding box center [278, 119] width 556 height 239
select select "*********"
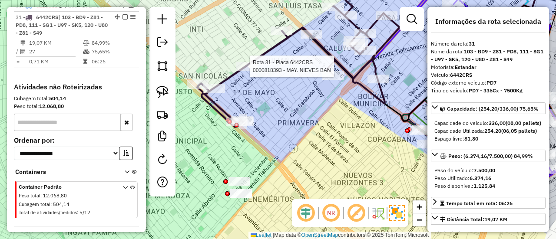
click at [230, 81] on icon at bounding box center [298, 51] width 202 height 151
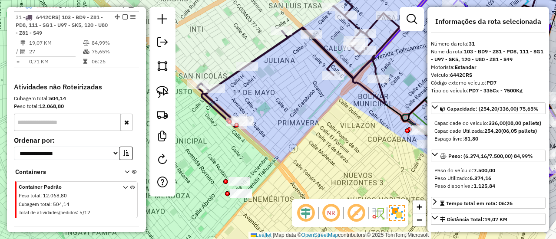
drag, startPoint x: 294, startPoint y: 151, endPoint x: 295, endPoint y: 134, distance: 17.4
click at [295, 134] on div "Rota 31 - Placa 6442CRS 0000818393 - MAY. NIEVES BAN [PERSON_NAME] de atendimen…" at bounding box center [278, 119] width 556 height 239
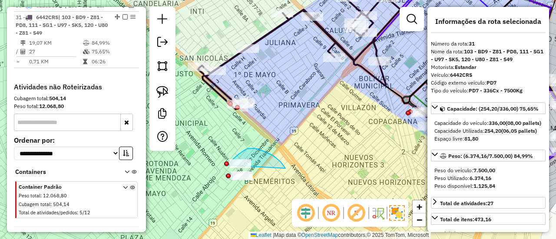
drag, startPoint x: 285, startPoint y: 168, endPoint x: 229, endPoint y: 165, distance: 56.5
click at [229, 165] on div "Janela de atendimento Grade de atendimento Capacidade Transportadoras Veículos …" at bounding box center [278, 119] width 556 height 239
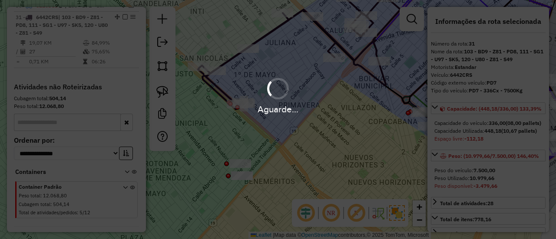
select select "*********"
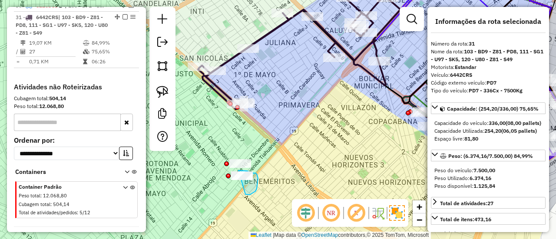
drag, startPoint x: 245, startPoint y: 194, endPoint x: 237, endPoint y: 179, distance: 17.7
click at [233, 180] on div "Janela de atendimento Grade de atendimento Capacidade Transportadoras Veículos …" at bounding box center [278, 119] width 556 height 239
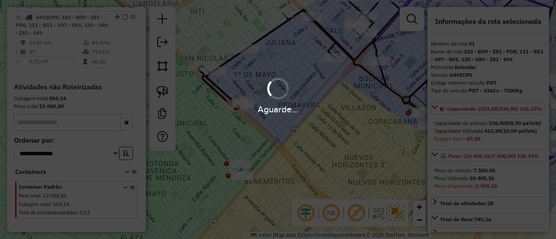
select select "*********"
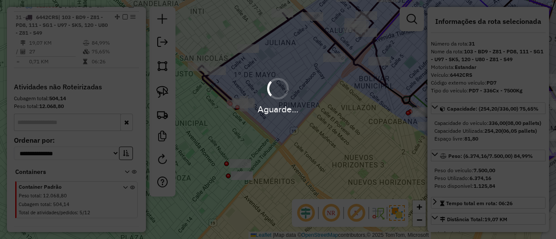
click at [334, 78] on div "Aguarde..." at bounding box center [278, 95] width 556 height 41
click at [282, 26] on hb-app "Aguarde... Pop-up bloqueado! Seu navegador bloqueou automáticamente a abertura …" at bounding box center [278, 119] width 556 height 239
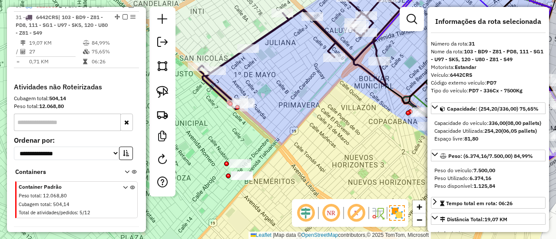
click at [274, 26] on icon at bounding box center [299, 42] width 202 height 133
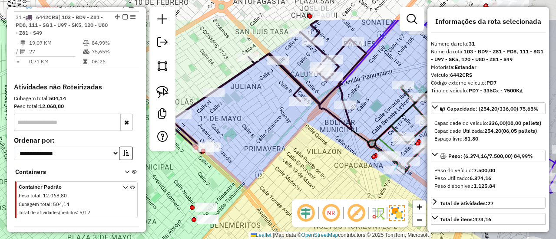
drag, startPoint x: 254, startPoint y: 84, endPoint x: 229, endPoint y: 125, distance: 47.1
click at [217, 124] on div "Janela de atendimento Grade de atendimento Capacidade Transportadoras Veículos …" at bounding box center [278, 119] width 556 height 239
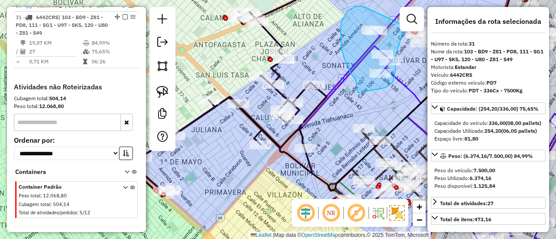
drag, startPoint x: 341, startPoint y: 21, endPoint x: 358, endPoint y: 95, distance: 75.6
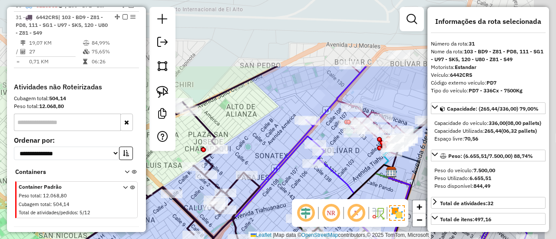
drag, startPoint x: 405, startPoint y: 69, endPoint x: 338, endPoint y: 159, distance: 112.4
click at [338, 159] on div "Janela de atendimento Grade de atendimento Capacidade Transportadoras Veículos …" at bounding box center [278, 119] width 556 height 239
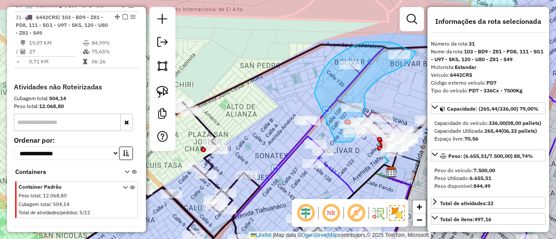
drag, startPoint x: 317, startPoint y: 83, endPoint x: 334, endPoint y: 140, distance: 59.8
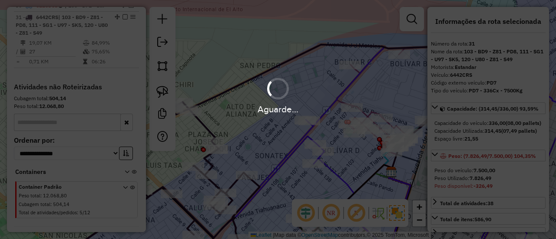
select select "*********"
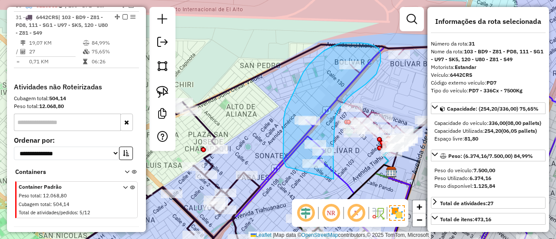
drag, startPoint x: 333, startPoint y: 179, endPoint x: 287, endPoint y: 167, distance: 48.4
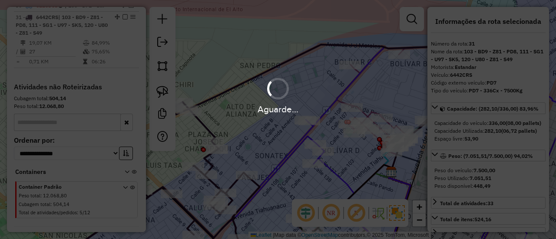
select select "*********"
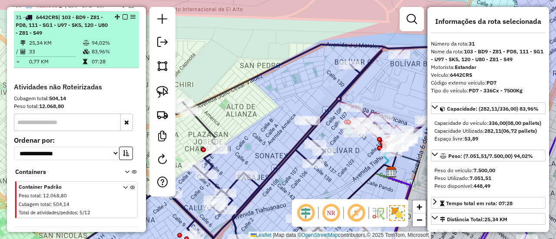
click at [122, 14] on em at bounding box center [124, 16] width 5 height 5
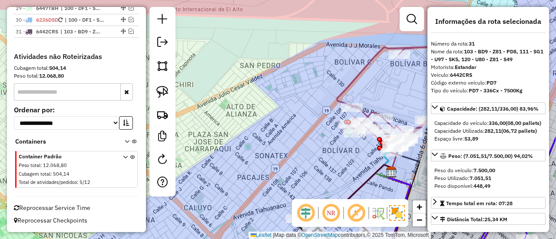
scroll to position [927, 0]
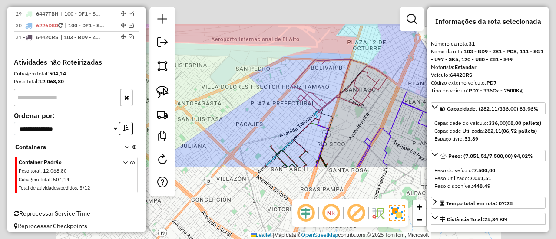
click at [251, 71] on div "Janela de atendimento Grade de atendimento Capacidade Transportadoras Veículos …" at bounding box center [278, 119] width 556 height 239
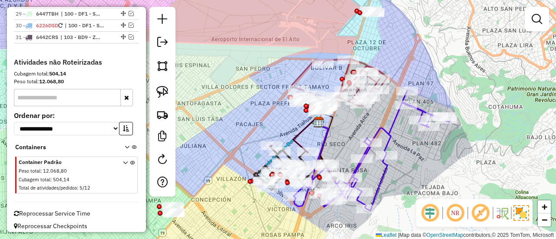
click at [248, 64] on div "Janela de atendimento Grade de atendimento Capacidade Transportadoras Veículos …" at bounding box center [278, 119] width 556 height 239
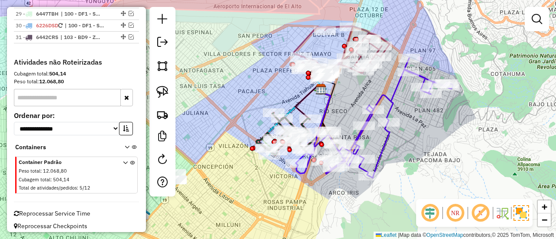
click at [462, 171] on div "Janela de atendimento Grade de atendimento Capacidade Transportadoras Veículos …" at bounding box center [278, 119] width 556 height 239
drag, startPoint x: 452, startPoint y: 178, endPoint x: 429, endPoint y: 171, distance: 23.5
click at [429, 171] on div "Janela de atendimento Grade de atendimento Capacidade Transportadoras Veículos …" at bounding box center [278, 119] width 556 height 239
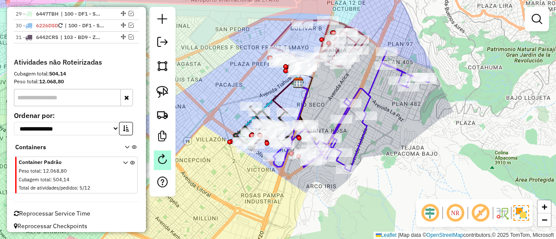
click at [167, 165] on link at bounding box center [162, 161] width 17 height 20
select select "*"
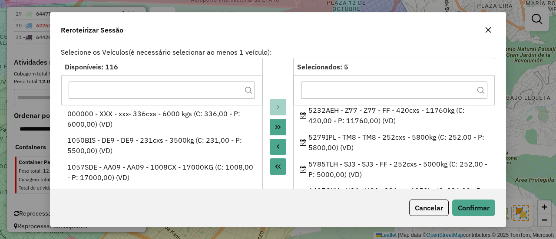
scroll to position [85, 0]
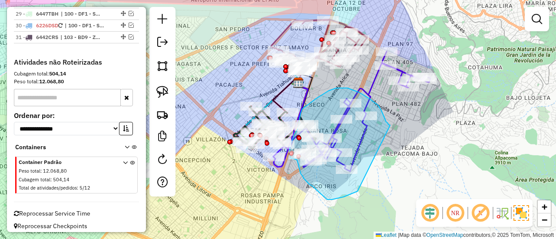
drag, startPoint x: 355, startPoint y: 192, endPoint x: 392, endPoint y: 125, distance: 76.4
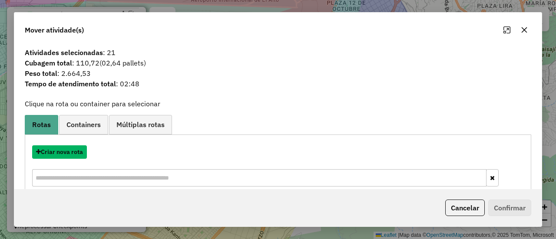
click at [76, 153] on button "Criar nova rota" at bounding box center [59, 151] width 55 height 13
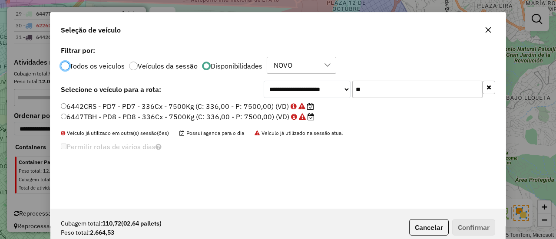
scroll to position [5, 3]
click at [402, 94] on input "**" at bounding box center [417, 89] width 130 height 17
drag, startPoint x: 402, startPoint y: 94, endPoint x: 396, endPoint y: 93, distance: 5.7
click at [402, 94] on input "**" at bounding box center [417, 89] width 130 height 17
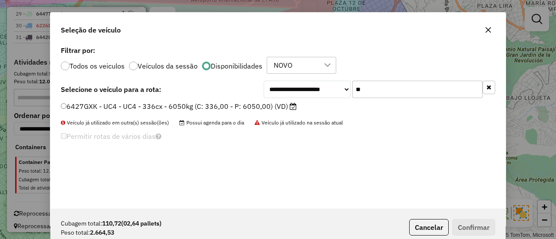
type input "**"
drag, startPoint x: 280, startPoint y: 107, endPoint x: 321, endPoint y: 116, distance: 42.2
click at [280, 107] on label "6427GXK - UC4 - UC4 - 336cx - 6050kg (C: 336,00 - P: 6050,00) (VD)" at bounding box center [179, 106] width 236 height 10
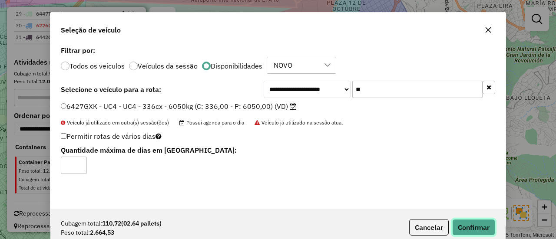
click at [481, 220] on button "Confirmar" at bounding box center [473, 227] width 43 height 16
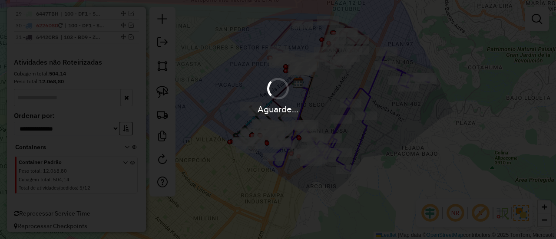
scroll to position [947, 0]
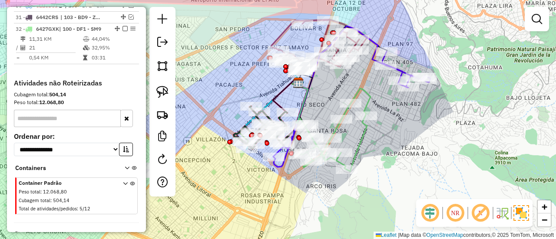
click at [366, 138] on icon at bounding box center [335, 130] width 70 height 83
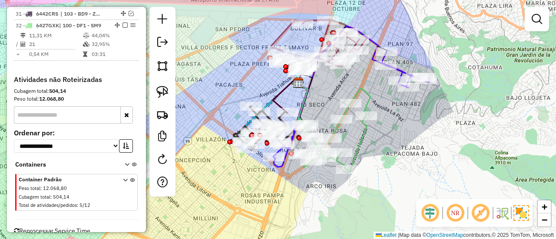
select select "*********"
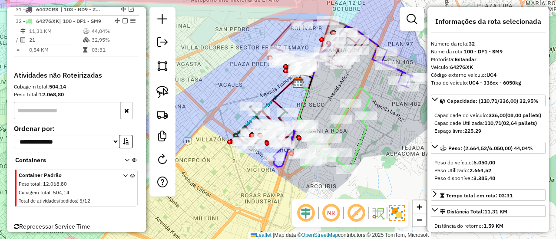
scroll to position [959, 0]
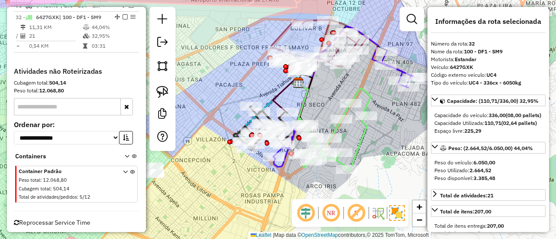
drag, startPoint x: 394, startPoint y: 134, endPoint x: 387, endPoint y: 137, distance: 7.2
click at [387, 137] on div "Janela de atendimento Grade de atendimento Capacidade Transportadoras Veículos …" at bounding box center [278, 119] width 556 height 239
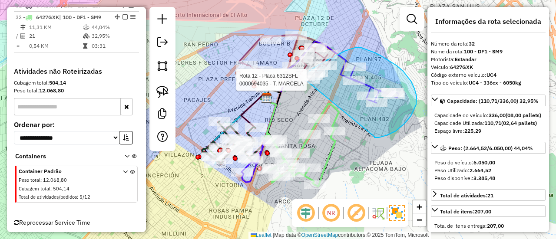
drag, startPoint x: 386, startPoint y: 135, endPoint x: 306, endPoint y: 99, distance: 88.6
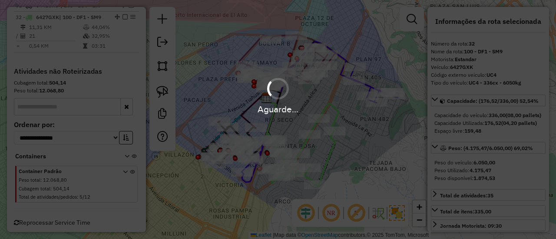
select select "*********"
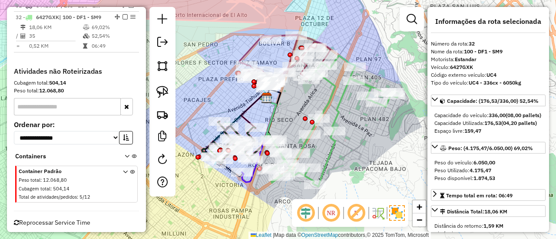
click at [346, 101] on icon at bounding box center [333, 121] width 130 height 131
click at [342, 98] on icon at bounding box center [333, 121] width 130 height 131
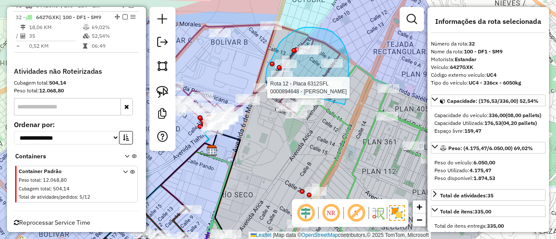
drag, startPoint x: 349, startPoint y: 77, endPoint x: 277, endPoint y: 133, distance: 90.9
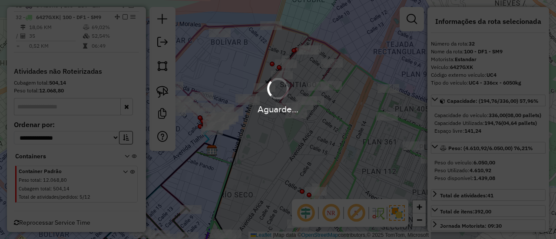
select select "*********"
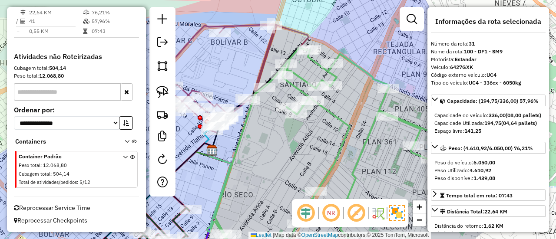
scroll to position [920, 0]
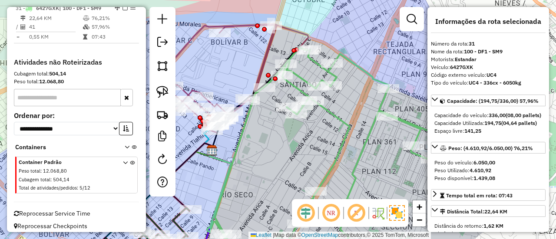
click at [333, 123] on div "Janela de atendimento Grade de atendimento Capacidade Transportadoras Veículos …" at bounding box center [278, 119] width 556 height 239
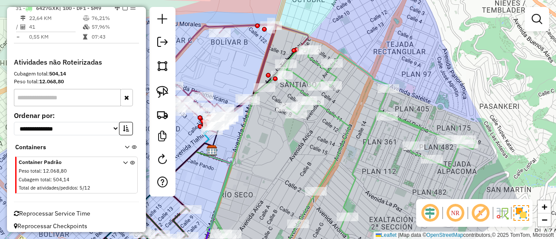
click at [335, 120] on icon at bounding box center [345, 155] width 261 height 215
select select "*********"
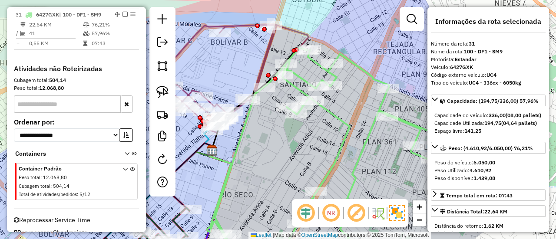
scroll to position [910, 0]
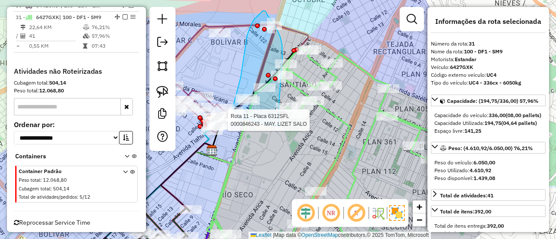
click at [234, 116] on div "Rota 11 - Placa 6312SFL 0000881816 - LIC. GUYLIR Rota 11 - Placa 6312SFL 000092…" at bounding box center [278, 119] width 556 height 239
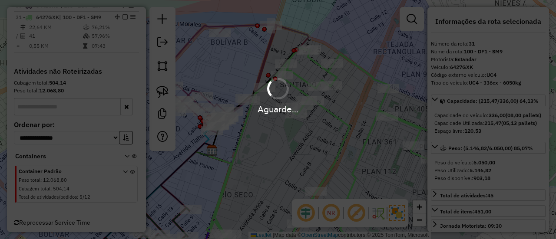
select select "*********"
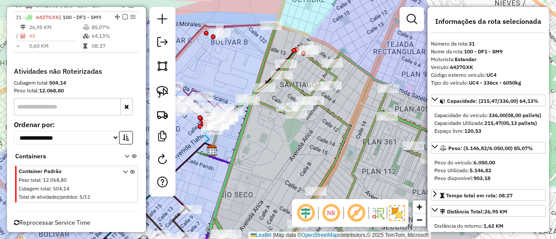
click at [268, 107] on icon at bounding box center [341, 144] width 269 height 238
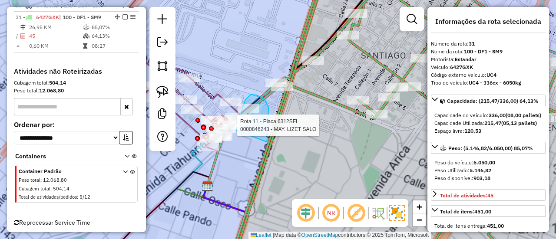
drag, startPoint x: 268, startPoint y: 112, endPoint x: 237, endPoint y: 131, distance: 37.0
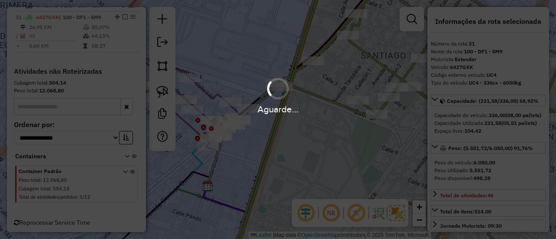
select select "*********"
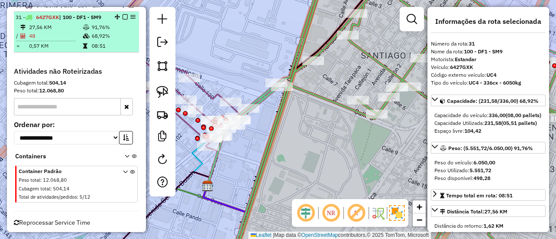
click at [122, 14] on em at bounding box center [124, 16] width 5 height 5
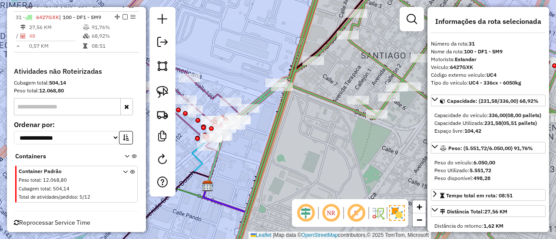
scroll to position [890, 0]
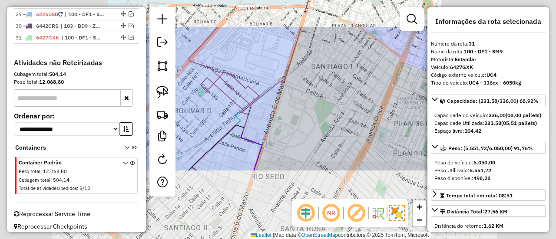
click at [326, 95] on div "Janela de atendimento Grade de atendimento Capacidade Transportadoras Veículos …" at bounding box center [278, 119] width 556 height 239
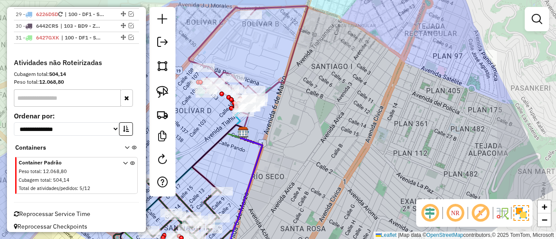
drag, startPoint x: 310, startPoint y: 122, endPoint x: 359, endPoint y: 92, distance: 57.8
click at [359, 92] on div "Janela de atendimento Grade de atendimento Capacidade Transportadoras Veículos …" at bounding box center [278, 119] width 556 height 239
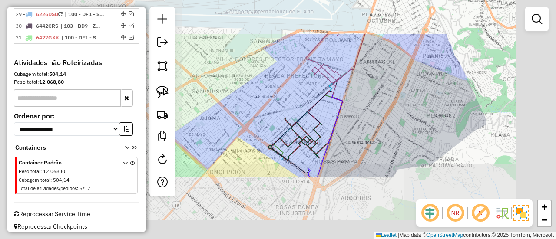
click at [379, 112] on div "Janela de atendimento Grade de atendimento Capacidade Transportadoras Veículos …" at bounding box center [278, 119] width 556 height 239
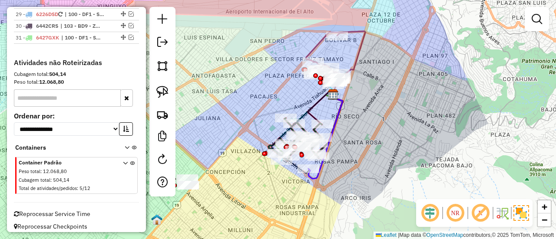
drag, startPoint x: 281, startPoint y: 178, endPoint x: 330, endPoint y: 139, distance: 62.2
click at [330, 139] on div "Janela de atendimento Grade de atendimento Capacidade Transportadoras Veículos …" at bounding box center [278, 119] width 556 height 239
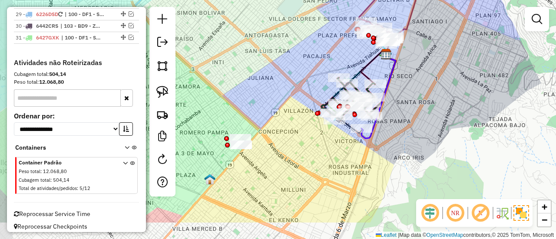
click at [349, 135] on div "Janela de atendimento Grade de atendimento Capacidade Transportadoras Veículos …" at bounding box center [278, 119] width 556 height 239
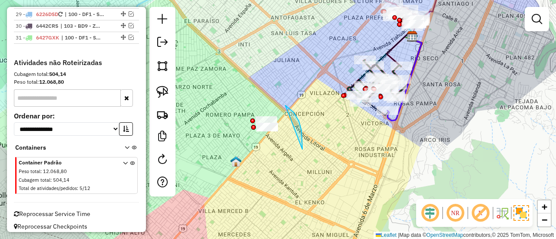
drag, startPoint x: 285, startPoint y: 105, endPoint x: 257, endPoint y: 168, distance: 68.8
click at [162, 157] on em at bounding box center [162, 159] width 10 height 10
select select "*"
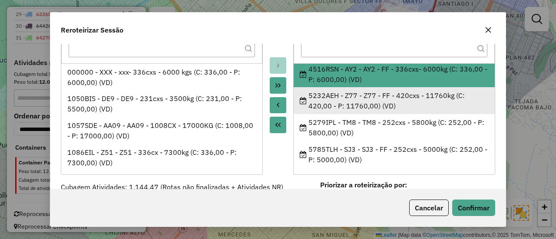
scroll to position [0, 0]
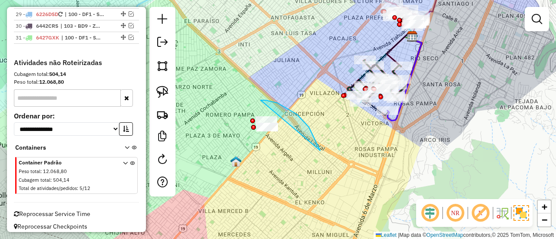
drag, startPoint x: 309, startPoint y: 127, endPoint x: 249, endPoint y: 163, distance: 69.3
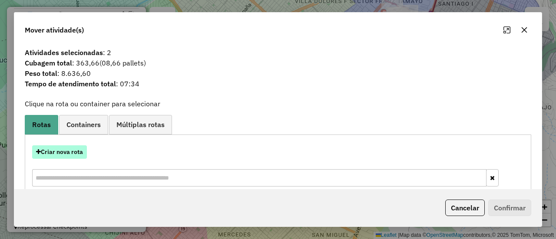
click at [67, 147] on button "Criar nova rota" at bounding box center [59, 151] width 55 height 13
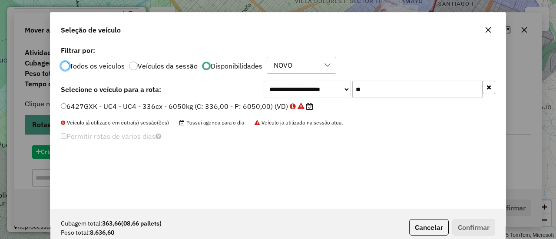
scroll to position [5, 3]
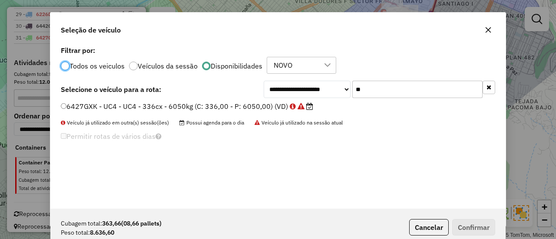
click at [400, 93] on input "**" at bounding box center [417, 89] width 130 height 17
type input "***"
click at [283, 105] on label "5232AEH - Z77 - Z77 - FF - 420cxs - 11760kg (C: 420,00 - P: 11760,00) (VD)" at bounding box center [191, 106] width 260 height 10
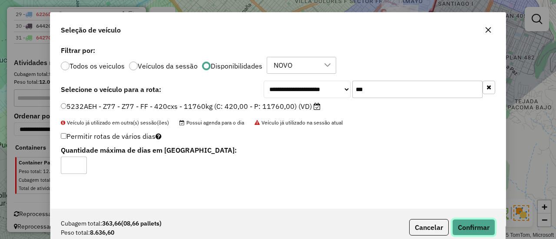
click at [471, 225] on button "Confirmar" at bounding box center [473, 227] width 43 height 16
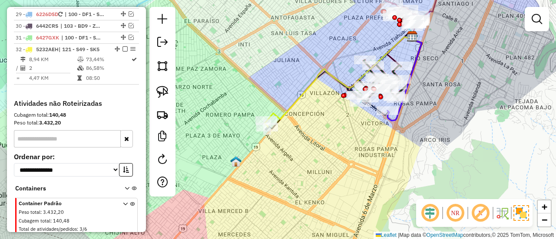
scroll to position [910, 0]
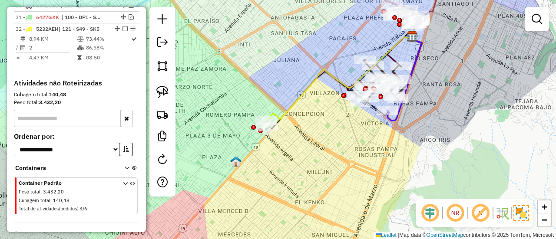
click at [298, 94] on icon at bounding box center [339, 78] width 145 height 85
select select "*********"
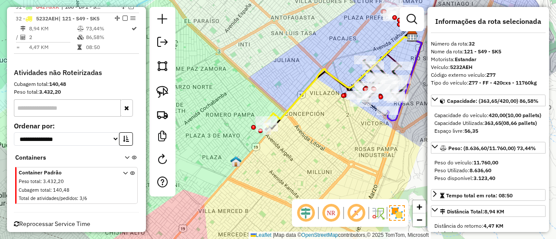
scroll to position [922, 0]
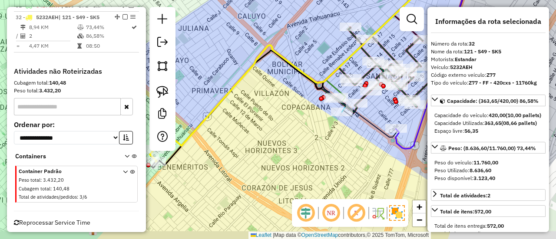
click at [315, 86] on icon at bounding box center [299, 65] width 291 height 170
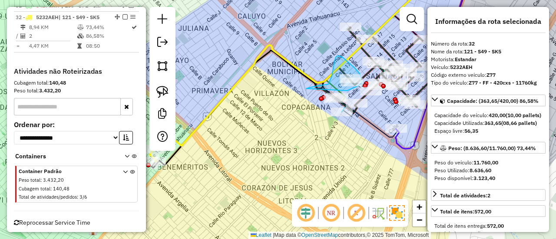
drag, startPoint x: 306, startPoint y: 89, endPoint x: 347, endPoint y: 91, distance: 40.9
drag, startPoint x: 328, startPoint y: 89, endPoint x: 310, endPoint y: 102, distance: 22.7
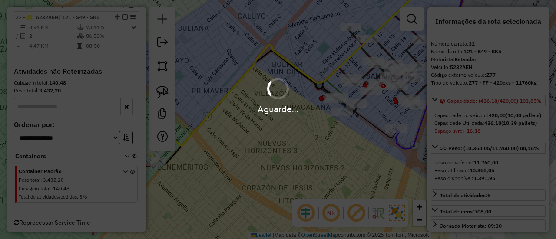
select select "*********"
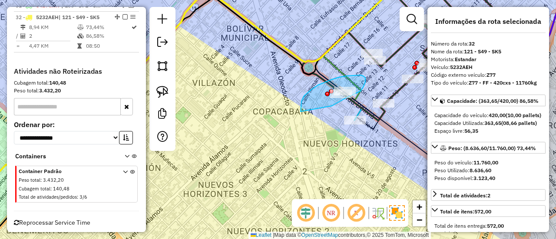
drag, startPoint x: 300, startPoint y: 112, endPoint x: 331, endPoint y: 106, distance: 30.8
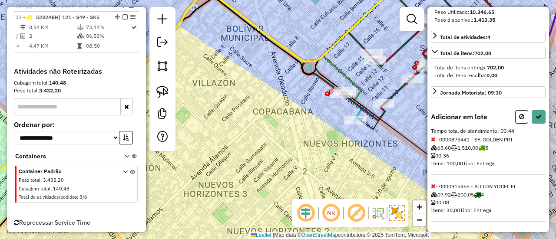
scroll to position [179, 0]
click at [431, 185] on icon at bounding box center [433, 186] width 5 height 6
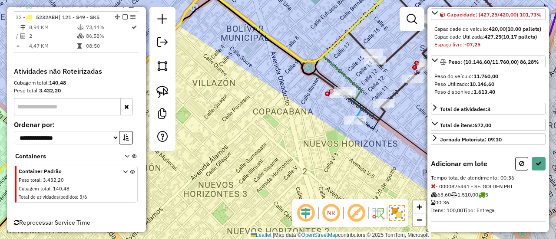
select select "*********"
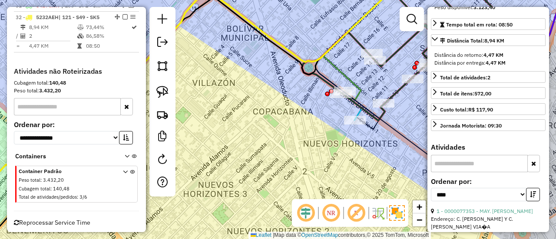
drag, startPoint x: 382, startPoint y: 151, endPoint x: 330, endPoint y: 192, distance: 66.9
click at [331, 198] on div "Janela de atendimento Grade de atendimento Capacidade Transportadoras Veículos …" at bounding box center [278, 119] width 556 height 239
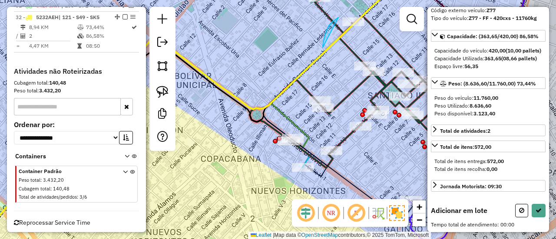
drag, startPoint x: 325, startPoint y: 36, endPoint x: 366, endPoint y: 32, distance: 41.0
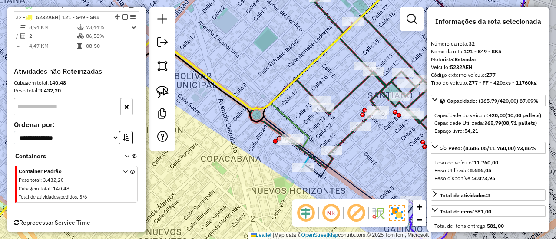
scroll to position [0, 0]
drag, startPoint x: 309, startPoint y: 105, endPoint x: 317, endPoint y: 117, distance: 15.1
click at [314, 122] on div "Rota 4 - Placa 4772AEA 0000813666 - T. [PERSON_NAME] A [PERSON_NAME] de atendim…" at bounding box center [278, 119] width 556 height 239
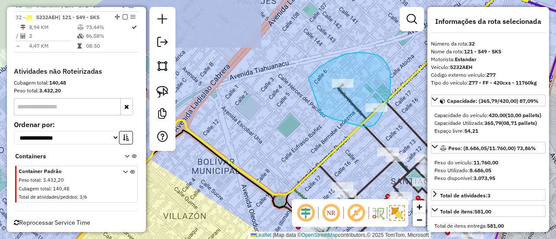
drag, startPoint x: 332, startPoint y: 119, endPoint x: 319, endPoint y: 102, distance: 20.7
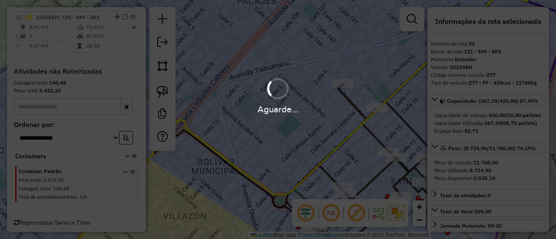
select select "*********"
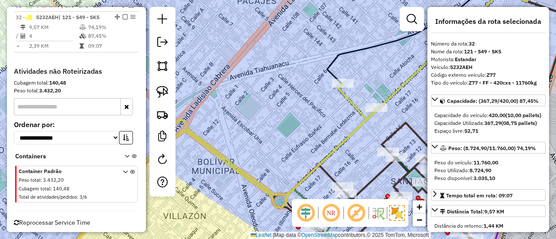
click at [359, 109] on icon at bounding box center [216, 173] width 320 height 179
drag, startPoint x: 340, startPoint y: 128, endPoint x: 253, endPoint y: 153, distance: 90.8
click at [254, 154] on div "Janela de atendimento Grade de atendimento Capacidade Transportadoras Veículos …" at bounding box center [278, 119] width 556 height 239
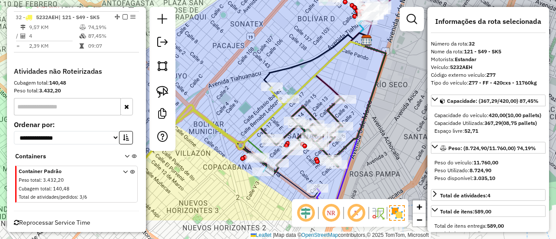
drag, startPoint x: 340, startPoint y: 86, endPoint x: 290, endPoint y: 135, distance: 71.2
click at [341, 84] on div "Rota 4 - Placa 4772AEA 0000911154 - [PERSON_NAME] de atendimento Grade de atend…" at bounding box center [278, 119] width 556 height 239
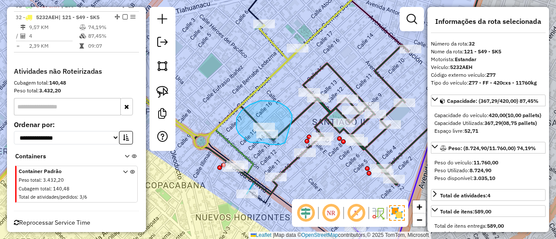
drag, startPoint x: 290, startPoint y: 112, endPoint x: 297, endPoint y: 124, distance: 14.6
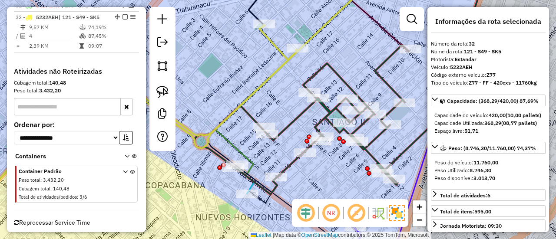
select select "*********"
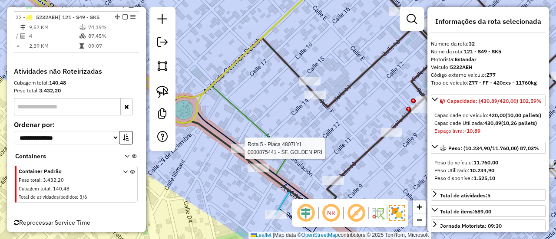
select select "*********"
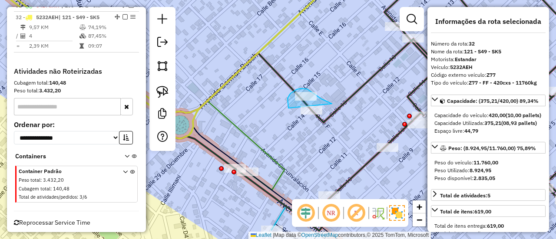
drag, startPoint x: 288, startPoint y: 105, endPoint x: 332, endPoint y: 104, distance: 43.9
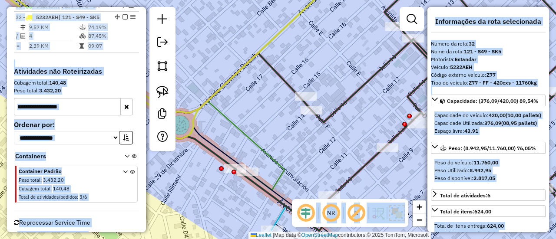
drag, startPoint x: 287, startPoint y: 135, endPoint x: 316, endPoint y: 118, distance: 33.9
click at [318, 122] on hb-app "Aguarde... Pop-up bloqueado! Seu navegador bloqueou automáticamente a abertura …" at bounding box center [278, 119] width 556 height 239
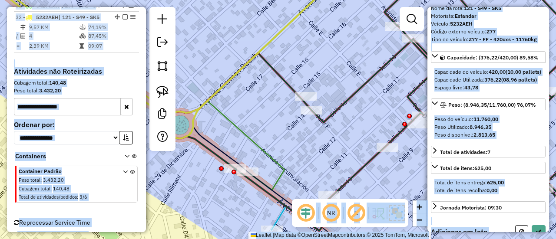
click at [508, 131] on div "Peso Utilizado: 8.946,35" at bounding box center [488, 127] width 108 height 8
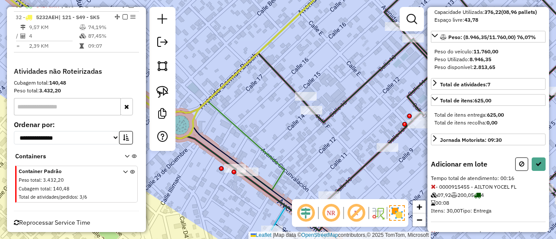
scroll to position [130, 0]
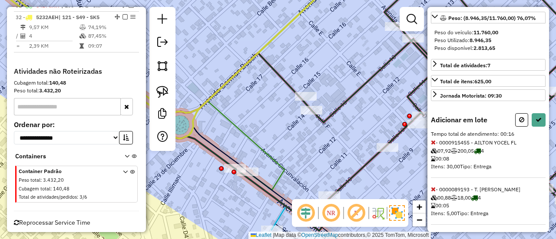
select select "*********"
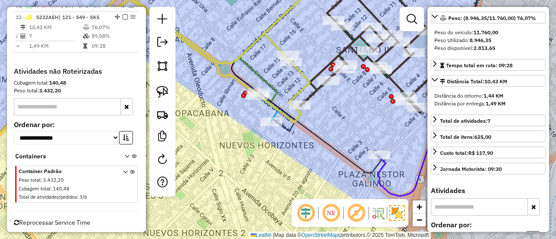
click at [278, 19] on icon at bounding box center [132, 86] width 377 height 220
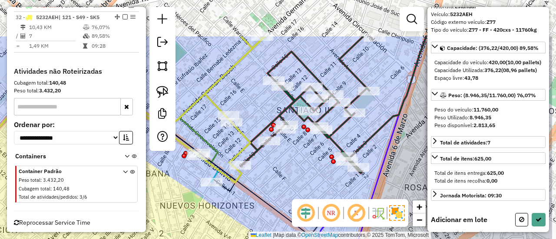
drag, startPoint x: 231, startPoint y: 85, endPoint x: 240, endPoint y: 85, distance: 8.2
click at [231, 85] on div "Janela de atendimento Grade de atendimento Capacidade Transportadoras Veículos …" at bounding box center [278, 119] width 556 height 239
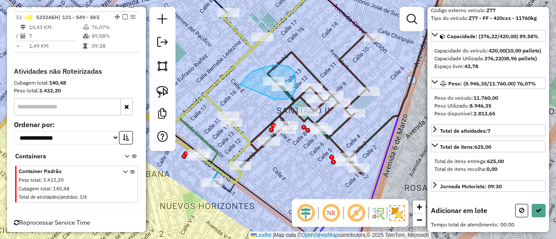
drag, startPoint x: 240, startPoint y: 85, endPoint x: 274, endPoint y: 99, distance: 37.2
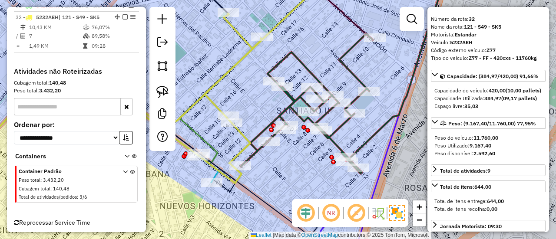
scroll to position [0, 0]
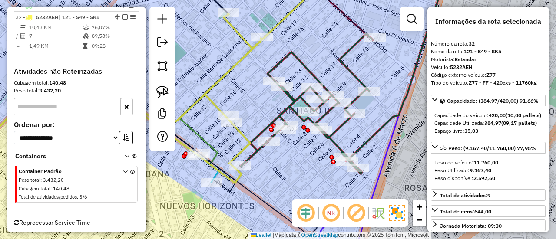
select select "*********"
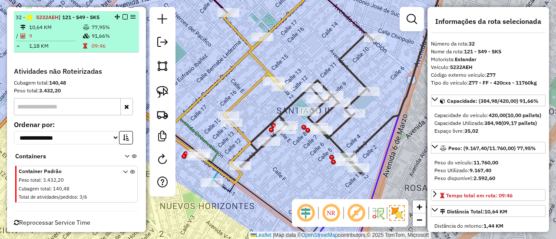
click at [124, 14] on em at bounding box center [124, 16] width 5 height 5
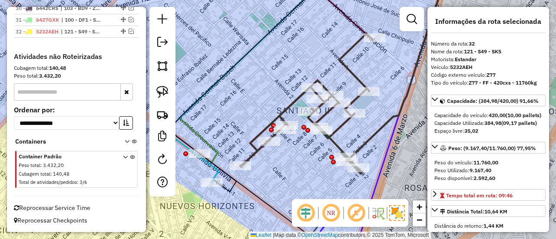
scroll to position [902, 0]
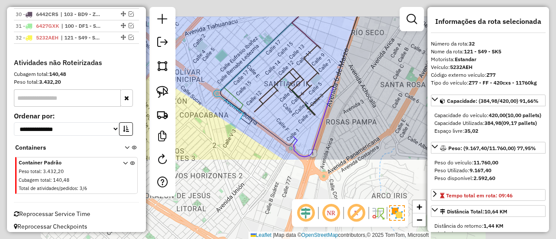
click at [270, 58] on div "Janela de atendimento Grade de atendimento Capacidade Transportadoras Veículos …" at bounding box center [278, 119] width 556 height 239
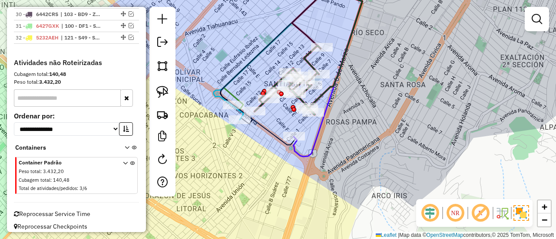
drag, startPoint x: 400, startPoint y: 133, endPoint x: 423, endPoint y: 112, distance: 31.7
click at [423, 112] on div "Rota 4 - Placa 4772AEA 0000813666 - T. [PERSON_NAME] A Rota 4 - Placa 4772AEA 0…" at bounding box center [278, 119] width 556 height 239
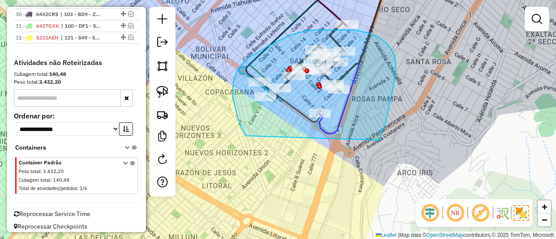
drag, startPoint x: 379, startPoint y: 140, endPoint x: 263, endPoint y: 152, distance: 116.9
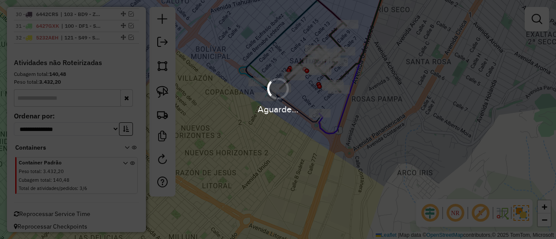
drag, startPoint x: 251, startPoint y: 143, endPoint x: 192, endPoint y: 149, distance: 58.9
click at [249, 144] on div "Aguarde..." at bounding box center [278, 119] width 556 height 239
click at [163, 162] on div "Aguarde..." at bounding box center [278, 119] width 556 height 239
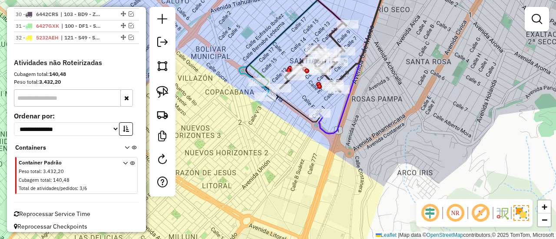
click at [163, 162] on em at bounding box center [162, 159] width 10 height 10
select select "*"
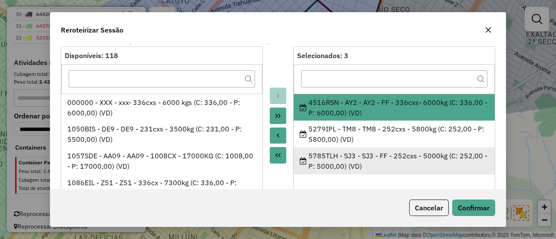
scroll to position [0, 0]
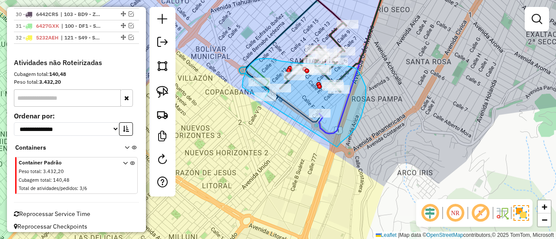
drag, startPoint x: 340, startPoint y: 143, endPoint x: 277, endPoint y: 144, distance: 62.5
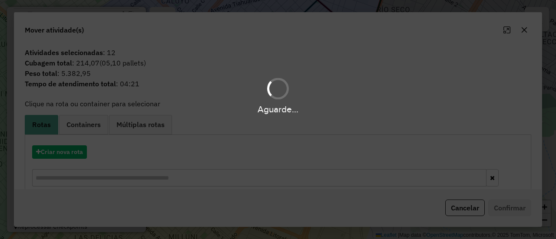
click at [69, 146] on div "Aguarde..." at bounding box center [278, 119] width 556 height 239
click at [67, 153] on div "Aguarde..." at bounding box center [278, 119] width 556 height 239
click at [67, 153] on button "Criar nova rota" at bounding box center [59, 151] width 55 height 13
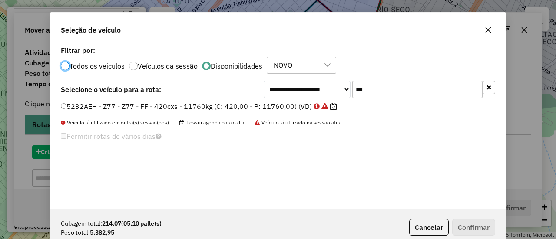
scroll to position [5, 3]
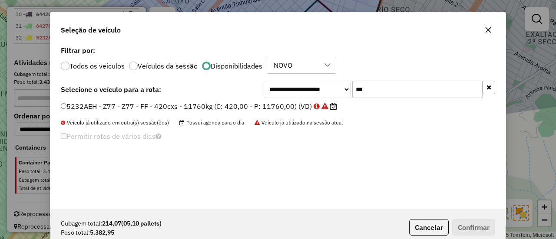
click at [418, 78] on div "**********" at bounding box center [277, 126] width 455 height 165
click at [407, 85] on input "***" at bounding box center [417, 89] width 130 height 17
click at [407, 86] on input "*" at bounding box center [417, 89] width 130 height 17
type input "**"
drag, startPoint x: 275, startPoint y: 104, endPoint x: 318, endPoint y: 123, distance: 47.2
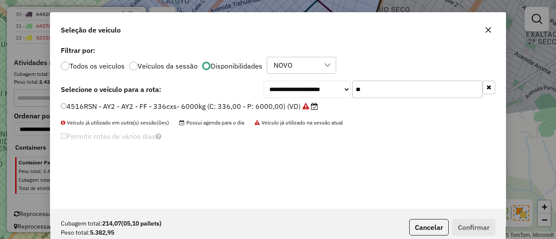
click at [275, 104] on label "4516RSN - AY2 - AY2 - FF - 336cxs- 6000kg (C: 336,00 - P: 6000,00) (VD)" at bounding box center [189, 106] width 257 height 10
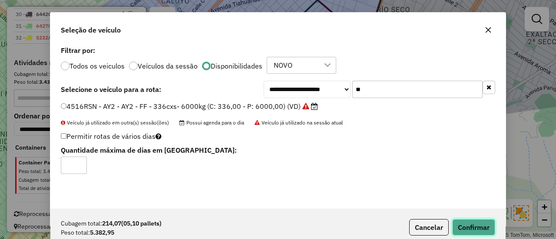
click at [475, 224] on button "Confirmar" at bounding box center [473, 227] width 43 height 16
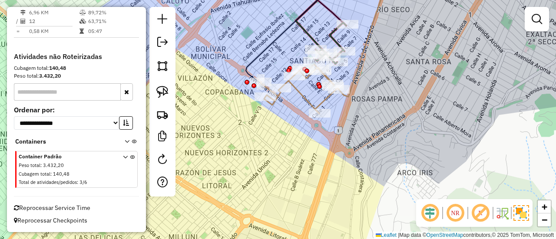
scroll to position [854, 0]
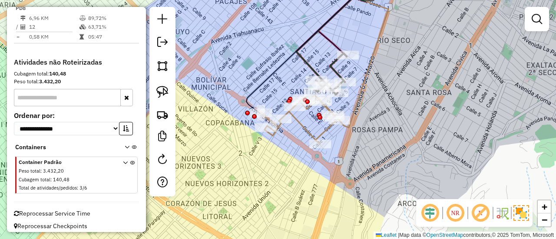
click at [303, 126] on icon at bounding box center [299, 119] width 79 height 49
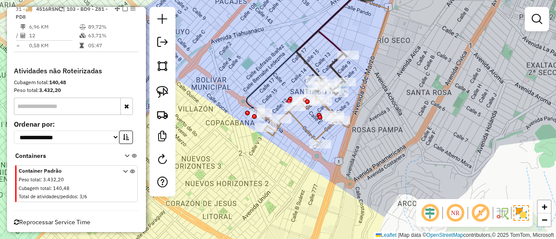
select select "*********"
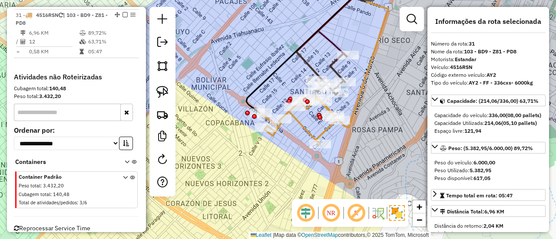
scroll to position [837, 0]
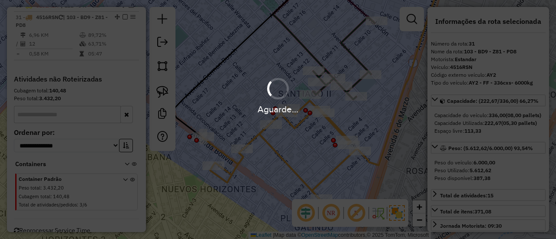
select select "*********"
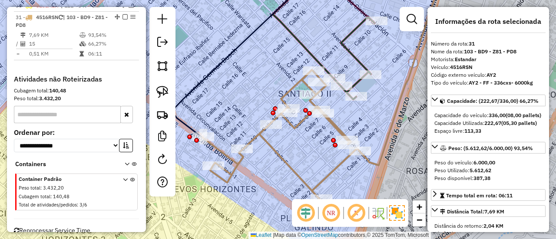
click at [122, 14] on em at bounding box center [124, 16] width 5 height 5
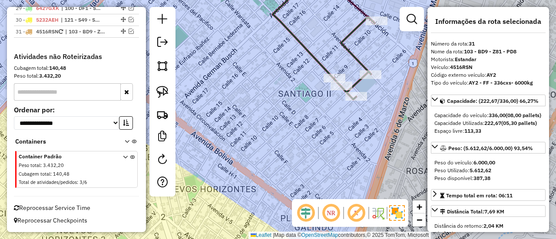
scroll to position [816, 0]
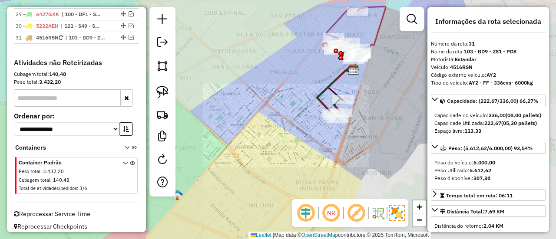
click at [337, 132] on div "Janela de atendimento Grade de atendimento Capacidade Transportadoras Veículos …" at bounding box center [278, 119] width 556 height 239
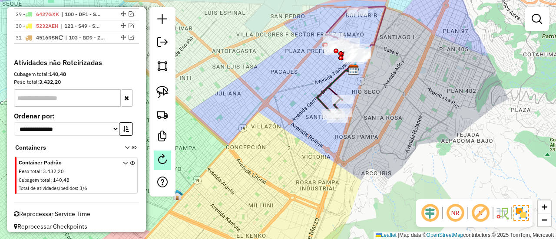
click at [158, 154] on link at bounding box center [162, 161] width 17 height 20
select select "*"
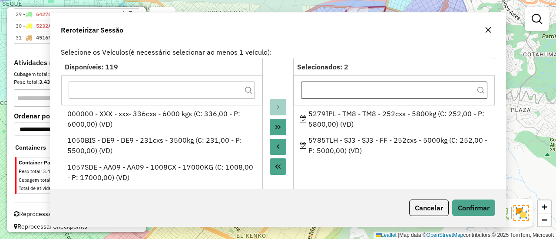
click at [381, 92] on div "Janela de atendimento Grade de atendimento Capacidade Transportadoras Veículos …" at bounding box center [278, 119] width 556 height 239
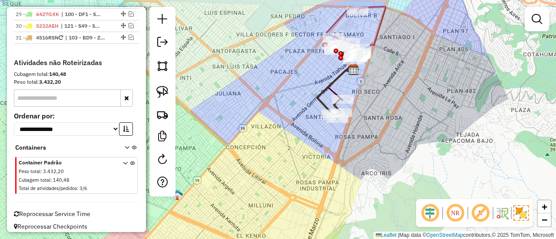
click at [375, 113] on div "Janela de atendimento Grade de atendimento Capacidade Transportadoras Veículos …" at bounding box center [278, 119] width 556 height 239
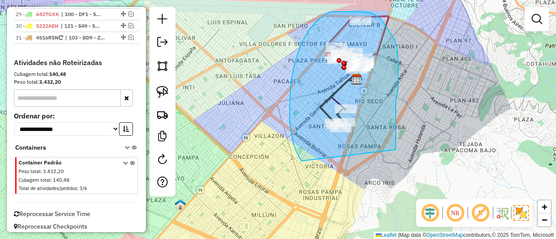
drag, startPoint x: 396, startPoint y: 150, endPoint x: 319, endPoint y: 174, distance: 80.1
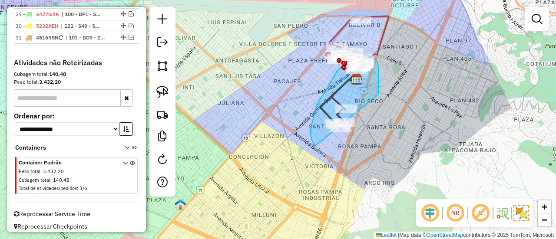
drag, startPoint x: 378, startPoint y: 94, endPoint x: 399, endPoint y: 151, distance: 60.4
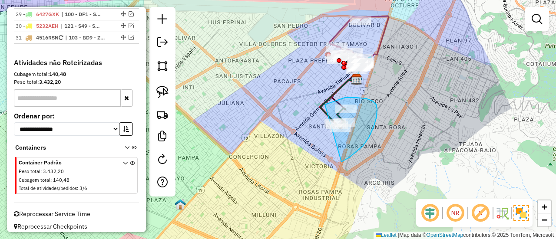
drag, startPoint x: 341, startPoint y: 162, endPoint x: 325, endPoint y: 146, distance: 22.4
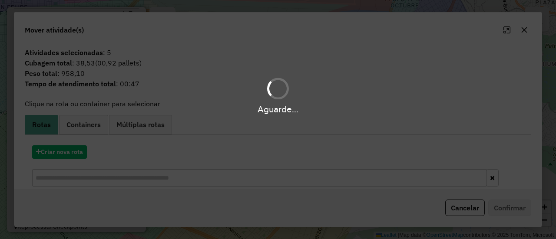
click at [62, 152] on div "Aguarde..." at bounding box center [278, 119] width 556 height 239
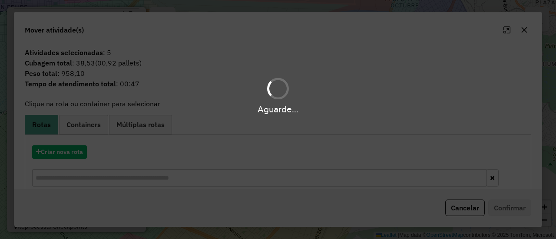
click at [62, 152] on div "Aguarde..." at bounding box center [278, 119] width 556 height 239
click at [62, 153] on div "Aguarde..." at bounding box center [278, 119] width 556 height 239
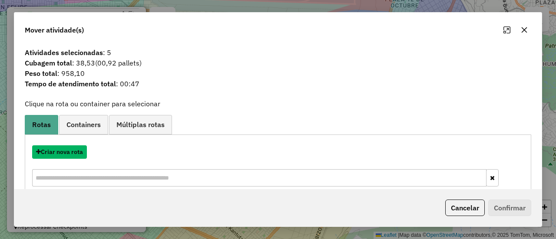
click at [65, 153] on button "Criar nova rota" at bounding box center [59, 151] width 55 height 13
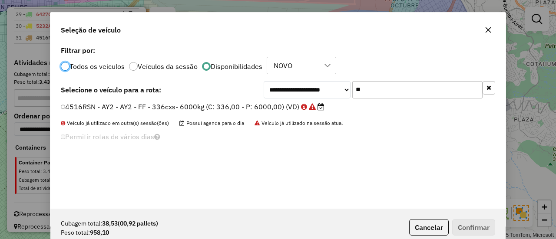
scroll to position [5, 3]
drag, startPoint x: 345, startPoint y: 108, endPoint x: 391, endPoint y: 90, distance: 49.1
click at [357, 106] on li "4516RSN - AY2 - AY2 - FF - 336cxs- 6000kg (C: 336,00 - P: 6000,00) (VD)" at bounding box center [278, 107] width 434 height 10
click at [391, 89] on input "**" at bounding box center [417, 89] width 130 height 17
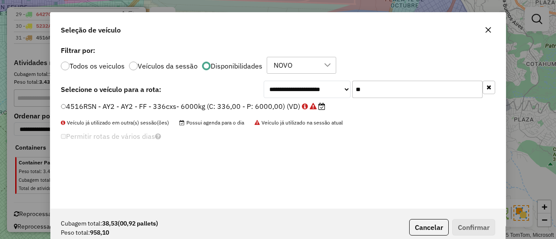
click at [391, 89] on input "**" at bounding box center [417, 89] width 130 height 17
type input "**"
click at [270, 107] on label "5279IPL - TM8 - TM8 - 252cxs - 5800kg (C: 252,00 - P: 5800,00) (VD)" at bounding box center [179, 106] width 237 height 10
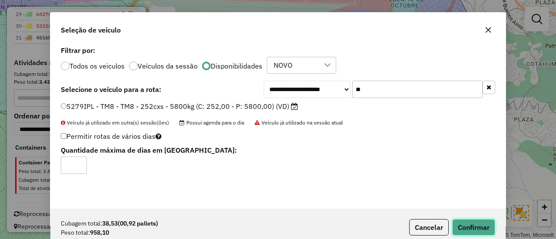
click at [465, 224] on button "Confirmar" at bounding box center [473, 227] width 43 height 16
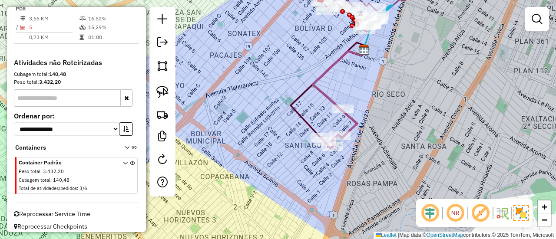
click at [331, 100] on icon at bounding box center [338, 79] width 51 height 61
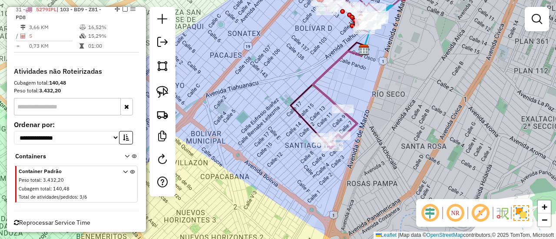
select select "*********"
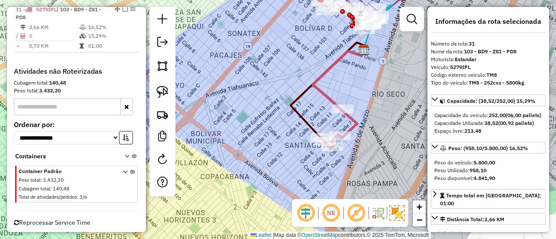
scroll to position [800, 0]
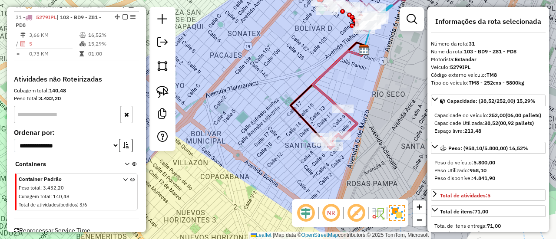
drag, startPoint x: 358, startPoint y: 84, endPoint x: 357, endPoint y: 151, distance: 66.9
click at [357, 151] on div "Janela de atendimento Grade de atendimento Capacidade Transportadoras Veículos …" at bounding box center [278, 119] width 556 height 239
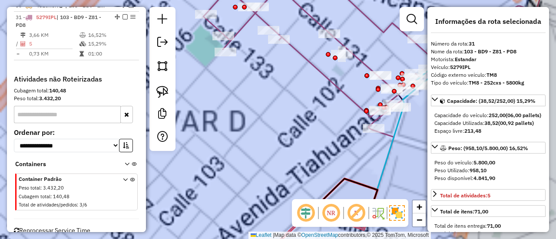
drag, startPoint x: 403, startPoint y: 122, endPoint x: 365, endPoint y: 137, distance: 41.1
click at [372, 137] on icon at bounding box center [430, 115] width 116 height 181
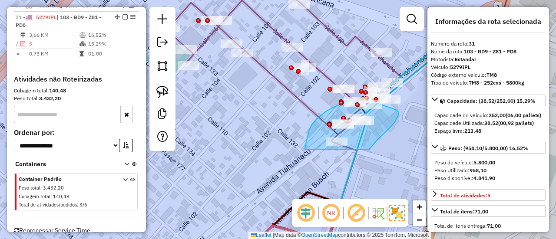
drag, startPoint x: 369, startPoint y: 149, endPoint x: 331, endPoint y: 165, distance: 41.3
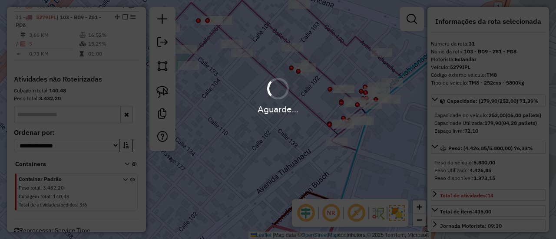
select select "*********"
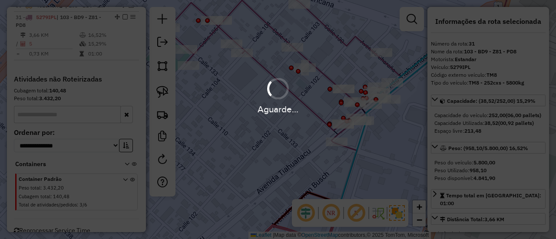
click at [379, 148] on div "Aguarde..." at bounding box center [278, 119] width 556 height 239
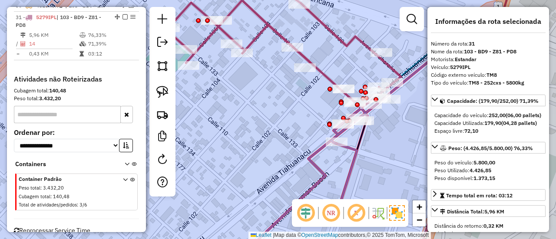
click at [344, 150] on icon at bounding box center [346, 182] width 22 height 76
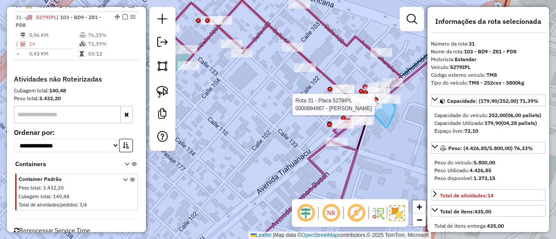
click at [353, 106] on div "Rota 8 - Placa 6312SFL 0000846243 - MAY. LIZET SALO Rota 3 - Placa 4516RSN 0000…" at bounding box center [278, 119] width 556 height 239
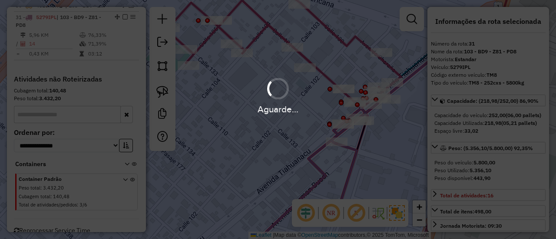
select select "*********"
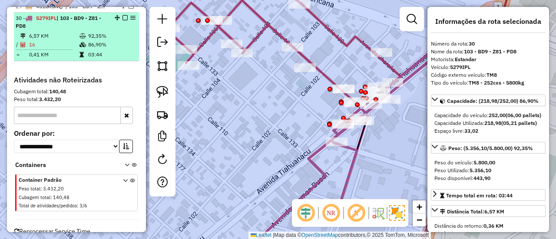
scroll to position [725, 0]
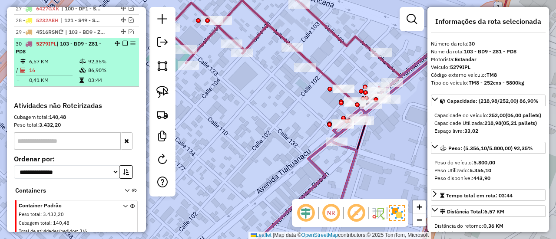
click at [124, 41] on em at bounding box center [124, 43] width 5 height 5
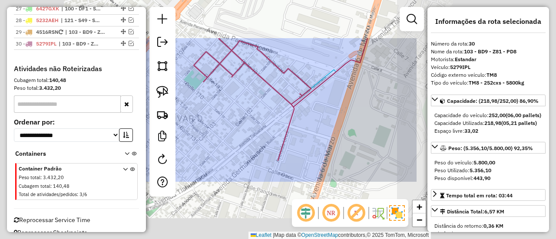
click at [266, 121] on div "Janela de atendimento Grade de atendimento Capacidade Transportadoras Veículos …" at bounding box center [278, 119] width 556 height 239
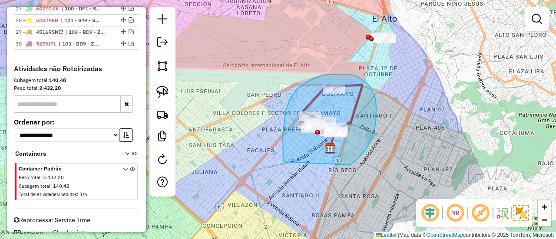
drag, startPoint x: 370, startPoint y: 87, endPoint x: 290, endPoint y: 176, distance: 120.2
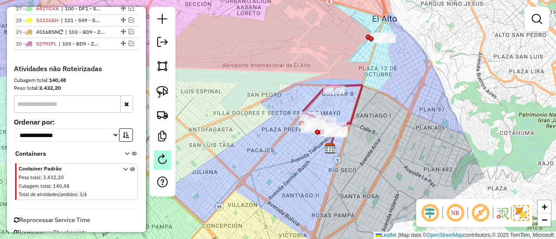
click at [160, 163] on em at bounding box center [162, 159] width 10 height 10
select select "*"
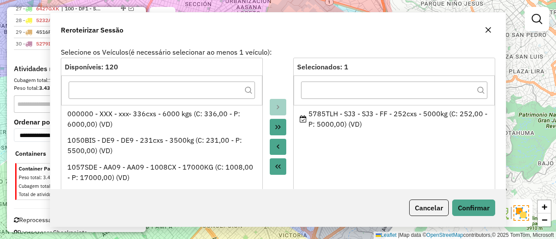
click at [418, 111] on div "Janela de atendimento Grade de atendimento Capacidade Transportadoras Veículos …" at bounding box center [278, 119] width 556 height 239
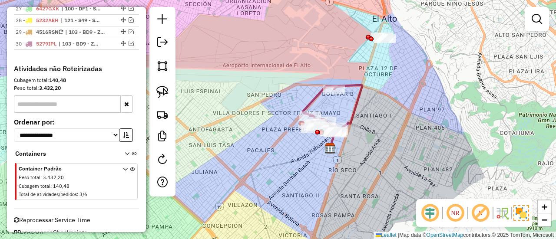
drag, startPoint x: 397, startPoint y: 127, endPoint x: 389, endPoint y: 157, distance: 31.0
click at [385, 163] on div "Janela de atendimento Grade de atendimento Capacidade Transportadoras Veículos …" at bounding box center [278, 119] width 556 height 239
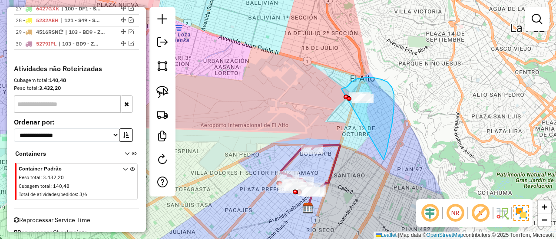
drag, startPoint x: 392, startPoint y: 122, endPoint x: 328, endPoint y: 116, distance: 64.2
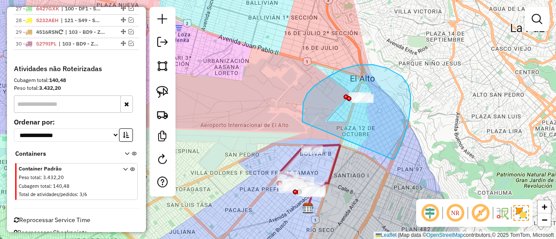
drag, startPoint x: 392, startPoint y: 159, endPoint x: 312, endPoint y: 163, distance: 80.4
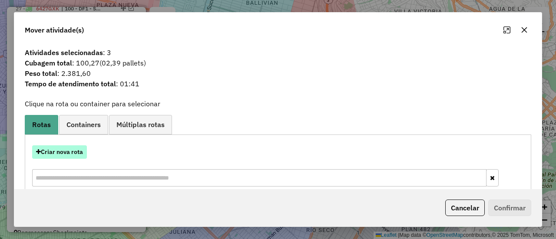
click at [70, 148] on button "Criar nova rota" at bounding box center [59, 151] width 55 height 13
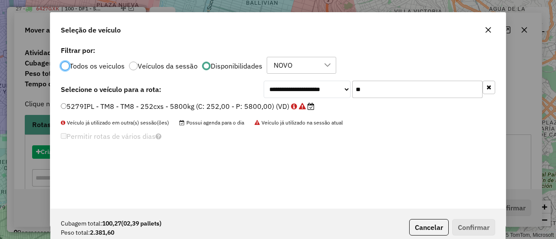
scroll to position [5, 3]
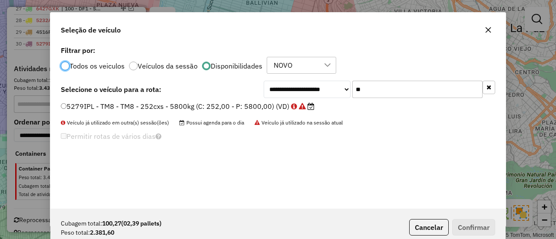
click at [273, 107] on label "5279IPL - TM8 - TM8 - 252cxs - 5800kg (C: 252,00 - P: 5800,00) (VD)" at bounding box center [188, 106] width 254 height 10
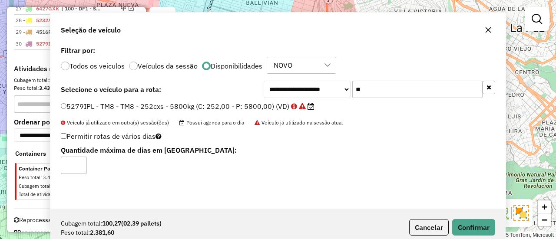
drag, startPoint x: 421, startPoint y: 124, endPoint x: 286, endPoint y: 142, distance: 135.8
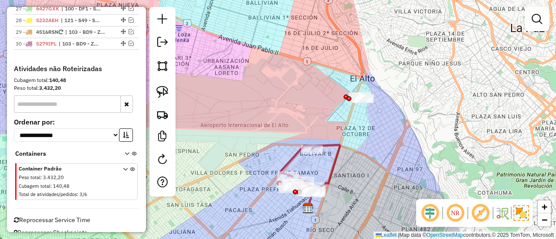
click at [172, 162] on div at bounding box center [162, 102] width 26 height 190
click at [156, 162] on link at bounding box center [162, 161] width 17 height 20
select select "*"
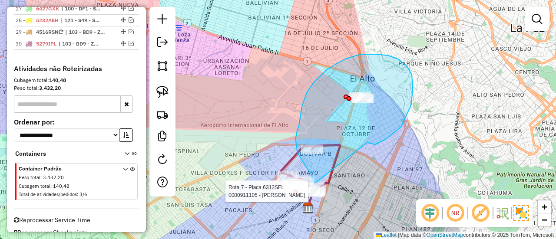
drag, startPoint x: 368, startPoint y: 143, endPoint x: 333, endPoint y: 207, distance: 72.5
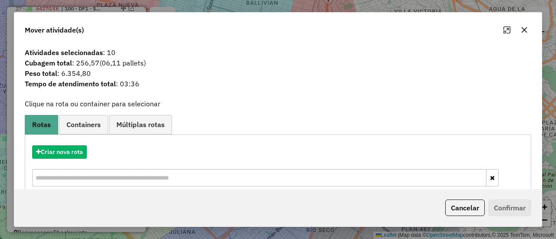
click at [125, 166] on div "Criar nova rota" at bounding box center [278, 167] width 502 height 56
drag, startPoint x: 99, startPoint y: 155, endPoint x: 84, endPoint y: 152, distance: 14.5
click at [98, 155] on div "Criar nova rota" at bounding box center [278, 151] width 502 height 13
click at [84, 152] on button "Criar nova rota" at bounding box center [59, 151] width 55 height 13
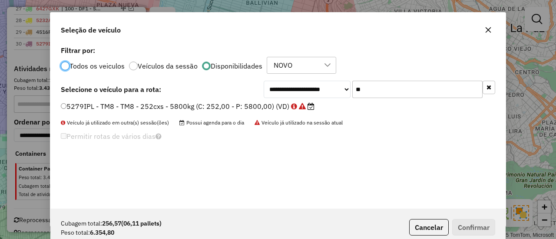
click at [359, 137] on div "Permitir rotas de vários dias" at bounding box center [278, 138] width 445 height 17
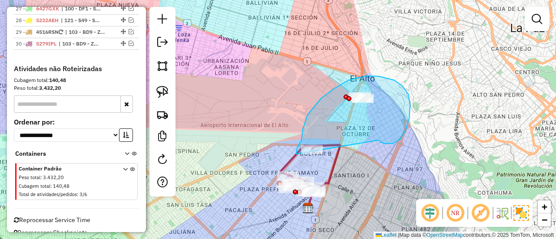
drag, startPoint x: 400, startPoint y: 139, endPoint x: 343, endPoint y: 163, distance: 61.5
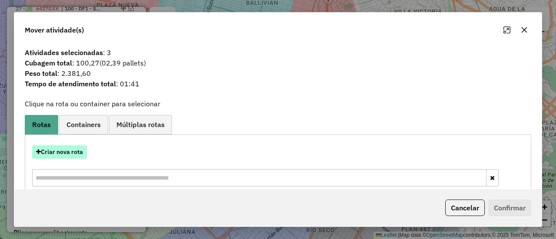
click at [69, 152] on button "Criar nova rota" at bounding box center [59, 151] width 55 height 13
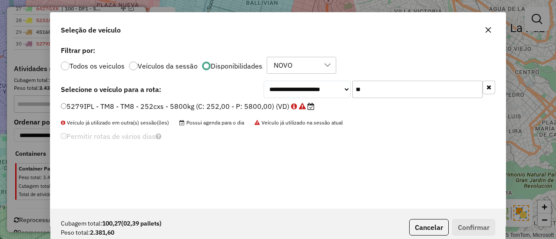
click at [390, 92] on input "**" at bounding box center [417, 89] width 130 height 17
type input "**"
click at [307, 107] on icon at bounding box center [305, 106] width 7 height 7
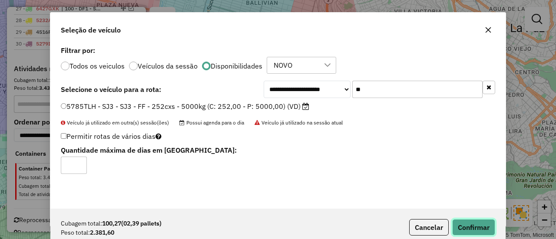
click at [488, 232] on button "Confirmar" at bounding box center [473, 227] width 43 height 16
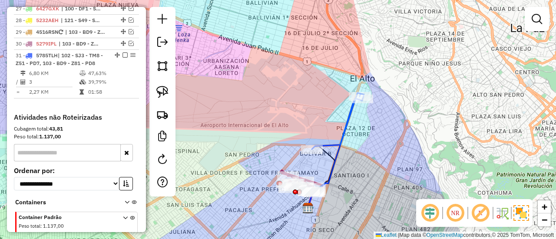
click at [348, 112] on icon at bounding box center [338, 122] width 52 height 56
select select "*********"
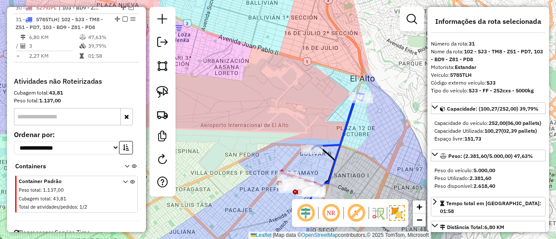
scroll to position [763, 0]
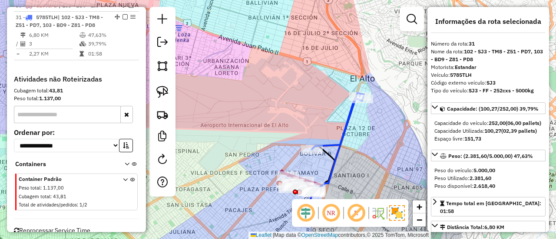
drag, startPoint x: 351, startPoint y: 148, endPoint x: 362, endPoint y: 116, distance: 34.5
click at [366, 110] on div "Janela de atendimento Grade de atendimento Capacidade Transportadoras Veículos …" at bounding box center [278, 119] width 556 height 239
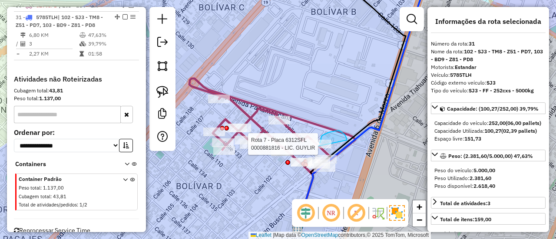
drag, startPoint x: 346, startPoint y: 140, endPoint x: 340, endPoint y: 154, distance: 15.5
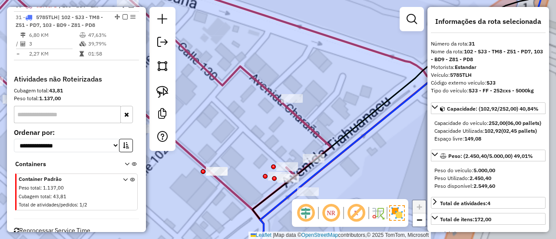
click at [361, 129] on div "Janela de atendimento Grade de atendimento Capacidade Transportadoras Veículos …" at bounding box center [278, 119] width 556 height 239
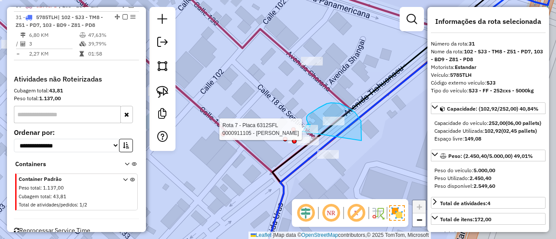
click at [302, 135] on div "Rota 7 - Placa 6312SFL 0000911105 - [PERSON_NAME] de atendimento Grade de atend…" at bounding box center [278, 119] width 556 height 239
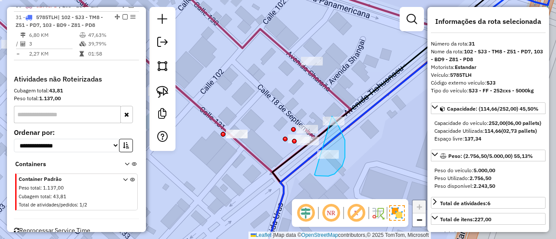
drag, startPoint x: 314, startPoint y: 175, endPoint x: 331, endPoint y: 116, distance: 61.4
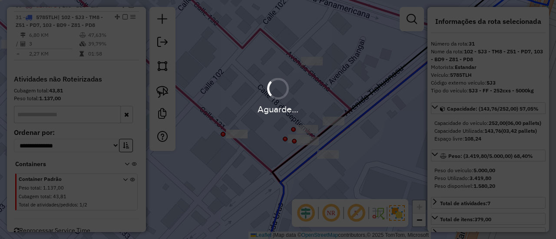
select select "*********"
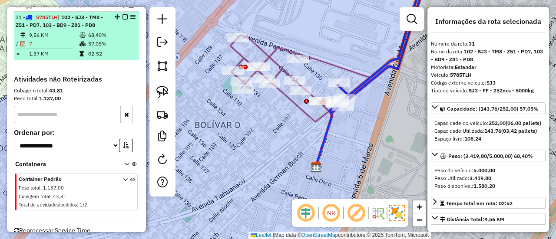
click at [122, 14] on em at bounding box center [124, 16] width 5 height 5
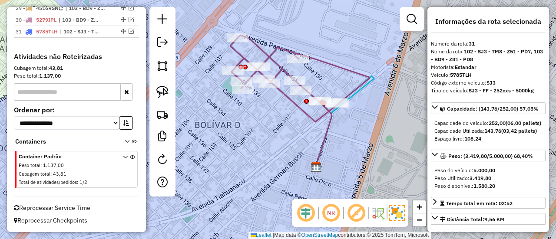
scroll to position [742, 0]
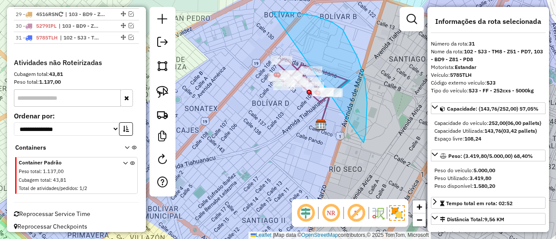
drag, startPoint x: 333, startPoint y: 23, endPoint x: 227, endPoint y: 111, distance: 137.1
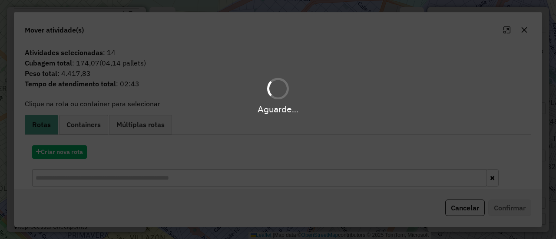
click at [68, 151] on div "Aguarde..." at bounding box center [278, 119] width 556 height 239
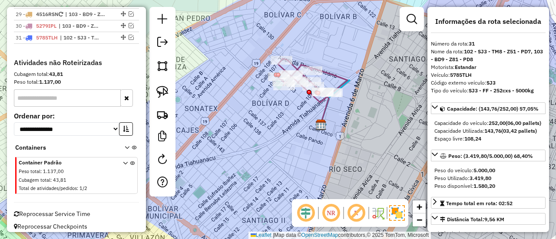
click at [171, 163] on div at bounding box center [162, 102] width 26 height 190
click at [168, 162] on link at bounding box center [162, 161] width 17 height 20
select select "*"
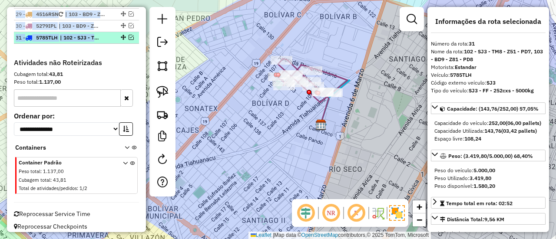
drag, startPoint x: 117, startPoint y: 39, endPoint x: 100, endPoint y: 31, distance: 18.1
click at [100, 34] on span "| 102 - SJ3 - TM8 - Z51 - PD7, 103 - BD9 - Z81 - PD8" at bounding box center [80, 38] width 40 height 8
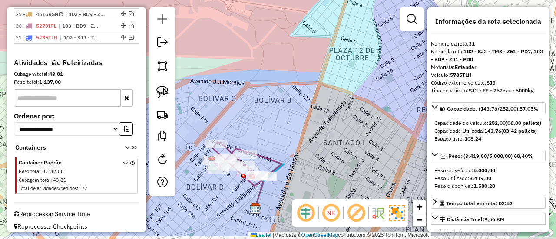
drag, startPoint x: 268, startPoint y: 109, endPoint x: 344, endPoint y: 138, distance: 81.1
click at [359, 61] on div "Janela de atendimento Grade de atendimento Capacidade Transportadoras Veículos …" at bounding box center [278, 119] width 556 height 239
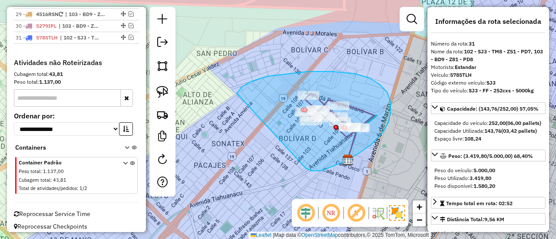
drag, startPoint x: 359, startPoint y: 153, endPoint x: 237, endPoint y: 138, distance: 123.7
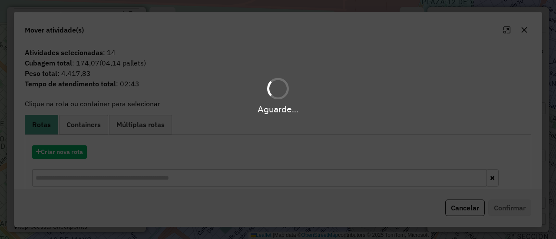
click at [73, 152] on div "Aguarde..." at bounding box center [278, 119] width 556 height 239
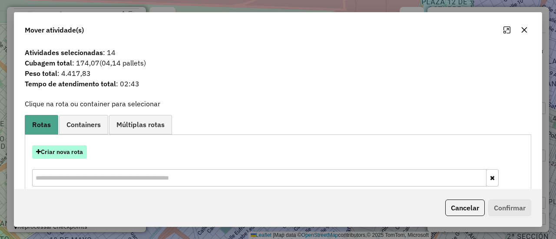
click at [73, 152] on button "Criar nova rota" at bounding box center [59, 151] width 55 height 13
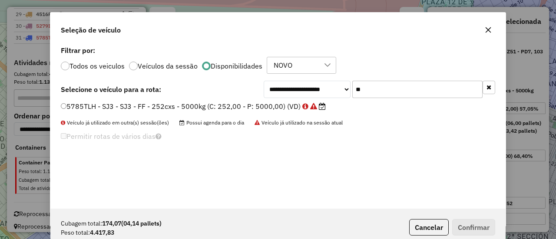
click at [73, 152] on div "**********" at bounding box center [277, 126] width 455 height 165
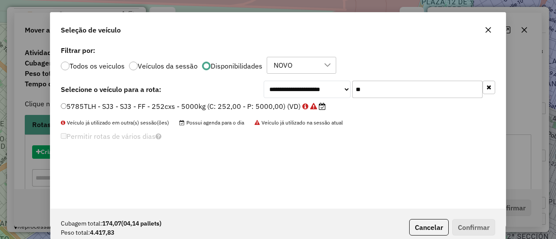
scroll to position [5, 3]
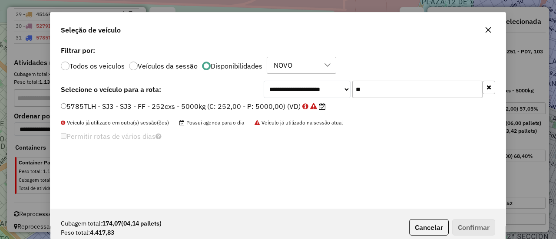
click at [392, 94] on input "**" at bounding box center [417, 89] width 130 height 17
drag, startPoint x: 270, startPoint y: 107, endPoint x: 298, endPoint y: 116, distance: 29.5
click at [270, 107] on label "5785TLH - SJ3 - SJ3 - FF - 252cxs - 5000kg (C: 252,00 - P: 5000,00) (VD)" at bounding box center [193, 106] width 265 height 10
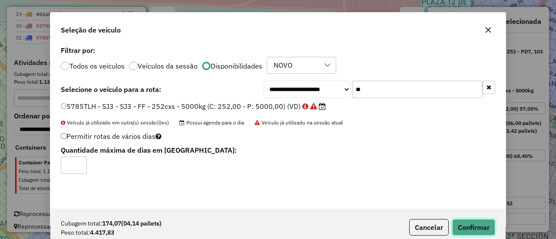
click at [475, 231] on button "Confirmar" at bounding box center [473, 227] width 43 height 16
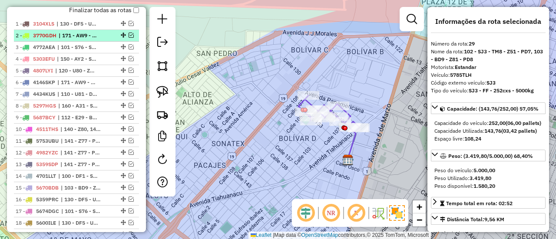
scroll to position [298, 0]
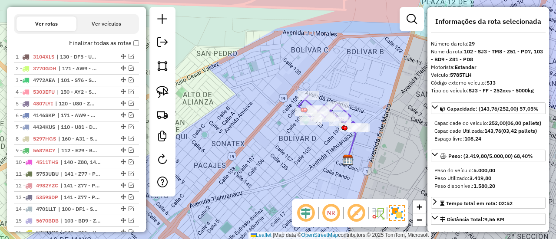
click at [113, 46] on label "Finalizar todas as rotas" at bounding box center [104, 43] width 70 height 9
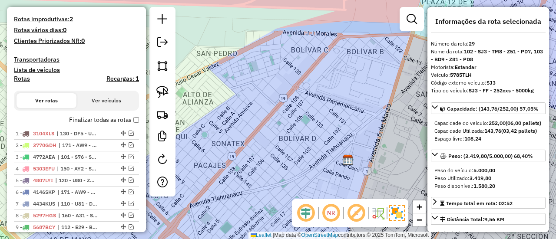
scroll to position [174, 0]
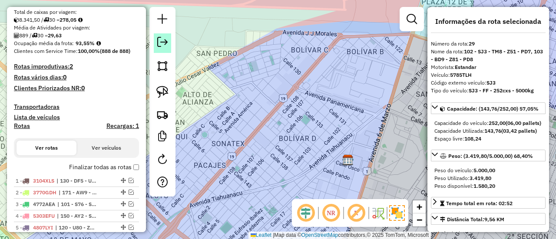
click at [156, 43] on link at bounding box center [162, 43] width 17 height 20
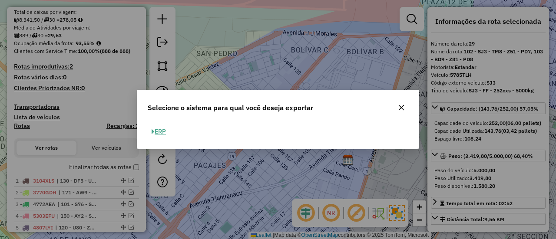
click at [165, 132] on button "ERP" at bounding box center [159, 131] width 22 height 13
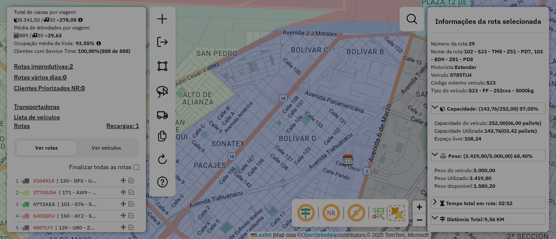
select select "**"
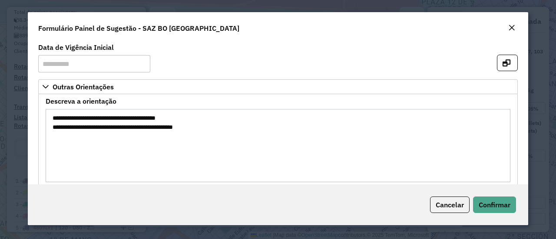
click at [509, 29] on em "Close" at bounding box center [511, 27] width 7 height 7
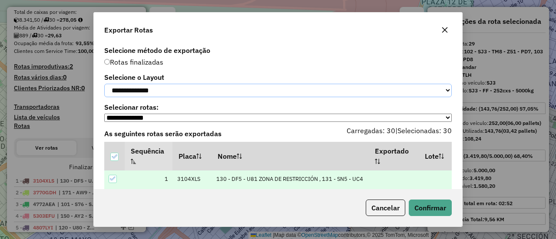
click at [201, 97] on select "**********" at bounding box center [277, 90] width 347 height 13
select select "*********"
click at [104, 84] on select "**********" at bounding box center [277, 90] width 347 height 13
click at [171, 94] on select "**********" at bounding box center [277, 90] width 347 height 13
click at [104, 84] on select "**********" at bounding box center [277, 90] width 347 height 13
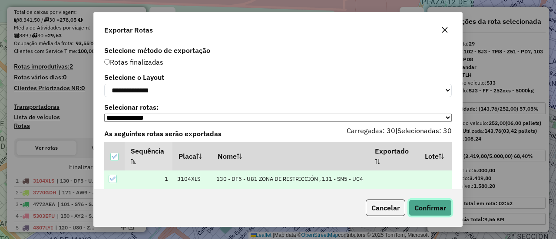
click at [434, 204] on button "Confirmar" at bounding box center [430, 208] width 43 height 16
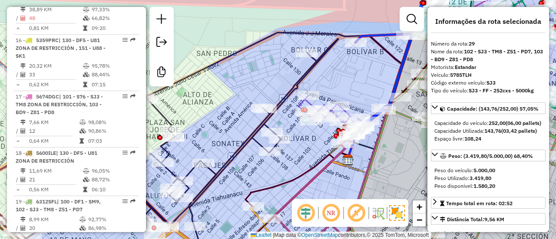
scroll to position [1615, 0]
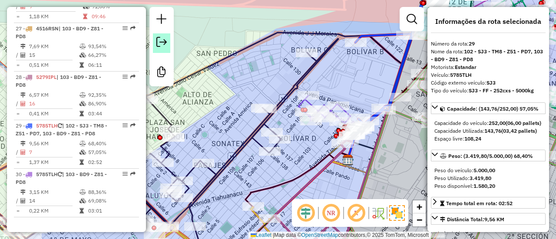
click at [168, 44] on link at bounding box center [161, 43] width 17 height 20
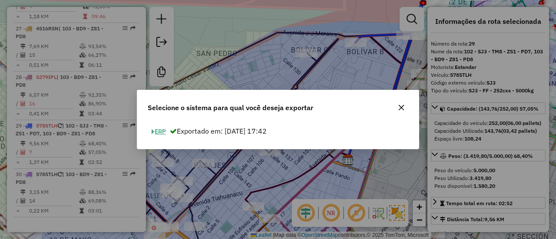
click at [165, 130] on button "ERP" at bounding box center [159, 131] width 22 height 13
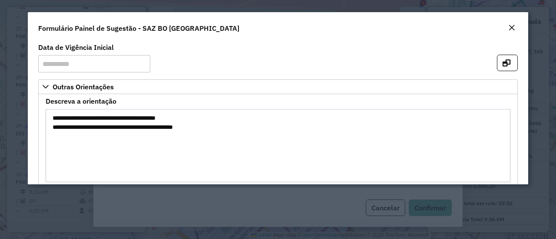
click at [504, 25] on div "Formulário Painel de Sugestão - SAZ BO [GEOGRAPHIC_DATA]" at bounding box center [278, 26] width 500 height 29
click at [506, 25] on button "Close" at bounding box center [511, 28] width 12 height 11
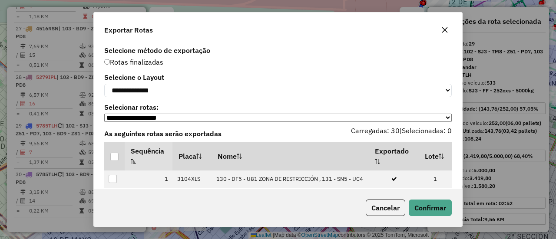
click at [165, 84] on div "**********" at bounding box center [277, 85] width 347 height 23
drag, startPoint x: 162, startPoint y: 90, endPoint x: 161, endPoint y: 96, distance: 5.3
click at [162, 90] on select "**********" at bounding box center [277, 90] width 347 height 13
select select "*********"
click at [104, 84] on select "**********" at bounding box center [277, 90] width 347 height 13
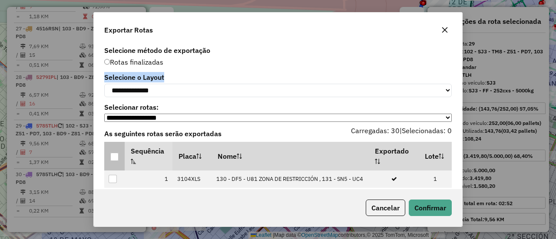
drag, startPoint x: 116, startPoint y: 163, endPoint x: 216, endPoint y: 172, distance: 99.8
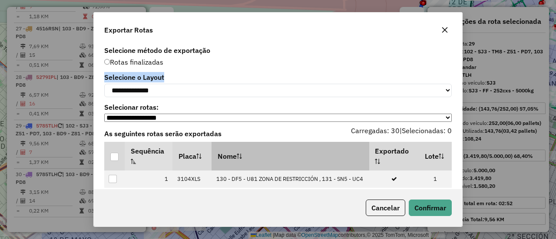
click at [116, 161] on div at bounding box center [114, 157] width 8 height 8
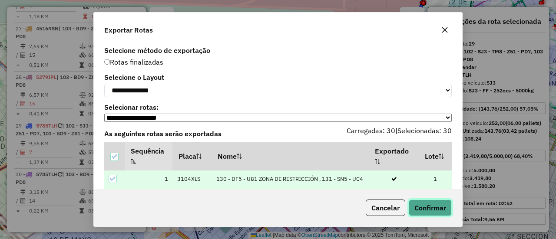
click at [425, 204] on button "Confirmar" at bounding box center [430, 208] width 43 height 16
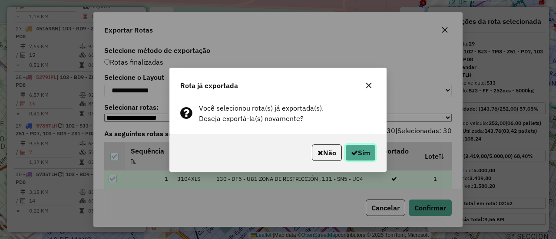
click at [371, 154] on button "Sim" at bounding box center [360, 153] width 30 height 16
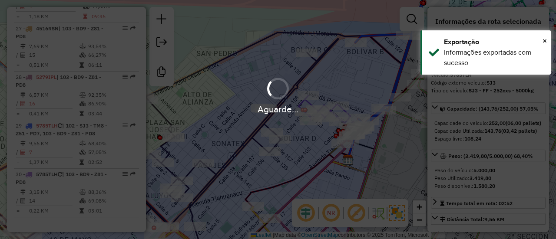
click at [163, 41] on div "Aguarde..." at bounding box center [278, 119] width 556 height 239
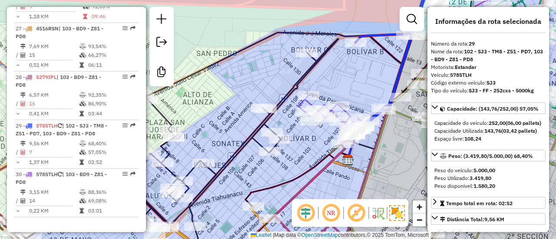
click at [163, 41] on em at bounding box center [161, 42] width 10 height 10
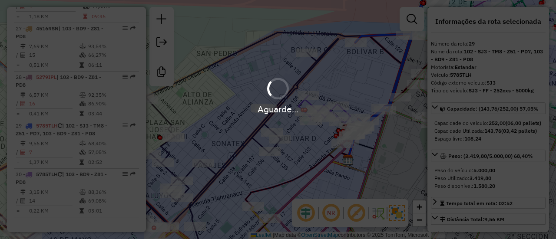
click at [160, 44] on div "Aguarde..." at bounding box center [278, 119] width 556 height 239
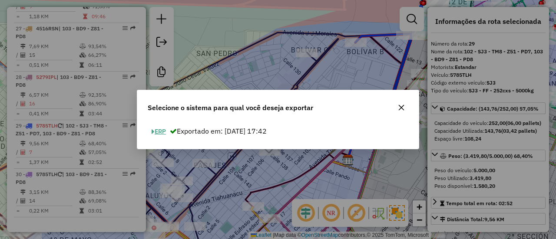
click at [162, 130] on button "ERP" at bounding box center [159, 131] width 22 height 13
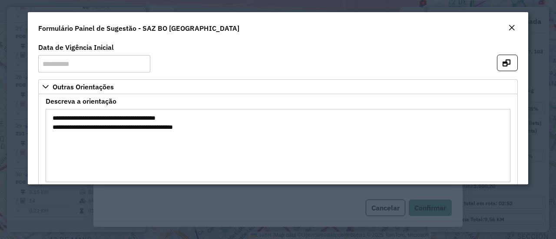
click at [511, 29] on em "Close" at bounding box center [511, 27] width 7 height 7
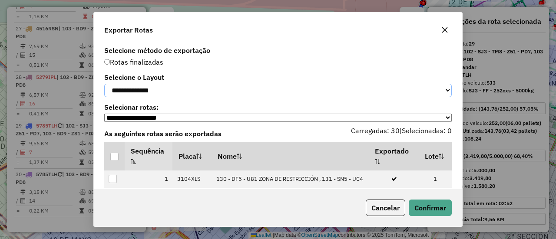
click at [158, 88] on select "**********" at bounding box center [277, 90] width 347 height 13
select select "*********"
click at [104, 84] on select "**********" at bounding box center [277, 90] width 347 height 13
click at [119, 162] on div at bounding box center [114, 157] width 9 height 9
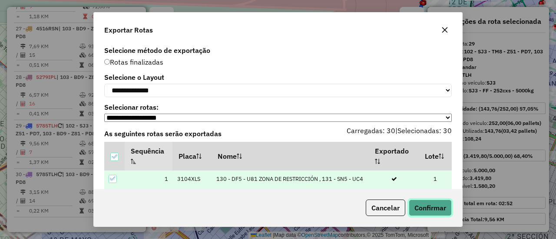
click at [432, 210] on button "Confirmar" at bounding box center [430, 208] width 43 height 16
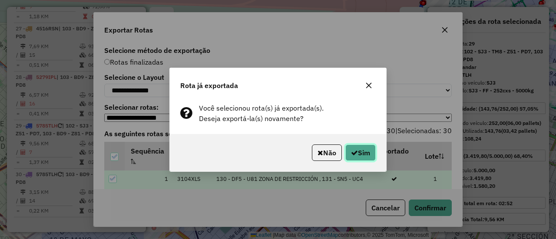
click at [371, 155] on button "Sim" at bounding box center [360, 153] width 30 height 16
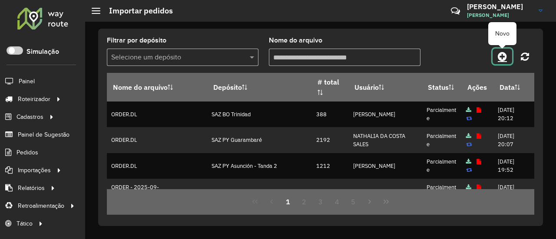
click at [493, 59] on link at bounding box center [502, 57] width 20 height 16
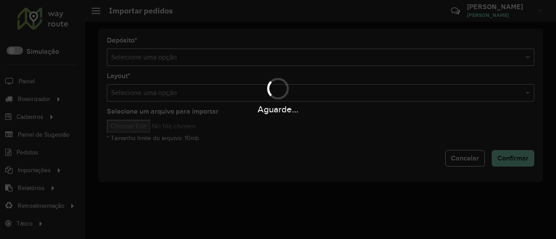
click at [333, 59] on div "Aguarde..." at bounding box center [278, 119] width 556 height 239
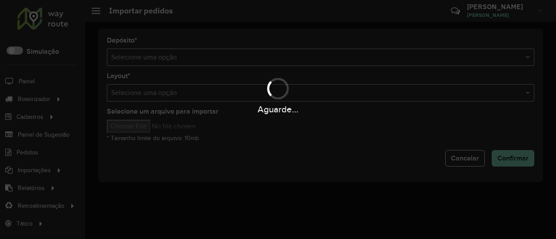
click at [333, 59] on div "Aguarde..." at bounding box center [278, 119] width 556 height 239
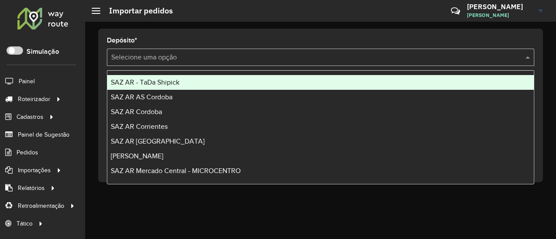
click at [282, 55] on input "text" at bounding box center [311, 58] width 401 height 10
click at [235, 57] on input "text" at bounding box center [311, 58] width 401 height 10
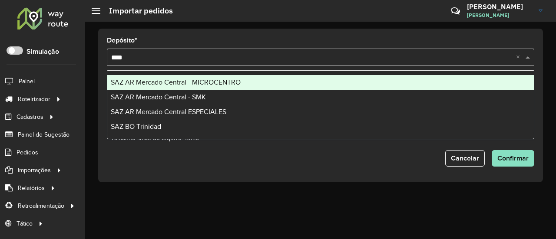
type input "*****"
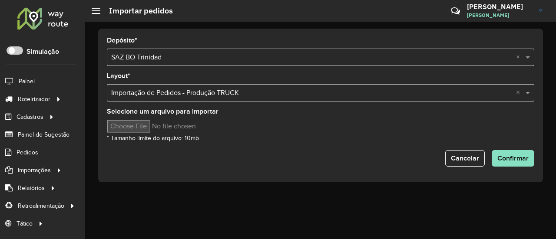
click at [154, 121] on input "Selecione um arquivo para importar" at bounding box center [181, 126] width 148 height 13
type input "**********"
click at [529, 149] on form "Depósito * Selecione uma opção × SAZ BO Trinidad × Layout * Selecione uma opção…" at bounding box center [320, 101] width 427 height 129
drag, startPoint x: 524, startPoint y: 157, endPoint x: 508, endPoint y: 155, distance: 17.0
click at [524, 157] on span "Confirmar" at bounding box center [512, 158] width 31 height 7
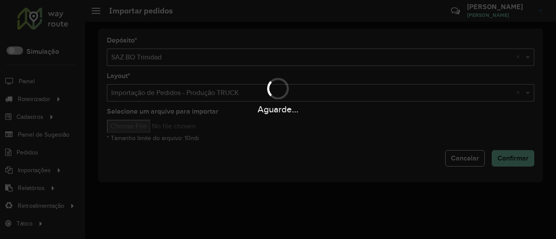
click at [241, 135] on div "Aguarde..." at bounding box center [278, 119] width 556 height 239
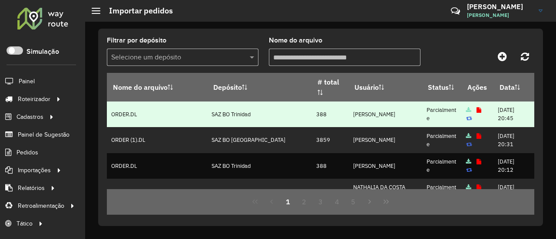
click at [476, 109] on icon at bounding box center [478, 111] width 5 height 6
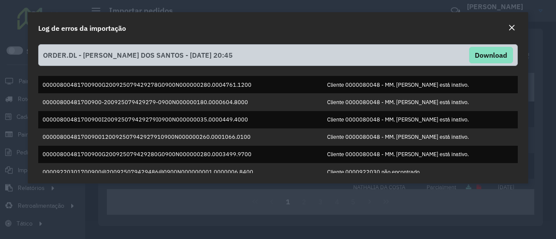
scroll to position [91, 0]
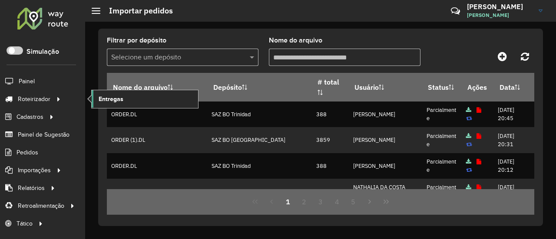
click at [102, 97] on span "Entregas" at bounding box center [111, 99] width 25 height 9
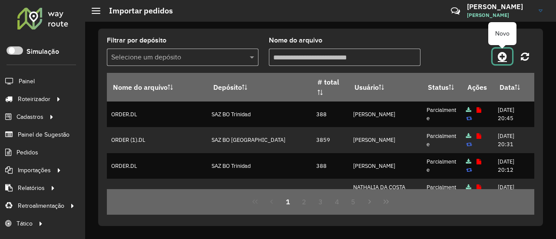
click at [502, 61] on icon at bounding box center [502, 56] width 9 height 10
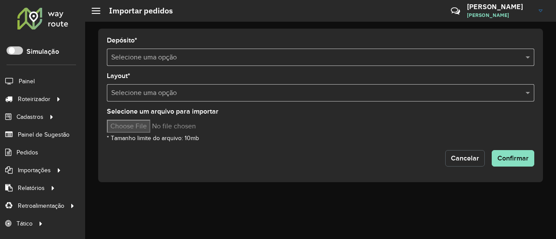
click at [465, 156] on span "Cancelar" at bounding box center [465, 158] width 28 height 7
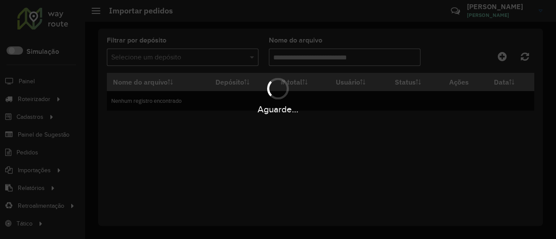
click at [36, 119] on div "Aguarde..." at bounding box center [278, 119] width 556 height 239
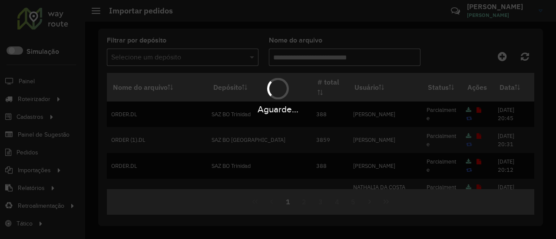
click at [36, 119] on div "Aguarde..." at bounding box center [278, 119] width 556 height 239
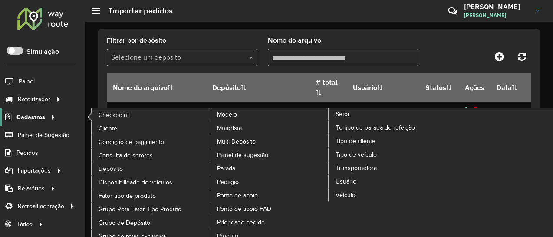
click at [40, 118] on span "Cadastros" at bounding box center [30, 116] width 29 height 9
click at [148, 178] on span "Disponibilidade de veículos" at bounding box center [137, 182] width 77 height 9
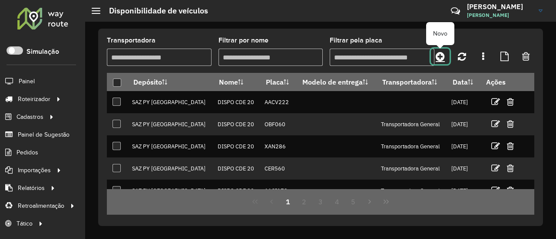
click at [442, 57] on icon at bounding box center [439, 56] width 9 height 10
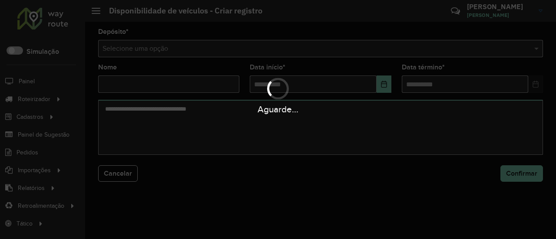
click at [359, 53] on div "Aguarde..." at bounding box center [278, 119] width 556 height 239
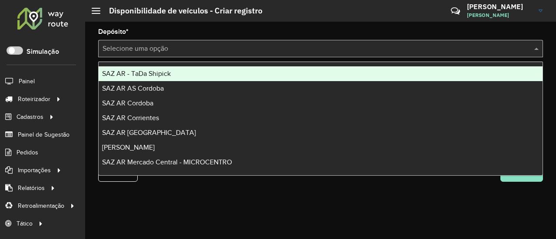
click at [359, 52] on input "text" at bounding box center [311, 49] width 419 height 10
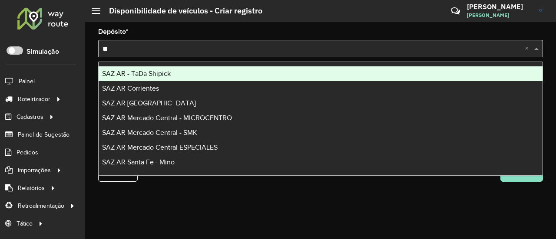
type input "***"
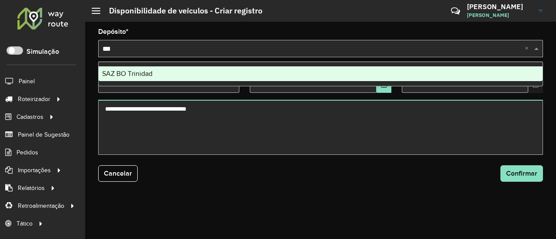
click at [272, 67] on div "SAZ BO Trinidad" at bounding box center [321, 73] width 444 height 15
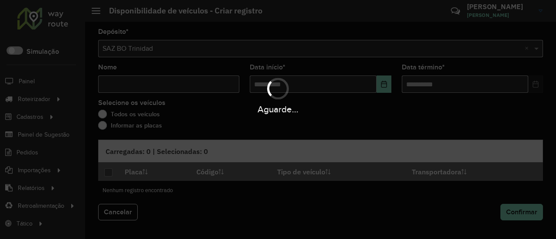
click at [219, 83] on div "Aguarde..." at bounding box center [278, 95] width 556 height 41
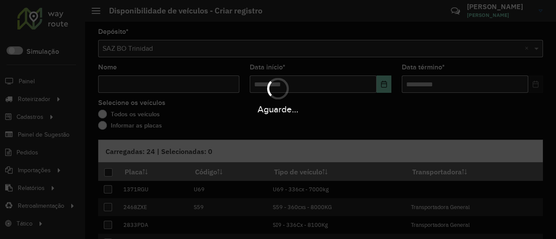
click at [219, 83] on div "Aguarde..." at bounding box center [278, 95] width 556 height 41
click at [219, 83] on hb-app "Aguarde... Pop-up bloqueado! Seu navegador bloqueou automáticamente a abertura …" at bounding box center [278, 119] width 556 height 239
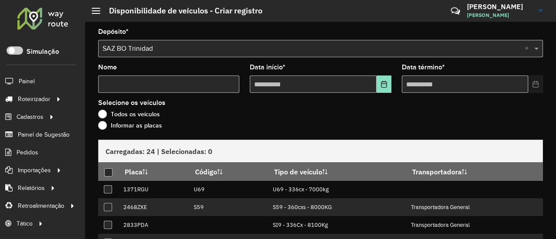
click at [219, 83] on input "Nome" at bounding box center [168, 84] width 141 height 17
type input "****"
click at [387, 82] on button "Choose Date" at bounding box center [383, 84] width 15 height 17
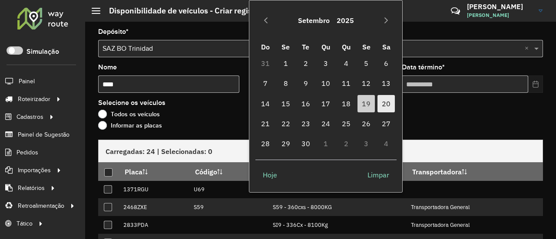
click at [386, 103] on span "20" at bounding box center [385, 103] width 17 height 17
type input "**********"
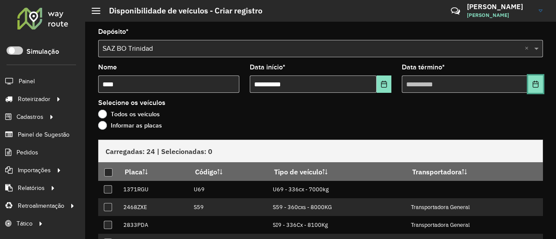
click at [528, 84] on button "Choose Date" at bounding box center [535, 84] width 15 height 17
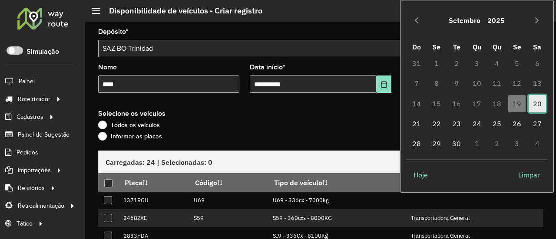
click at [537, 104] on span "20" at bounding box center [536, 103] width 17 height 17
type input "**********"
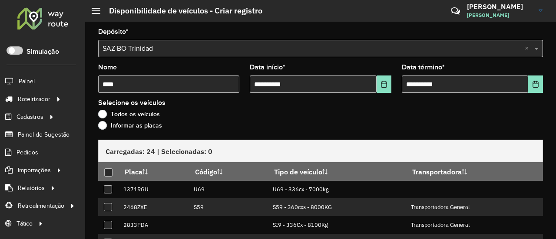
click at [156, 127] on label "Informar as placas" at bounding box center [130, 125] width 64 height 9
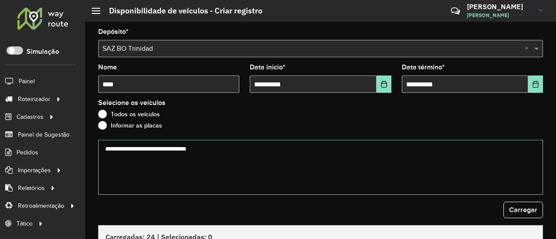
click at [170, 154] on textarea at bounding box center [320, 167] width 445 height 55
paste textarea "******* ******* ******* ******* ******* *******"
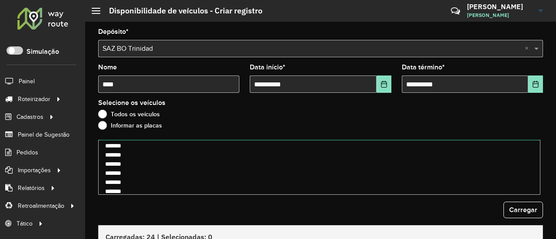
type textarea "******* ******* ******* ******* ******* *******"
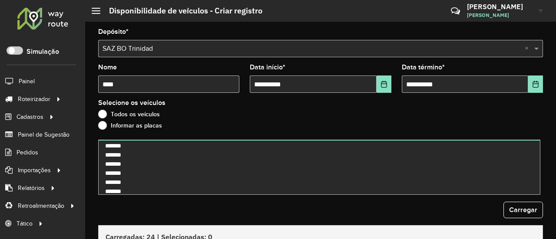
click at [521, 219] on form "**********" at bounding box center [320, 221] width 445 height 384
click at [522, 217] on button "Carregar" at bounding box center [523, 210] width 40 height 16
click at [461, 210] on div "Carregar" at bounding box center [320, 210] width 445 height 16
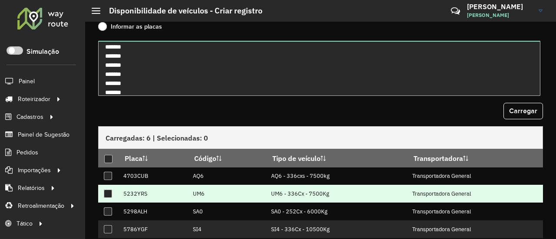
scroll to position [130, 0]
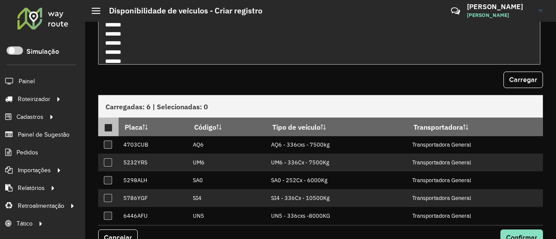
click at [111, 126] on div at bounding box center [108, 128] width 8 height 8
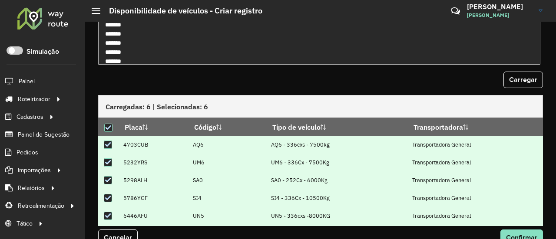
click at [210, 87] on div "Carregar" at bounding box center [320, 80] width 445 height 16
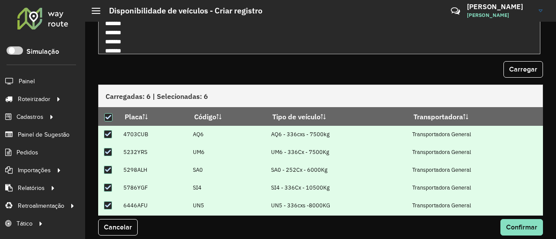
scroll to position [146, 0]
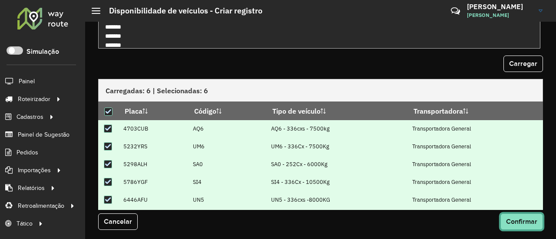
click at [528, 224] on button "Confirmar" at bounding box center [521, 222] width 43 height 16
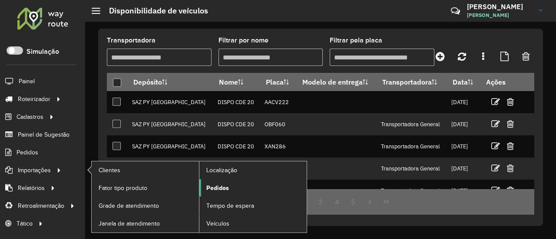
click at [230, 188] on link "Pedidos" at bounding box center [252, 187] width 107 height 17
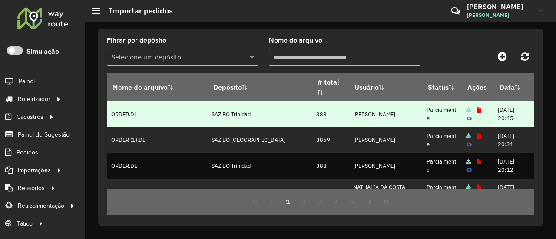
click at [311, 115] on td "388" at bounding box center [329, 115] width 37 height 26
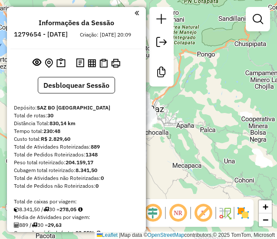
click at [68, 33] on h6 "1279654 - [DATE]" at bounding box center [41, 34] width 54 height 8
copy h6 "20"
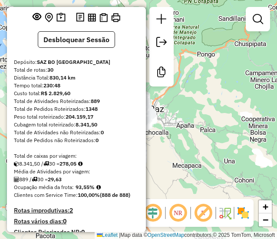
scroll to position [87, 0]
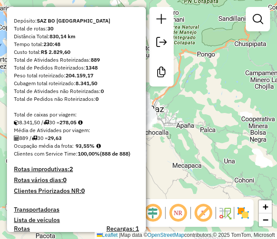
click at [96, 63] on strong "889" at bounding box center [95, 59] width 9 height 7
copy strong "889"
click at [82, 142] on div "889 / 30 = 29,63" at bounding box center [76, 138] width 125 height 8
click at [82, 149] on strong "93,55%" at bounding box center [85, 145] width 19 height 7
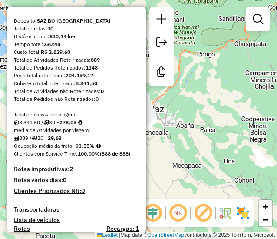
click at [91, 149] on strong "93,55%" at bounding box center [85, 145] width 19 height 7
click at [82, 149] on strong "93,55%" at bounding box center [85, 145] width 19 height 7
copy strong "93,55"
click at [60, 141] on strong "29,63" at bounding box center [55, 138] width 14 height 7
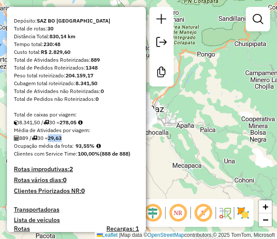
click at [60, 141] on strong "29,63" at bounding box center [55, 138] width 14 height 7
copy strong "29,63"
click at [52, 32] on strong "30" at bounding box center [50, 28] width 6 height 7
click at [53, 32] on strong "30" at bounding box center [50, 28] width 6 height 7
copy strong "30"
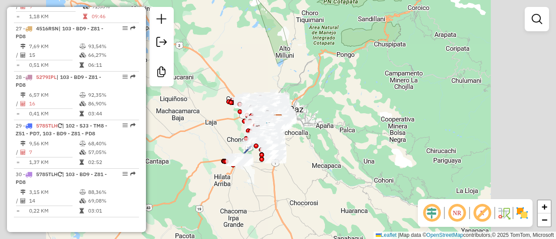
scroll to position [1615, 0]
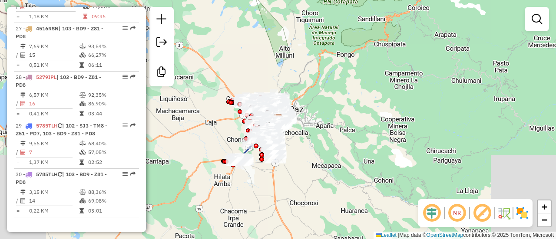
click at [293, 43] on div "Janela de atendimento Grade de atendimento Capacidade Transportadoras Veículos …" at bounding box center [278, 119] width 556 height 239
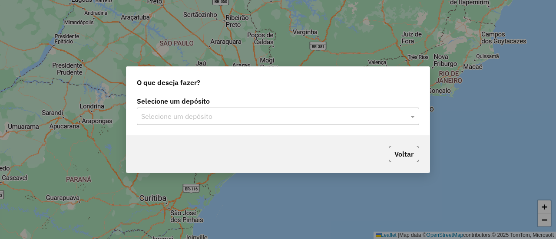
click at [240, 110] on div "Selecione um depósito" at bounding box center [278, 116] width 282 height 17
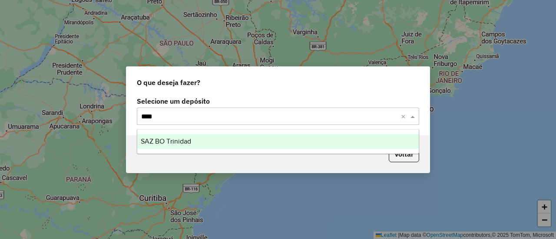
type input "*****"
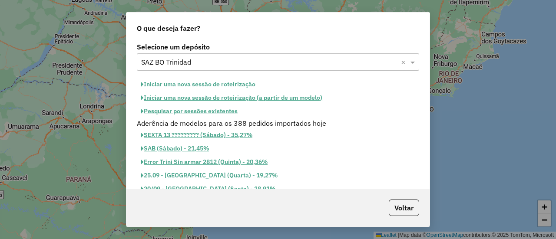
click at [215, 86] on button "Iniciar uma nova sessão de roteirização" at bounding box center [198, 84] width 122 height 13
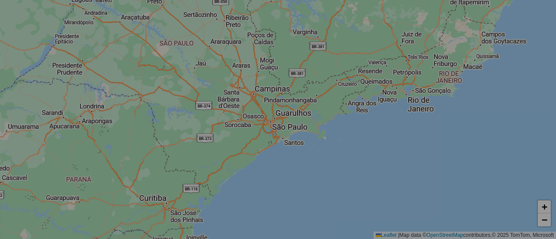
select select "*"
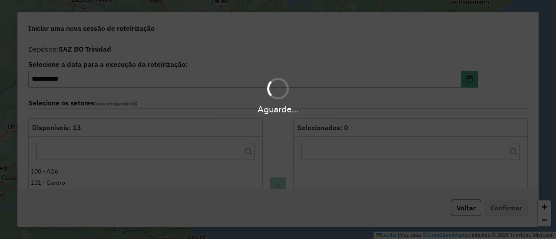
click at [281, 107] on div "Aguarde..." at bounding box center [278, 109] width 556 height 13
click at [277, 109] on div "Selecione os setores (não obrigatório) :" at bounding box center [278, 104] width 510 height 27
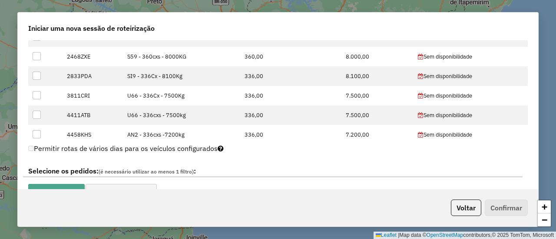
scroll to position [260, 0]
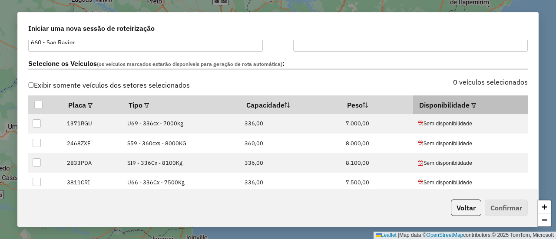
click at [469, 100] on div at bounding box center [472, 105] width 7 height 10
click at [471, 105] on em at bounding box center [473, 105] width 5 height 5
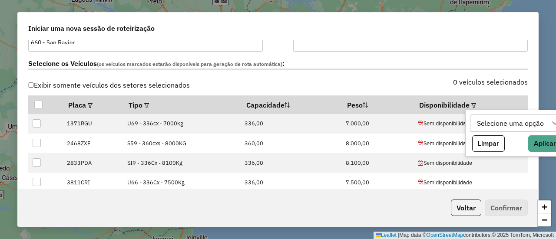
click at [497, 125] on div "Selecione uma opção" at bounding box center [510, 123] width 73 height 16
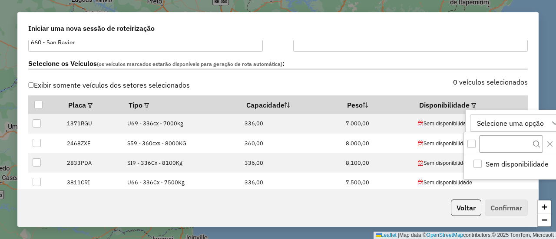
click at [541, 124] on div "Selecione uma opção" at bounding box center [510, 123] width 73 height 16
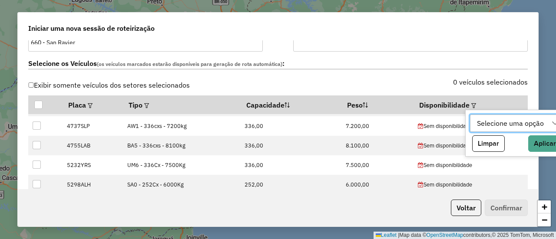
scroll to position [260, 0]
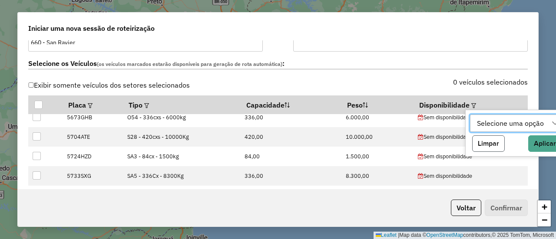
click at [489, 142] on button "Limpar" at bounding box center [488, 143] width 33 height 16
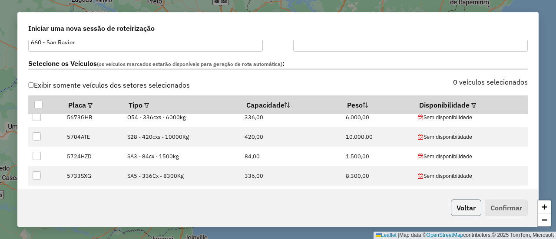
click at [469, 212] on button "Voltar" at bounding box center [466, 208] width 30 height 16
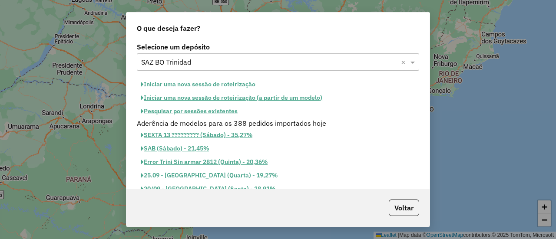
click at [238, 82] on button "Iniciar uma nova sessão de roteirização" at bounding box center [198, 84] width 122 height 13
select select "*"
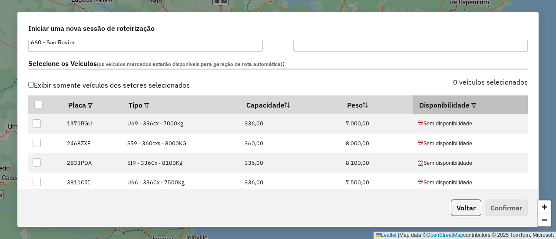
click at [471, 103] on em at bounding box center [473, 105] width 5 height 5
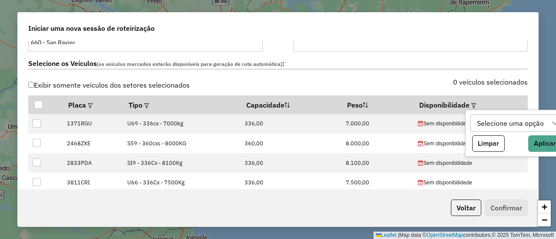
click at [488, 125] on div "Selecione uma opção" at bounding box center [510, 123] width 73 height 16
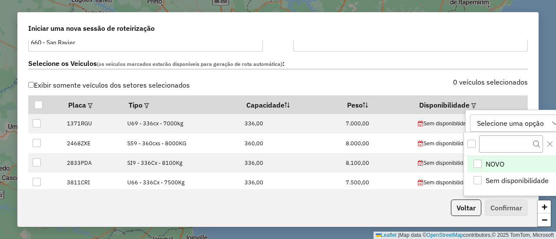
scroll to position [6, 39]
click at [504, 168] on li "NOVO" at bounding box center [514, 164] width 95 height 16
click at [508, 122] on icon at bounding box center [506, 123] width 7 height 7
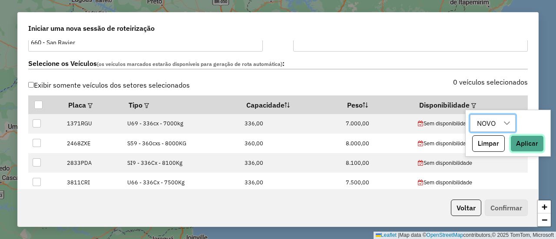
click at [531, 143] on button "Aplicar" at bounding box center [526, 143] width 33 height 16
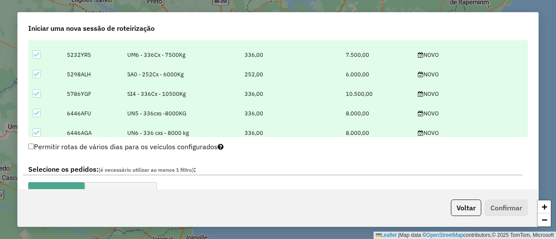
scroll to position [434, 0]
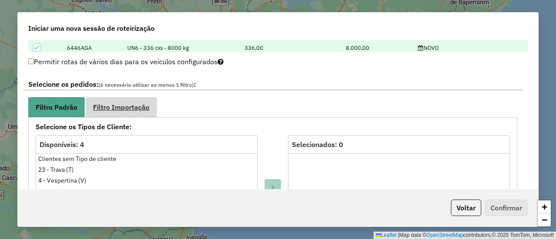
click at [119, 106] on span "Filtro Importação" at bounding box center [121, 107] width 56 height 7
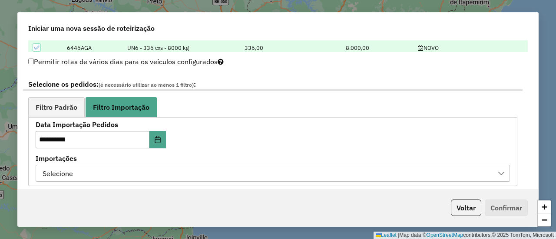
click at [208, 173] on div "Selecione" at bounding box center [266, 173] width 453 height 16
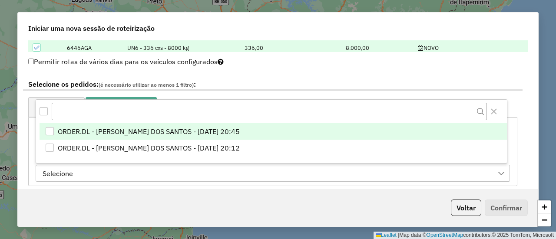
scroll to position [6, 39]
click at [240, 132] on span "ORDER.DL - [PERSON_NAME] DOS SANTOS - [DATE] 20:45" at bounding box center [149, 131] width 182 height 10
click at [244, 76] on div "**********" at bounding box center [272, 130] width 499 height 114
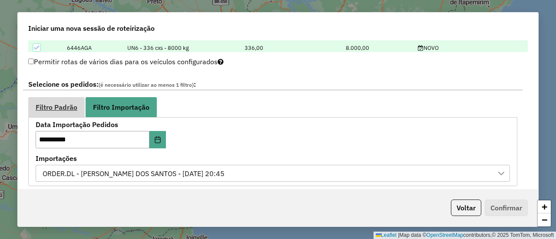
click at [61, 104] on span "Filtro Padrão" at bounding box center [57, 107] width 42 height 7
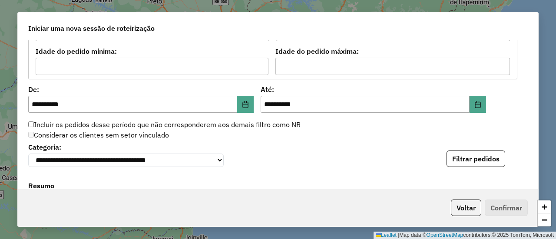
scroll to position [868, 0]
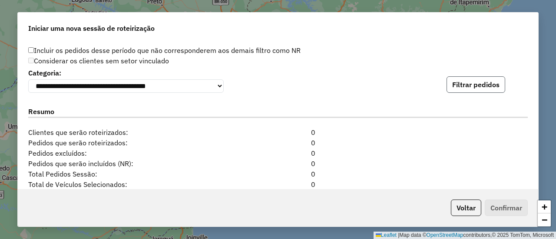
click at [481, 91] on button "Filtrar pedidos" at bounding box center [475, 84] width 59 height 16
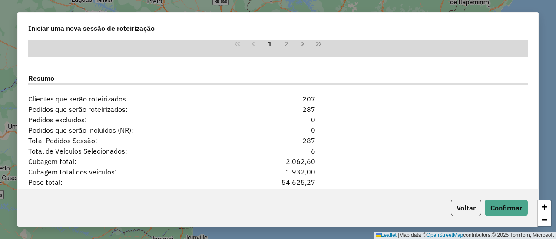
scroll to position [1085, 0]
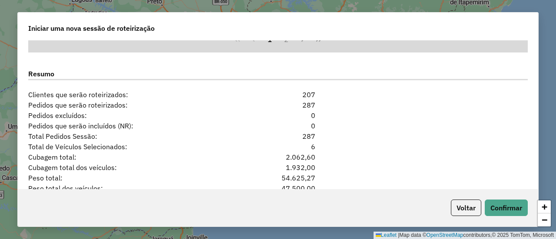
drag, startPoint x: 276, startPoint y: 132, endPoint x: 269, endPoint y: 133, distance: 7.4
click at [269, 132] on div "Total Pedidos Sessão: 287" at bounding box center [278, 136] width 510 height 10
drag, startPoint x: 338, startPoint y: 146, endPoint x: 260, endPoint y: 144, distance: 77.8
click at [261, 144] on div "Total de Veículos Selecionados: 6" at bounding box center [278, 147] width 510 height 10
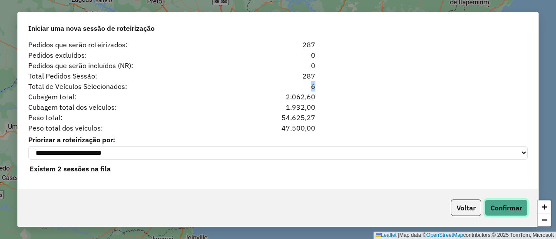
click at [516, 206] on button "Confirmar" at bounding box center [506, 208] width 43 height 16
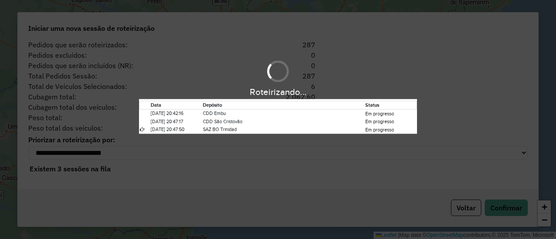
click at [410, 62] on div "Roteirizando... Data Depósito Status [DATE] 20:42:16 CDD Embu Em progresso [DAT…" at bounding box center [278, 96] width 556 height 76
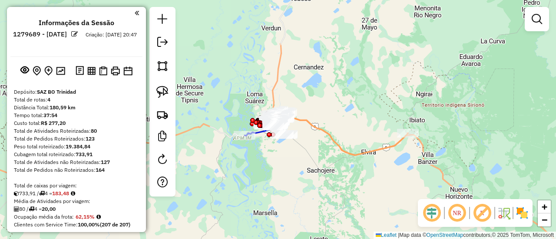
click at [340, 77] on div "Janela de atendimento Grade de atendimento Capacidade Transportadoras Veículos …" at bounding box center [278, 119] width 556 height 239
click at [522, 218] on img at bounding box center [522, 213] width 14 height 14
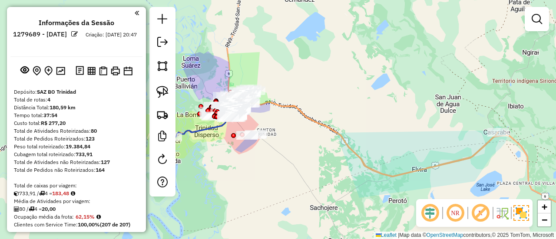
click at [322, 125] on icon at bounding box center [367, 133] width 262 height 88
select select "**********"
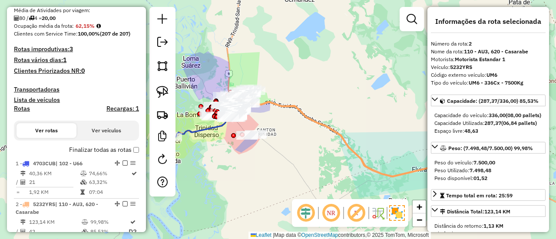
scroll to position [382, 0]
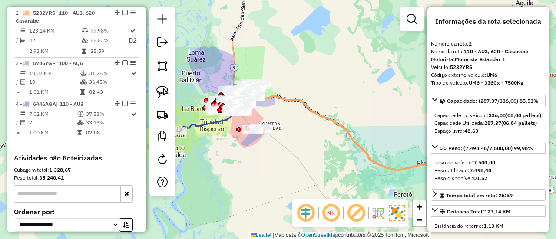
drag, startPoint x: 293, startPoint y: 129, endPoint x: 307, endPoint y: 117, distance: 18.2
click at [298, 121] on div "Janela de atendimento Grade de atendimento Capacidade Transportadoras Veículos …" at bounding box center [278, 119] width 556 height 239
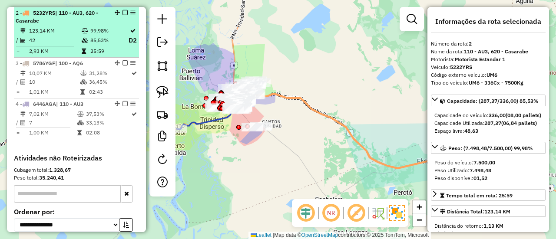
click at [122, 12] on em at bounding box center [124, 12] width 5 height 5
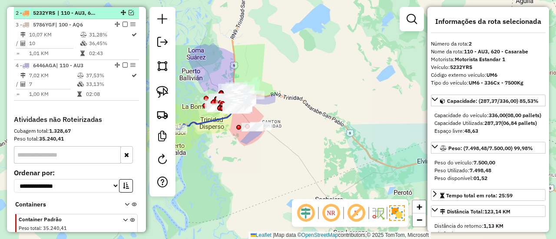
click at [129, 12] on em at bounding box center [131, 12] width 5 height 5
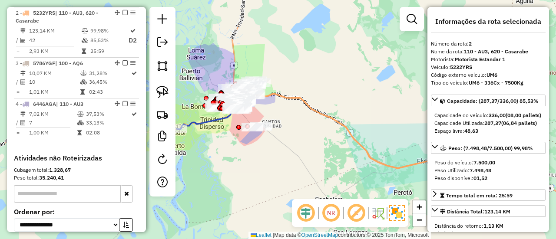
click at [290, 72] on div "Janela de atendimento Grade de atendimento Capacidade Transportadoras Veículos …" at bounding box center [278, 119] width 556 height 239
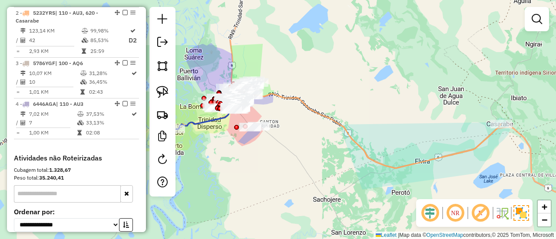
drag, startPoint x: 339, startPoint y: 100, endPoint x: 171, endPoint y: 54, distance: 173.8
click at [163, 51] on hb-router-mapa "Informações da Sessão 1279689 - [DATE] Criação: [DATE] 20:47 Depósito: SAZ BO T…" at bounding box center [278, 119] width 556 height 239
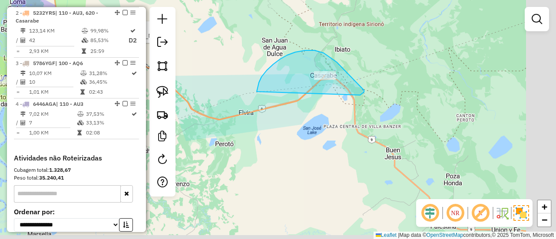
drag, startPoint x: 273, startPoint y: 64, endPoint x: 353, endPoint y: 104, distance: 89.1
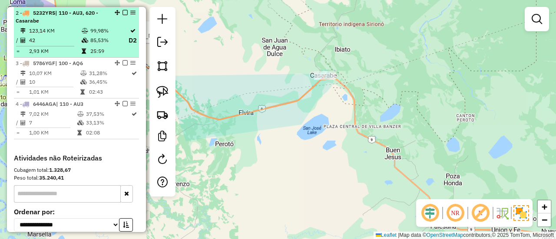
click at [122, 11] on em at bounding box center [124, 12] width 5 height 5
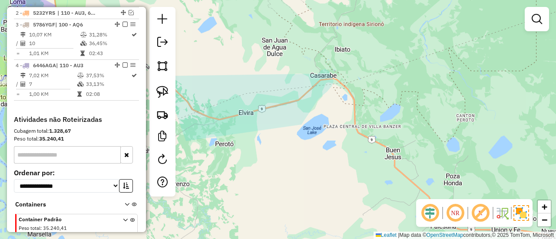
drag, startPoint x: 233, startPoint y: 57, endPoint x: 244, endPoint y: 91, distance: 35.6
click at [233, 57] on div "Rota 2 - Placa 5232YRS 0000870401 - T. [PERSON_NAME] de atendimento Grade de at…" at bounding box center [278, 119] width 556 height 239
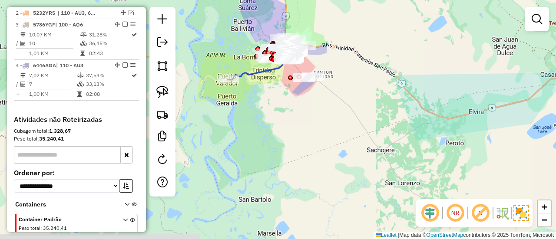
drag, startPoint x: 245, startPoint y: 93, endPoint x: 475, endPoint y: 92, distance: 230.1
click at [475, 92] on div "Janela de atendimento Grade de atendimento Capacidade Transportadoras Veículos …" at bounding box center [278, 119] width 556 height 239
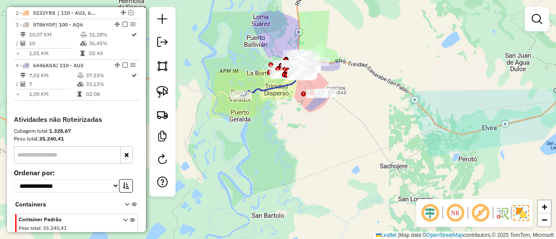
click at [267, 105] on div "Janela de atendimento Grade de atendimento Capacidade Transportadoras Veículos …" at bounding box center [278, 119] width 556 height 239
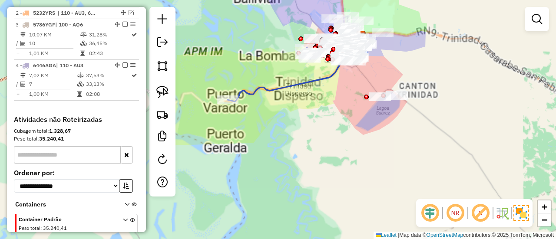
click at [295, 83] on icon at bounding box center [284, 75] width 115 height 54
select select "**********"
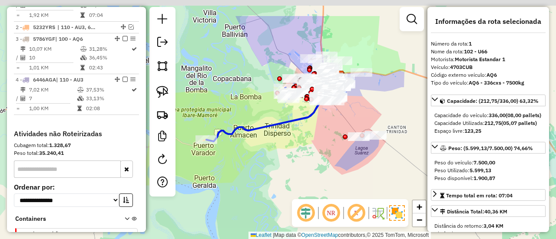
drag, startPoint x: 303, startPoint y: 91, endPoint x: 285, endPoint y: 122, distance: 36.2
click at [285, 122] on icon at bounding box center [263, 115] width 115 height 54
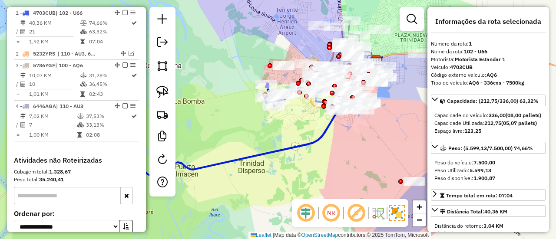
click at [312, 142] on icon at bounding box center [224, 137] width 230 height 108
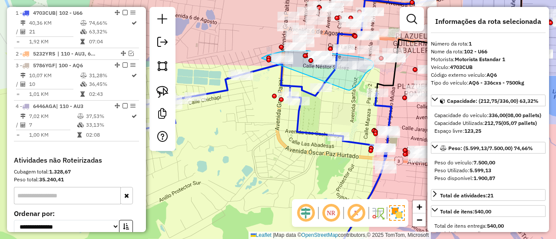
drag, startPoint x: 359, startPoint y: 84, endPoint x: 252, endPoint y: 71, distance: 107.5
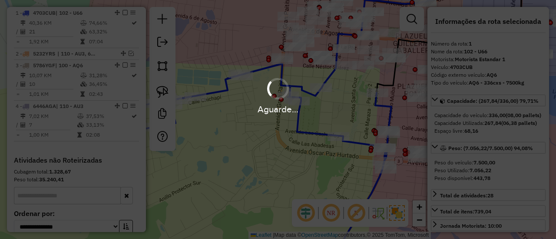
select select "**********"
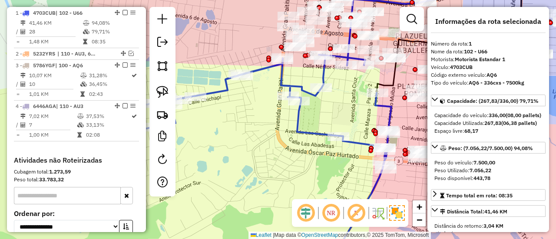
click at [277, 88] on icon at bounding box center [242, 159] width 297 height 208
click at [280, 84] on icon at bounding box center [242, 159] width 297 height 208
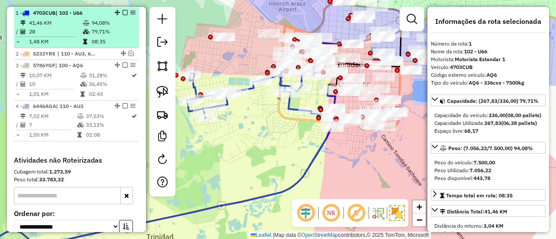
click at [122, 12] on em at bounding box center [124, 12] width 5 height 5
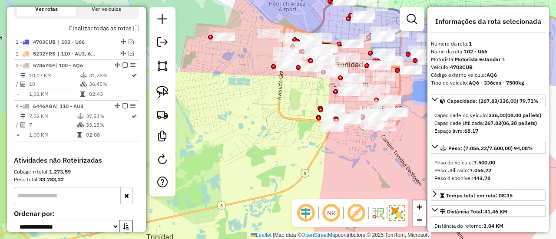
click at [259, 115] on div "Janela de atendimento Grade de atendimento Capacidade Transportadoras Veículos …" at bounding box center [278, 119] width 556 height 239
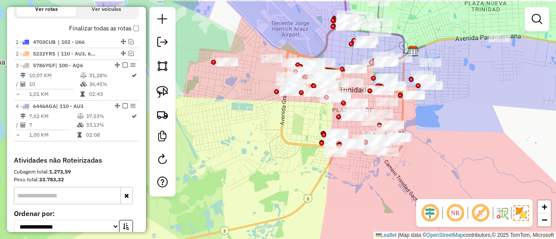
drag, startPoint x: 284, startPoint y: 122, endPoint x: 312, endPoint y: 169, distance: 54.9
click at [312, 169] on div "Janela de atendimento Grade de atendimento Capacidade Transportadoras Veículos …" at bounding box center [278, 119] width 556 height 239
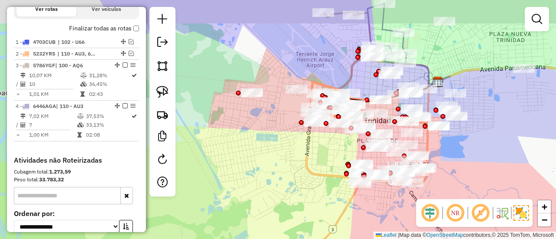
click at [301, 164] on div "Janela de atendimento Grade de atendimento Capacidade Transportadoras Veículos …" at bounding box center [278, 119] width 556 height 239
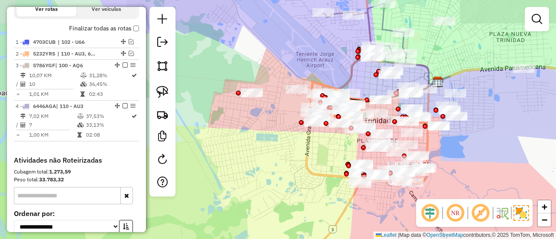
drag, startPoint x: 306, startPoint y: 159, endPoint x: 263, endPoint y: 224, distance: 77.1
click at [263, 224] on div "Janela de atendimento Grade de atendimento Capacidade Transportadoras Veículos …" at bounding box center [278, 119] width 556 height 239
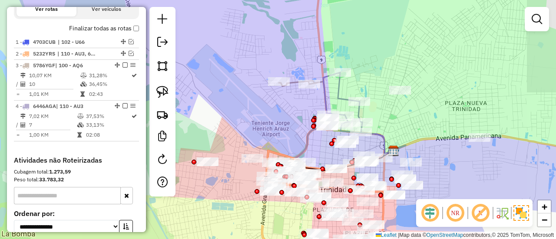
click at [294, 87] on icon at bounding box center [303, 122] width 49 height 82
select select "**********"
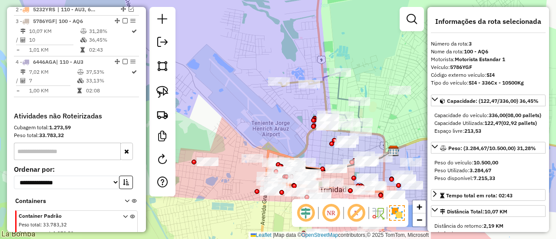
scroll to position [365, 0]
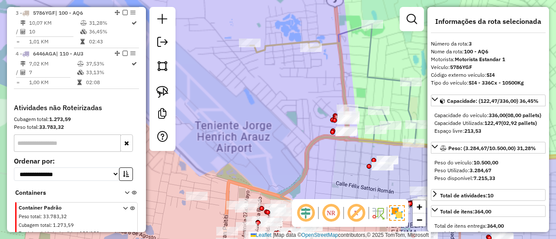
click at [306, 127] on div "Janela de atendimento Grade de atendimento Capacidade Transportadoras Veículos …" at bounding box center [278, 119] width 556 height 239
select select "**********"
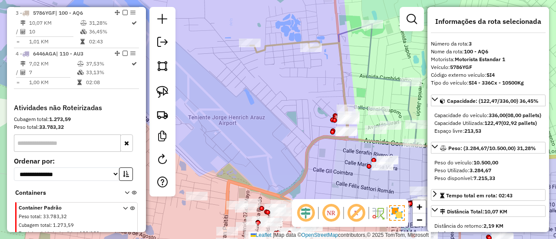
click at [323, 47] on icon at bounding box center [299, 122] width 98 height 163
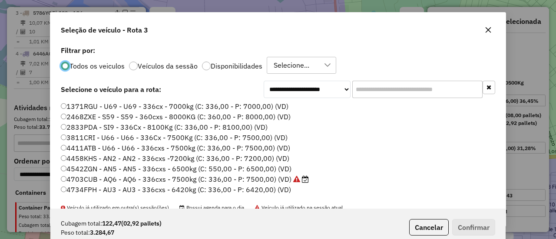
scroll to position [5, 3]
click at [238, 63] on label "Disponibilidades" at bounding box center [237, 66] width 52 height 7
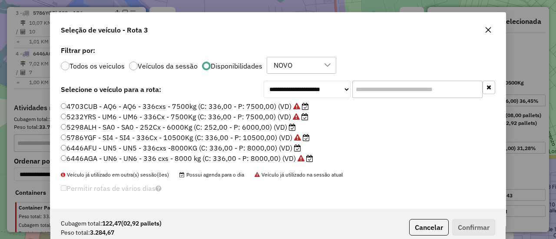
click at [292, 150] on label "6446AFU - UN5 - UN5 - 336cxs -8000KG (C: 336,00 - P: 8000,00) (VD)" at bounding box center [181, 148] width 240 height 10
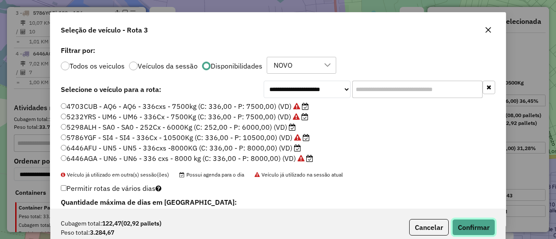
click at [482, 231] on button "Confirmar" at bounding box center [473, 227] width 43 height 16
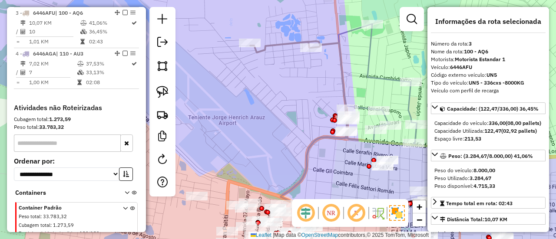
click at [289, 44] on icon at bounding box center [299, 122] width 98 height 163
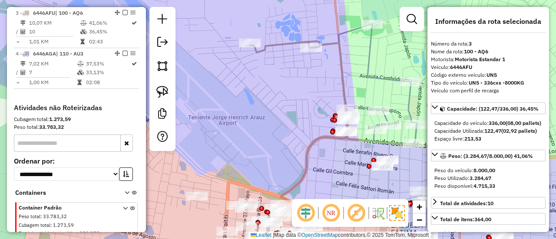
drag, startPoint x: 247, startPoint y: 119, endPoint x: 267, endPoint y: 53, distance: 69.7
click at [267, 53] on div "Janela de atendimento Grade de atendimento Capacidade Transportadoras Veículos …" at bounding box center [278, 119] width 556 height 239
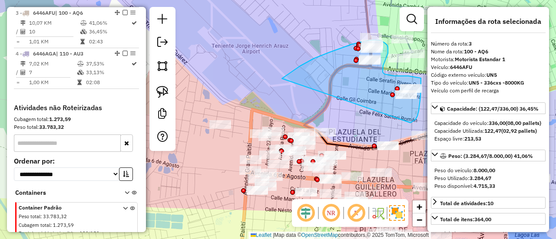
drag, startPoint x: 282, startPoint y: 79, endPoint x: 380, endPoint y: 121, distance: 107.3
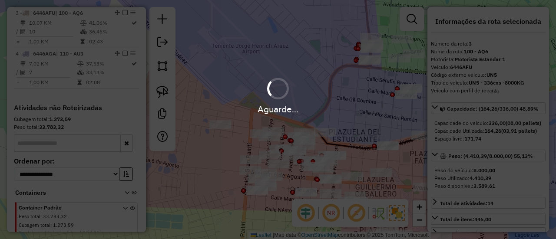
select select "**********"
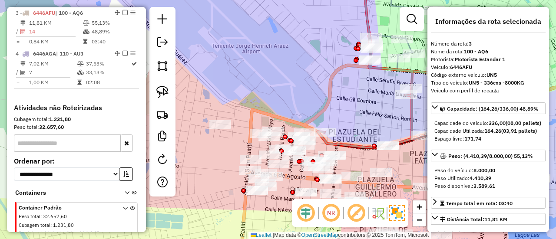
click at [377, 67] on icon at bounding box center [345, 61] width 134 height 171
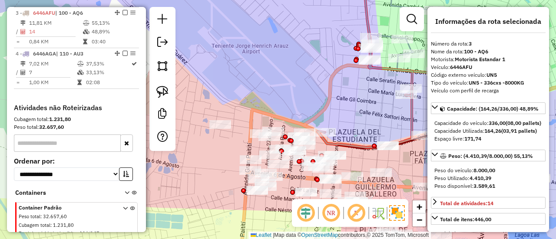
drag, startPoint x: 358, startPoint y: 86, endPoint x: 324, endPoint y: 57, distance: 44.3
click at [324, 57] on div "Janela de atendimento Grade de atendimento Capacidade Transportadoras Veículos …" at bounding box center [278, 119] width 556 height 239
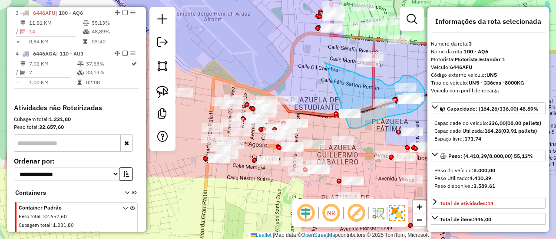
drag, startPoint x: 325, startPoint y: 62, endPoint x: 316, endPoint y: 90, distance: 30.1
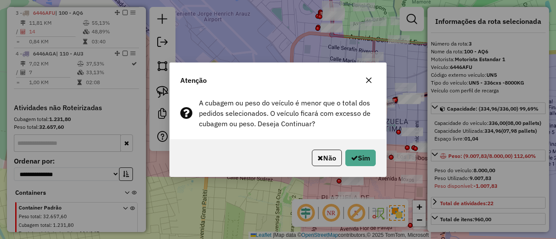
select select "**********"
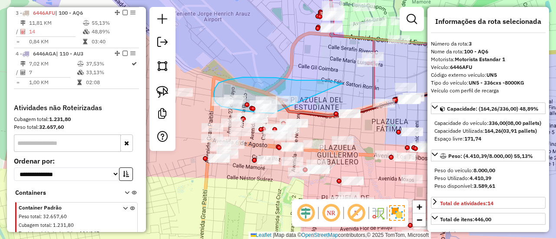
drag, startPoint x: 343, startPoint y: 83, endPoint x: 295, endPoint y: 112, distance: 55.5
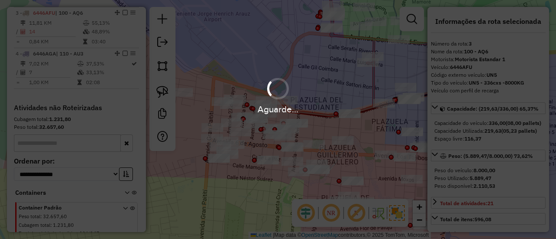
select select "**********"
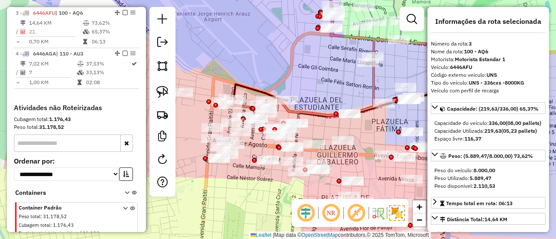
click at [324, 112] on icon at bounding box center [298, 45] width 152 height 139
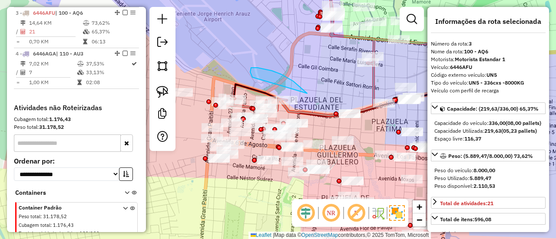
drag, startPoint x: 306, startPoint y: 92, endPoint x: 249, endPoint y: 74, distance: 59.2
drag, startPoint x: 264, startPoint y: 78, endPoint x: 286, endPoint y: 73, distance: 22.7
click at [284, 72] on div "Janela de atendimento Grade de atendimento Capacidade Transportadoras Veículos …" at bounding box center [278, 119] width 556 height 239
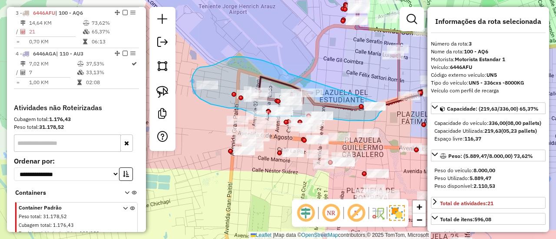
drag, startPoint x: 278, startPoint y: 66, endPoint x: 381, endPoint y: 87, distance: 105.1
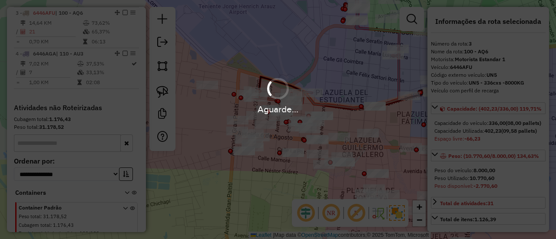
select select "**********"
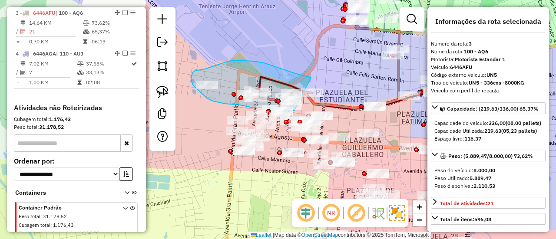
drag, startPoint x: 274, startPoint y: 66, endPoint x: 324, endPoint y: 109, distance: 66.2
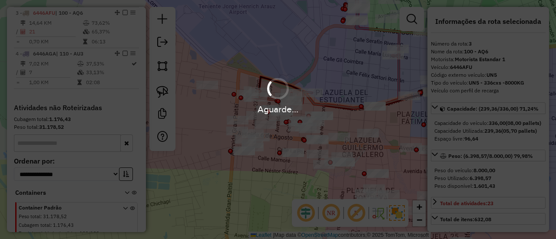
select select "**********"
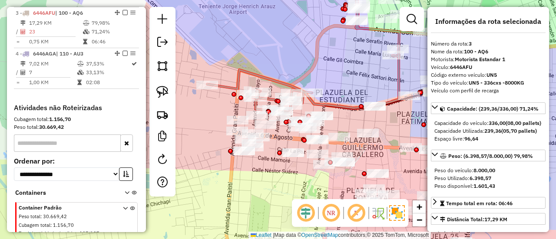
click at [313, 100] on icon at bounding box center [303, 44] width 192 height 136
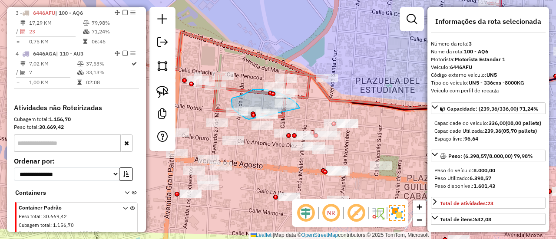
click at [275, 119] on div "Janela de atendimento Grade de atendimento Capacidade Transportadoras Veículos …" at bounding box center [278, 119] width 556 height 239
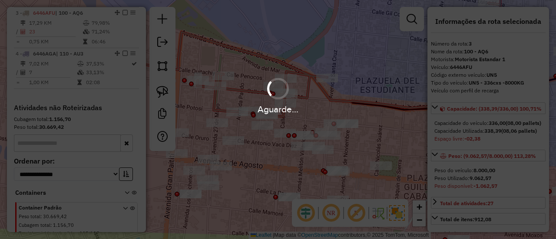
select select "**********"
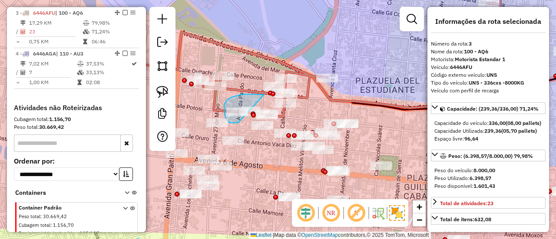
drag, startPoint x: 234, startPoint y: 123, endPoint x: 274, endPoint y: 96, distance: 48.8
click at [274, 96] on div "Janela de atendimento Grade de atendimento Capacidade Transportadoras Veículos …" at bounding box center [278, 119] width 556 height 239
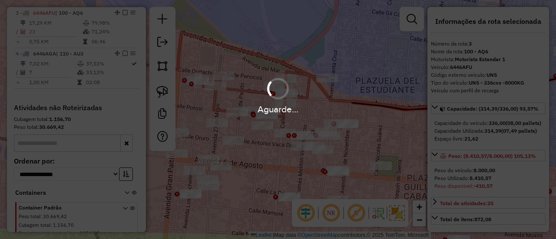
select select "**********"
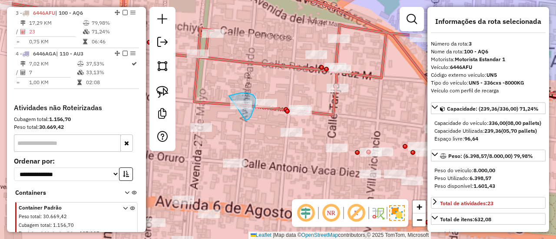
drag, startPoint x: 245, startPoint y: 120, endPoint x: 221, endPoint y: 107, distance: 28.0
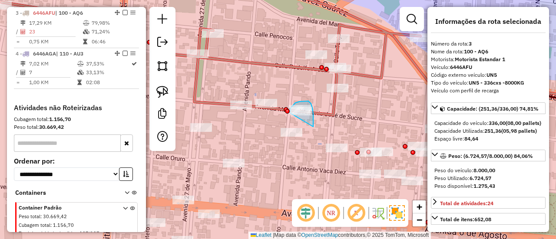
drag, startPoint x: 313, startPoint y: 119, endPoint x: 291, endPoint y: 114, distance: 22.7
click at [290, 114] on div "Janela de atendimento Grade de atendimento Capacidade Transportadoras Veículos …" at bounding box center [278, 119] width 556 height 239
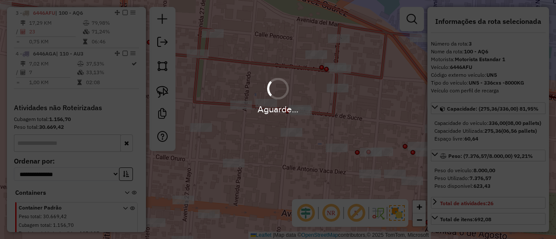
select select "**********"
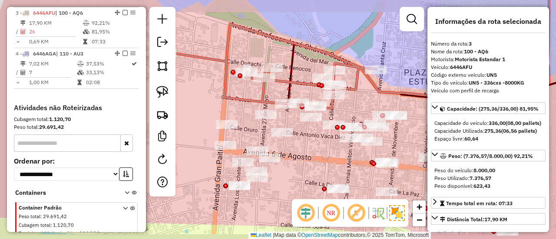
click at [327, 103] on icon at bounding box center [357, 42] width 383 height 132
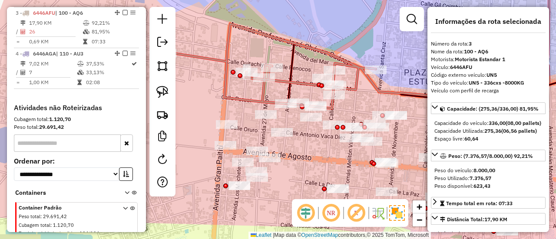
click at [333, 107] on icon at bounding box center [357, 42] width 383 height 132
click at [309, 91] on div "Janela de atendimento Grade de atendimento Capacidade Transportadoras Veículos …" at bounding box center [278, 119] width 556 height 239
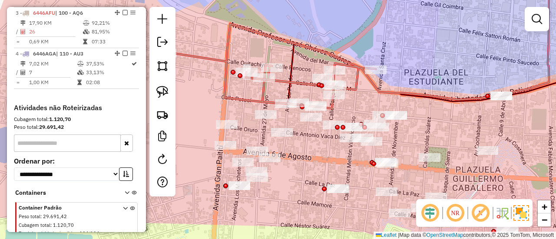
click at [306, 87] on icon at bounding box center [357, 42] width 383 height 132
select select "**********"
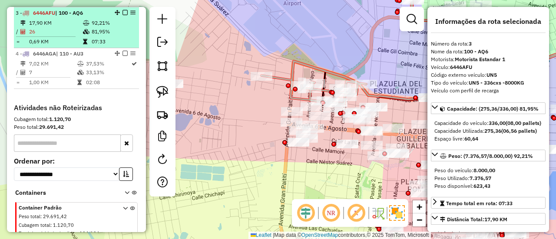
click at [123, 12] on em at bounding box center [124, 12] width 5 height 5
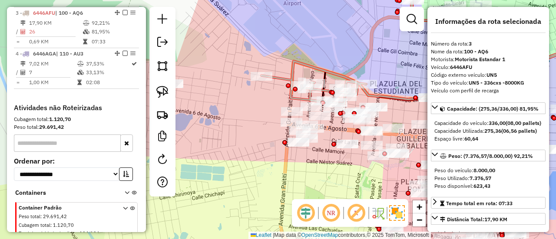
scroll to position [336, 0]
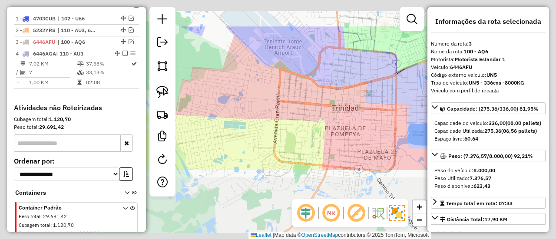
click at [268, 78] on div "Janela de atendimento Grade de atendimento Capacidade Transportadoras Veículos …" at bounding box center [278, 119] width 556 height 239
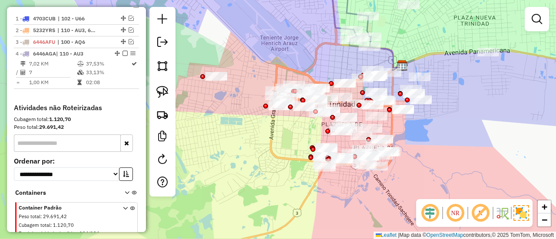
drag, startPoint x: 351, startPoint y: 69, endPoint x: 329, endPoint y: 39, distance: 37.0
click at [329, 39] on div "Janela de atendimento Grade de atendimento Capacidade Transportadoras Veículos …" at bounding box center [278, 119] width 556 height 239
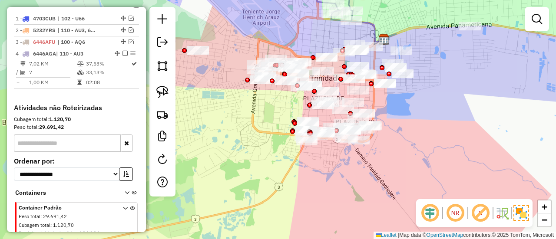
click at [400, 143] on div "Janela de atendimento Grade de atendimento Capacidade Transportadoras Veículos …" at bounding box center [278, 119] width 556 height 239
click at [394, 153] on div "Janela de atendimento Grade de atendimento Capacidade Transportadoras Veículos …" at bounding box center [278, 119] width 556 height 239
click at [167, 158] on em at bounding box center [162, 159] width 10 height 10
select select "*"
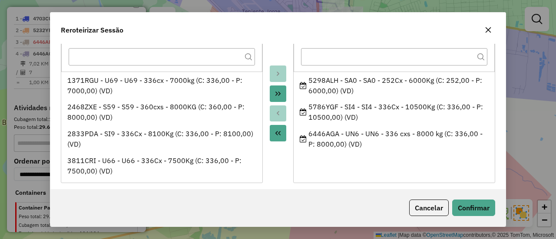
scroll to position [43, 0]
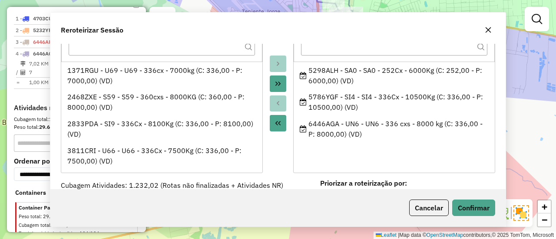
click at [396, 154] on div "Janela de atendimento Grade de atendimento Capacidade Transportadoras Veículos …" at bounding box center [278, 119] width 556 height 239
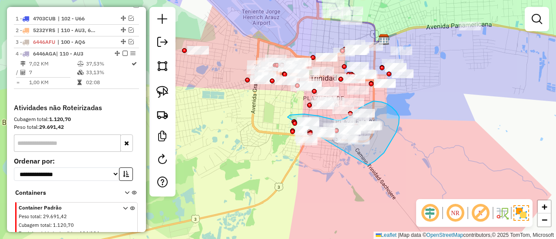
drag, startPoint x: 368, startPoint y: 165, endPoint x: 301, endPoint y: 164, distance: 66.4
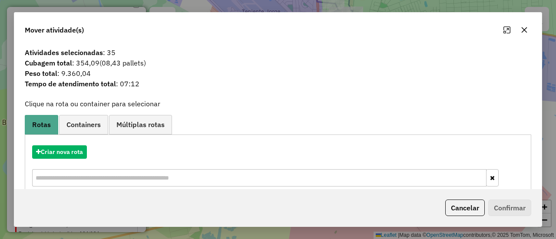
click at [186, 145] on div "Criar nova rota" at bounding box center [278, 167] width 502 height 56
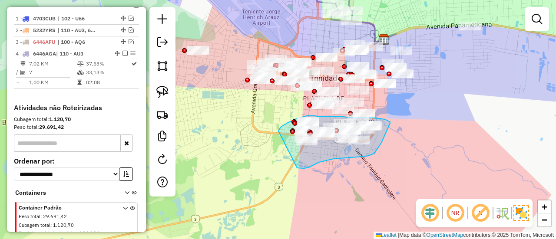
drag, startPoint x: 319, startPoint y: 162, endPoint x: 279, endPoint y: 135, distance: 48.3
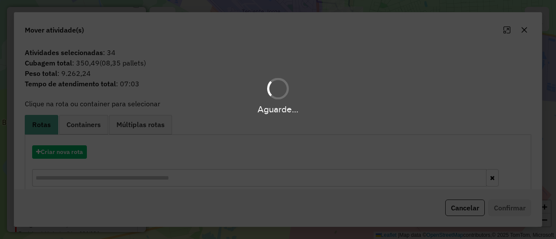
click at [66, 151] on div "Aguarde..." at bounding box center [278, 119] width 556 height 239
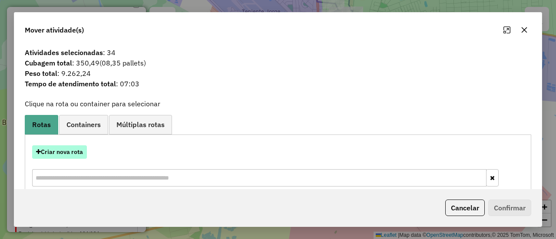
click at [66, 151] on button "Criar nova rota" at bounding box center [59, 151] width 55 height 13
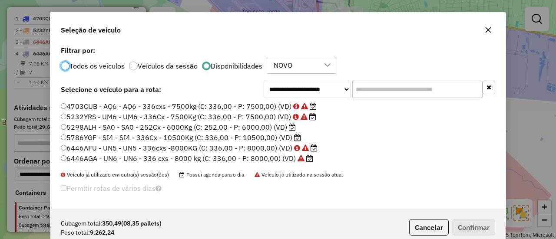
scroll to position [1, 0]
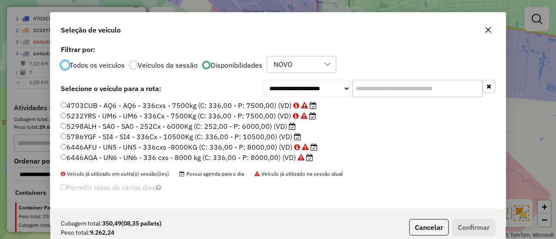
click at [285, 136] on label "5786YGF - SI4 - SI4 - 336Cx - 10500Kg (C: 336,00 - P: 10500,00) (VD)" at bounding box center [181, 137] width 240 height 10
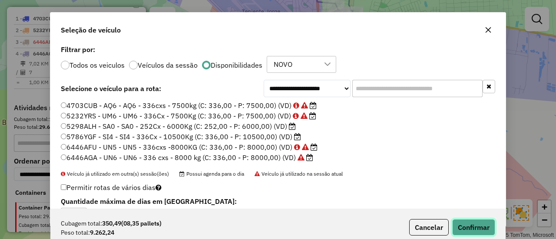
click at [481, 233] on button "Confirmar" at bounding box center [473, 227] width 43 height 16
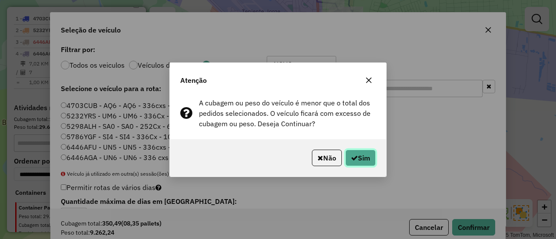
click at [362, 164] on button "Sim" at bounding box center [360, 158] width 30 height 16
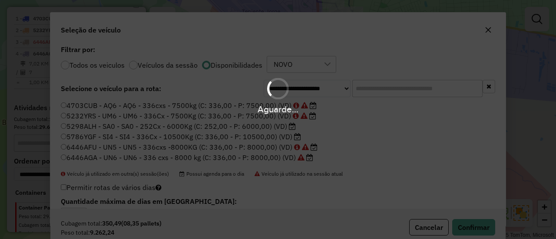
scroll to position [0, 0]
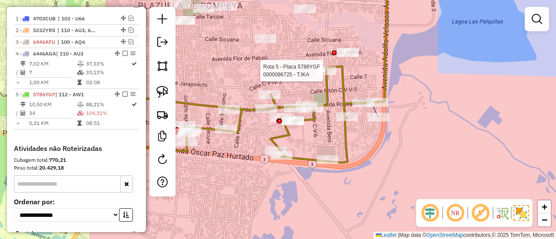
select select "**********"
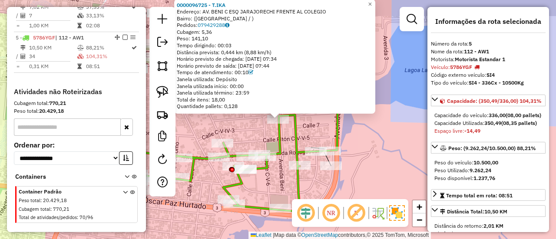
scroll to position [417, 0]
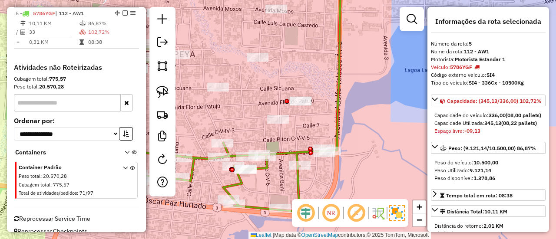
click at [293, 152] on icon at bounding box center [195, 168] width 269 height 85
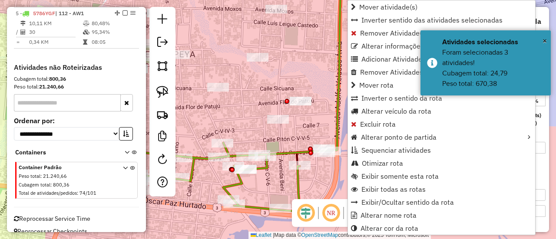
click at [291, 132] on div "Janela de atendimento Grade de atendimento Capacidade Transportadoras Veículos …" at bounding box center [278, 119] width 556 height 239
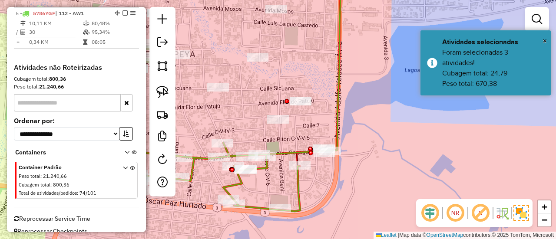
click at [280, 150] on icon at bounding box center [300, 65] width 82 height 179
select select "**********"
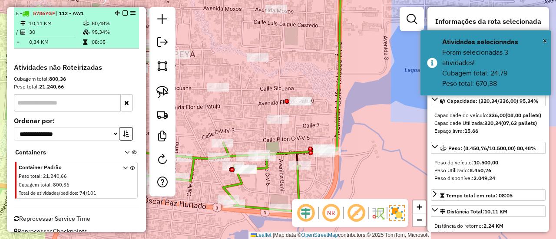
click at [125, 10] on div "5 - 5786YGF | 112 - AW1" at bounding box center [77, 14] width 122 height 8
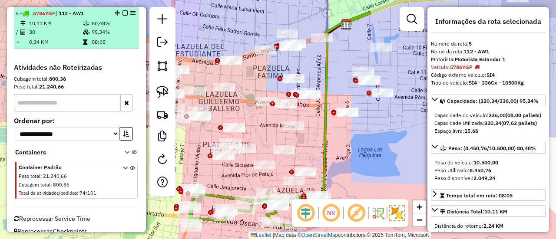
click at [123, 10] on em at bounding box center [124, 12] width 5 height 5
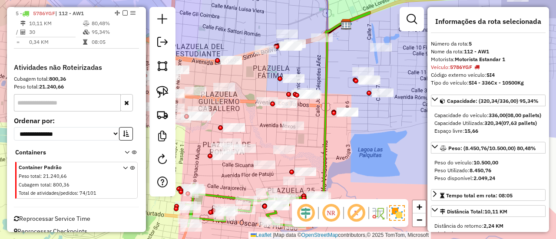
scroll to position [397, 0]
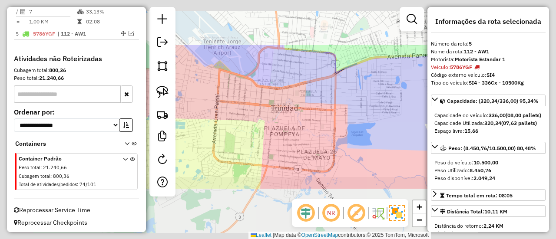
click at [373, 139] on div "Janela de atendimento Grade de atendimento Capacidade Transportadoras Veículos …" at bounding box center [278, 119] width 556 height 239
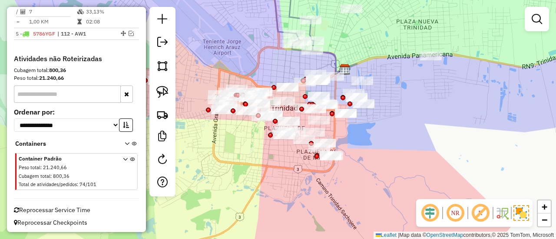
drag, startPoint x: 370, startPoint y: 151, endPoint x: 379, endPoint y: 160, distance: 13.2
click at [379, 160] on div "Janela de atendimento Grade de atendimento Capacidade Transportadoras Veículos …" at bounding box center [278, 119] width 556 height 239
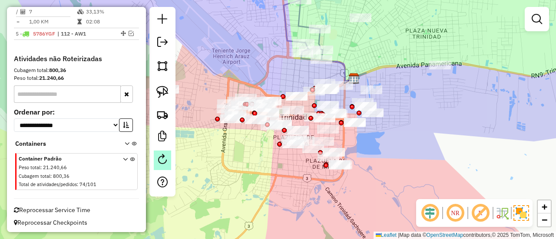
click at [166, 167] on link at bounding box center [162, 161] width 17 height 20
select select "*"
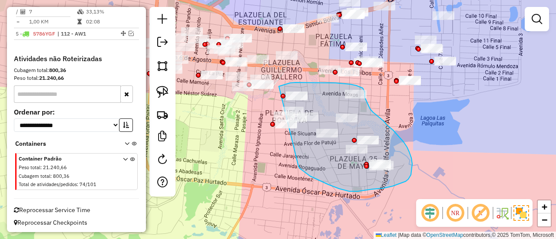
drag, startPoint x: 298, startPoint y: 166, endPoint x: 259, endPoint y: 140, distance: 47.3
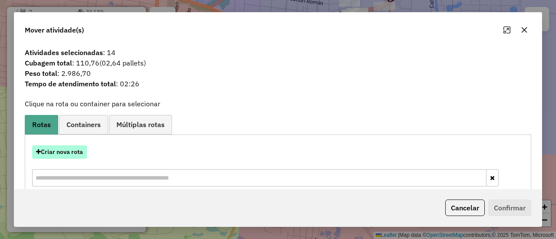
click at [82, 146] on button "Criar nova rota" at bounding box center [59, 151] width 55 height 13
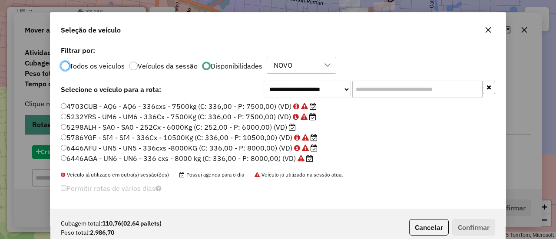
scroll to position [5, 3]
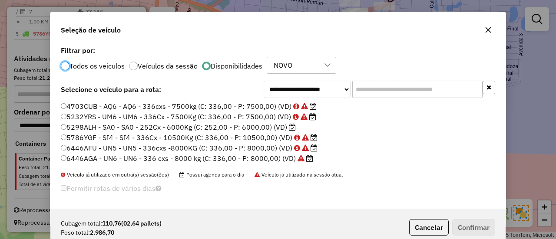
click at [400, 86] on input "text" at bounding box center [417, 89] width 130 height 17
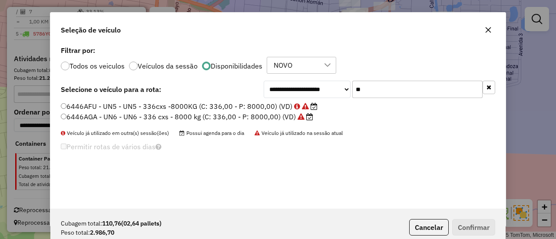
type input "**"
click at [275, 107] on label "6446AFU - UN5 - UN5 - 336cxs -8000KG (C: 336,00 - P: 8000,00) (VD)" at bounding box center [189, 106] width 257 height 10
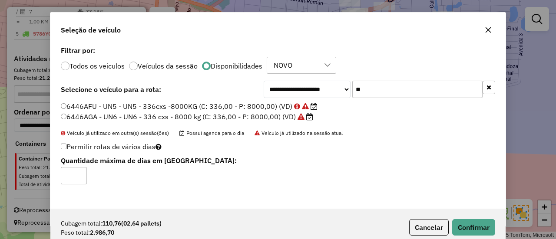
click at [267, 122] on li "6446AGA - UN6 - UN6 - 336 cxs - 8000 kg (C: 336,00 - P: 8000,00) (VD)" at bounding box center [278, 117] width 434 height 10
click at [279, 116] on label "6446AGA - UN6 - UN6 - 336 cxs - 8000 kg (C: 336,00 - P: 8000,00) (VD)" at bounding box center [187, 117] width 252 height 10
click at [476, 219] on button "Confirmar" at bounding box center [473, 227] width 43 height 16
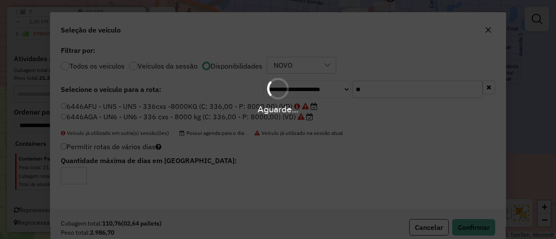
scroll to position [417, 0]
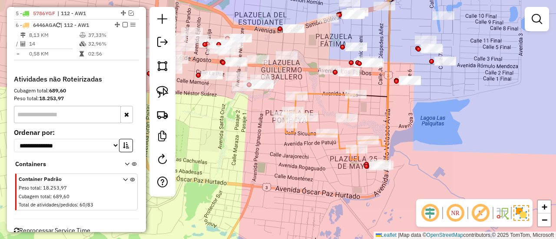
click at [340, 143] on icon at bounding box center [336, 129] width 102 height 71
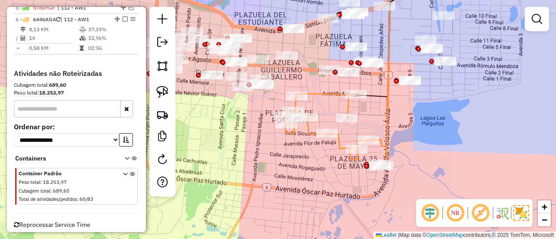
select select "**********"
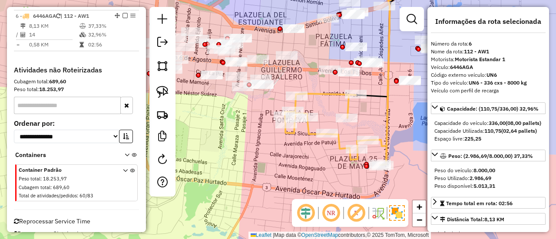
scroll to position [429, 0]
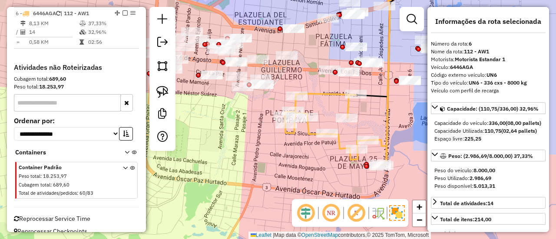
click at [301, 170] on div "Janela de atendimento Grade de atendimento Capacidade Transportadoras Veículos …" at bounding box center [278, 119] width 556 height 239
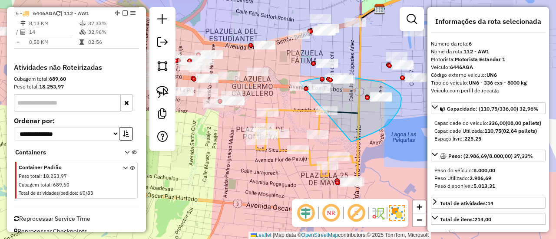
drag, startPoint x: 353, startPoint y: 142, endPoint x: 283, endPoint y: 98, distance: 82.1
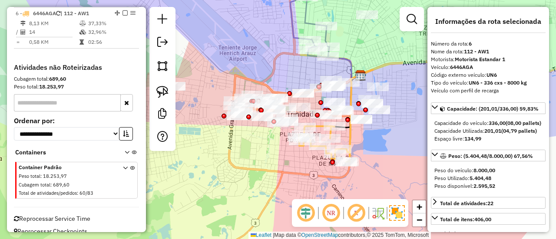
drag, startPoint x: 385, startPoint y: 131, endPoint x: 381, endPoint y: 138, distance: 8.2
click at [381, 138] on div "Janela de atendimento Grade de atendimento Capacidade Transportadoras Veículos …" at bounding box center [278, 119] width 556 height 239
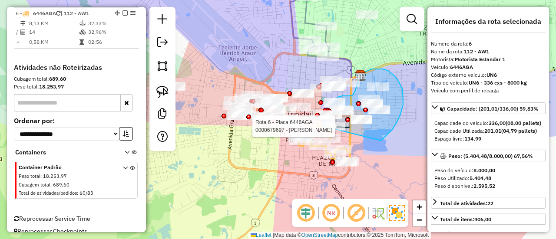
click at [330, 138] on div "Rota 6 - Placa 6446AGA 0000679697 - [PERSON_NAME] Janela de atendimento Grade d…" at bounding box center [278, 119] width 556 height 239
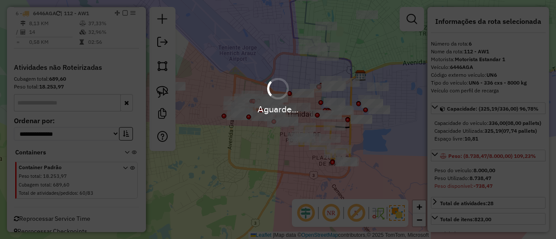
select select "**********"
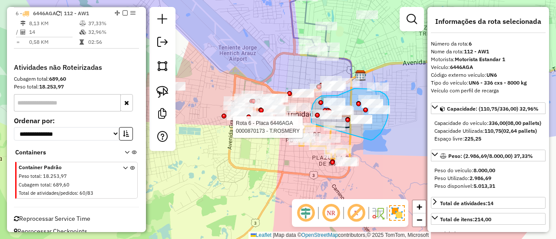
click at [322, 138] on div "Rota 6 - Placa 6446AGA 0000870173 - T.ROSMERY Janela de atendimento Grade de at…" at bounding box center [278, 119] width 556 height 239
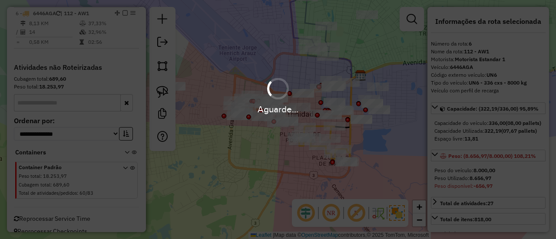
select select "**********"
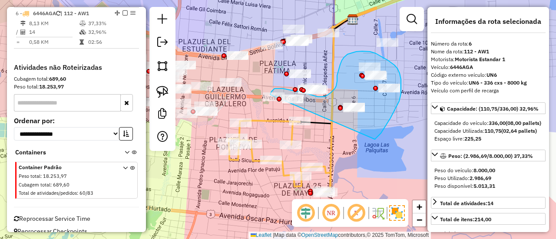
drag, startPoint x: 375, startPoint y: 139, endPoint x: 306, endPoint y: 153, distance: 70.0
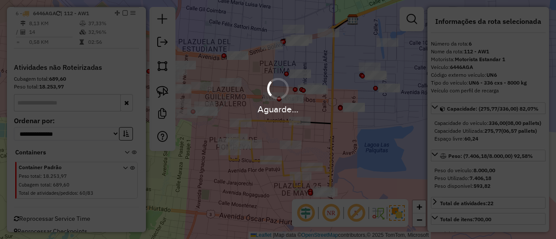
select select "**********"
click at [307, 138] on div "Aguarde..." at bounding box center [278, 119] width 556 height 239
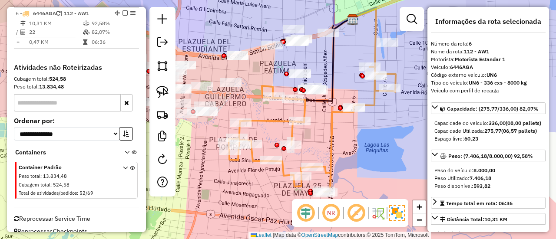
click at [290, 136] on icon at bounding box center [312, 129] width 167 height 125
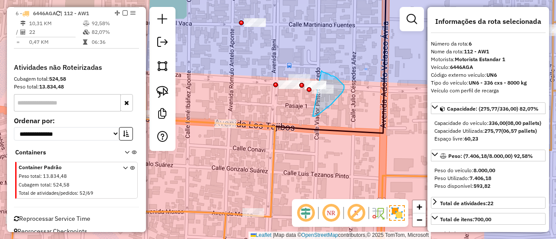
drag, startPoint x: 314, startPoint y: 116, endPoint x: 323, endPoint y: 66, distance: 50.7
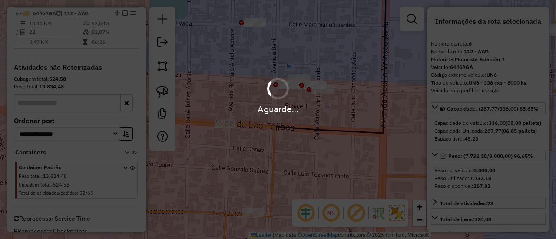
select select "**********"
click at [333, 113] on div "Aguarde..." at bounding box center [278, 109] width 556 height 13
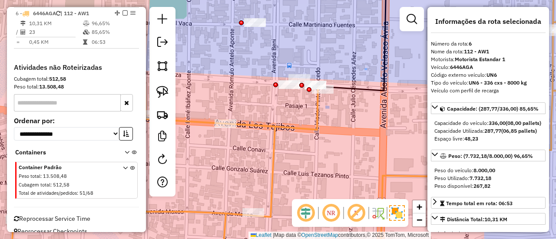
click at [315, 120] on icon at bounding box center [311, 129] width 600 height 268
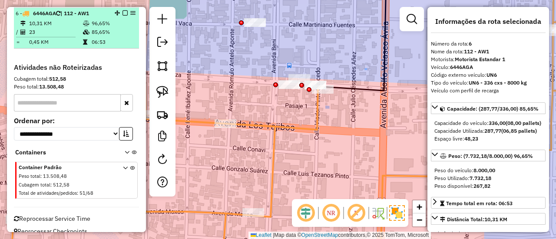
click at [122, 12] on em at bounding box center [124, 12] width 5 height 5
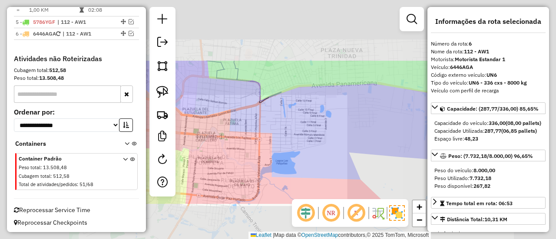
click at [254, 150] on div "Janela de atendimento Grade de atendimento Capacidade Transportadoras Veículos …" at bounding box center [278, 119] width 556 height 239
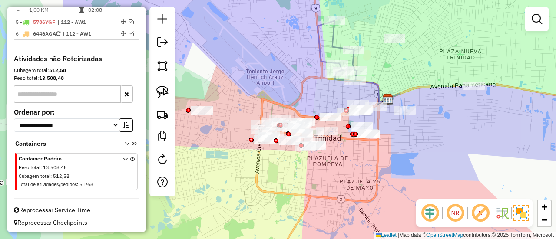
drag, startPoint x: 256, startPoint y: 157, endPoint x: 375, endPoint y: 158, distance: 118.5
click at [375, 158] on div "Janela de atendimento Grade de atendimento Capacidade Transportadoras Veículos …" at bounding box center [278, 119] width 556 height 239
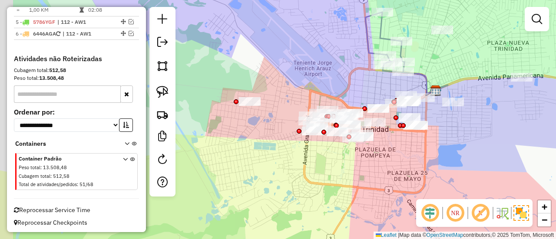
drag, startPoint x: 376, startPoint y: 153, endPoint x: 385, endPoint y: 151, distance: 9.0
click at [385, 151] on div "Janela de atendimento Grade de atendimento Capacidade Transportadoras Veículos …" at bounding box center [278, 119] width 556 height 239
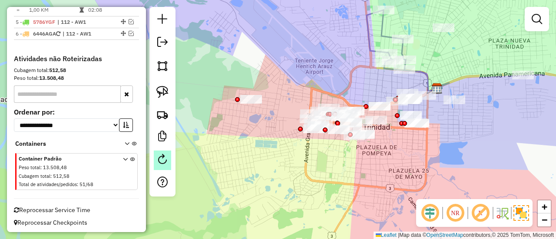
click at [163, 157] on em at bounding box center [162, 159] width 10 height 10
select select "*"
click at [374, 189] on div "Janela de atendimento Grade de atendimento Capacidade Transportadoras Veículos …" at bounding box center [278, 119] width 556 height 239
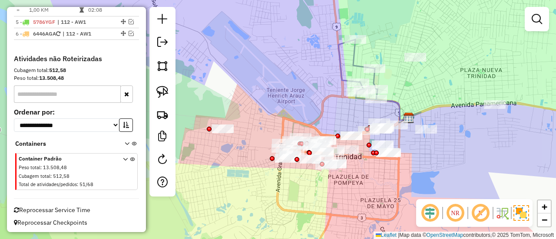
click at [358, 59] on icon at bounding box center [357, 69] width 39 height 59
select select "**********"
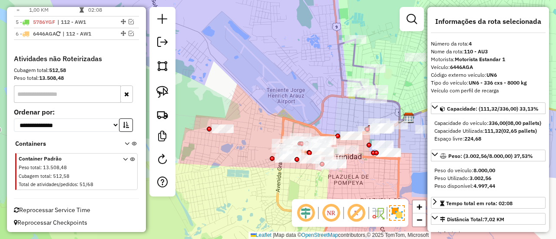
scroll to position [376, 0]
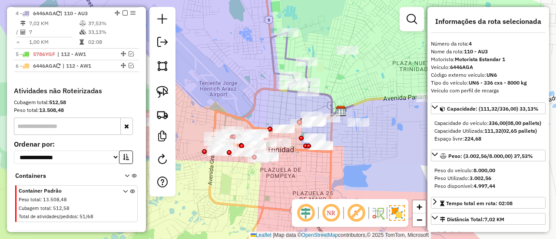
drag, startPoint x: 320, startPoint y: 68, endPoint x: 267, endPoint y: 65, distance: 53.1
click at [262, 62] on div "Janela de atendimento Grade de atendimento Capacidade Transportadoras Veículos …" at bounding box center [278, 119] width 556 height 239
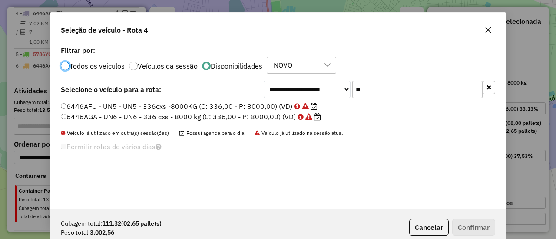
scroll to position [5, 3]
click at [408, 96] on input "**" at bounding box center [417, 89] width 130 height 17
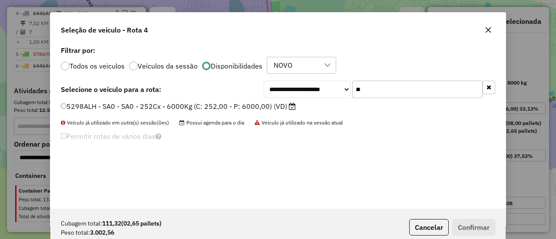
type input "**"
click at [266, 104] on label "5298ALH - SA0 - SA0 - 252Cx - 6000Kg (C: 252,00 - P: 6000,00) (VD)" at bounding box center [178, 106] width 235 height 10
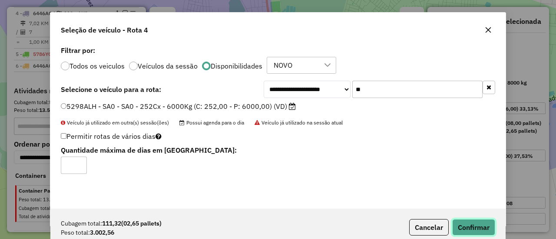
click at [460, 224] on button "Confirmar" at bounding box center [473, 227] width 43 height 16
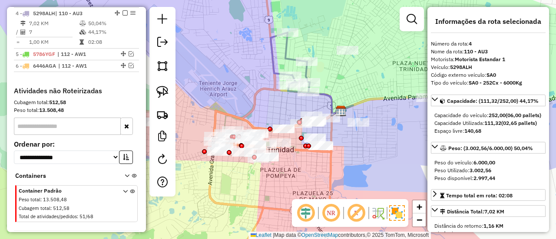
click at [285, 47] on icon at bounding box center [289, 62] width 39 height 59
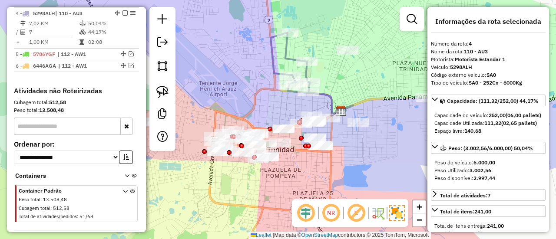
drag, startPoint x: 275, startPoint y: 67, endPoint x: 204, endPoint y: 54, distance: 72.0
click at [270, 54] on icon at bounding box center [289, 62] width 39 height 59
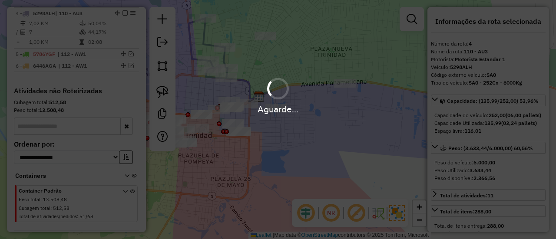
select select "**********"
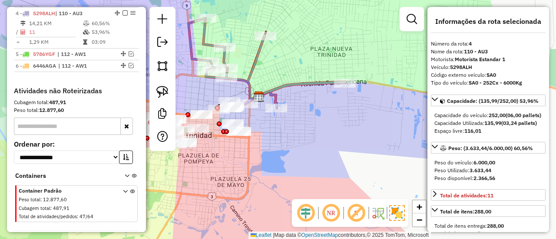
click at [306, 122] on div "Rota 4 - Placa 5298ALH 0000037816 - B.K EL ESCONDIT Janela de atendimento Grade…" at bounding box center [278, 119] width 556 height 239
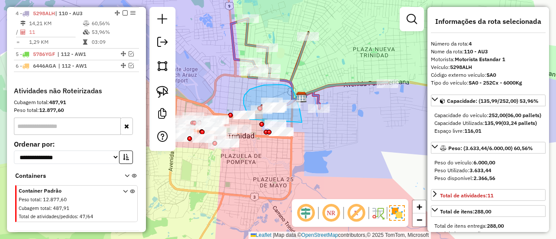
drag, startPoint x: 302, startPoint y: 122, endPoint x: 252, endPoint y: 120, distance: 50.0
click at [252, 120] on div "Janela de atendimento Grade de atendimento Capacidade Transportadoras Veículos …" at bounding box center [278, 119] width 556 height 239
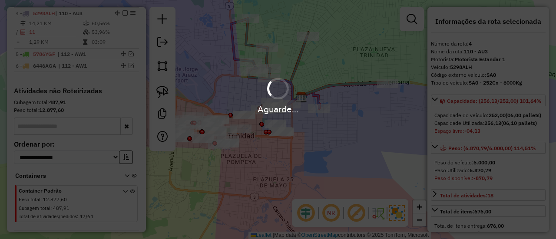
select select "**********"
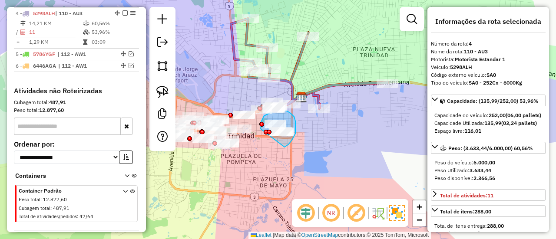
drag, startPoint x: 295, startPoint y: 121, endPoint x: 271, endPoint y: 138, distance: 29.6
click at [264, 138] on div "Janela de atendimento Grade de atendimento Capacidade Transportadoras Veículos …" at bounding box center [278, 119] width 556 height 239
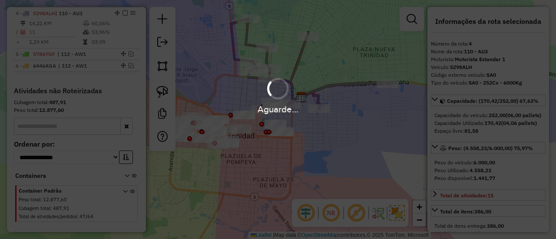
select select "**********"
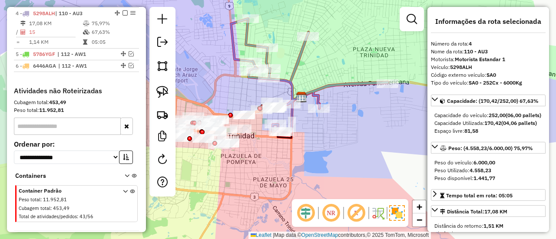
click at [294, 72] on icon at bounding box center [309, 76] width 157 height 114
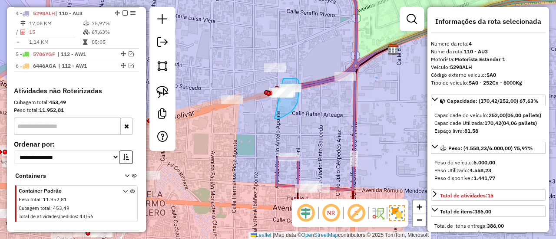
drag, startPoint x: 283, startPoint y: 117, endPoint x: 267, endPoint y: 89, distance: 32.1
click at [267, 89] on div "Janela de atendimento Grade de atendimento Capacidade Transportadoras Veículos …" at bounding box center [278, 119] width 556 height 239
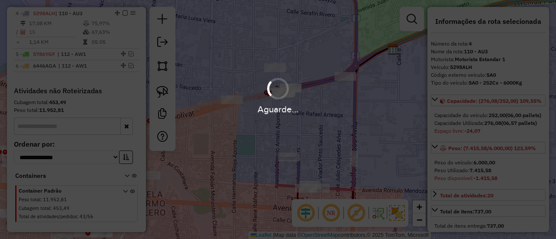
select select "**********"
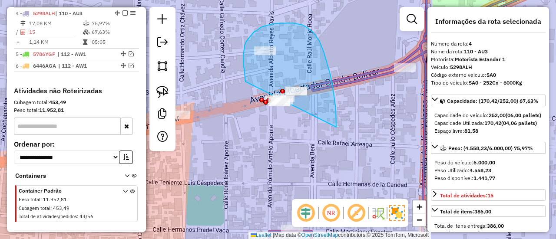
drag, startPoint x: 336, startPoint y: 109, endPoint x: 246, endPoint y: 86, distance: 92.2
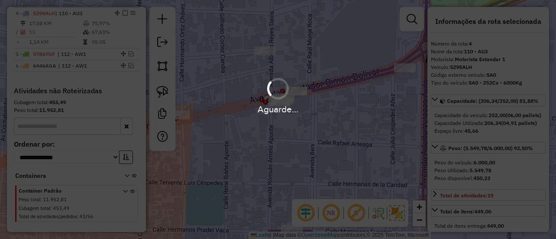
select select "**********"
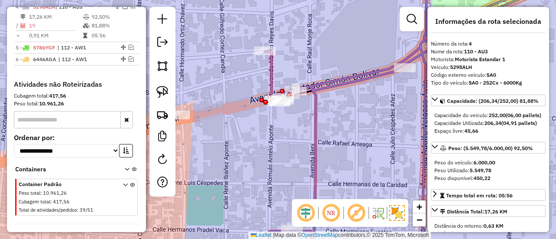
scroll to position [376, 0]
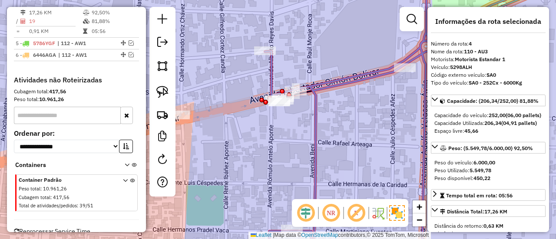
click at [340, 91] on div "Janela de atendimento Grade de atendimento Capacidade Transportadoras Veículos …" at bounding box center [278, 119] width 556 height 239
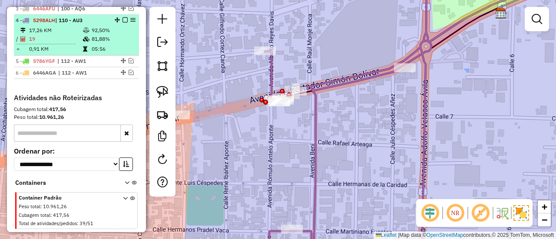
scroll to position [333, 0]
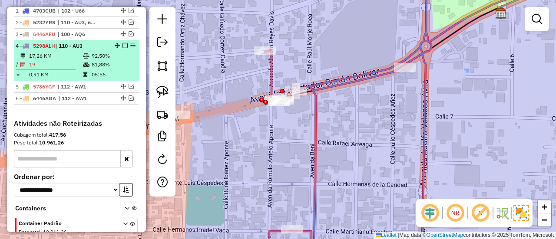
click at [123, 43] on em at bounding box center [124, 45] width 5 height 5
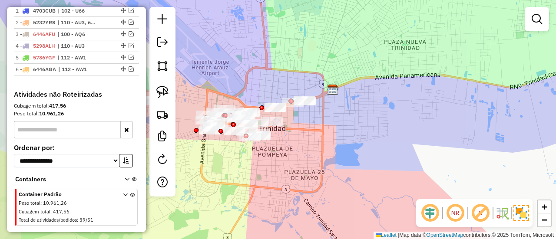
drag, startPoint x: 320, startPoint y: 125, endPoint x: 337, endPoint y: 131, distance: 18.4
click at [333, 128] on div "Janela de atendimento Grade de atendimento Capacidade Transportadoras Veículos …" at bounding box center [278, 119] width 556 height 239
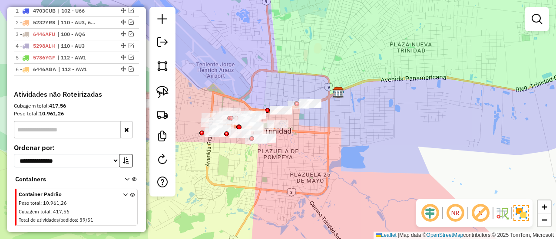
click at [328, 142] on div "Janela de atendimento Grade de atendimento Capacidade Transportadoras Veículos …" at bounding box center [278, 119] width 556 height 239
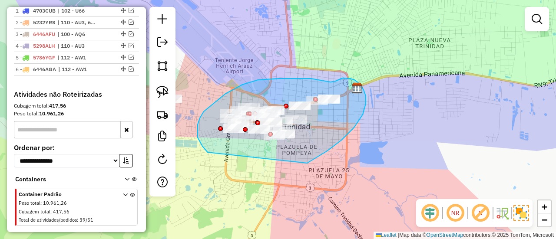
drag, startPoint x: 341, startPoint y: 140, endPoint x: 227, endPoint y: 152, distance: 115.3
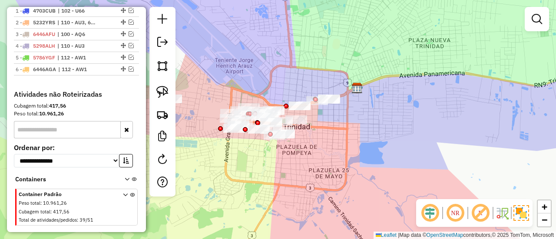
drag, startPoint x: 244, startPoint y: 154, endPoint x: 274, endPoint y: 155, distance: 30.0
click at [274, 155] on div "Janela de atendimento Grade de atendimento Capacidade Transportadoras Veículos …" at bounding box center [278, 119] width 556 height 239
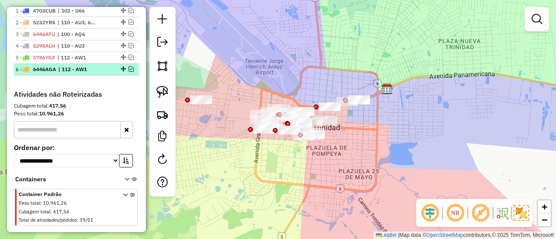
click at [94, 71] on span "| 112 - AW1" at bounding box center [78, 70] width 40 height 8
select select "**********"
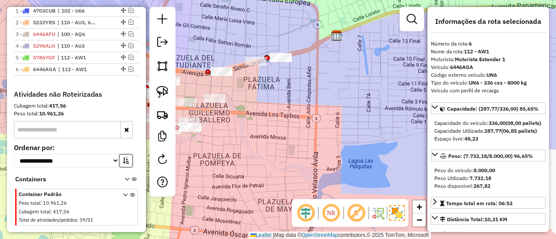
drag, startPoint x: 307, startPoint y: 159, endPoint x: 333, endPoint y: 149, distance: 28.7
click at [345, 152] on div "Janela de atendimento Grade de atendimento Capacidade Transportadoras Veículos …" at bounding box center [278, 119] width 556 height 239
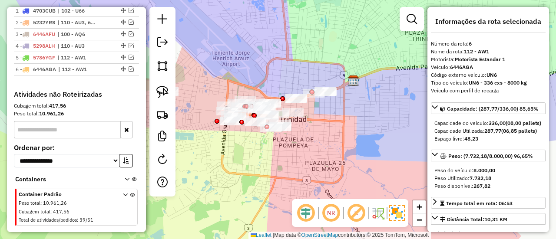
drag, startPoint x: 315, startPoint y: 152, endPoint x: 346, endPoint y: 149, distance: 31.5
click at [346, 149] on div "Janela de atendimento Grade de atendimento Capacidade Transportadoras Veículos …" at bounding box center [278, 119] width 556 height 239
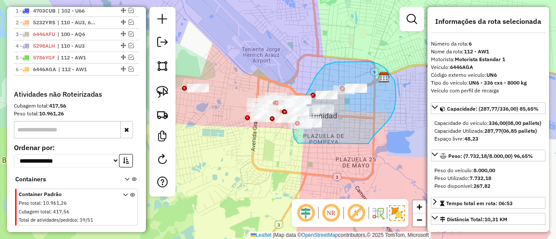
drag, startPoint x: 368, startPoint y: 144, endPoint x: 300, endPoint y: 145, distance: 68.6
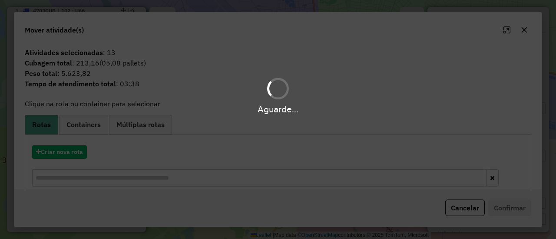
click at [72, 154] on div "Aguarde..." at bounding box center [278, 119] width 556 height 239
click at [78, 152] on div "Aguarde..." at bounding box center [278, 119] width 556 height 239
click at [76, 151] on div "Aguarde..." at bounding box center [278, 119] width 556 height 239
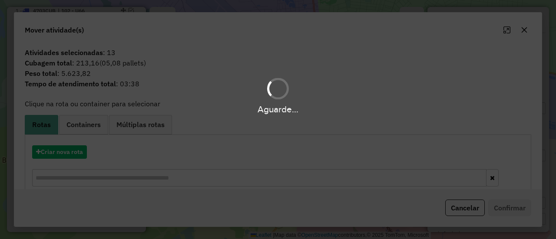
click at [77, 150] on div "Aguarde..." at bounding box center [278, 119] width 556 height 239
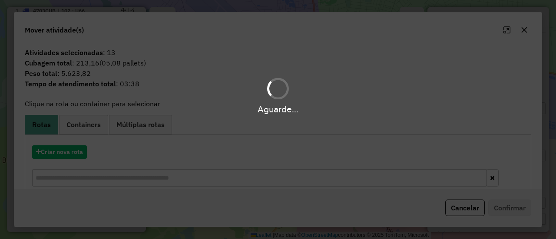
click at [77, 150] on div "Aguarde..." at bounding box center [278, 119] width 556 height 239
click at [77, 151] on div "Aguarde..." at bounding box center [278, 119] width 556 height 239
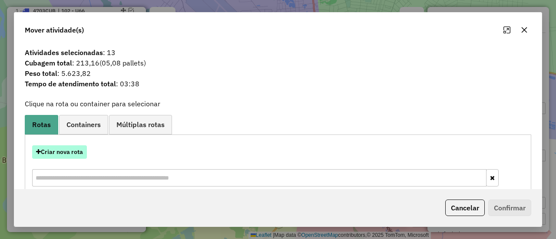
click at [71, 152] on button "Criar nova rota" at bounding box center [59, 151] width 55 height 13
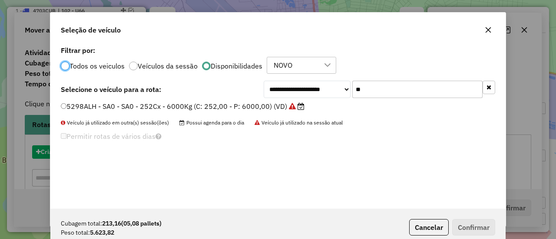
scroll to position [5, 3]
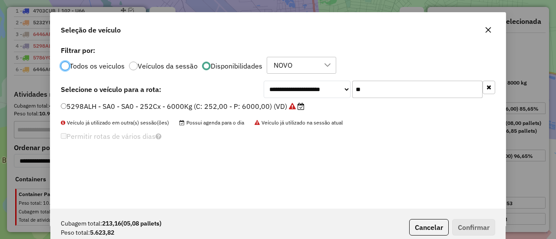
click at [404, 92] on input "**" at bounding box center [417, 89] width 130 height 17
click at [403, 92] on input "**" at bounding box center [417, 89] width 130 height 17
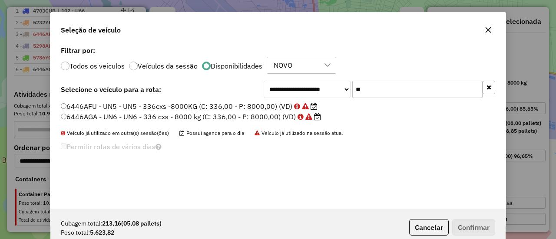
type input "**"
click at [259, 116] on label "6446AGA - UN6 - UN6 - 336 cxs - 8000 kg (C: 336,00 - P: 8000,00) (VD)" at bounding box center [191, 117] width 260 height 10
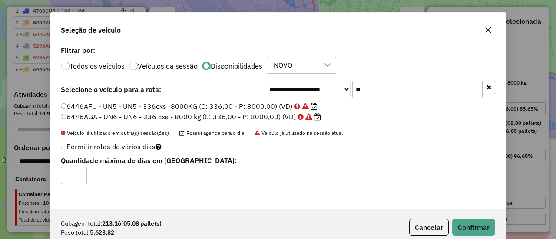
click at [491, 214] on div "Cubagem total: 213,16 (05,08 pallets) Peso total: 5.623,82 Cancelar Confirmar" at bounding box center [277, 227] width 455 height 37
click at [488, 222] on button "Confirmar" at bounding box center [473, 227] width 43 height 16
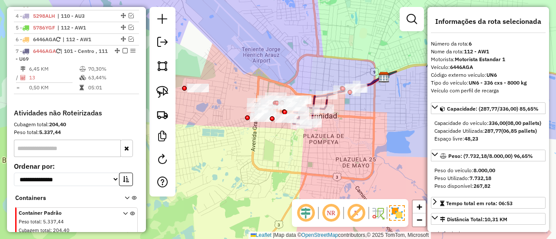
scroll to position [389, 0]
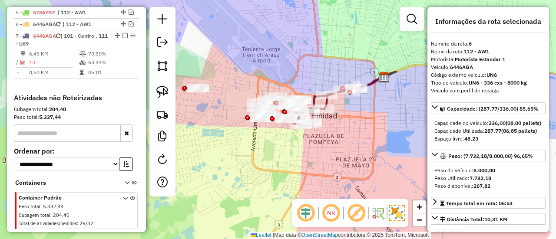
click at [394, 127] on div "Janela de atendimento Grade de atendimento Capacidade Transportadoras Veículos …" at bounding box center [278, 119] width 556 height 239
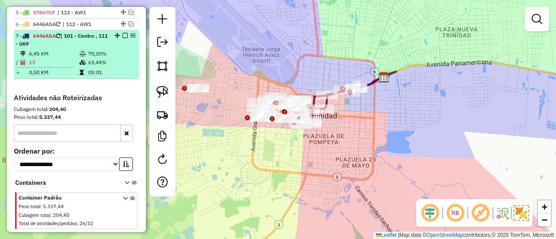
click at [122, 34] on em at bounding box center [124, 35] width 5 height 5
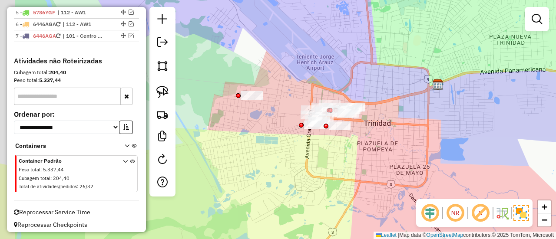
drag, startPoint x: 322, startPoint y: 165, endPoint x: 330, endPoint y: 168, distance: 8.6
click at [327, 165] on div "Janela de atendimento Grade de atendimento Capacidade Transportadoras Veículos …" at bounding box center [278, 119] width 556 height 239
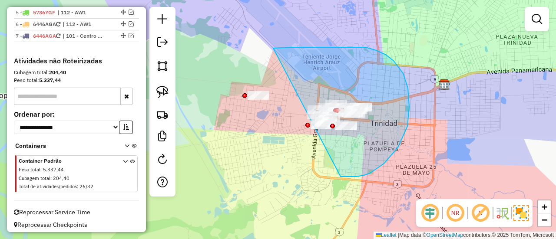
drag, startPoint x: 370, startPoint y: 173, endPoint x: 268, endPoint y: 135, distance: 109.1
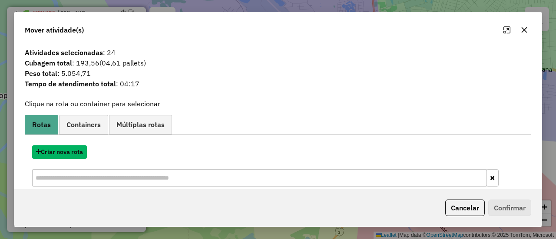
click at [63, 158] on button "Criar nova rota" at bounding box center [59, 151] width 55 height 13
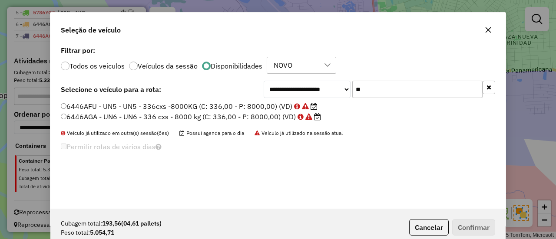
scroll to position [5, 3]
click at [375, 101] on div "**********" at bounding box center [277, 126] width 455 height 165
click at [378, 97] on input "**" at bounding box center [417, 89] width 130 height 17
click at [378, 95] on input "**" at bounding box center [417, 89] width 130 height 17
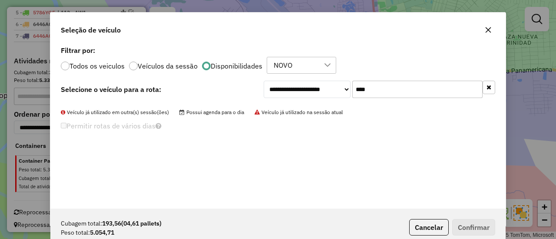
click at [382, 90] on input "****" at bounding box center [417, 89] width 130 height 17
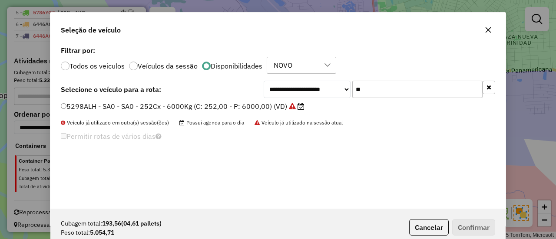
type input "**"
click at [266, 106] on label "5298ALH - SA0 - SA0 - 252Cx - 6000Kg (C: 252,00 - P: 6000,00) (VD)" at bounding box center [183, 106] width 244 height 10
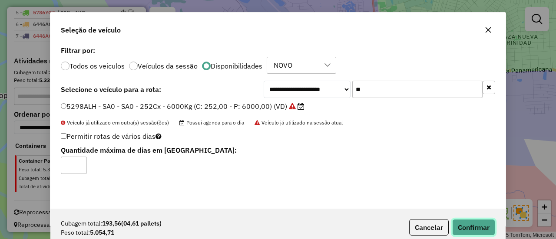
click at [465, 225] on button "Confirmar" at bounding box center [473, 227] width 43 height 16
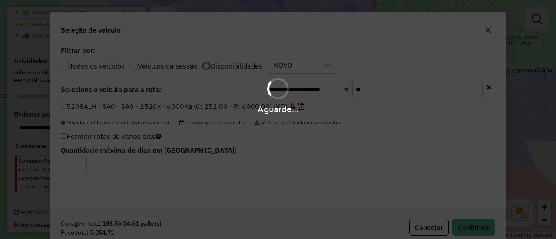
click at [393, 140] on div "Aguarde..." at bounding box center [278, 119] width 556 height 239
click at [324, 160] on div "Aguarde..." at bounding box center [278, 119] width 556 height 239
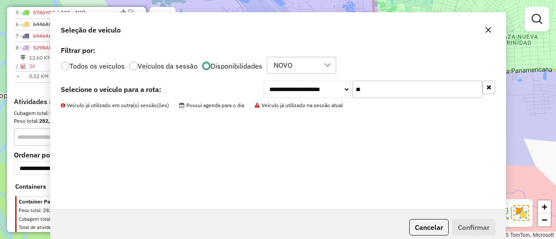
click at [324, 160] on div "**********" at bounding box center [277, 126] width 455 height 165
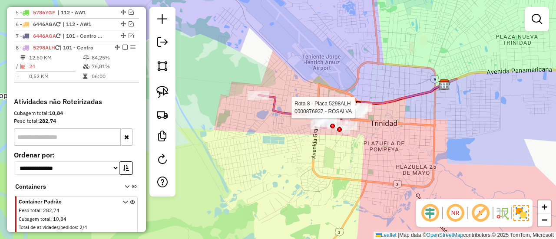
select select "**********"
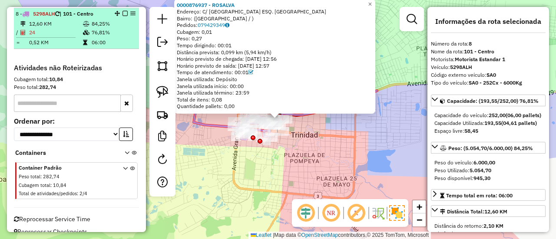
click at [122, 12] on em at bounding box center [124, 13] width 5 height 5
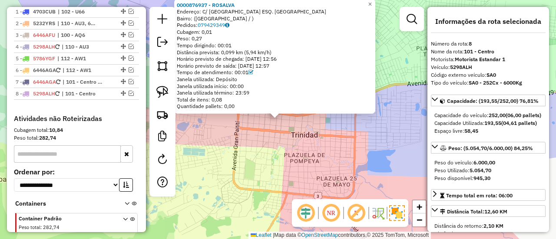
scroll to position [229, 0]
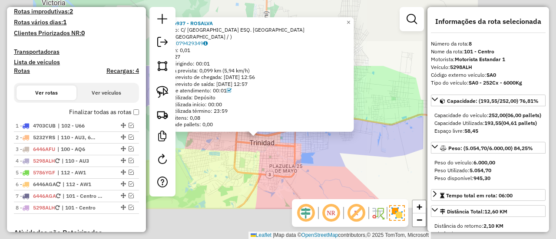
click at [235, 156] on div "0000876937 - [PERSON_NAME]: C/ [GEOGRAPHIC_DATA] ESQ. SUCRE Bairro: ([GEOGRAPHI…" at bounding box center [278, 119] width 556 height 239
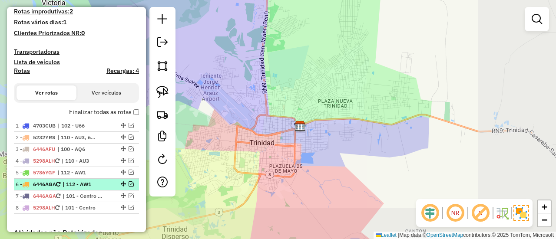
click at [102, 183] on span "| 112 - AW1" at bounding box center [83, 185] width 40 height 8
select select "**********"
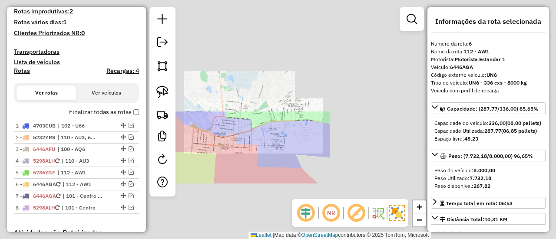
click at [273, 159] on div "Janela de atendimento Grade de atendimento Capacidade Transportadoras Veículos …" at bounding box center [278, 119] width 556 height 239
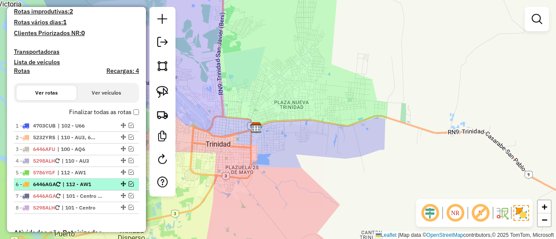
click at [129, 182] on em at bounding box center [131, 183] width 5 height 5
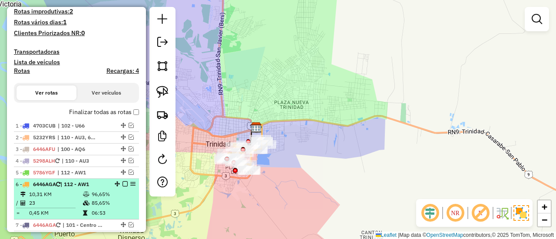
click at [122, 183] on em at bounding box center [124, 183] width 5 height 5
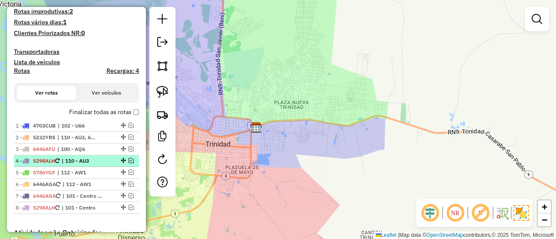
click at [129, 160] on em at bounding box center [131, 160] width 5 height 5
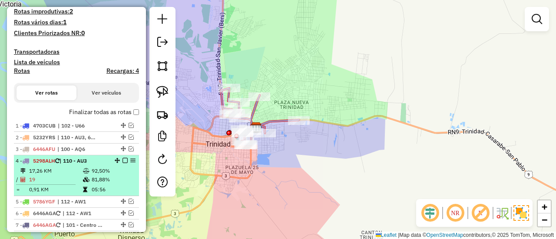
click at [122, 158] on em at bounding box center [124, 160] width 5 height 5
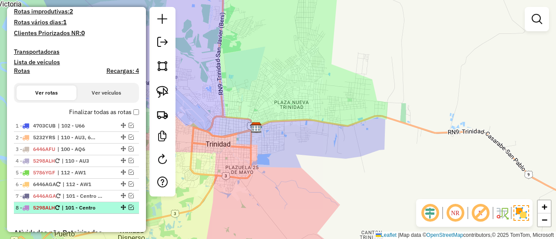
click at [129, 208] on em at bounding box center [131, 207] width 5 height 5
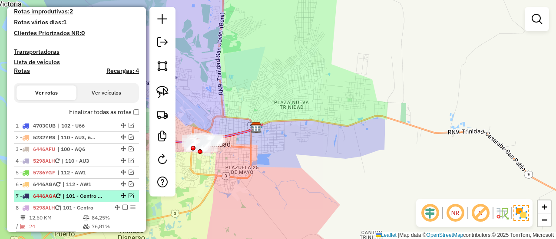
drag, startPoint x: 119, startPoint y: 204, endPoint x: 125, endPoint y: 197, distance: 9.8
click at [120, 204] on div "8 - 5298ALH | 101 - Centro" at bounding box center [77, 208] width 122 height 8
select select "**********"
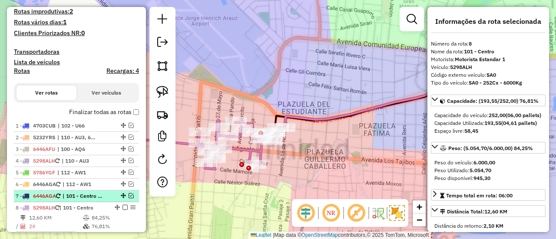
click at [129, 194] on em at bounding box center [131, 195] width 5 height 5
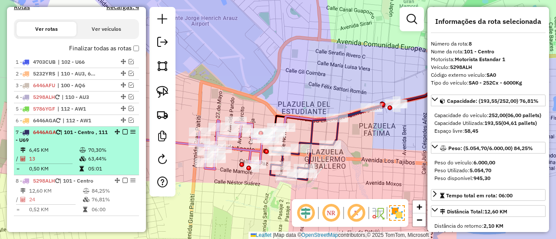
scroll to position [359, 0]
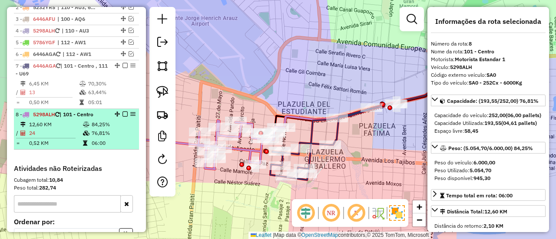
click at [123, 113] on em at bounding box center [124, 114] width 5 height 5
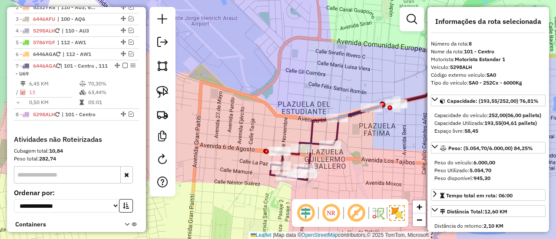
click at [313, 132] on icon at bounding box center [333, 141] width 126 height 77
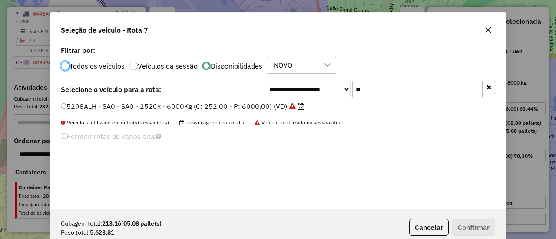
scroll to position [5, 3]
click at [374, 89] on input "**" at bounding box center [417, 89] width 130 height 17
click at [486, 87] on icon "button" at bounding box center [488, 87] width 5 height 6
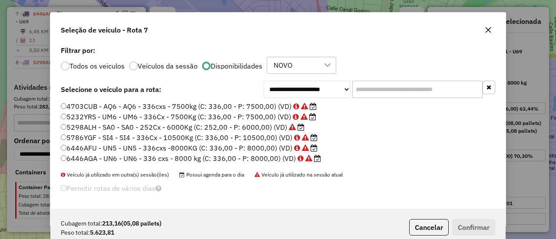
click at [269, 116] on label "5232YRS - UM6 - UM6 - 336Cx - 7500Kg (C: 336,00 - P: 7500,00) (VD)" at bounding box center [188, 117] width 255 height 10
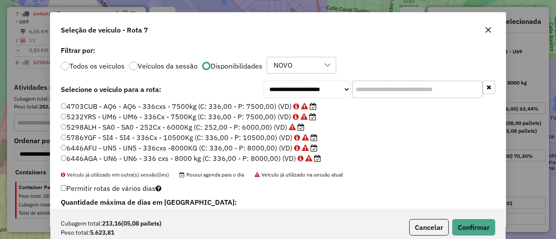
click at [276, 104] on label "4703CUB - AQ6 - AQ6 - 336cxs - 7500kg (C: 336,00 - P: 7500,00) (VD)" at bounding box center [189, 106] width 256 height 10
click at [467, 224] on button "Confirmar" at bounding box center [473, 227] width 43 height 16
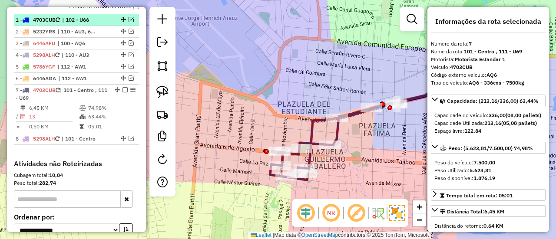
scroll to position [281, 0]
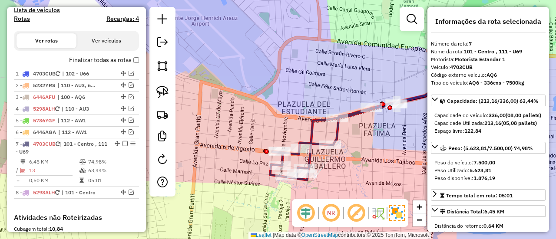
click at [128, 57] on label "Finalizar todas as rotas" at bounding box center [104, 60] width 70 height 9
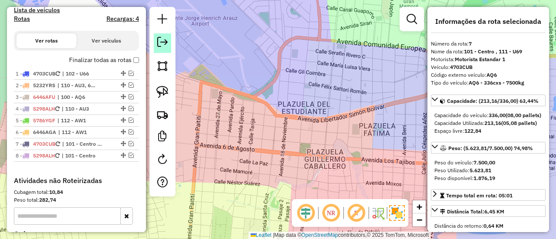
click at [160, 38] on em at bounding box center [162, 42] width 10 height 10
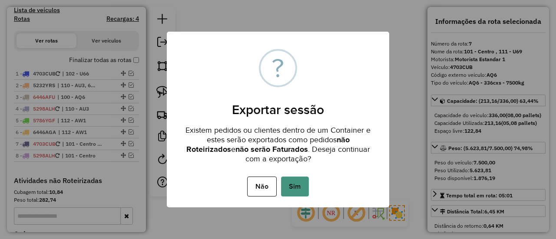
click at [300, 188] on button "Sim" at bounding box center [295, 187] width 28 height 20
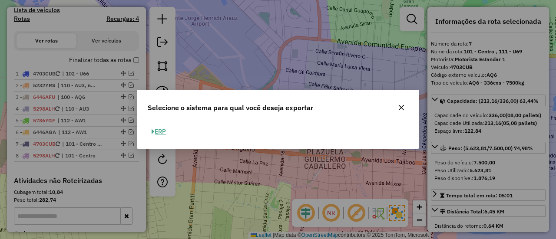
drag, startPoint x: 163, startPoint y: 129, endPoint x: 169, endPoint y: 129, distance: 5.7
click at [163, 129] on button "ERP" at bounding box center [159, 131] width 22 height 13
select select "**"
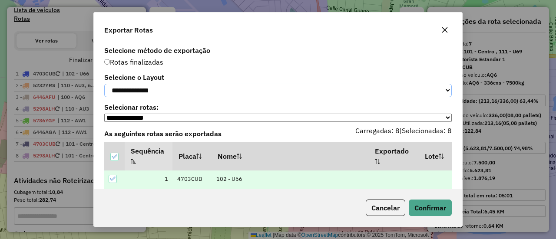
click at [243, 94] on select "**********" at bounding box center [277, 90] width 347 height 13
drag, startPoint x: 197, startPoint y: 91, endPoint x: 193, endPoint y: 93, distance: 4.5
click at [197, 91] on select "**********" at bounding box center [277, 90] width 347 height 13
select select "*********"
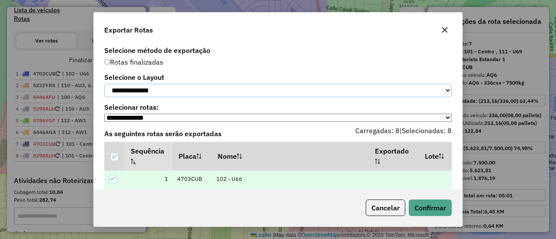
click at [104, 84] on select "**********" at bounding box center [277, 90] width 347 height 13
click at [419, 208] on button "Confirmar" at bounding box center [430, 208] width 43 height 16
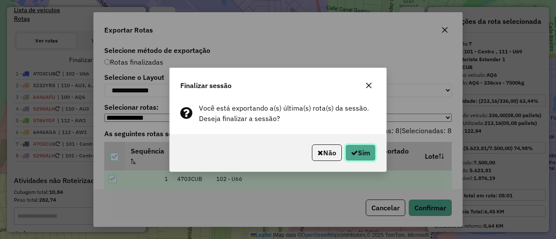
click at [365, 155] on button "Sim" at bounding box center [360, 153] width 30 height 16
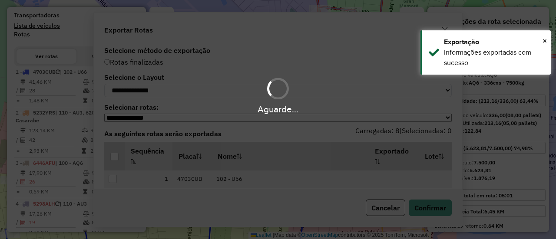
scroll to position [304, 0]
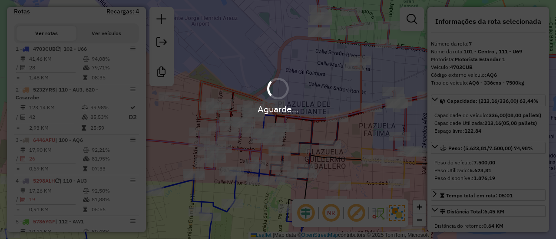
click at [164, 44] on div "Aguarde..." at bounding box center [278, 119] width 556 height 239
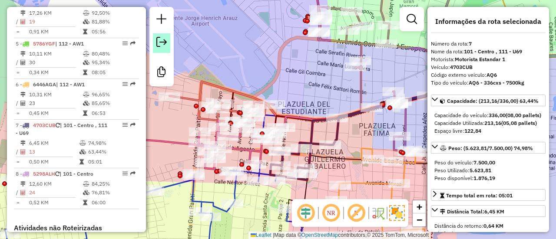
click at [164, 45] on em at bounding box center [161, 42] width 10 height 10
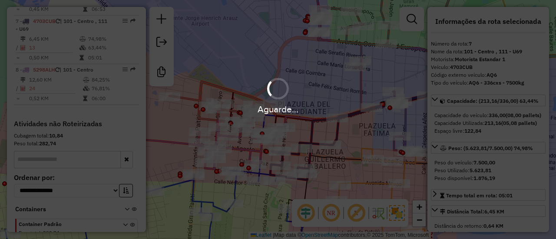
scroll to position [601, 0]
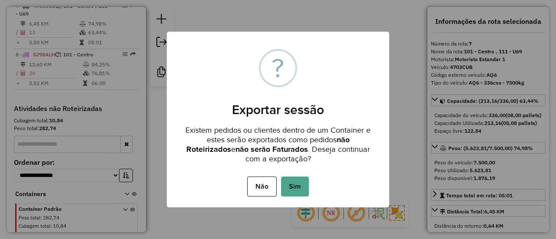
click at [164, 45] on div "× ? Exportar sessão Existem pedidos ou clientes dentro de um Container e estes …" at bounding box center [278, 119] width 556 height 239
click at [301, 192] on button "Sim" at bounding box center [295, 187] width 28 height 20
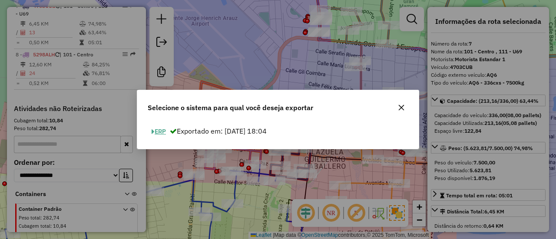
click at [158, 134] on button "ERP" at bounding box center [159, 131] width 22 height 13
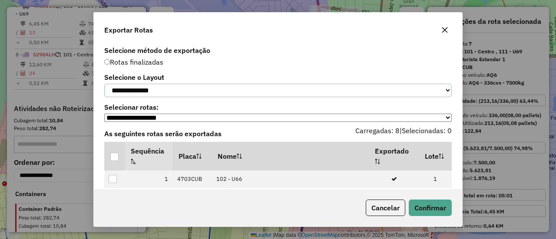
drag, startPoint x: 188, startPoint y: 86, endPoint x: 175, endPoint y: 98, distance: 17.6
click at [188, 86] on select "**********" at bounding box center [277, 90] width 347 height 13
select select "*********"
click at [104, 84] on select "**********" at bounding box center [277, 90] width 347 height 13
click at [112, 161] on div at bounding box center [114, 157] width 8 height 8
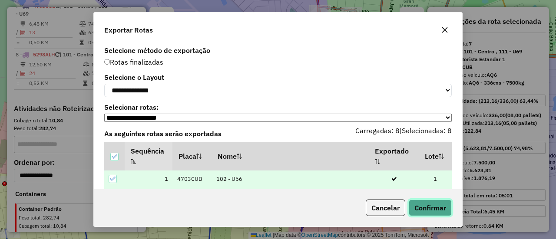
click at [440, 201] on button "Confirmar" at bounding box center [430, 208] width 43 height 16
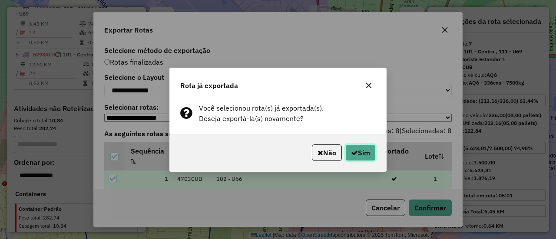
click at [373, 160] on button "Sim" at bounding box center [360, 153] width 30 height 16
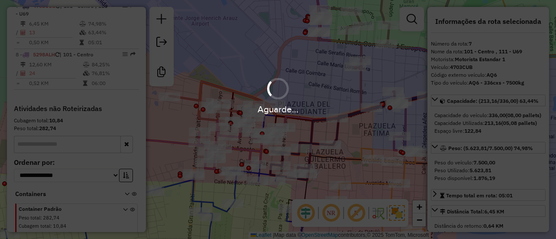
click at [164, 43] on div "Aguarde..." at bounding box center [278, 119] width 556 height 239
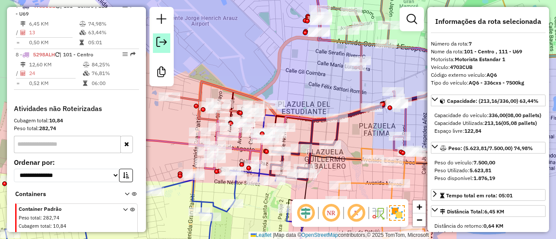
click at [164, 43] on em at bounding box center [161, 42] width 10 height 10
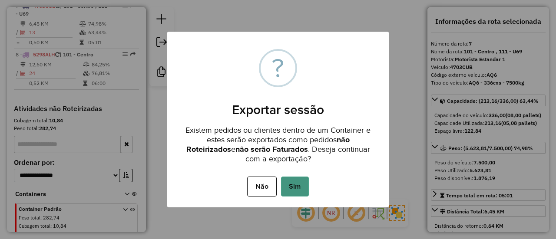
click at [290, 190] on button "Sim" at bounding box center [295, 187] width 28 height 20
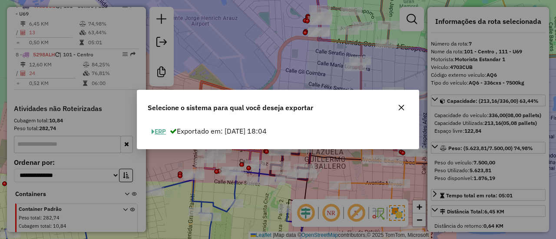
click at [160, 132] on button "ERP" at bounding box center [159, 131] width 22 height 13
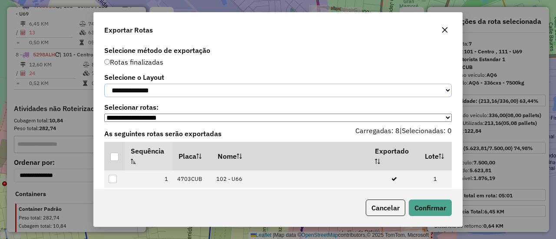
drag, startPoint x: 171, startPoint y: 86, endPoint x: 162, endPoint y: 97, distance: 14.9
click at [172, 86] on select "**********" at bounding box center [277, 90] width 347 height 13
select select "*********"
click at [104, 84] on select "**********" at bounding box center [277, 90] width 347 height 13
click at [116, 161] on div at bounding box center [114, 157] width 8 height 8
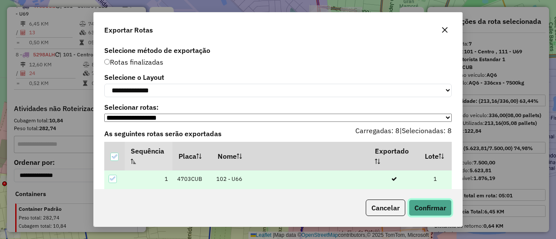
click at [426, 211] on button "Confirmar" at bounding box center [430, 208] width 43 height 16
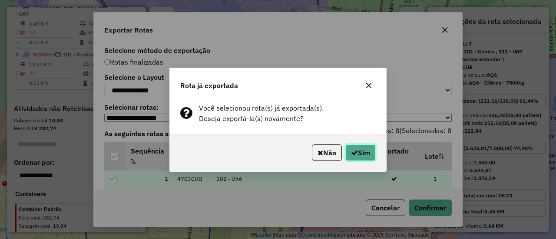
drag, startPoint x: 356, startPoint y: 155, endPoint x: 356, endPoint y: 151, distance: 4.8
click at [356, 155] on button "Sim" at bounding box center [360, 153] width 30 height 16
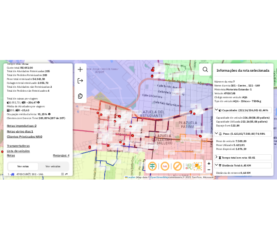
scroll to position [0, 0]
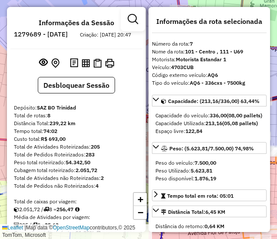
click at [68, 33] on h6 "1279689 - [DATE]" at bounding box center [41, 34] width 54 height 8
copy h6 "20"
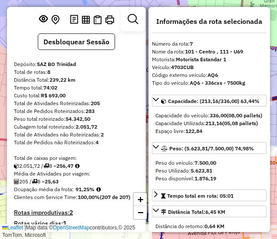
click at [86, 192] on strong "91,25%" at bounding box center [85, 189] width 19 height 7
copy strong "91,25"
click at [97, 106] on strong "205" at bounding box center [95, 103] width 9 height 7
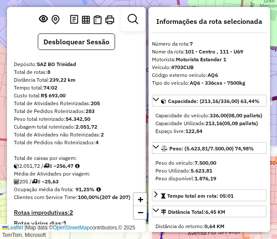
copy strong "205"
click at [55, 185] on strong "25,63" at bounding box center [52, 181] width 14 height 7
copy strong "25,63"
click at [49, 75] on strong "8" at bounding box center [48, 72] width 3 height 7
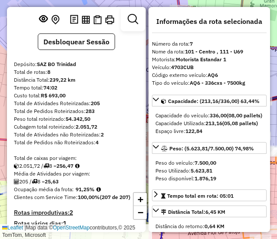
copy strong "8"
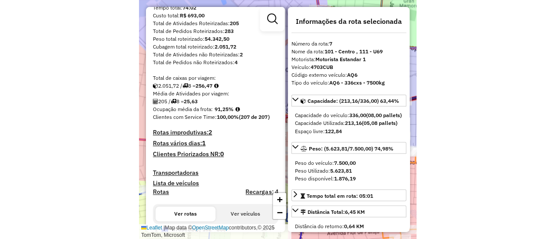
scroll to position [130, 0]
